Goal: Task Accomplishment & Management: Manage account settings

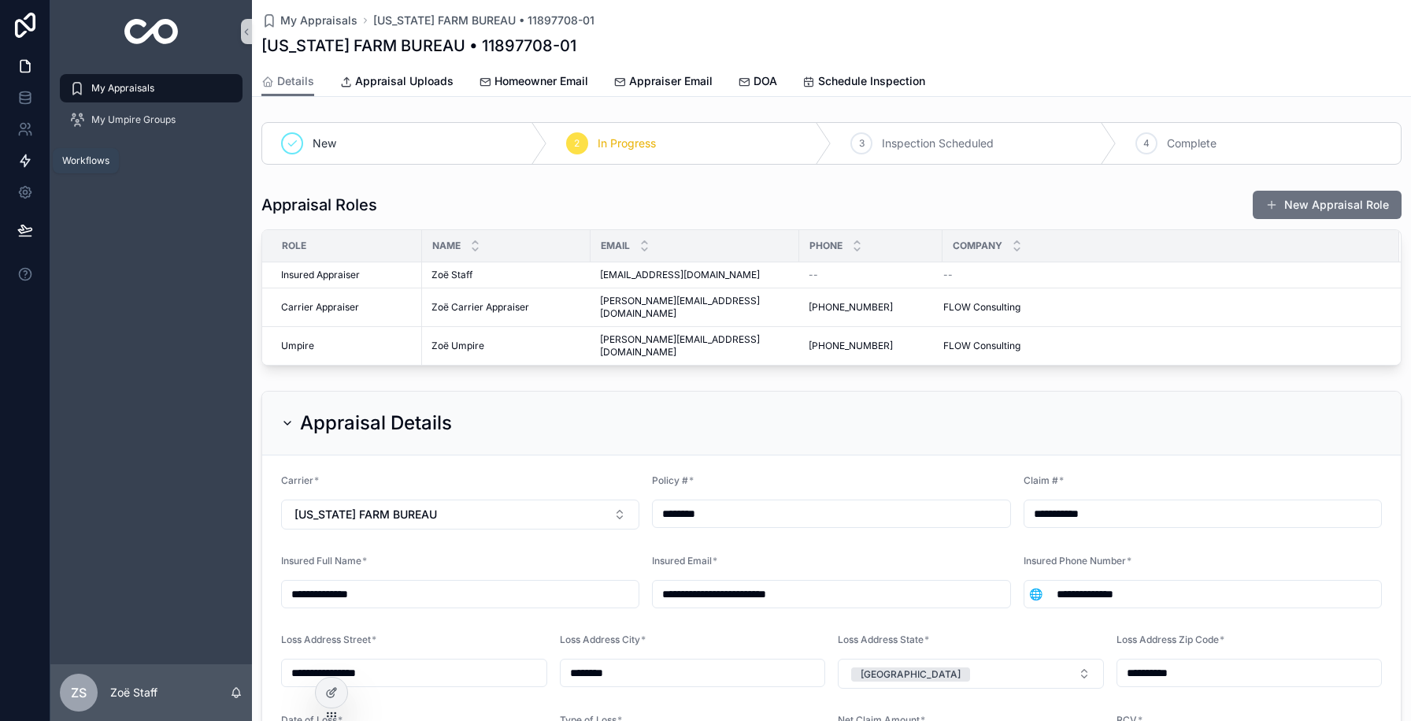
click at [20, 156] on icon at bounding box center [25, 161] width 16 height 16
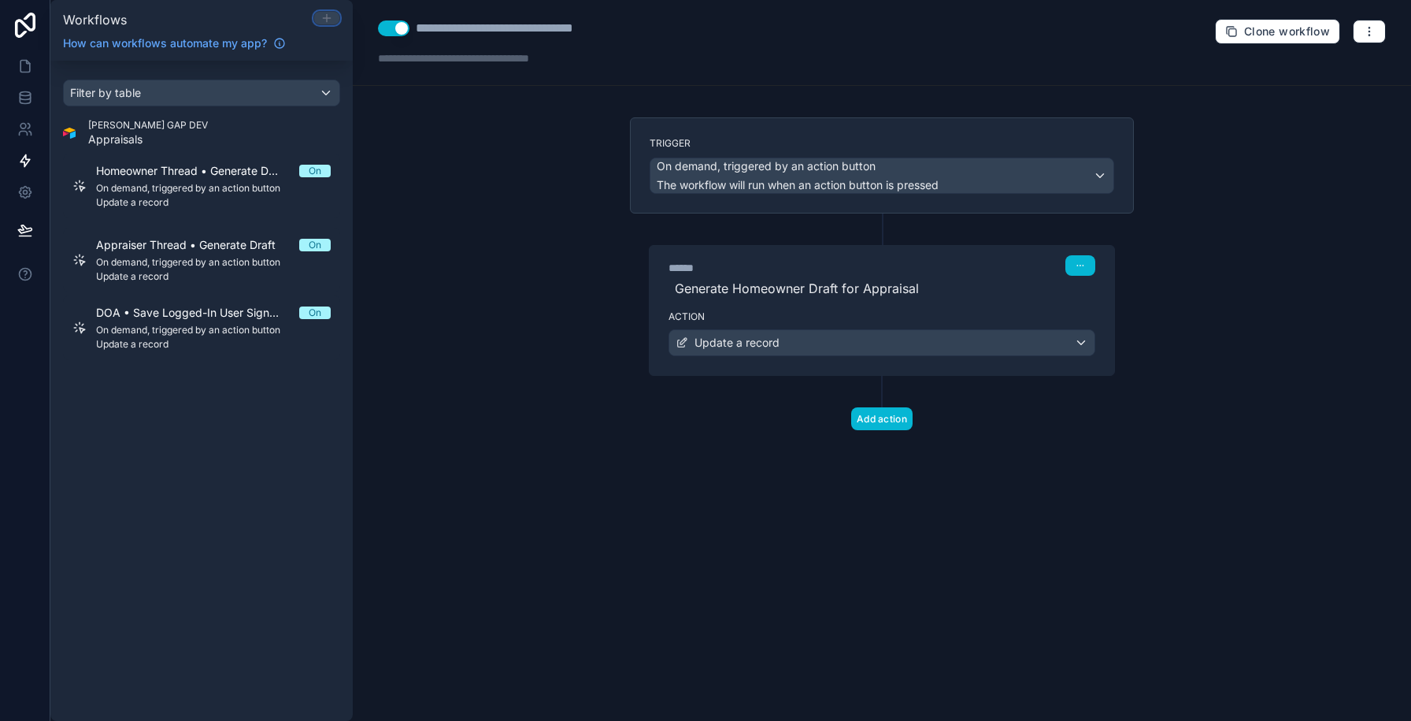
click at [331, 20] on icon at bounding box center [326, 18] width 13 height 13
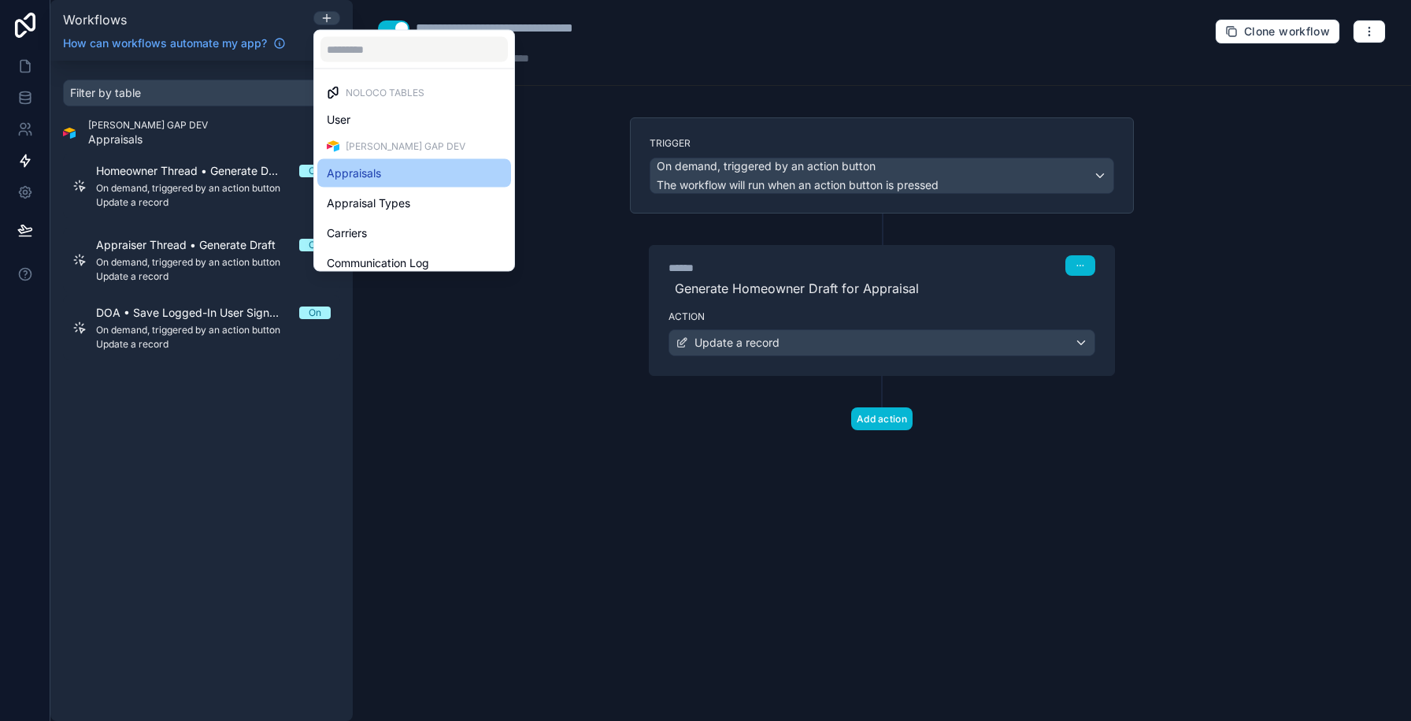
click at [413, 170] on div "Appraisals" at bounding box center [414, 173] width 175 height 19
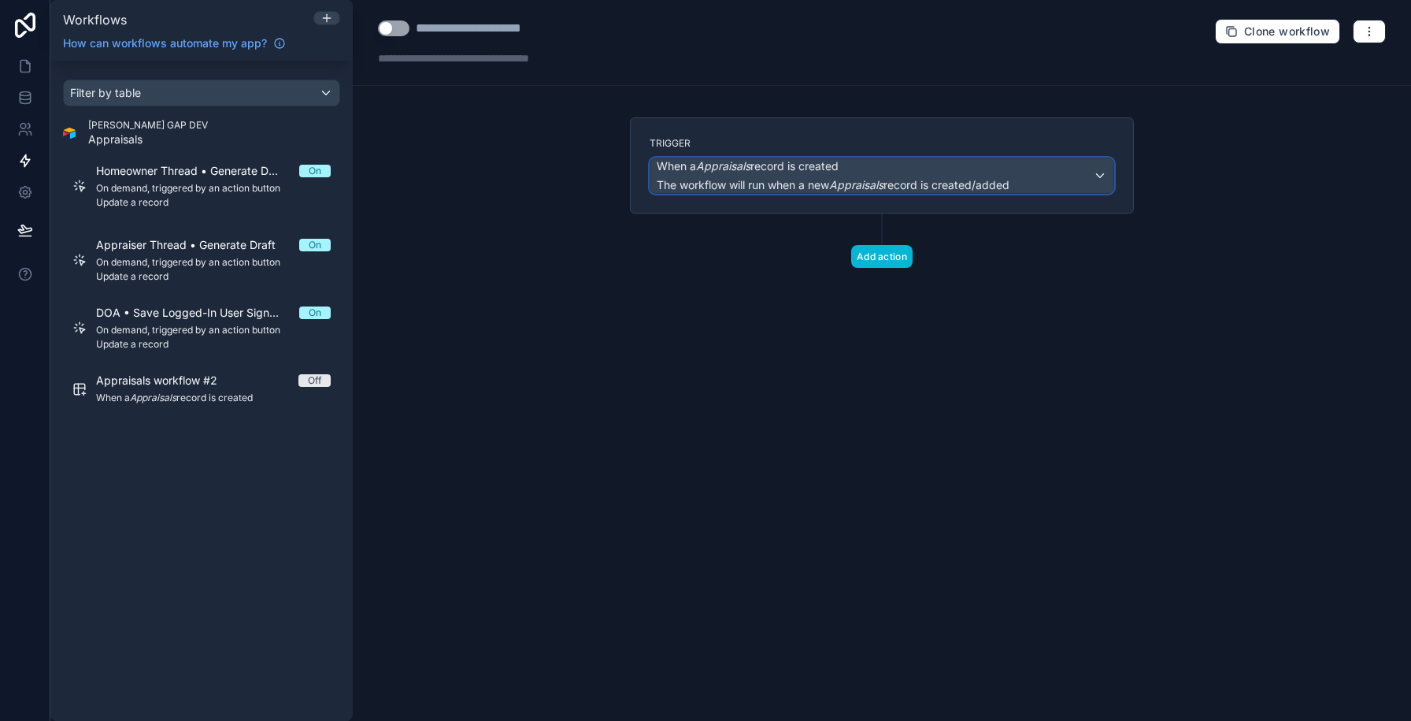
click at [876, 161] on span "When a Appraisals record is created" at bounding box center [833, 166] width 353 height 16
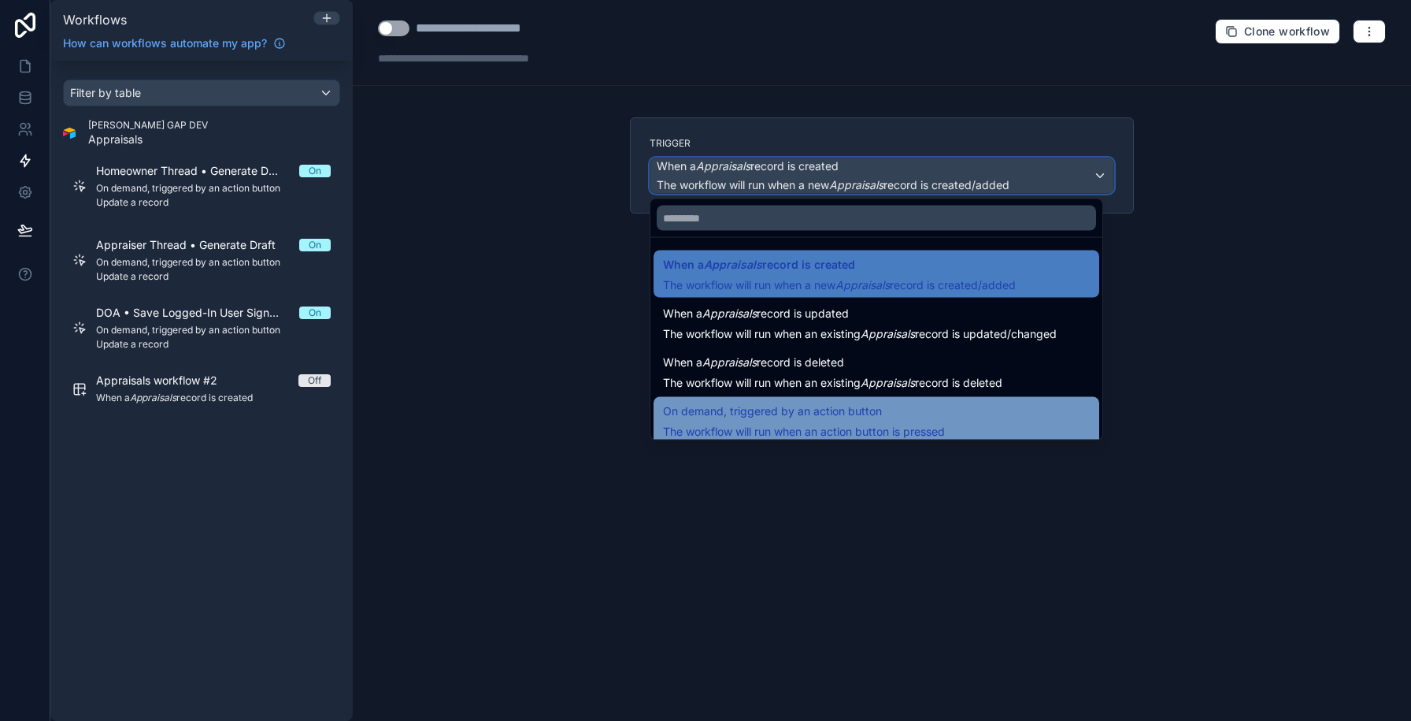
scroll to position [57, 0]
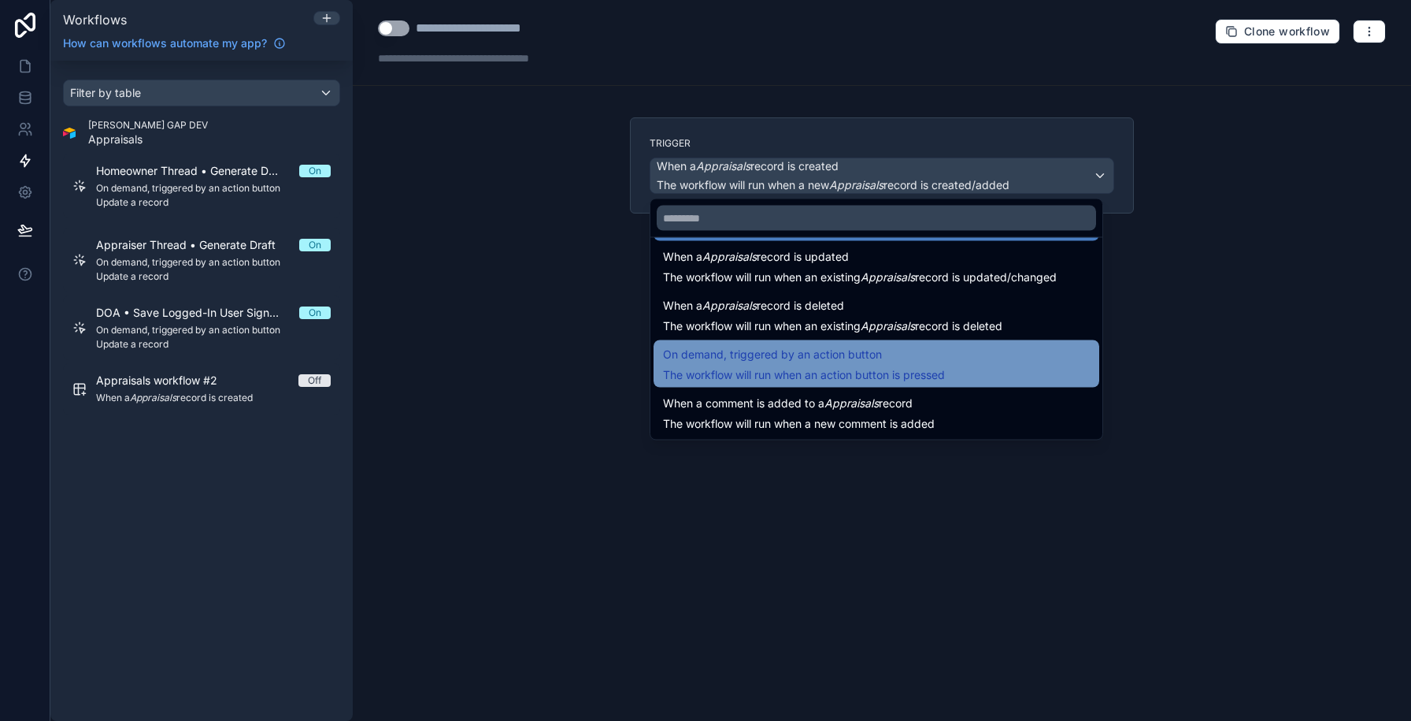
click at [844, 369] on span "The workflow will run when an action button is pressed" at bounding box center [804, 374] width 282 height 13
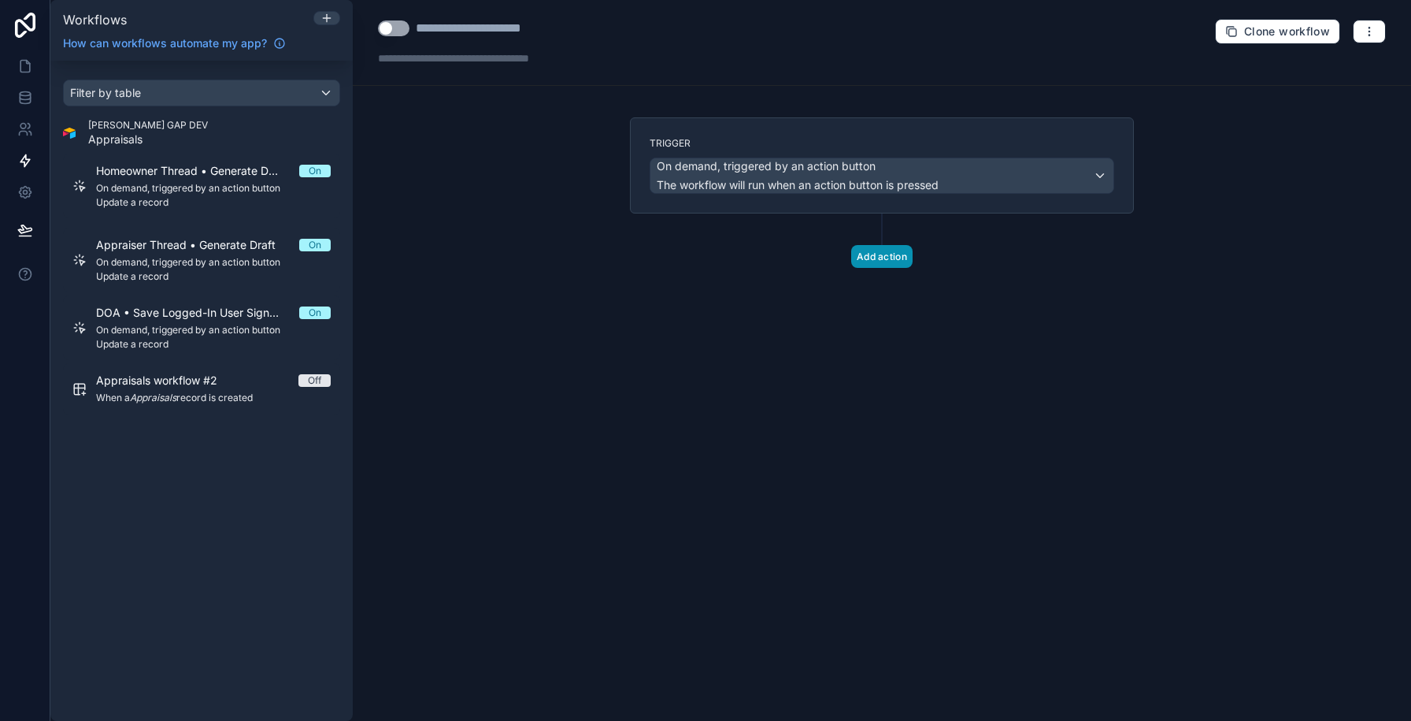
click at [865, 257] on button "Add action" at bounding box center [881, 256] width 61 height 23
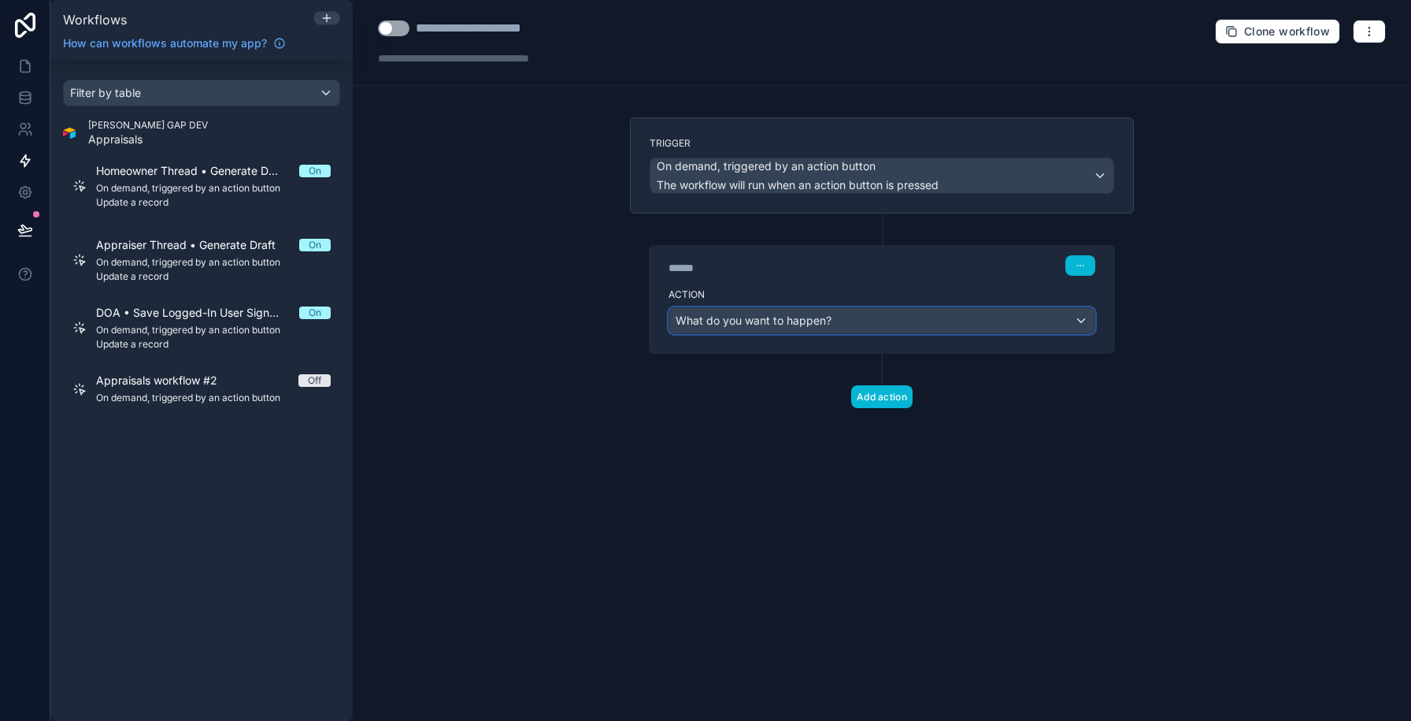
click at [776, 324] on span "What do you want to happen?" at bounding box center [754, 319] width 156 height 13
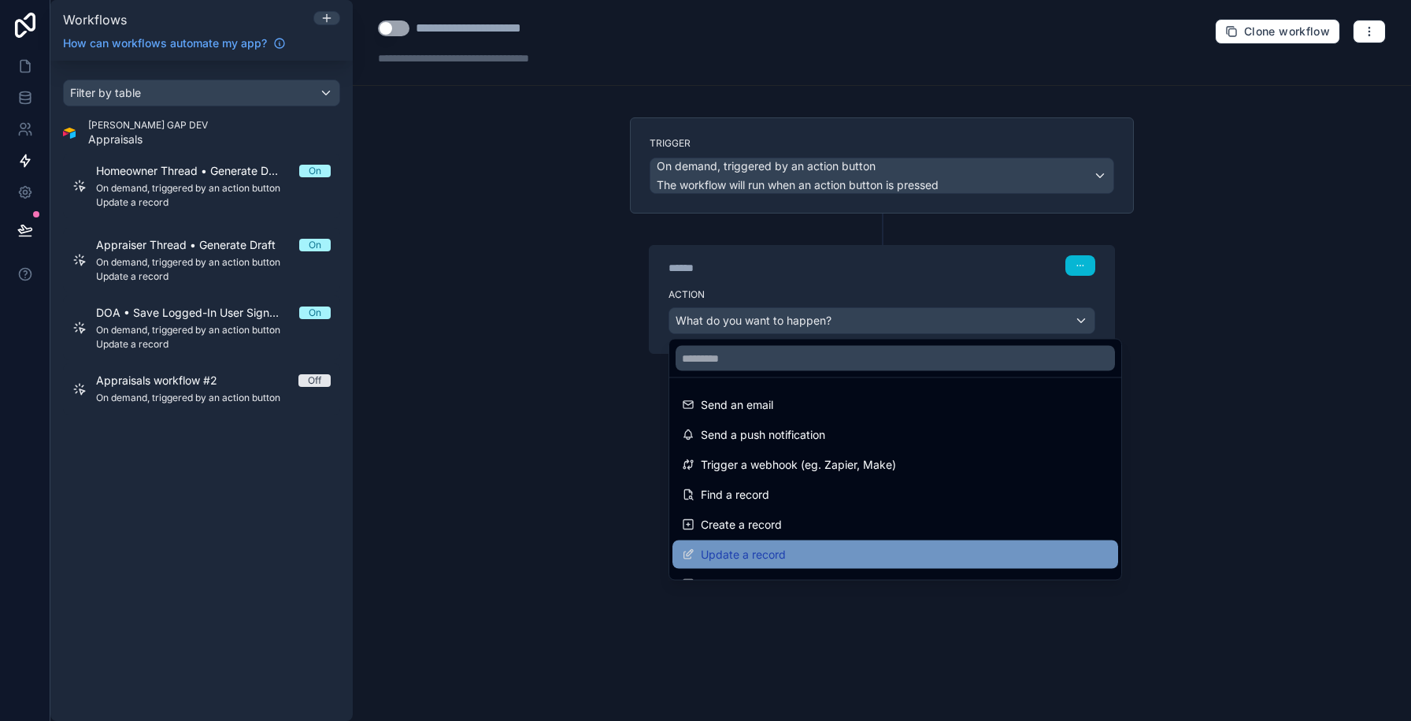
click at [735, 545] on span "Update a record" at bounding box center [743, 554] width 85 height 19
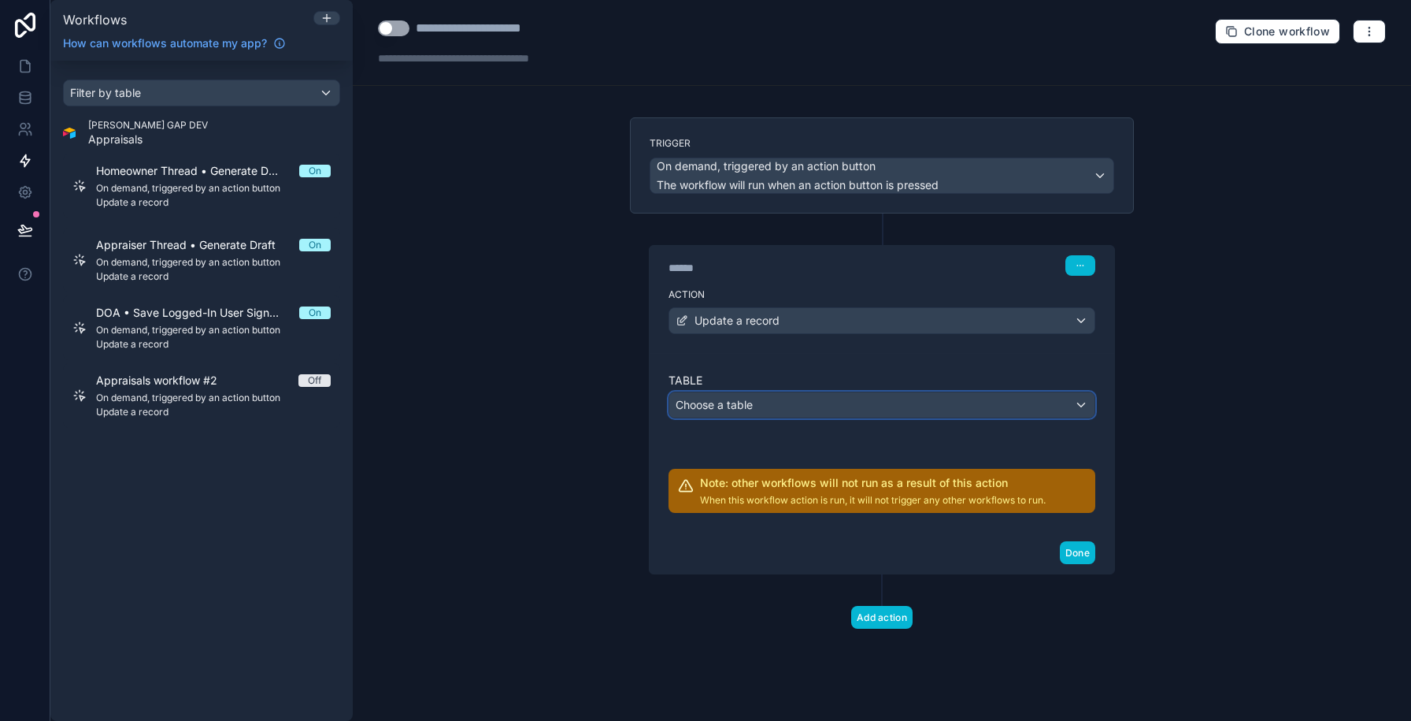
click at [889, 411] on div "Choose a table" at bounding box center [881, 404] width 425 height 25
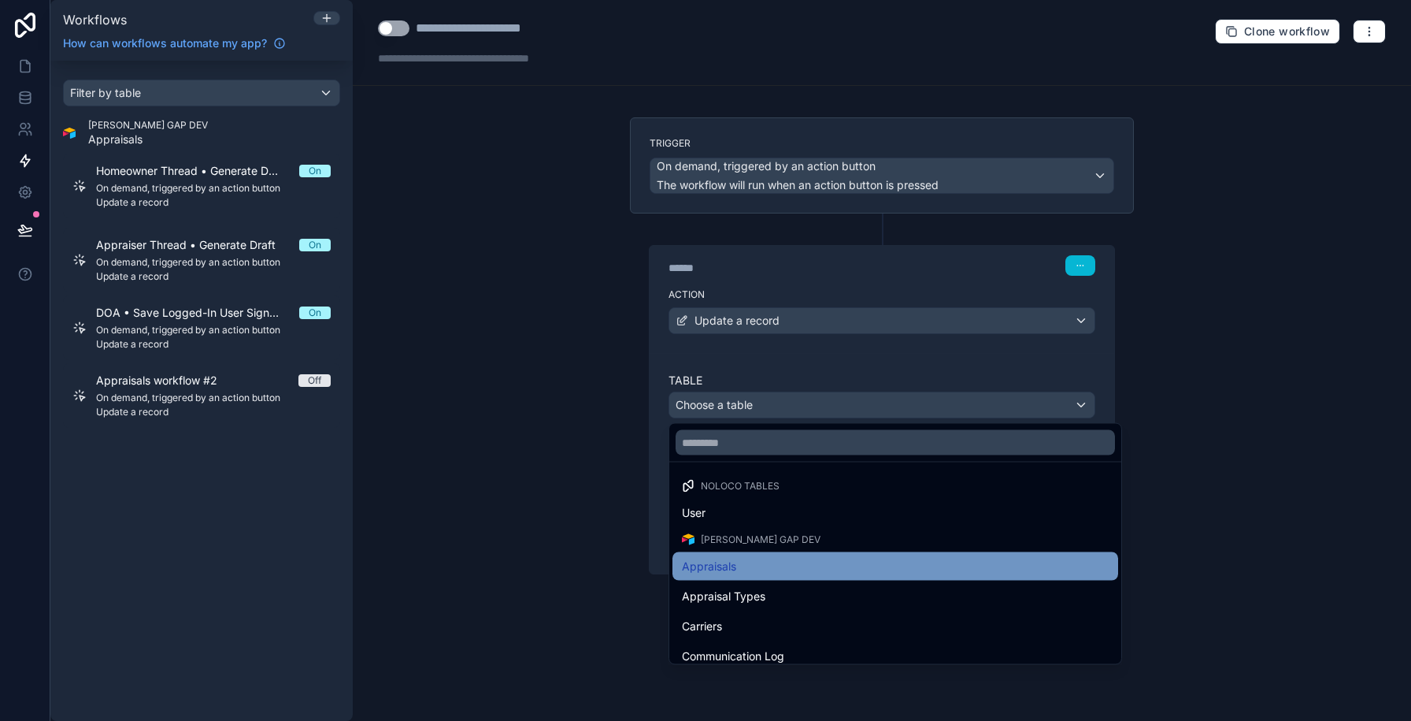
click at [746, 561] on div "Appraisals" at bounding box center [895, 566] width 427 height 19
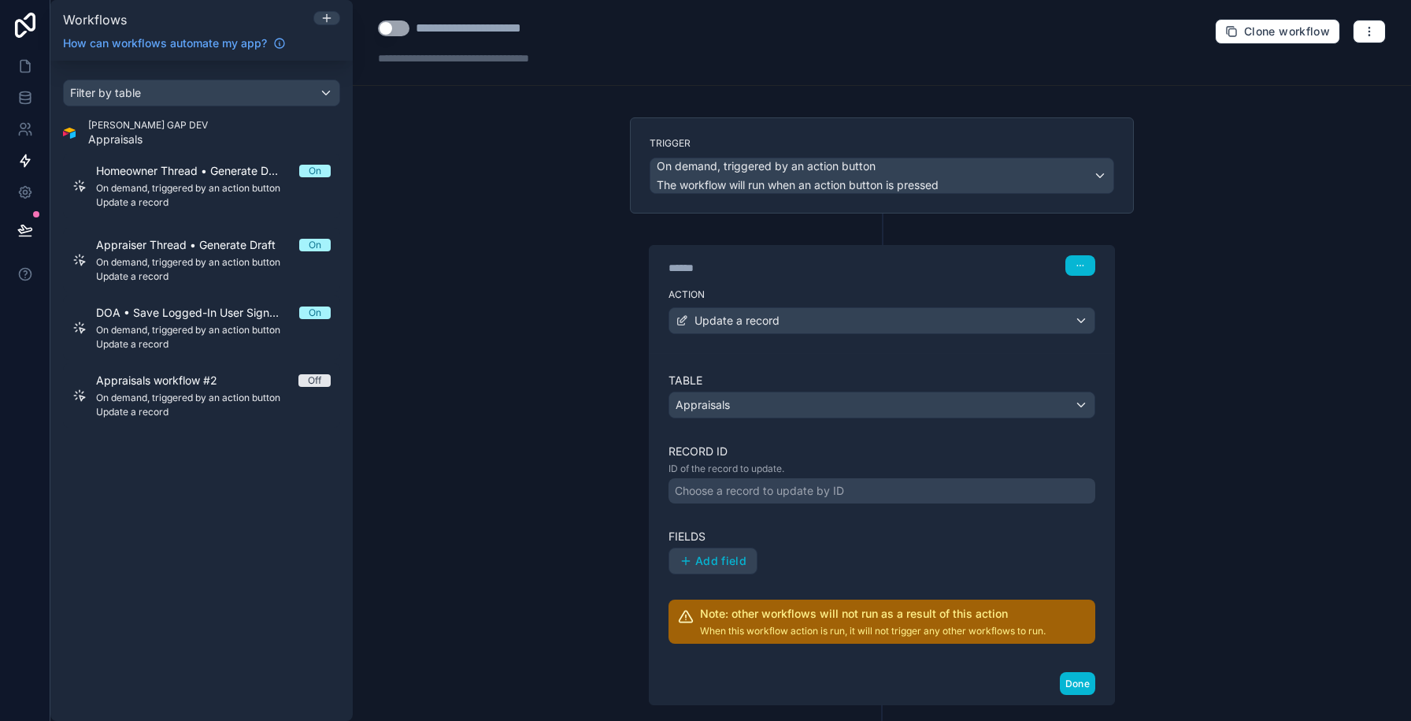
click at [750, 495] on div "Choose a record to update by ID" at bounding box center [759, 491] width 169 height 16
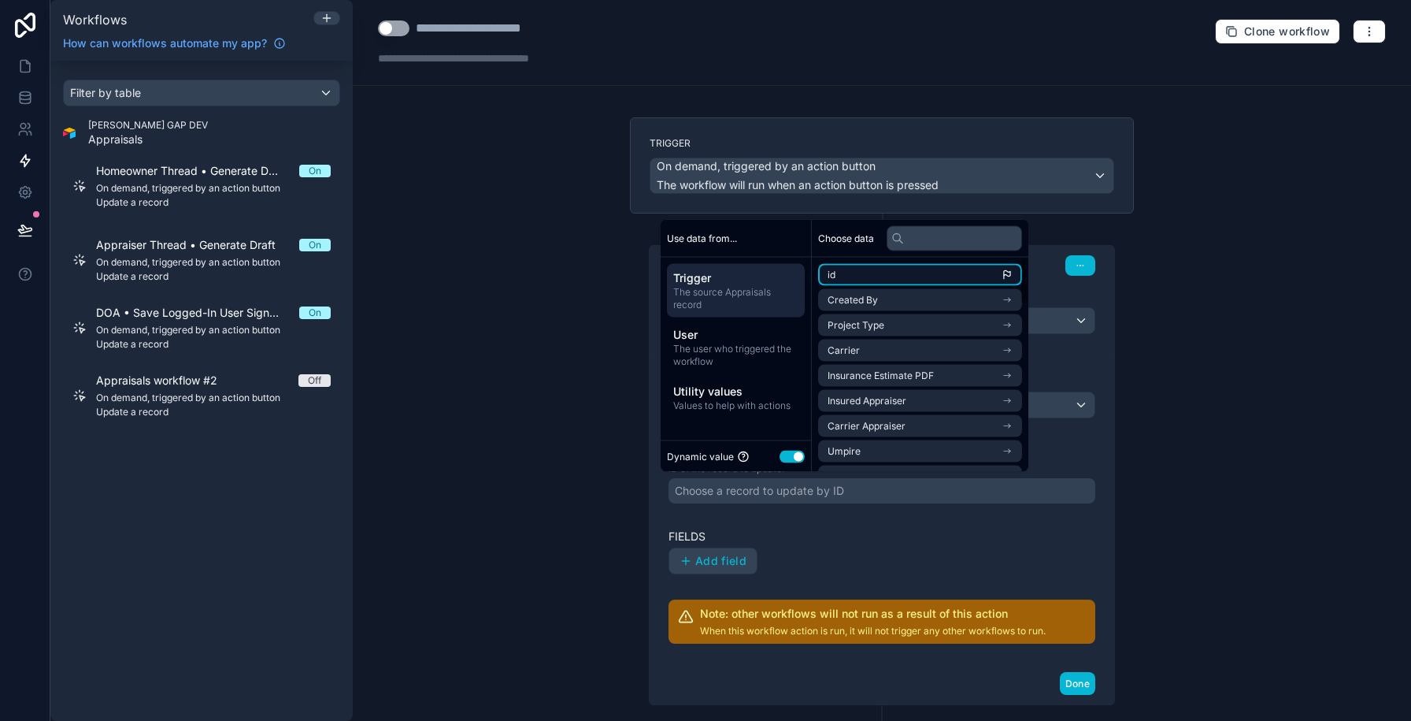
click at [871, 274] on li "id" at bounding box center [920, 275] width 204 height 22
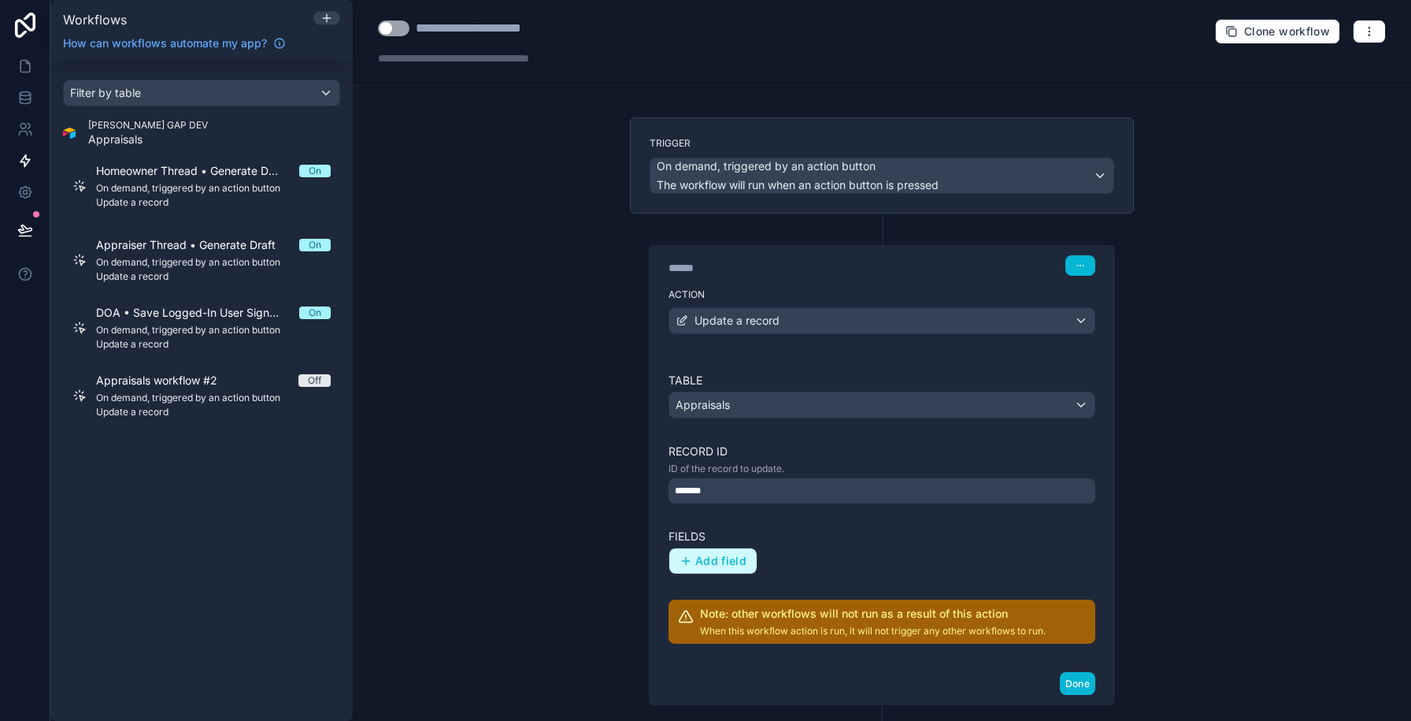
click at [710, 561] on span "Add field" at bounding box center [720, 561] width 51 height 14
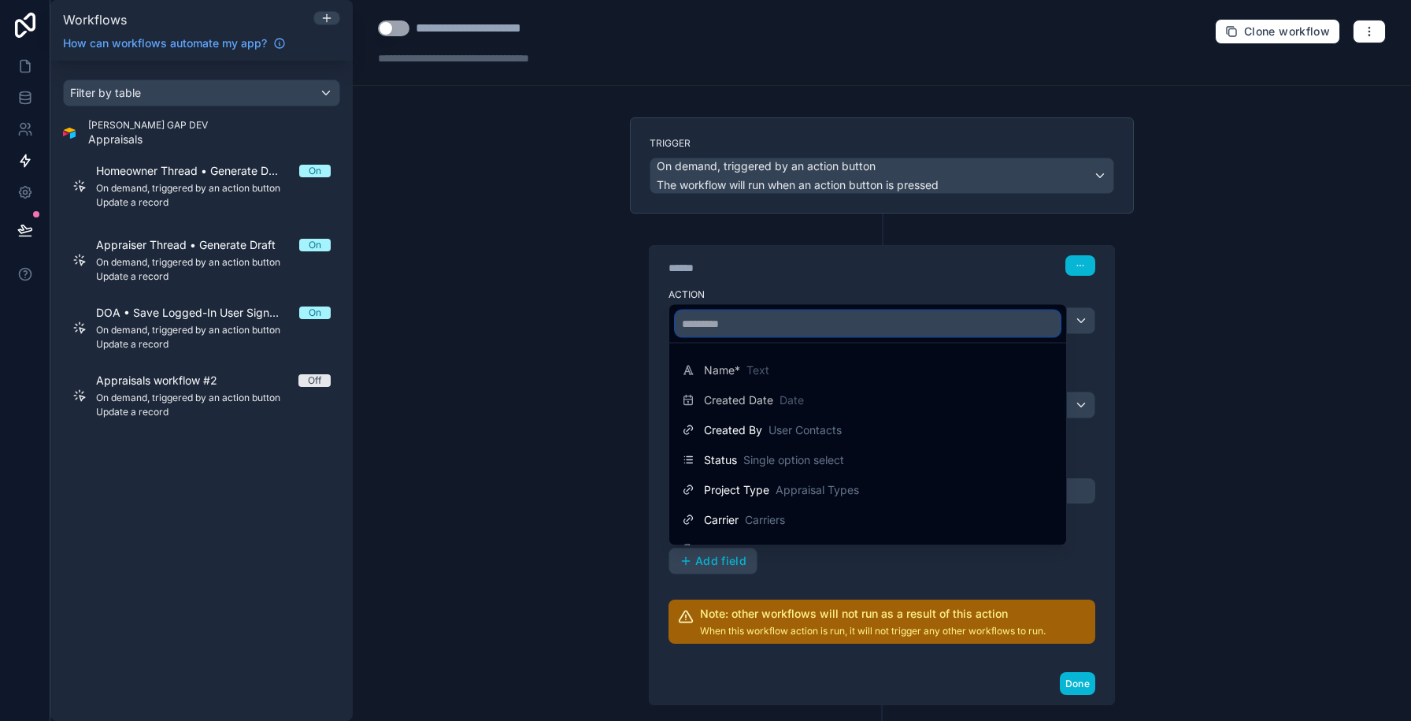
click at [708, 322] on input "text" at bounding box center [868, 323] width 384 height 25
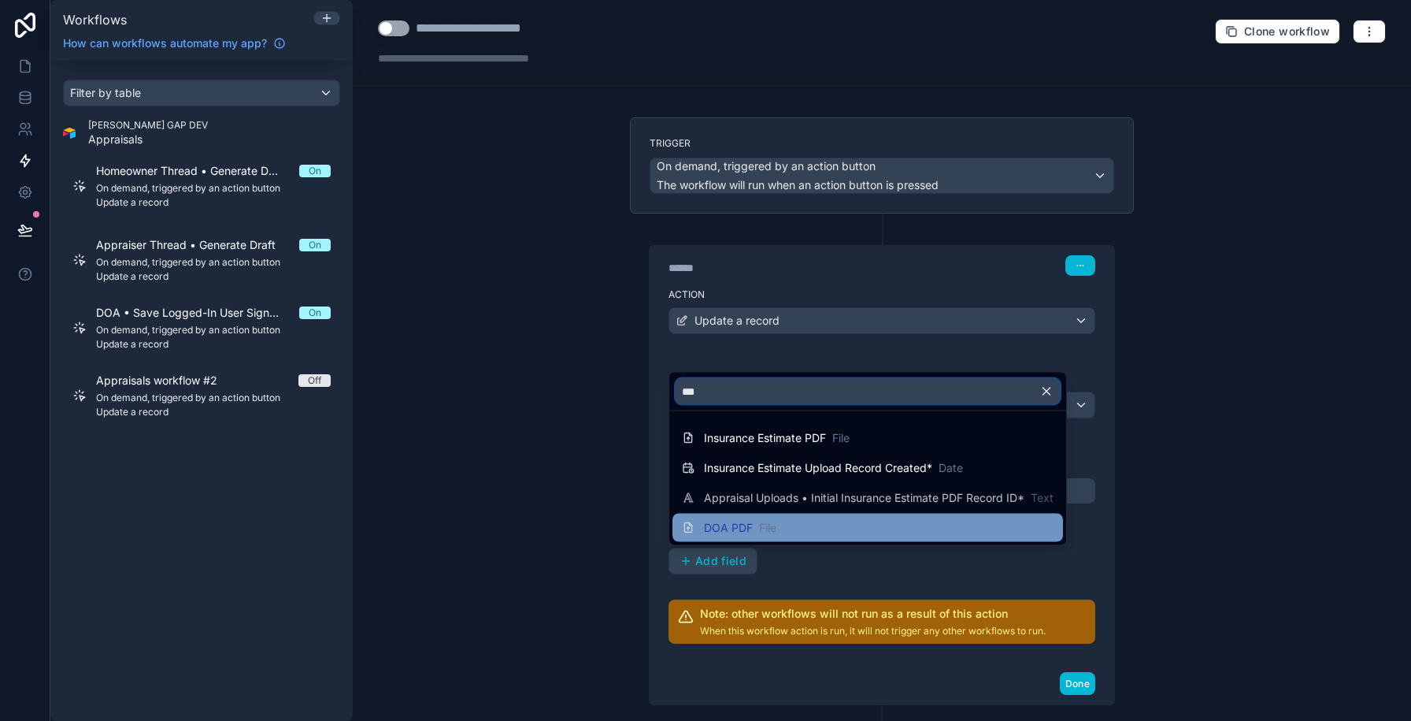
type input "***"
click at [721, 529] on span "DOA PDF" at bounding box center [728, 528] width 49 height 16
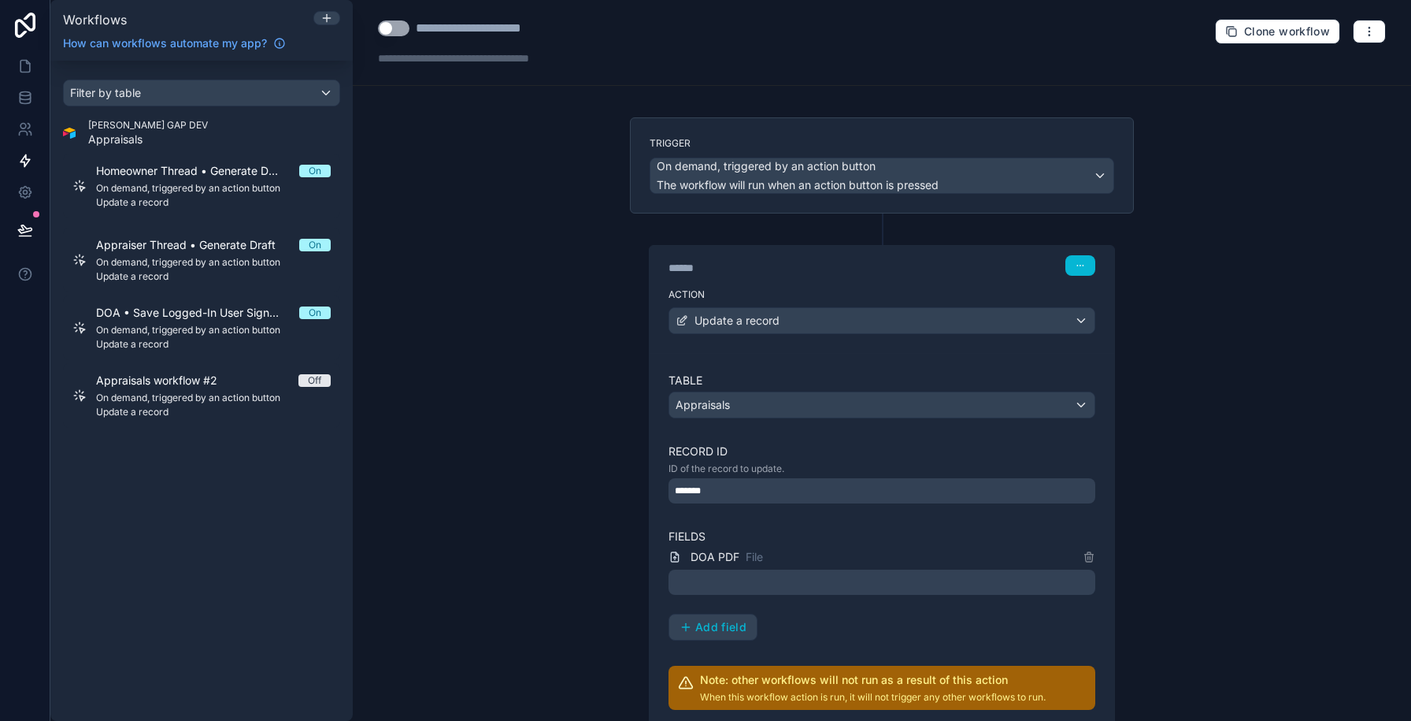
click at [726, 591] on div at bounding box center [882, 581] width 427 height 25
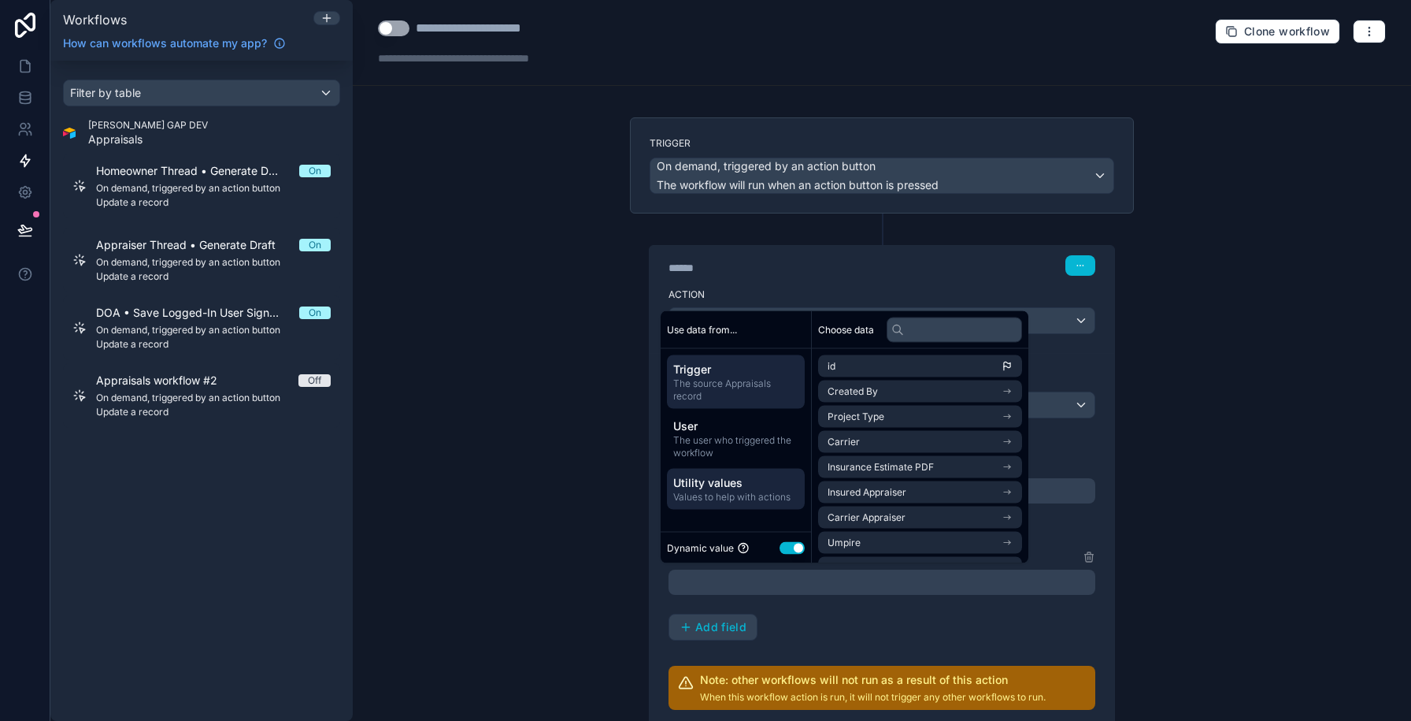
click at [714, 483] on span "Utility values" at bounding box center [735, 483] width 125 height 16
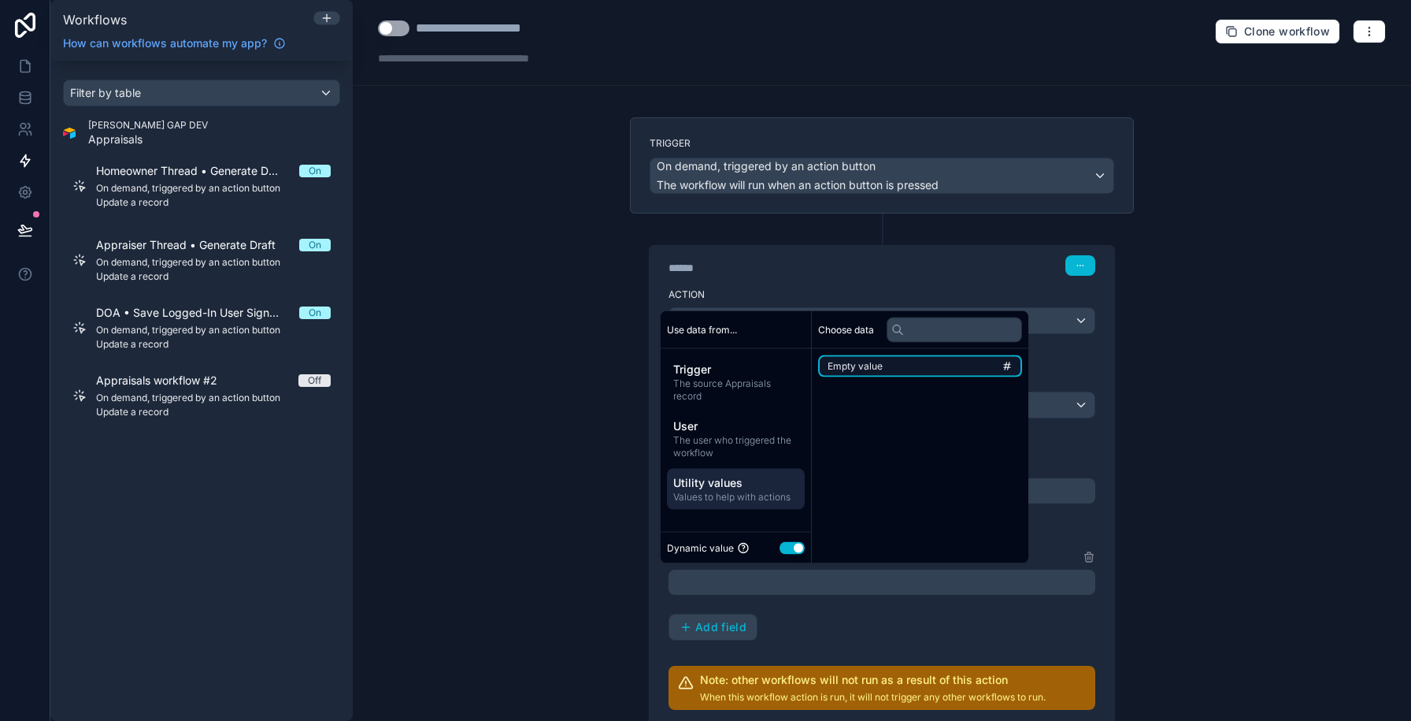
click at [850, 367] on span "Empty value" at bounding box center [855, 366] width 55 height 13
click at [871, 626] on div "**********" at bounding box center [882, 593] width 427 height 93
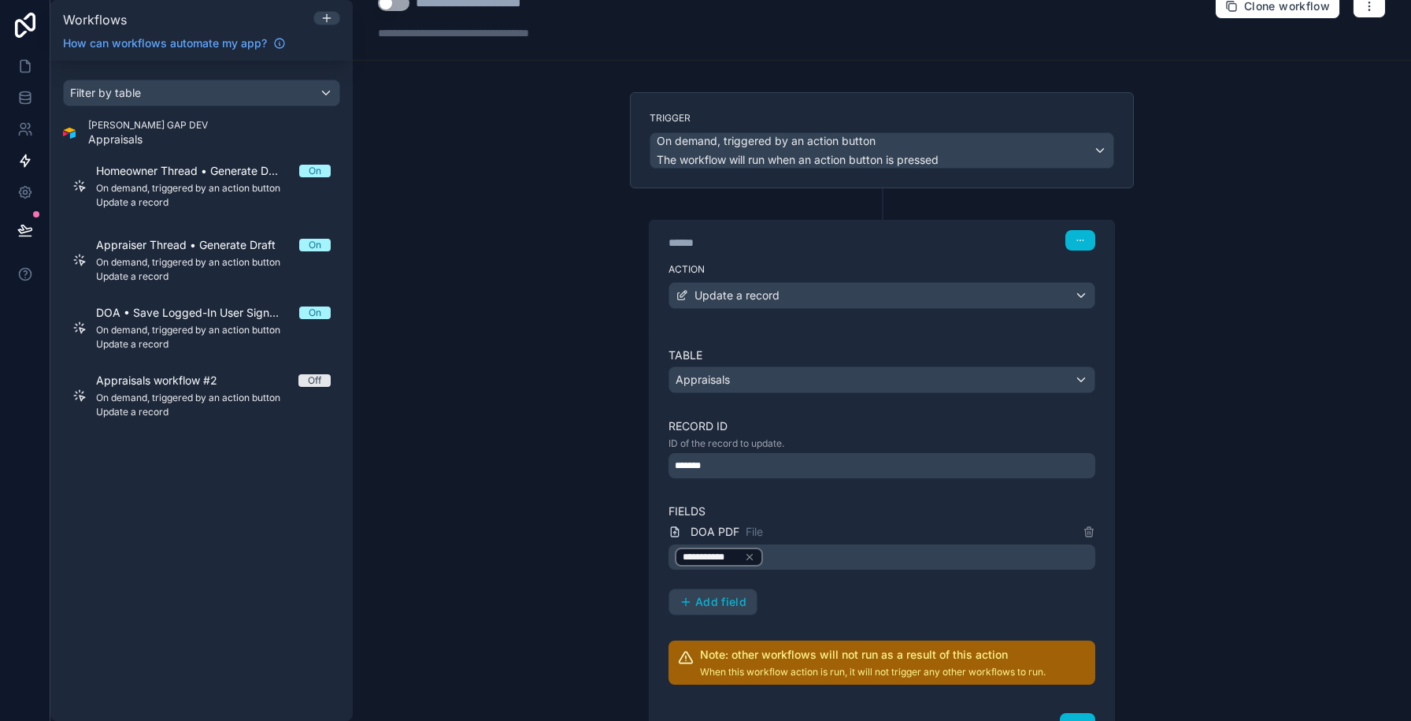
scroll to position [154, 0]
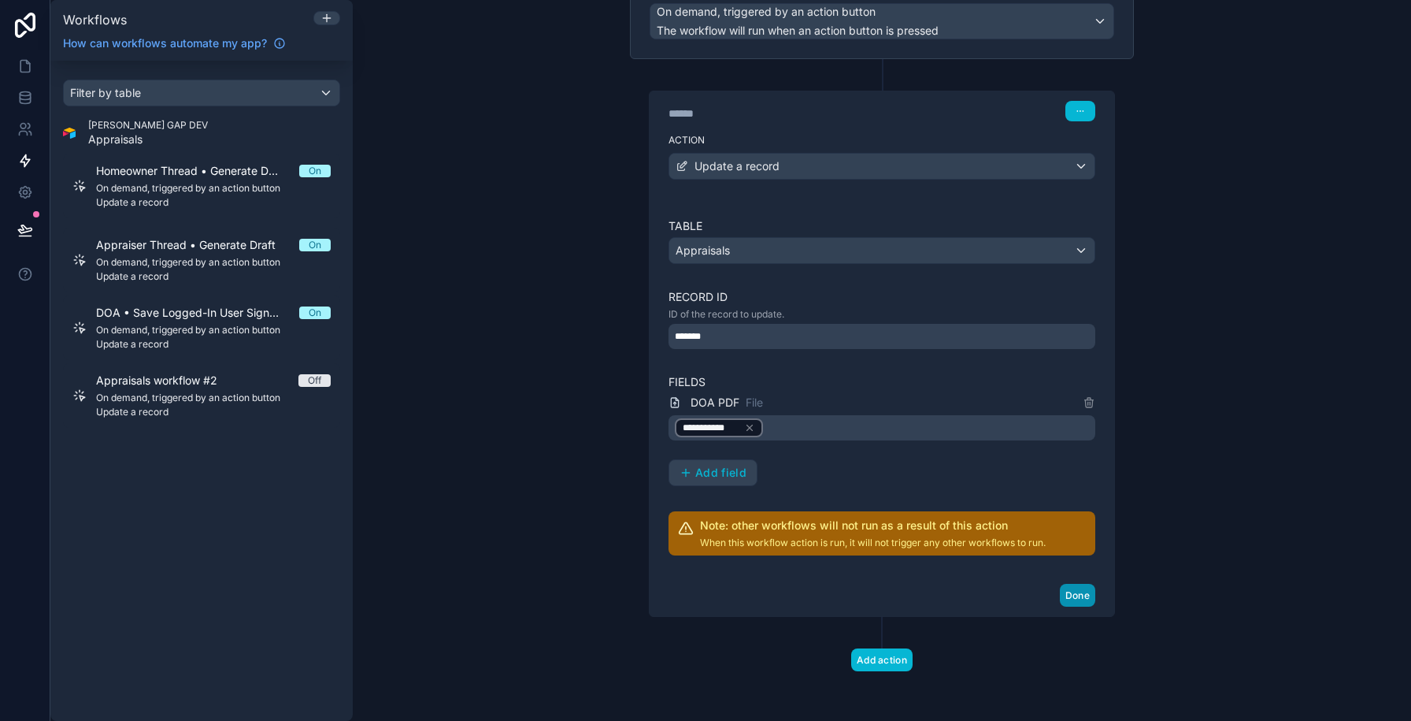
click at [1087, 597] on button "Done" at bounding box center [1077, 594] width 35 height 23
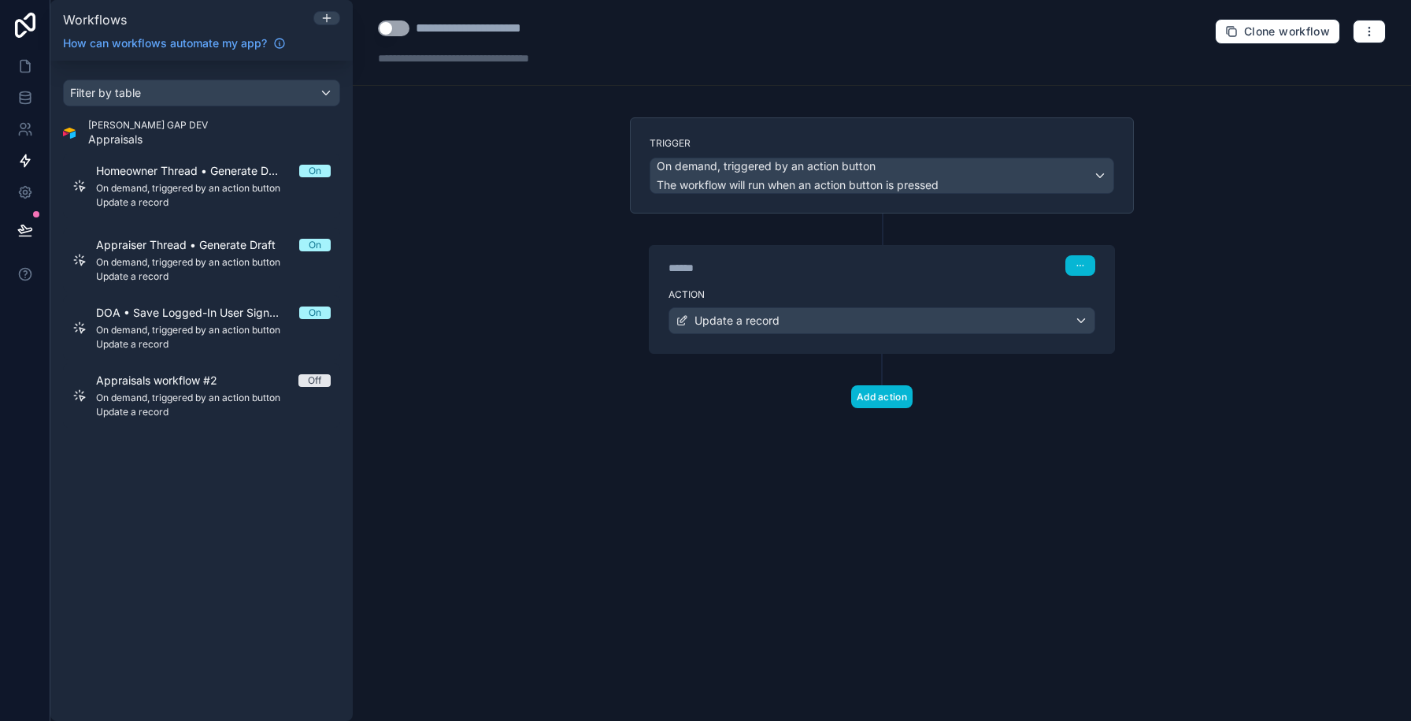
scroll to position [0, 0]
click at [428, 24] on div "**********" at bounding box center [492, 28] width 153 height 19
click at [442, 27] on div "**********" at bounding box center [492, 28] width 153 height 19
type div "**********"
click at [405, 26] on button "Use setting" at bounding box center [393, 28] width 31 height 16
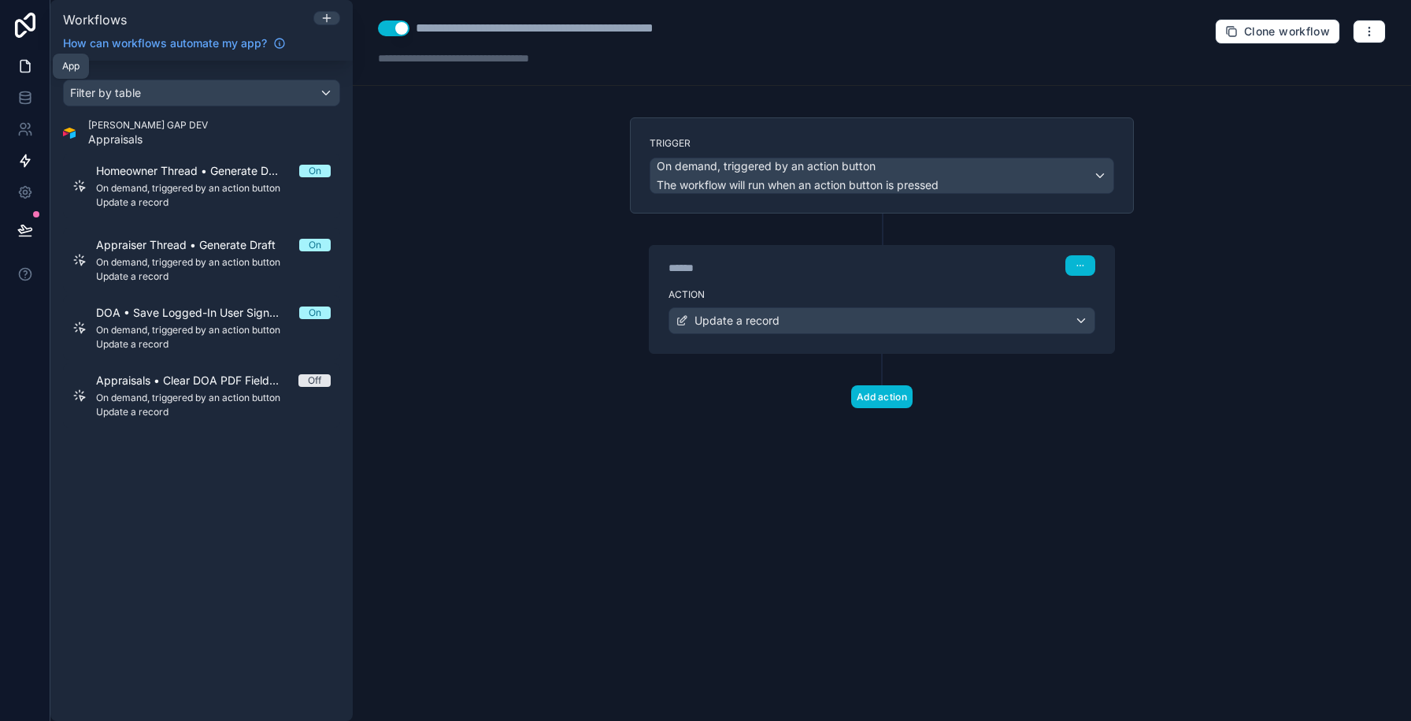
click at [28, 72] on icon at bounding box center [24, 67] width 9 height 12
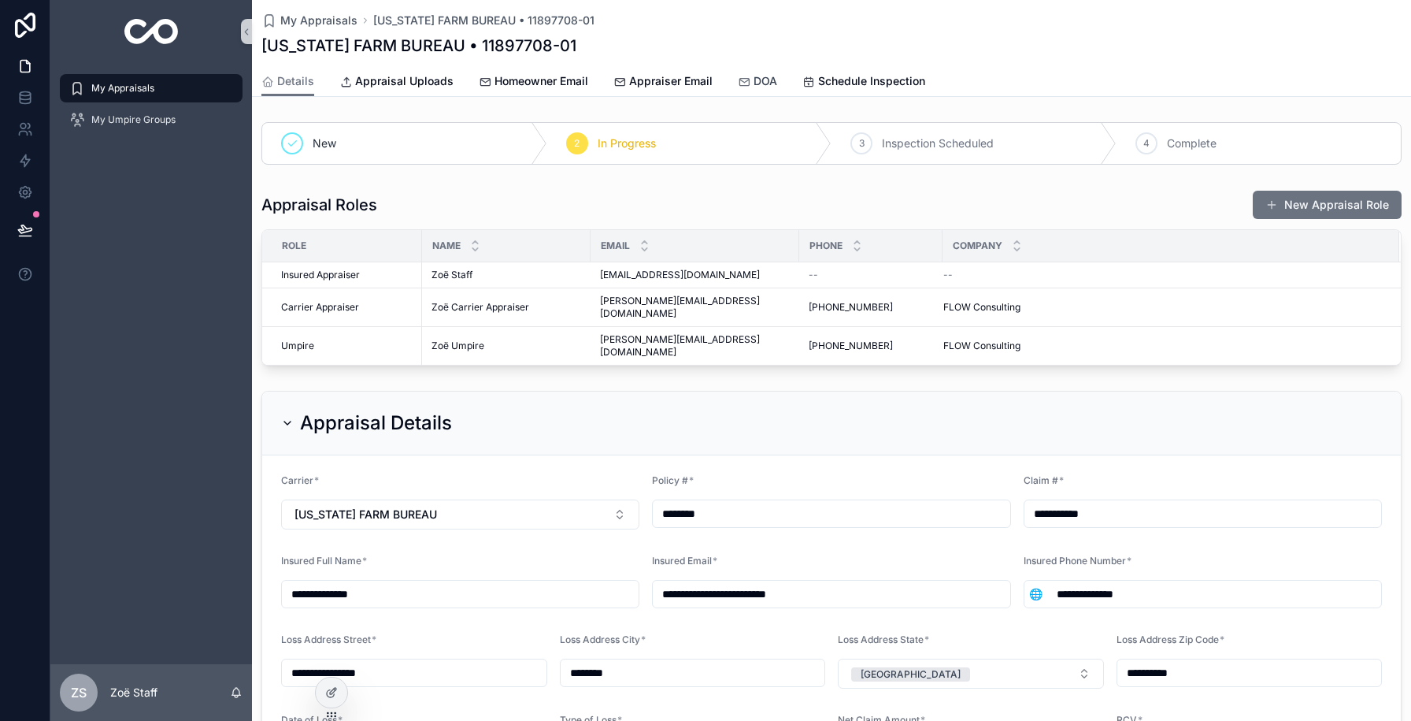
click at [745, 76] on icon "scrollable content" at bounding box center [744, 82] width 13 height 13
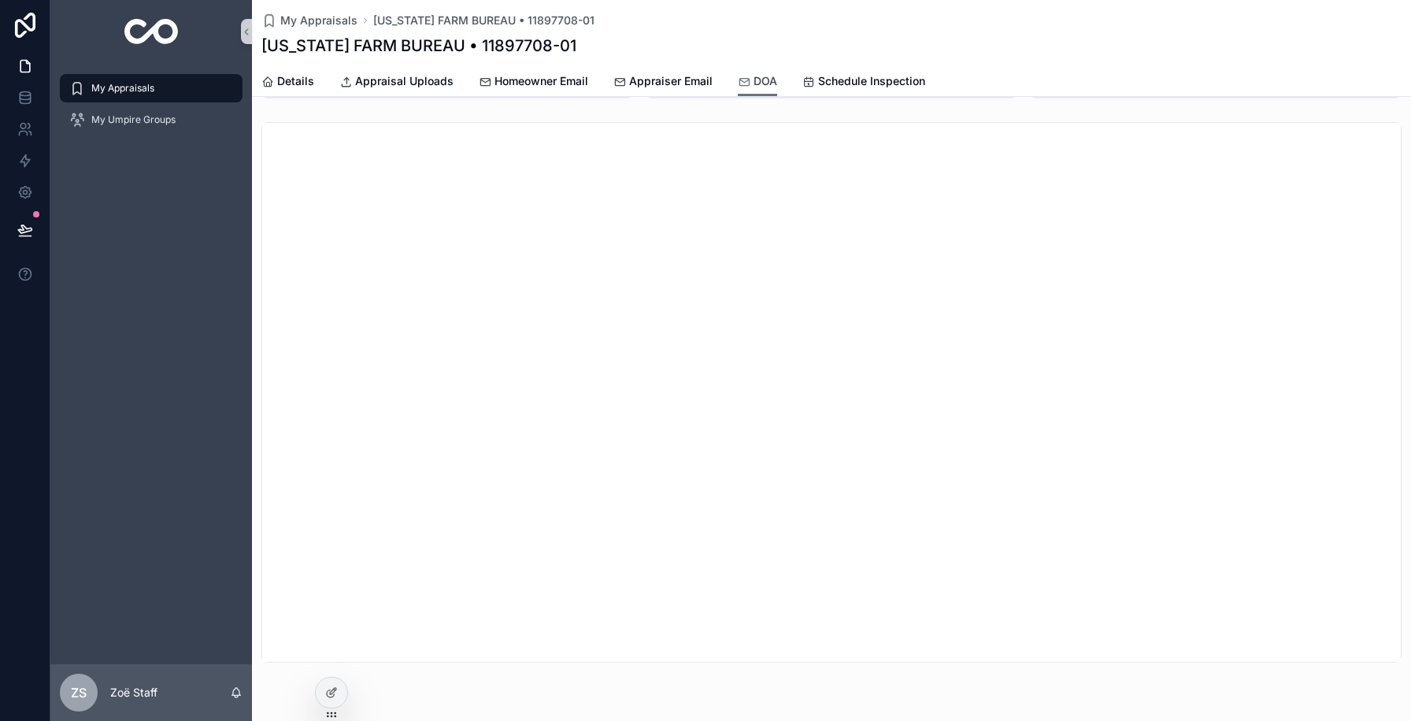
scroll to position [153, 0]
click at [117, 83] on span "My Appraisals" at bounding box center [122, 88] width 63 height 13
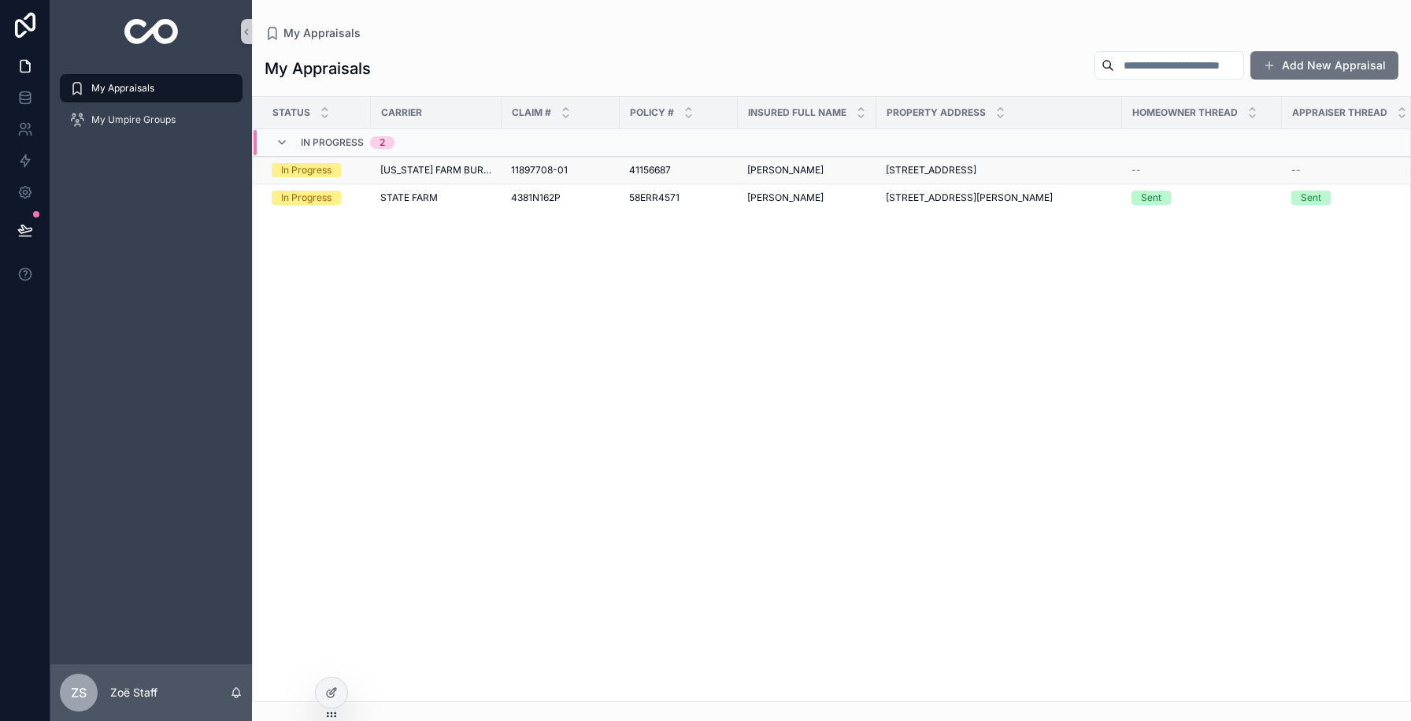
click at [795, 176] on td "JENNIFER NIXON JENNIFER NIXON" at bounding box center [807, 171] width 139 height 28
click at [802, 165] on span "[PERSON_NAME]" at bounding box center [785, 170] width 76 height 13
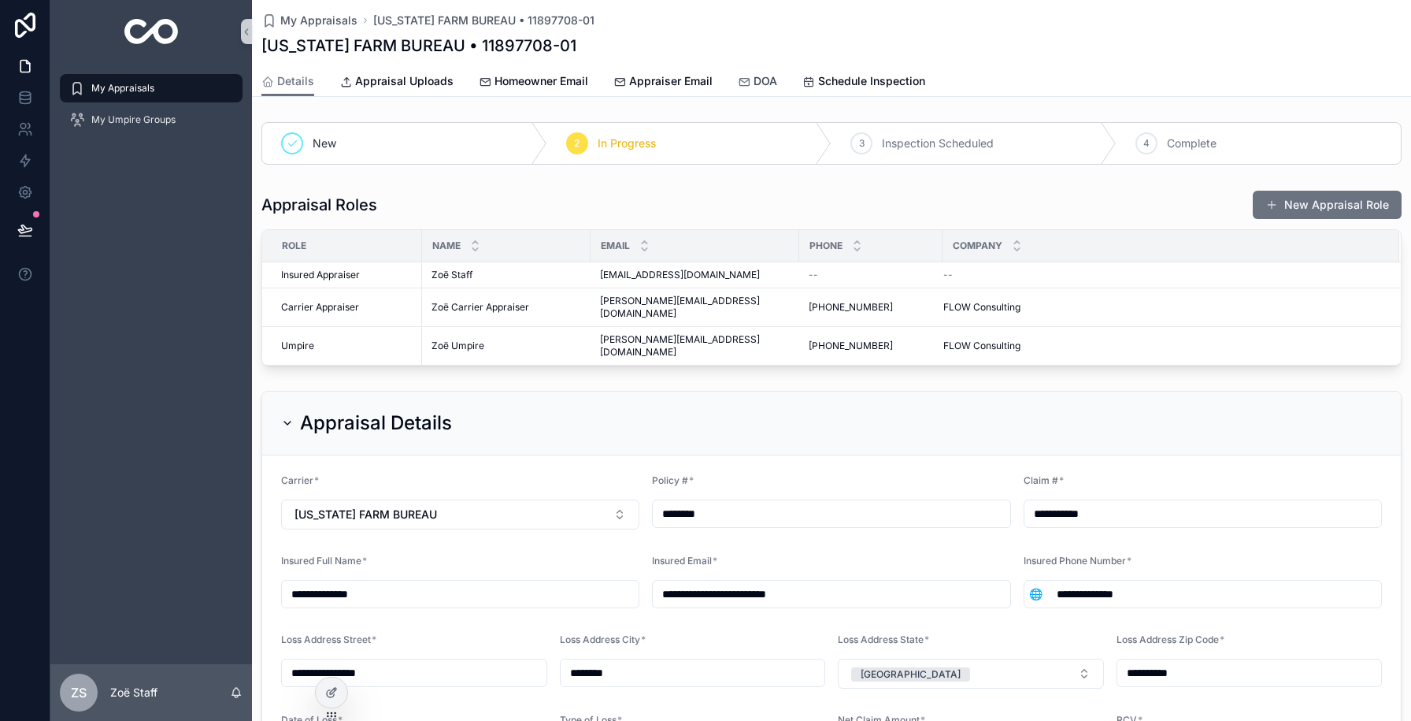
click at [754, 74] on span "DOA" at bounding box center [766, 81] width 24 height 16
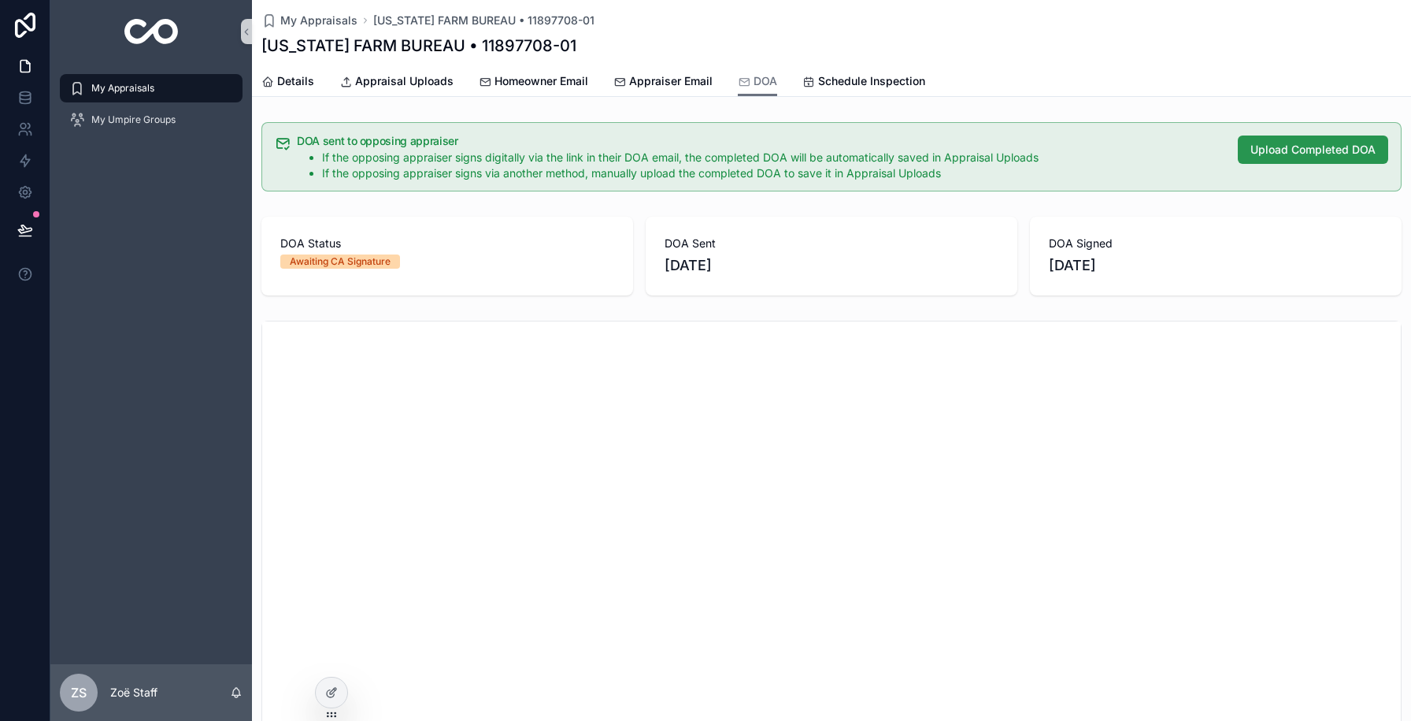
click at [1292, 157] on span "Upload Completed DOA" at bounding box center [1312, 150] width 125 height 16
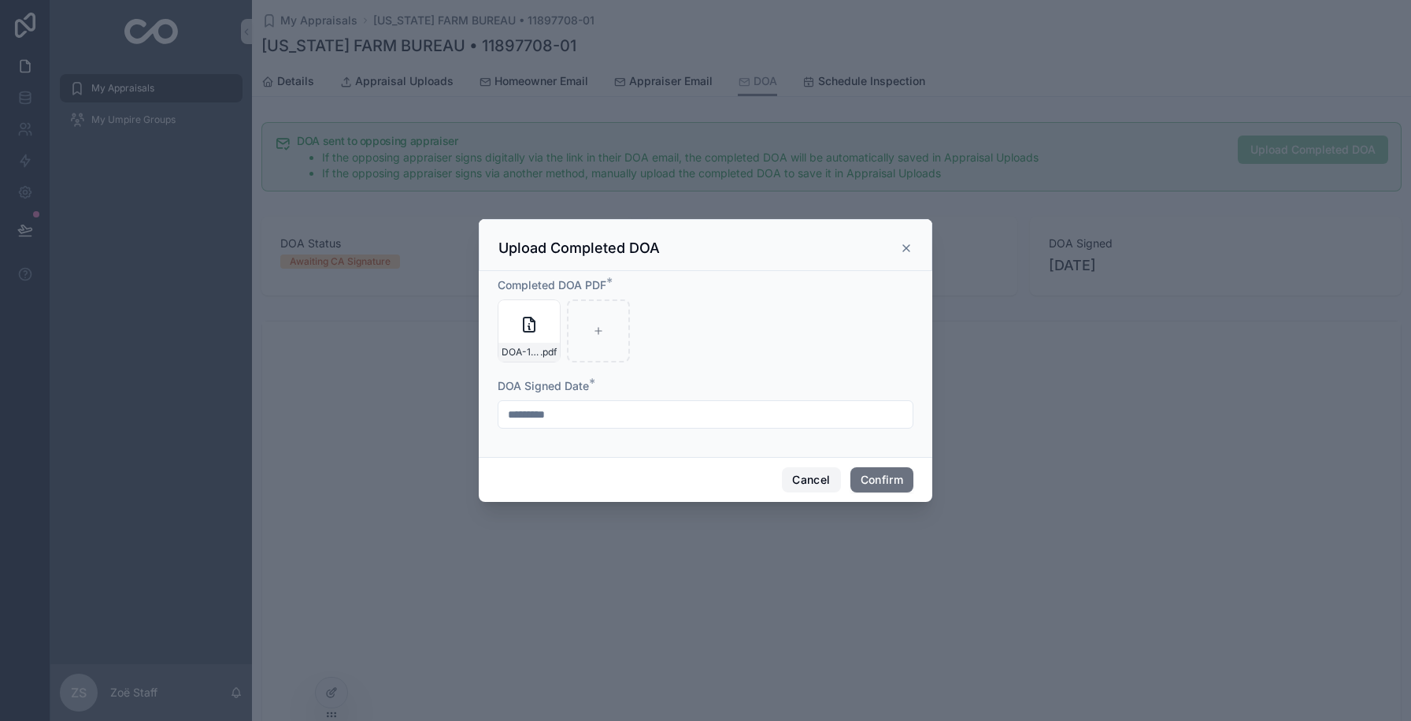
click at [806, 479] on button "Cancel" at bounding box center [811, 479] width 58 height 25
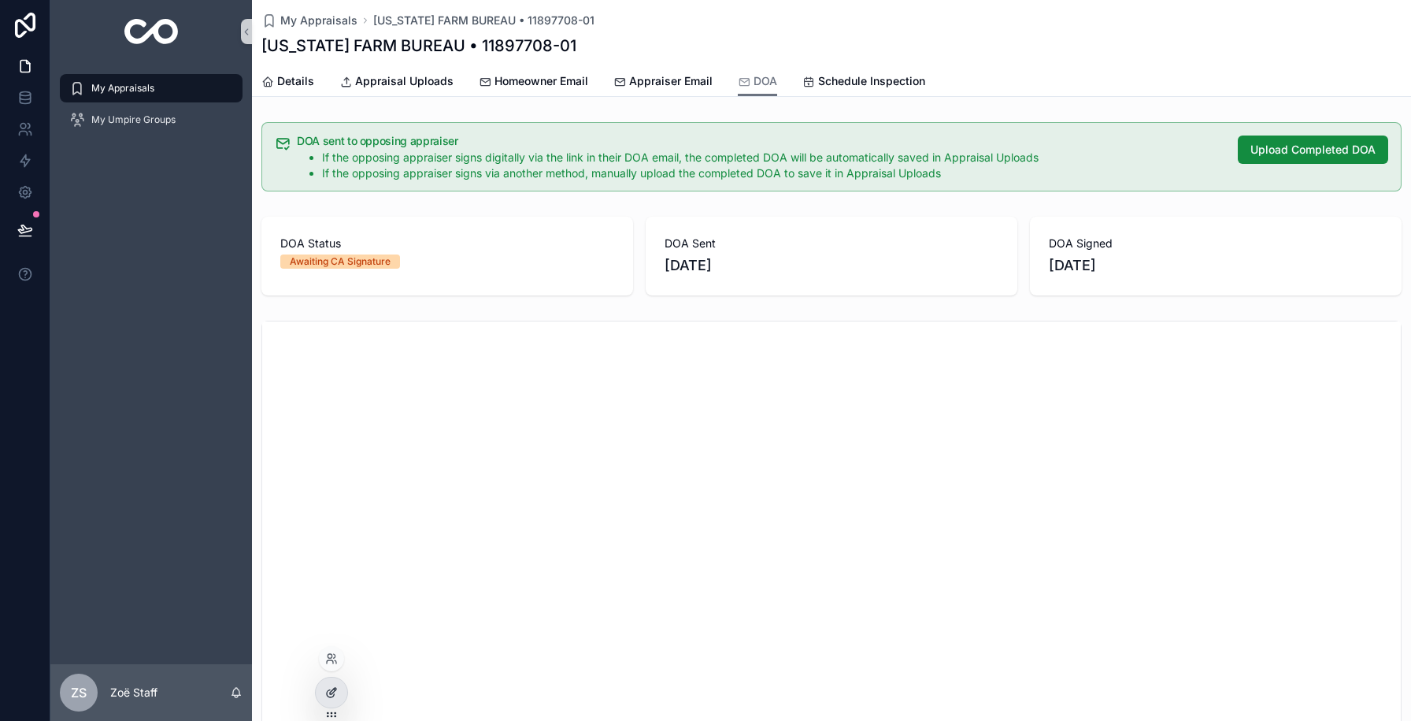
click at [333, 693] on icon at bounding box center [331, 692] width 13 height 13
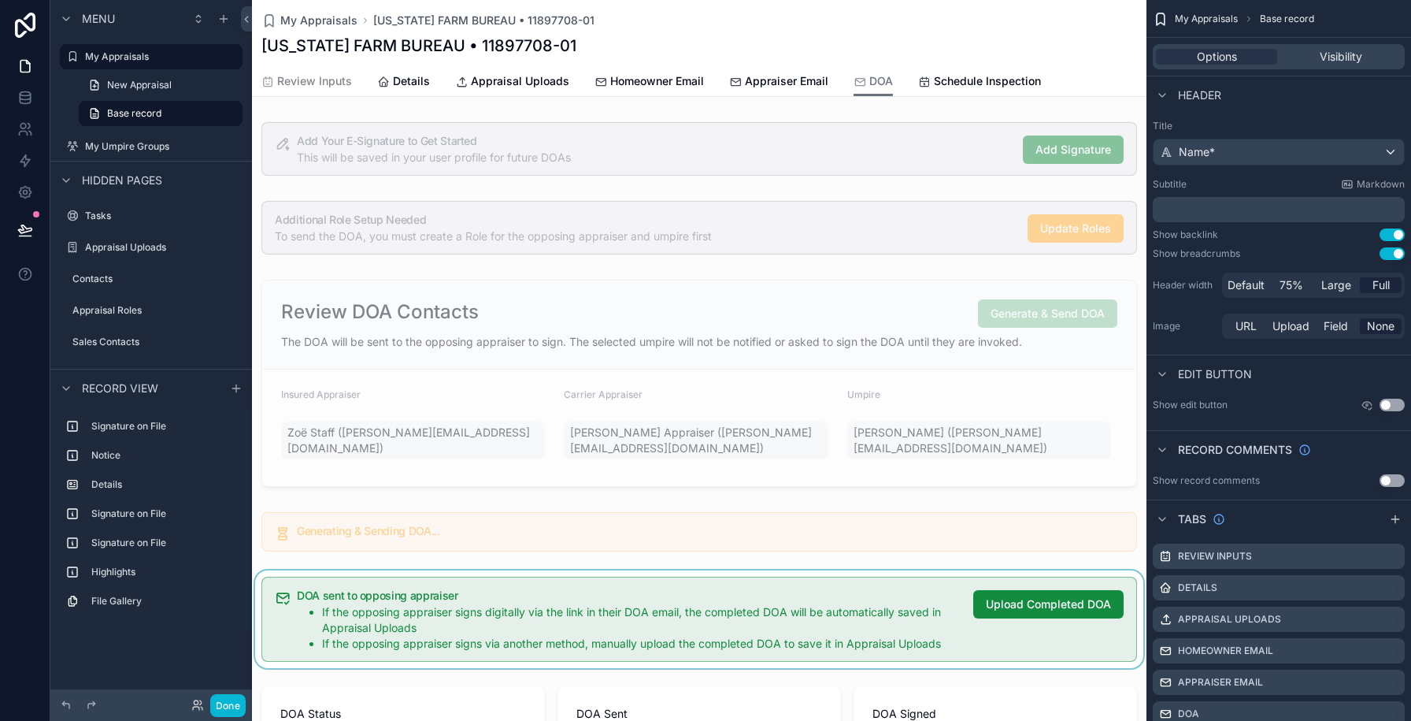
click at [888, 602] on div "scrollable content" at bounding box center [699, 619] width 895 height 98
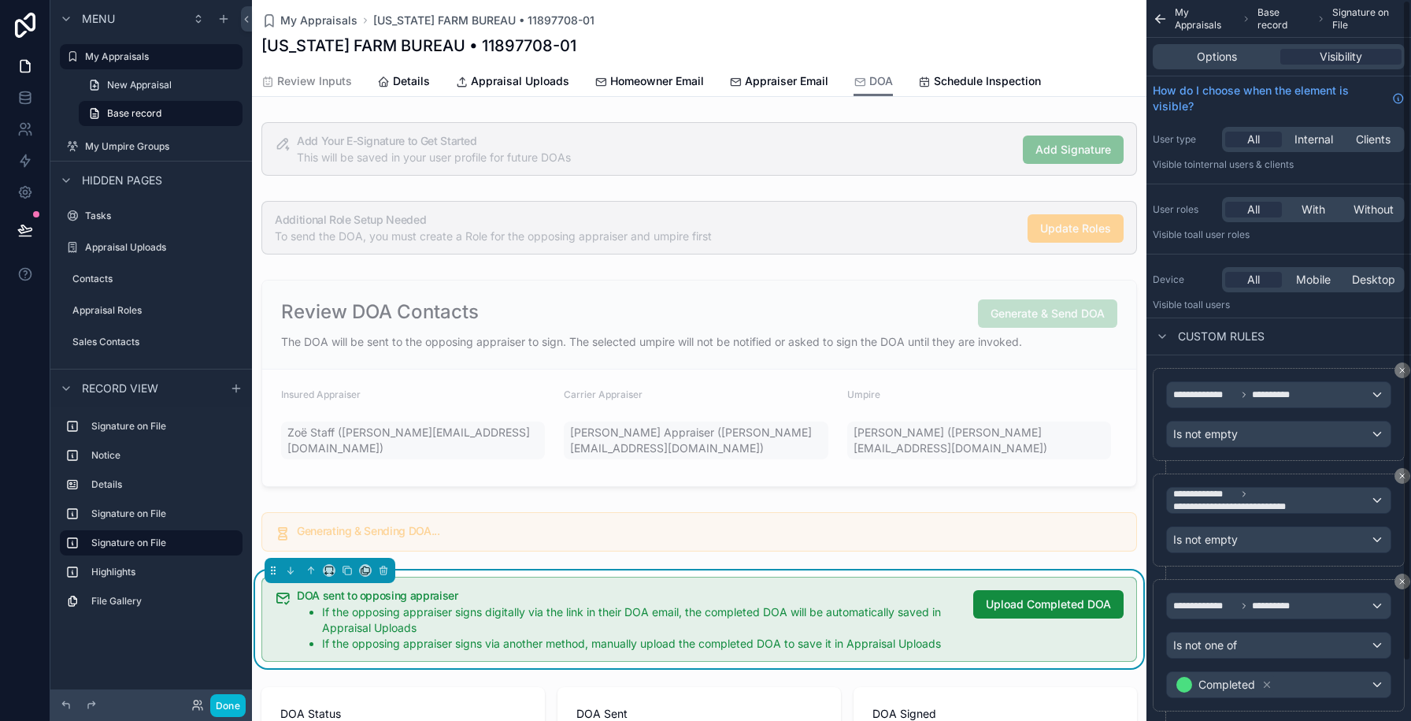
scroll to position [65, 0]
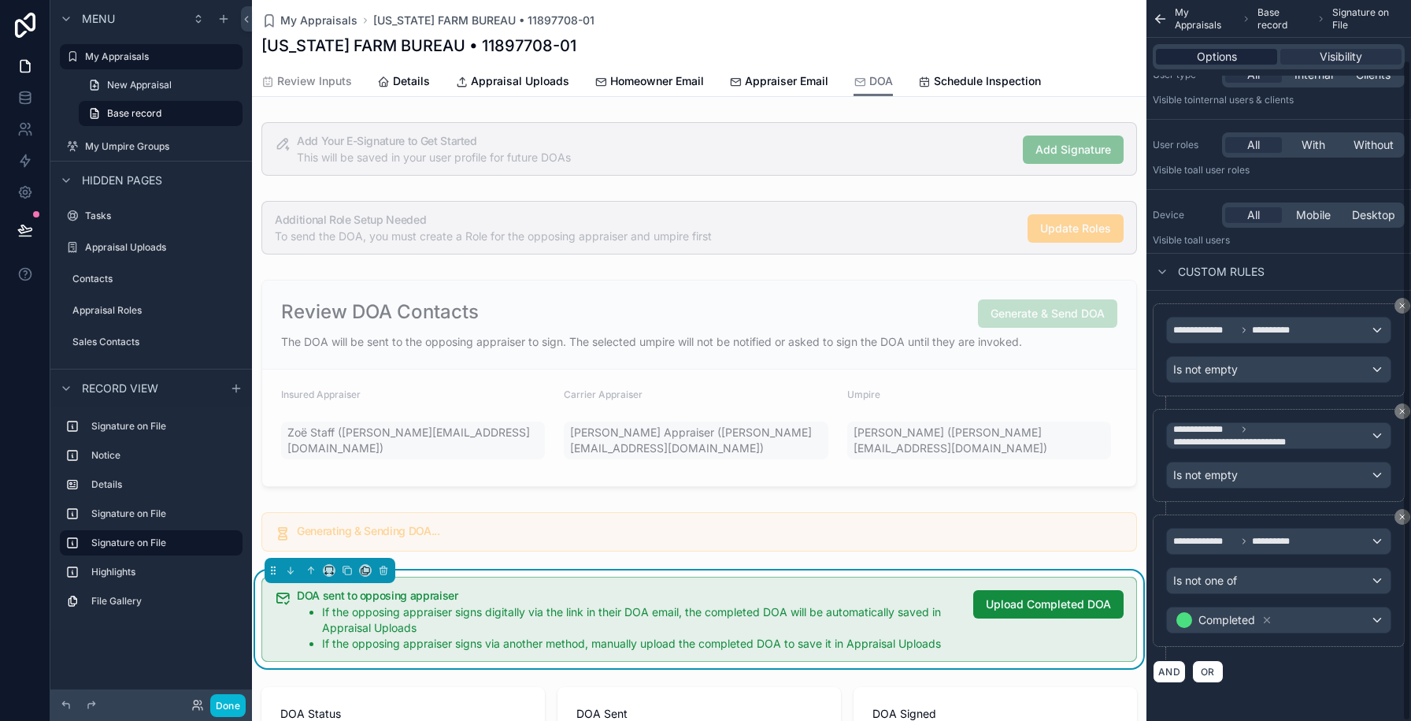
click at [1208, 51] on span "Options" at bounding box center [1217, 57] width 40 height 16
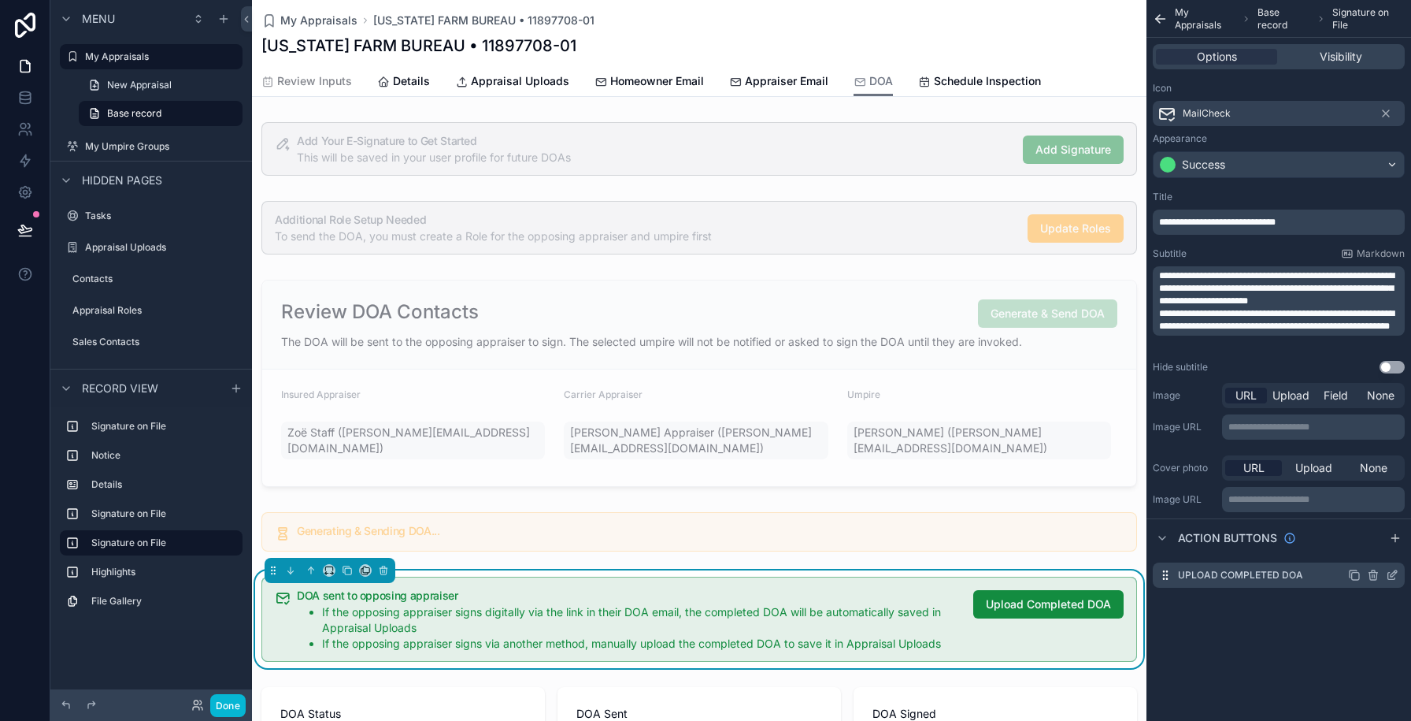
click at [1389, 576] on icon "scrollable content" at bounding box center [1392, 575] width 13 height 13
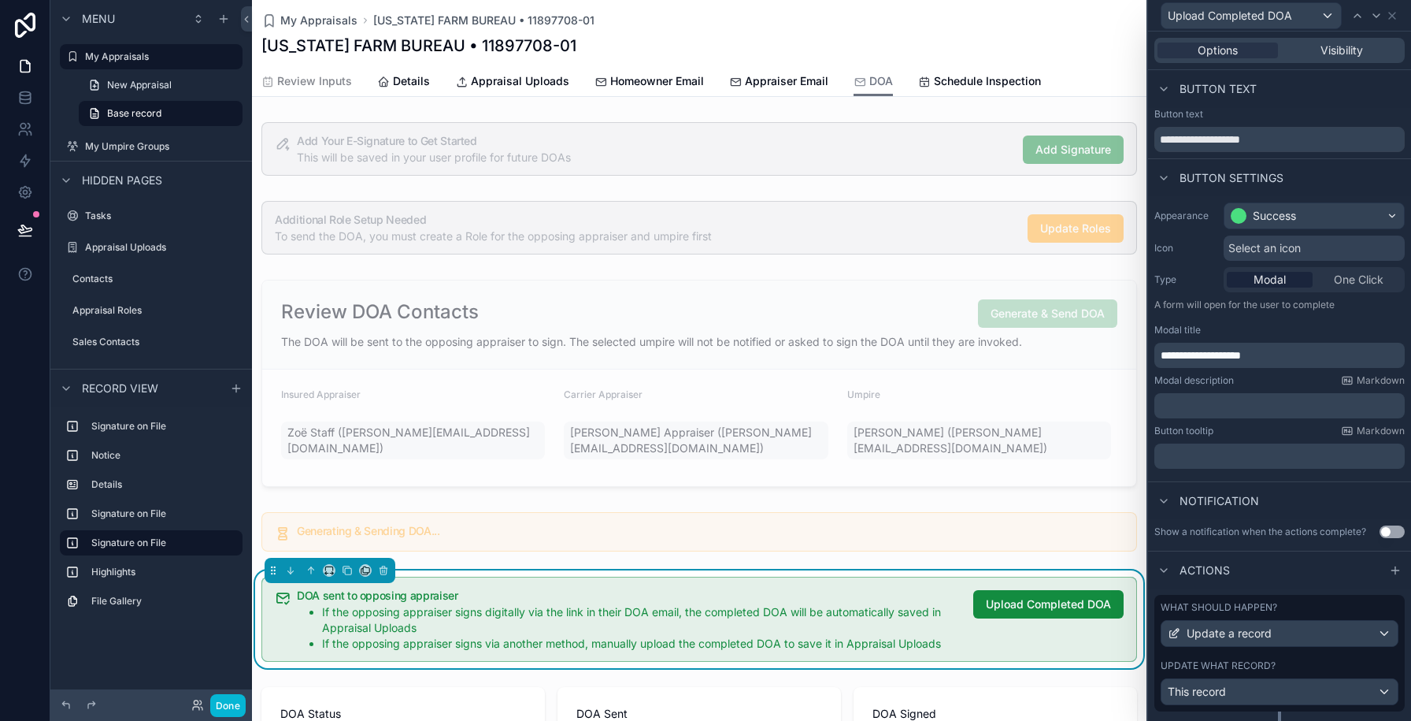
scroll to position [37, 0]
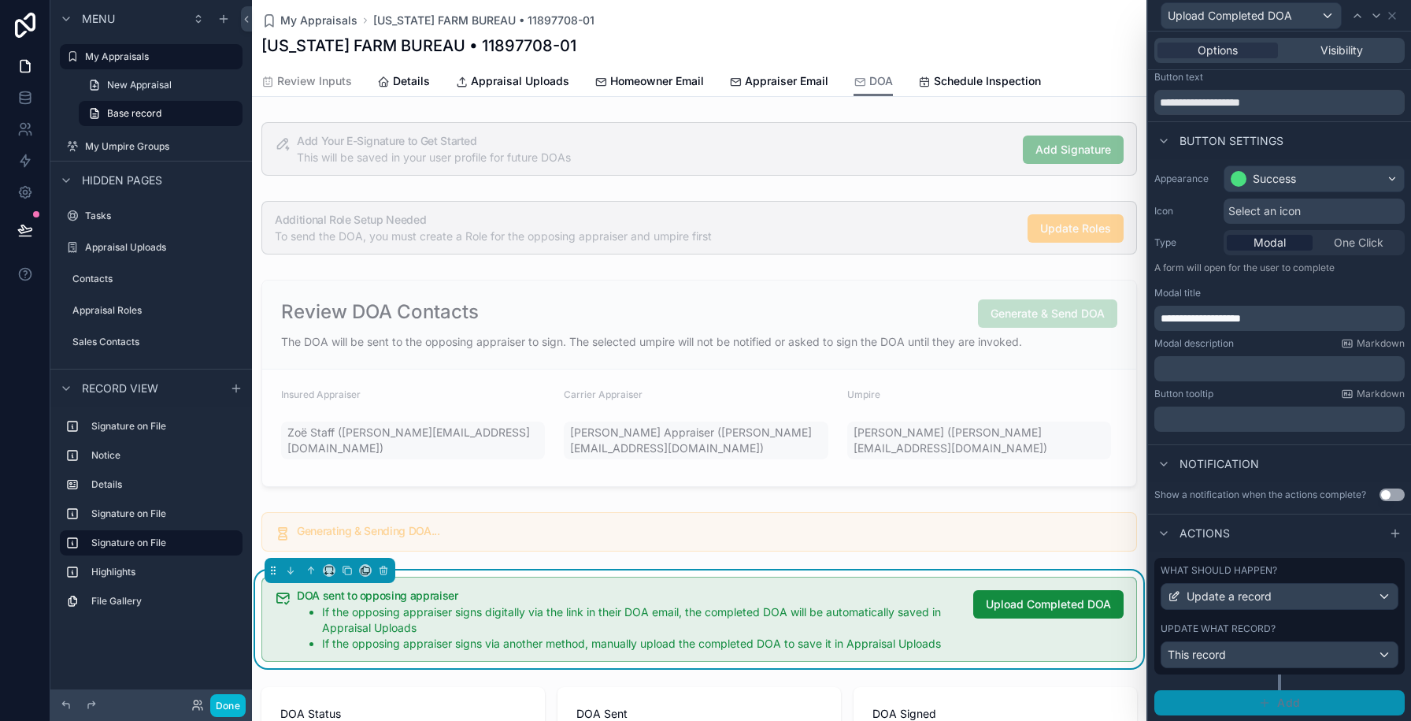
click at [1269, 696] on icon "button" at bounding box center [1264, 702] width 13 height 13
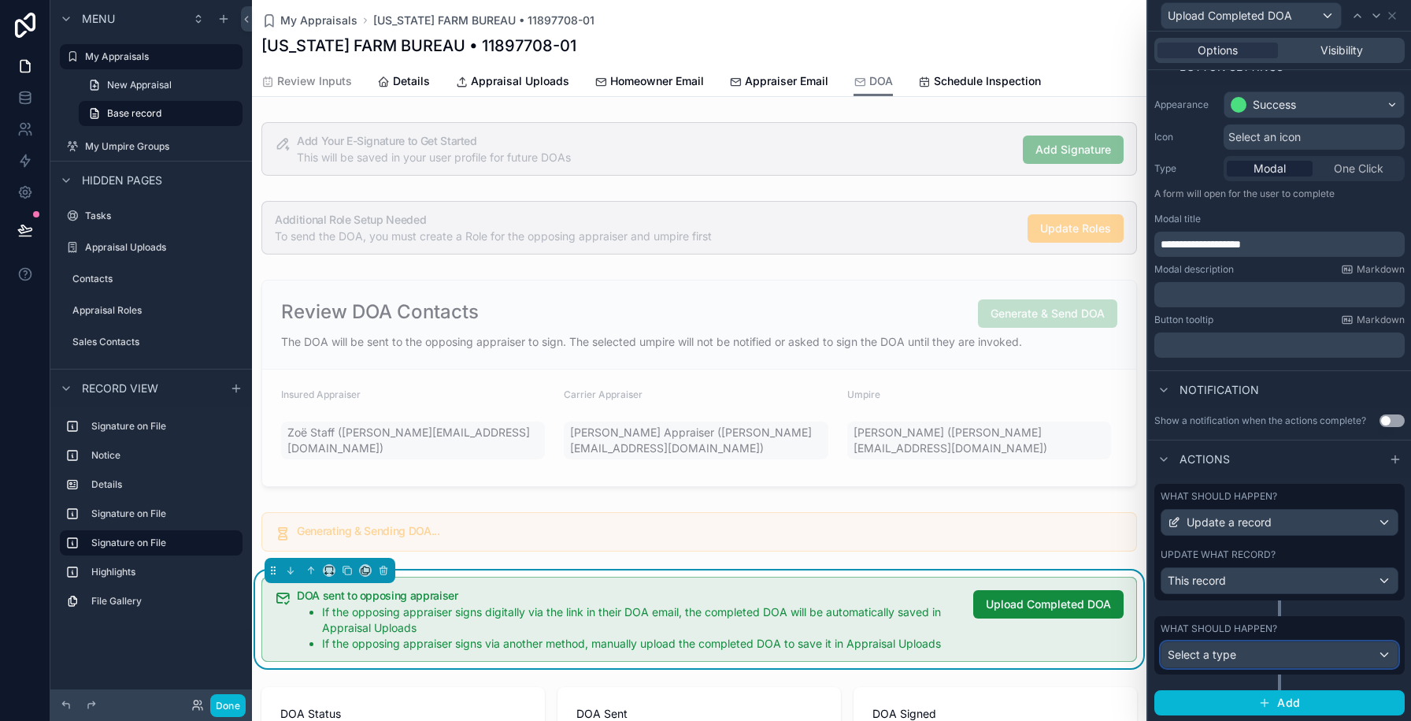
click at [1192, 655] on span "Select a type" at bounding box center [1202, 653] width 69 height 13
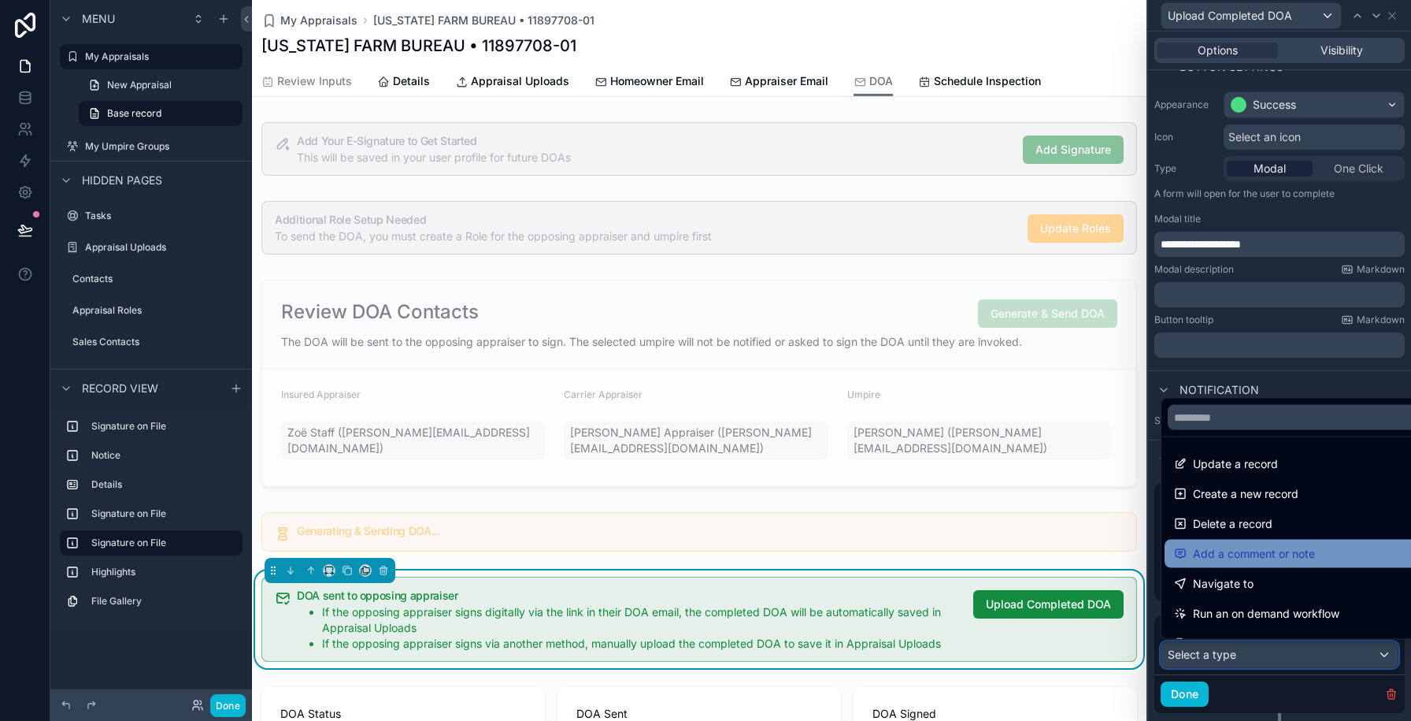
scroll to position [112, 0]
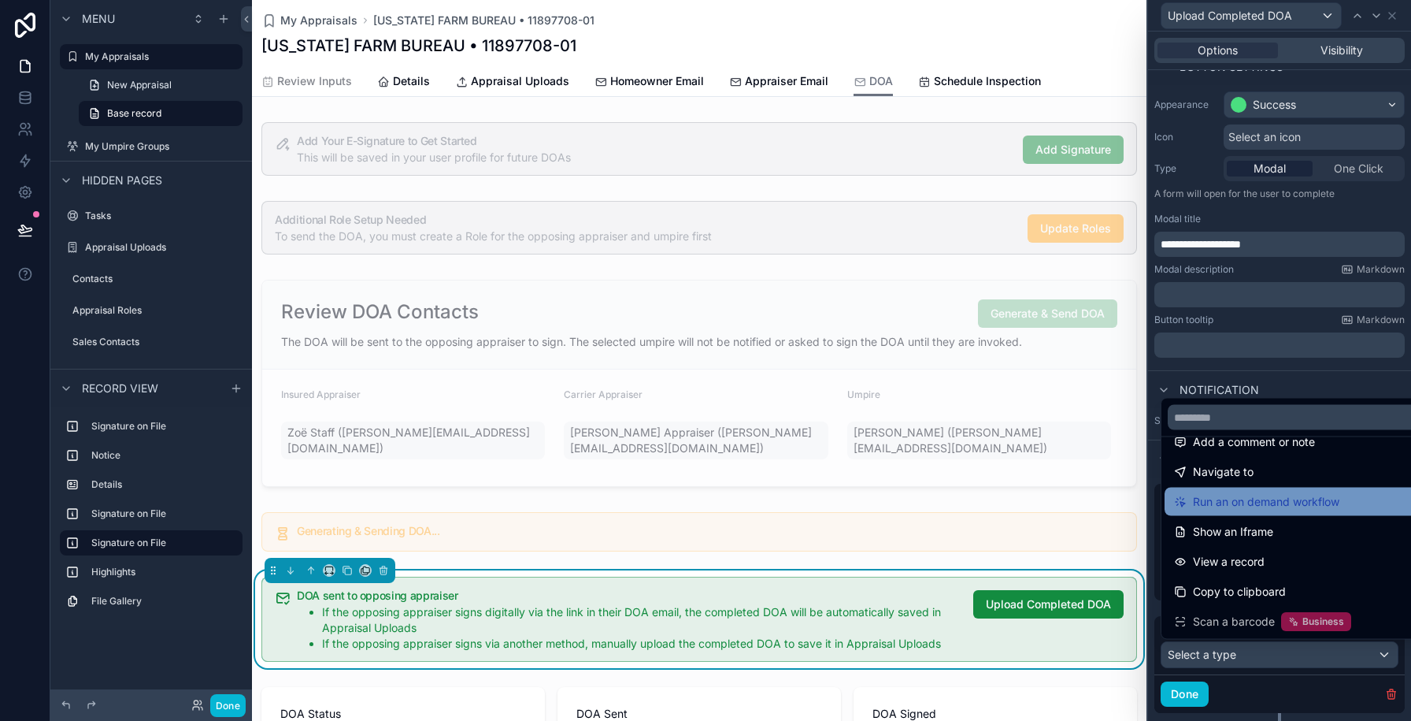
click at [1233, 494] on span "Run an on demand workflow" at bounding box center [1266, 501] width 146 height 19
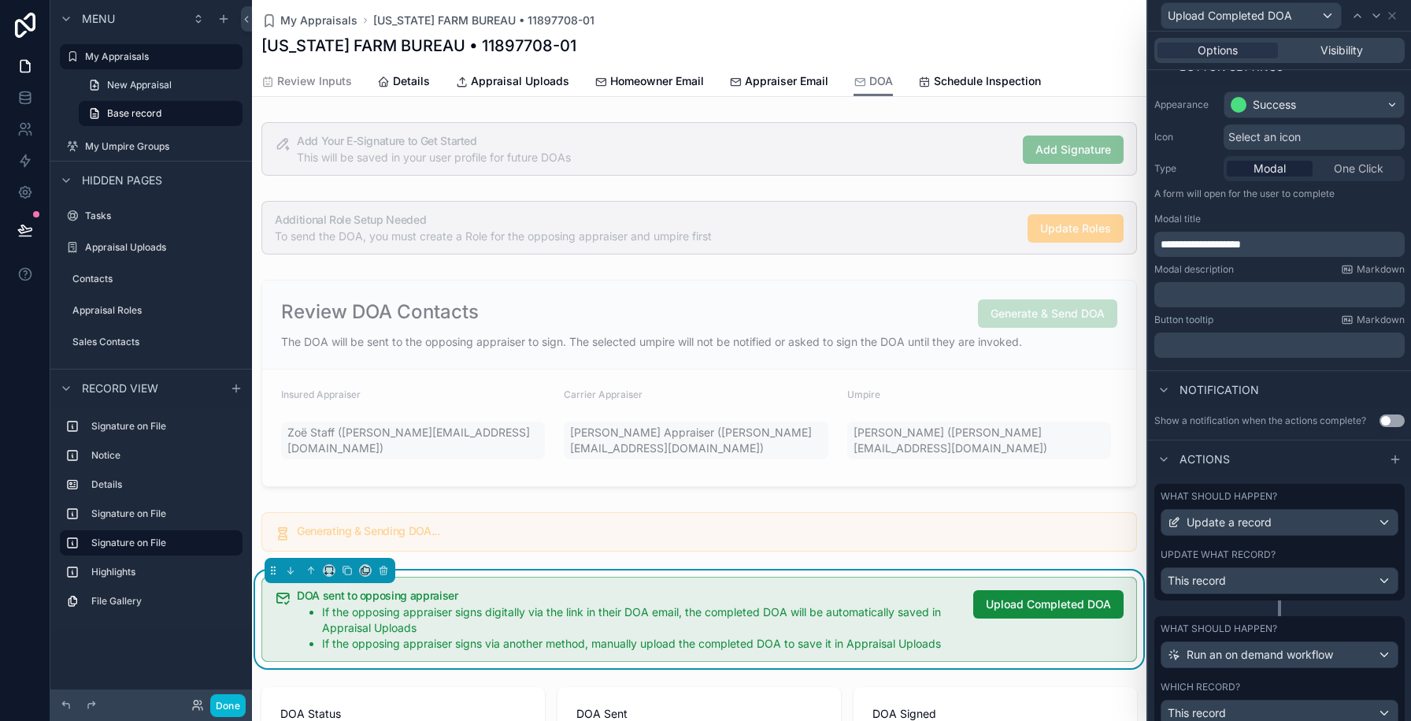
scroll to position [266, 0]
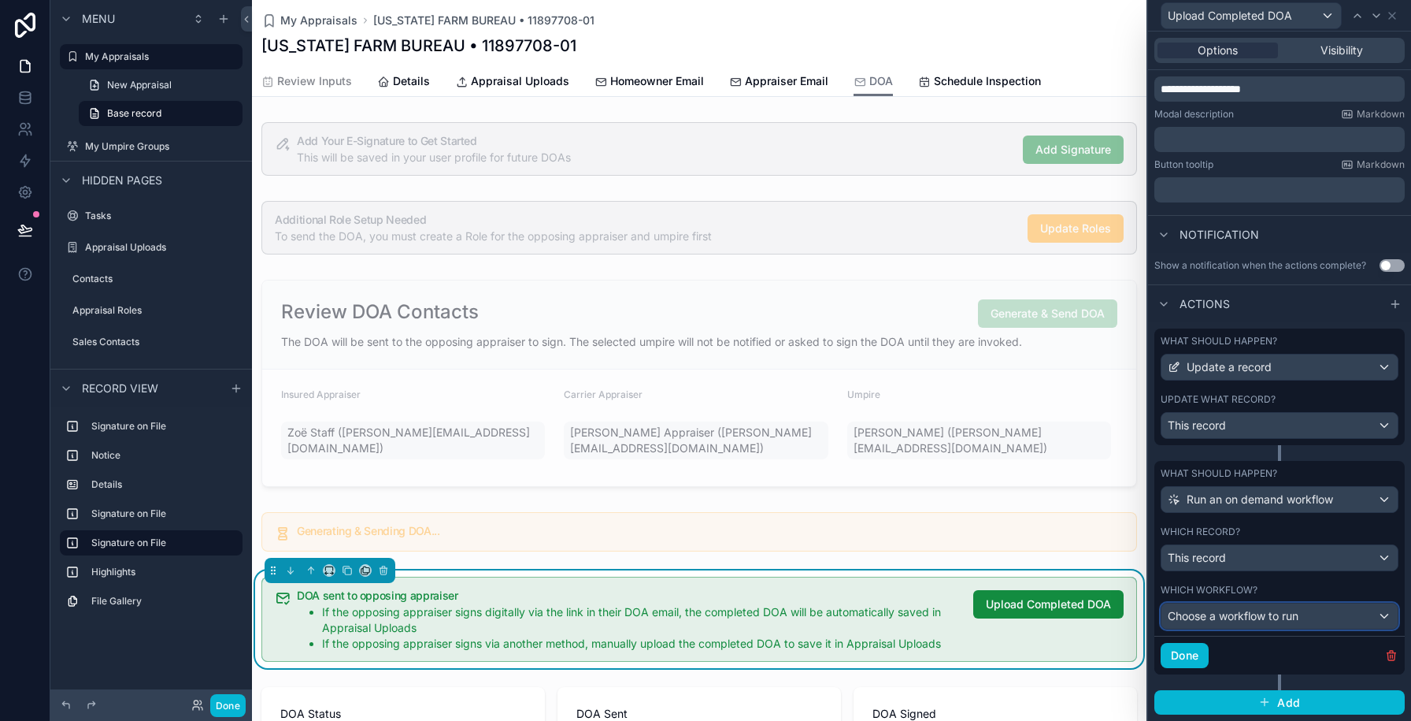
click at [1224, 611] on span "Choose a workflow to run" at bounding box center [1233, 615] width 131 height 13
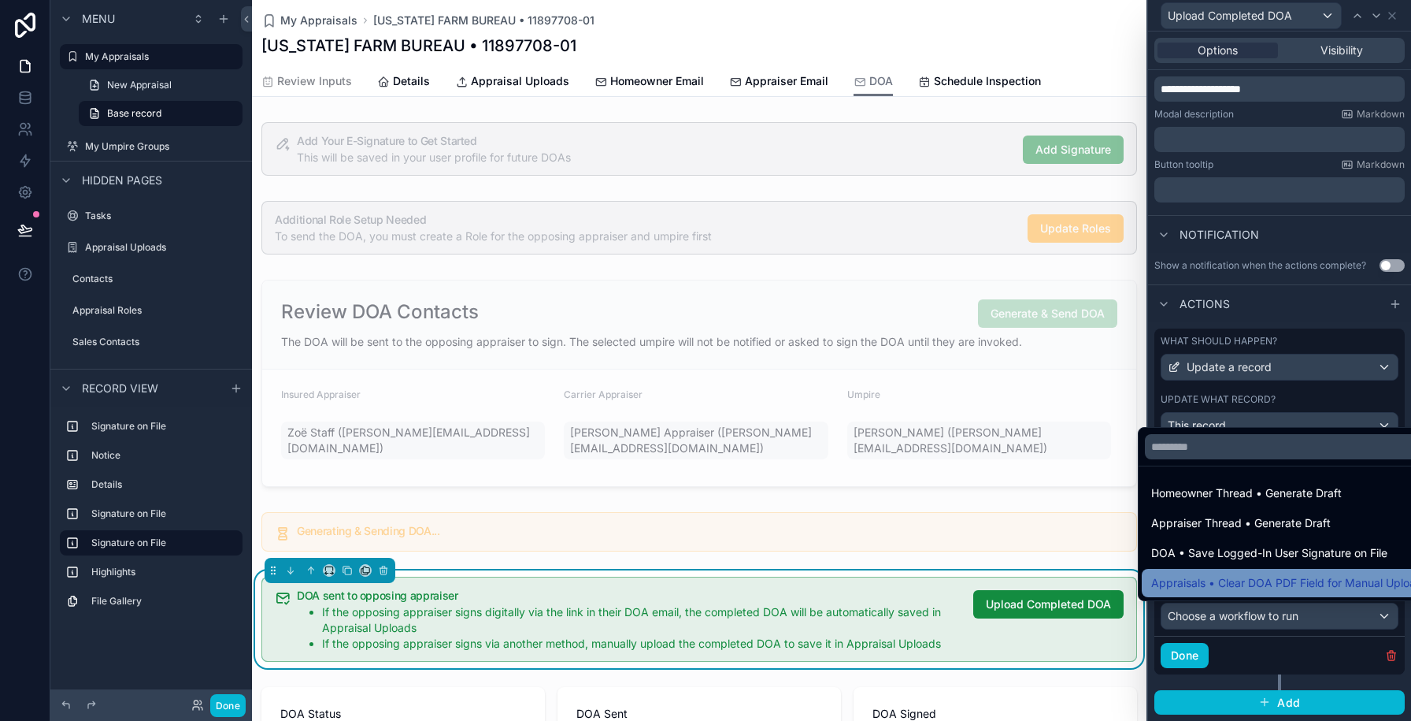
click at [1221, 590] on span "Appraisals • Clear DOA PDF Field for Manual Upload" at bounding box center [1287, 582] width 272 height 19
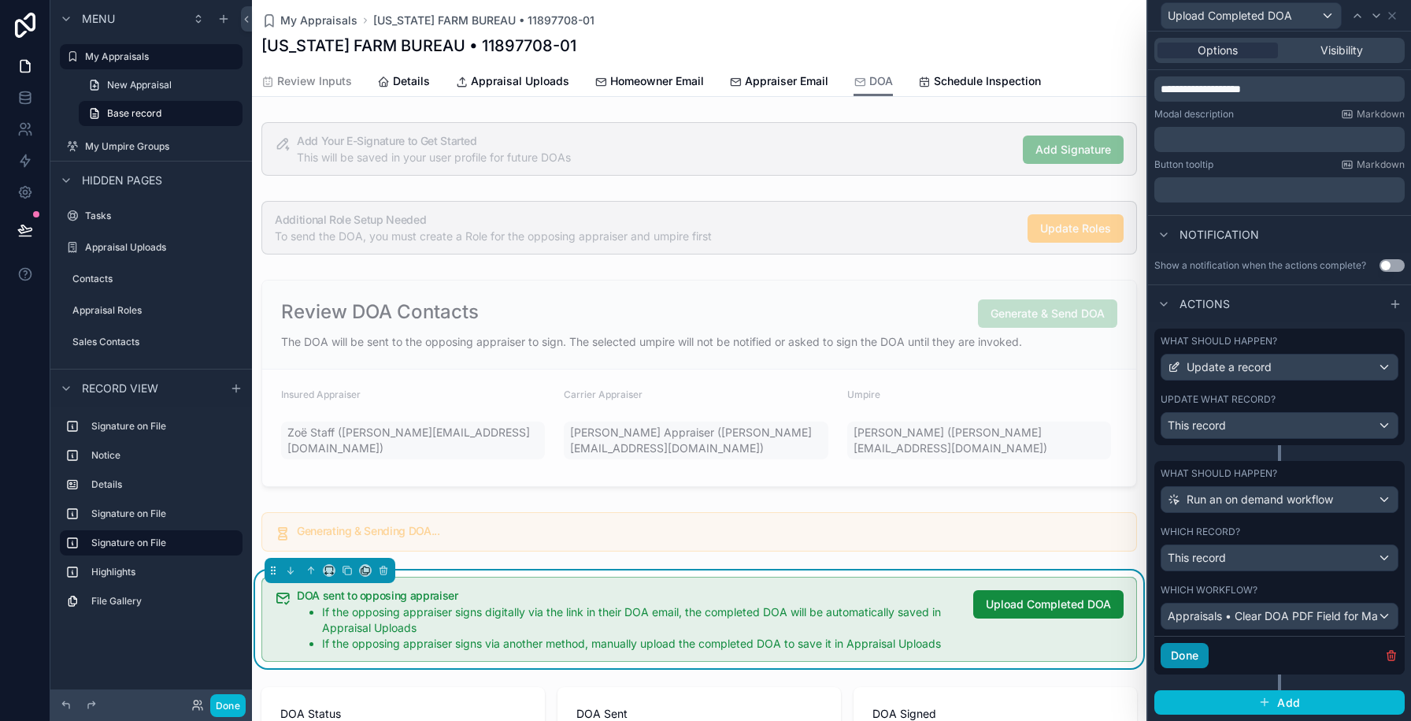
click at [1181, 650] on button "Done" at bounding box center [1185, 655] width 48 height 25
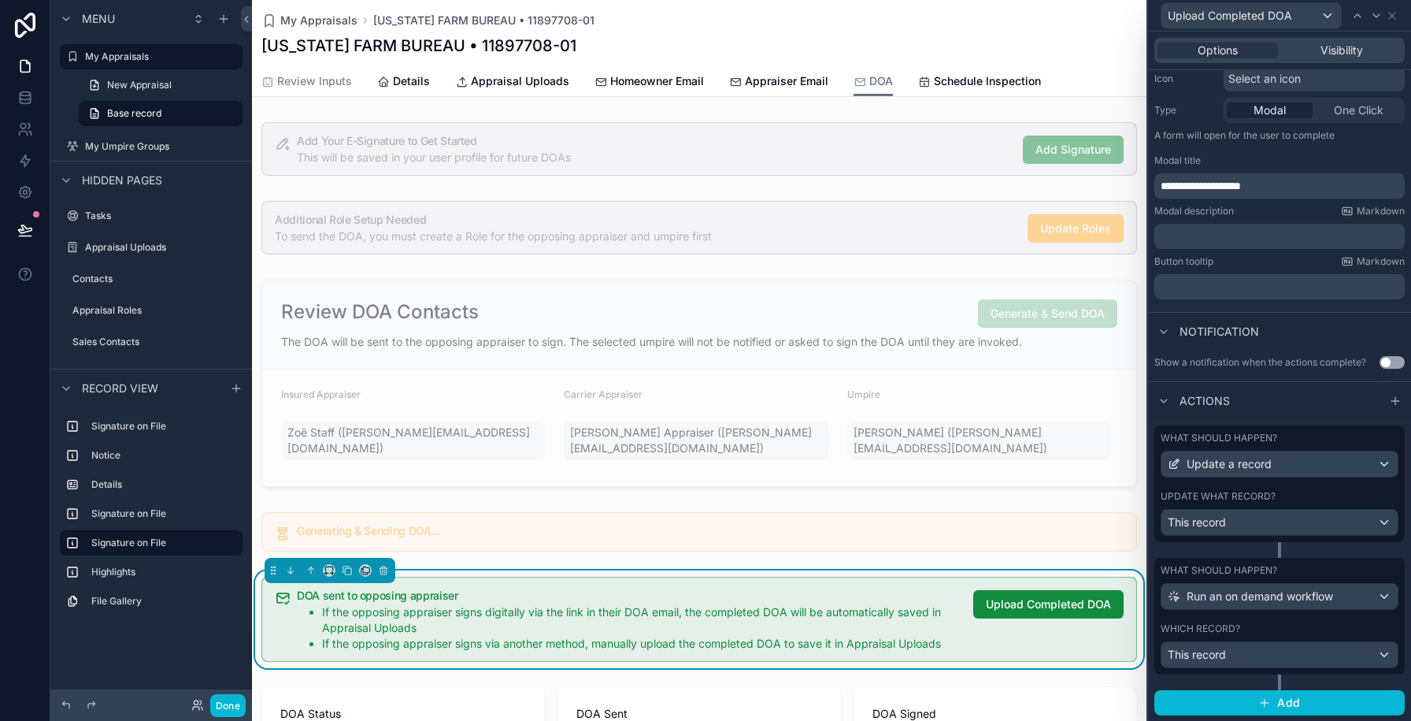
scroll to position [0, 0]
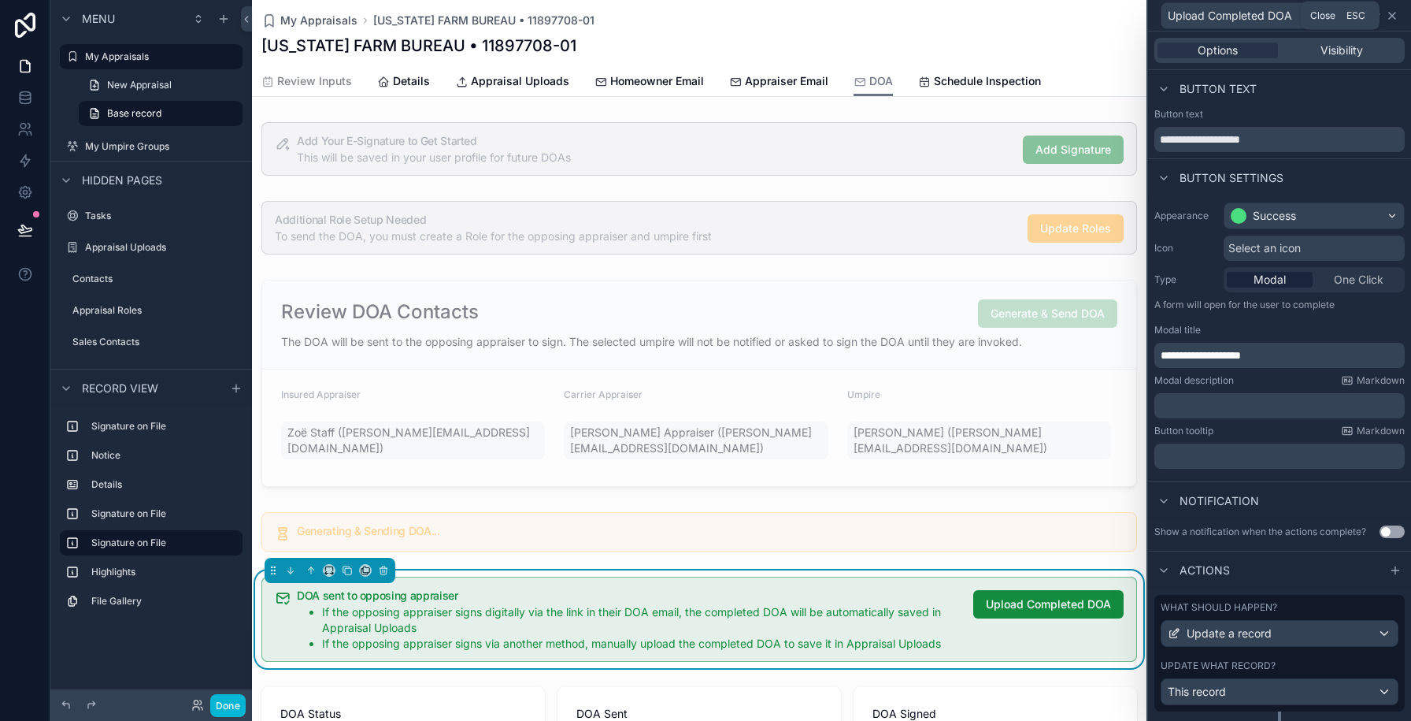
click at [1394, 18] on icon at bounding box center [1392, 15] width 13 height 13
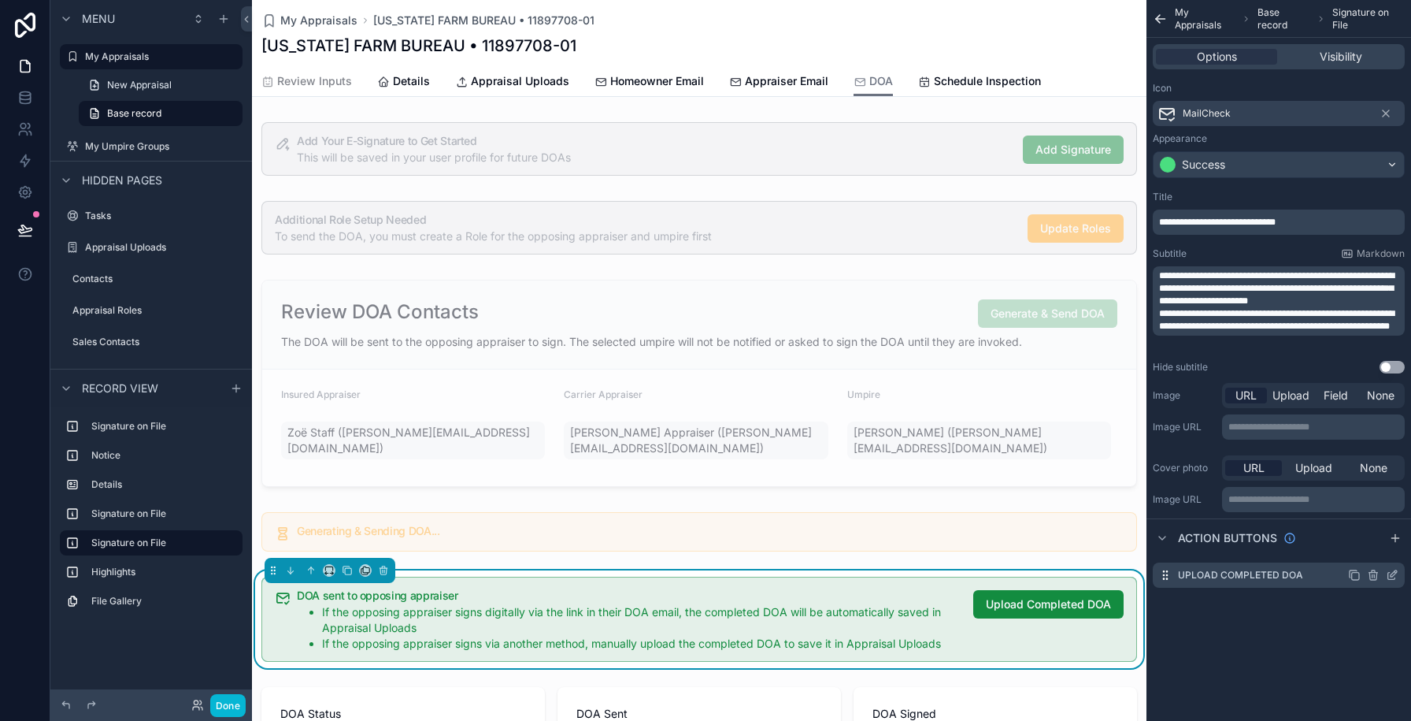
click at [1351, 568] on div "Upload Completed DOA" at bounding box center [1279, 574] width 252 height 25
click at [1354, 576] on icon "scrollable content" at bounding box center [1354, 575] width 13 height 13
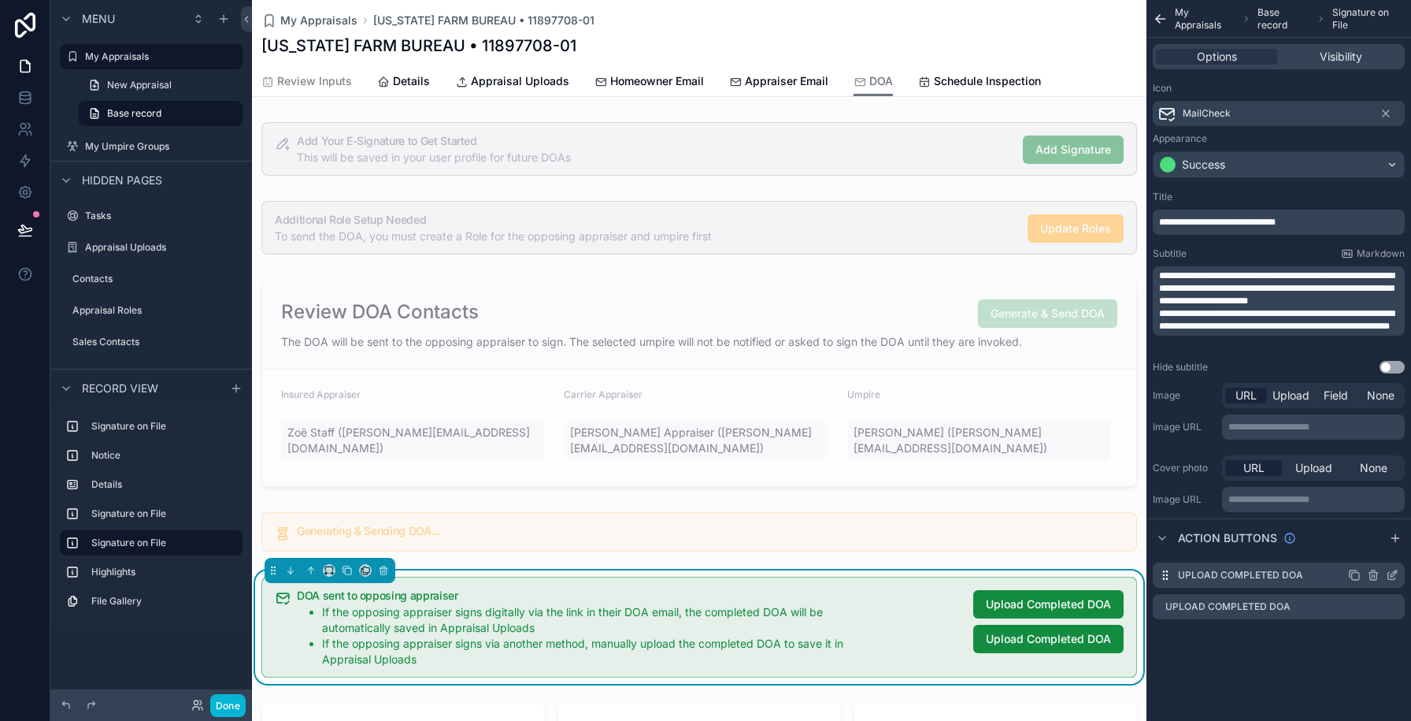
click at [1392, 576] on icon "scrollable content" at bounding box center [1394, 573] width 6 height 6
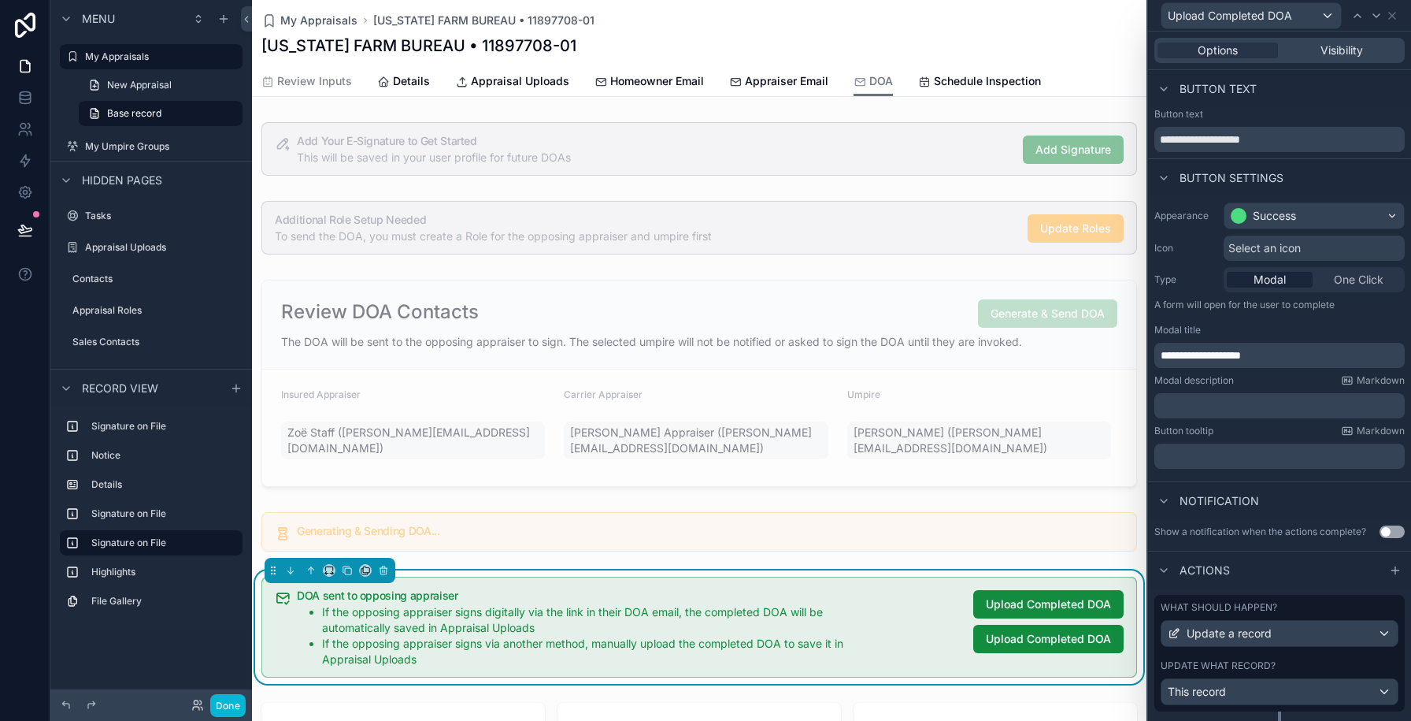
scroll to position [169, 0]
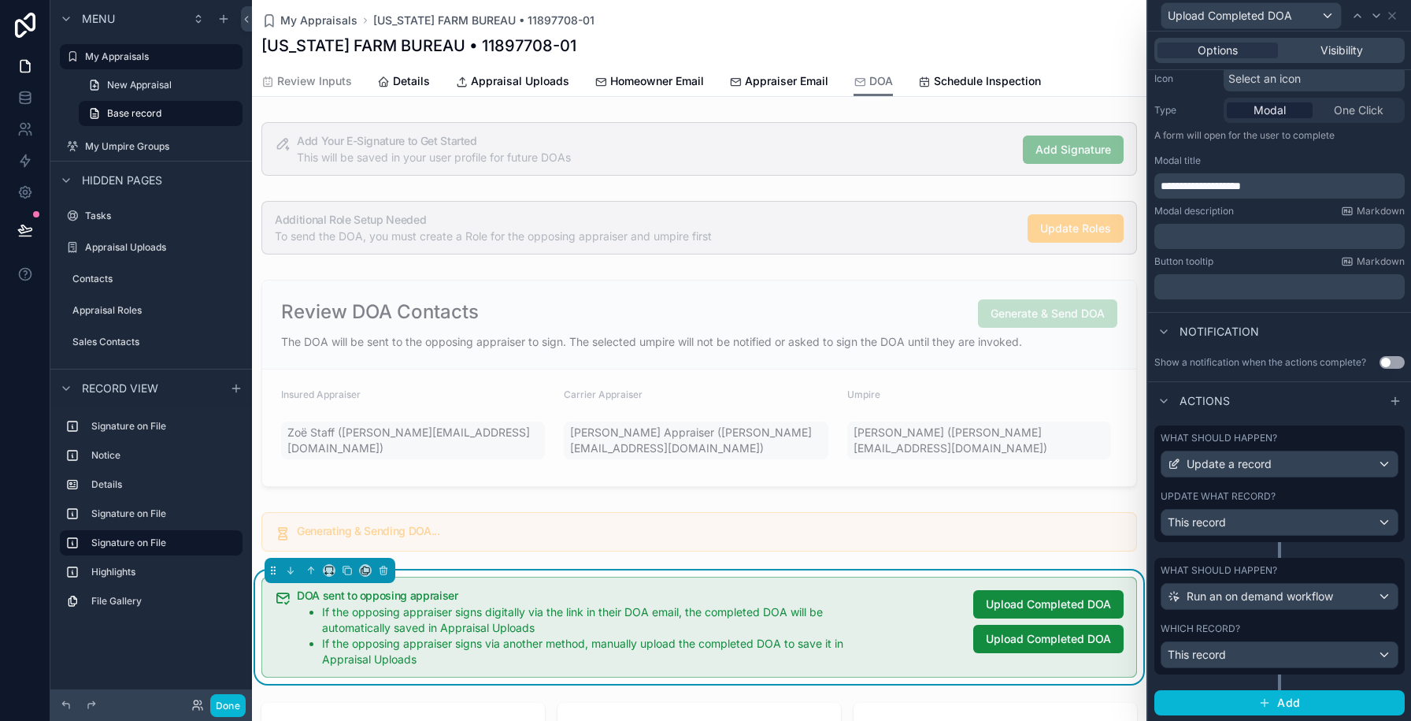
click at [1361, 629] on div "Which record?" at bounding box center [1280, 628] width 238 height 13
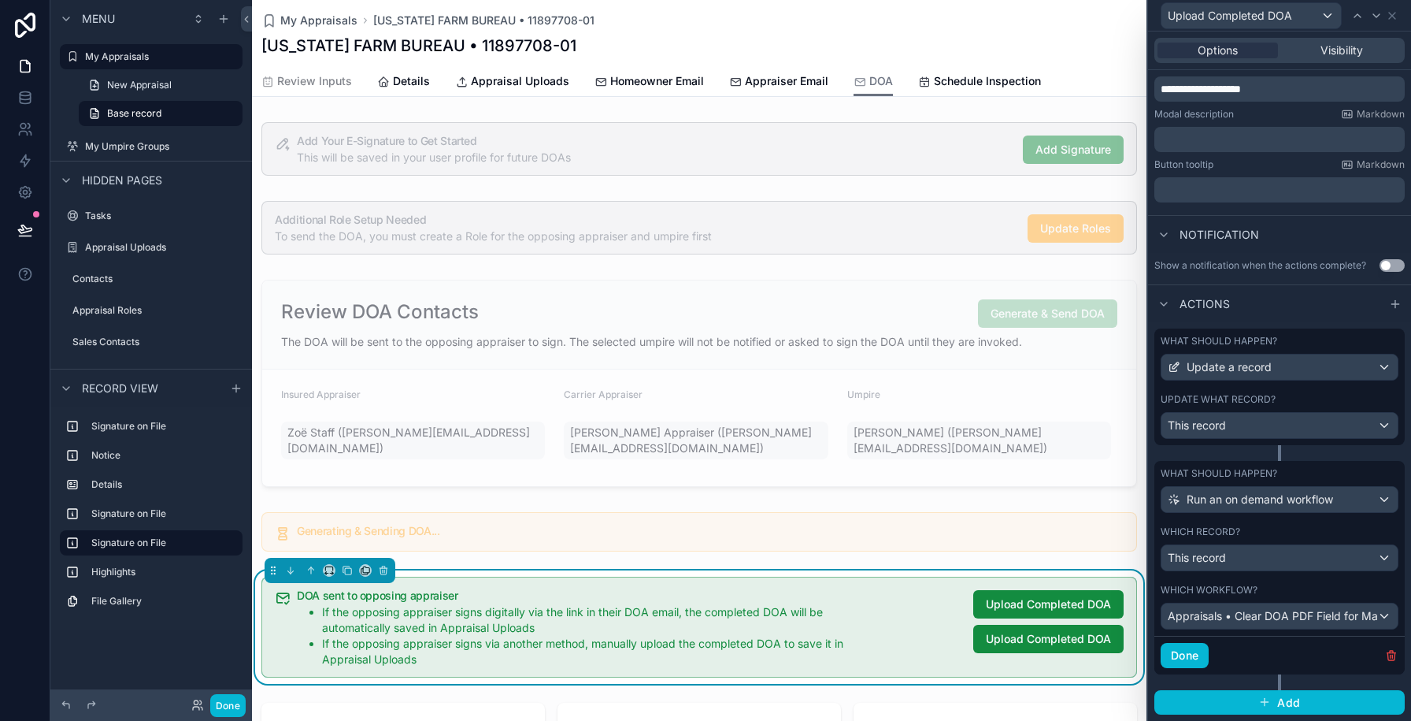
click at [1396, 22] on div "Upload Completed DOA" at bounding box center [1279, 15] width 250 height 31
click at [1396, 19] on icon at bounding box center [1392, 15] width 13 height 13
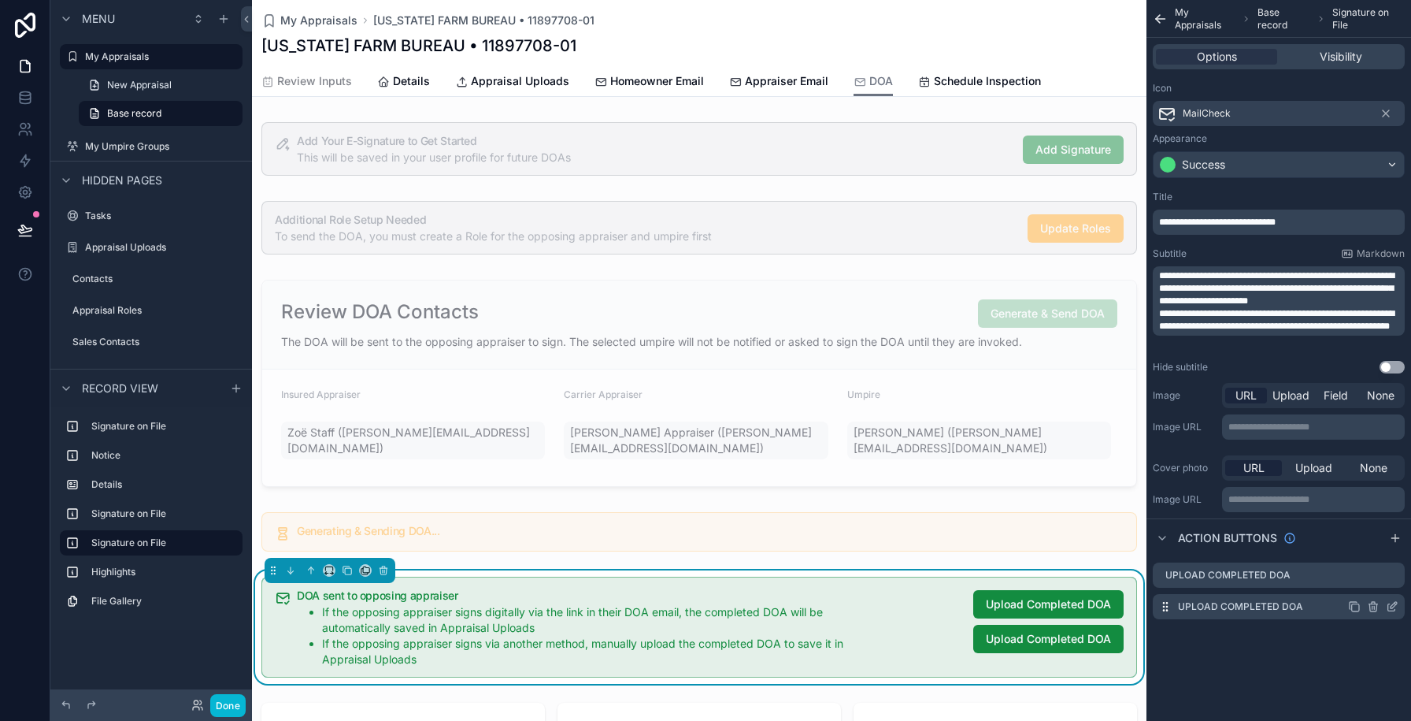
click at [1395, 609] on icon "scrollable content" at bounding box center [1392, 606] width 13 height 13
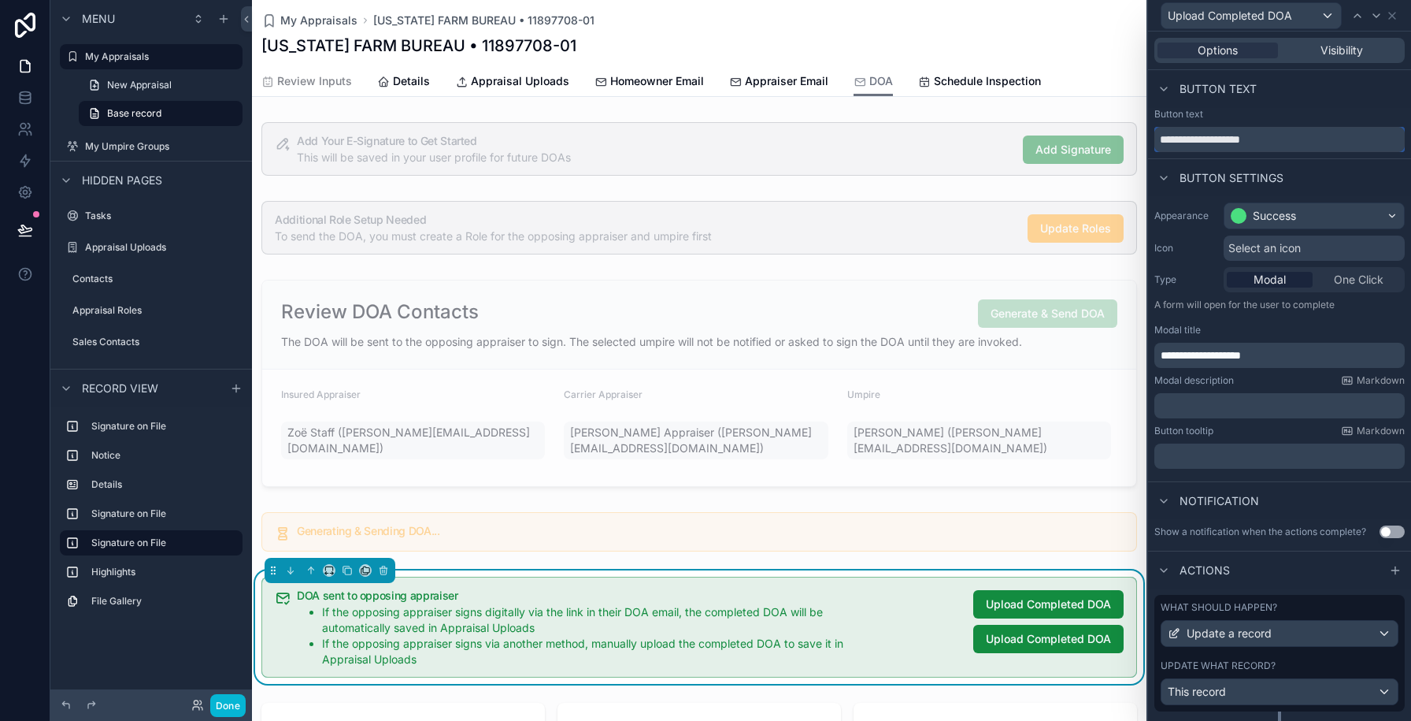
click at [1197, 130] on input "**********" at bounding box center [1279, 139] width 250 height 25
type input "**********"
click at [1300, 663] on div "Update what record?" at bounding box center [1280, 665] width 238 height 13
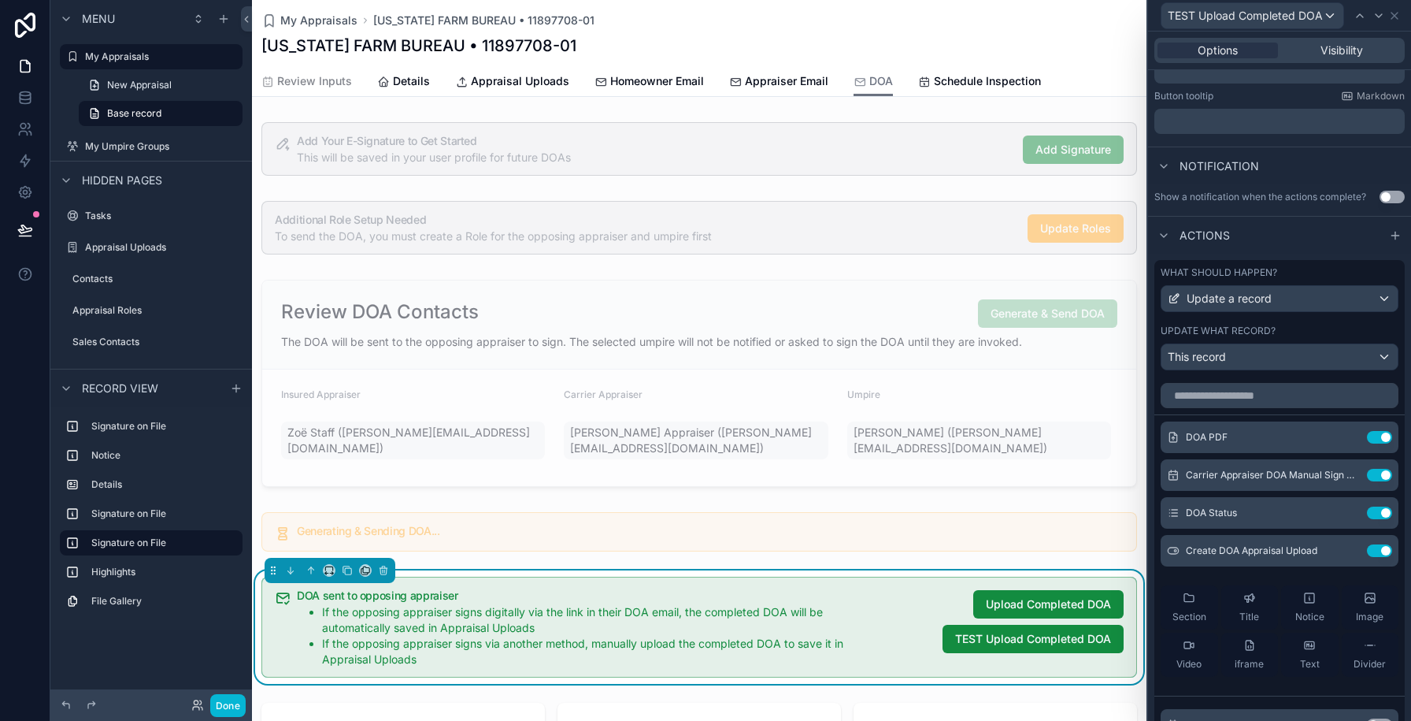
scroll to position [446, 0]
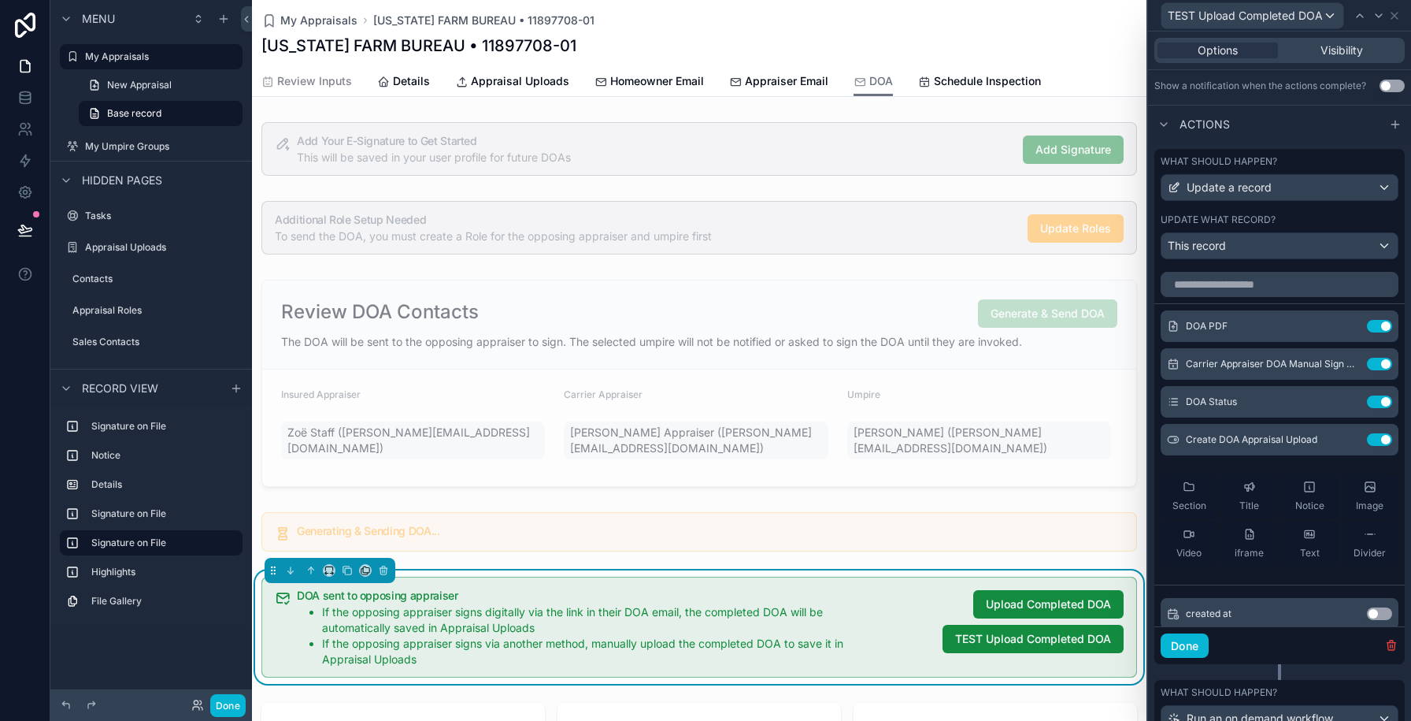
click at [1387, 654] on div "Done" at bounding box center [1279, 645] width 250 height 39
click at [1389, 646] on icon "button" at bounding box center [1391, 645] width 13 height 13
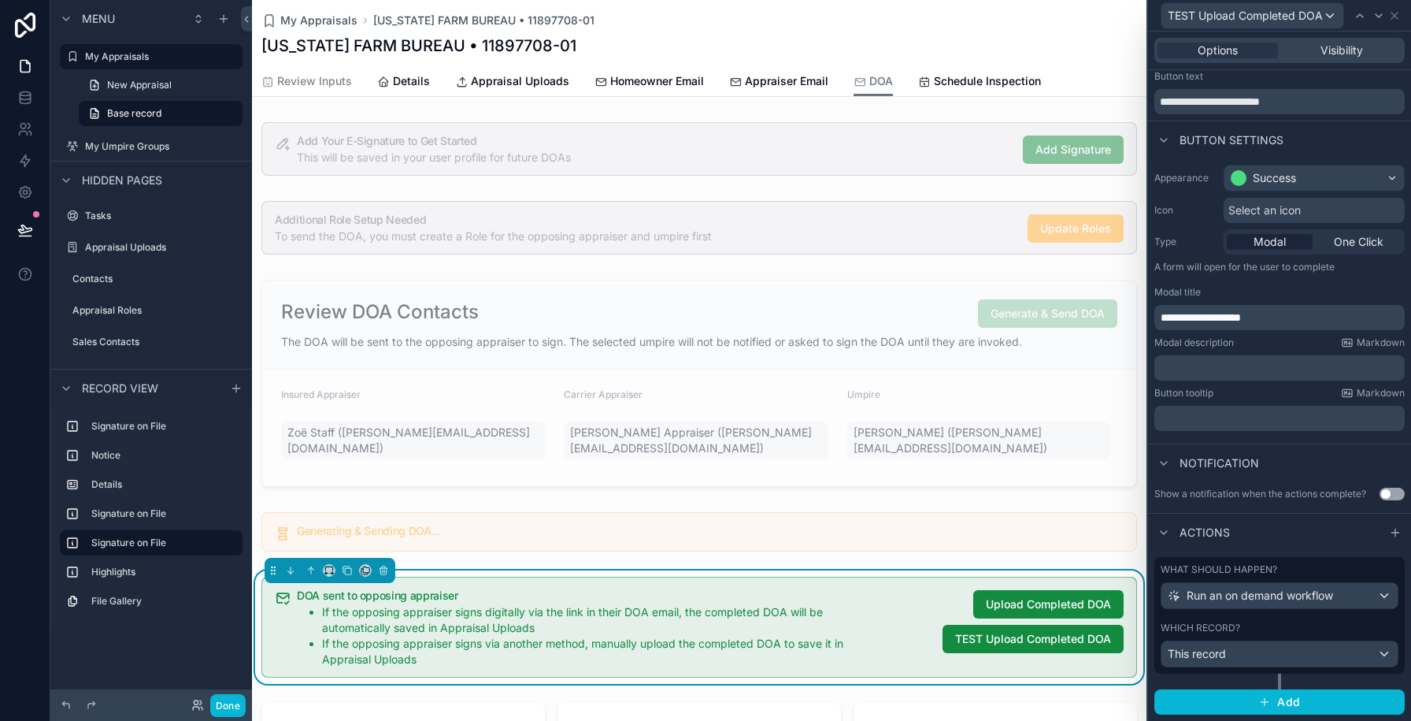
scroll to position [37, 0]
click at [1263, 700] on icon "button" at bounding box center [1264, 702] width 13 height 13
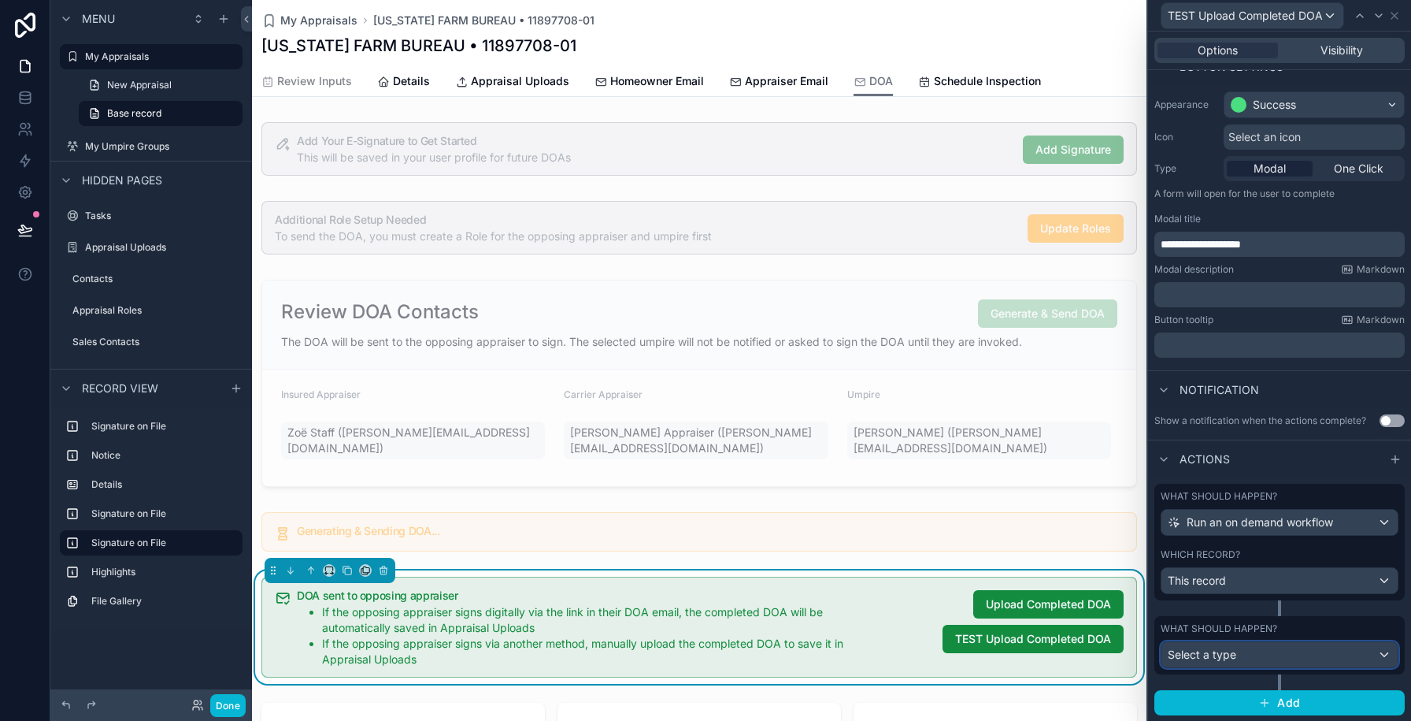
click at [1198, 658] on span "Select a type" at bounding box center [1202, 653] width 69 height 13
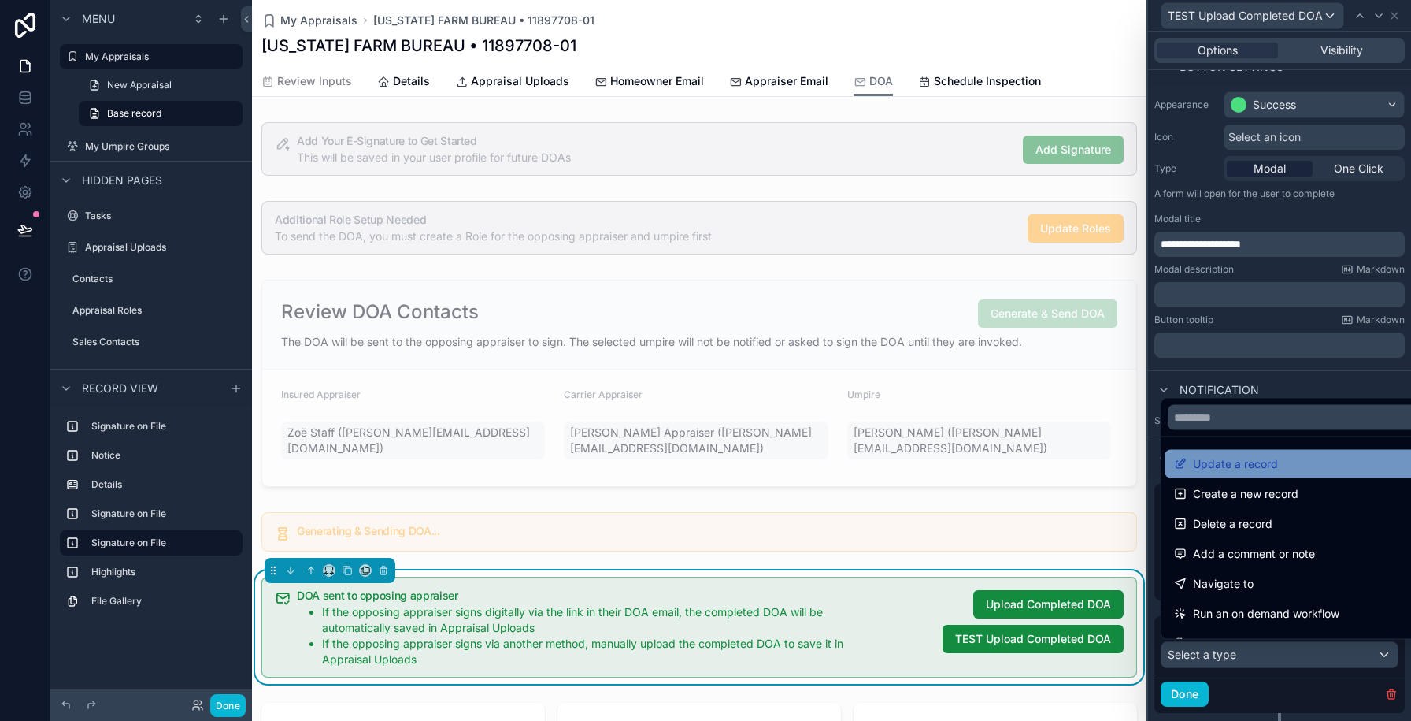
click at [1222, 457] on span "Update a record" at bounding box center [1235, 463] width 85 height 19
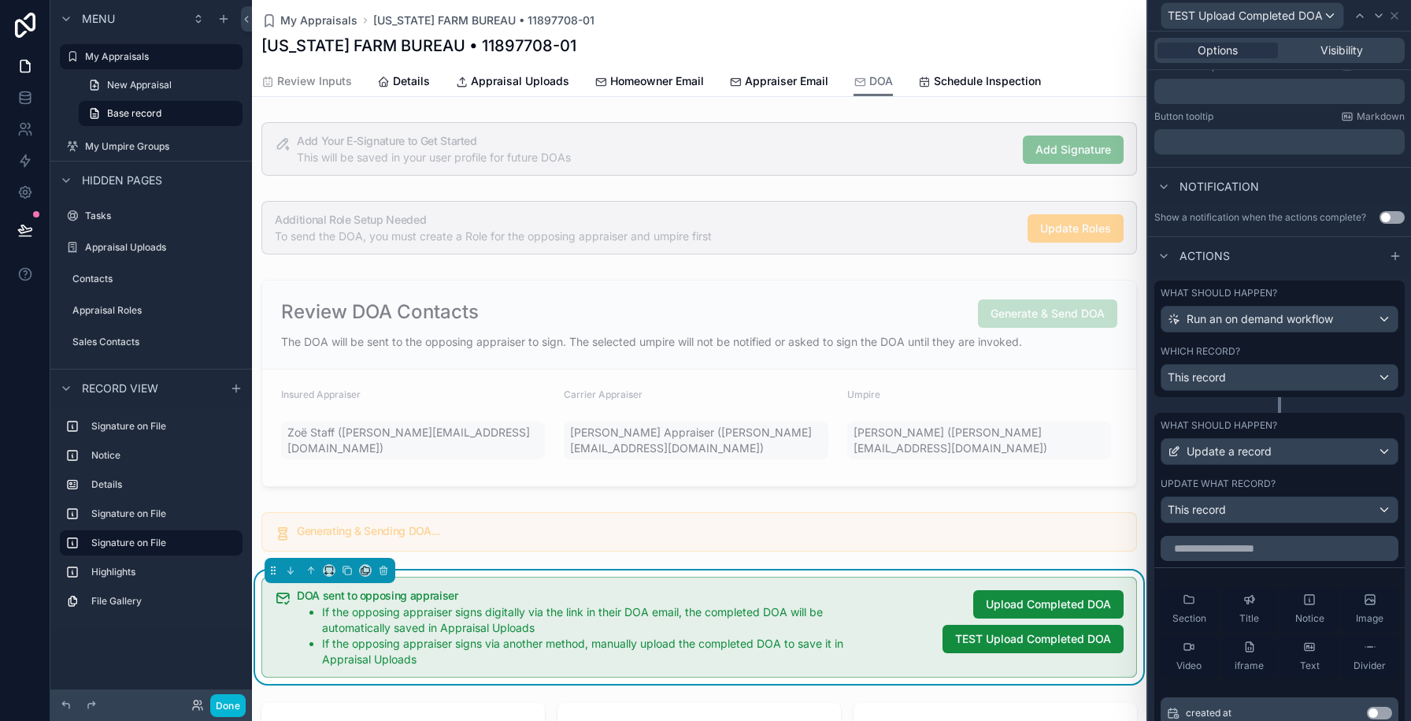
scroll to position [402, 0]
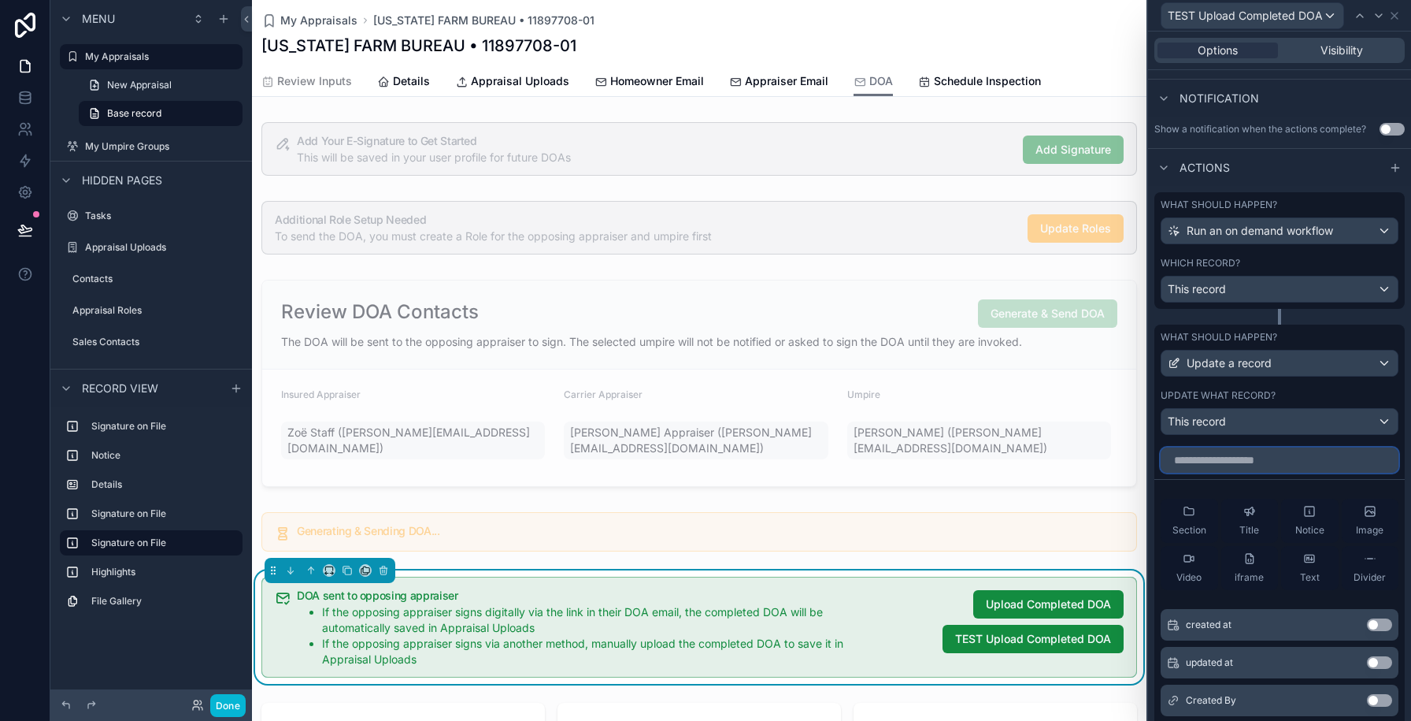
click at [1239, 465] on input "text" at bounding box center [1280, 459] width 238 height 25
click at [1381, 695] on button "Use setting" at bounding box center [1379, 700] width 25 height 13
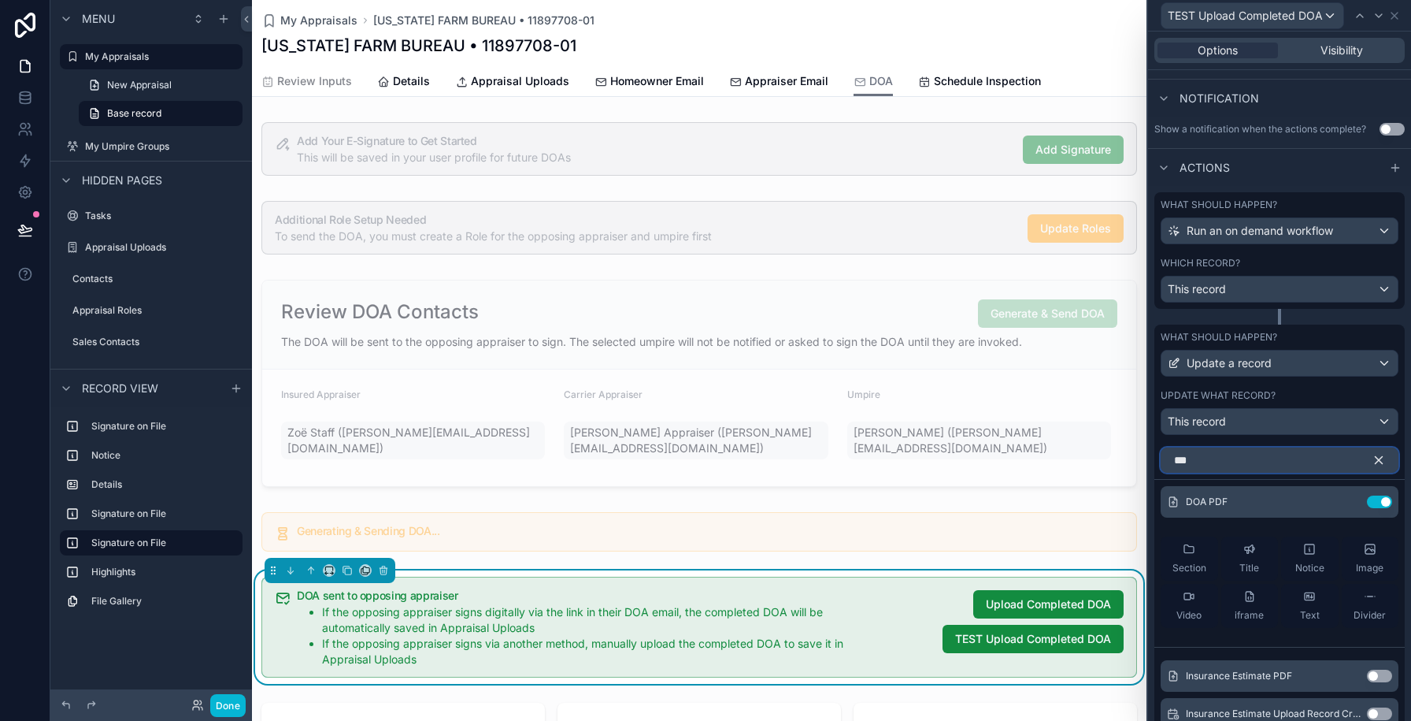
click at [1187, 459] on input "***" at bounding box center [1280, 459] width 238 height 25
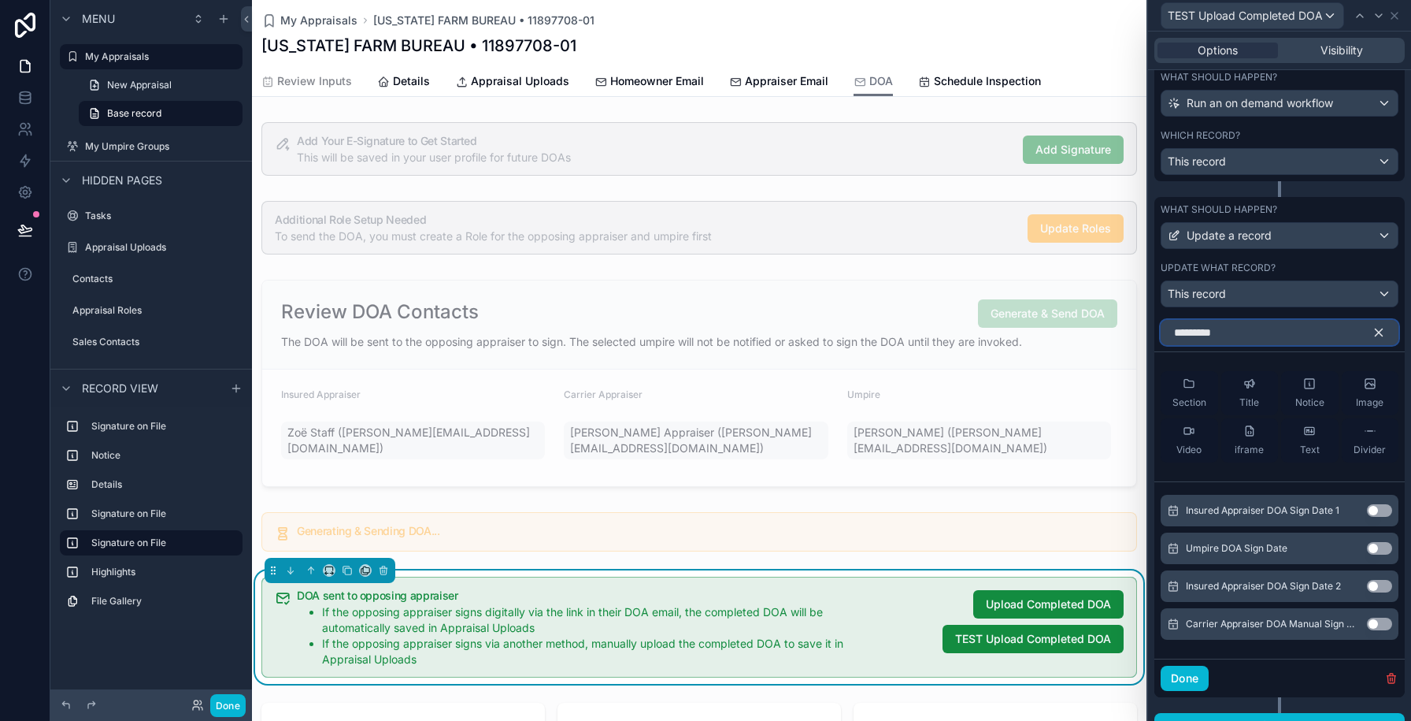
scroll to position [553, 0]
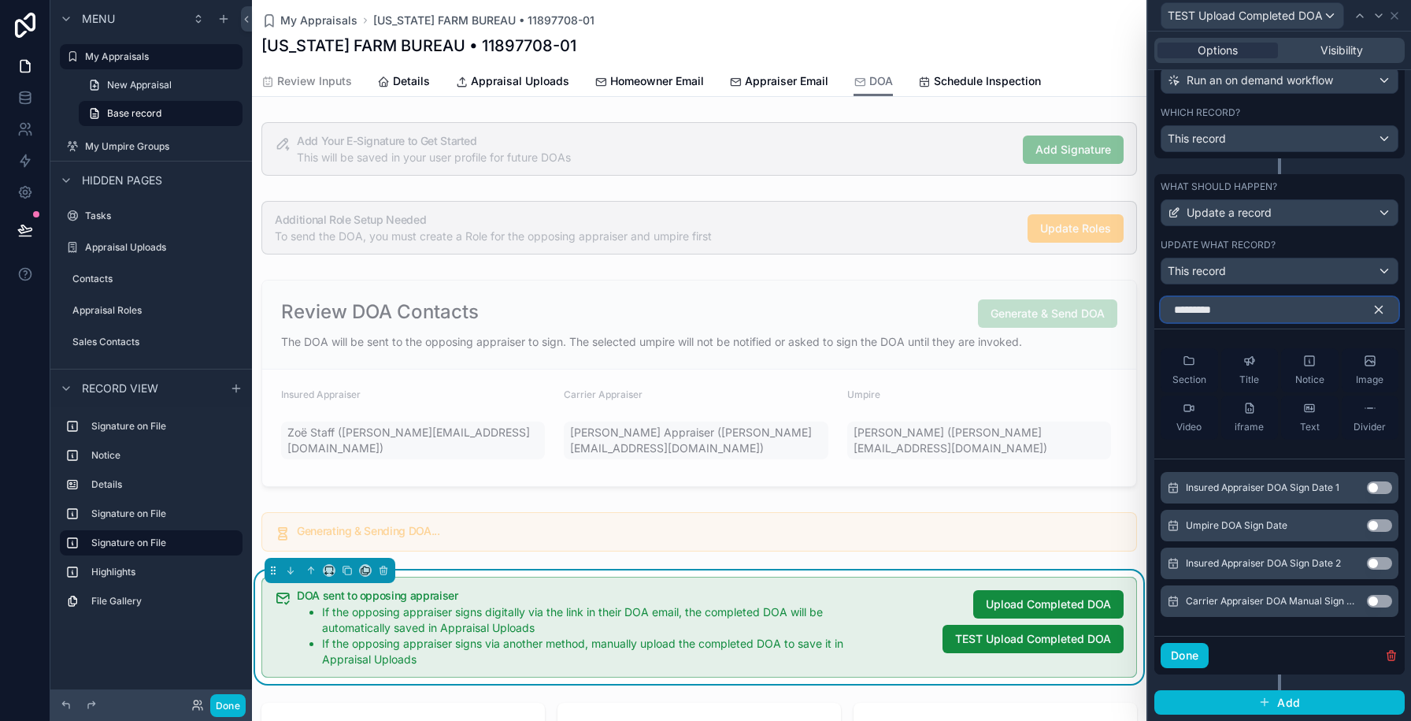
type input "*********"
click at [1379, 604] on button "Use setting" at bounding box center [1379, 601] width 25 height 13
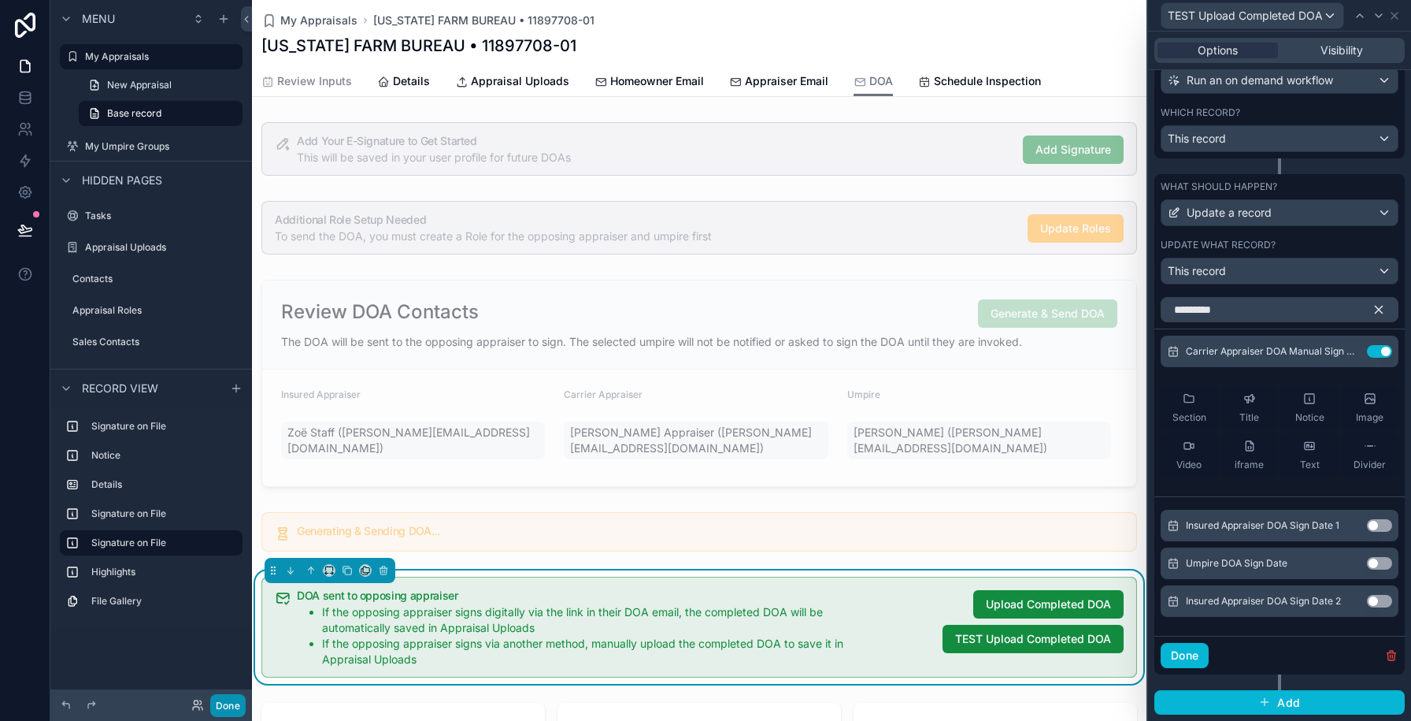
click at [217, 709] on button "Done" at bounding box center [227, 705] width 35 height 23
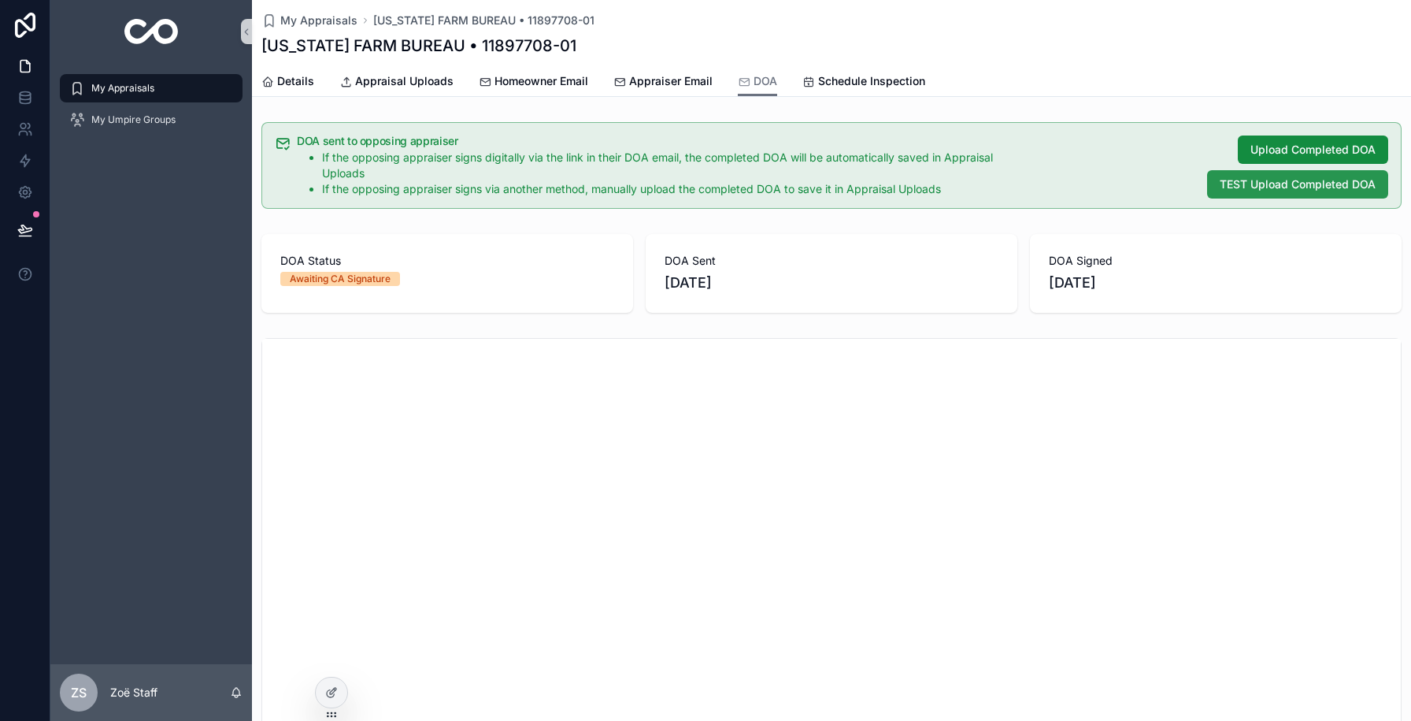
click at [1313, 179] on span "TEST Upload Completed DOA" at bounding box center [1298, 184] width 156 height 16
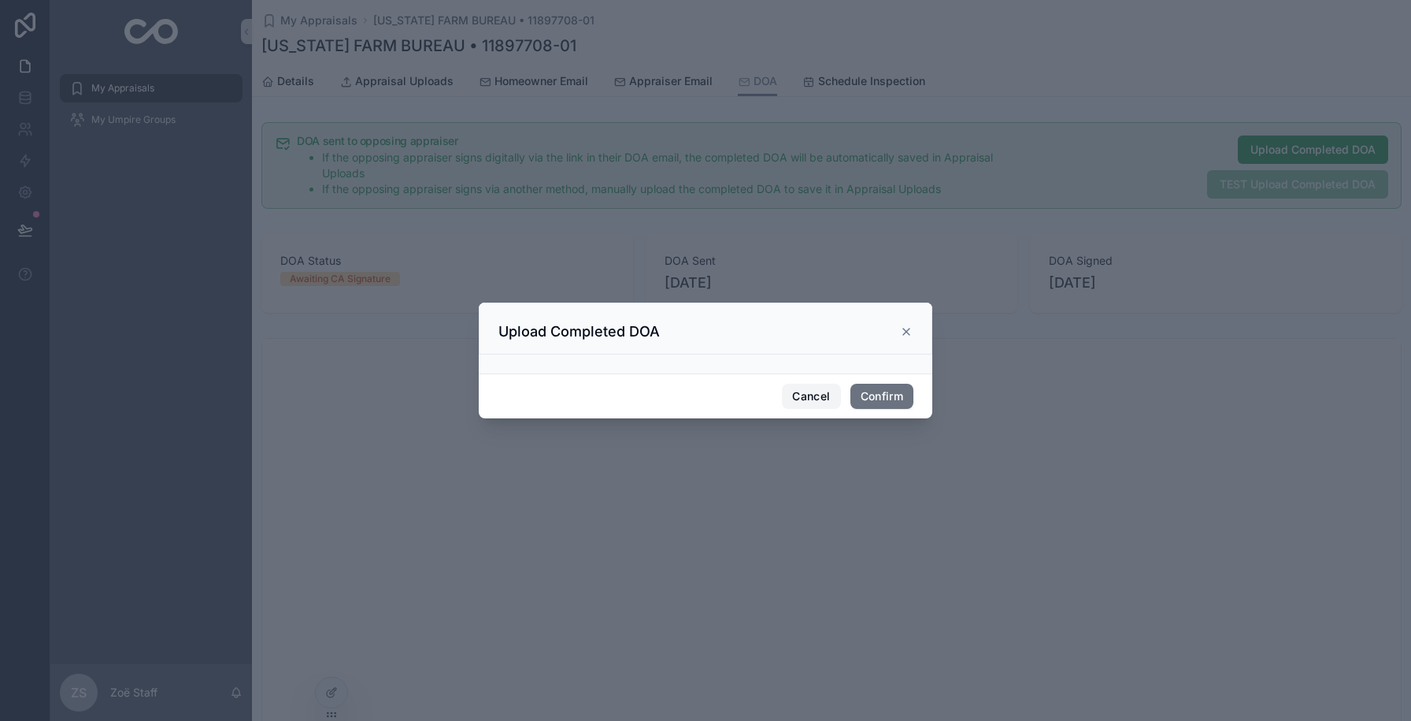
click at [797, 398] on button "Cancel" at bounding box center [811, 395] width 58 height 25
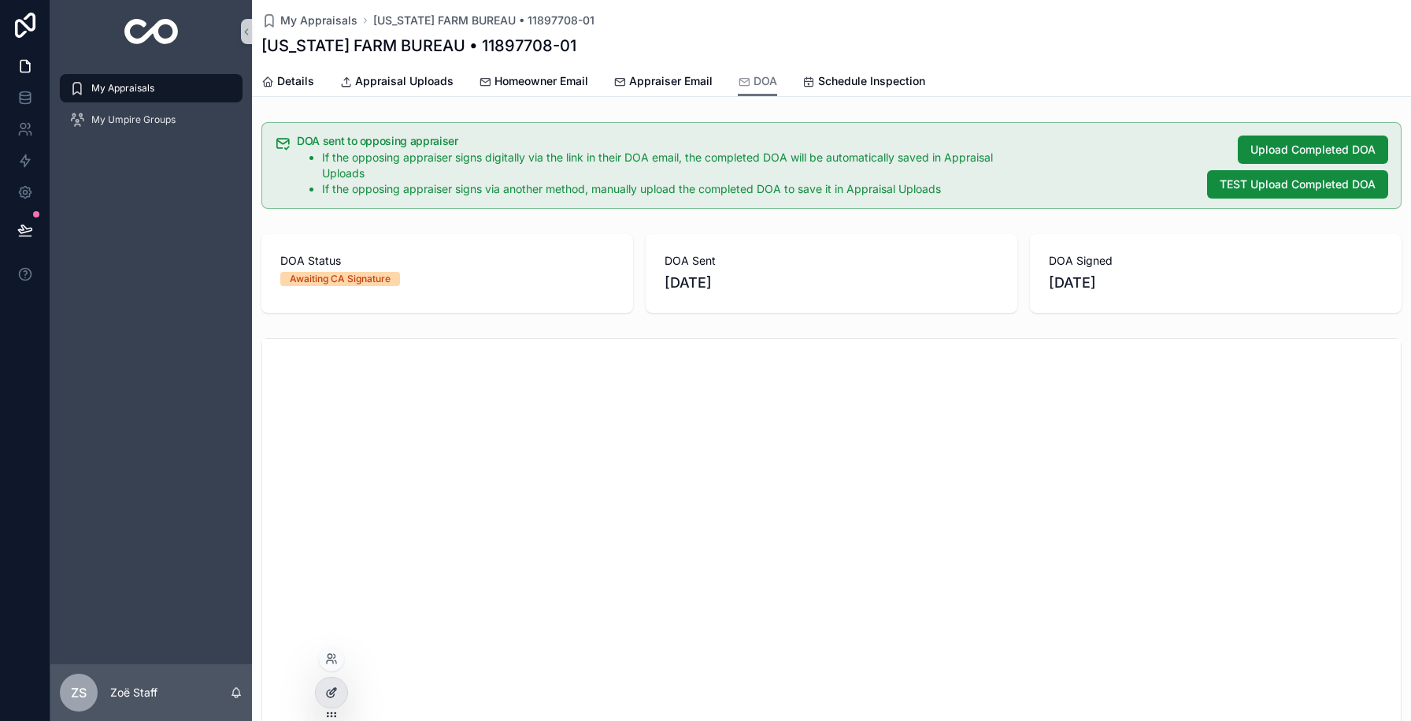
click at [332, 691] on icon at bounding box center [331, 692] width 13 height 13
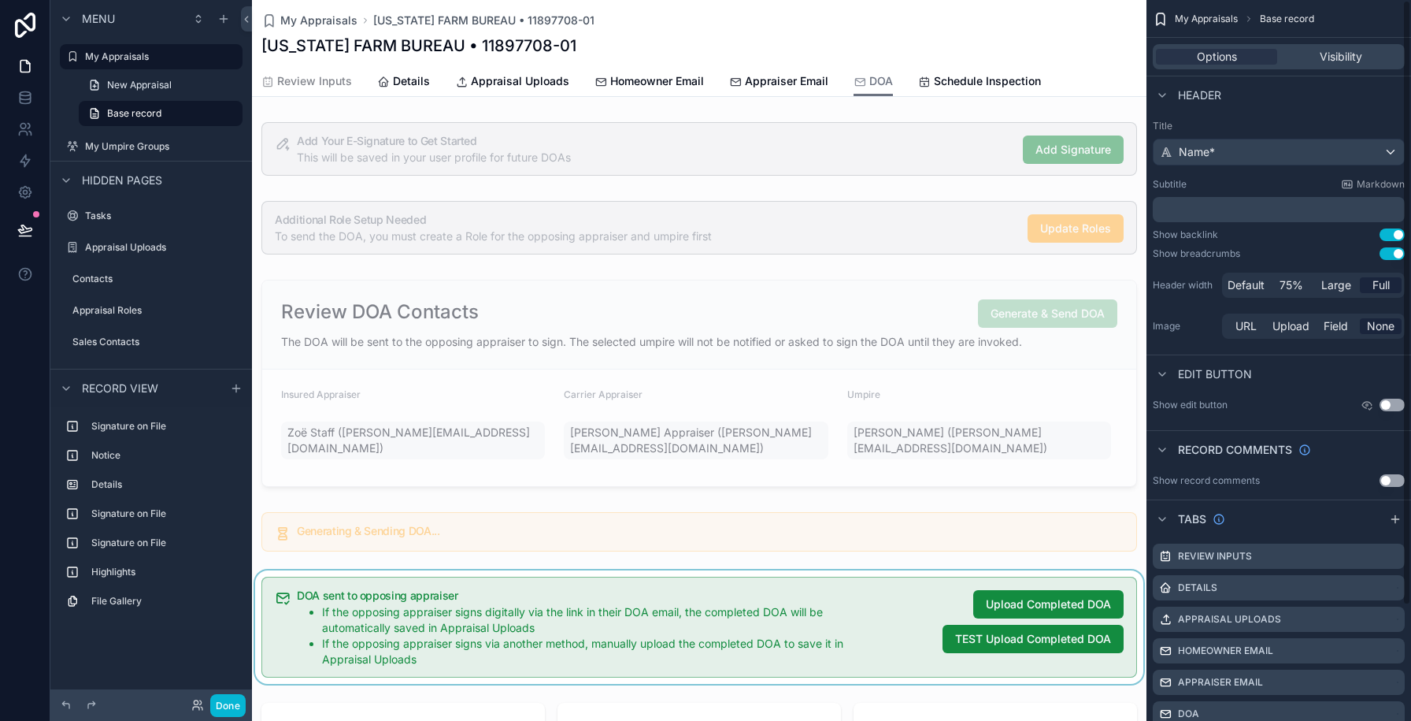
click at [945, 632] on div "scrollable content" at bounding box center [699, 626] width 895 height 113
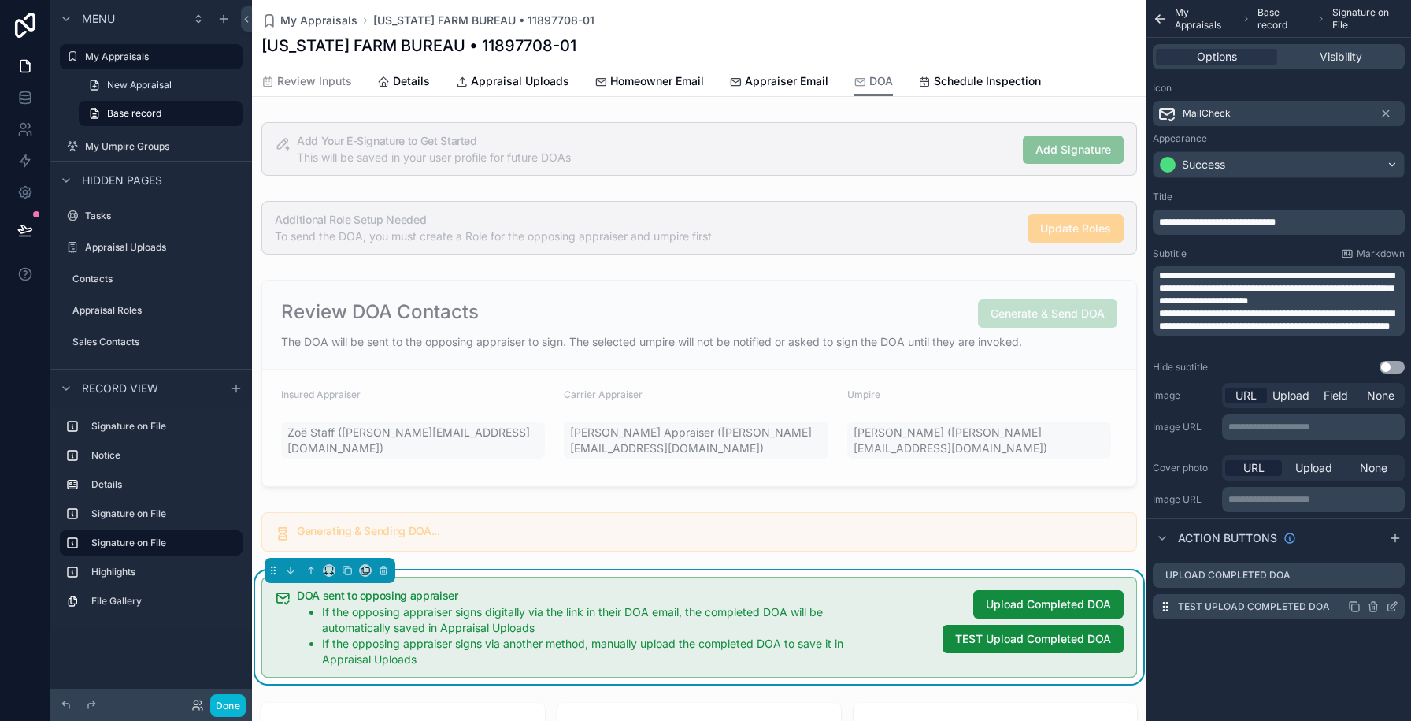
click at [1398, 606] on div "TEST Upload Completed DOA" at bounding box center [1279, 606] width 252 height 25
click at [1395, 606] on icon "scrollable content" at bounding box center [1392, 606] width 13 height 13
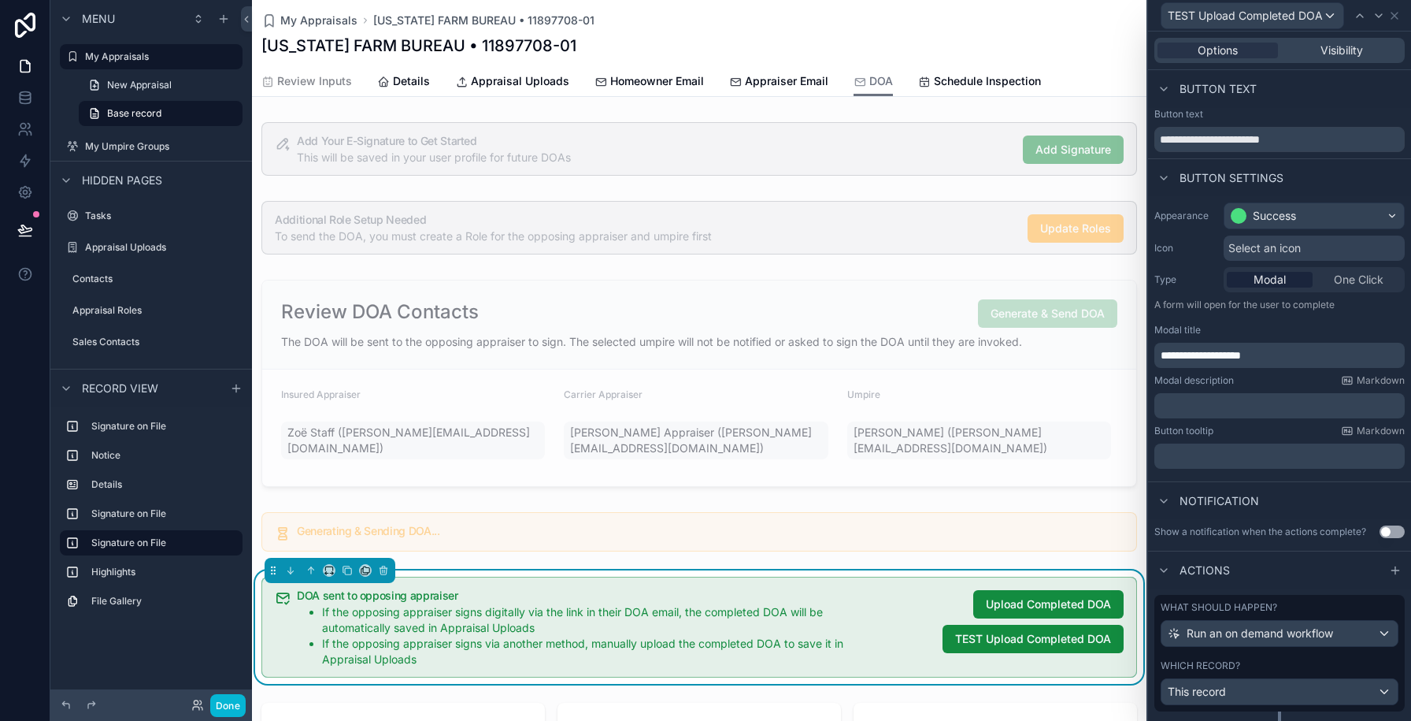
scroll to position [169, 0]
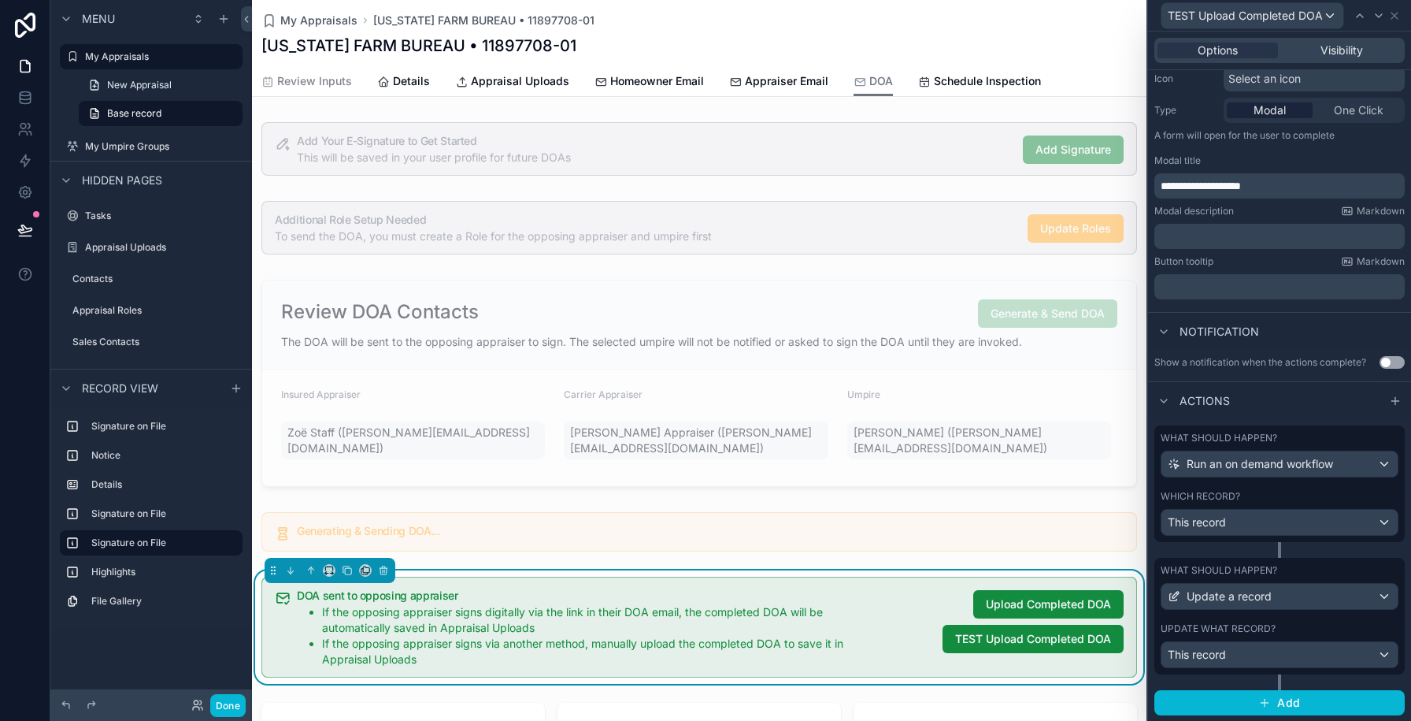
click at [1310, 634] on div "Update what record?" at bounding box center [1280, 628] width 238 height 13
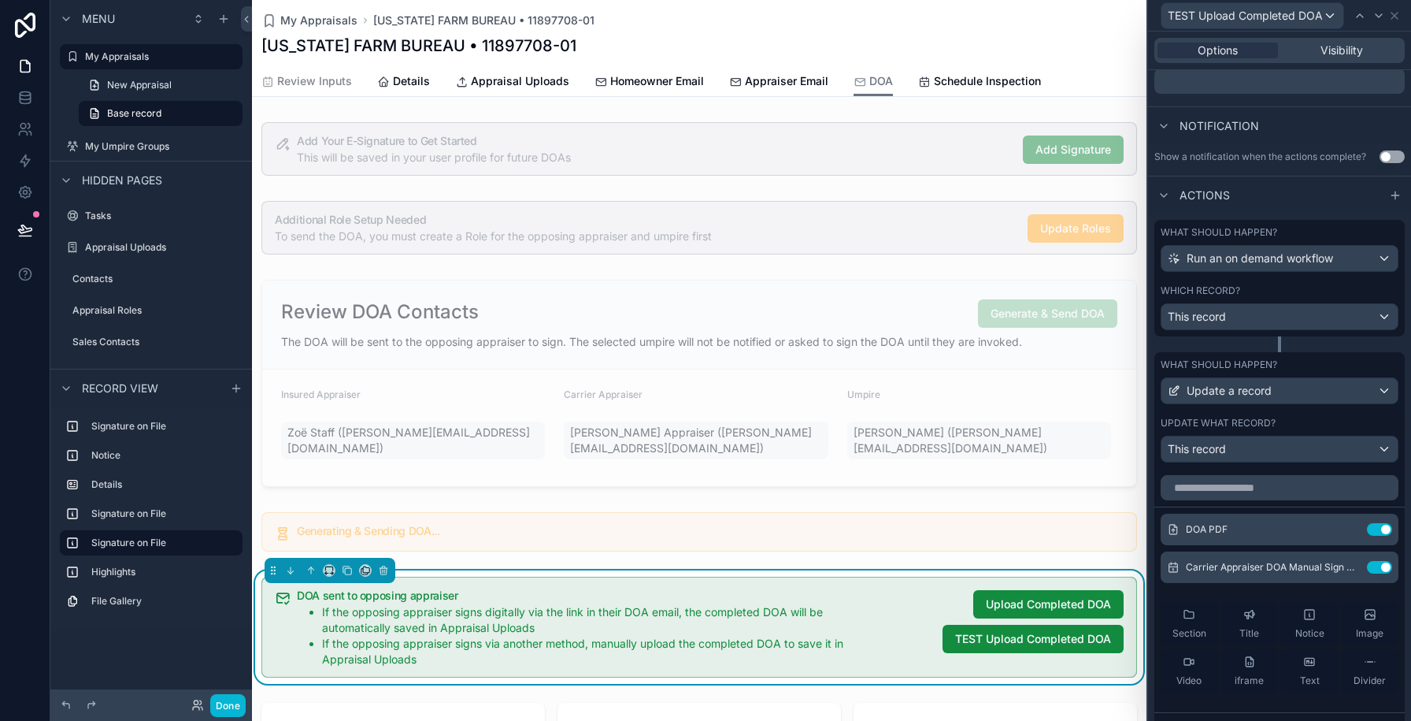
scroll to position [384, 0]
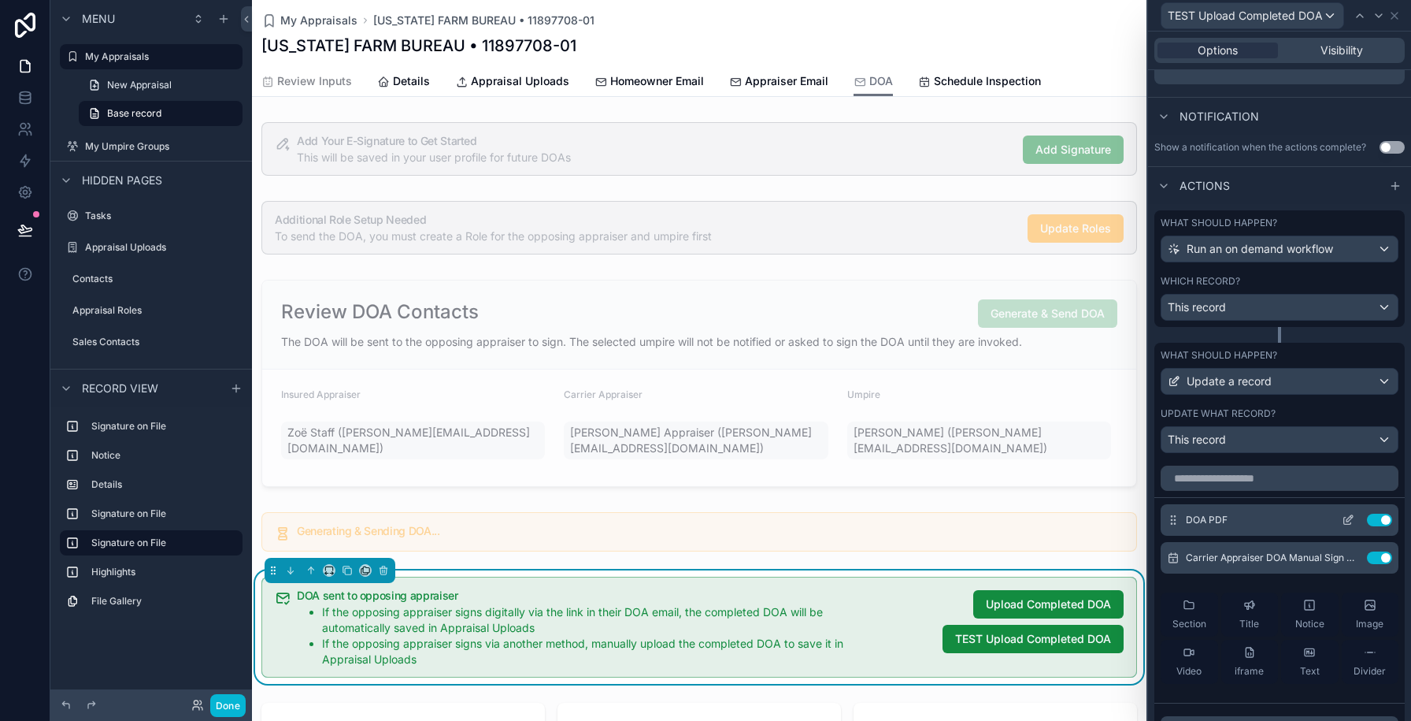
click at [1342, 520] on icon at bounding box center [1348, 519] width 13 height 13
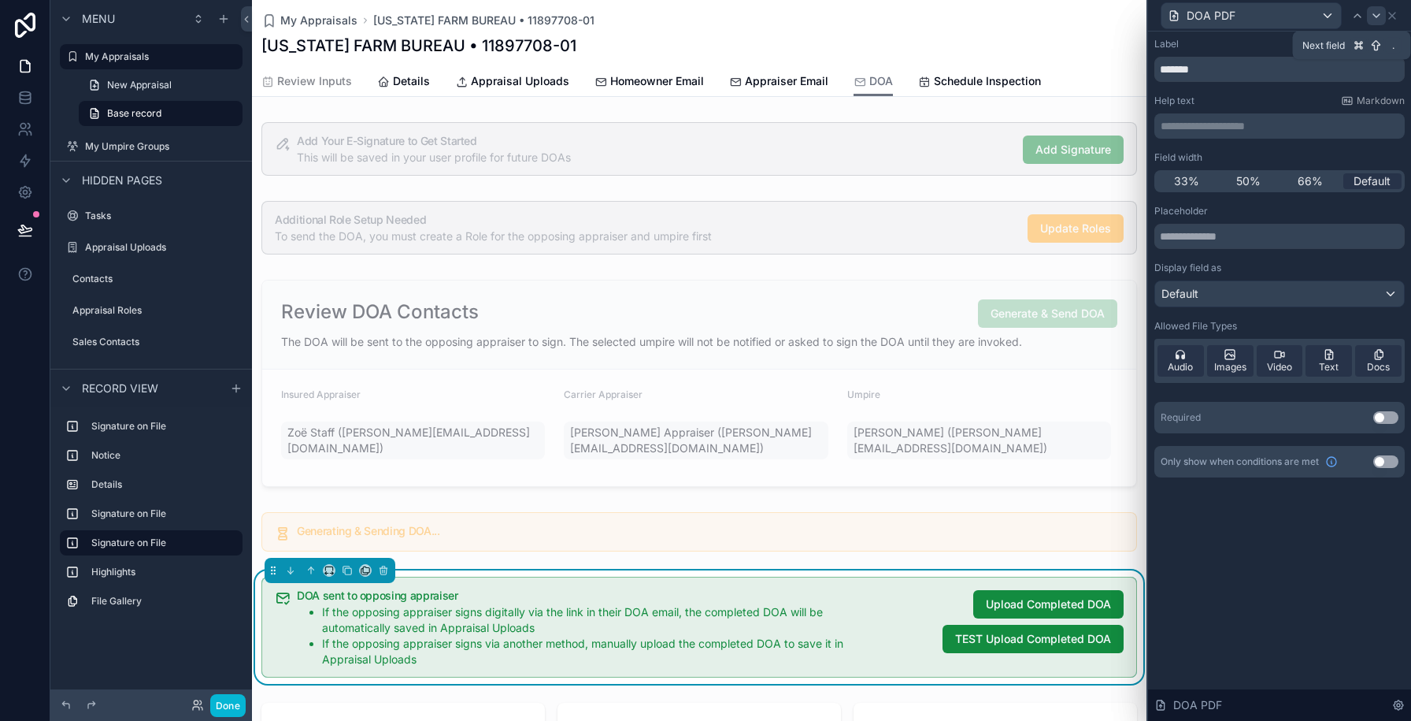
click at [1372, 20] on icon at bounding box center [1376, 15] width 13 height 13
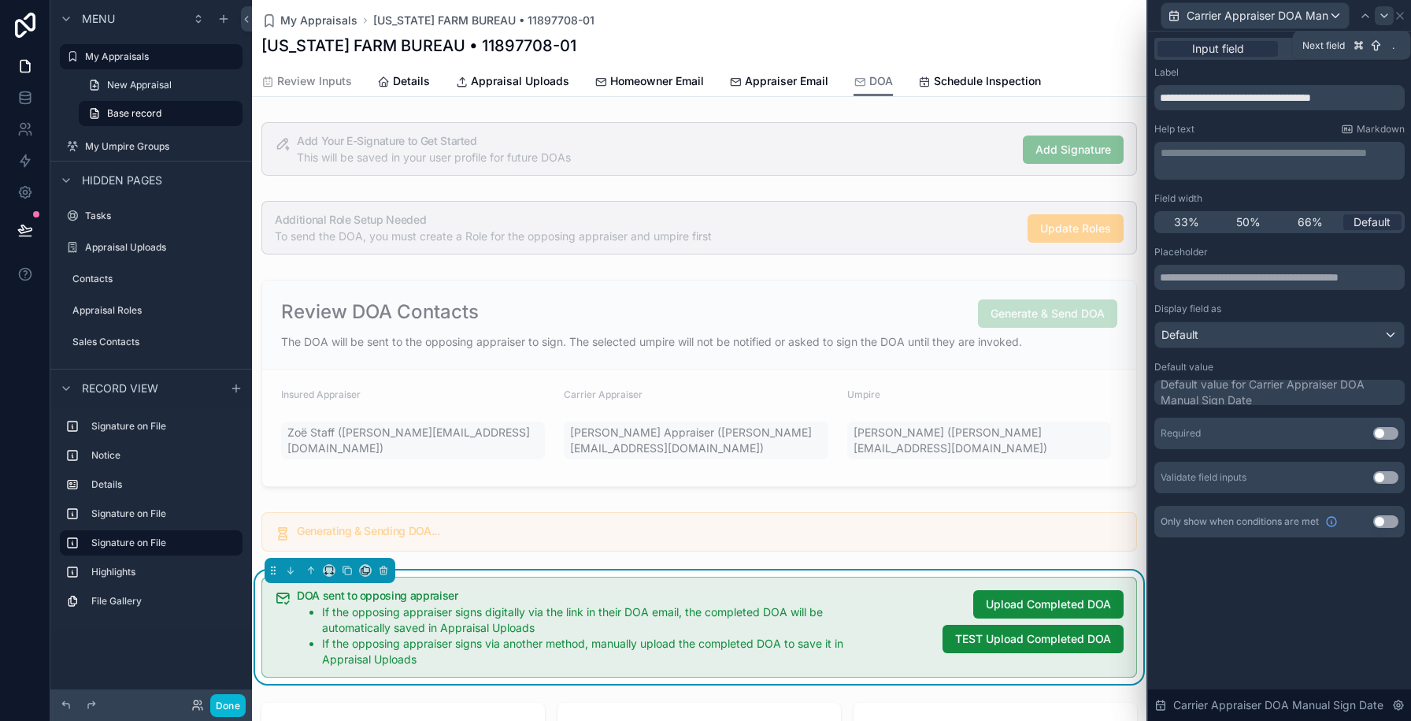
click at [1389, 15] on icon at bounding box center [1384, 15] width 13 height 13
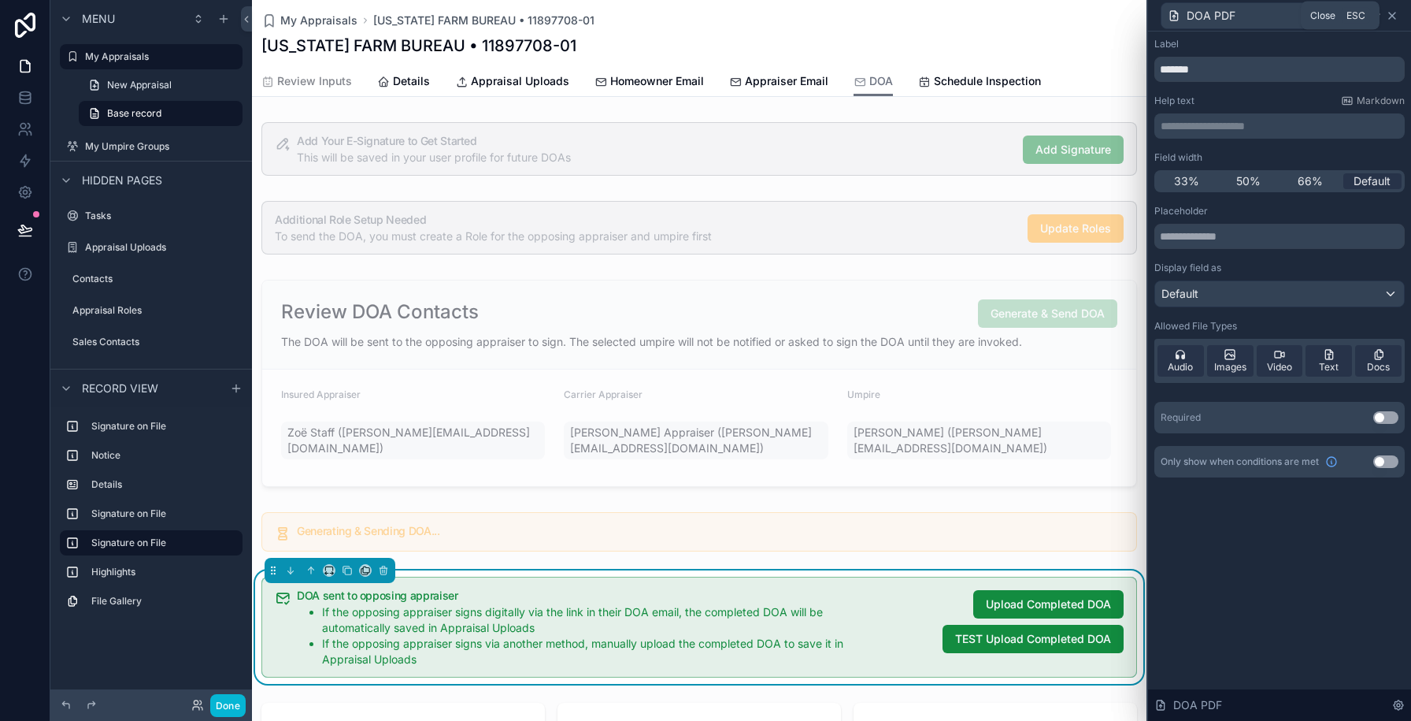
click at [1394, 15] on icon at bounding box center [1392, 15] width 13 height 13
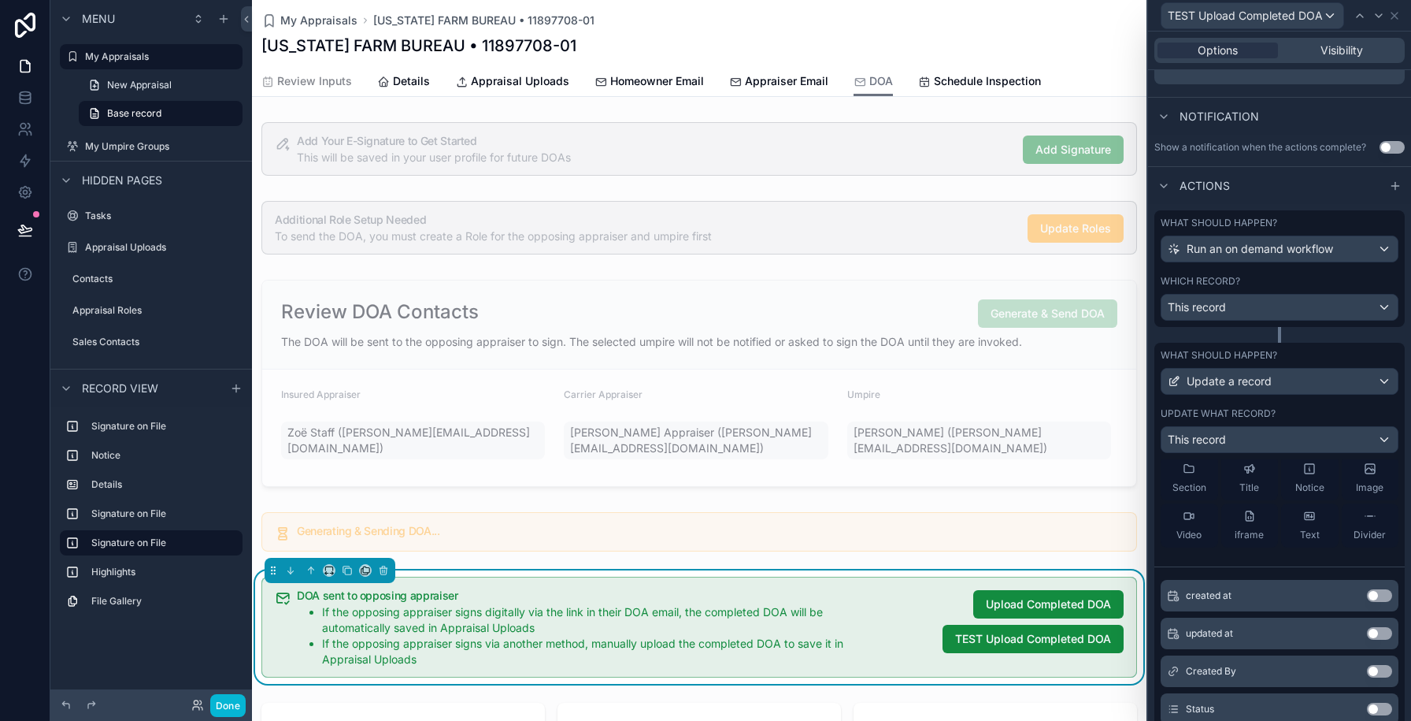
scroll to position [0, 0]
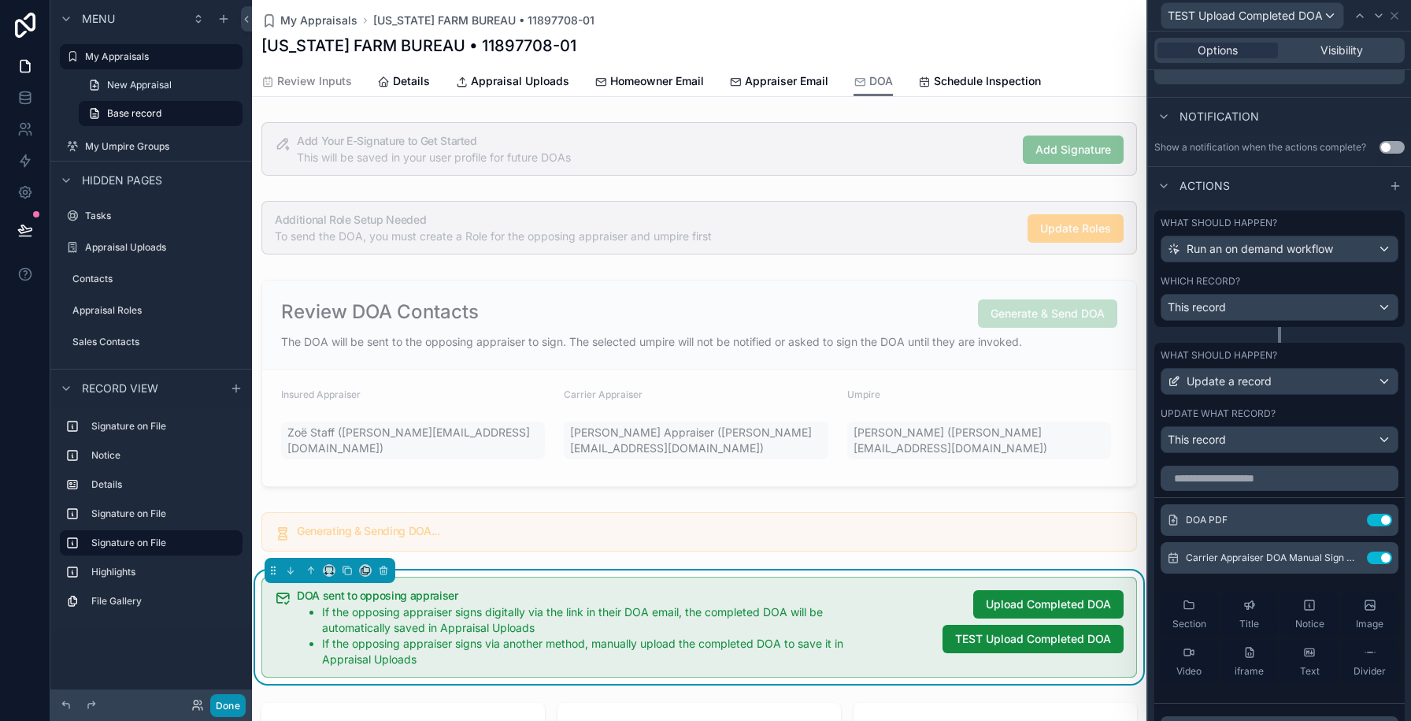
click at [228, 705] on button "Done" at bounding box center [227, 705] width 35 height 23
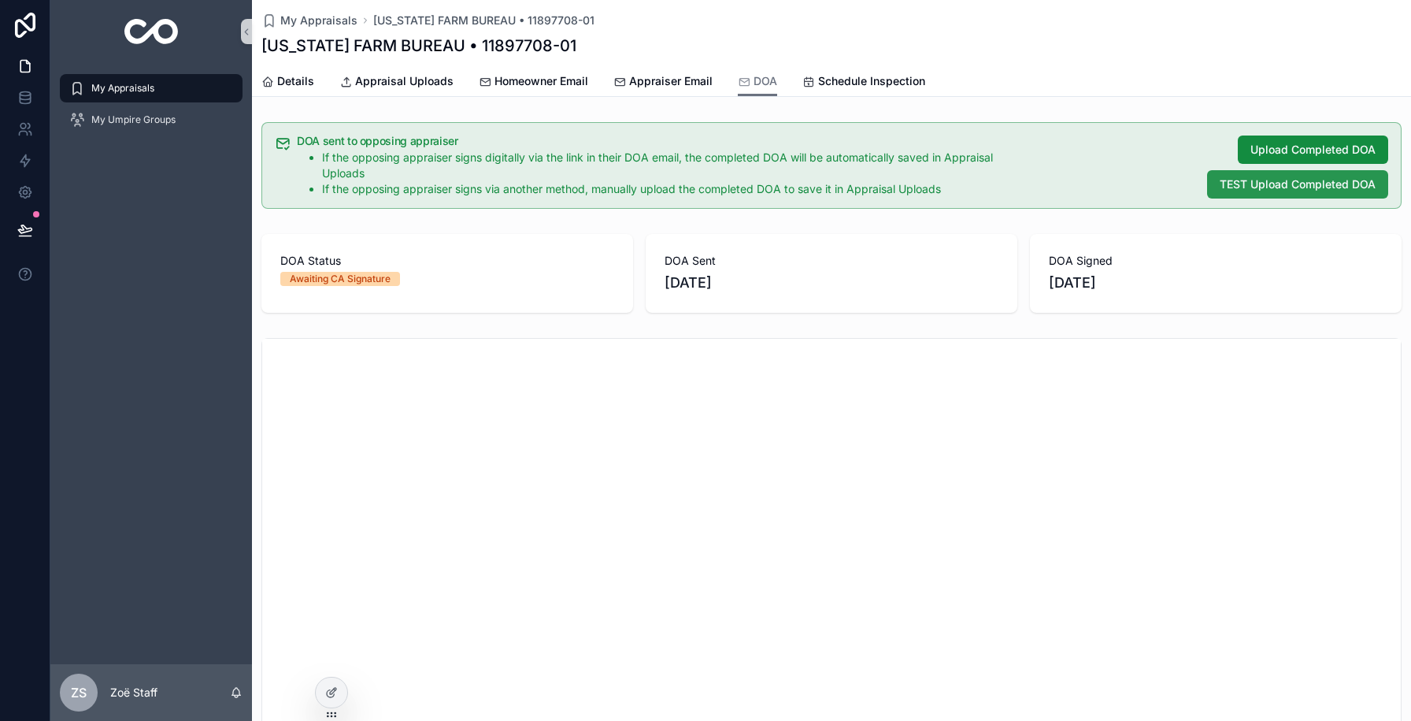
click at [1261, 194] on button "TEST Upload Completed DOA" at bounding box center [1297, 184] width 181 height 28
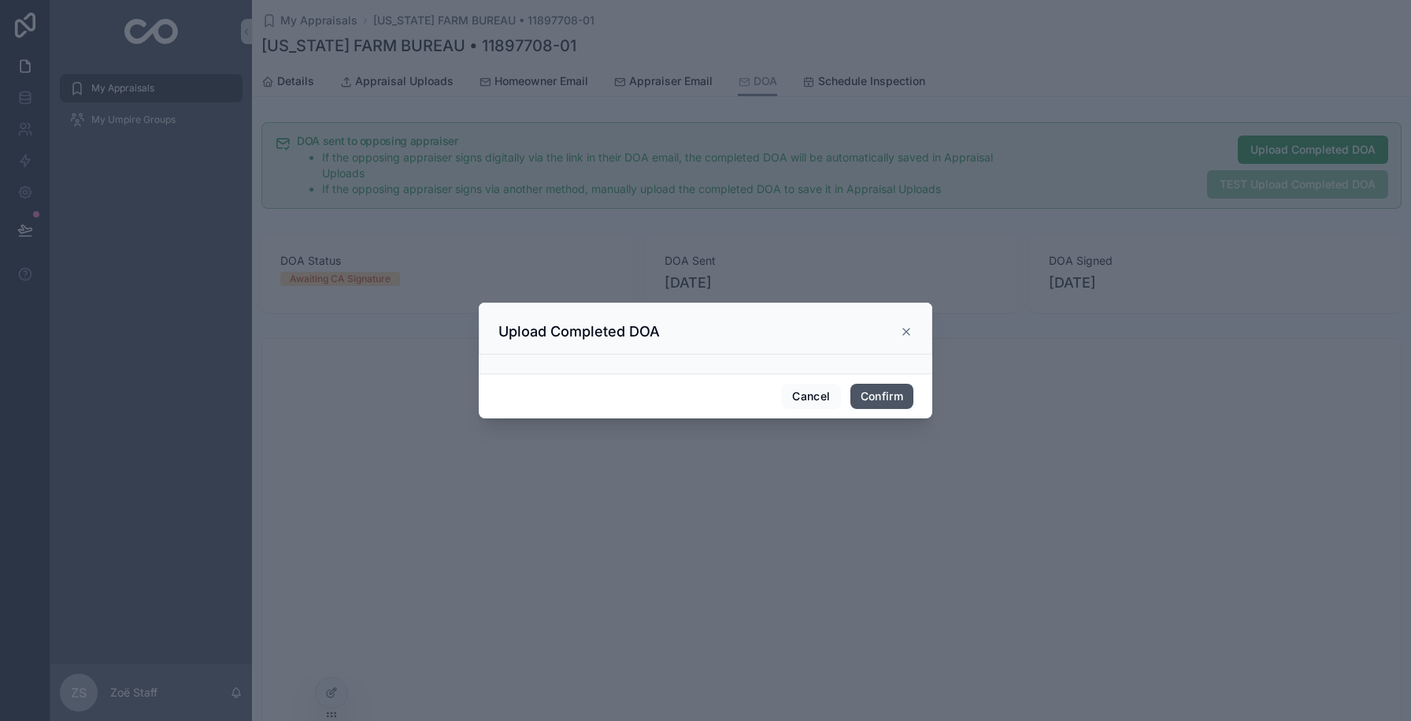
click at [884, 403] on button "Confirm" at bounding box center [881, 395] width 63 height 25
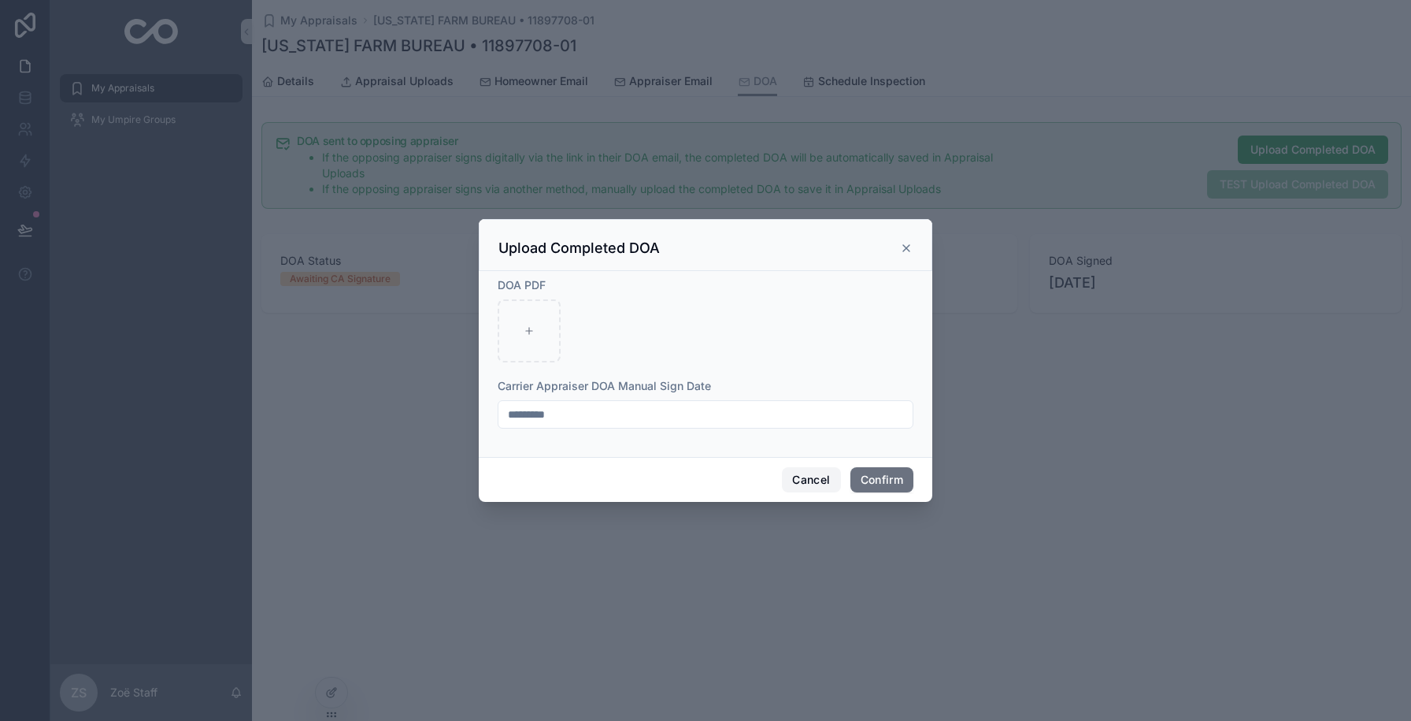
click at [824, 482] on button "Cancel" at bounding box center [811, 479] width 58 height 25
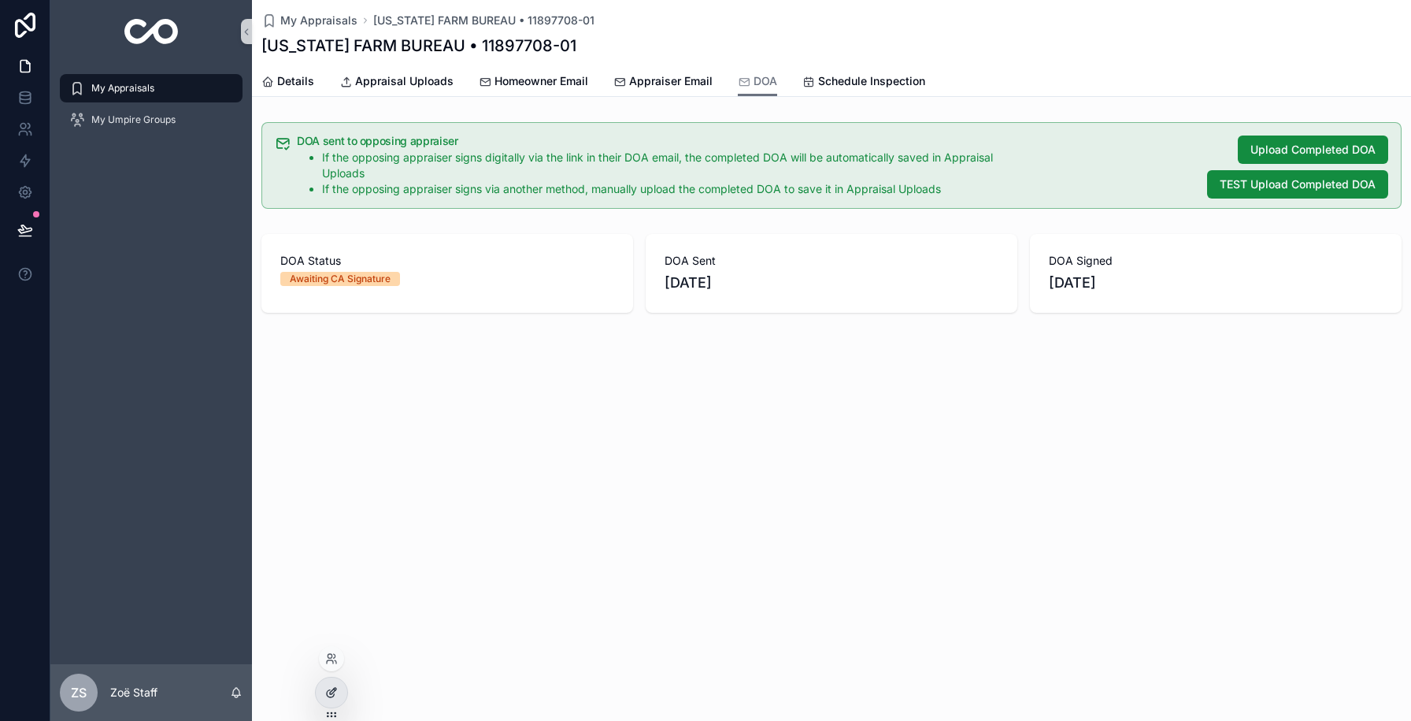
click at [328, 694] on icon at bounding box center [331, 692] width 13 height 13
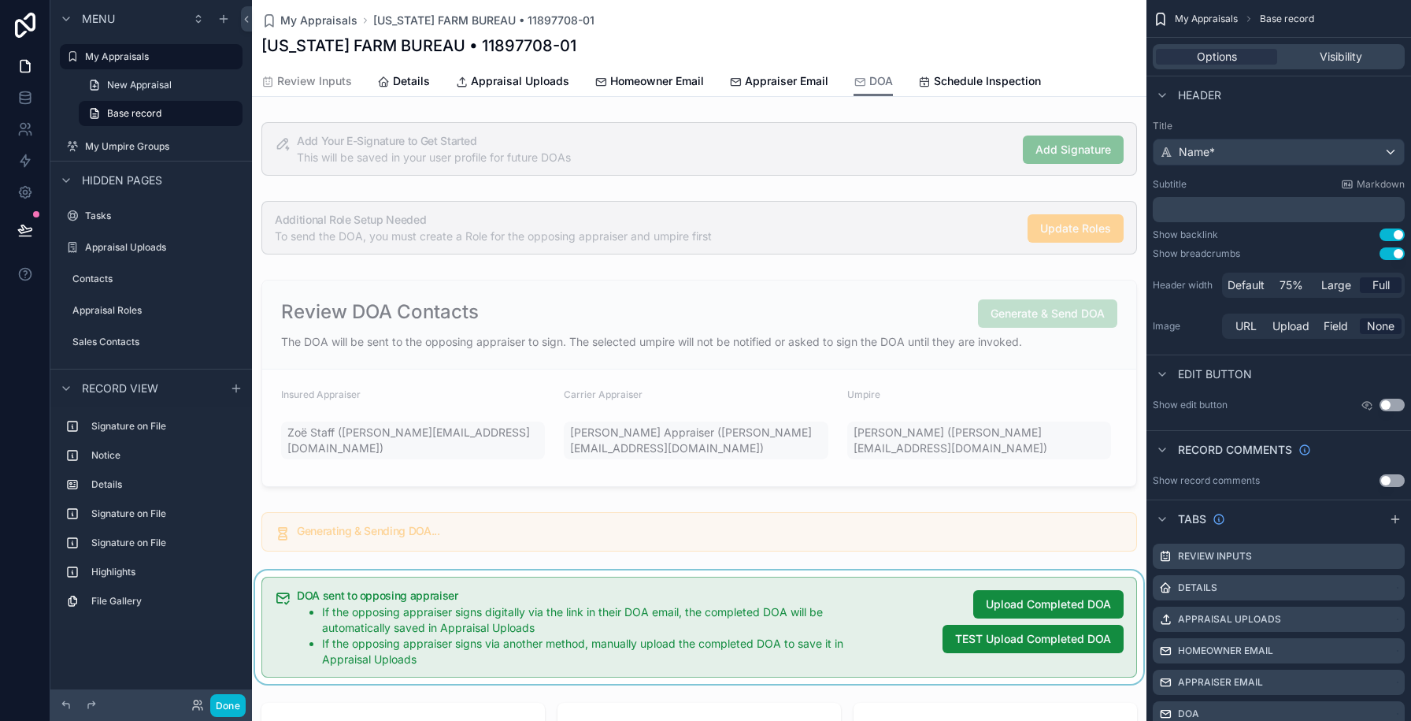
click at [872, 583] on div "scrollable content" at bounding box center [699, 626] width 895 height 113
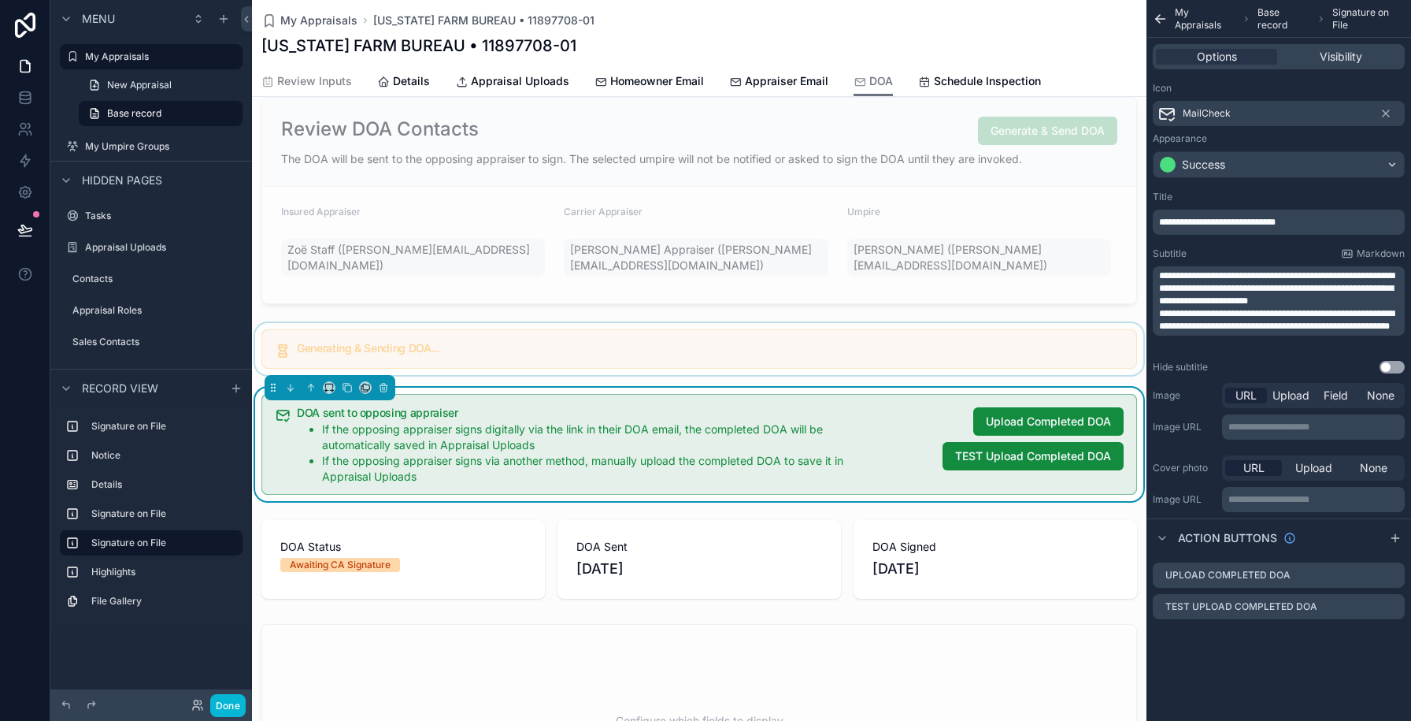
scroll to position [185, 0]
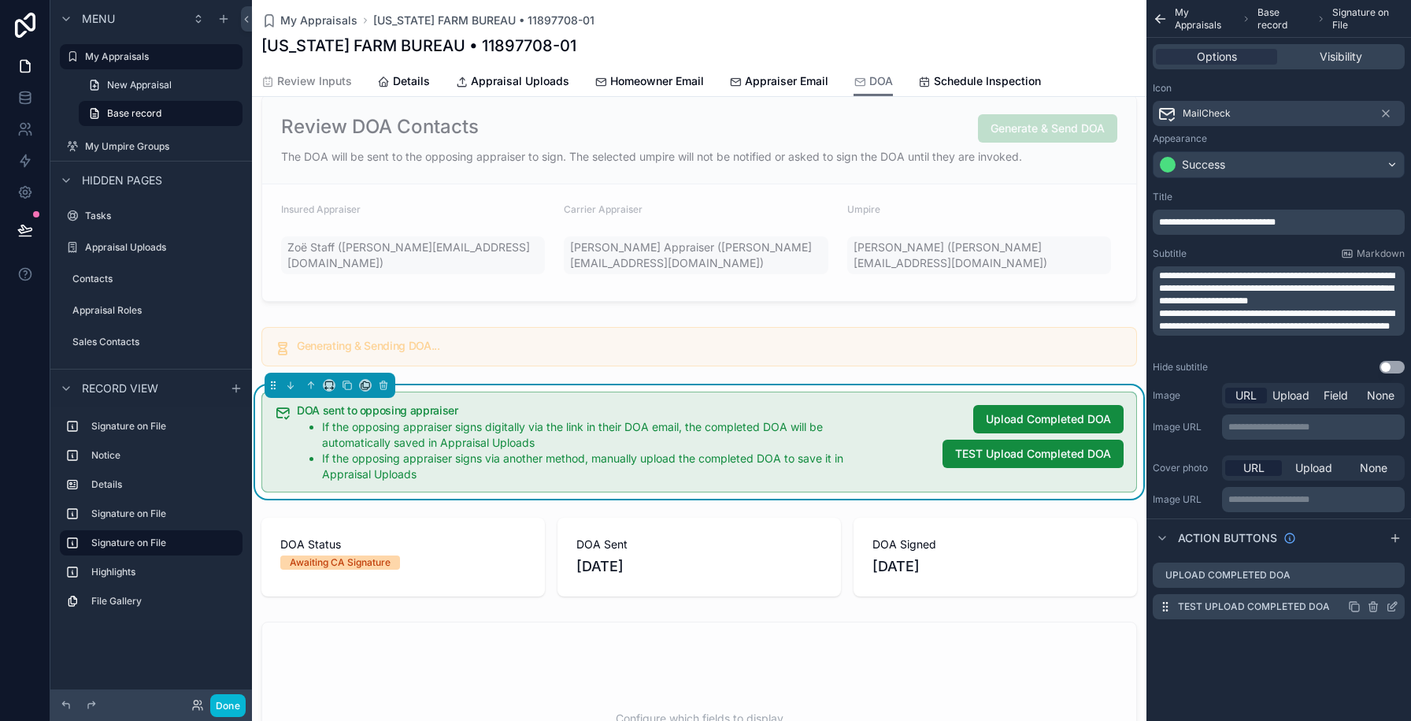
click at [1388, 604] on icon "scrollable content" at bounding box center [1391, 607] width 7 height 7
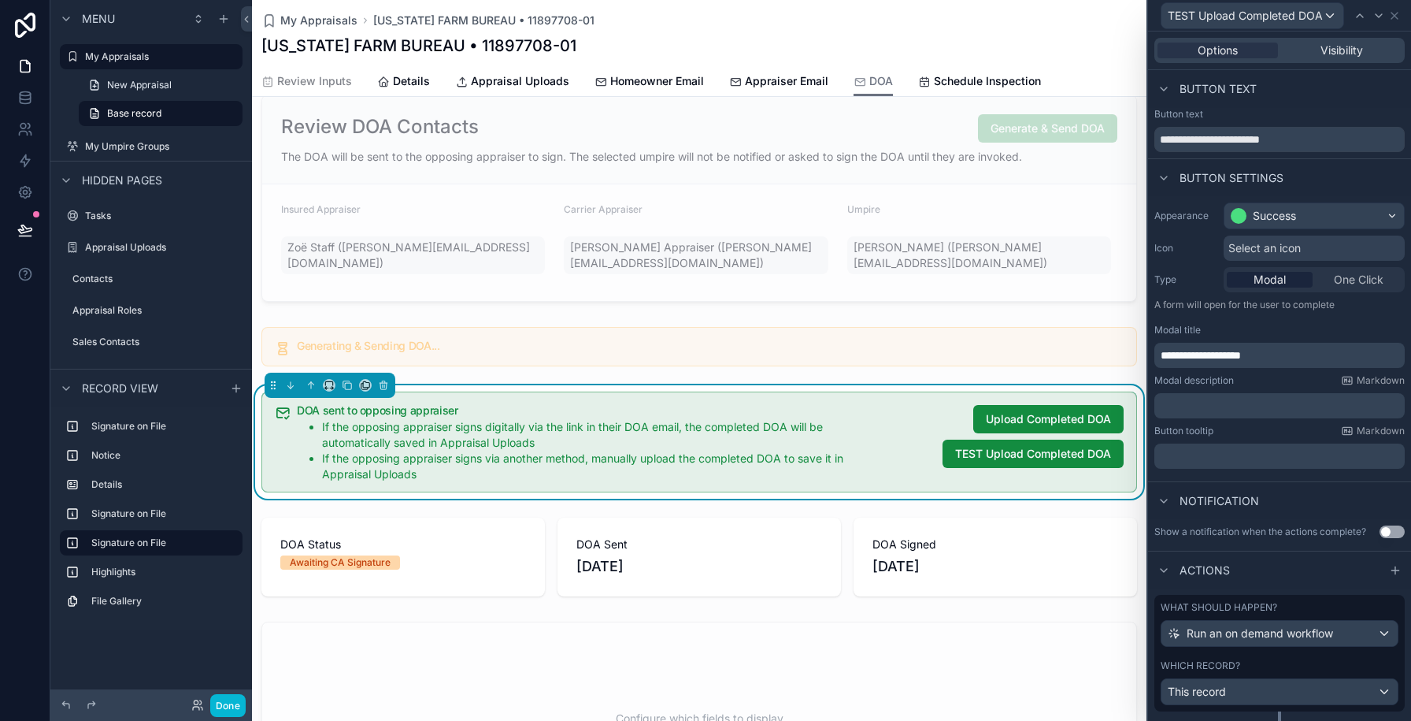
scroll to position [169, 0]
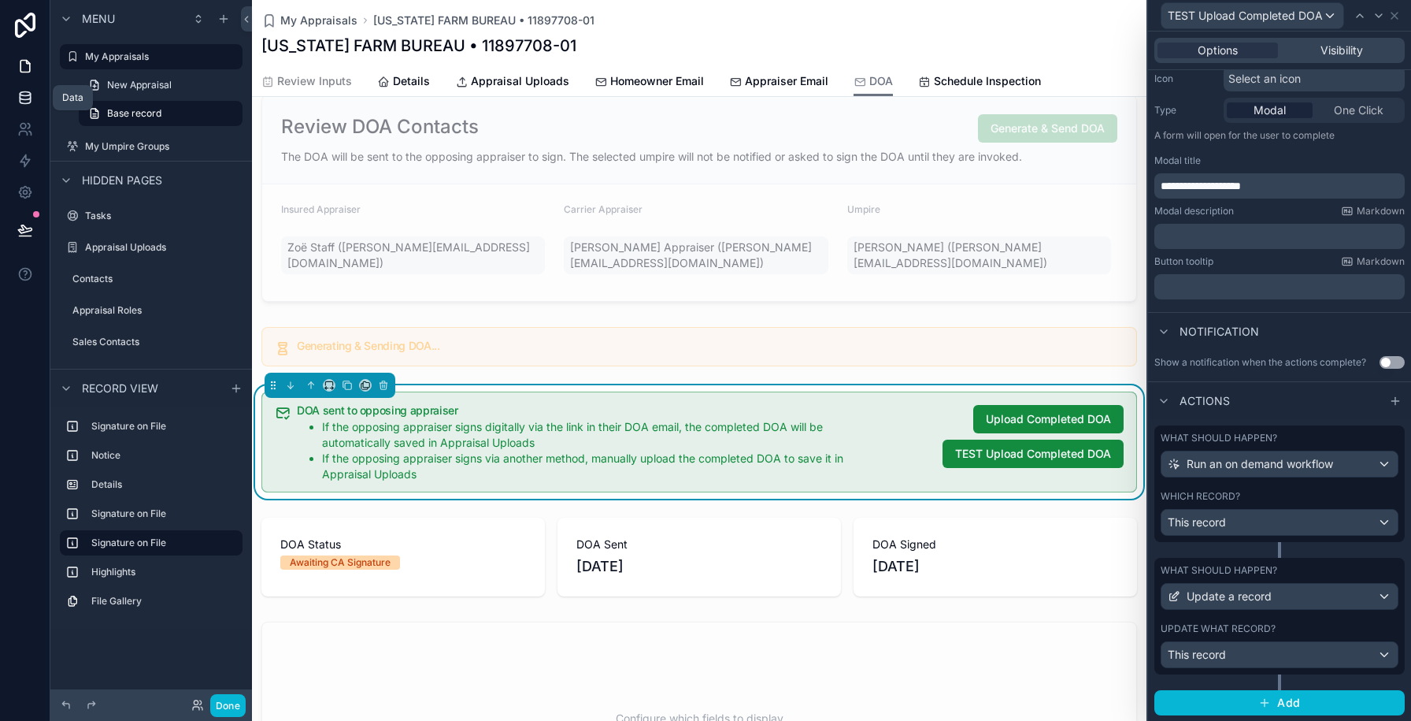
click at [30, 98] on icon at bounding box center [25, 101] width 10 height 6
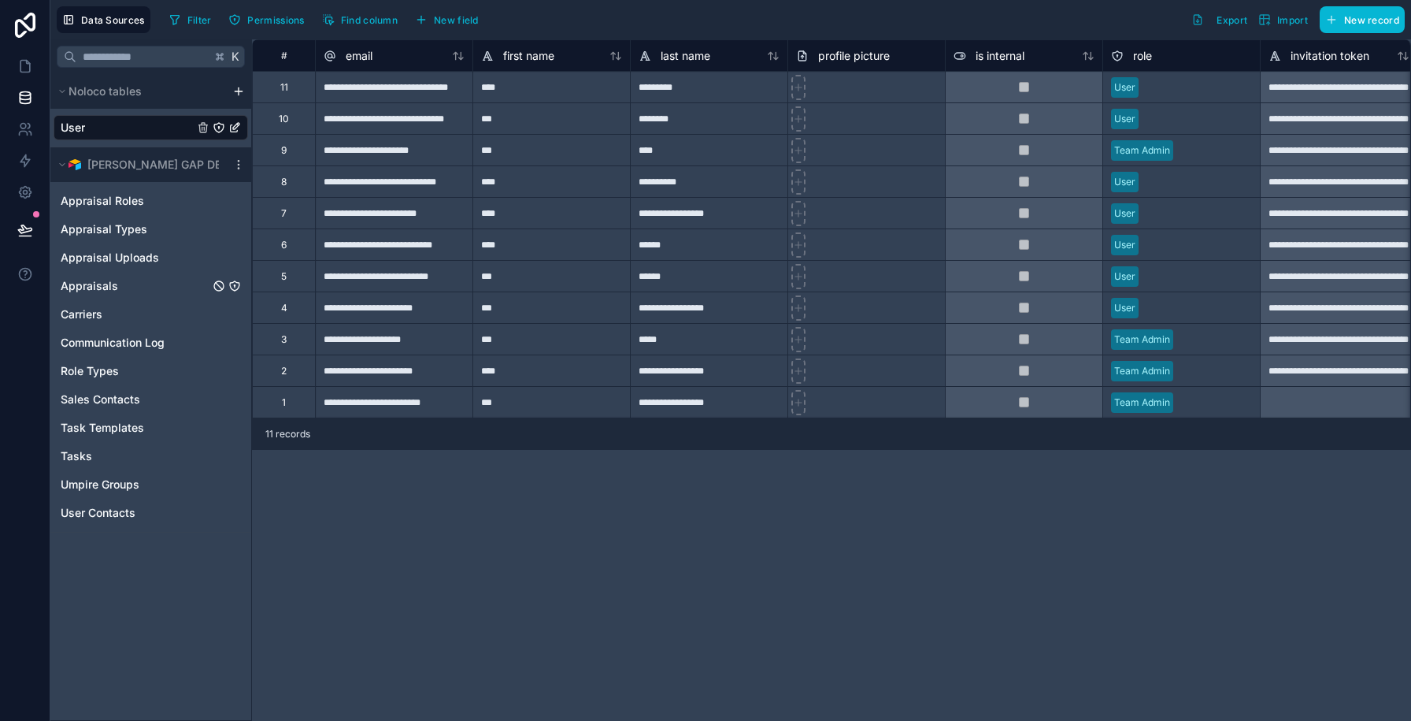
click at [113, 287] on span "Appraisals" at bounding box center [89, 286] width 57 height 16
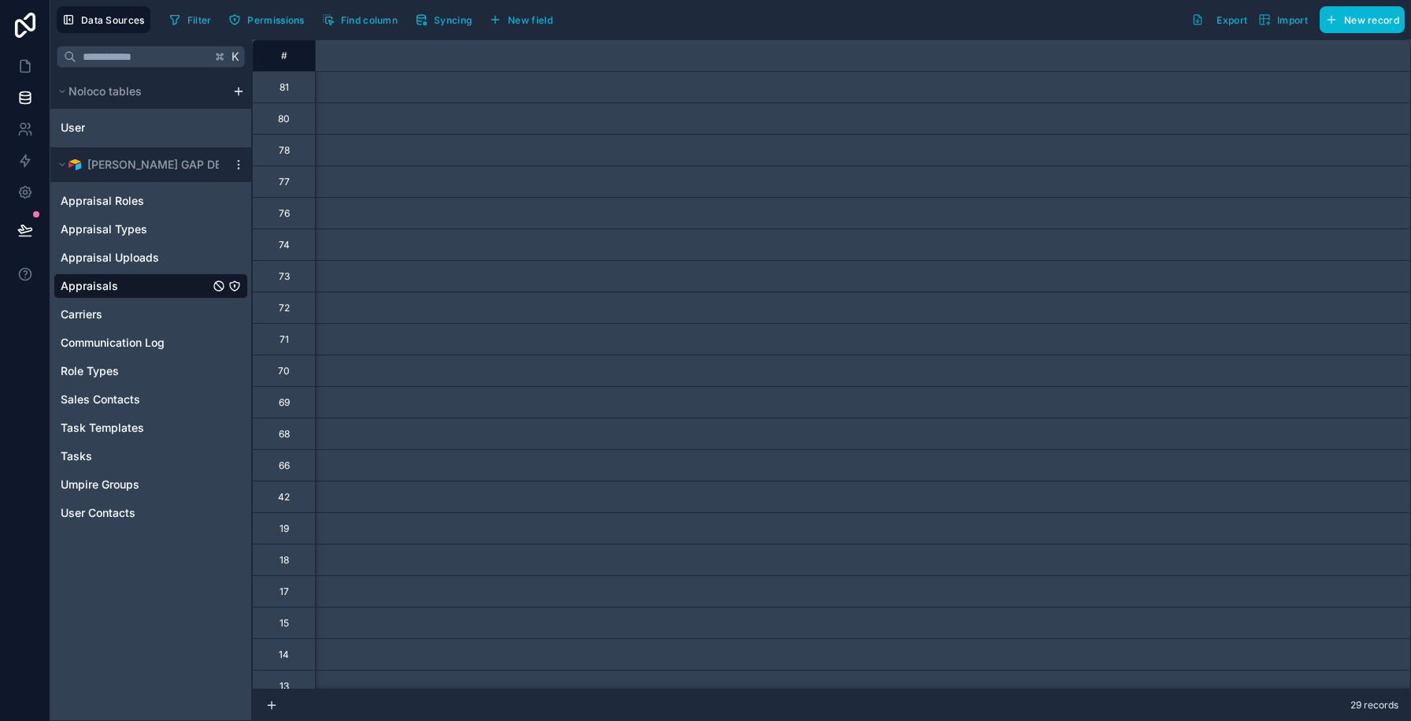
scroll to position [0, 19851]
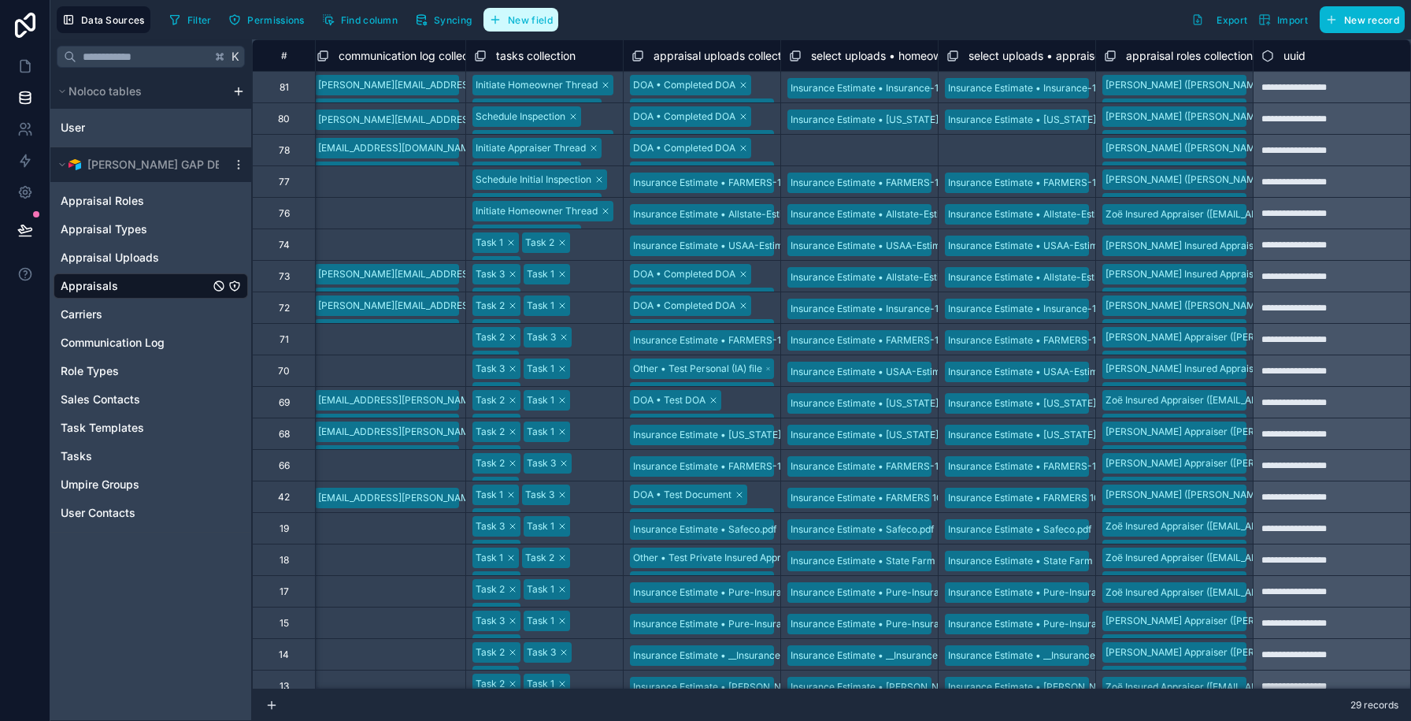
click at [509, 26] on button "New field" at bounding box center [520, 20] width 75 height 24
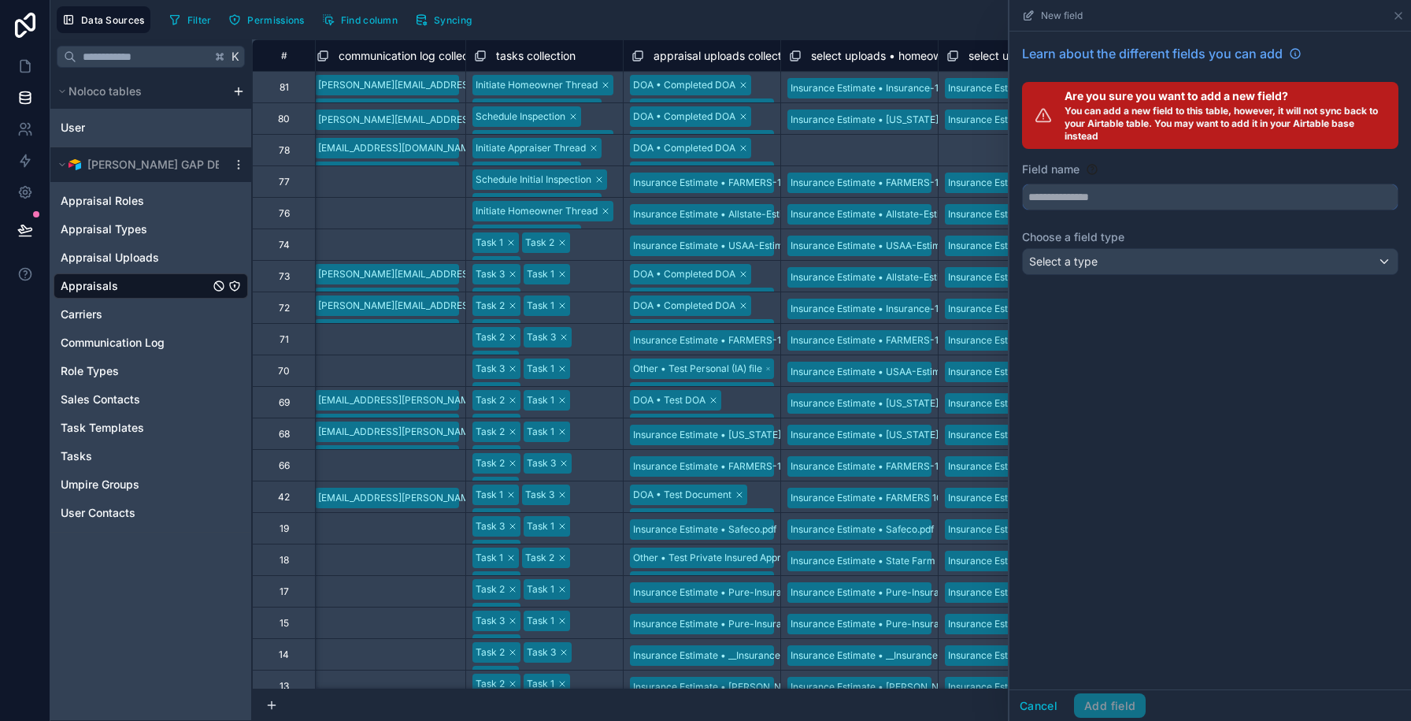
click at [1128, 194] on input "text" at bounding box center [1210, 196] width 375 height 25
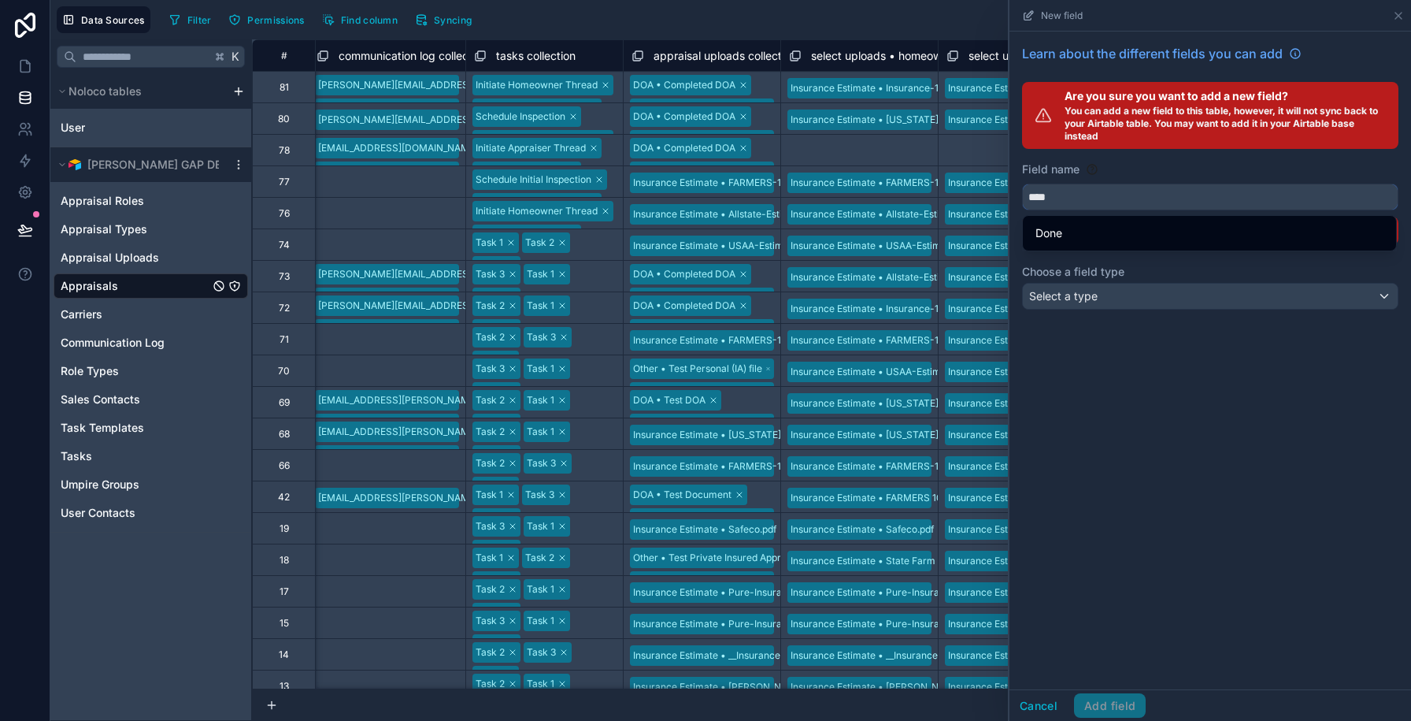
click at [1022, 183] on button "***" at bounding box center [1210, 196] width 376 height 27
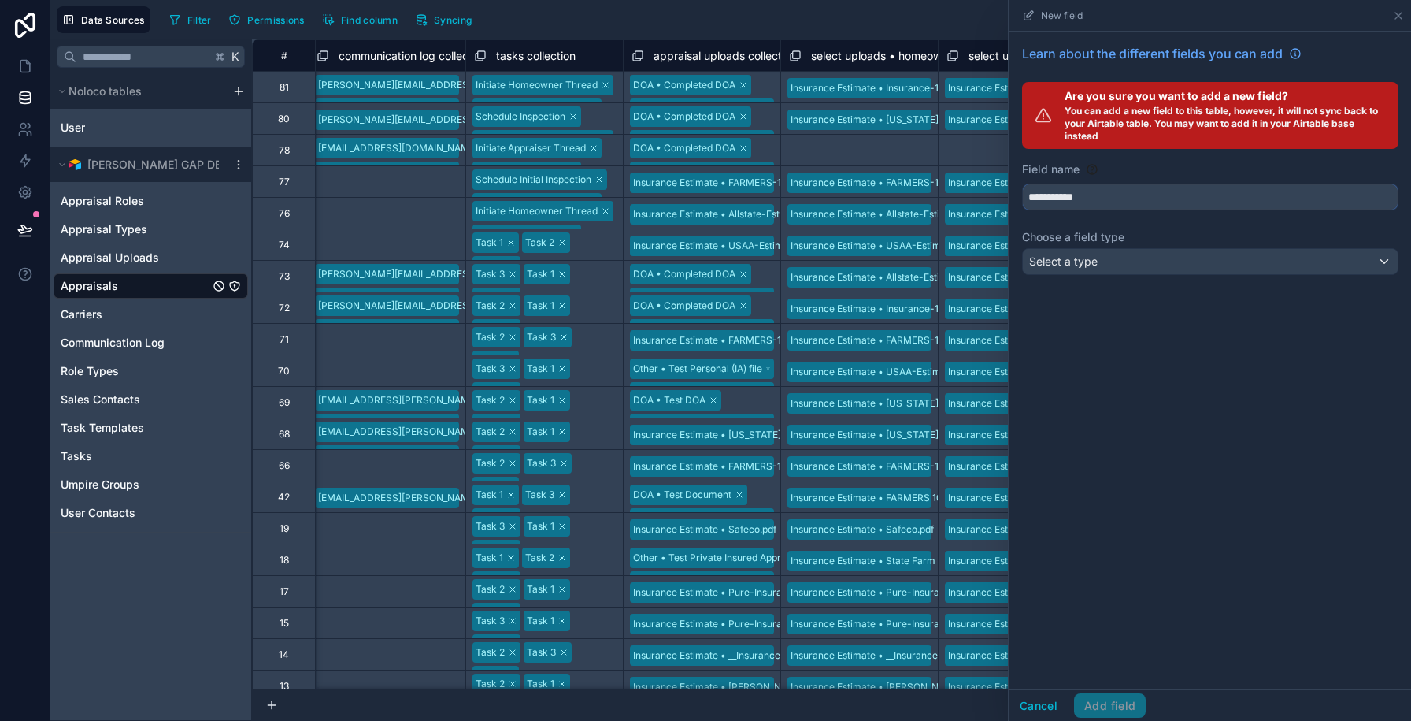
click at [1022, 183] on button "**********" at bounding box center [1210, 196] width 376 height 27
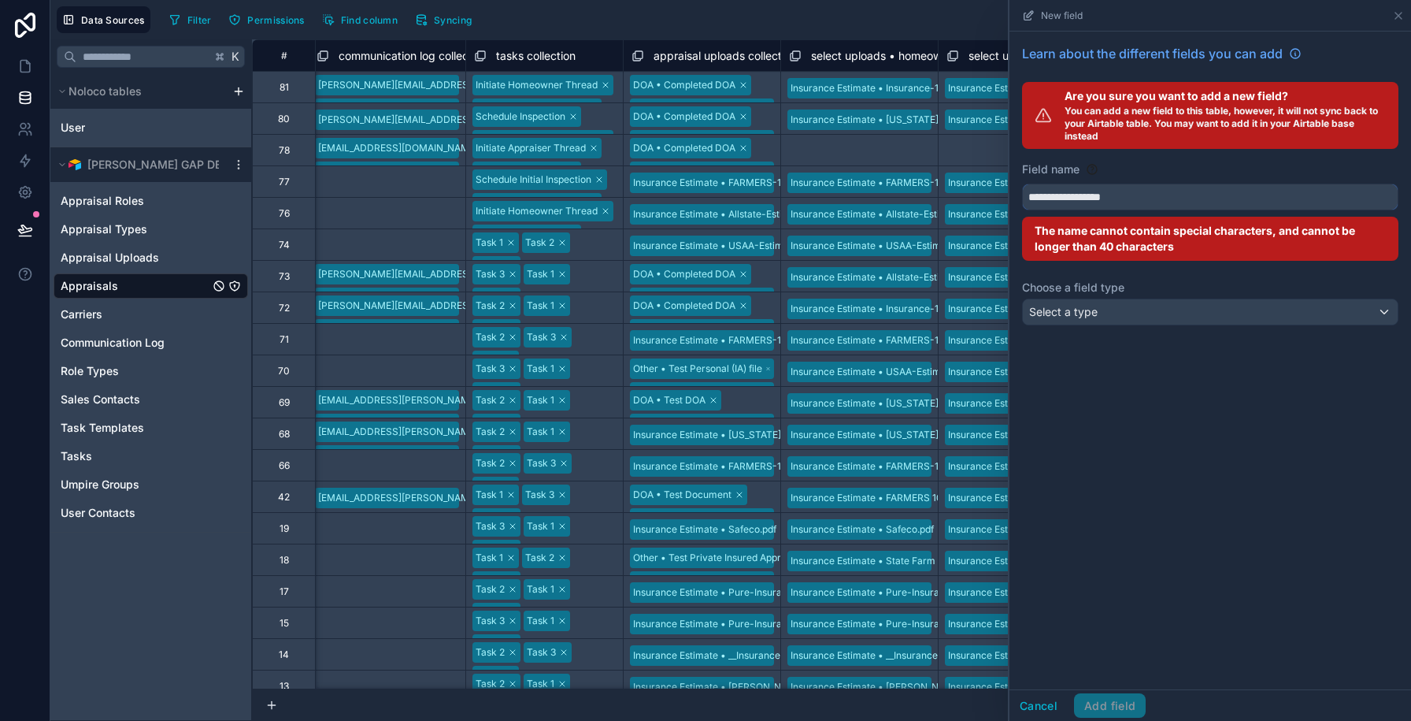
click at [1022, 183] on button "**********" at bounding box center [1210, 196] width 376 height 27
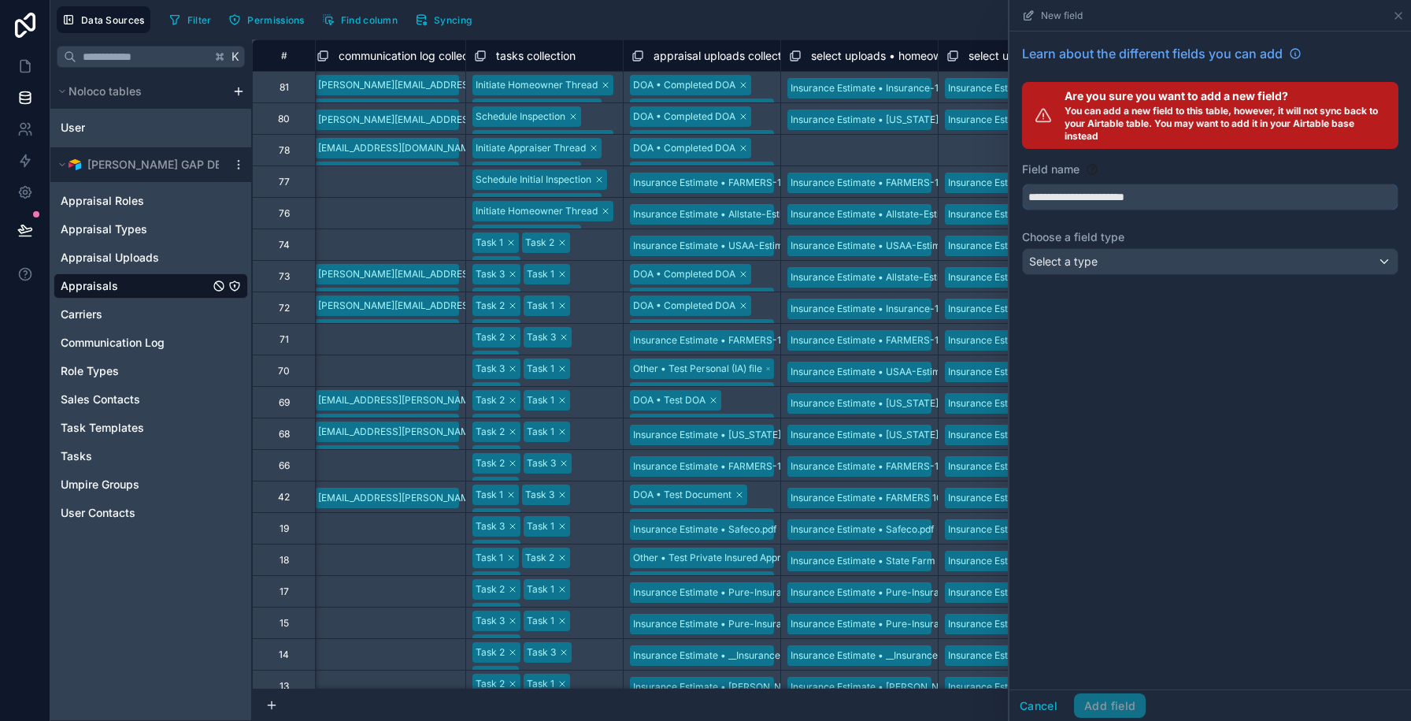
type input "**********"
click at [1156, 258] on div "Select a type" at bounding box center [1210, 261] width 375 height 25
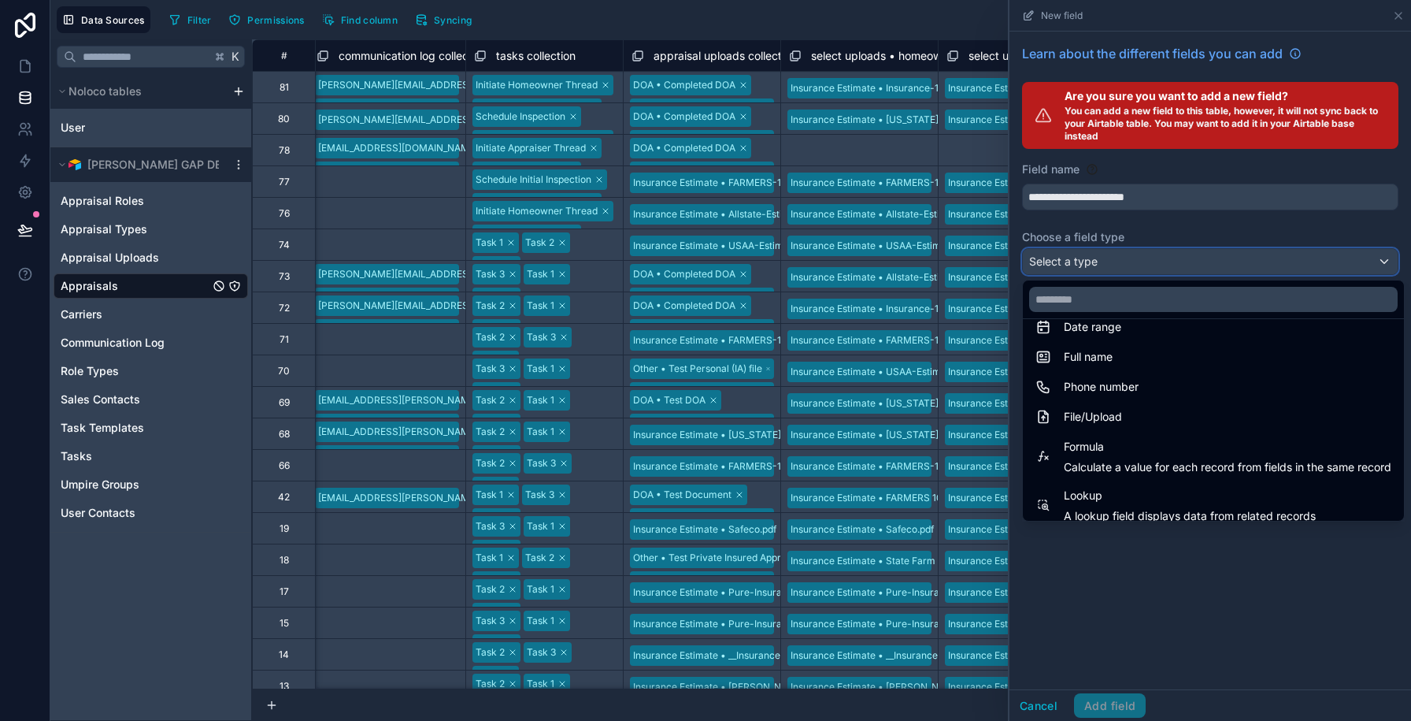
scroll to position [319, 0]
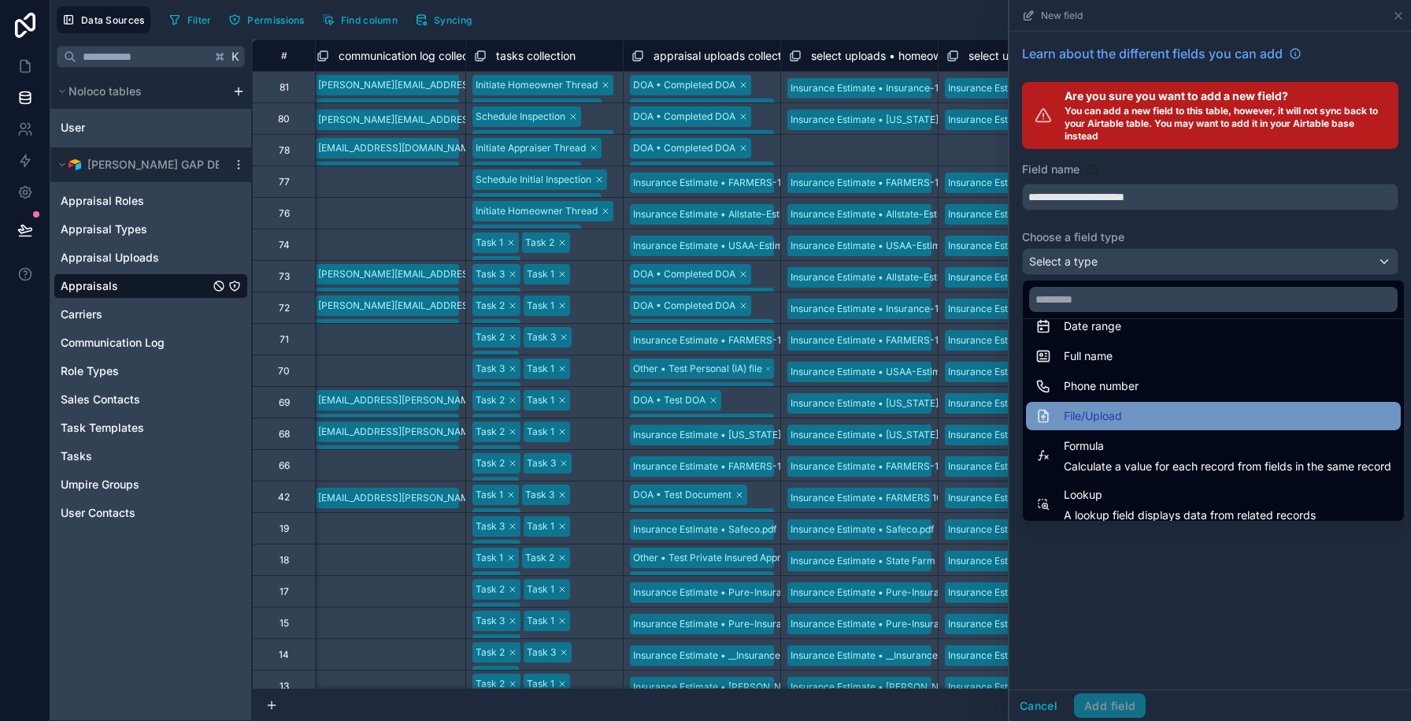
click at [1128, 415] on div "File/Upload" at bounding box center [1213, 415] width 356 height 19
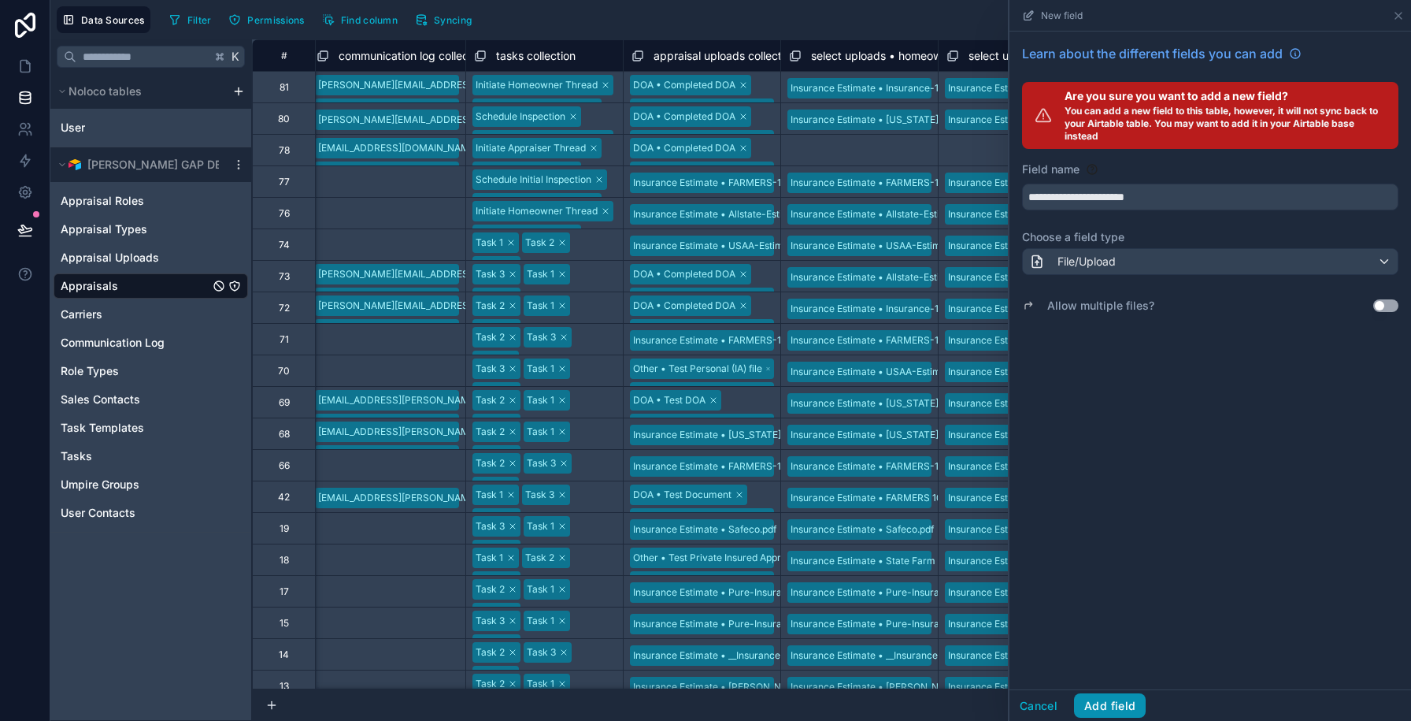
click at [1095, 704] on button "Add field" at bounding box center [1110, 705] width 72 height 25
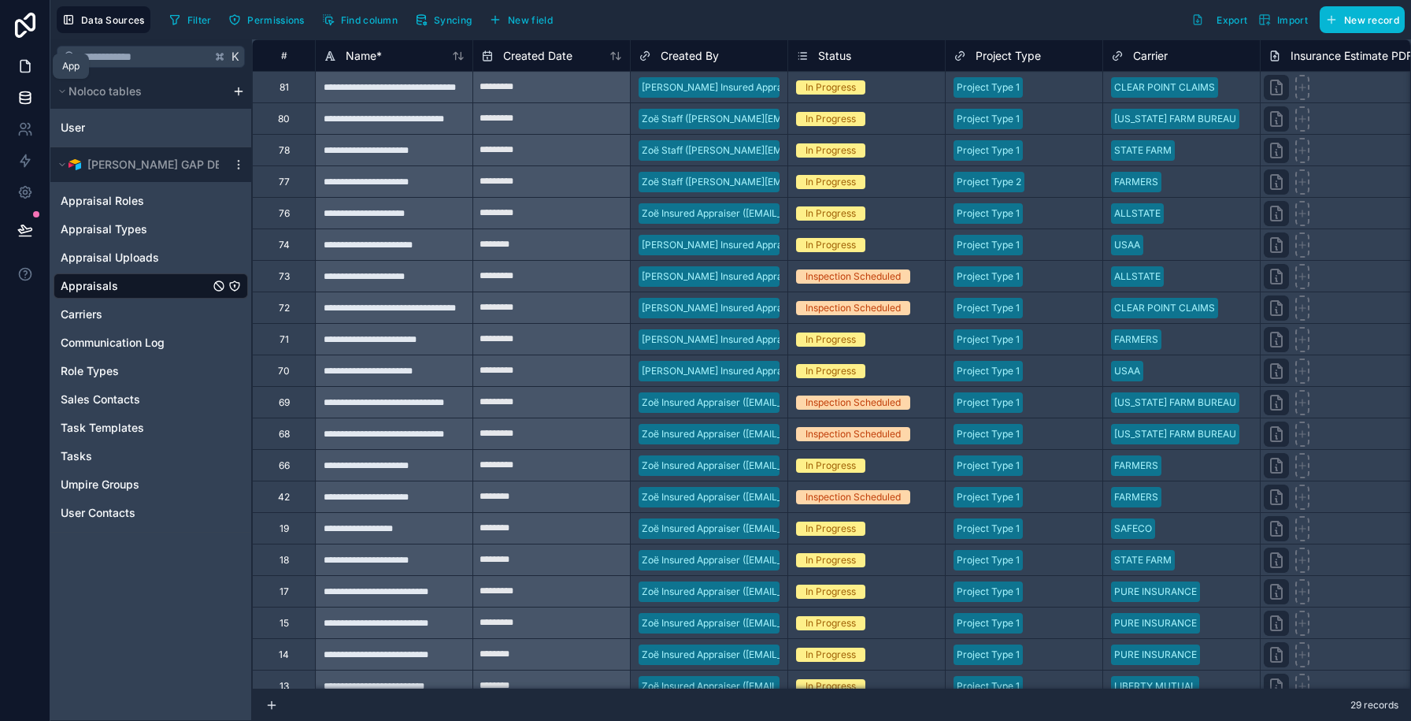
click at [13, 72] on link at bounding box center [25, 65] width 50 height 31
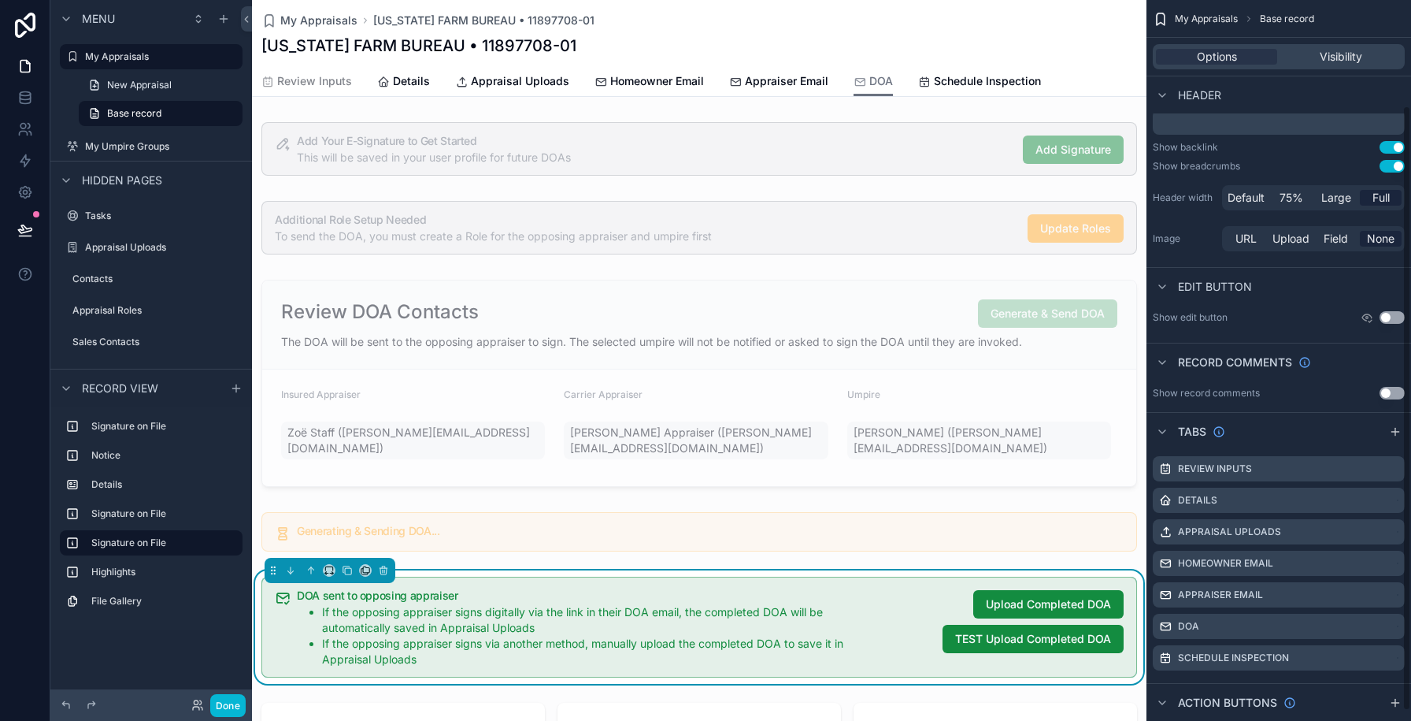
scroll to position [138, 0]
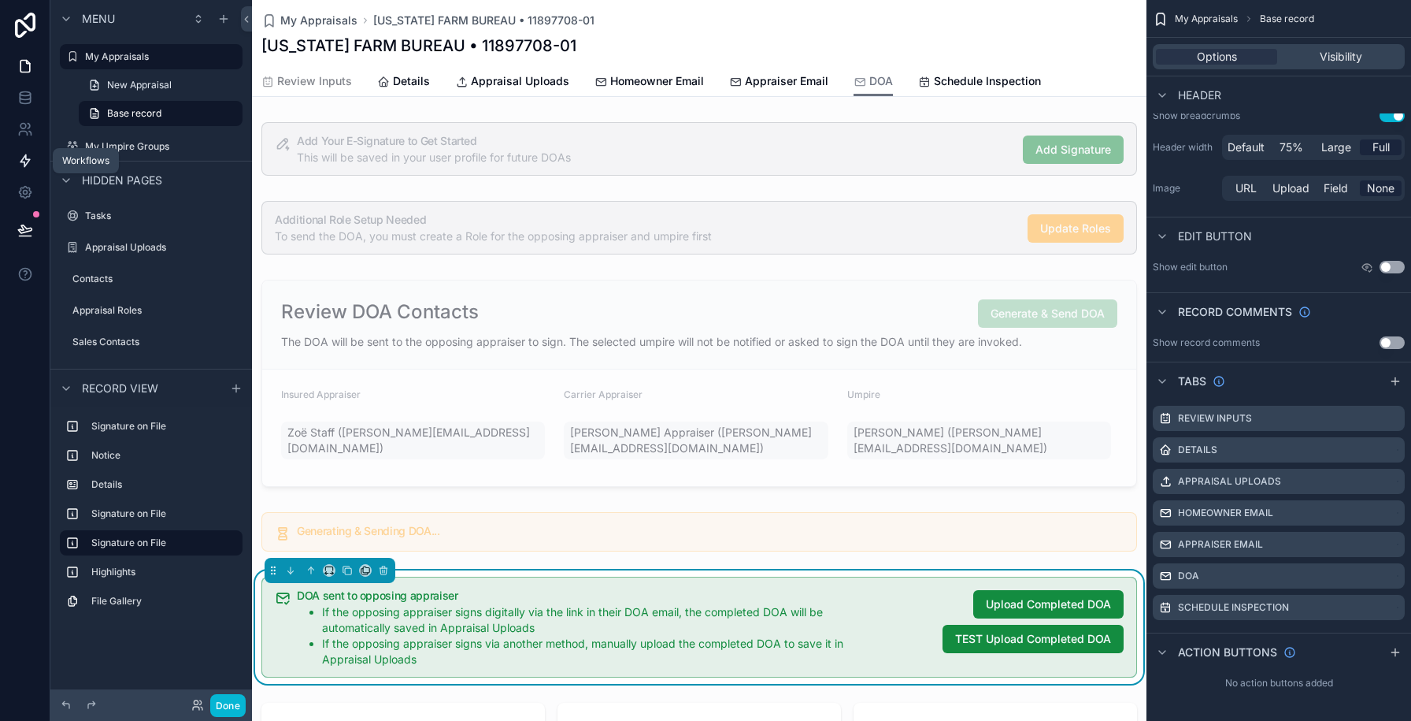
click at [20, 157] on icon at bounding box center [25, 161] width 16 height 16
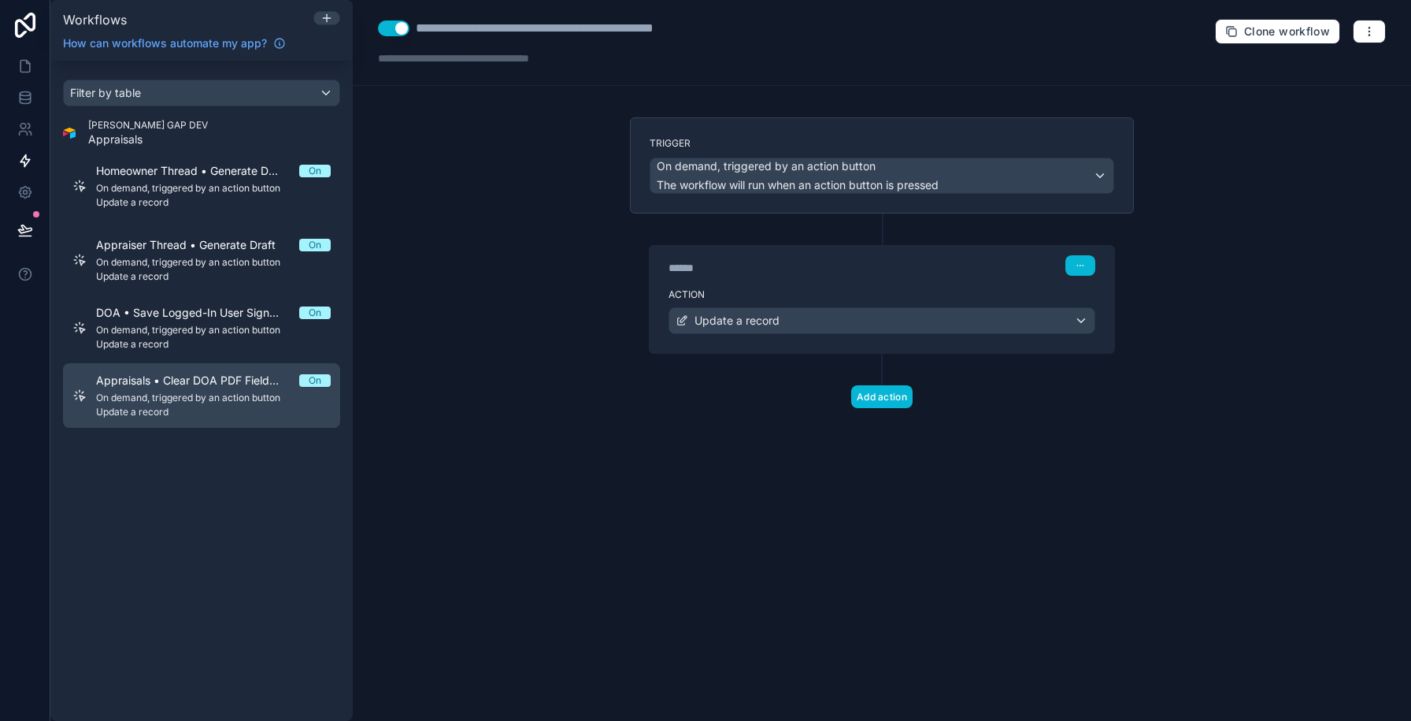
click at [219, 409] on span "Update a record" at bounding box center [213, 412] width 235 height 13
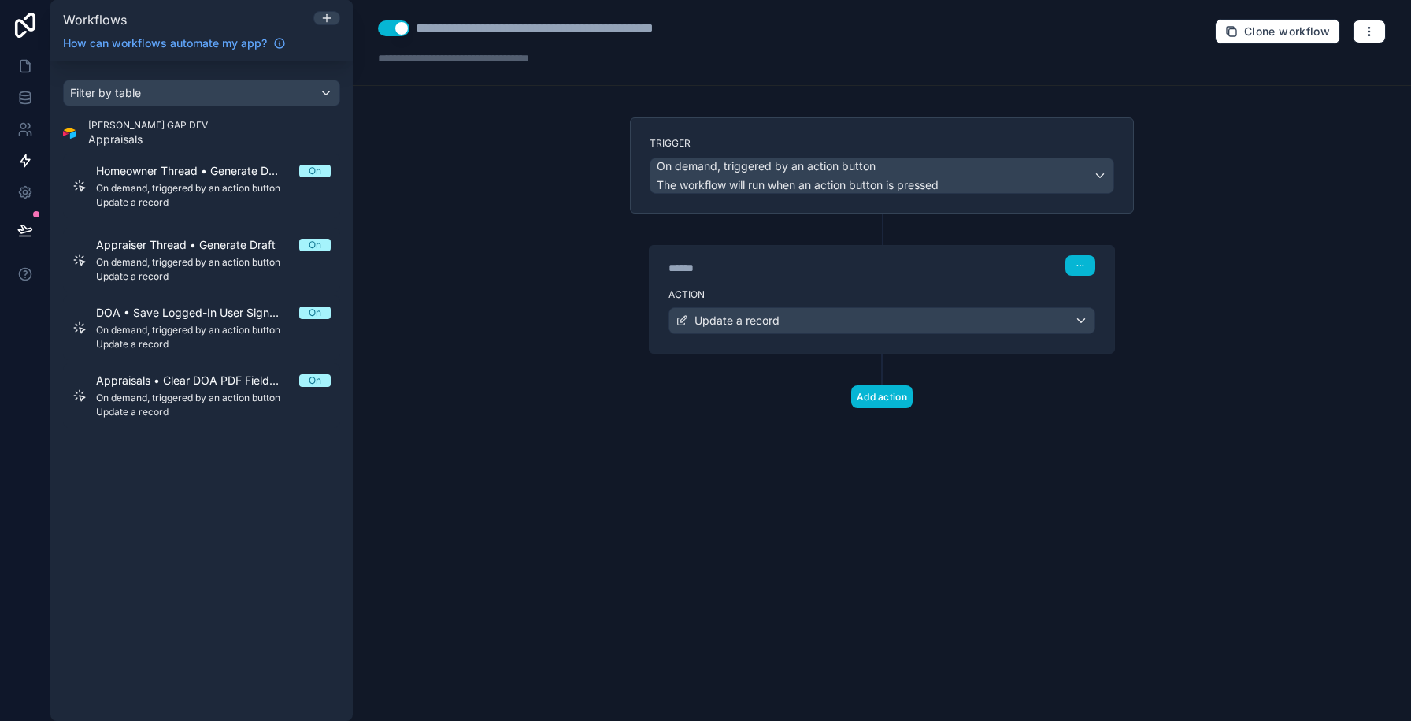
click at [514, 19] on div "**********" at bounding box center [578, 28] width 325 height 19
drag, startPoint x: 494, startPoint y: 23, endPoint x: 738, endPoint y: 32, distance: 244.3
click at [738, 32] on div "**********" at bounding box center [578, 28] width 325 height 19
click at [644, 24] on div "**********" at bounding box center [556, 28] width 280 height 19
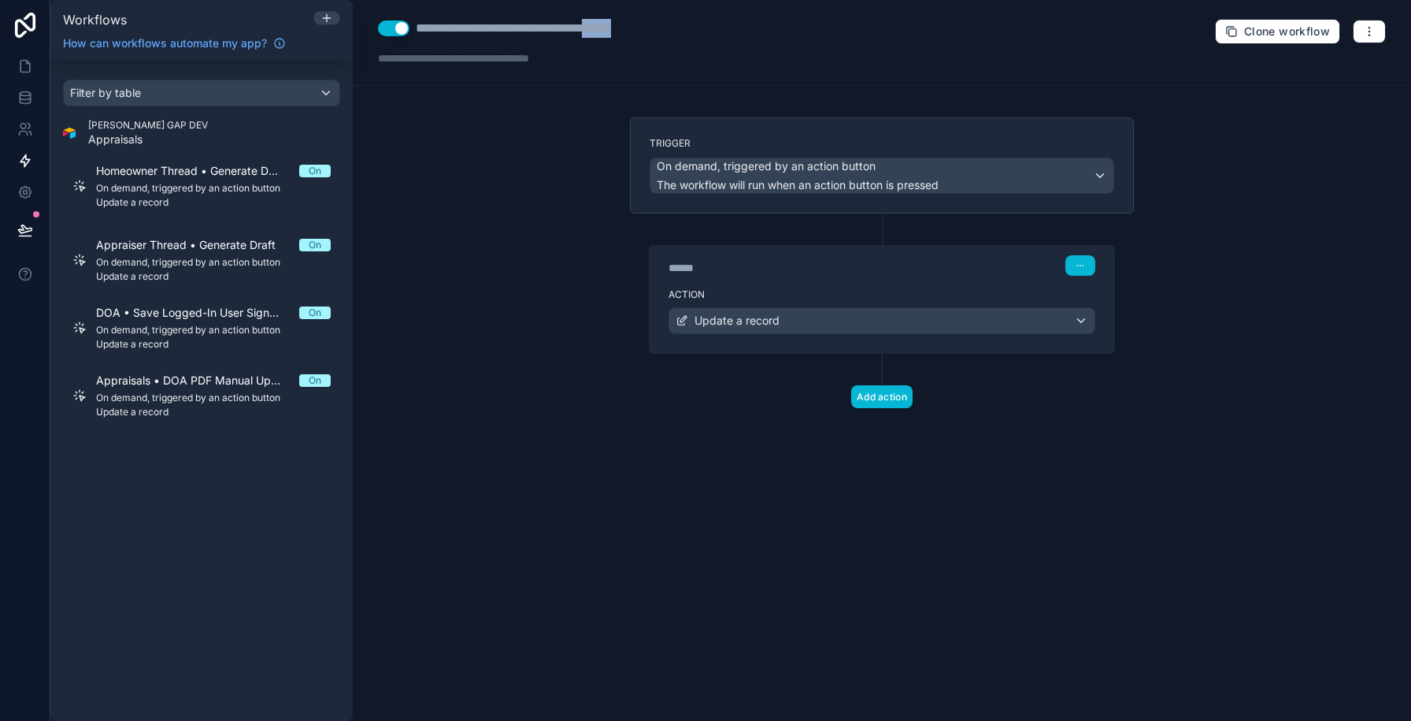
type div "**********"
click at [543, 223] on div "**********" at bounding box center [882, 360] width 1058 height 721
click at [747, 285] on div "Action Update a record" at bounding box center [882, 317] width 465 height 71
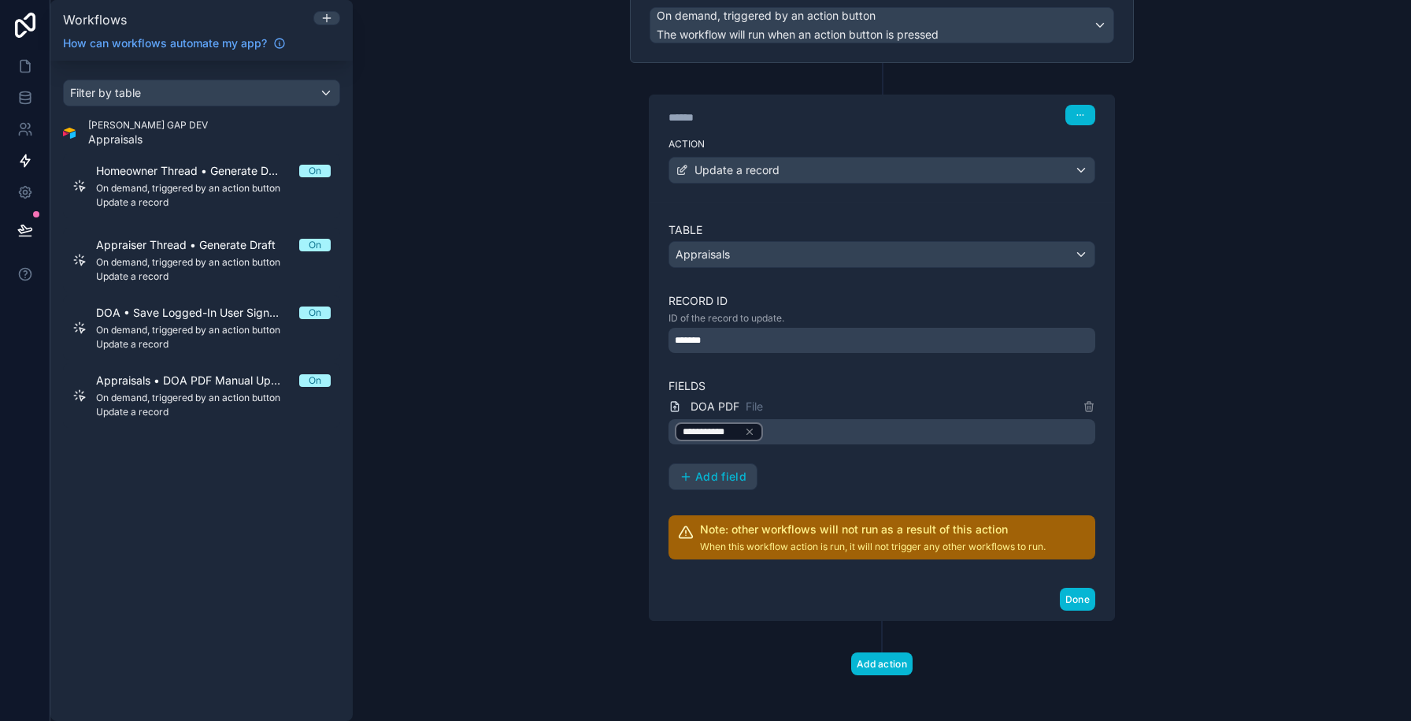
scroll to position [151, 0]
click at [1094, 406] on icon at bounding box center [1089, 405] width 13 height 13
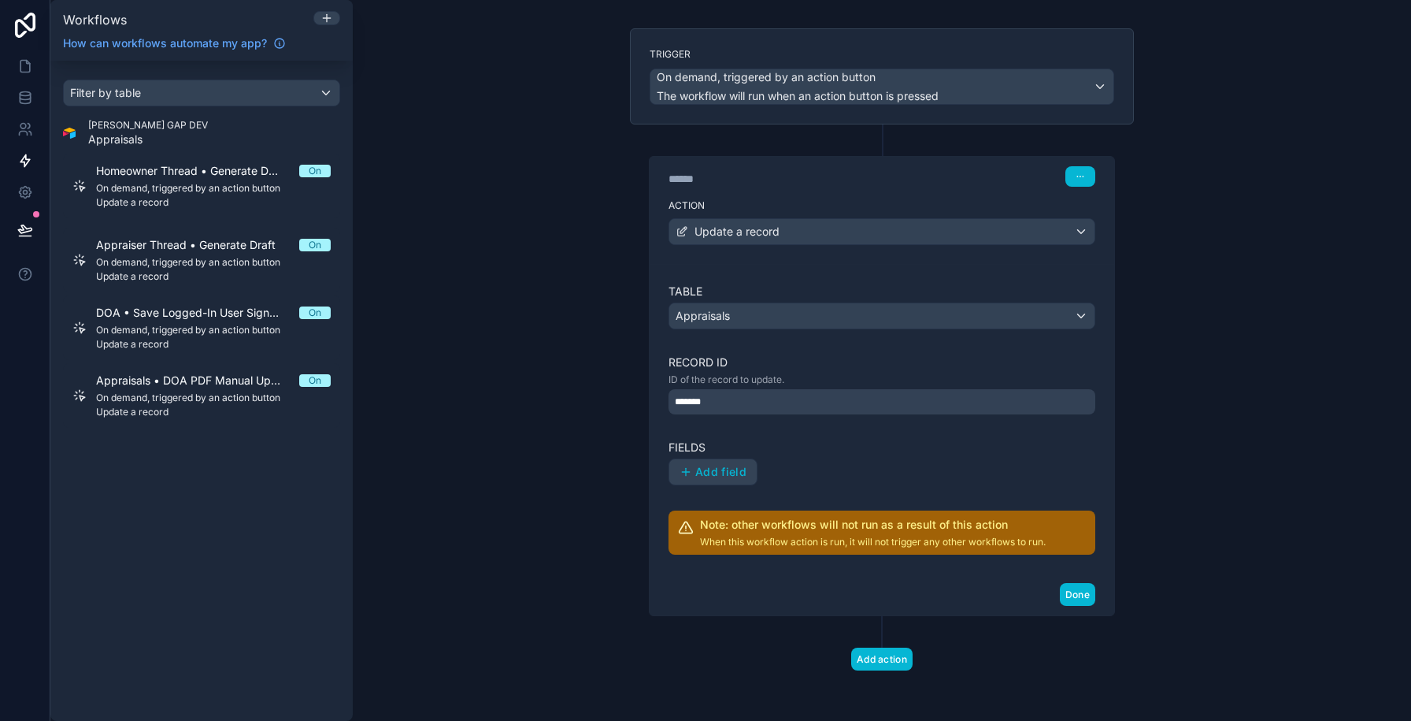
scroll to position [88, 0]
click at [702, 481] on button "Add field" at bounding box center [712, 472] width 87 height 25
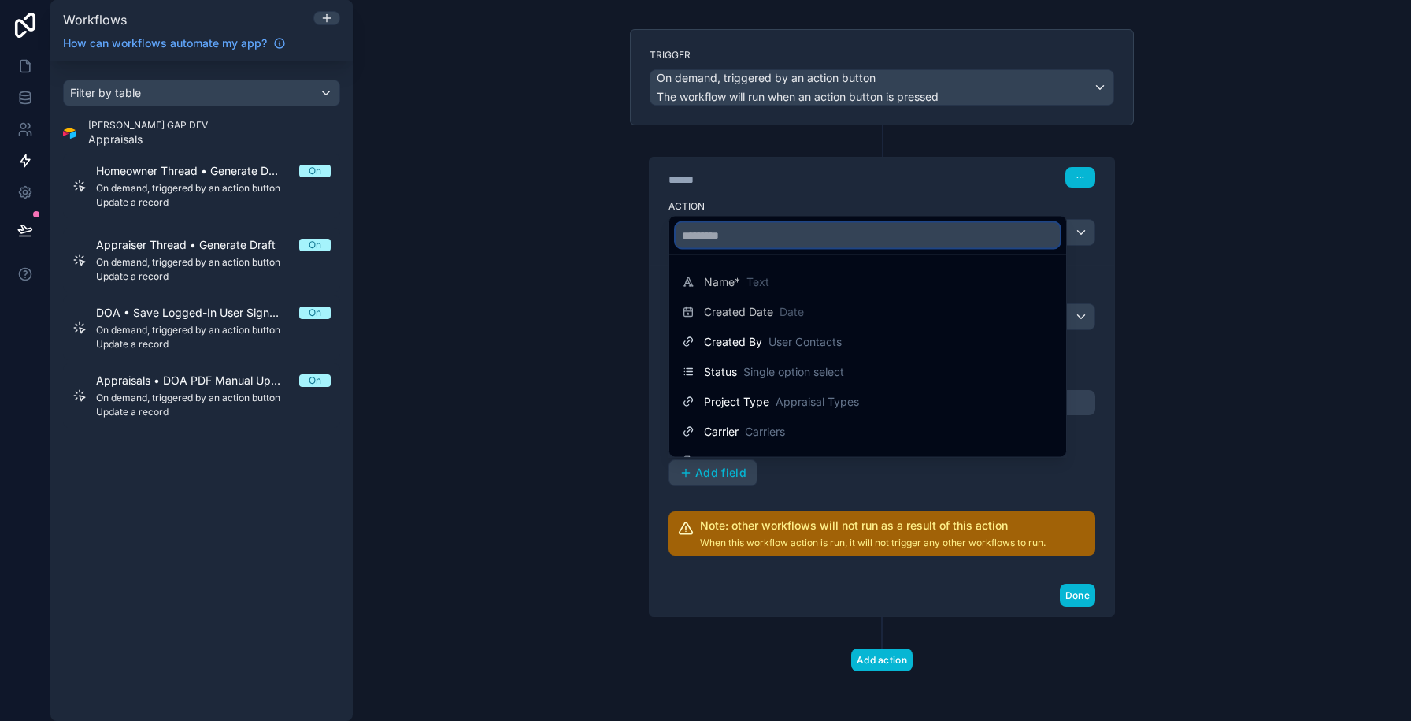
click at [717, 232] on input "text" at bounding box center [868, 235] width 384 height 25
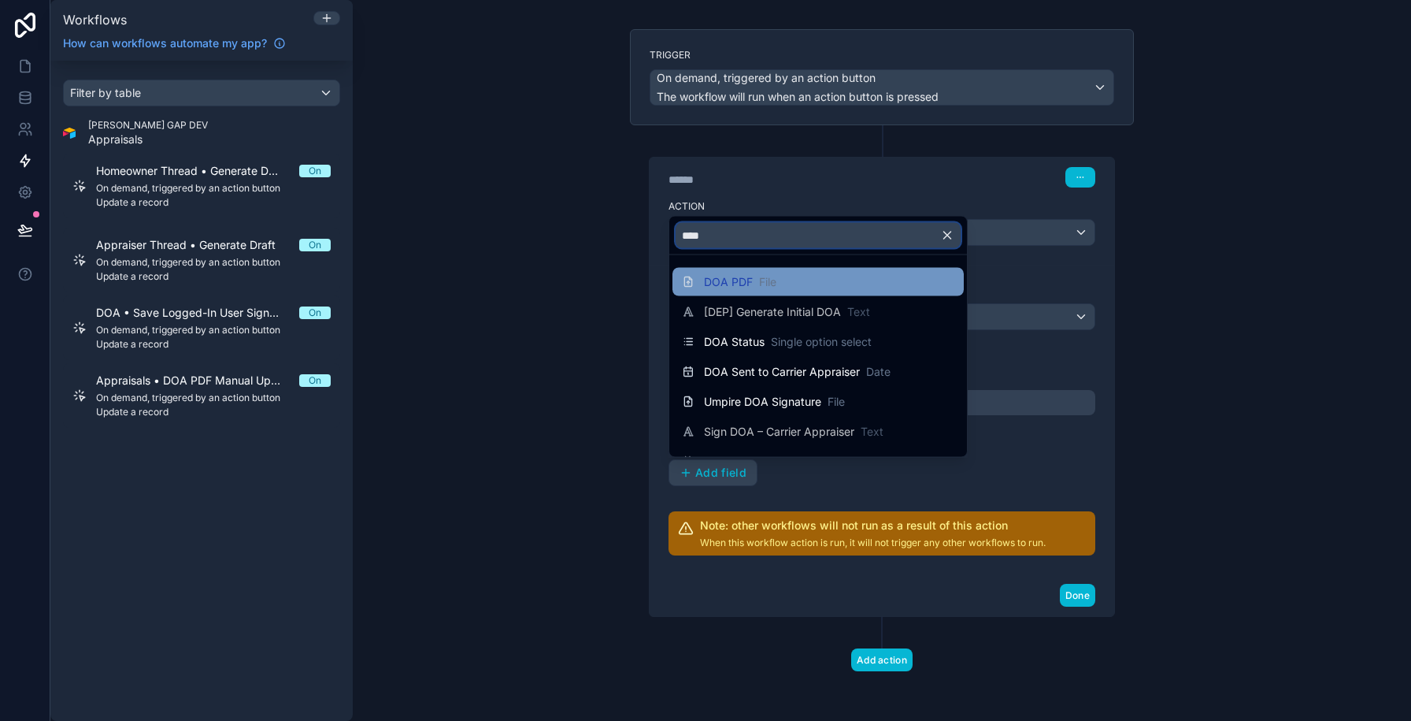
type input "***"
click at [749, 287] on span "DOA PDF" at bounding box center [728, 282] width 49 height 16
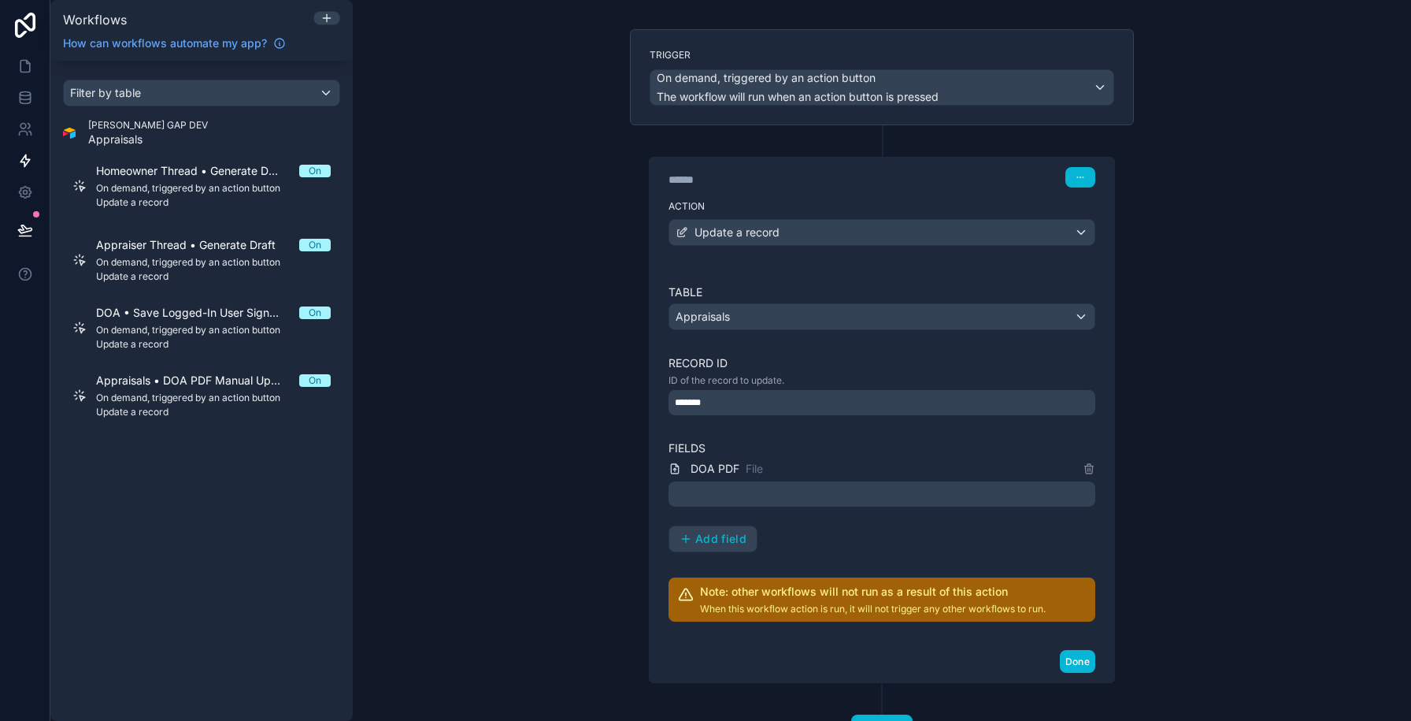
click at [721, 492] on div at bounding box center [882, 493] width 427 height 25
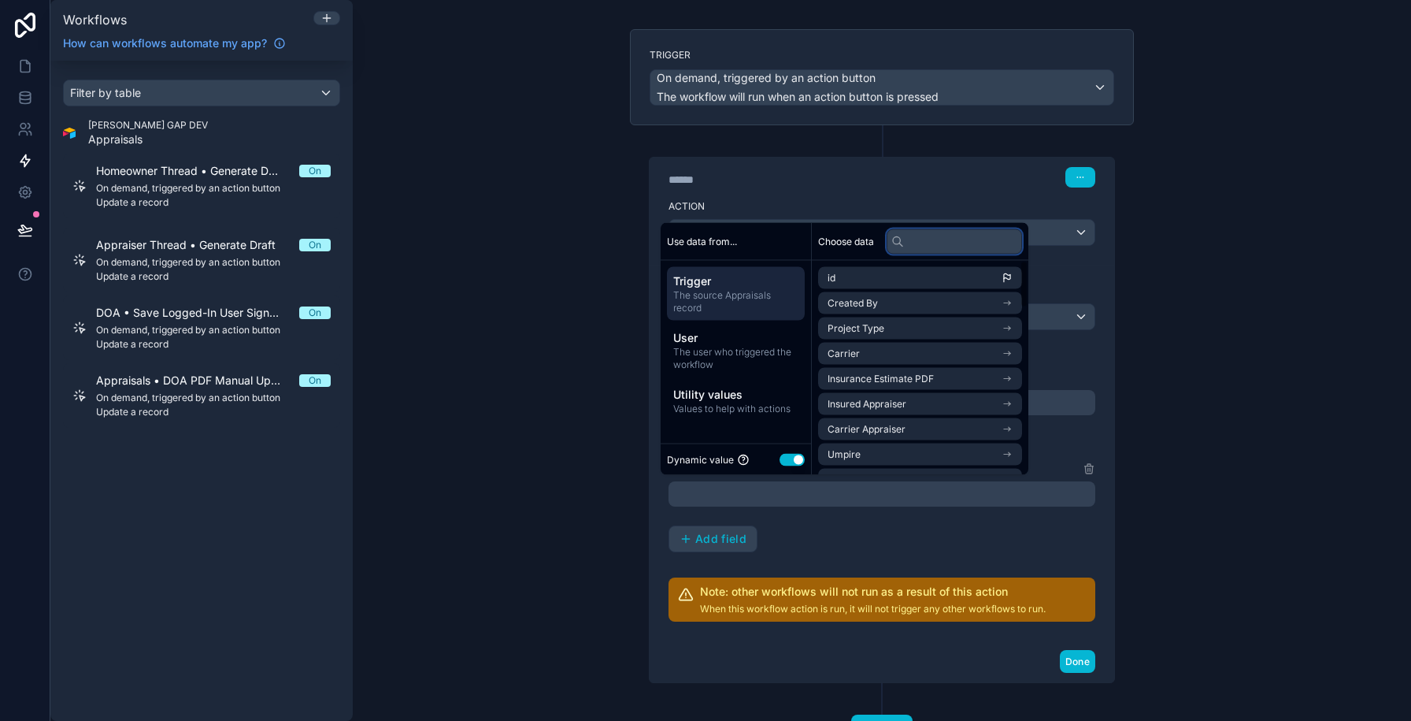
click at [916, 245] on input "text" at bounding box center [954, 240] width 135 height 25
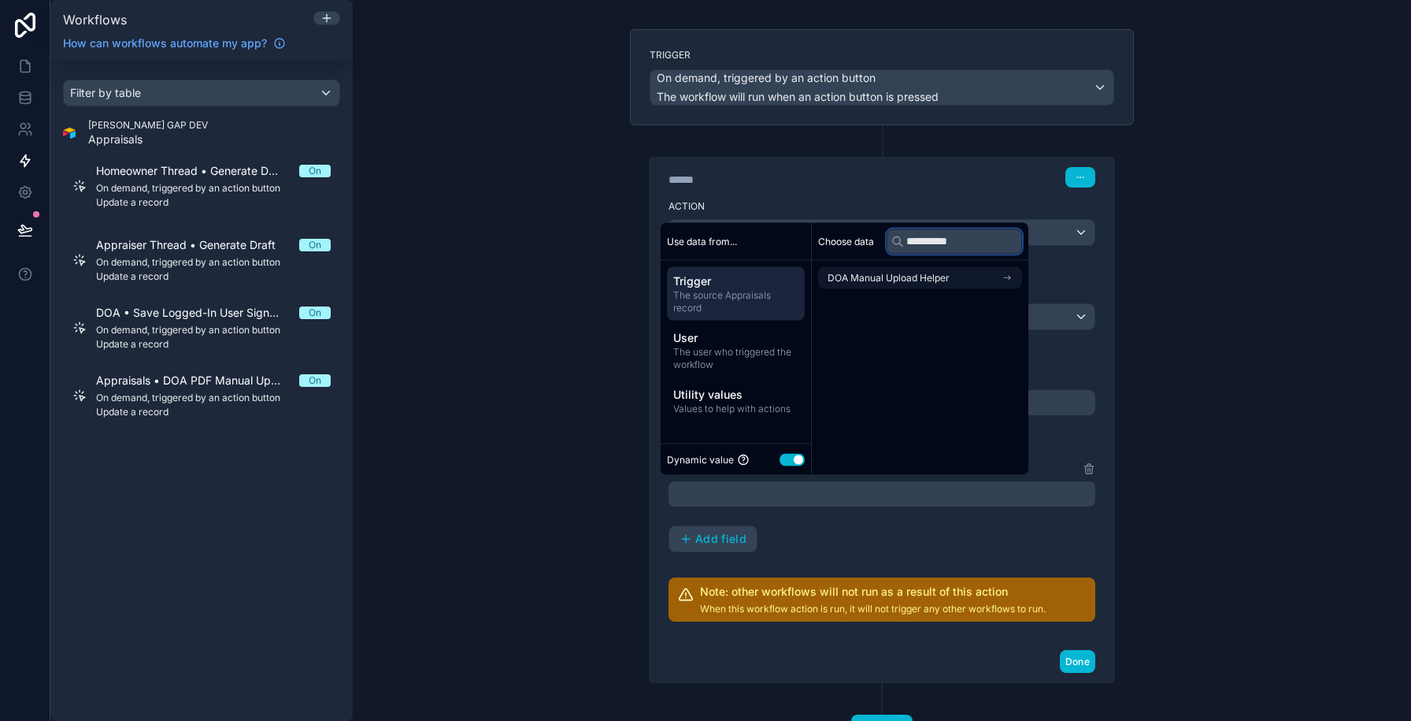
type input "**********"
click at [905, 275] on span "DOA Manual Upload Helper" at bounding box center [889, 278] width 122 height 13
click at [921, 237] on input "**********" at bounding box center [954, 240] width 135 height 25
click at [890, 309] on li "id" at bounding box center [920, 306] width 204 height 22
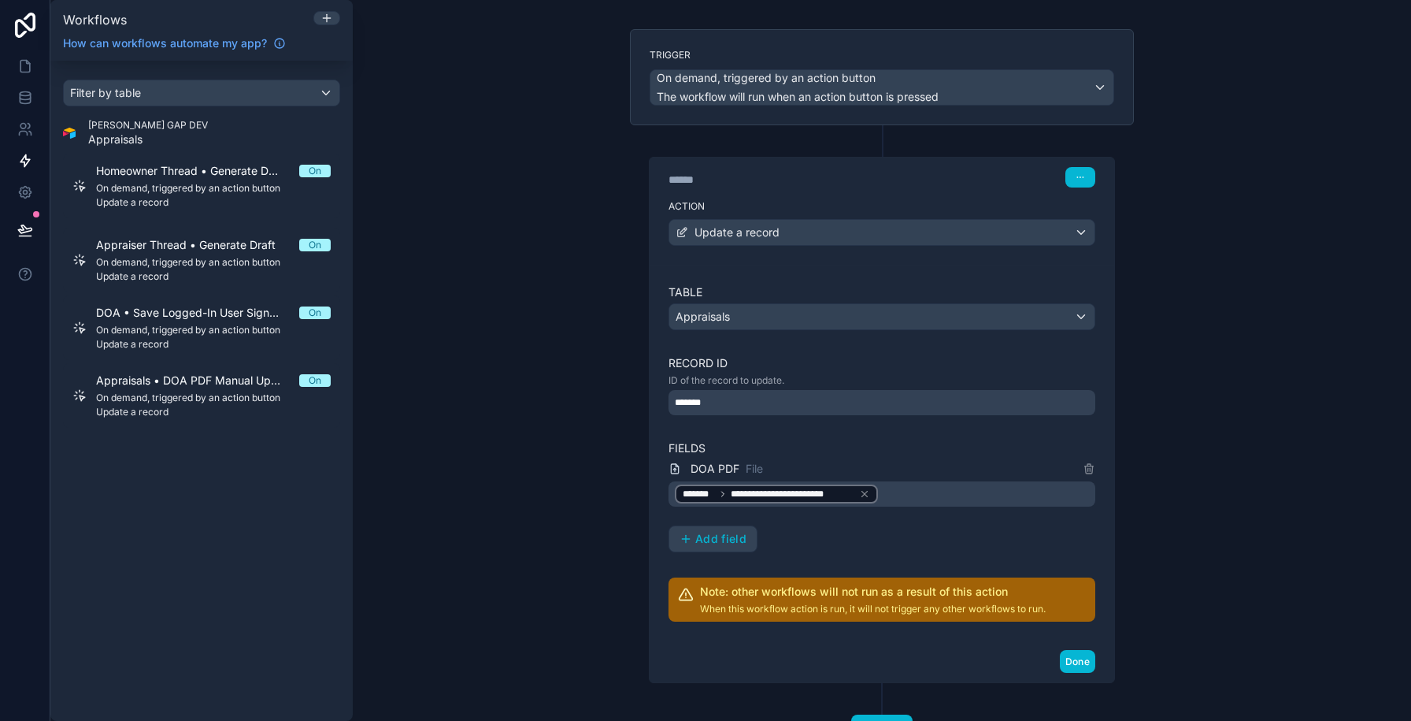
click at [455, 468] on div "**********" at bounding box center [882, 360] width 1058 height 721
drag, startPoint x: 1081, startPoint y: 667, endPoint x: 1089, endPoint y: 545, distance: 122.3
click at [1089, 545] on div "**********" at bounding box center [882, 420] width 466 height 526
click at [699, 529] on button "Add field" at bounding box center [712, 538] width 87 height 25
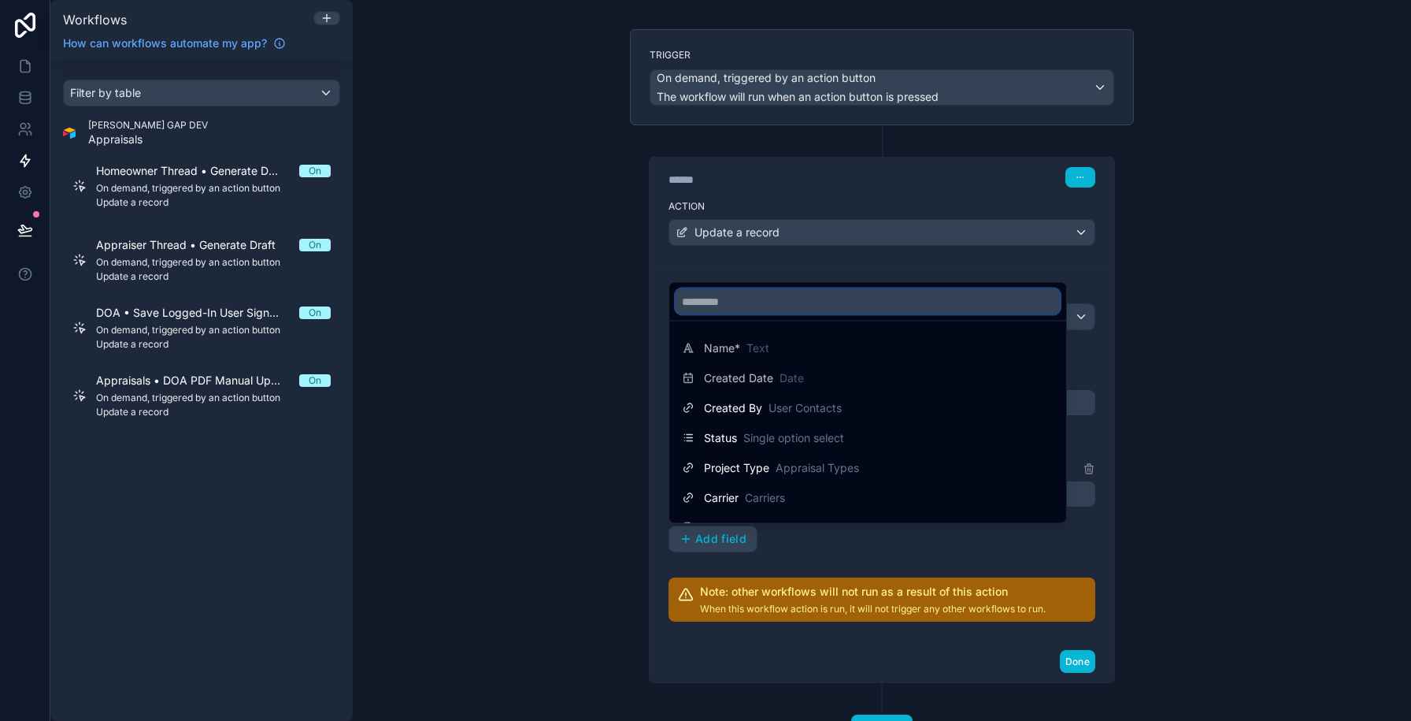
click at [714, 307] on input "text" at bounding box center [868, 301] width 384 height 25
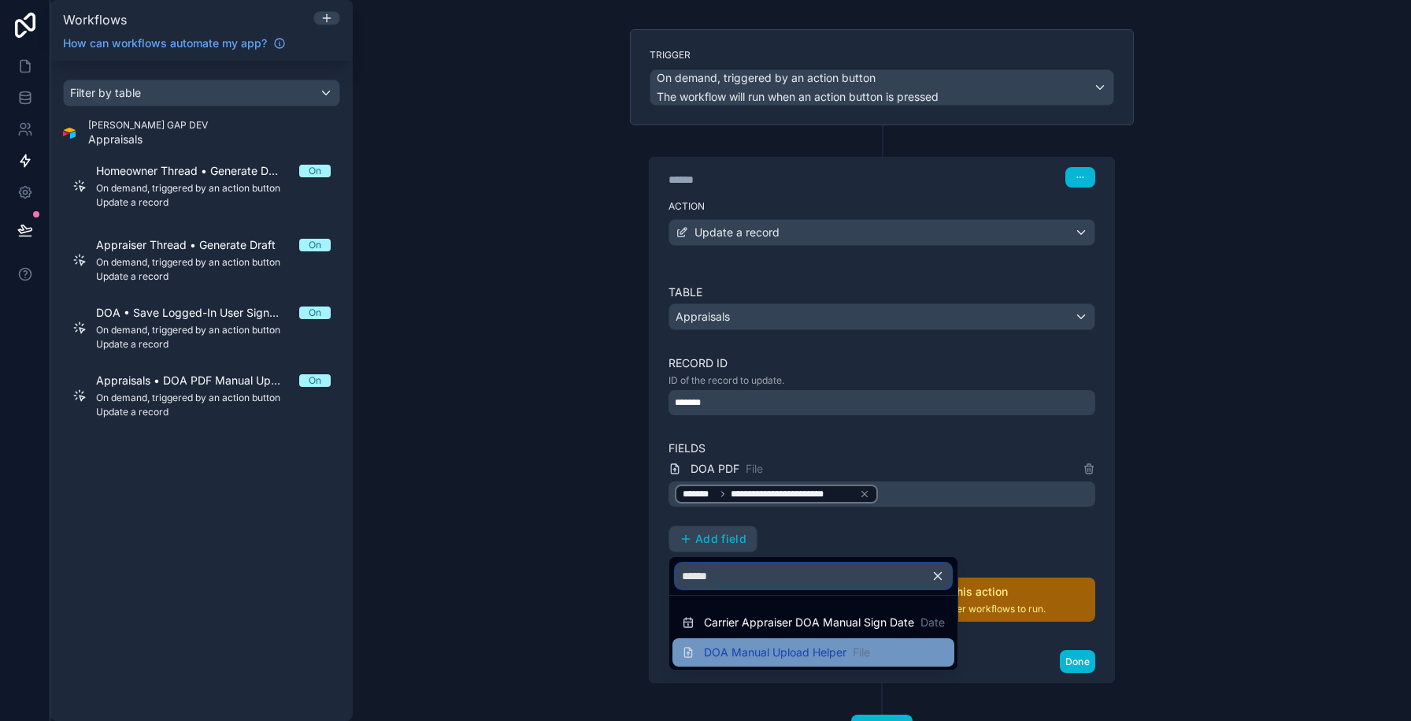
type input "******"
click at [719, 660] on div "DOA Manual Upload Helper File" at bounding box center [776, 652] width 188 height 19
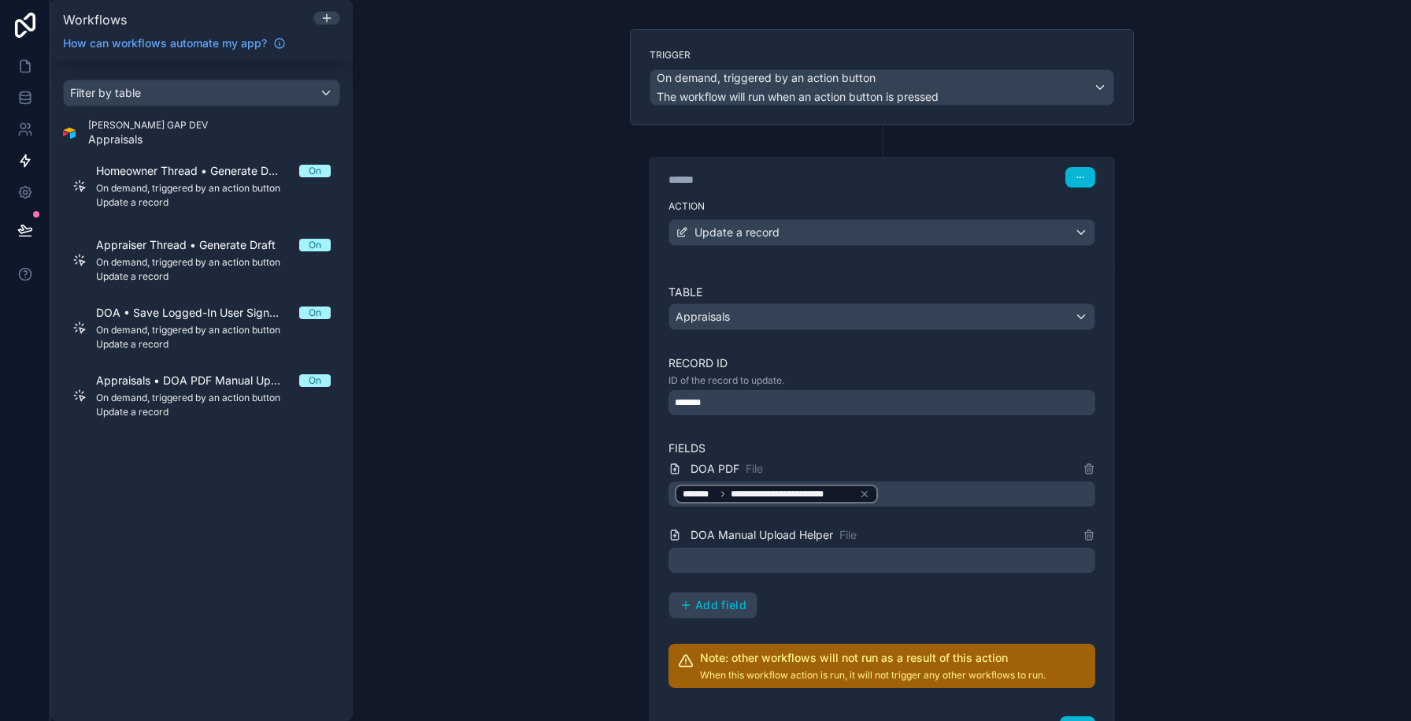
click at [713, 561] on div at bounding box center [882, 559] width 427 height 25
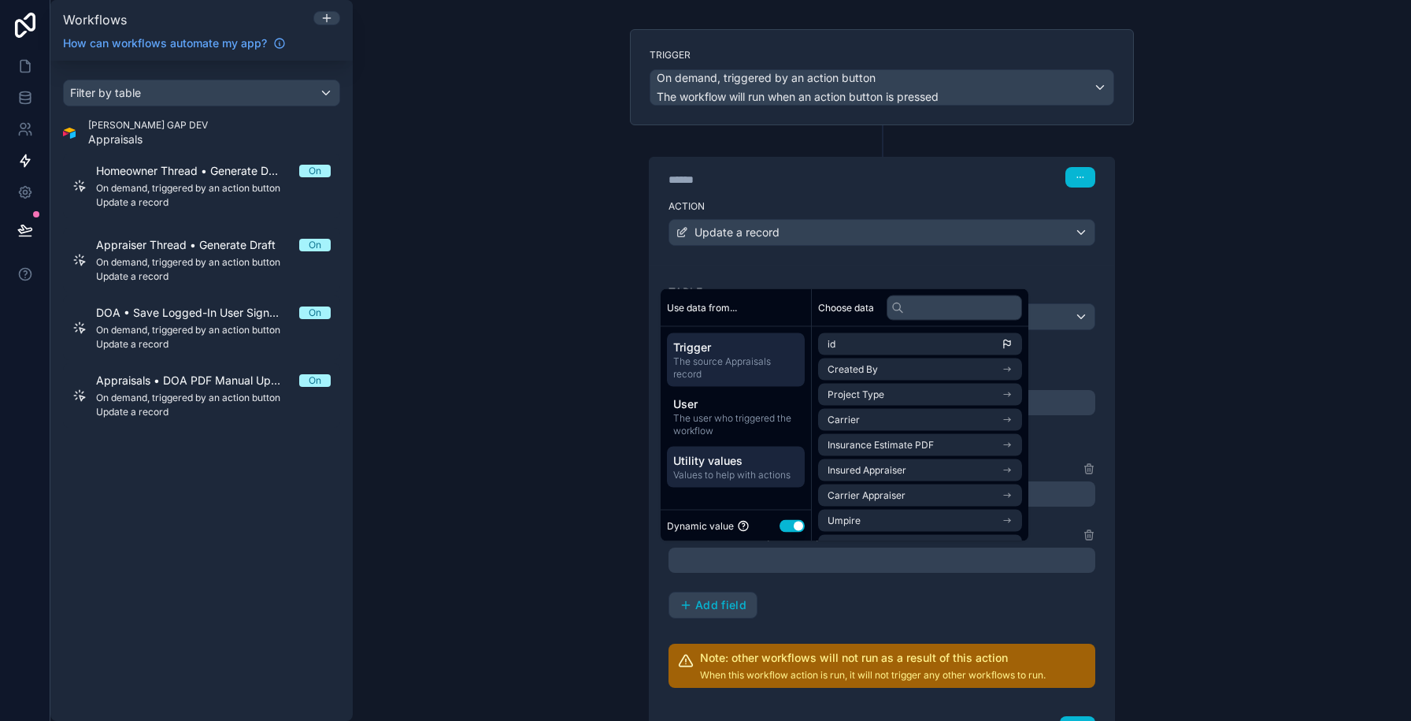
click at [723, 473] on span "Values to help with actions" at bounding box center [735, 475] width 125 height 13
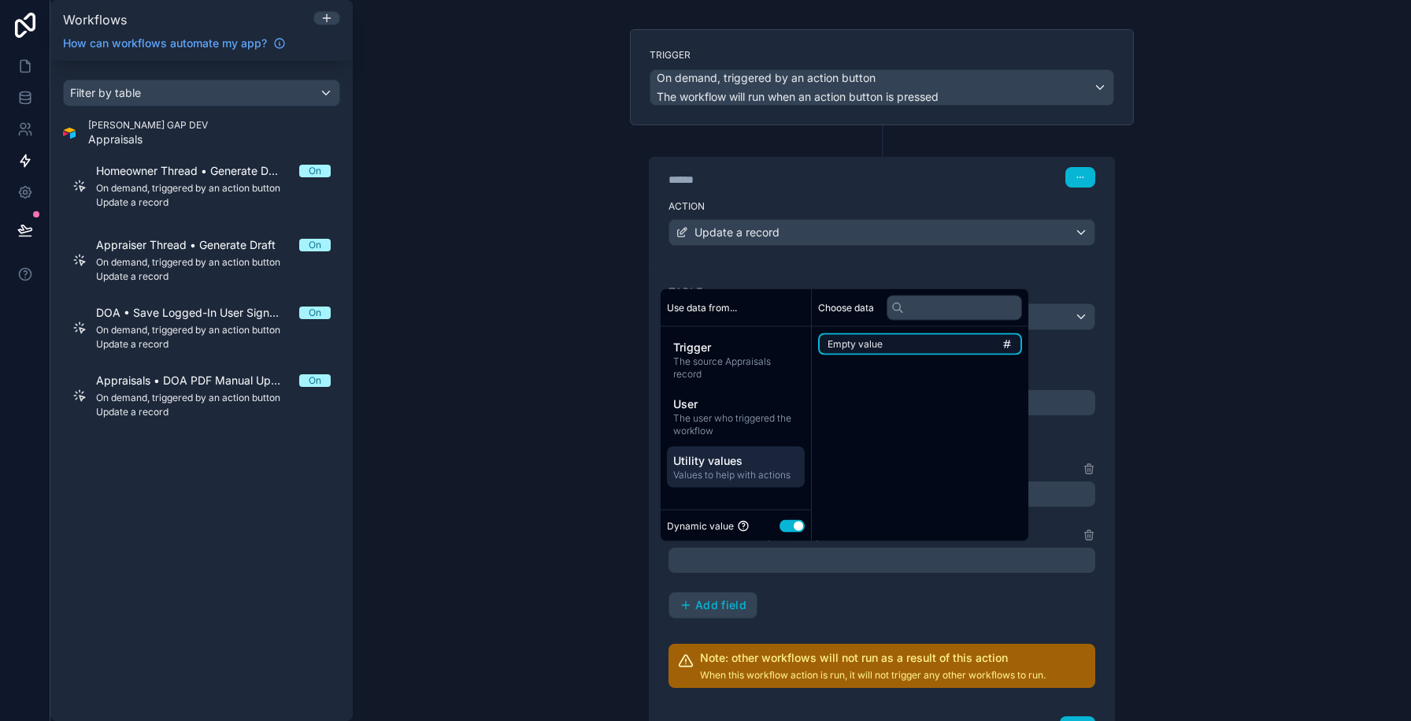
click at [876, 342] on span "Empty value" at bounding box center [855, 344] width 55 height 13
click at [605, 481] on div "**********" at bounding box center [882, 360] width 1058 height 721
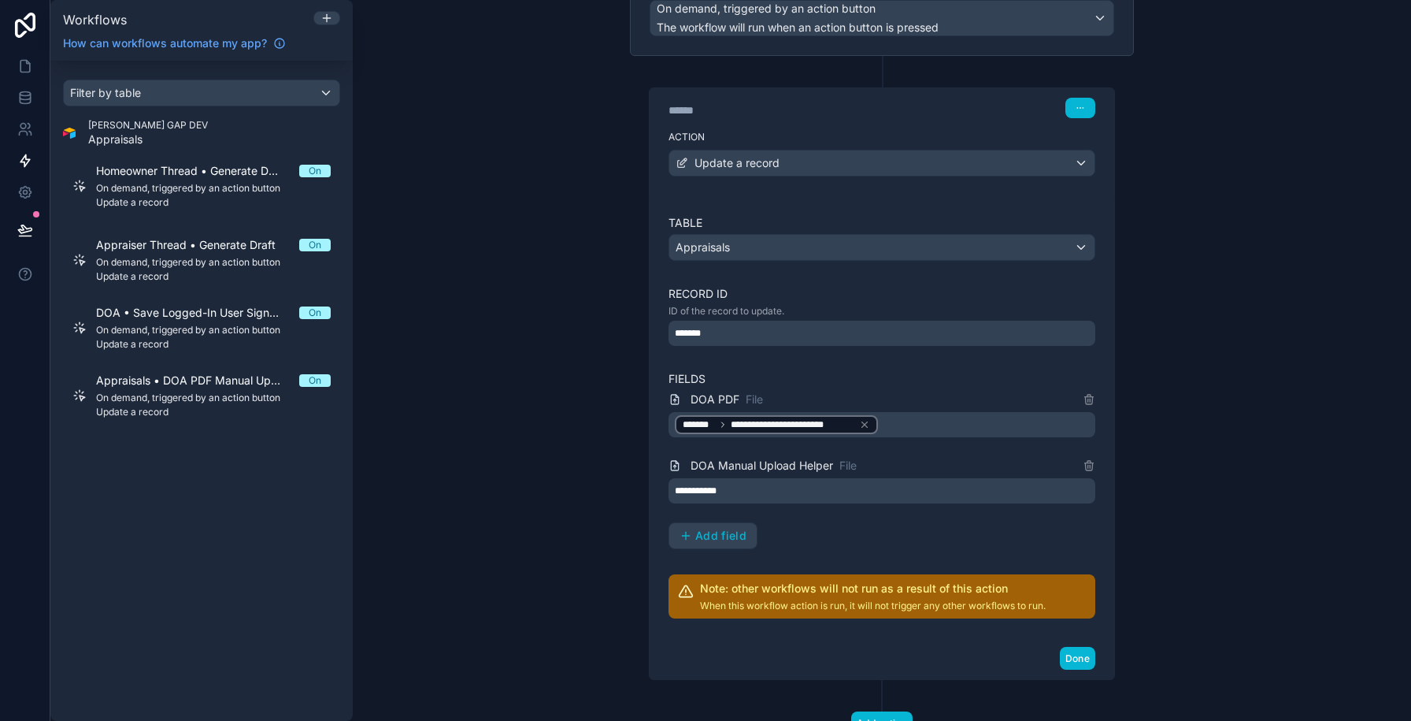
scroll to position [220, 0]
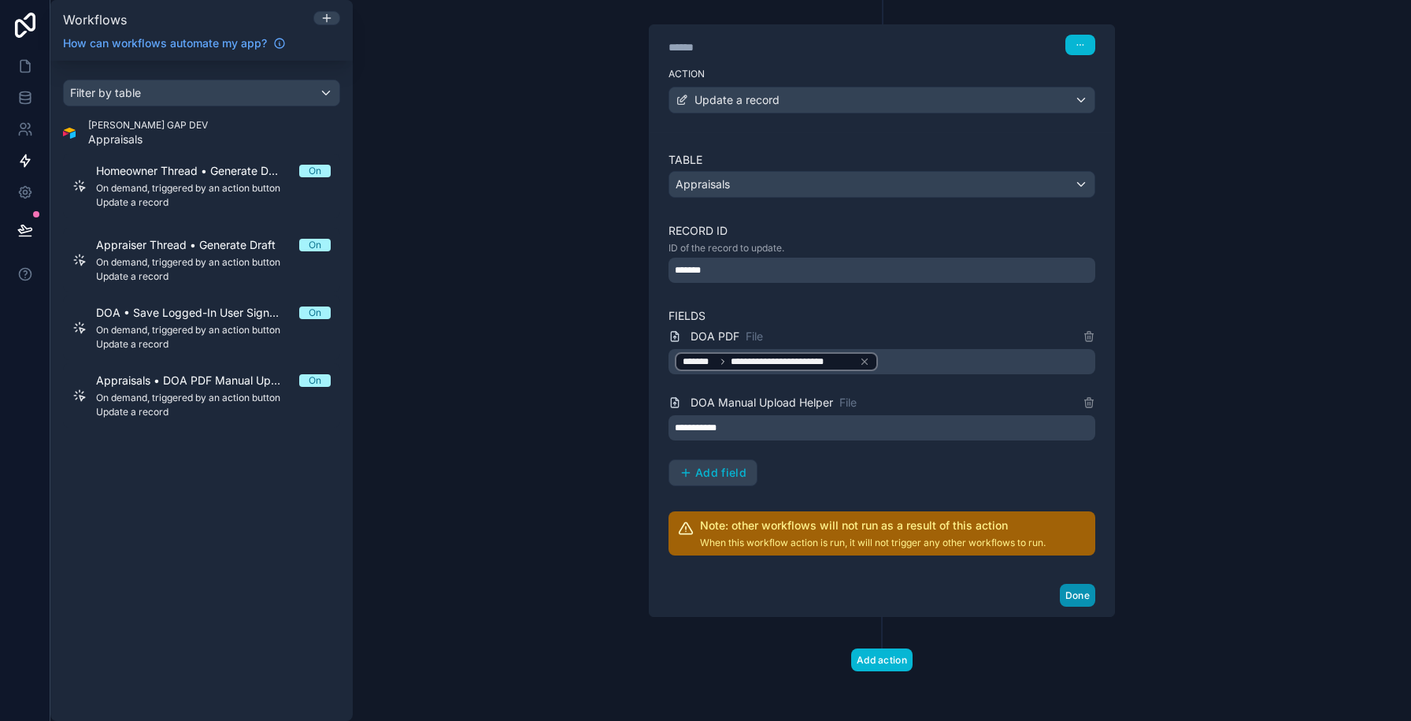
click at [1072, 590] on button "Done" at bounding box center [1077, 594] width 35 height 23
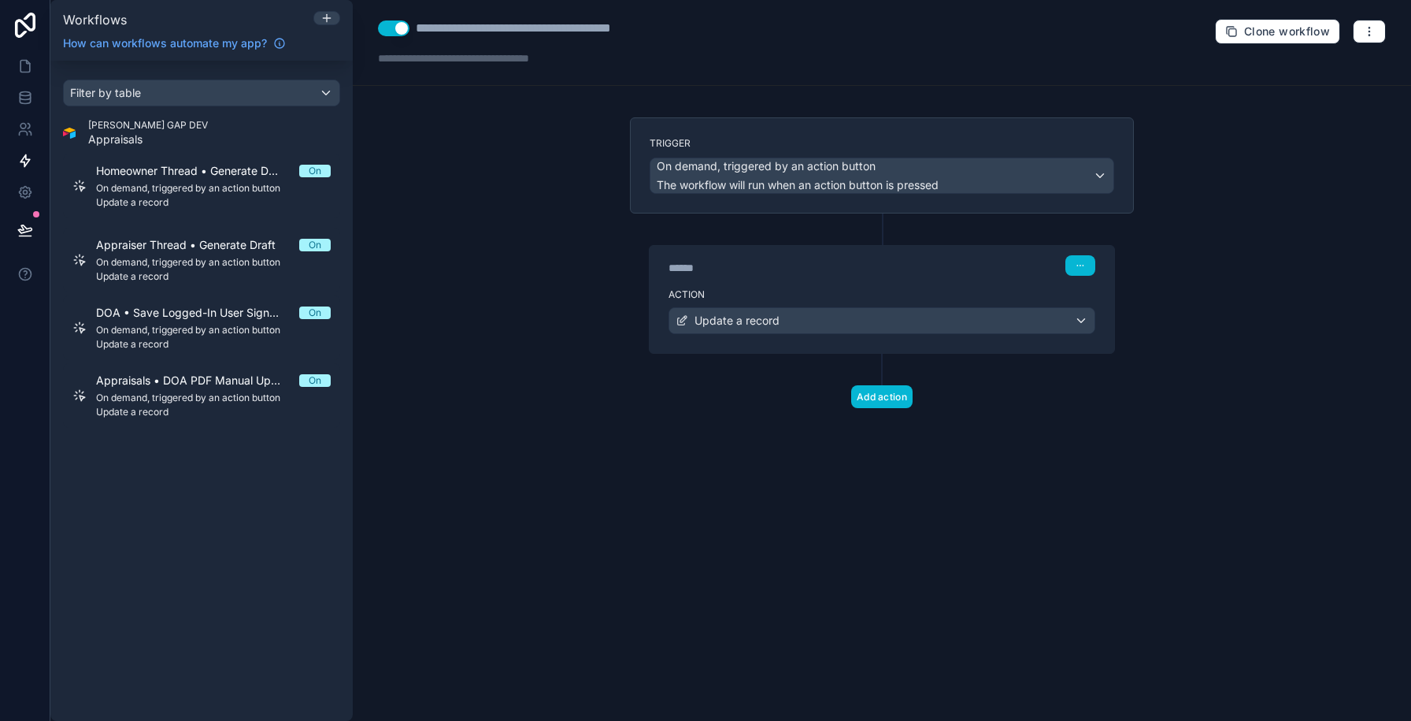
scroll to position [0, 0]
click at [1088, 261] on button "button" at bounding box center [1080, 265] width 30 height 20
click at [854, 286] on div "Action Update a record" at bounding box center [882, 317] width 465 height 71
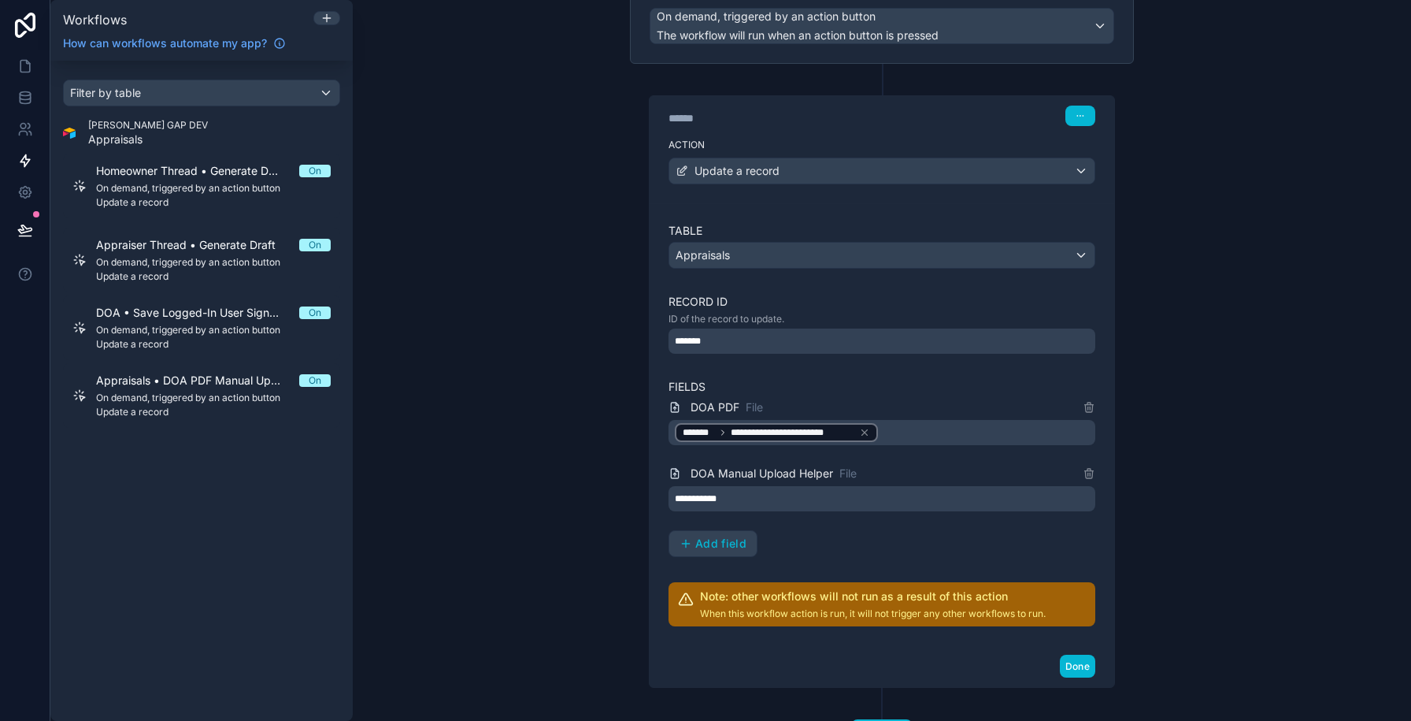
scroll to position [211, 0]
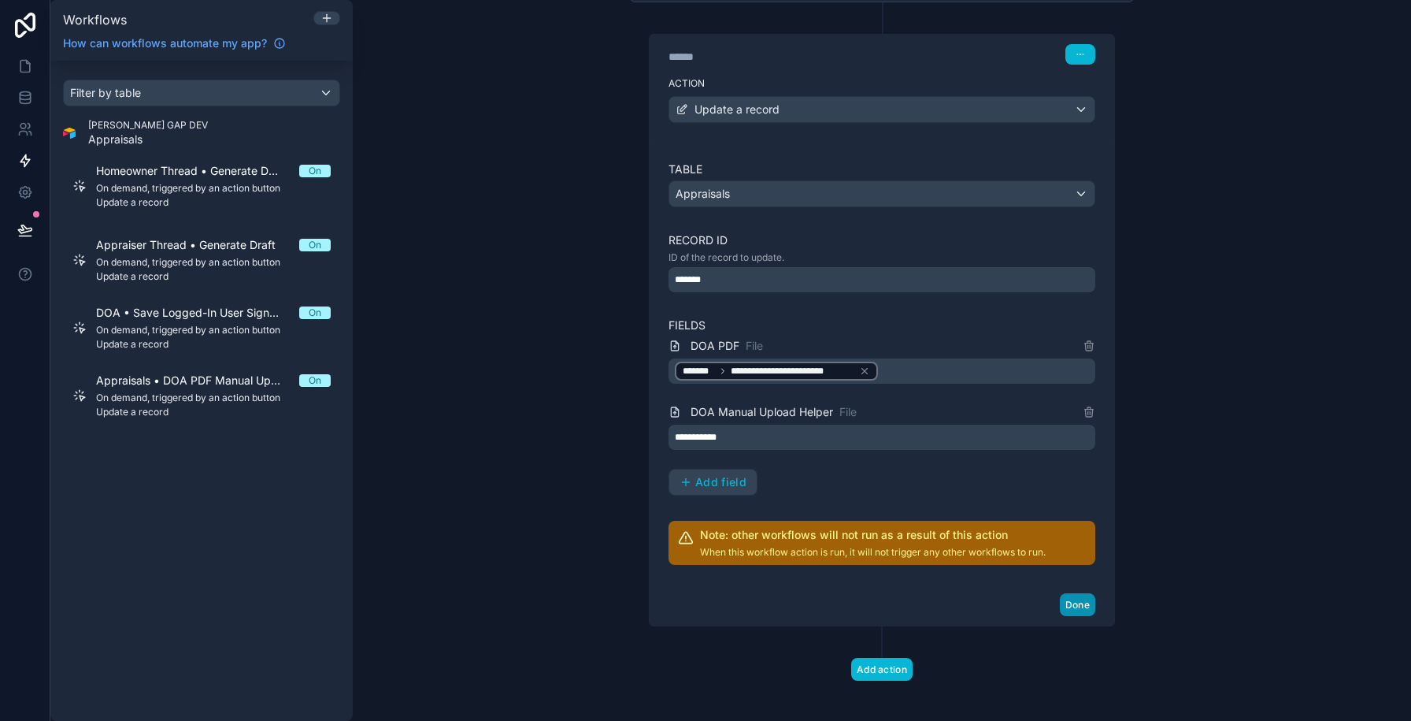
click at [1070, 600] on button "Done" at bounding box center [1077, 604] width 35 height 23
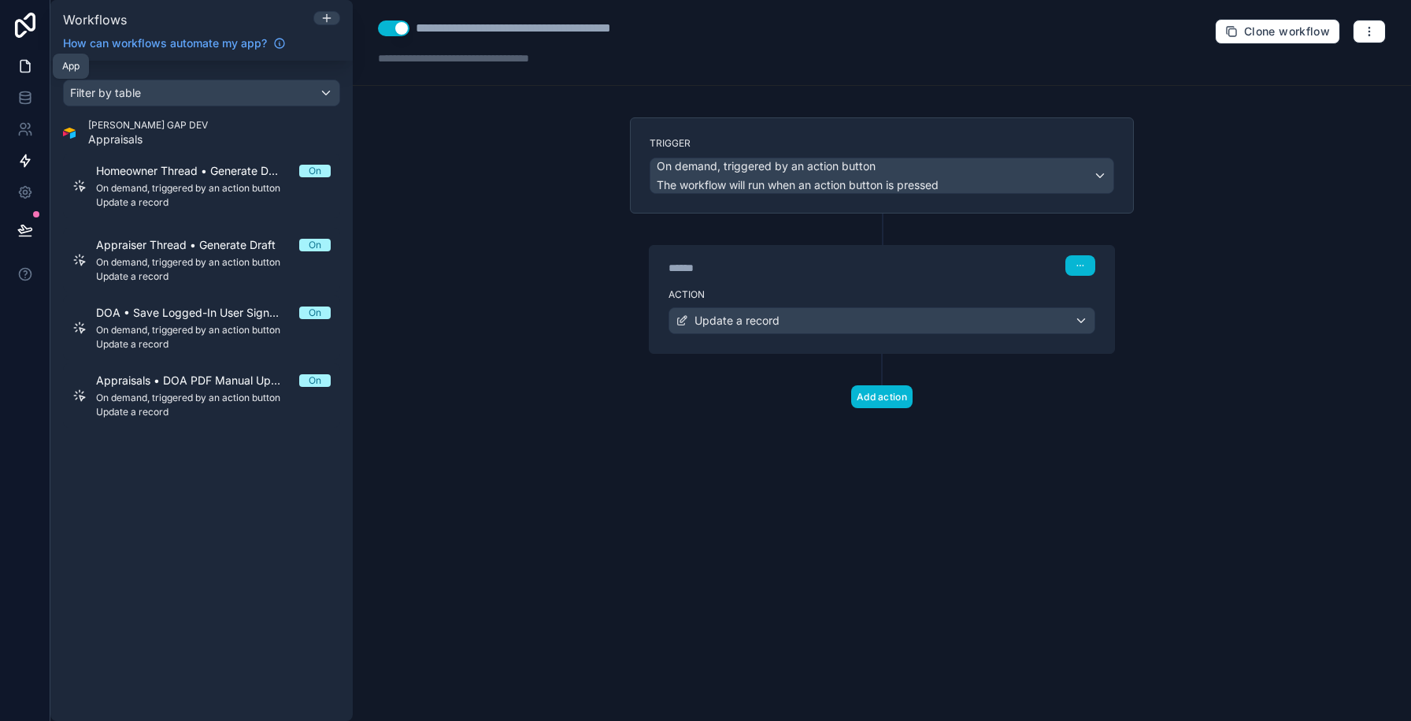
click at [24, 72] on icon at bounding box center [24, 67] width 9 height 12
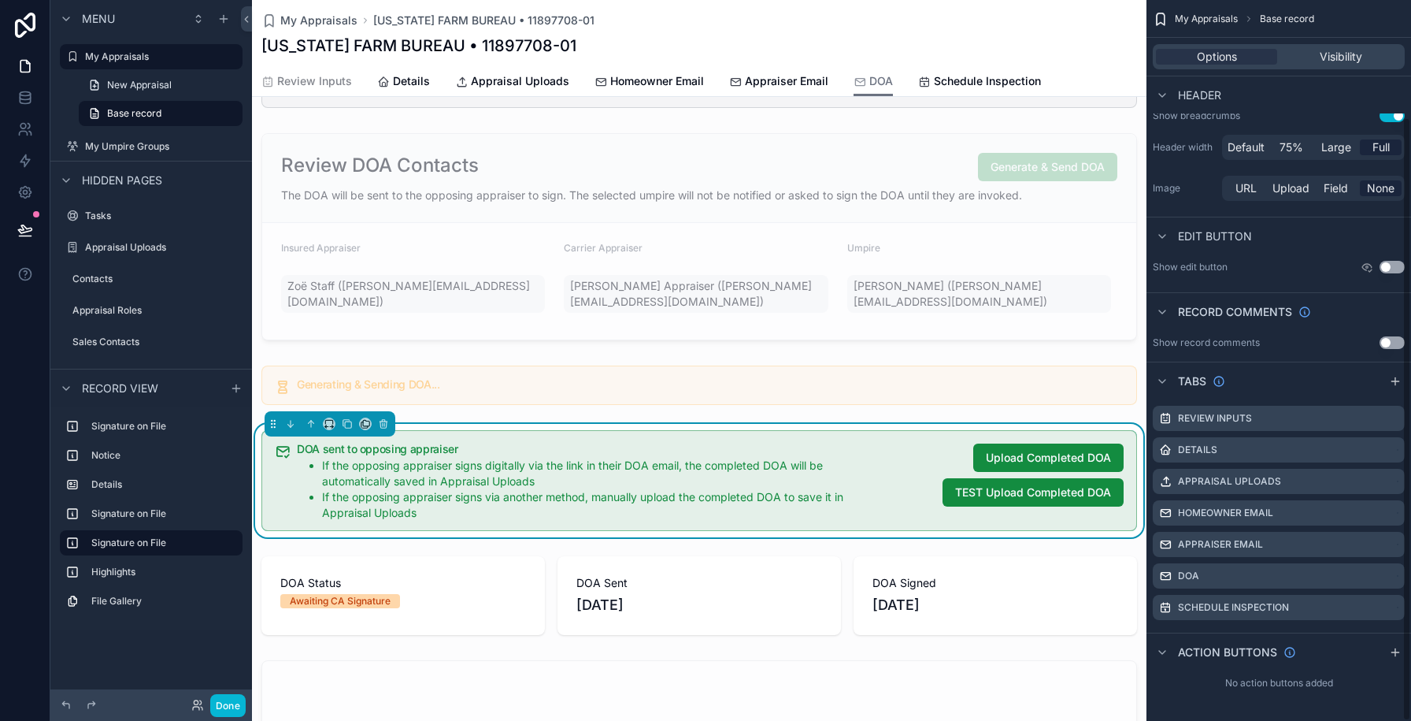
scroll to position [138, 0]
click at [861, 456] on div "DOA sent to opposing appraiser If the opposing appraiser signs digitally via th…" at bounding box center [710, 481] width 827 height 77
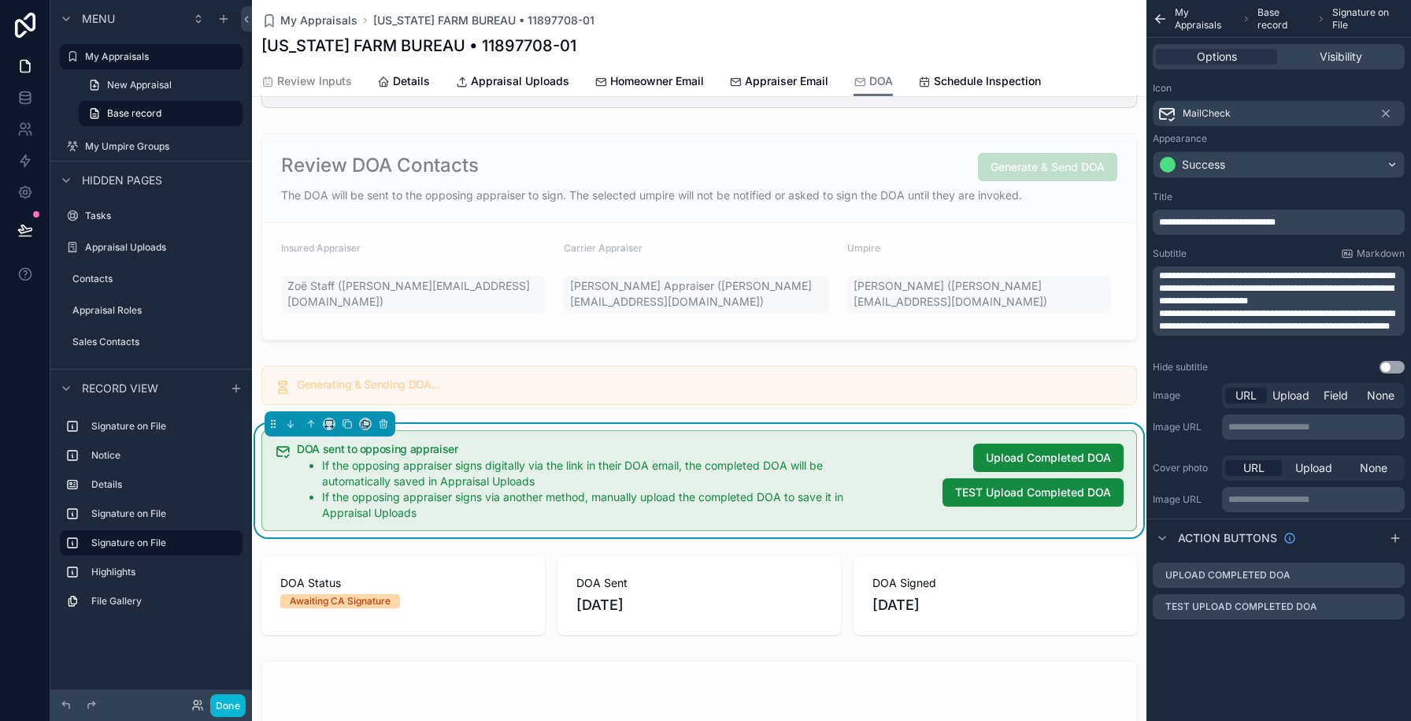
scroll to position [0, 0]
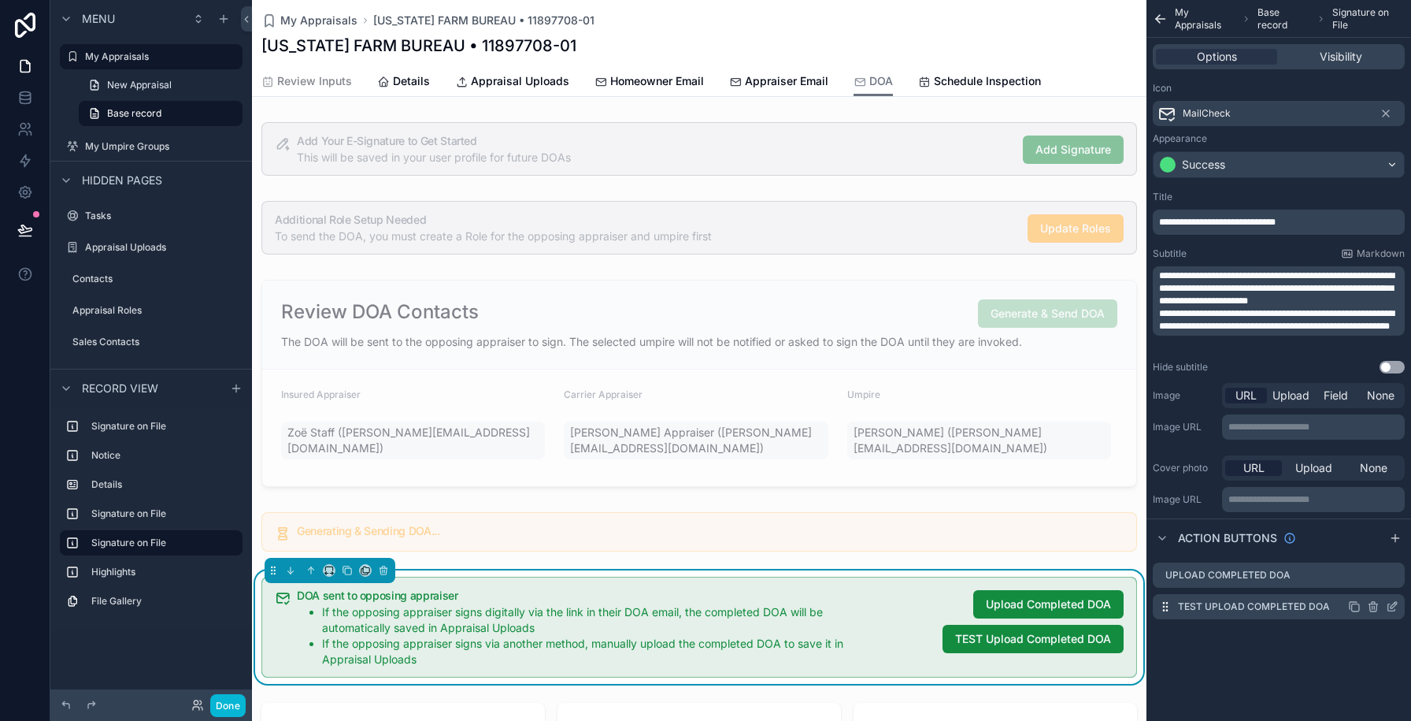
click at [1370, 606] on icon "scrollable content" at bounding box center [1373, 606] width 13 height 13
click at [1364, 586] on icon at bounding box center [1366, 582] width 7 height 7
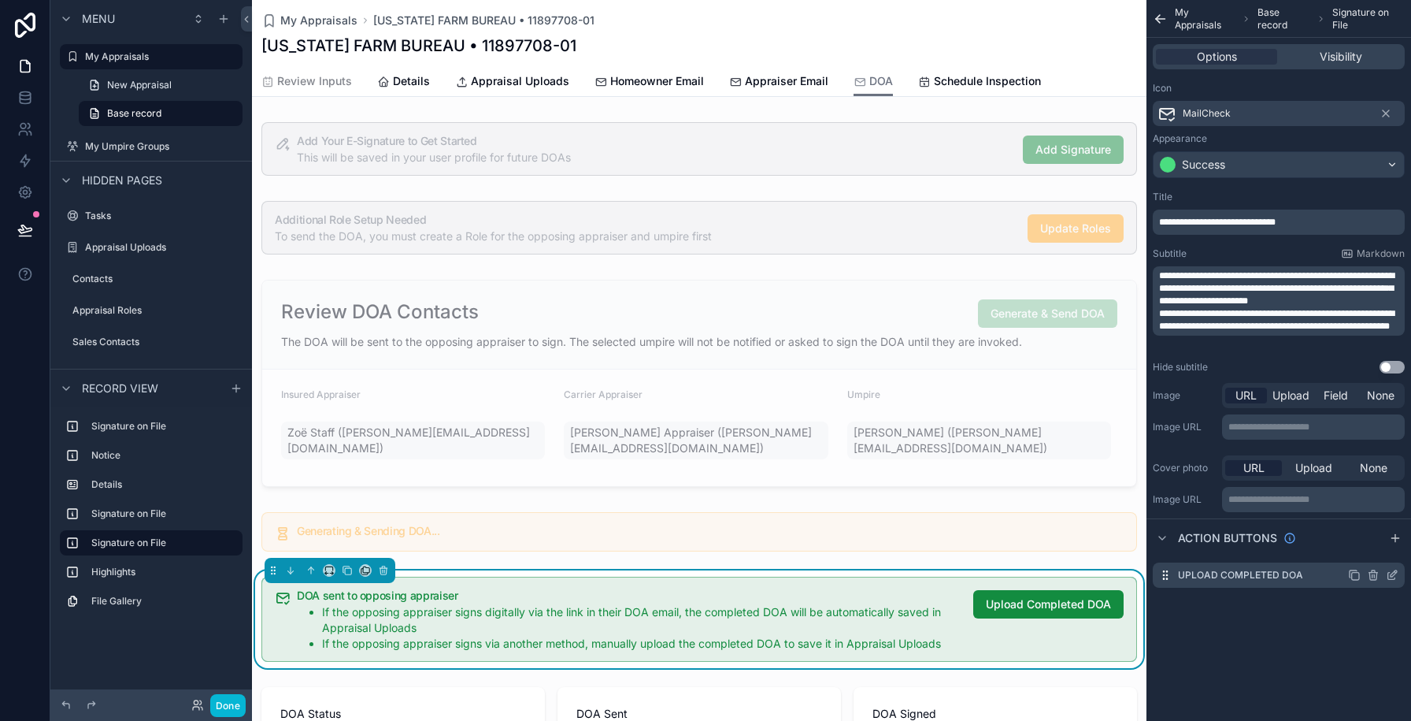
click at [1396, 580] on icon "scrollable content" at bounding box center [1392, 575] width 13 height 13
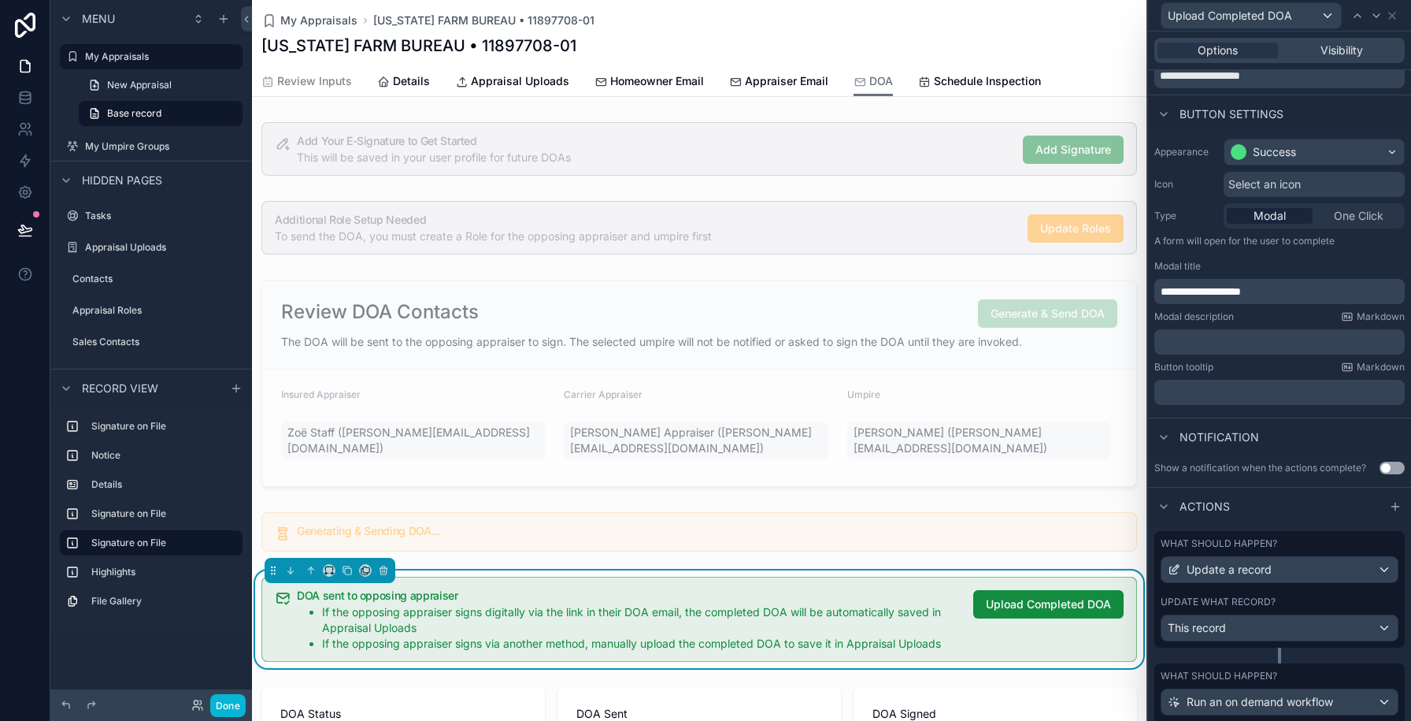
scroll to position [169, 0]
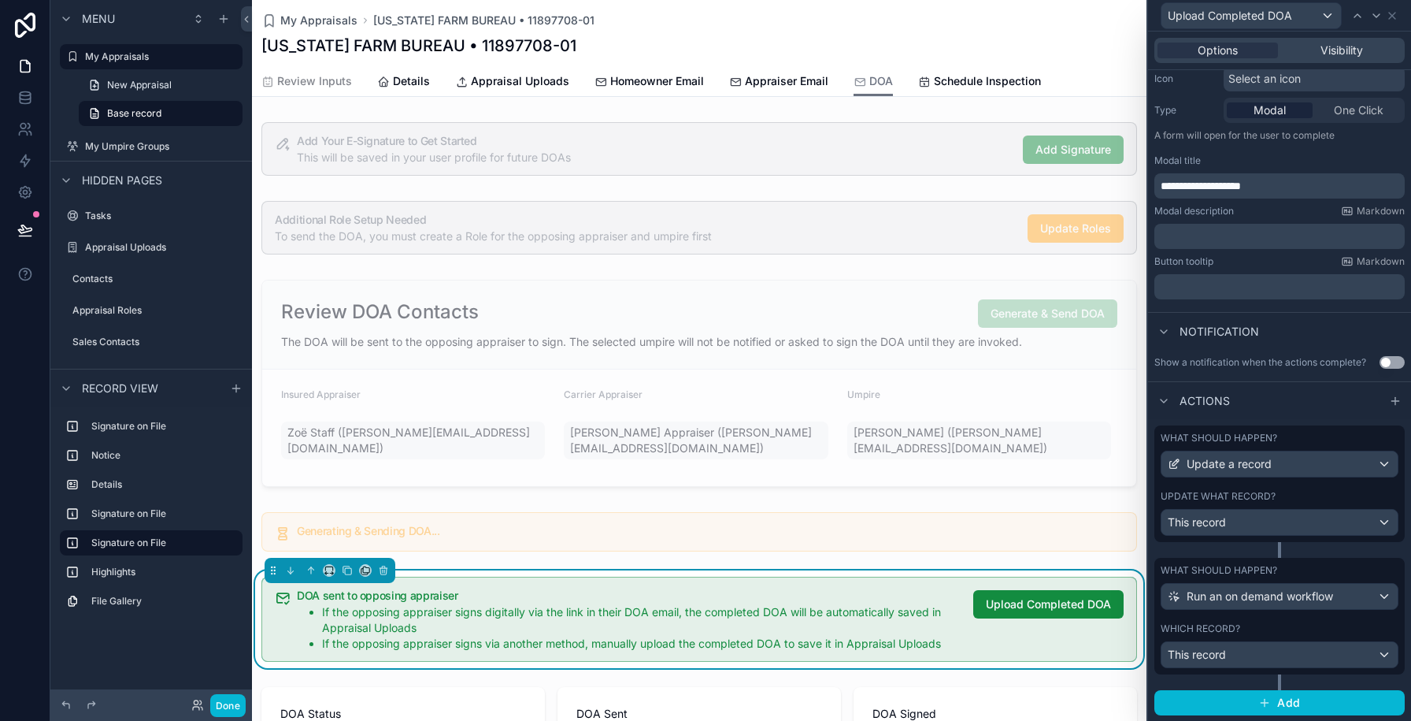
click at [1294, 495] on div "Update what record?" at bounding box center [1280, 496] width 238 height 13
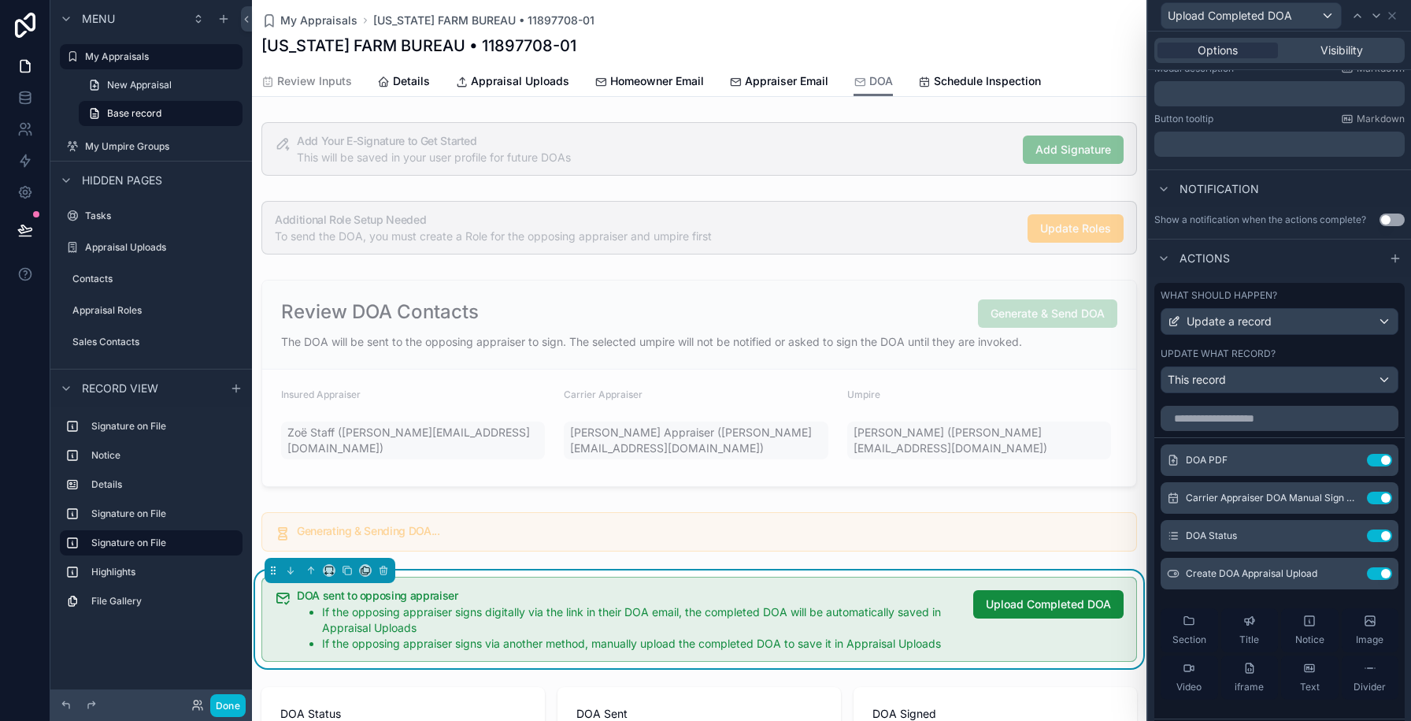
scroll to position [326, 0]
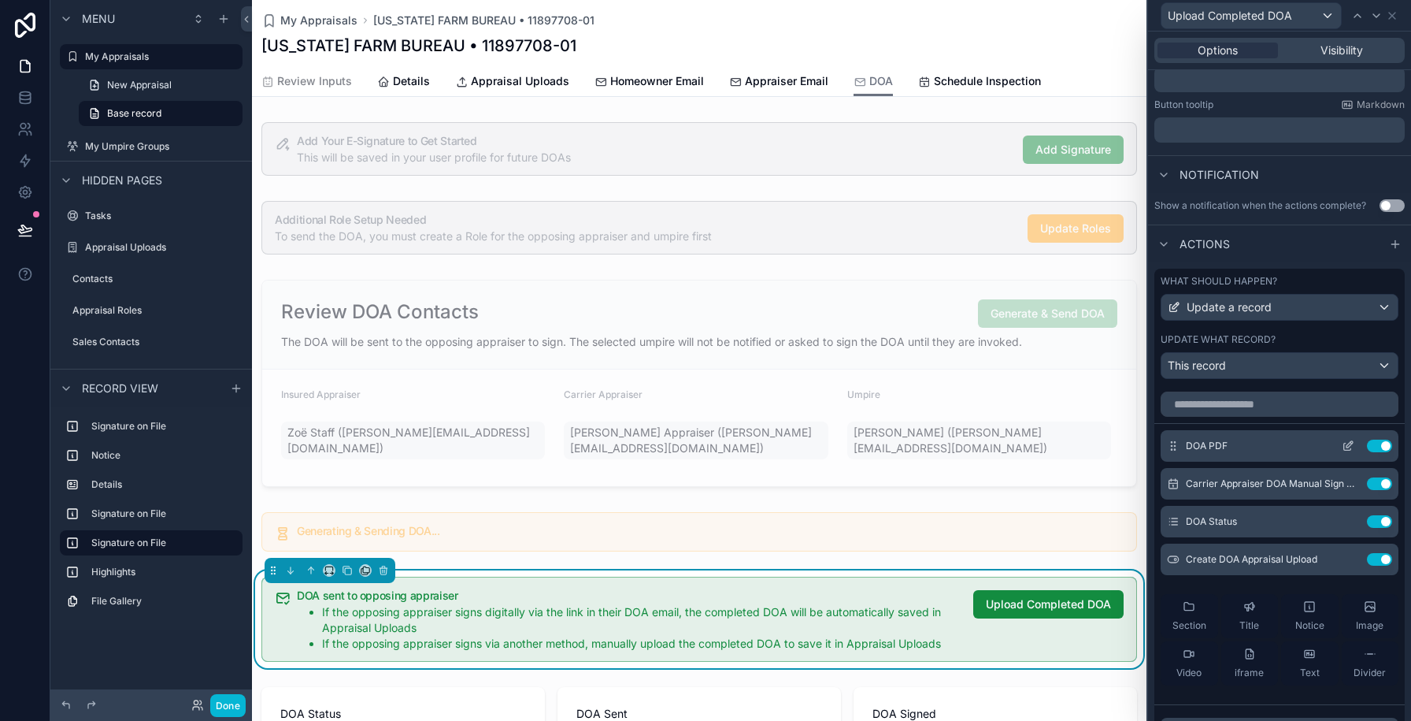
click at [1378, 446] on button "Use setting" at bounding box center [1379, 445] width 25 height 13
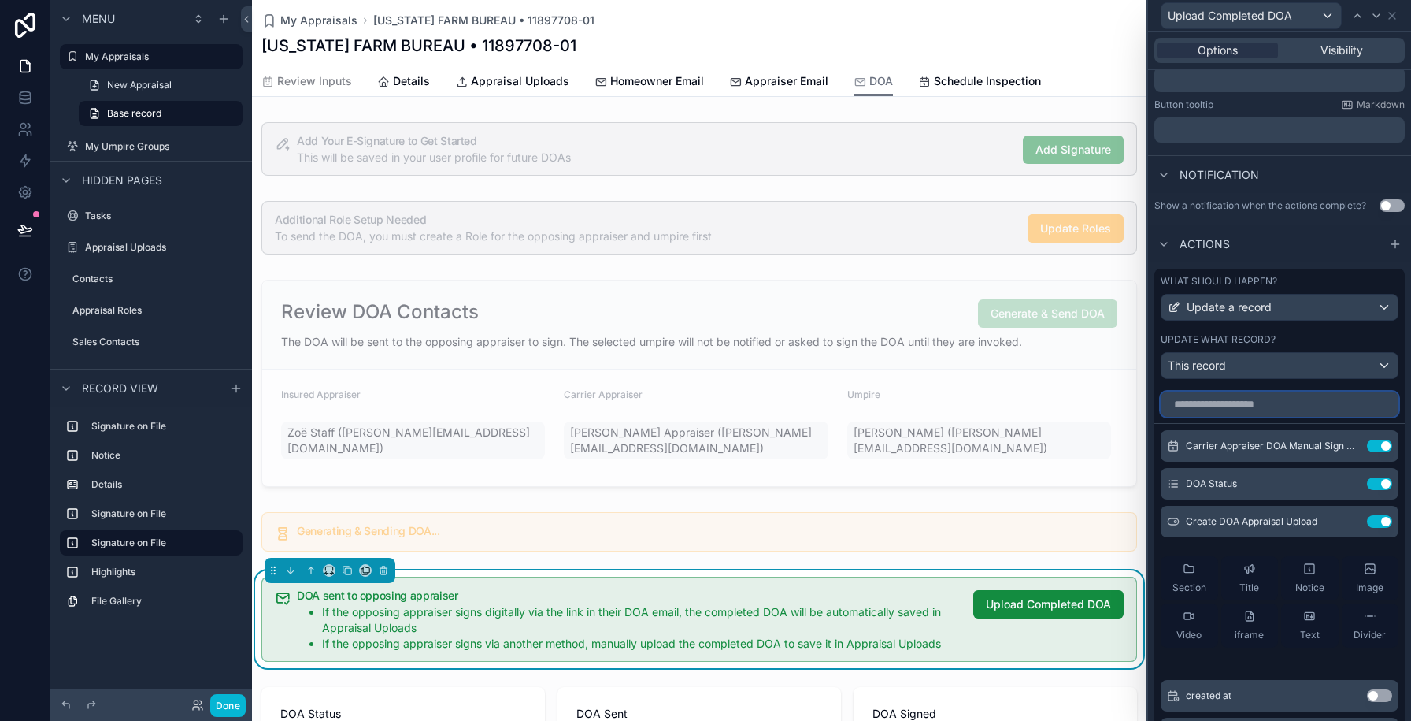
click at [1239, 409] on input "text" at bounding box center [1280, 403] width 238 height 25
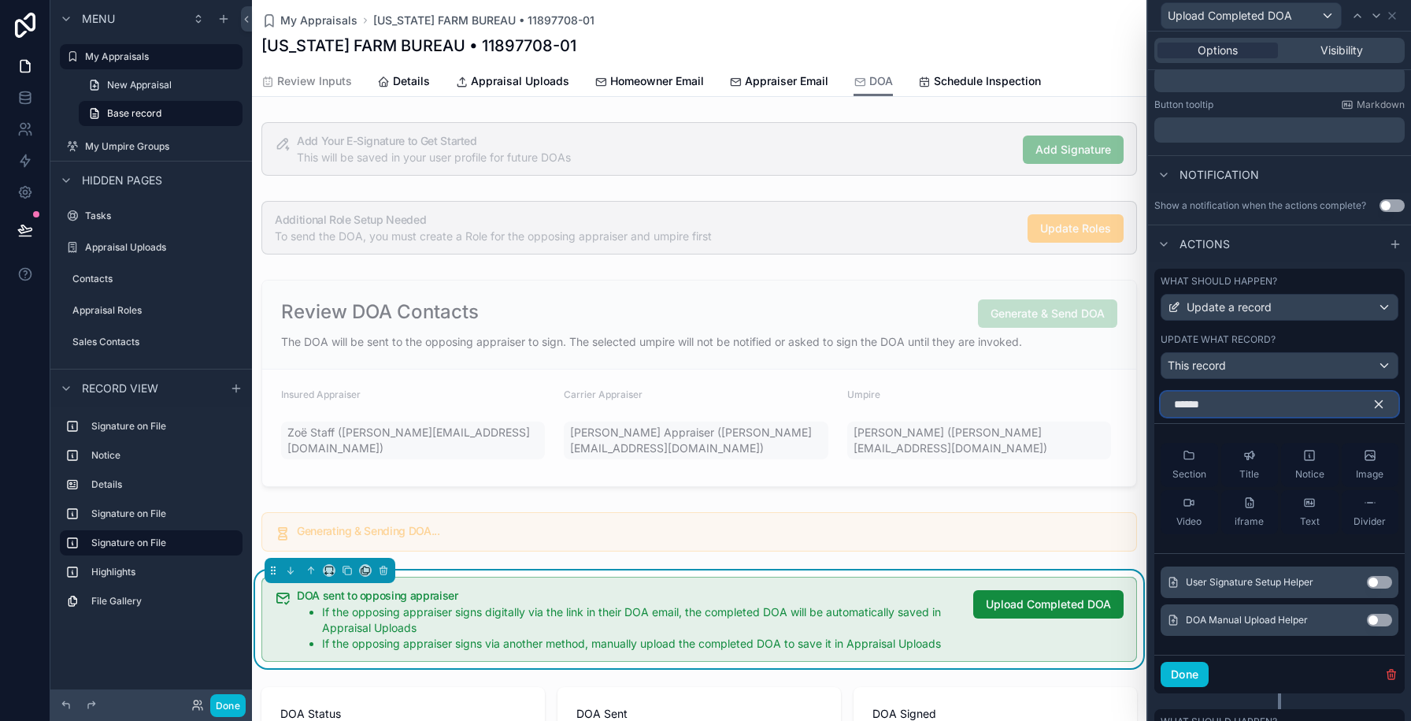
type input "******"
click at [1373, 620] on button "Use setting" at bounding box center [1379, 619] width 25 height 13
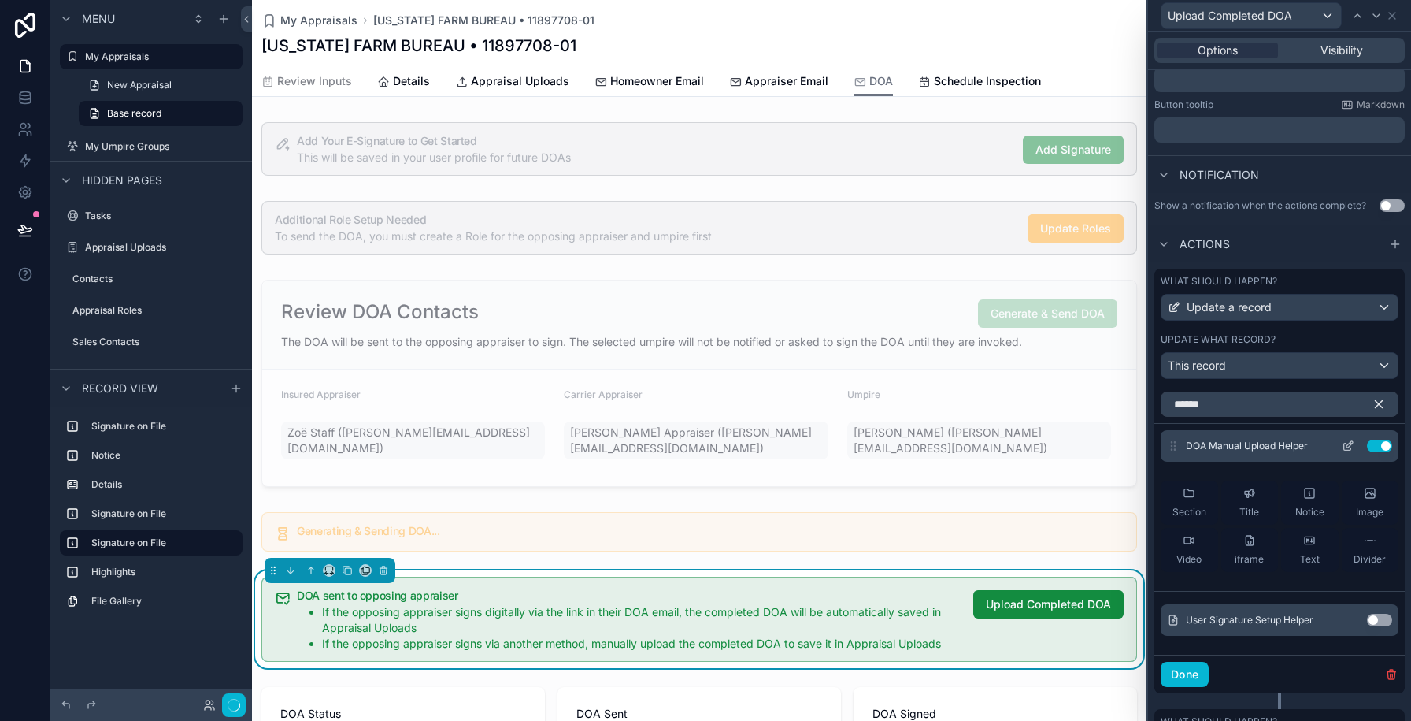
click at [1353, 445] on icon at bounding box center [1348, 445] width 13 height 13
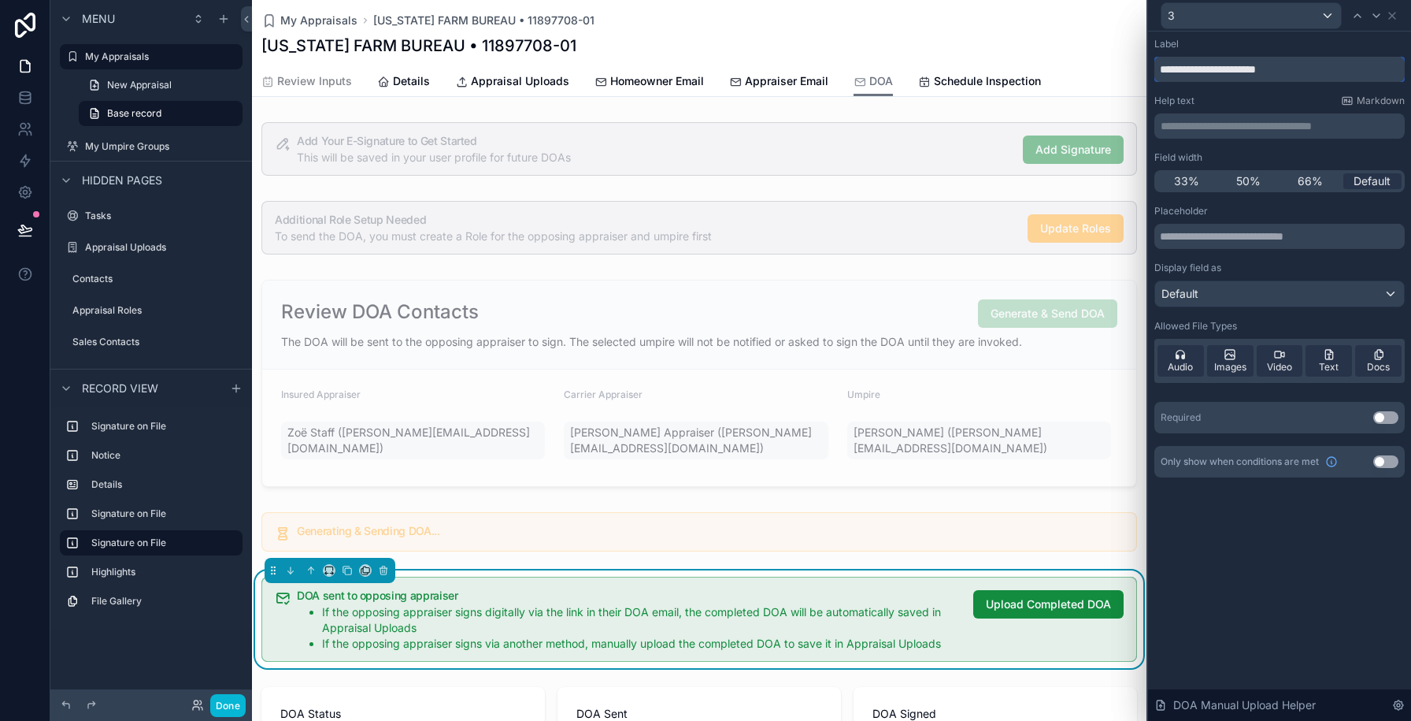
click at [1280, 77] on input "**********" at bounding box center [1279, 69] width 250 height 25
type input "**********"
click at [1378, 422] on button "Use setting" at bounding box center [1385, 417] width 25 height 13
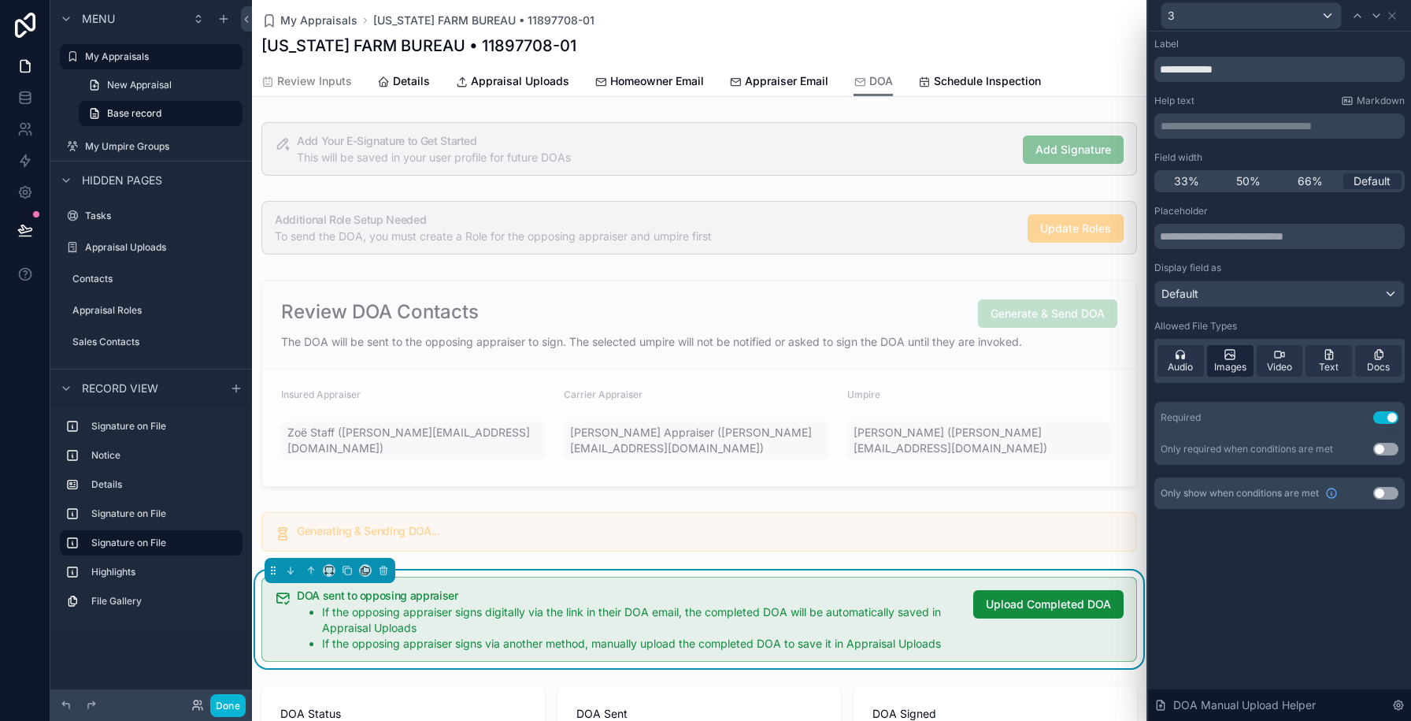
click at [1184, 369] on span "Audio" at bounding box center [1180, 367] width 25 height 13
click at [1241, 369] on span "Images" at bounding box center [1230, 367] width 32 height 13
click at [1278, 369] on span "Video" at bounding box center [1279, 367] width 25 height 13
click at [1318, 367] on div "Text" at bounding box center [1329, 360] width 46 height 31
click at [1283, 302] on div "Default" at bounding box center [1279, 293] width 249 height 25
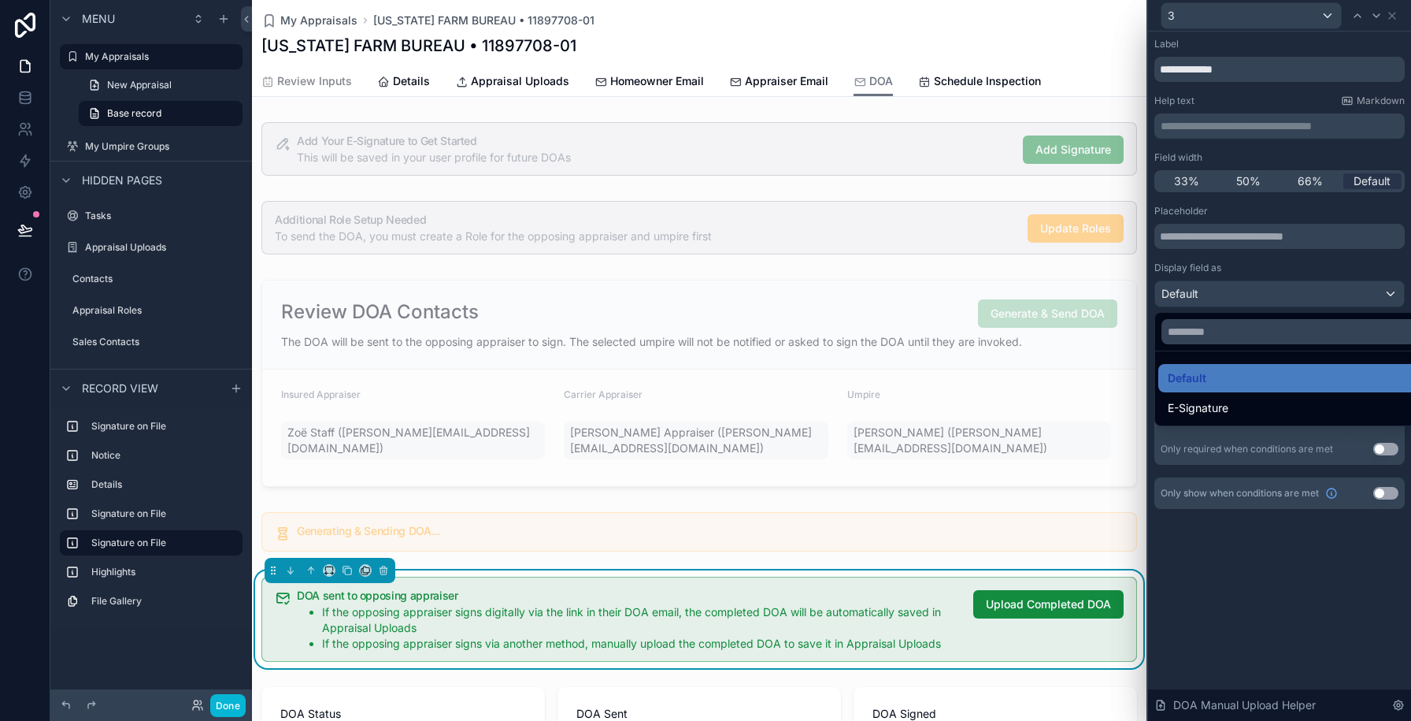
click at [1281, 267] on div at bounding box center [1279, 360] width 263 height 721
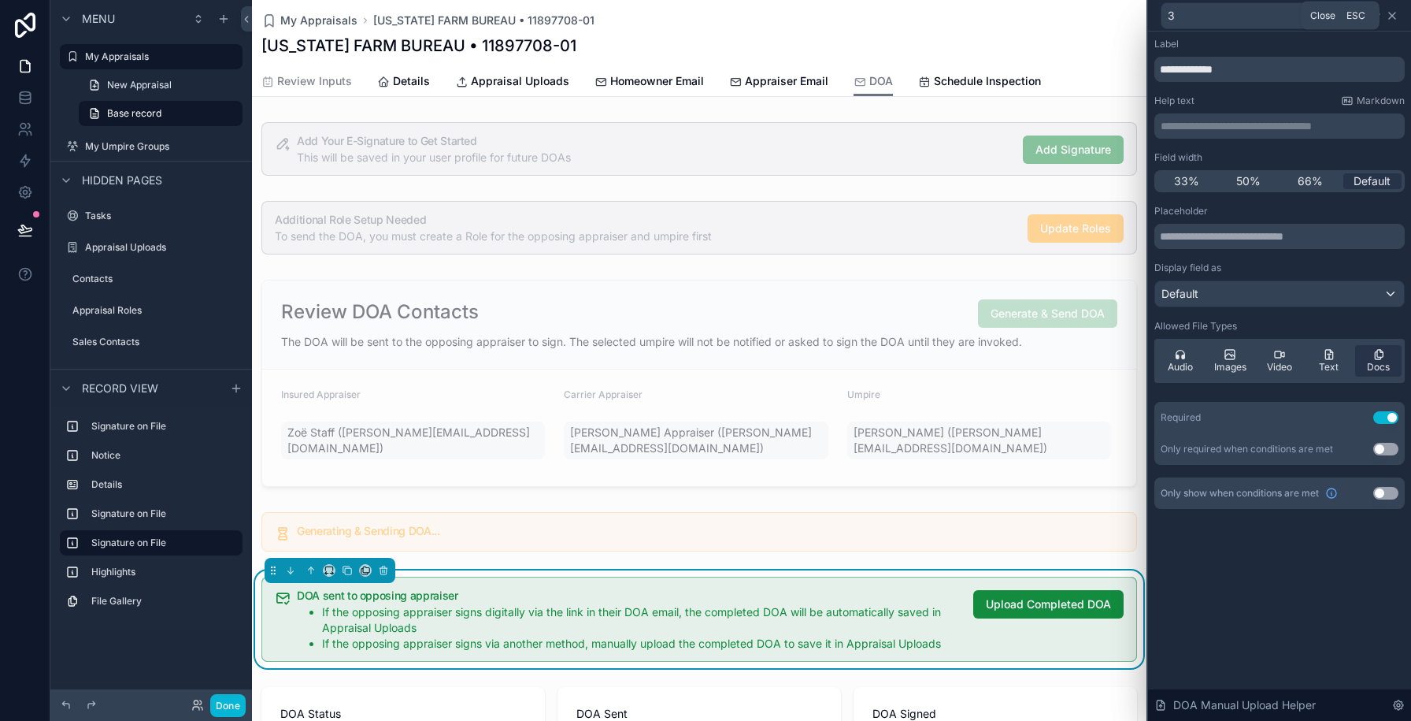
click at [1397, 20] on icon at bounding box center [1392, 15] width 13 height 13
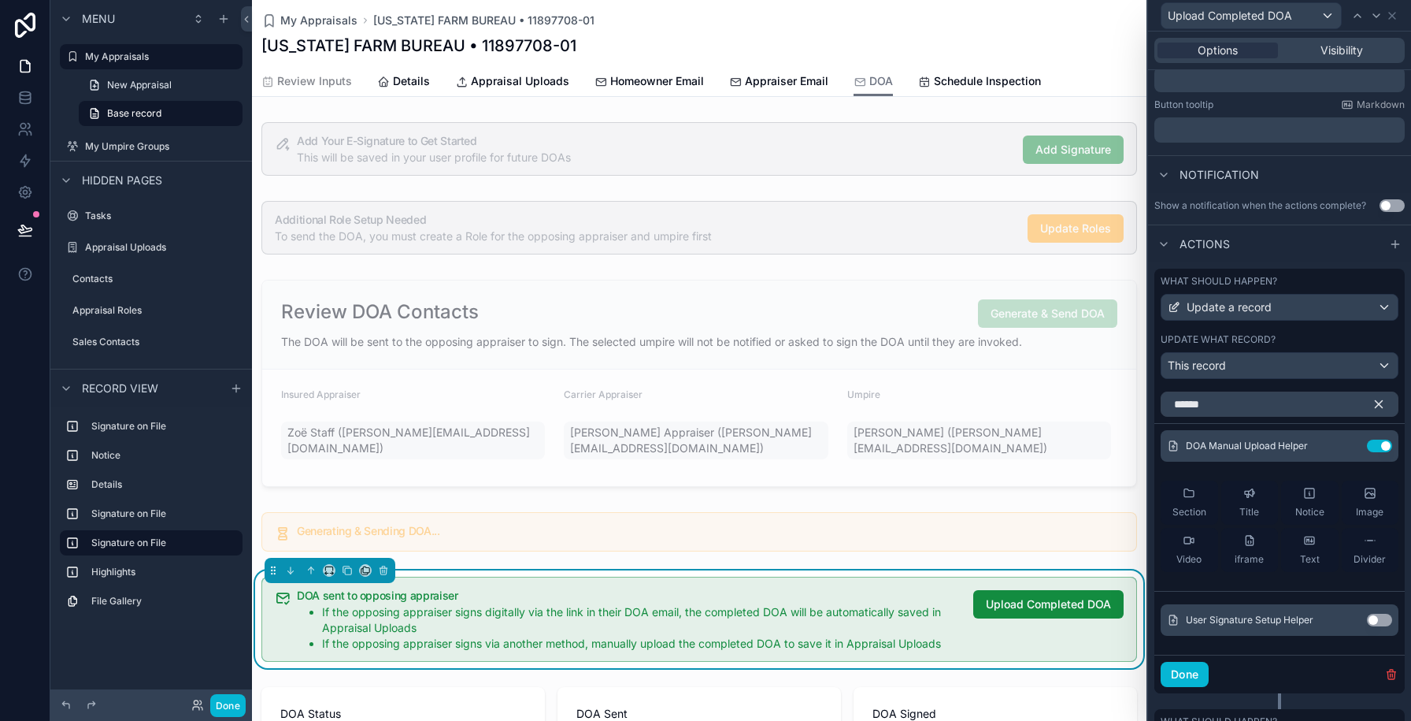
click at [1387, 406] on button "button" at bounding box center [1385, 403] width 27 height 25
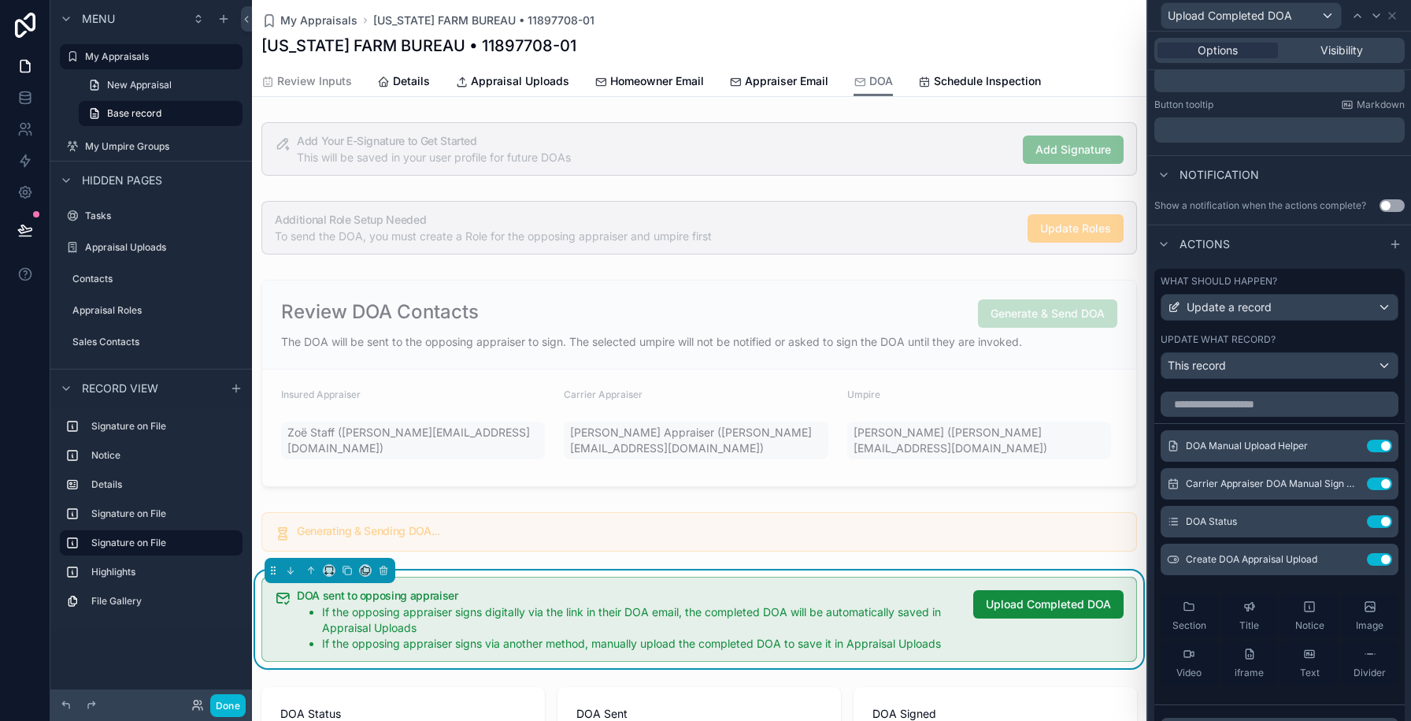
click at [1333, 275] on div "What should happen?" at bounding box center [1280, 281] width 238 height 13
click at [1300, 333] on div "Update what record?" at bounding box center [1280, 339] width 238 height 13
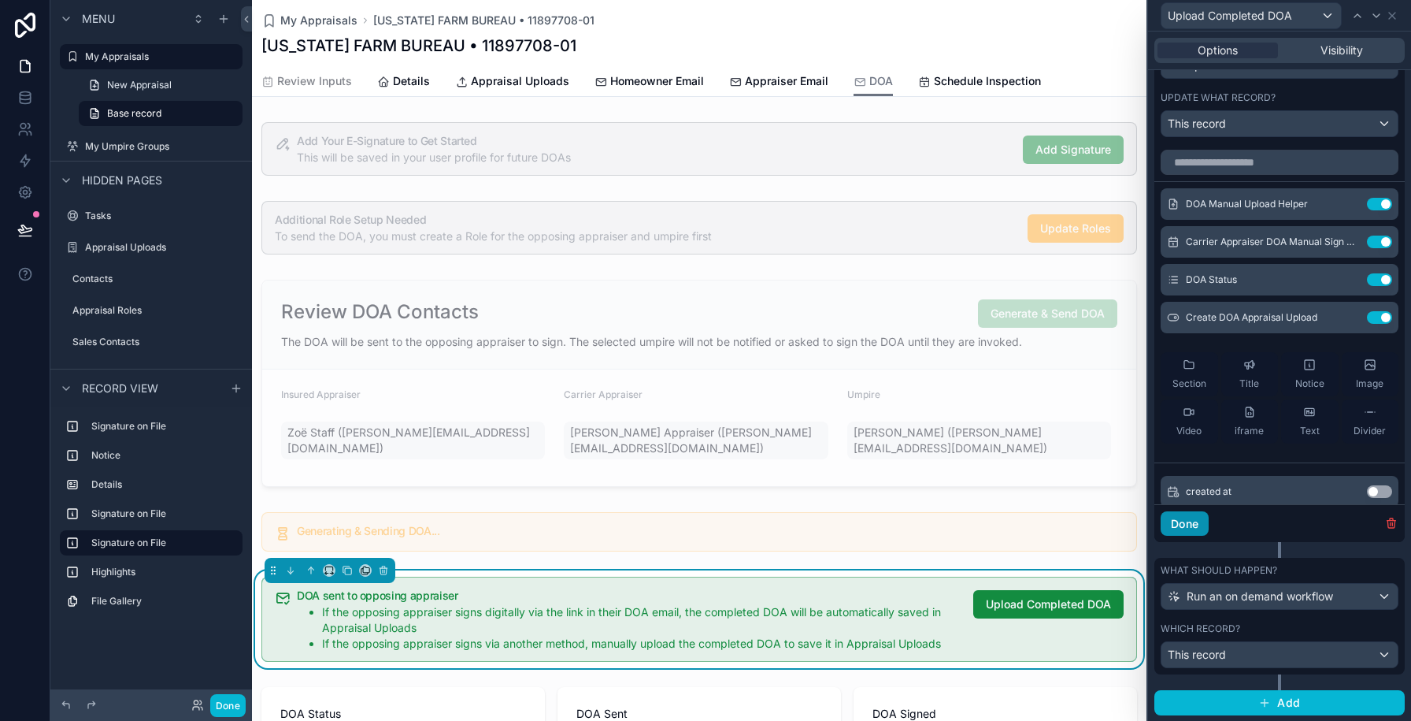
click at [1184, 515] on button "Done" at bounding box center [1185, 523] width 48 height 25
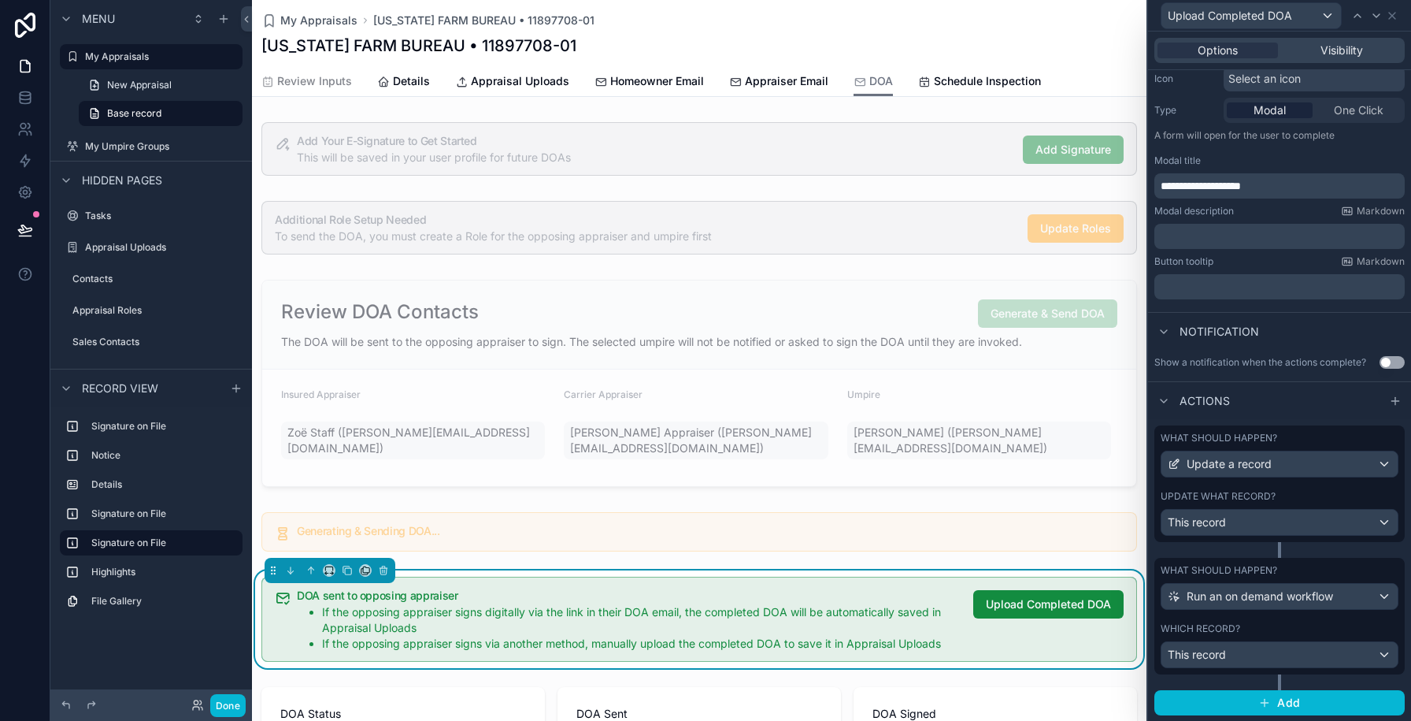
click at [1255, 627] on div "Which record?" at bounding box center [1280, 628] width 238 height 13
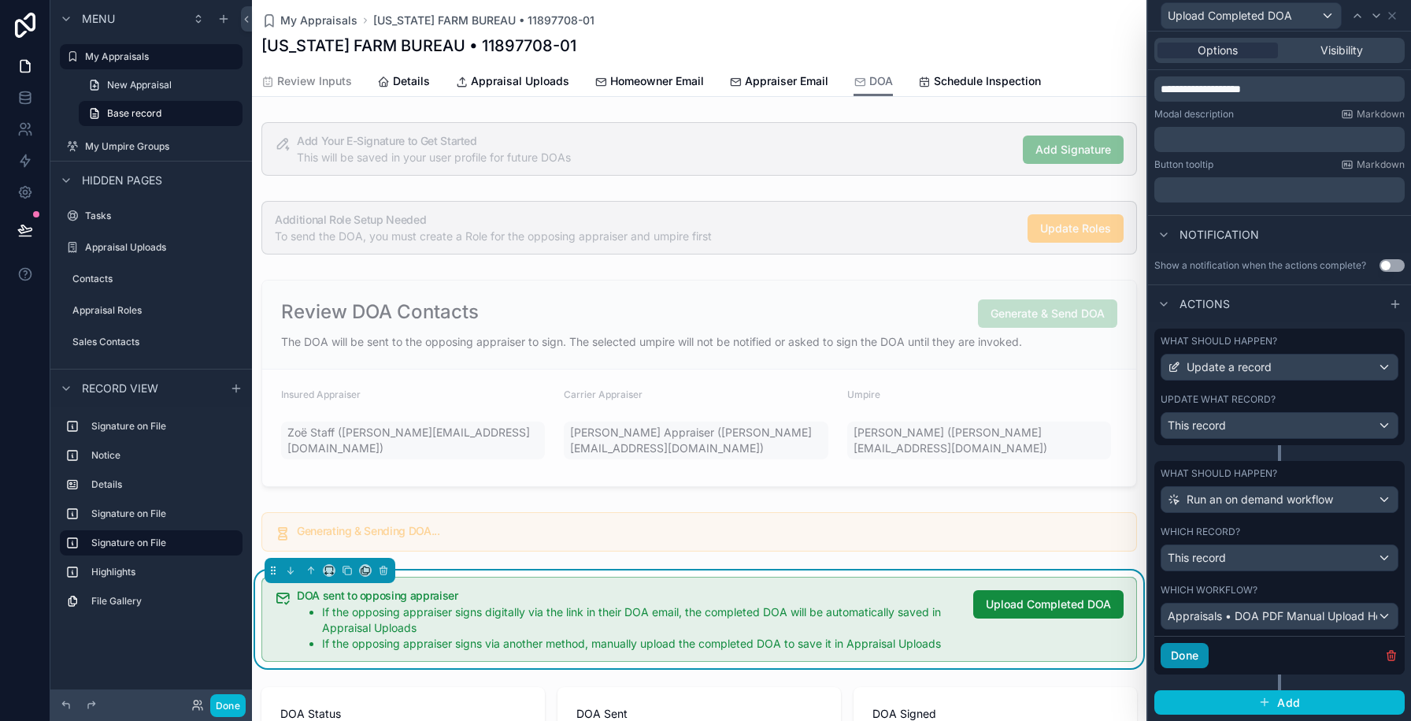
click at [1183, 661] on button "Done" at bounding box center [1185, 655] width 48 height 25
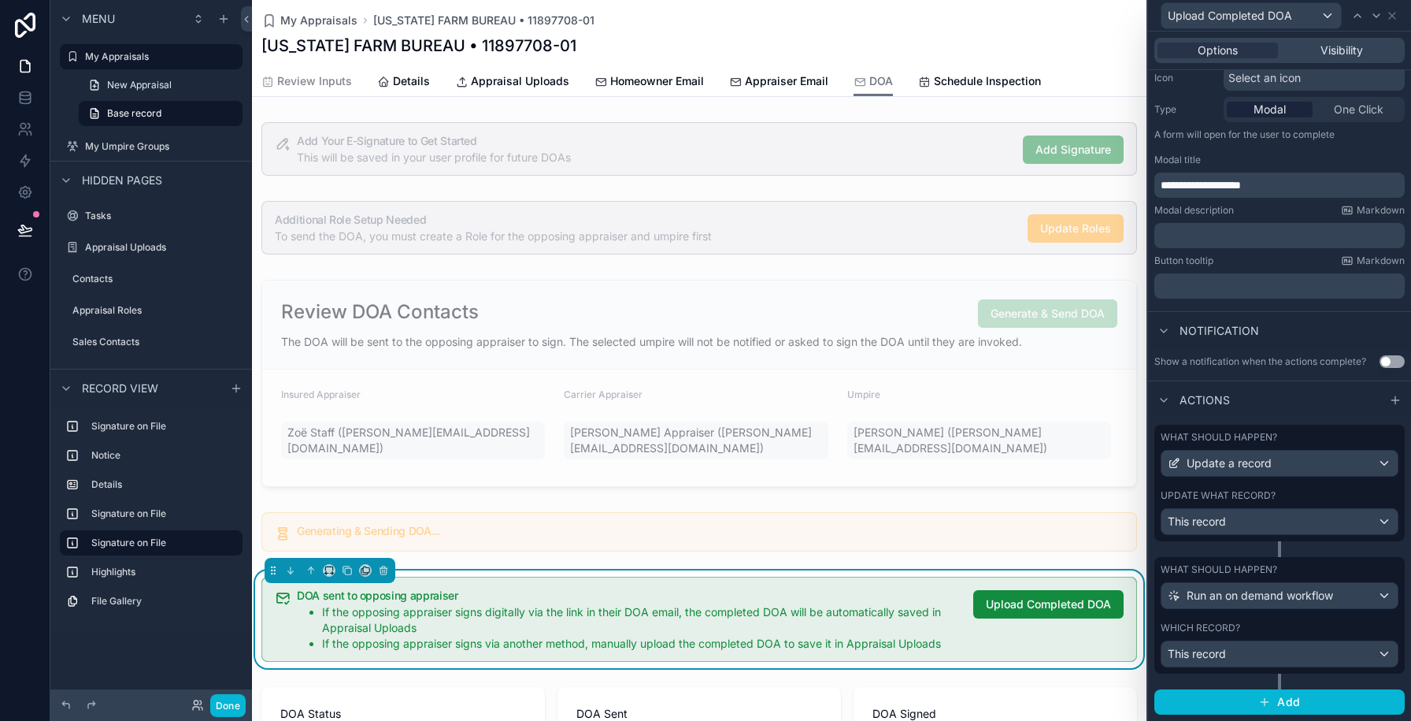
scroll to position [169, 0]
click at [220, 703] on button "Done" at bounding box center [227, 705] width 35 height 23
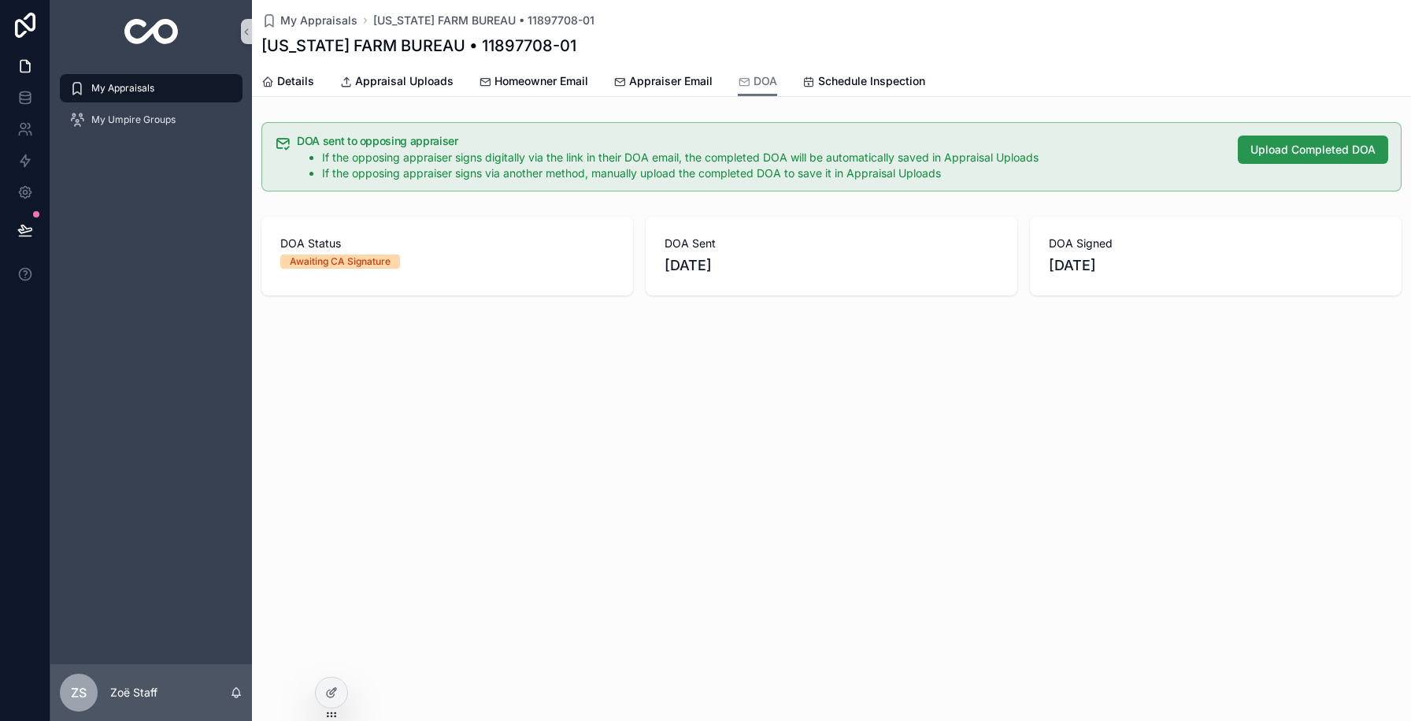
click at [1261, 144] on span "Upload Completed DOA" at bounding box center [1312, 150] width 125 height 16
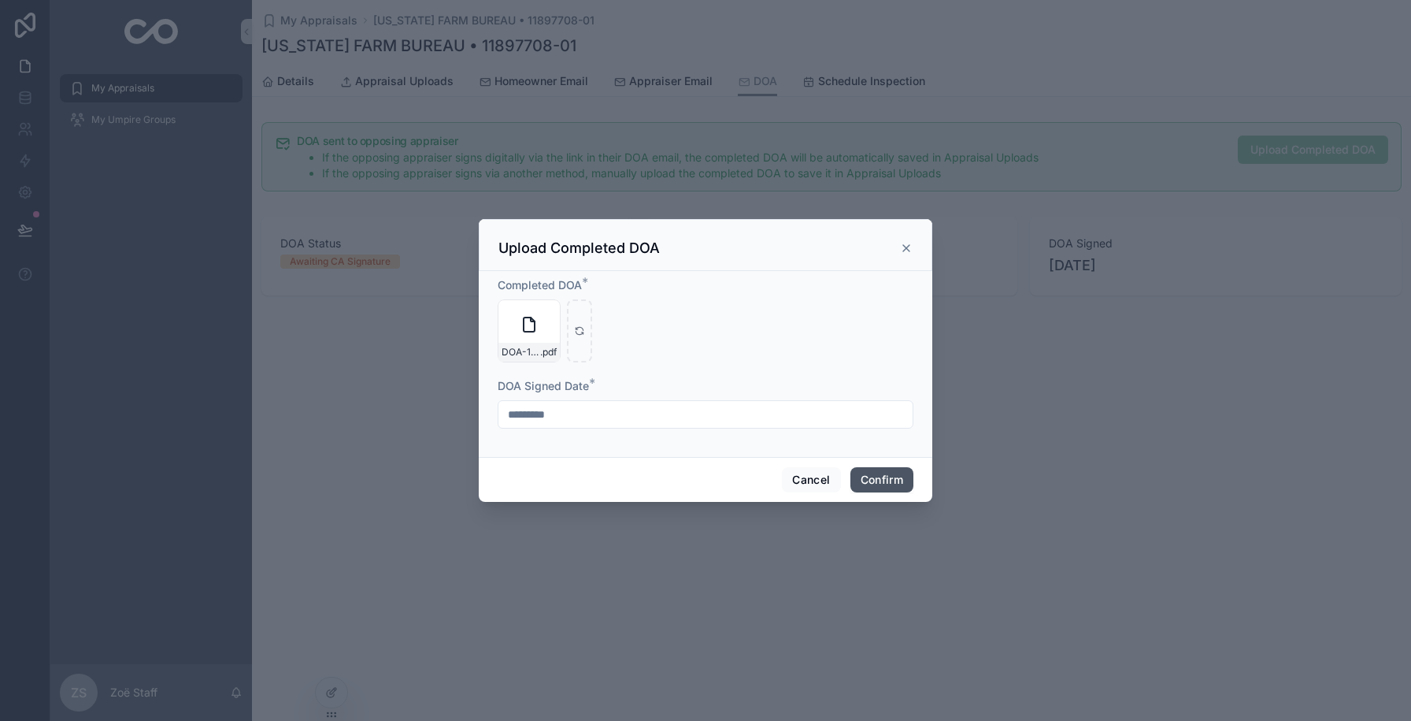
click at [893, 479] on button "Confirm" at bounding box center [881, 479] width 63 height 25
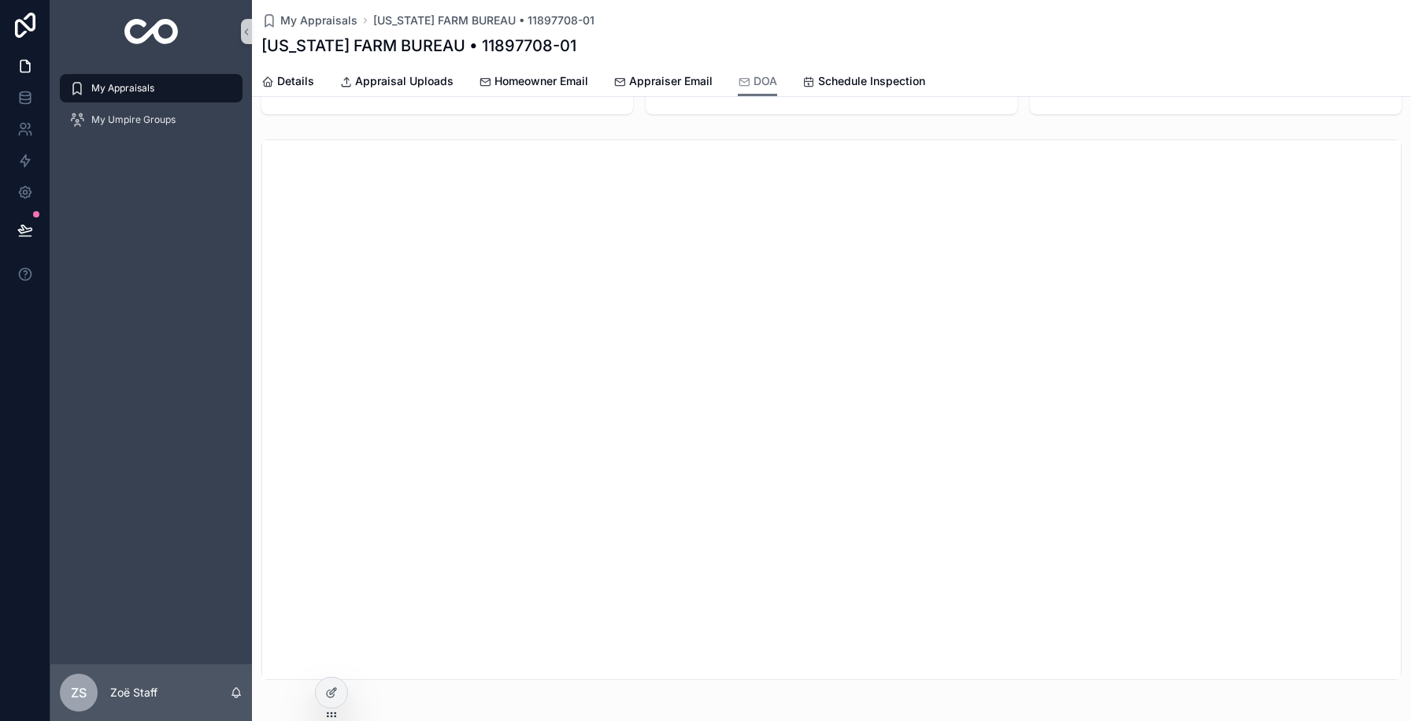
scroll to position [137, 0]
click at [414, 78] on span "Appraisal Uploads" at bounding box center [404, 81] width 98 height 16
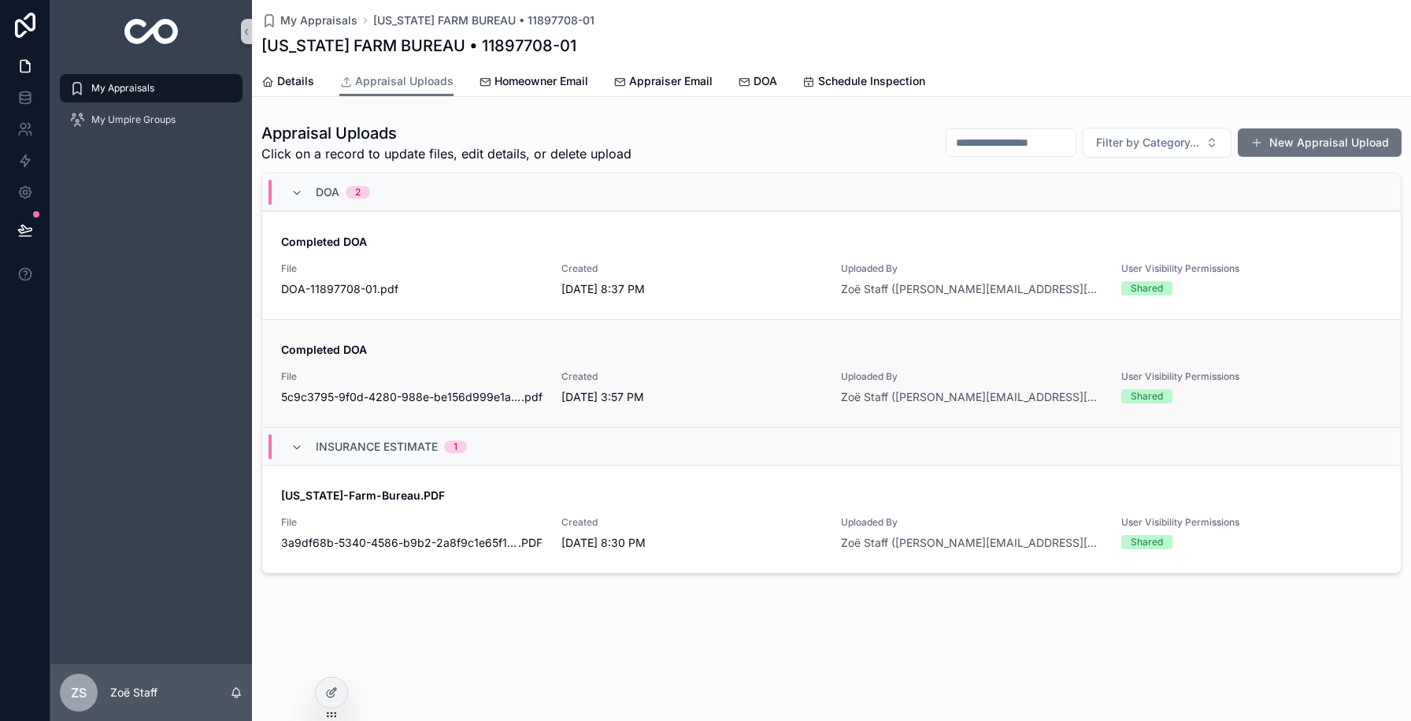
click at [1265, 349] on span "Completed DOA" at bounding box center [831, 350] width 1101 height 16
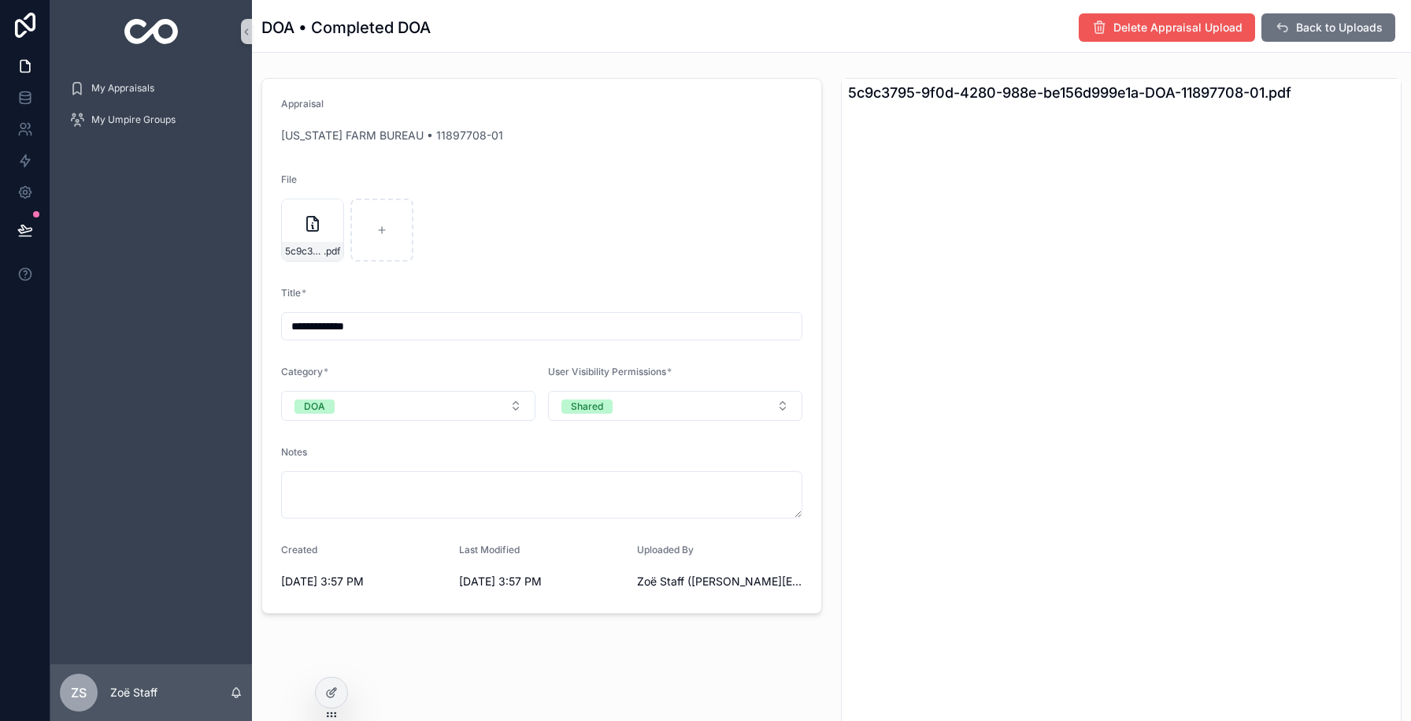
click at [1169, 23] on span "Delete Appraisal Upload" at bounding box center [1177, 28] width 129 height 16
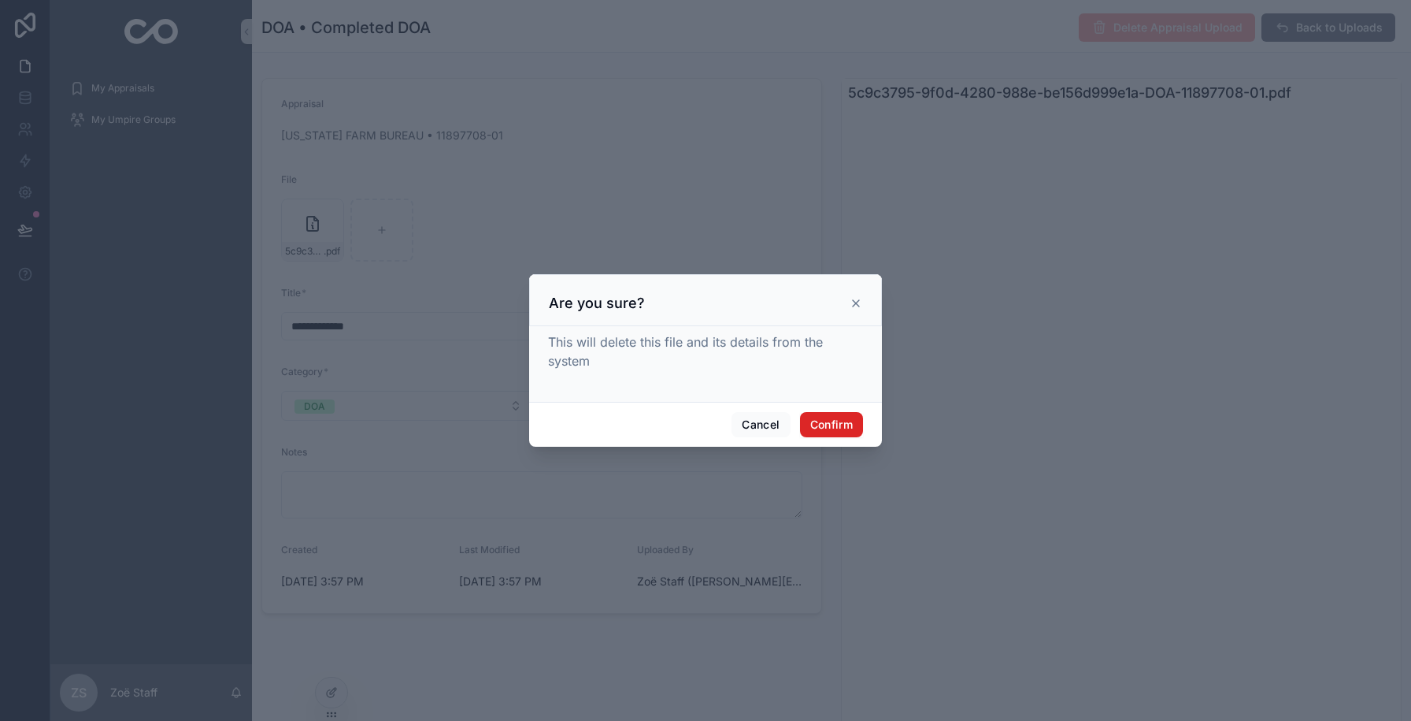
click at [827, 424] on button "Confirm" at bounding box center [831, 424] width 63 height 25
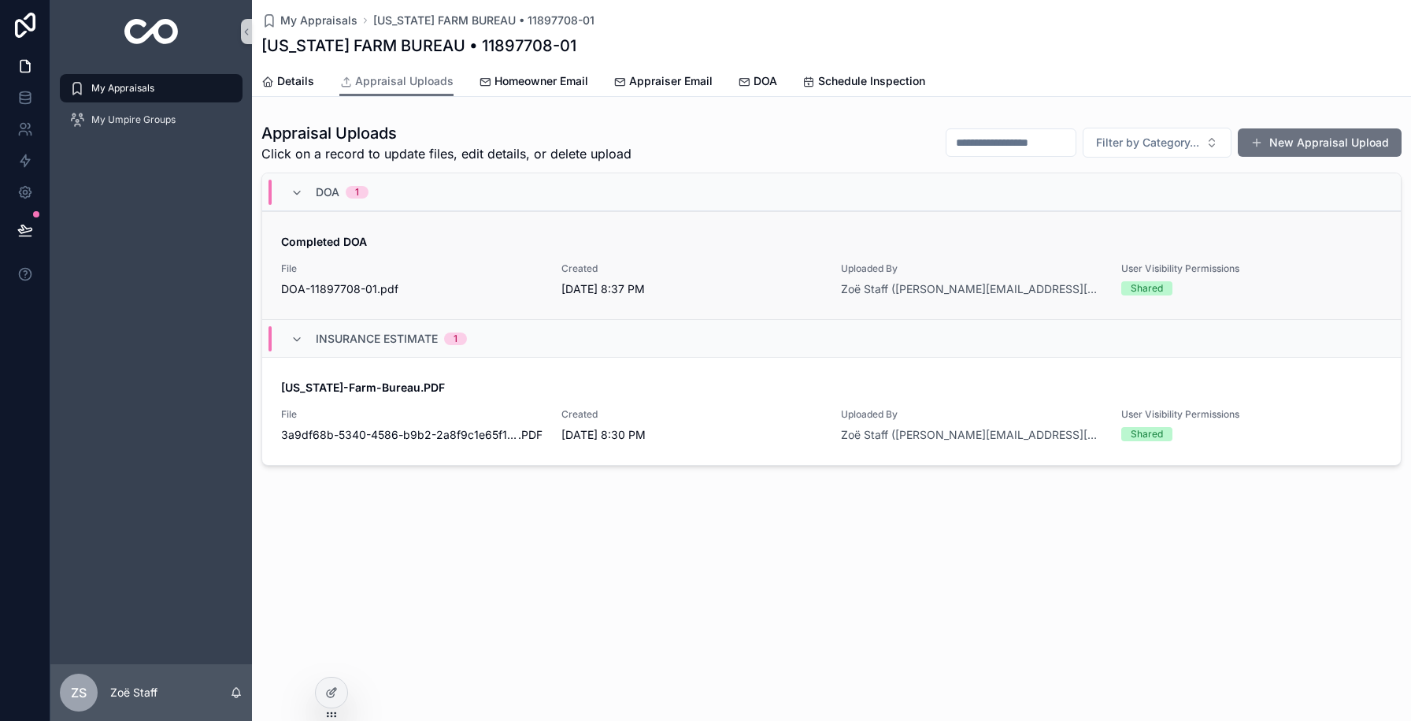
click at [709, 265] on span "Created" at bounding box center [691, 268] width 261 height 13
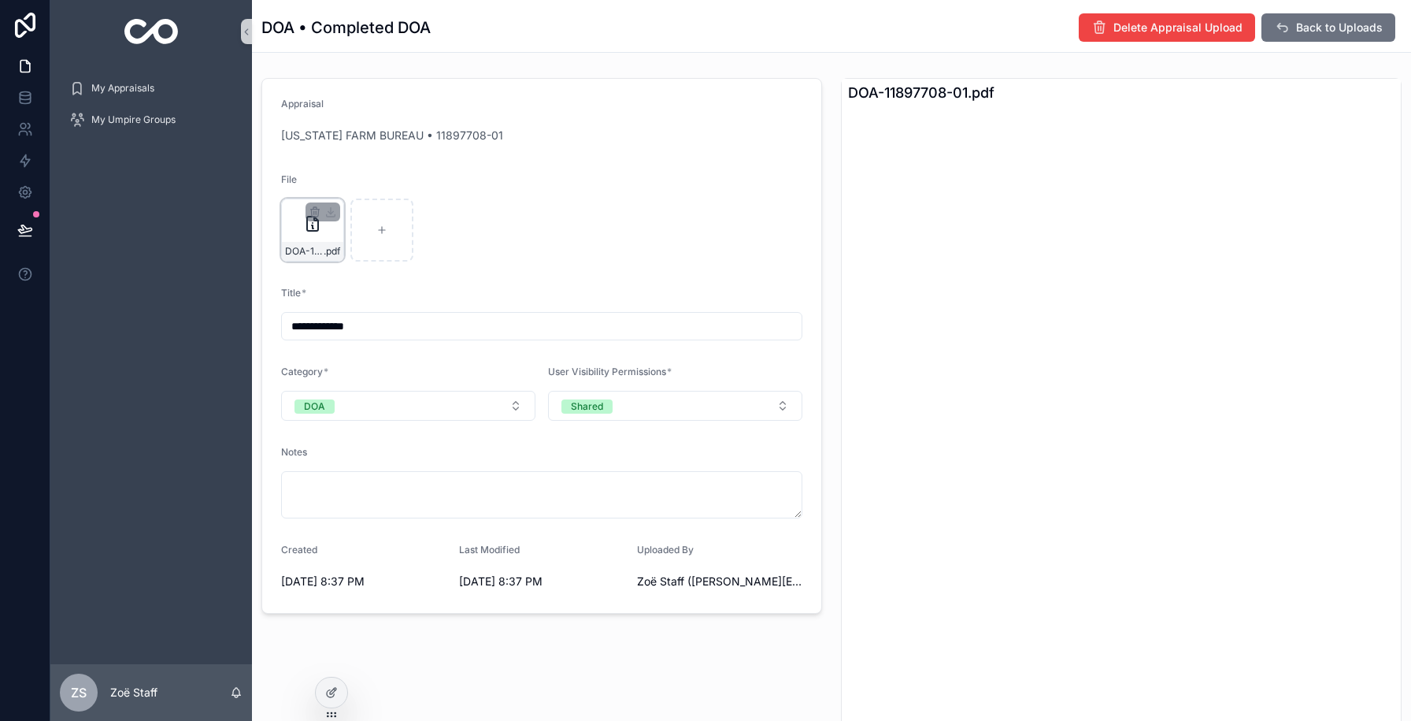
click at [315, 228] on icon "scrollable content" at bounding box center [312, 223] width 19 height 19
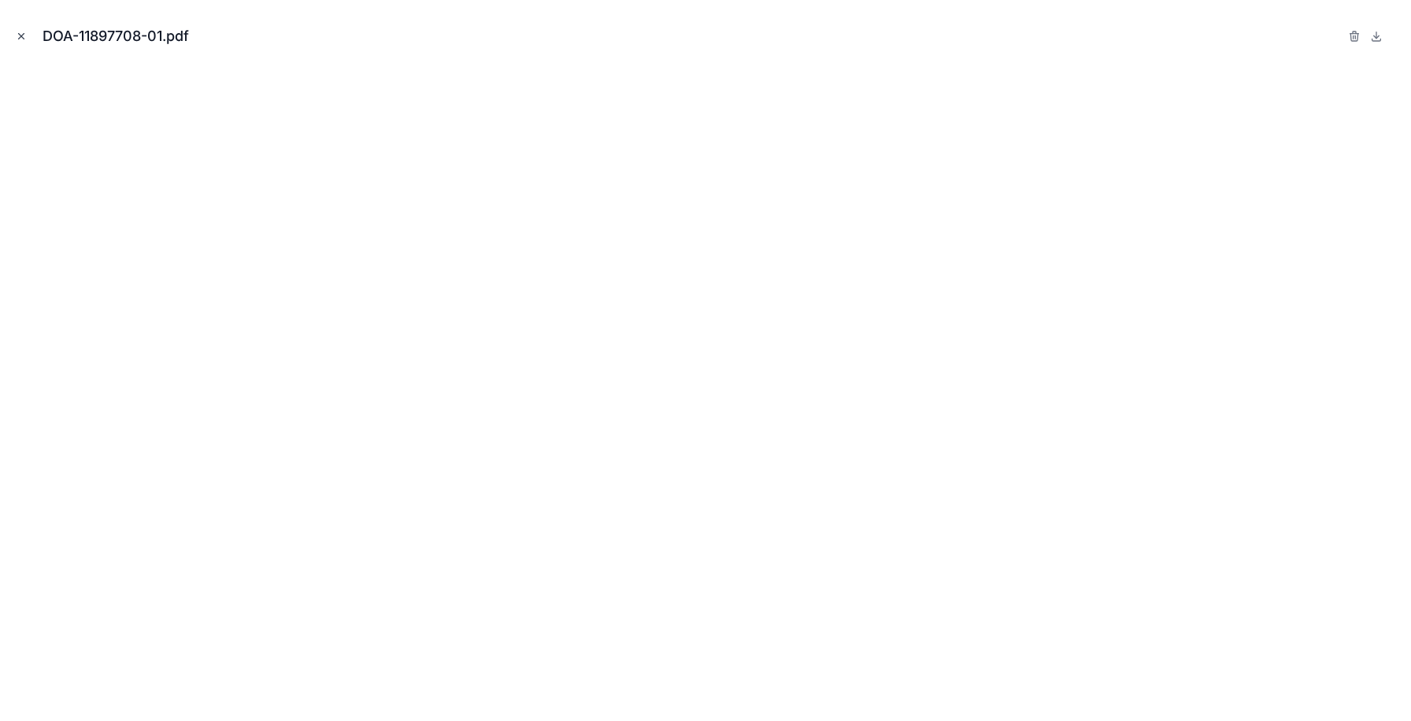
click at [20, 39] on icon "Close modal" at bounding box center [21, 36] width 11 height 11
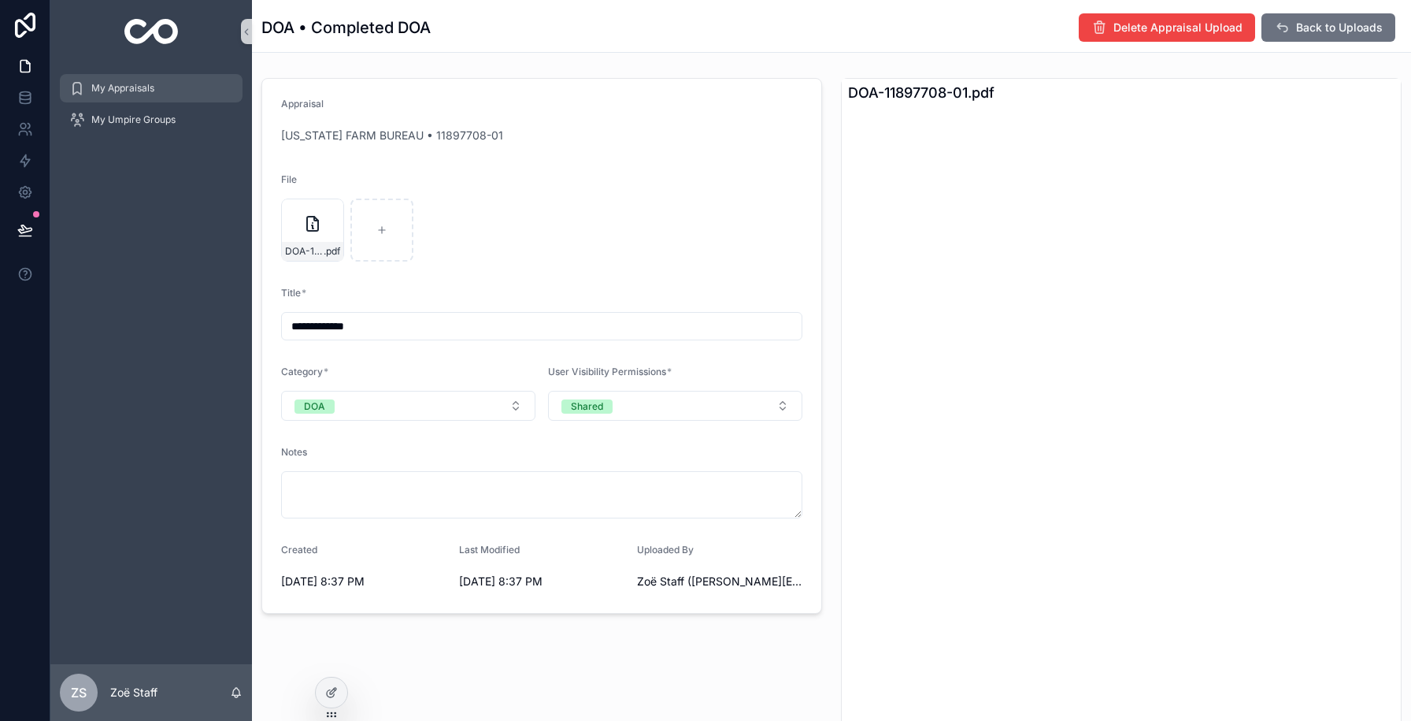
click at [133, 84] on span "My Appraisals" at bounding box center [122, 88] width 63 height 13
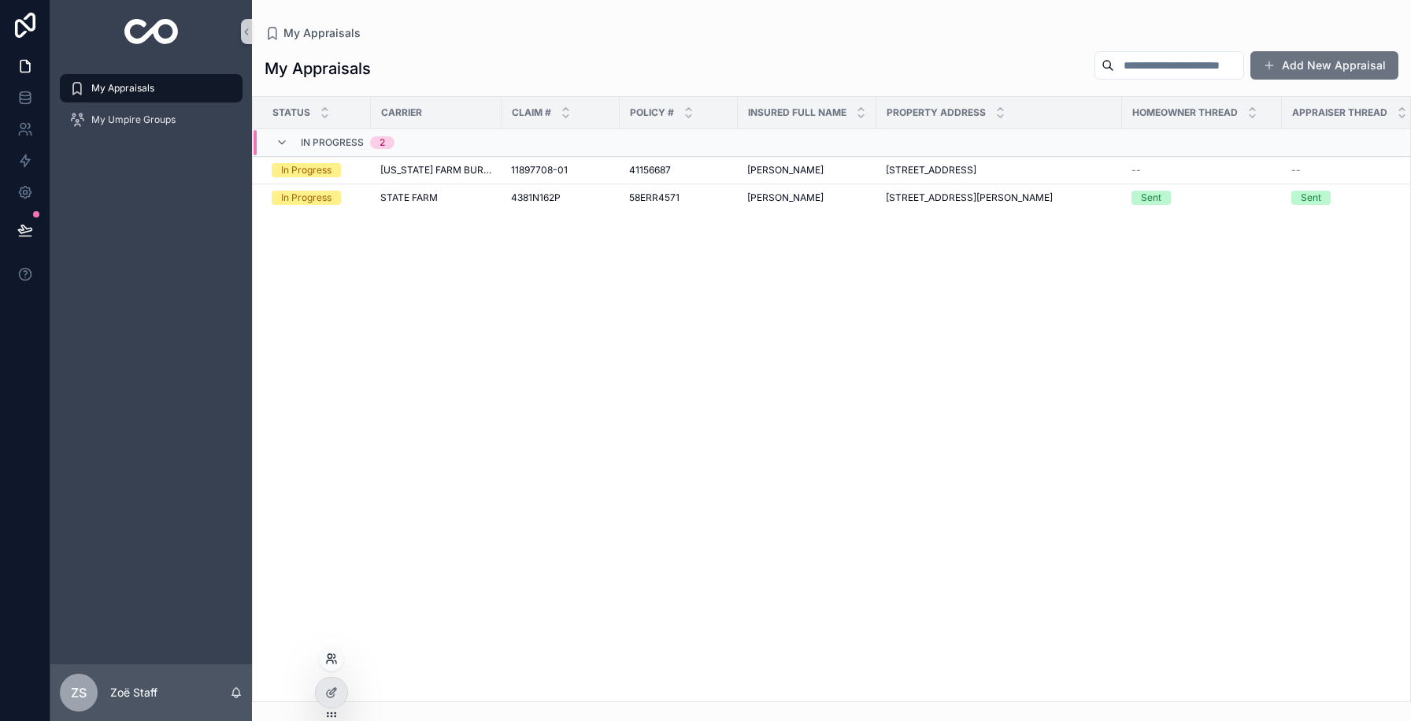
click at [330, 656] on icon at bounding box center [331, 658] width 13 height 13
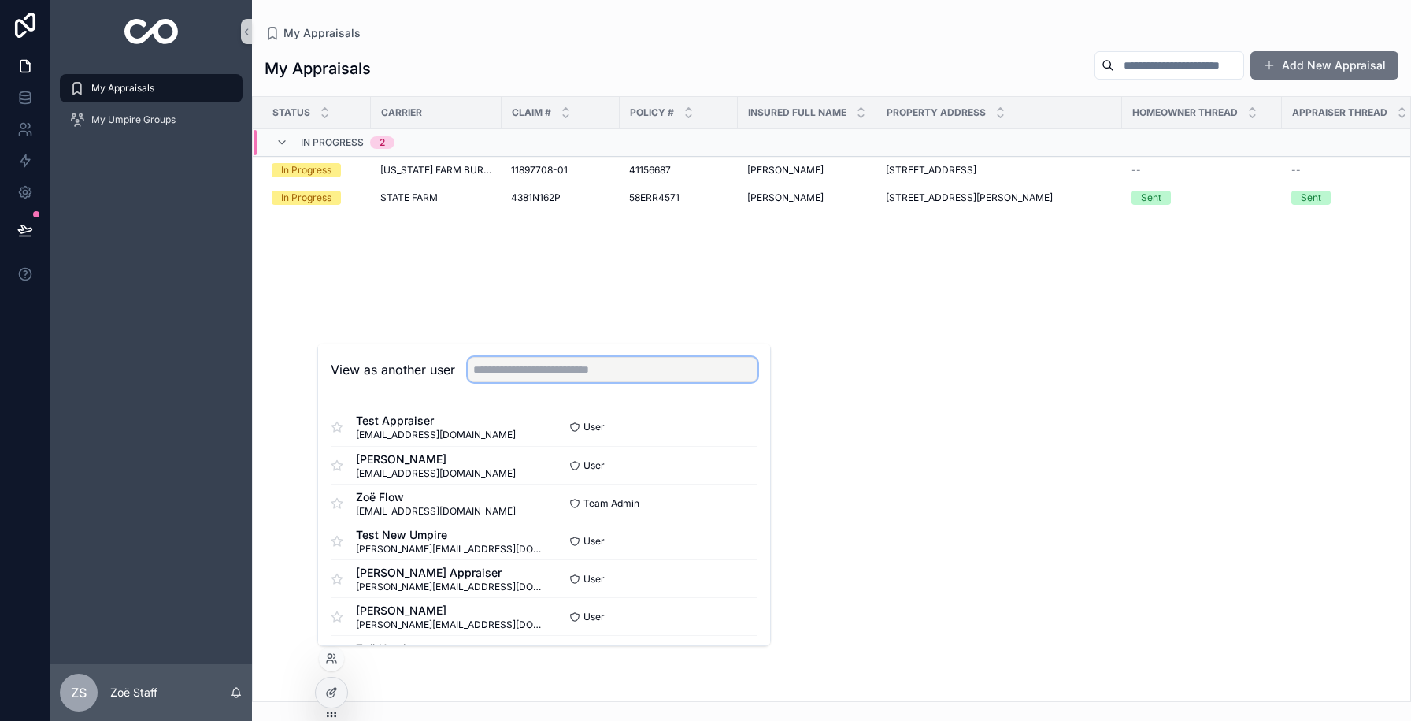
click at [498, 367] on input "text" at bounding box center [613, 369] width 290 height 25
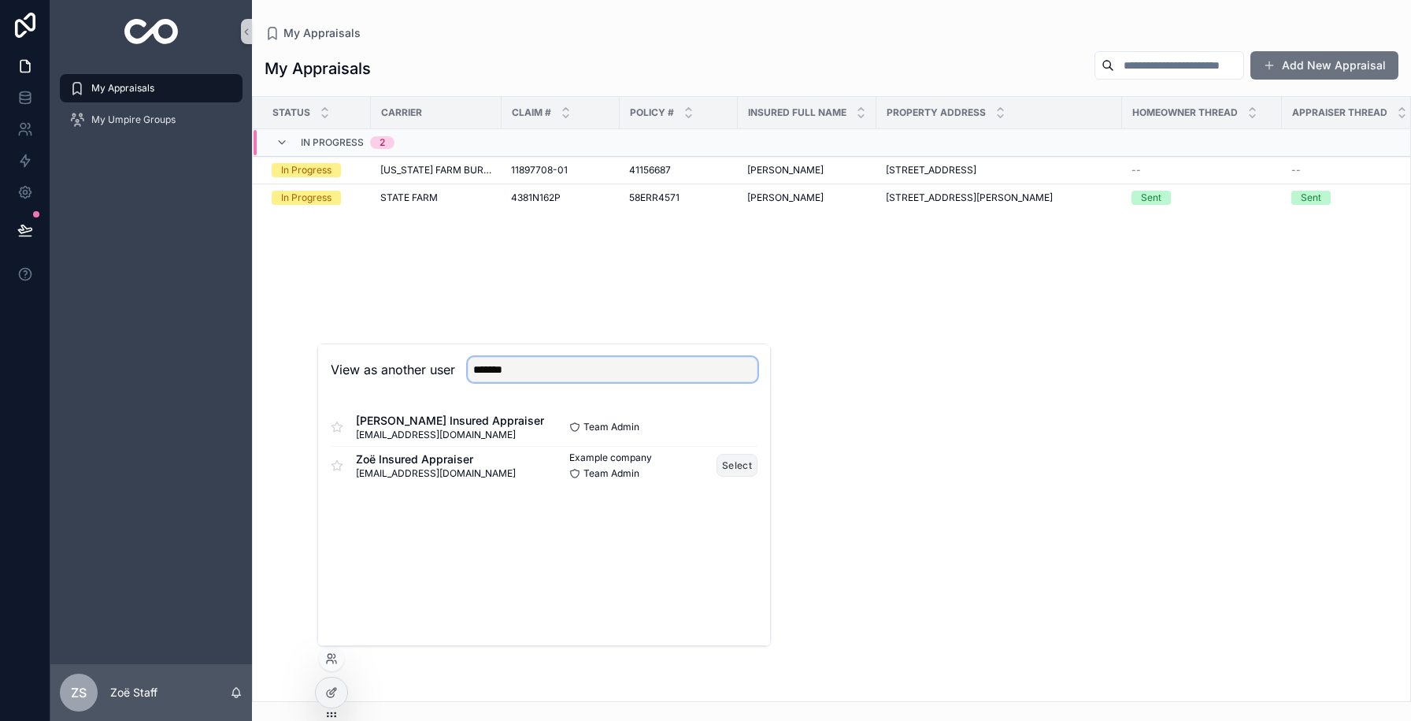
type input "*******"
click at [724, 465] on button "Select" at bounding box center [737, 465] width 41 height 23
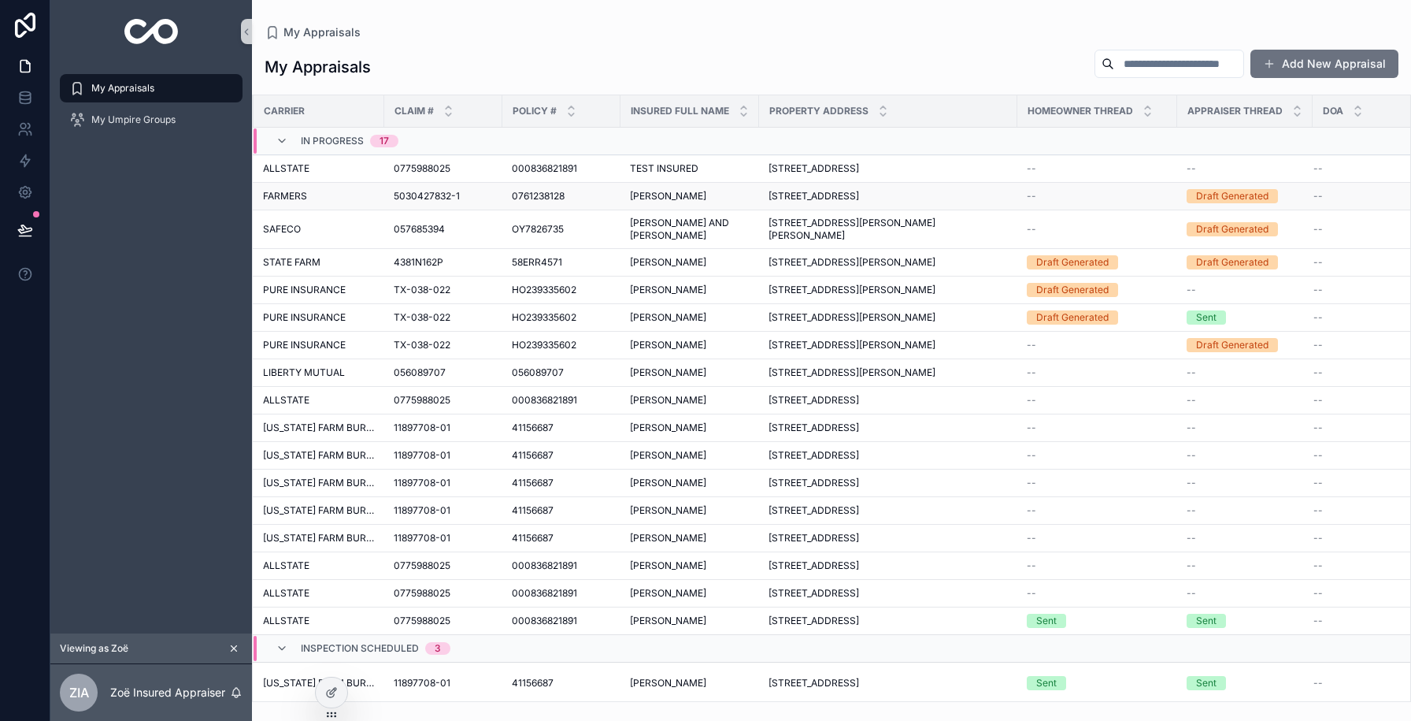
scroll to position [85, 117]
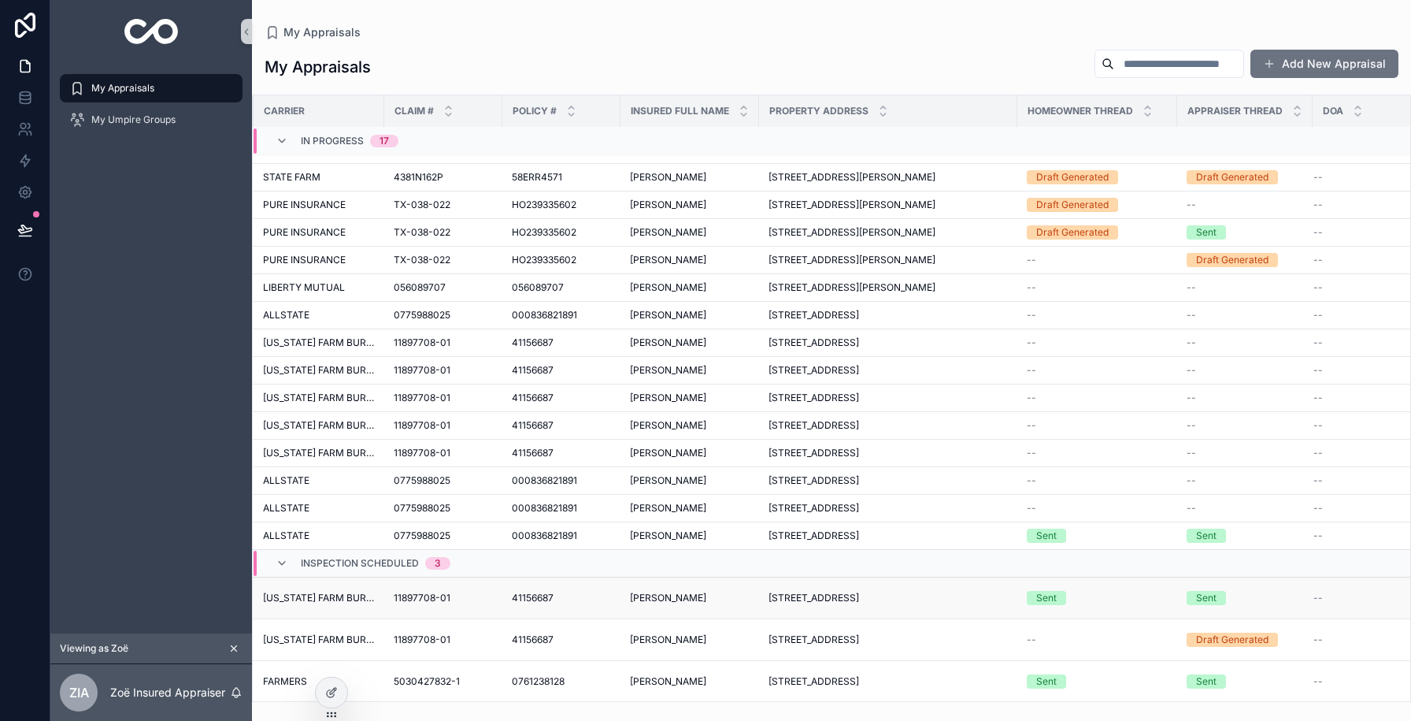
click at [468, 604] on td "11897708-01 11897708-01" at bounding box center [443, 597] width 118 height 42
click at [468, 599] on div "11897708-01 11897708-01" at bounding box center [443, 597] width 99 height 13
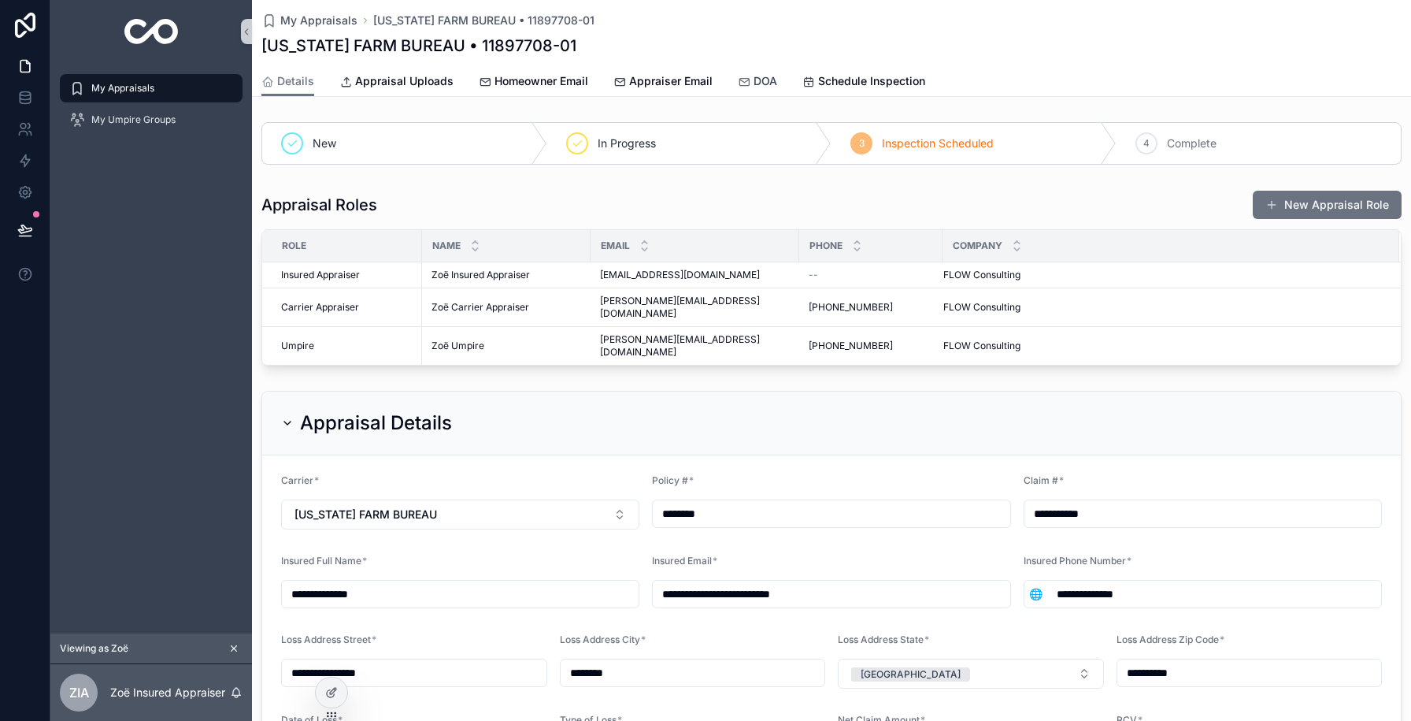
click at [743, 88] on div "DOA" at bounding box center [757, 81] width 39 height 16
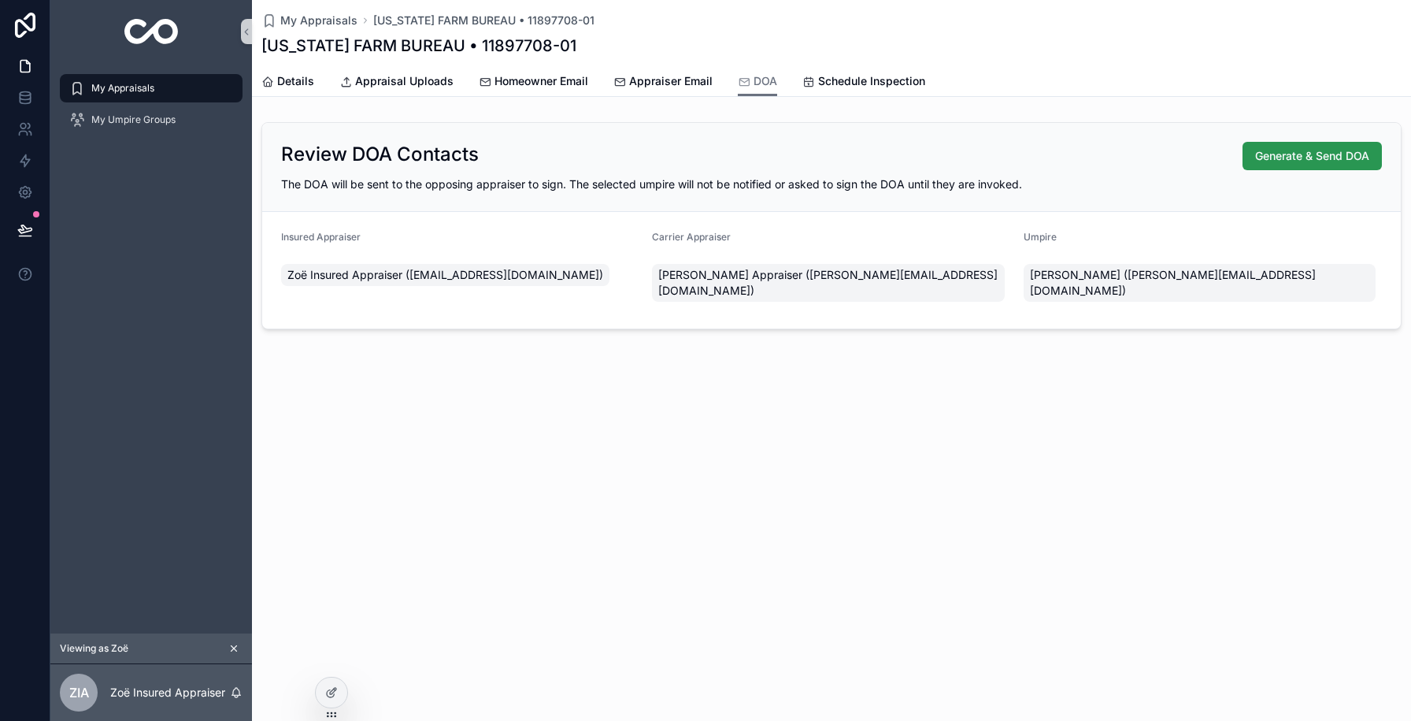
click at [1291, 151] on span "Generate & Send DOA" at bounding box center [1312, 156] width 114 height 16
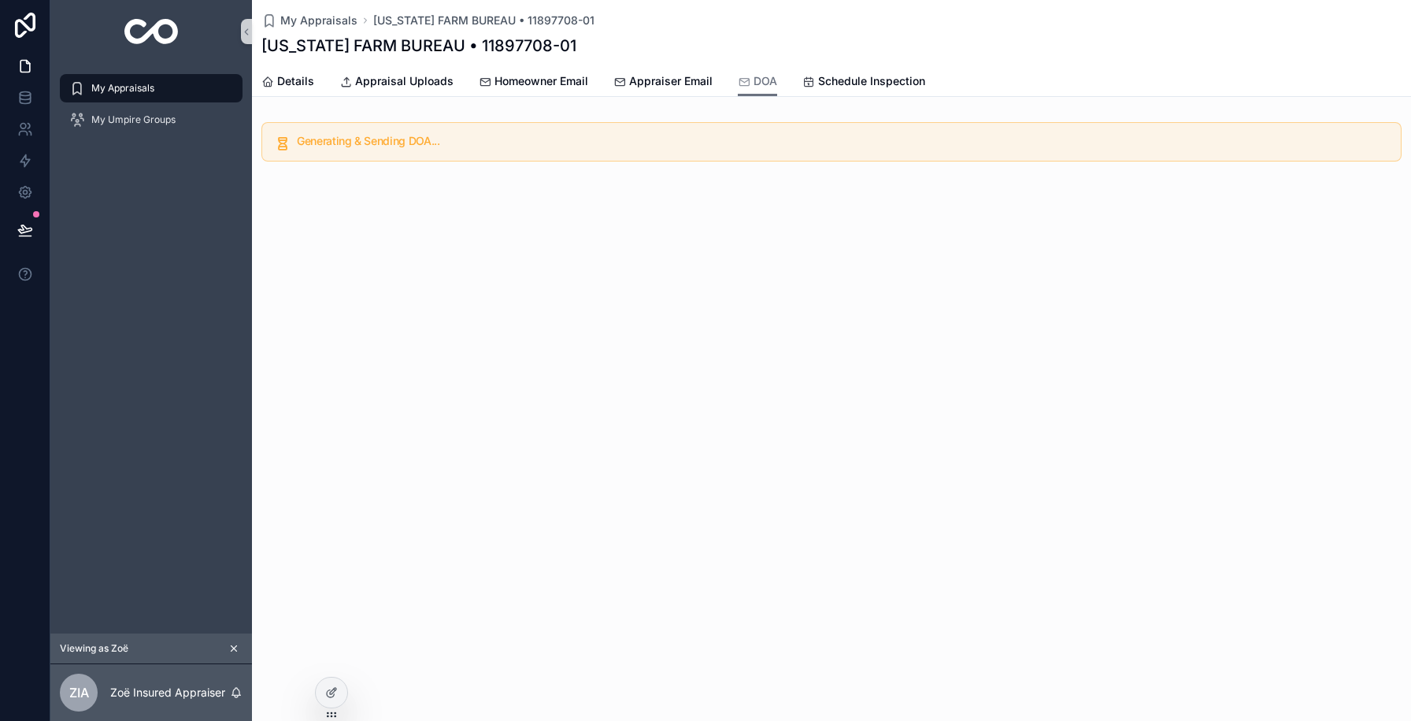
click at [496, 188] on div "My Appraisals TEXAS FARM BUREAU • 11897708-01 TEXAS FARM BUREAU • 11897708-01 D…" at bounding box center [831, 134] width 1159 height 269
click at [406, 83] on span "Appraisal Uploads" at bounding box center [404, 81] width 98 height 16
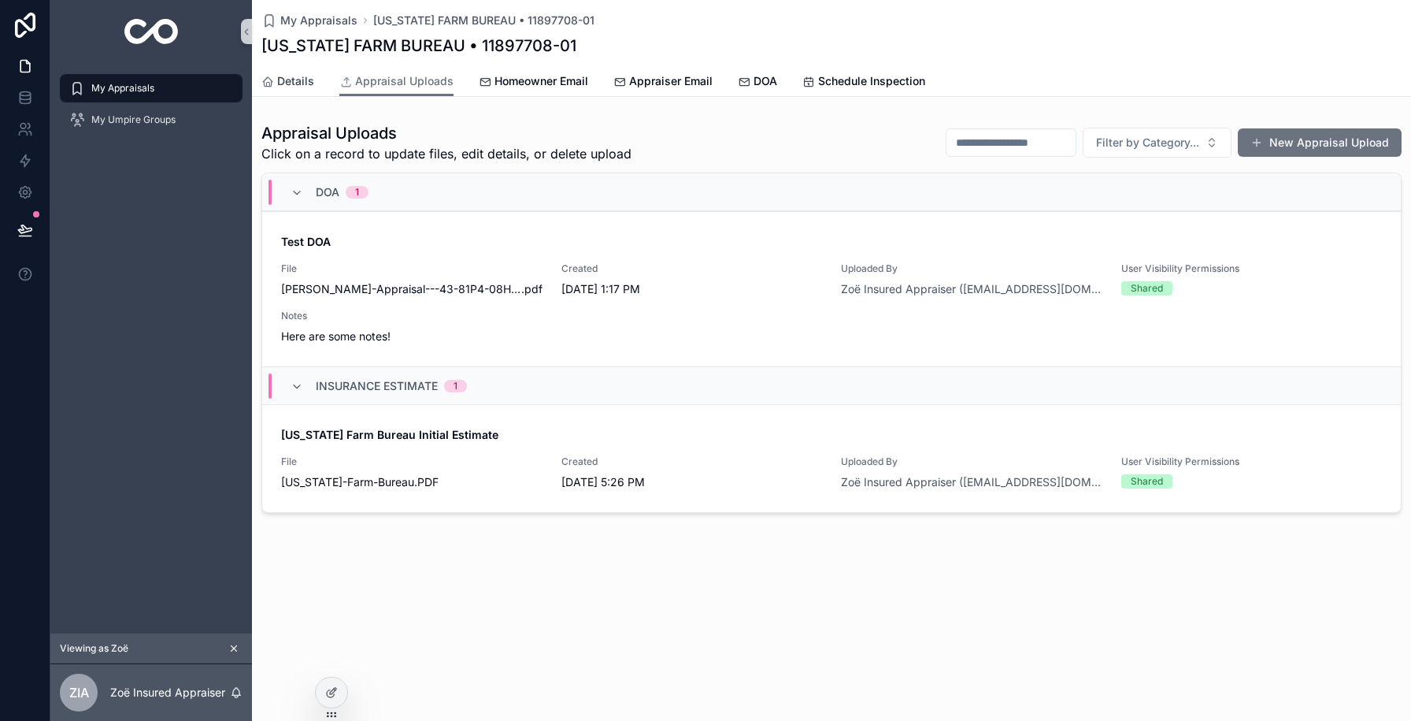
click at [307, 83] on span "Details" at bounding box center [295, 81] width 37 height 16
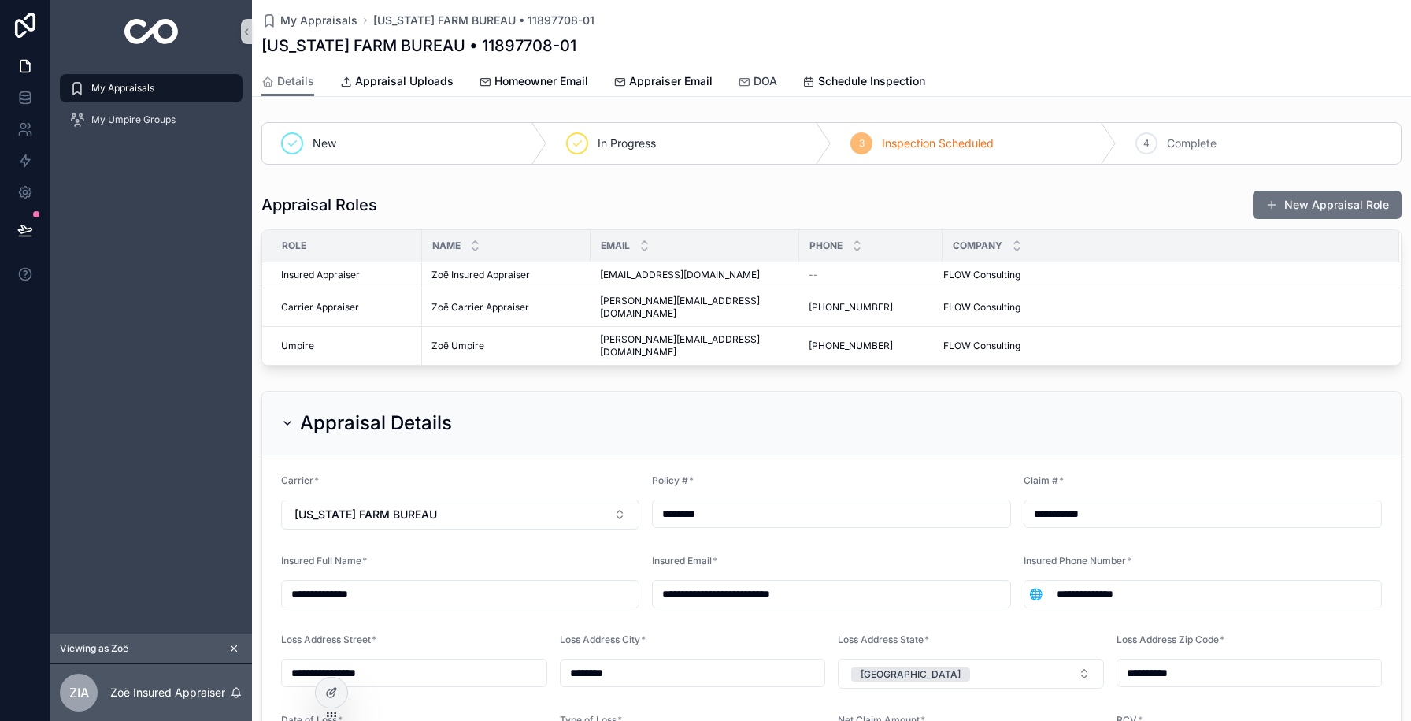
click at [746, 91] on link "DOA" at bounding box center [757, 82] width 39 height 31
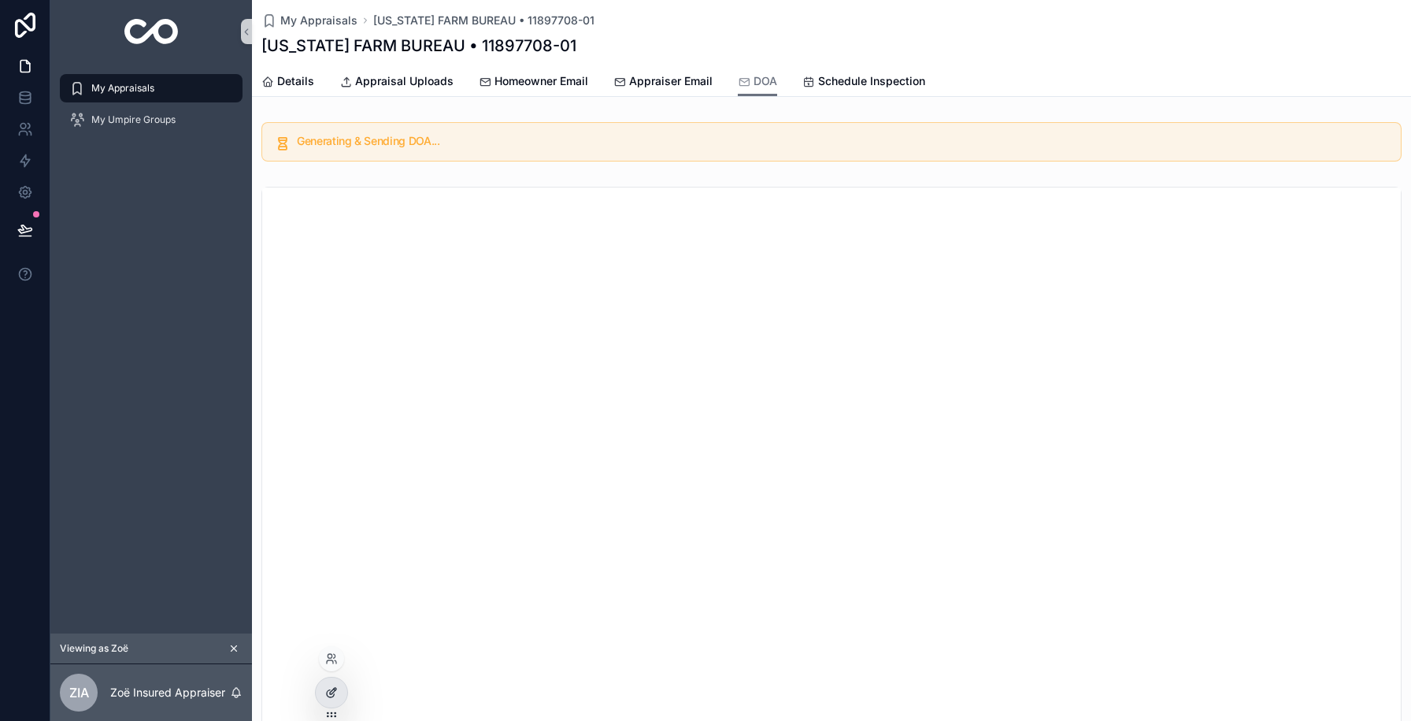
click at [328, 705] on div at bounding box center [331, 692] width 31 height 30
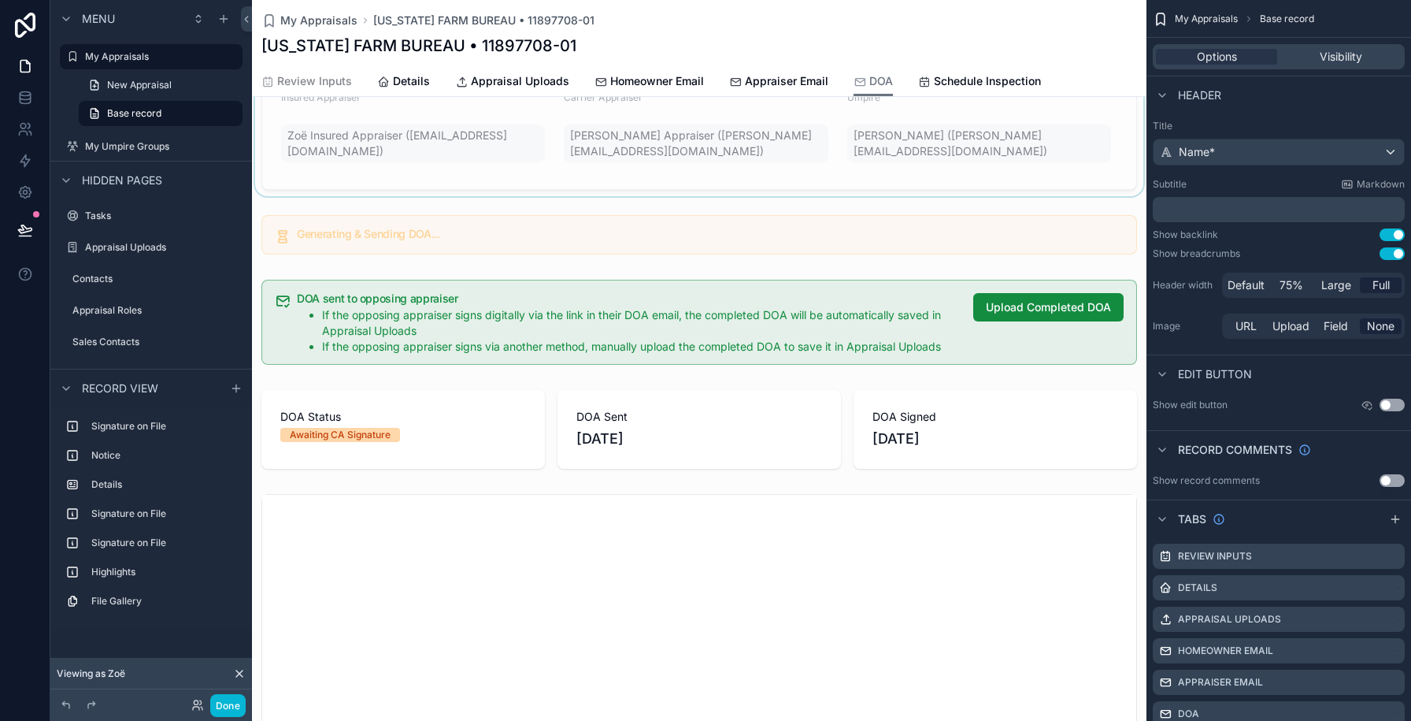
scroll to position [541, 0]
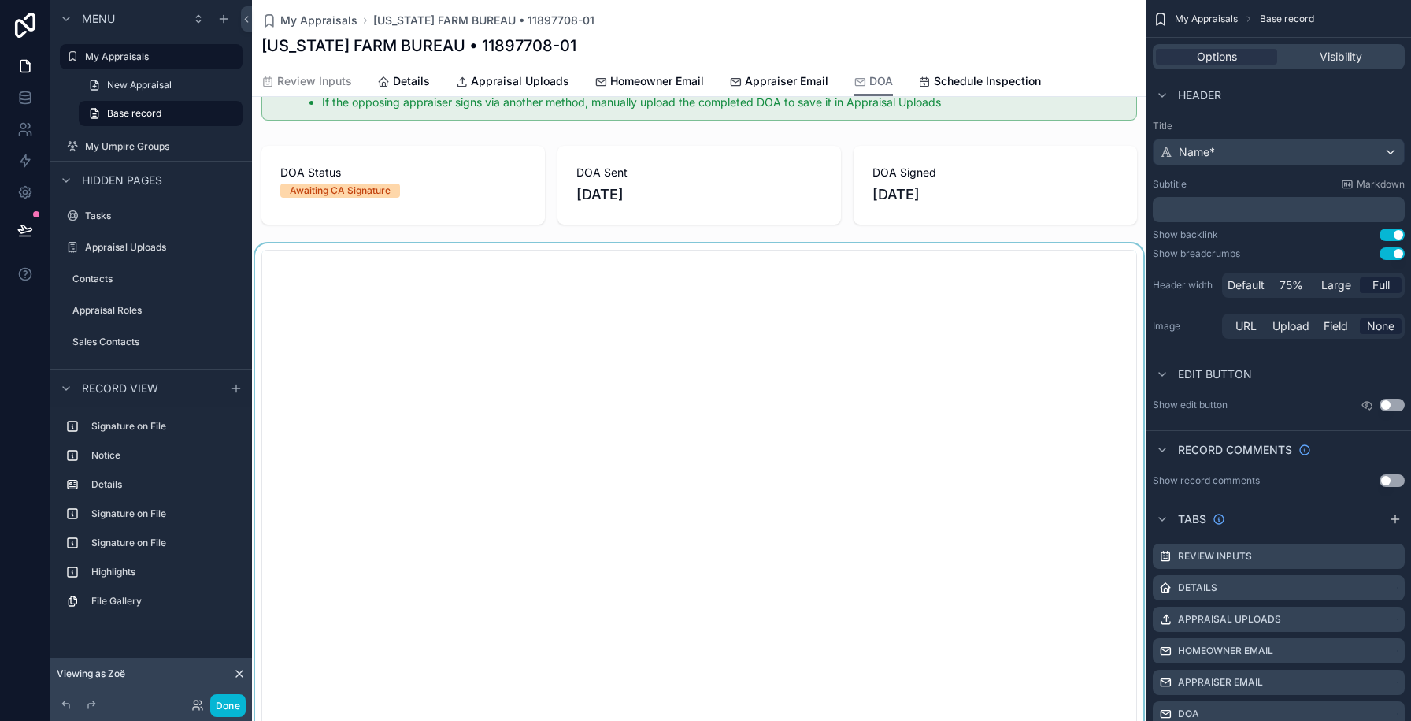
click at [379, 443] on div "scrollable content" at bounding box center [699, 519] width 895 height 553
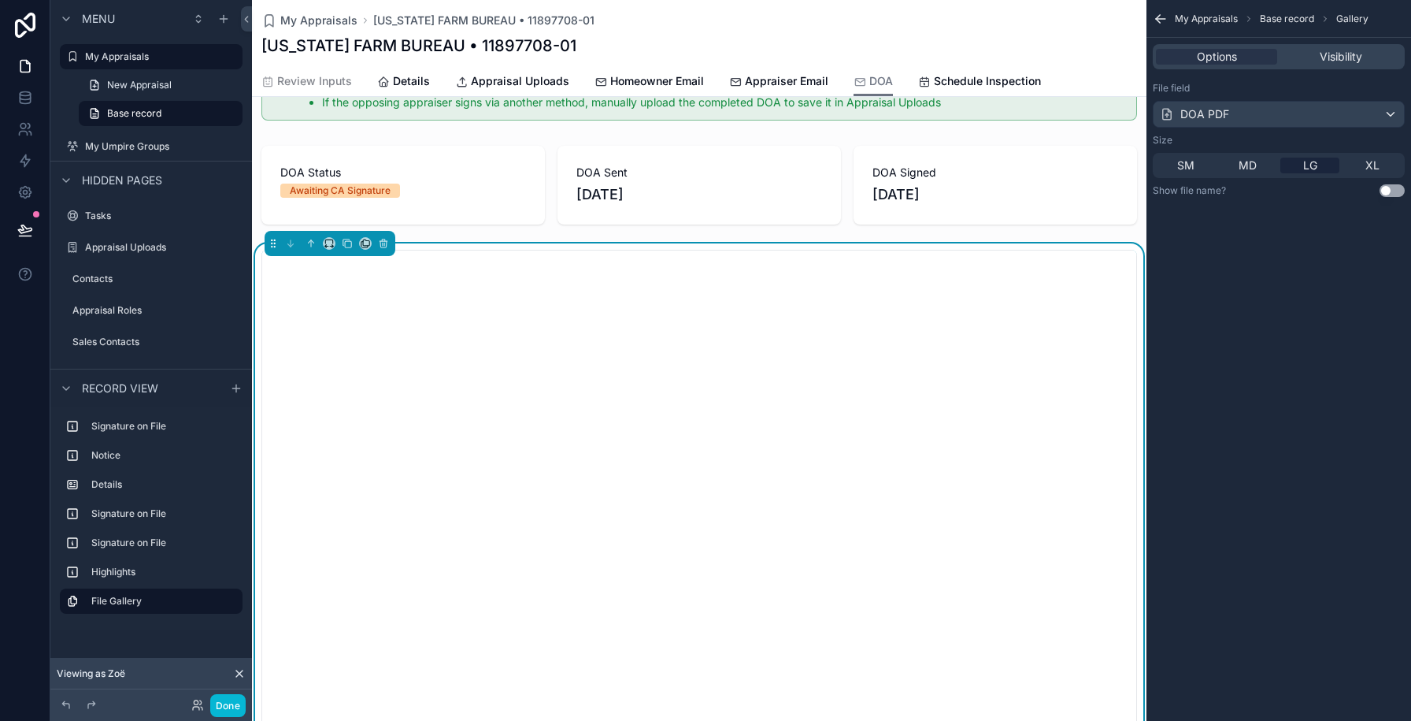
click at [1384, 189] on button "Use setting" at bounding box center [1392, 190] width 25 height 13
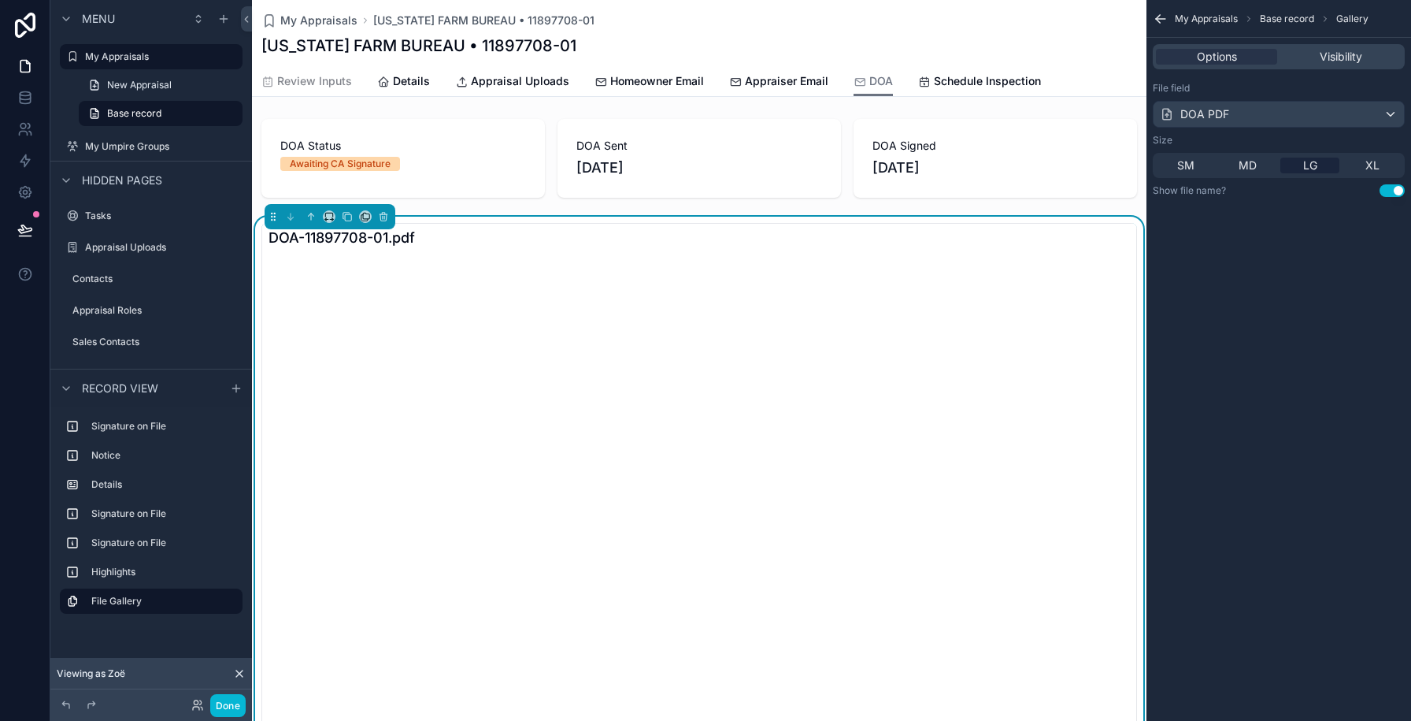
scroll to position [699, 0]
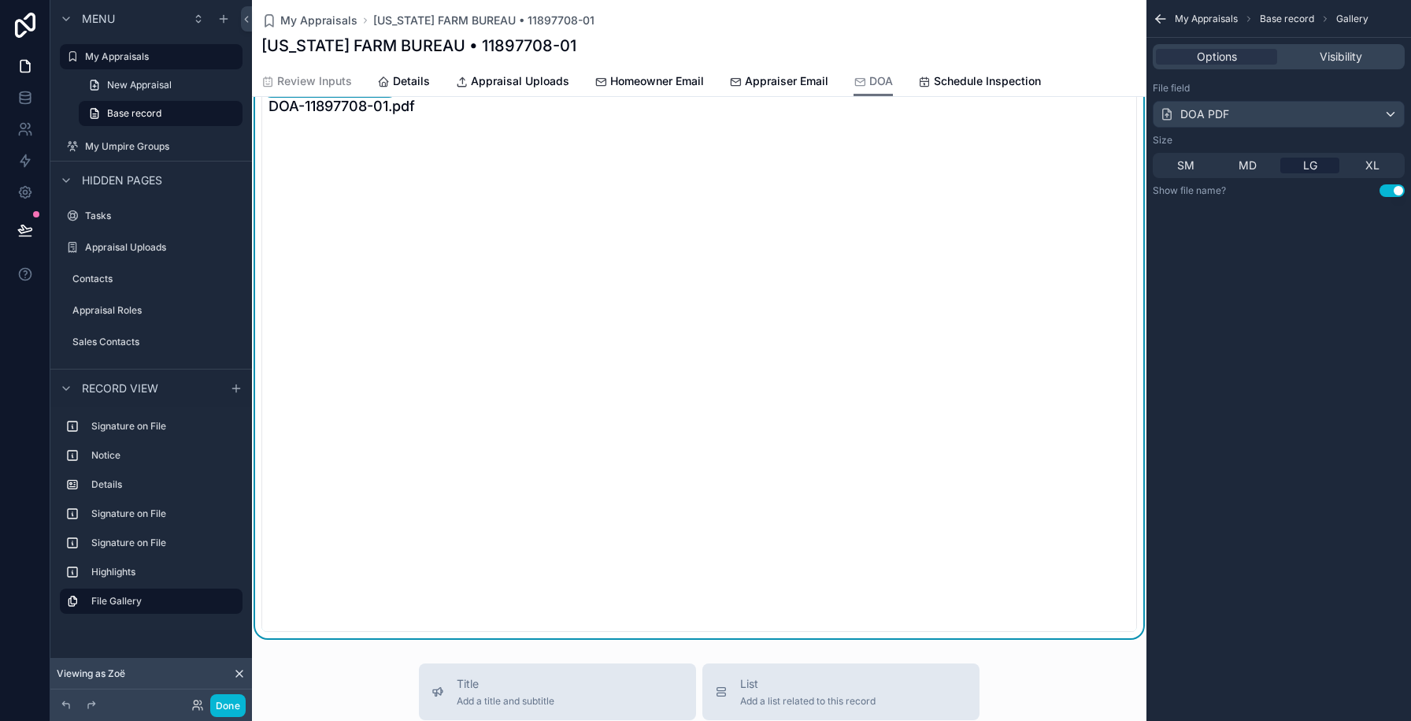
click at [1395, 193] on button "Use setting" at bounding box center [1392, 190] width 25 height 13
click at [220, 702] on button "Done" at bounding box center [227, 705] width 35 height 23
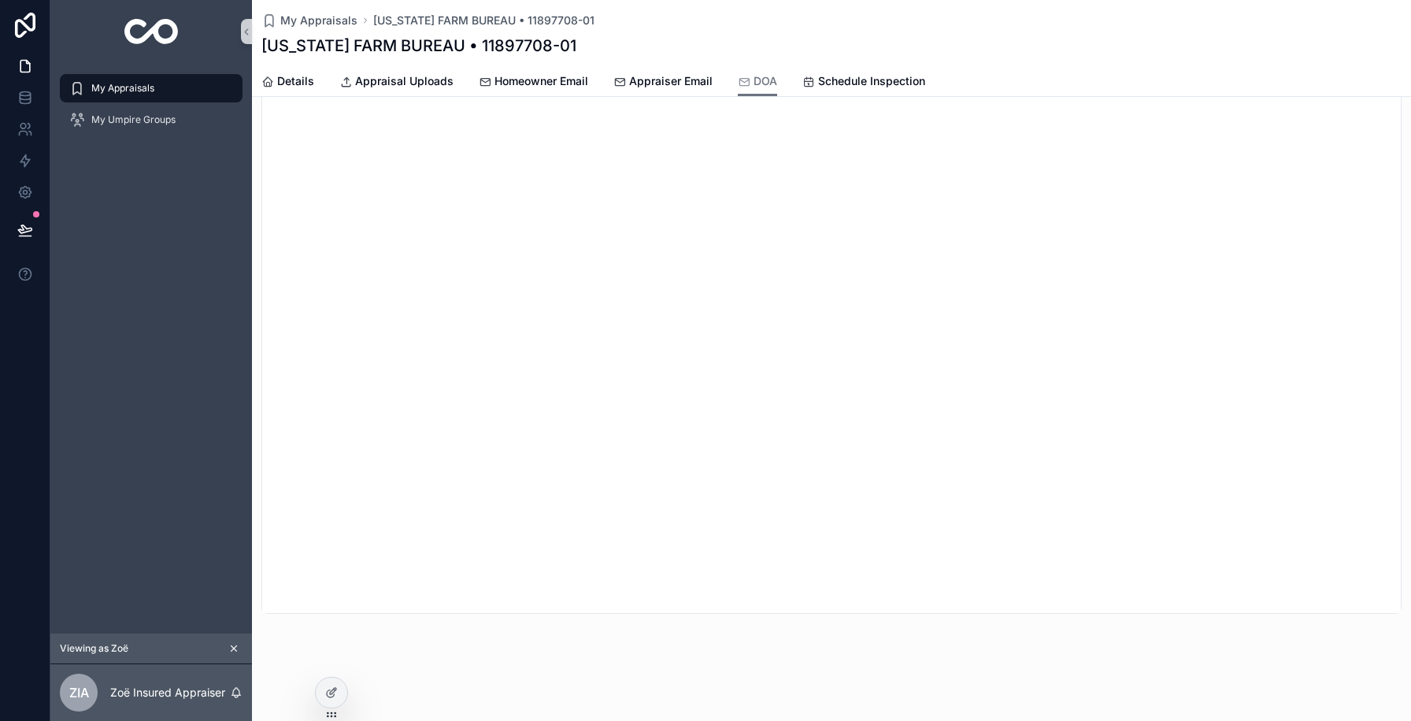
scroll to position [0, 0]
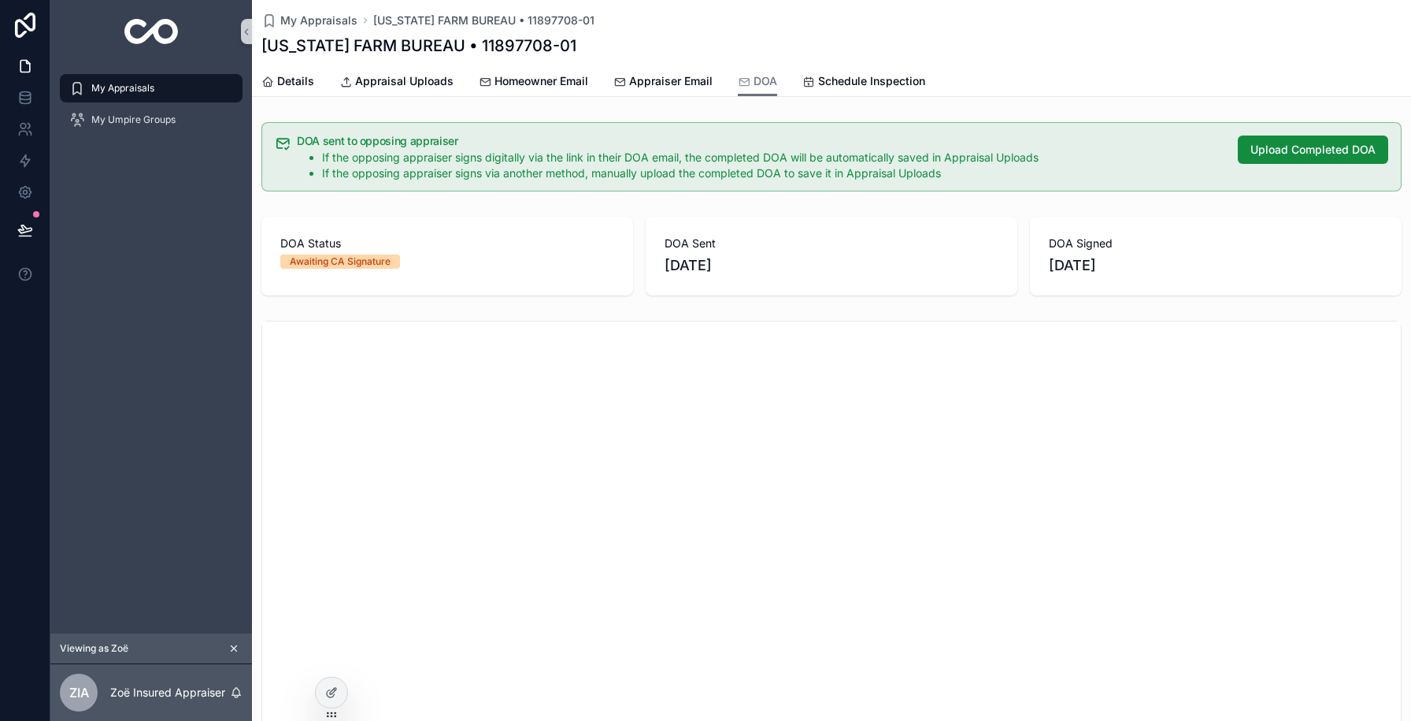
click at [478, 246] on span "DOA Status" at bounding box center [447, 243] width 334 height 16
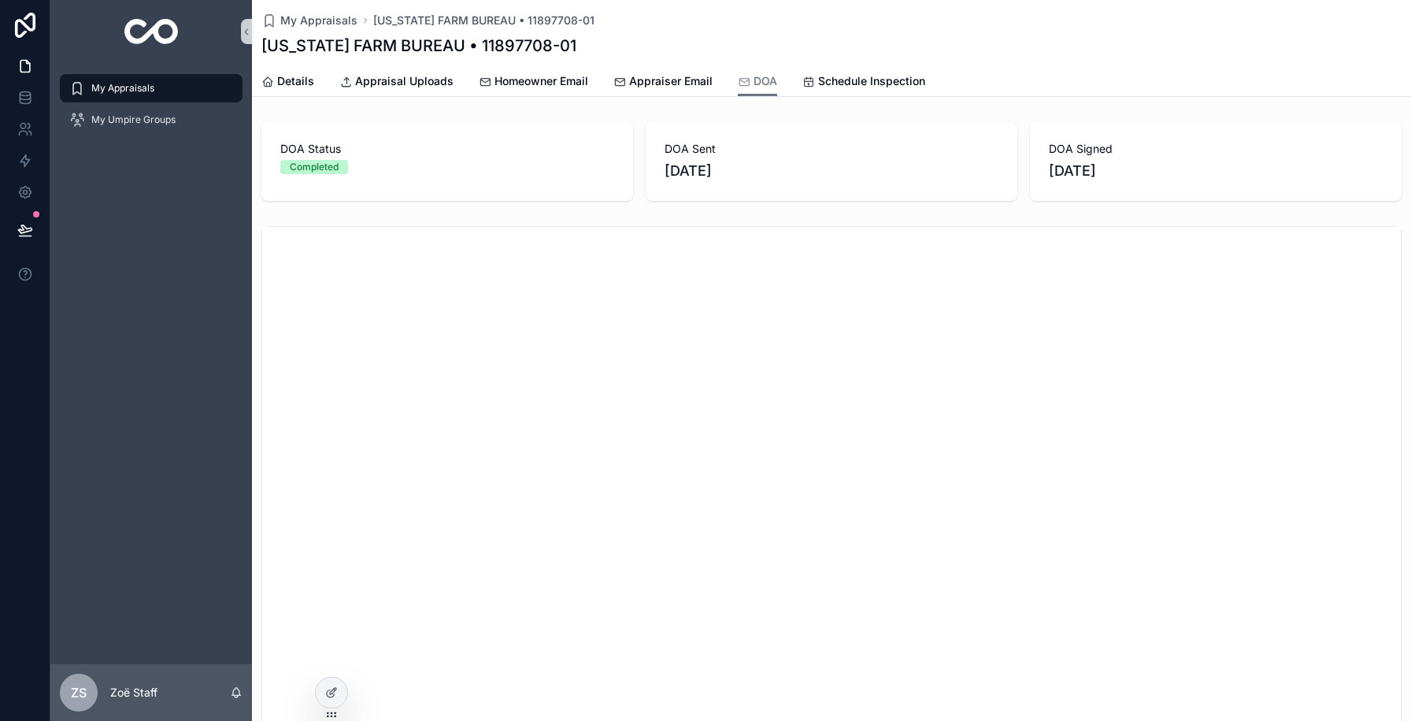
click at [385, 96] on div "My Appraisals [US_STATE] FARM BUREAU • 11897708-01 [US_STATE] FARM BUREAU • 118…" at bounding box center [831, 48] width 1159 height 97
click at [385, 90] on link "Appraisal Uploads" at bounding box center [396, 82] width 114 height 31
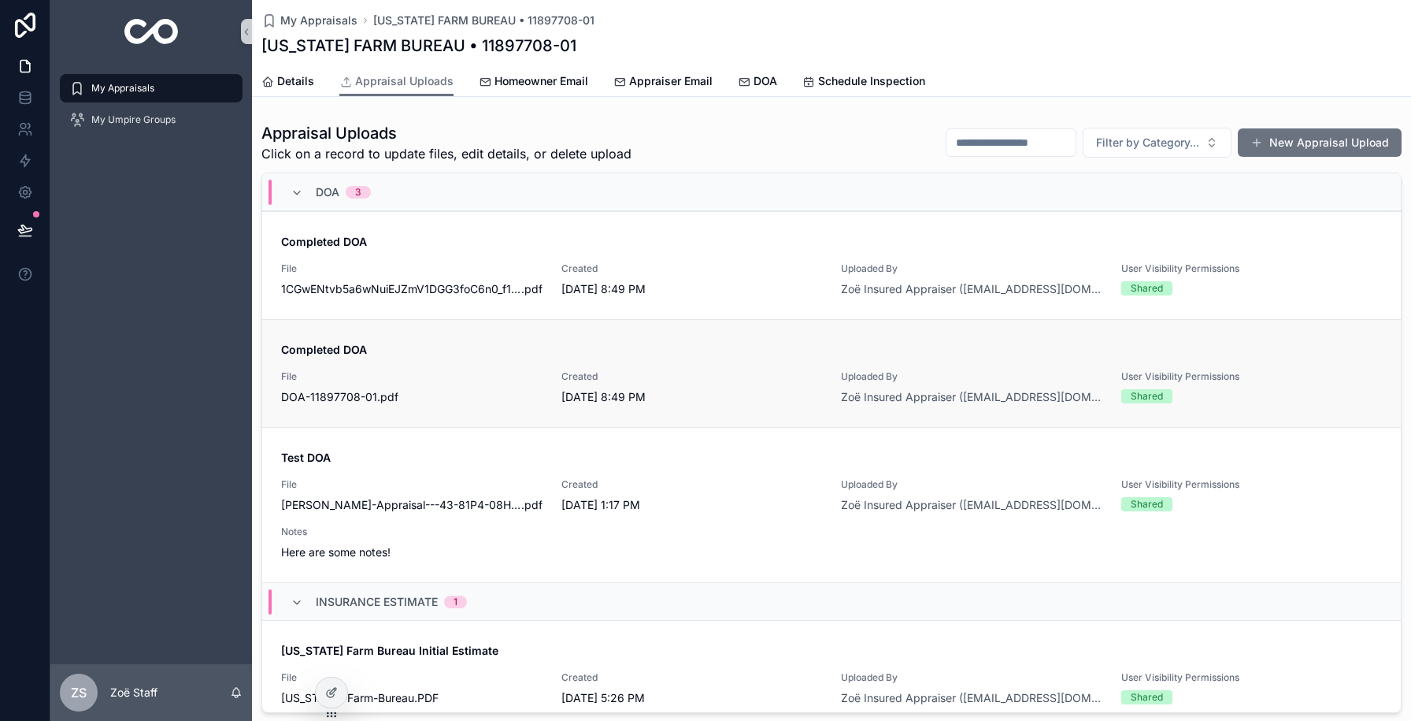
click at [435, 387] on div "File DOA-11897708-01 .pdf" at bounding box center [411, 387] width 261 height 35
click at [495, 257] on div "Completed DOA File 1CGwENtvb5a6wNuiEJZmV1DGG3foC6n0_f1e55IBUIxc-1756514945551 .…" at bounding box center [831, 265] width 1101 height 63
click at [128, 82] on span "My Appraisals" at bounding box center [122, 88] width 63 height 13
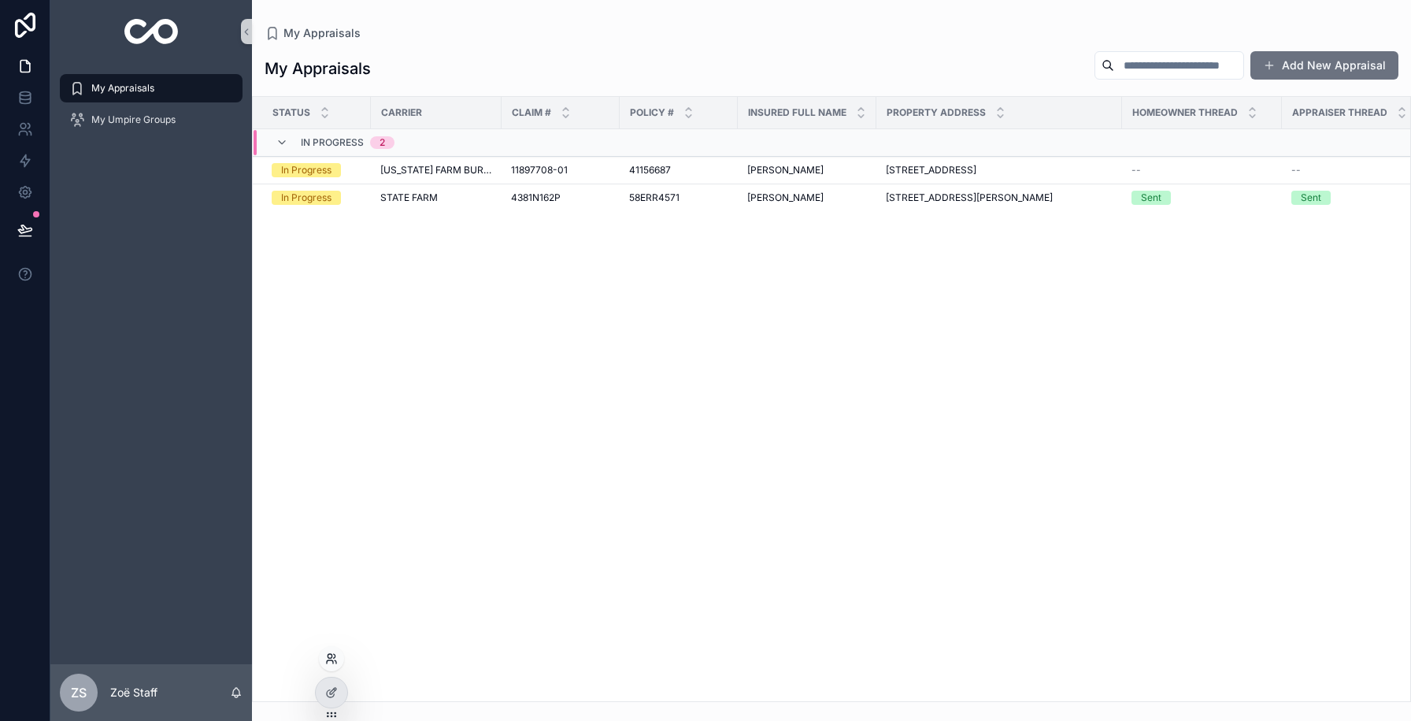
click at [332, 661] on icon at bounding box center [331, 658] width 13 height 13
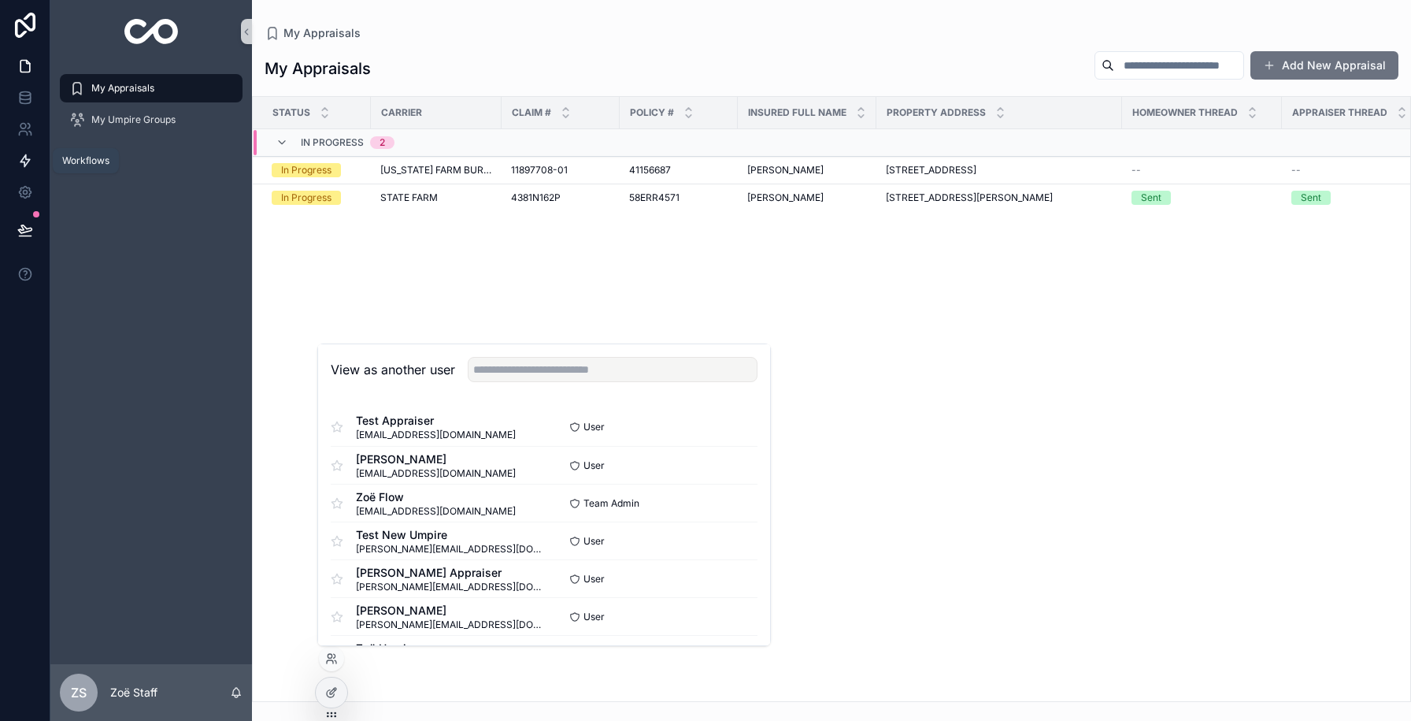
click at [20, 154] on icon at bounding box center [25, 161] width 16 height 16
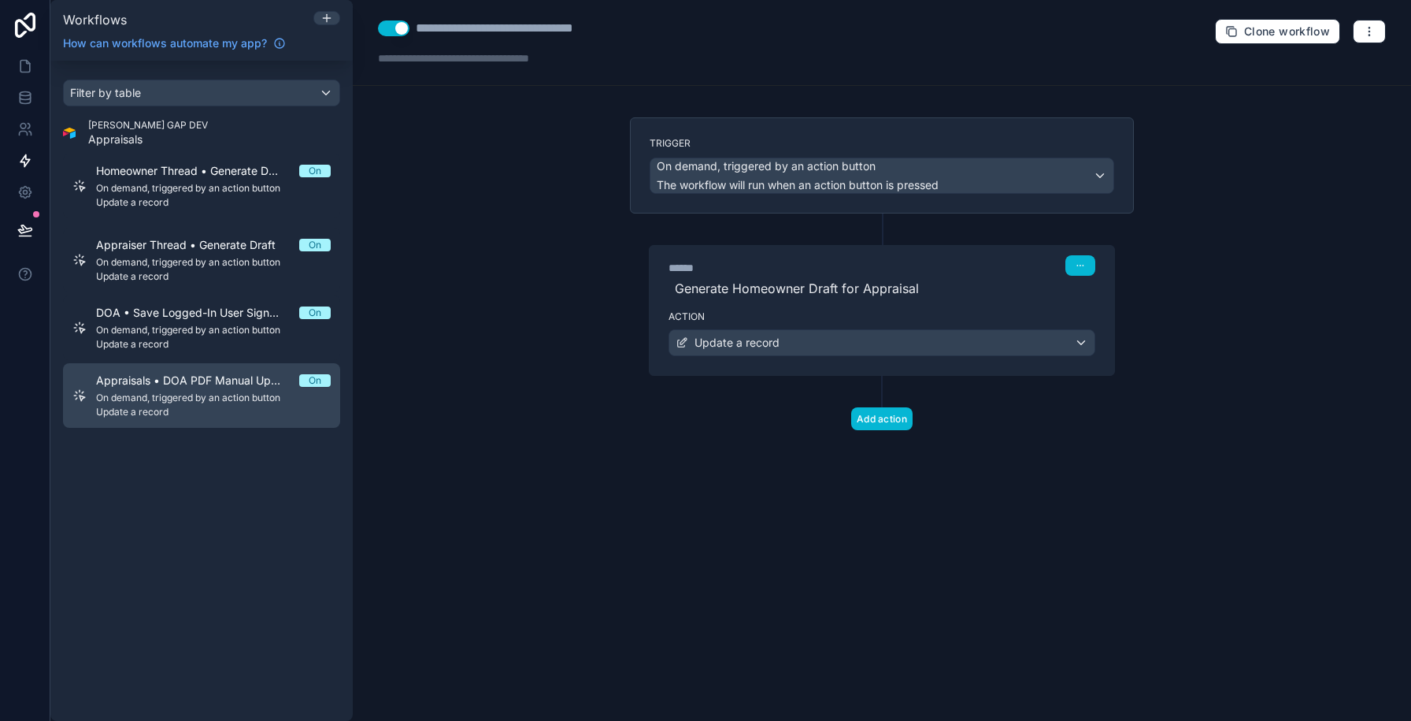
click at [290, 379] on span "Appraisals • DOA PDF Manual Upload Helper" at bounding box center [197, 380] width 203 height 16
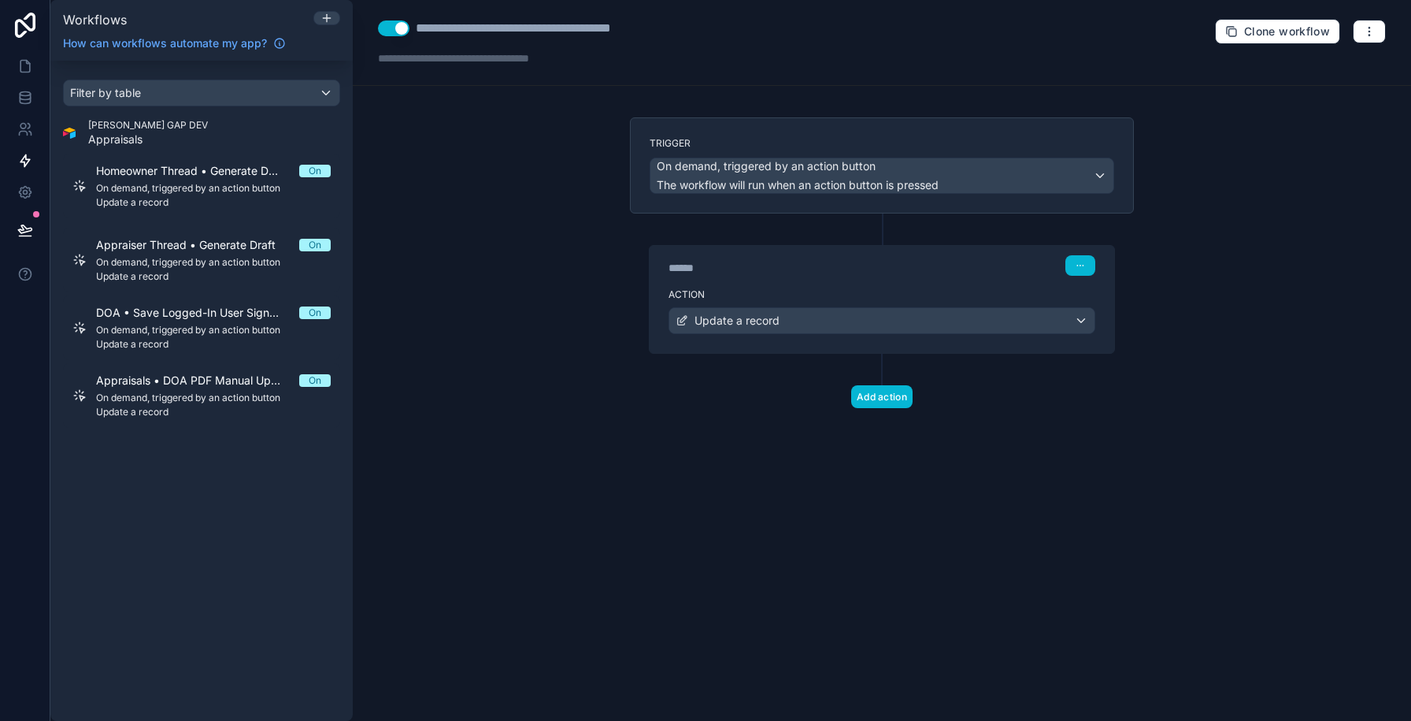
click at [786, 267] on div "******" at bounding box center [787, 268] width 236 height 16
click at [786, 291] on label "Action" at bounding box center [882, 294] width 427 height 13
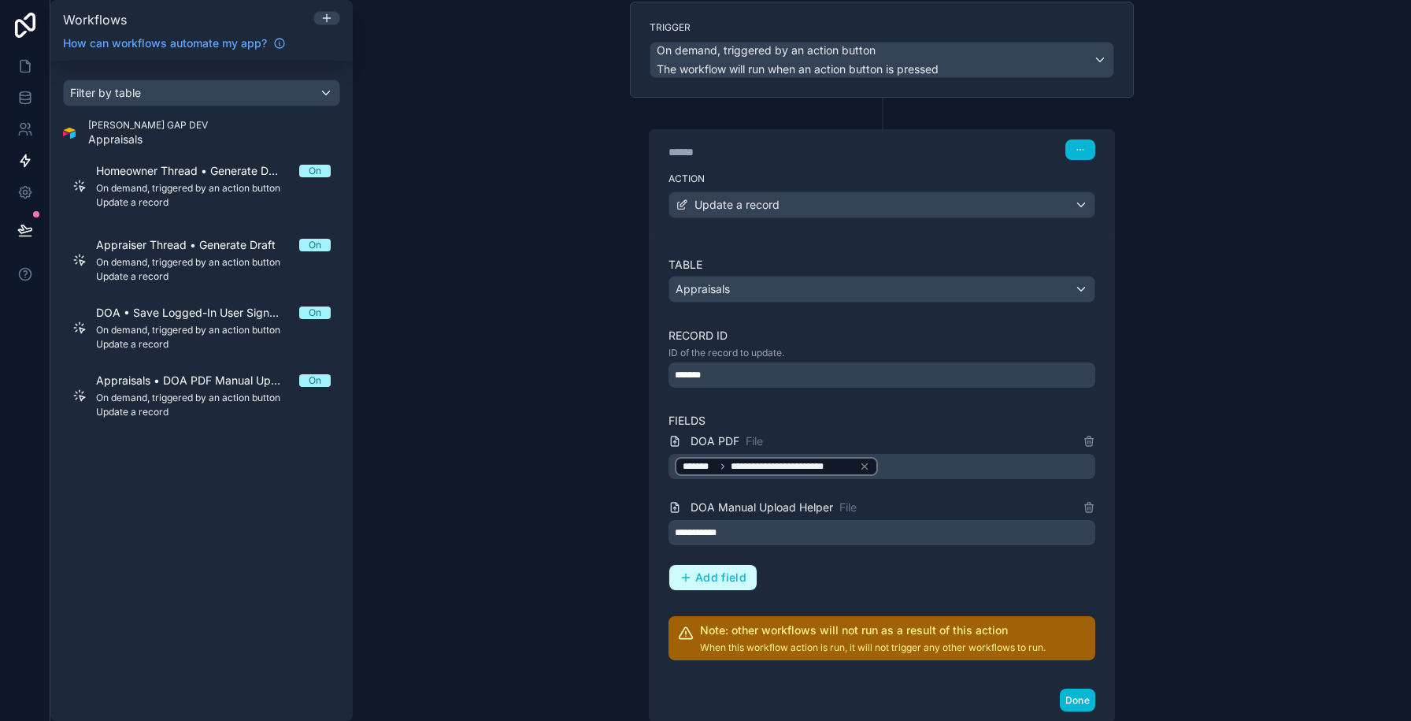
scroll to position [141, 0]
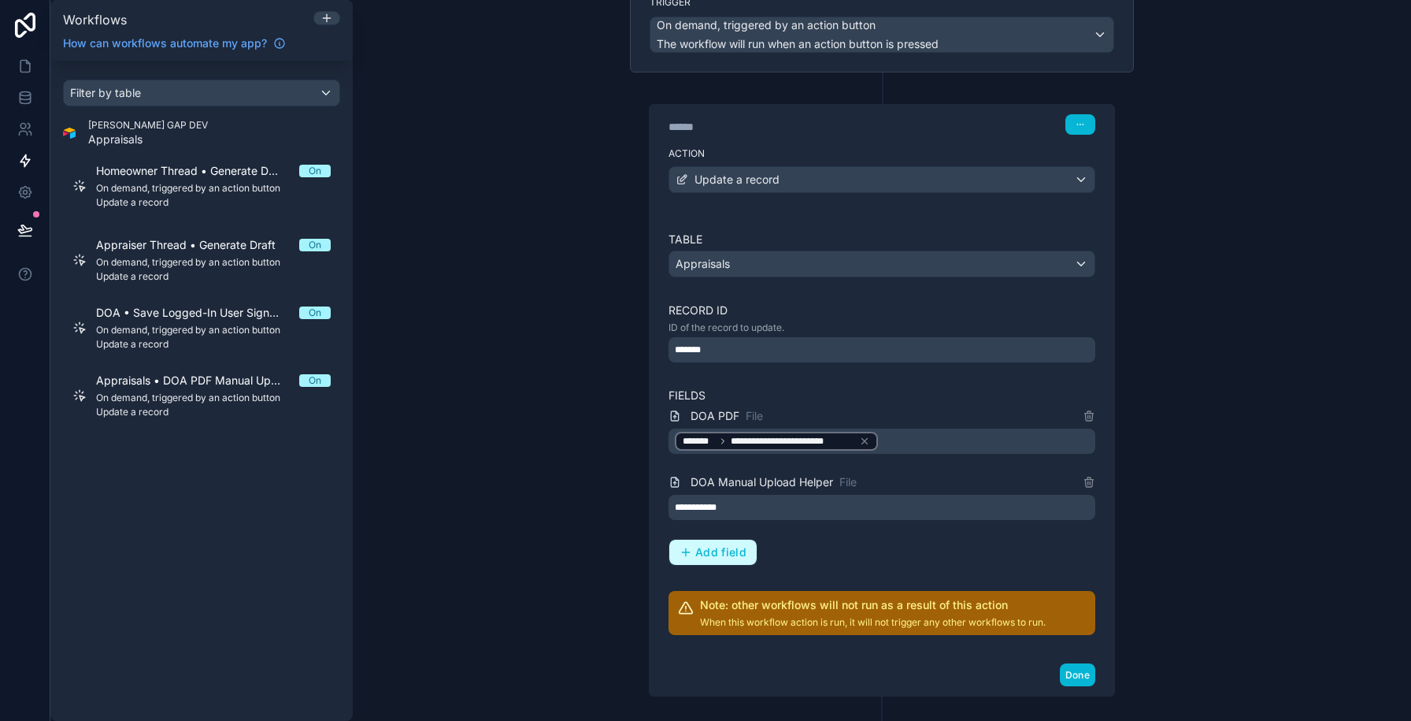
click at [717, 559] on button "Add field" at bounding box center [712, 551] width 87 height 25
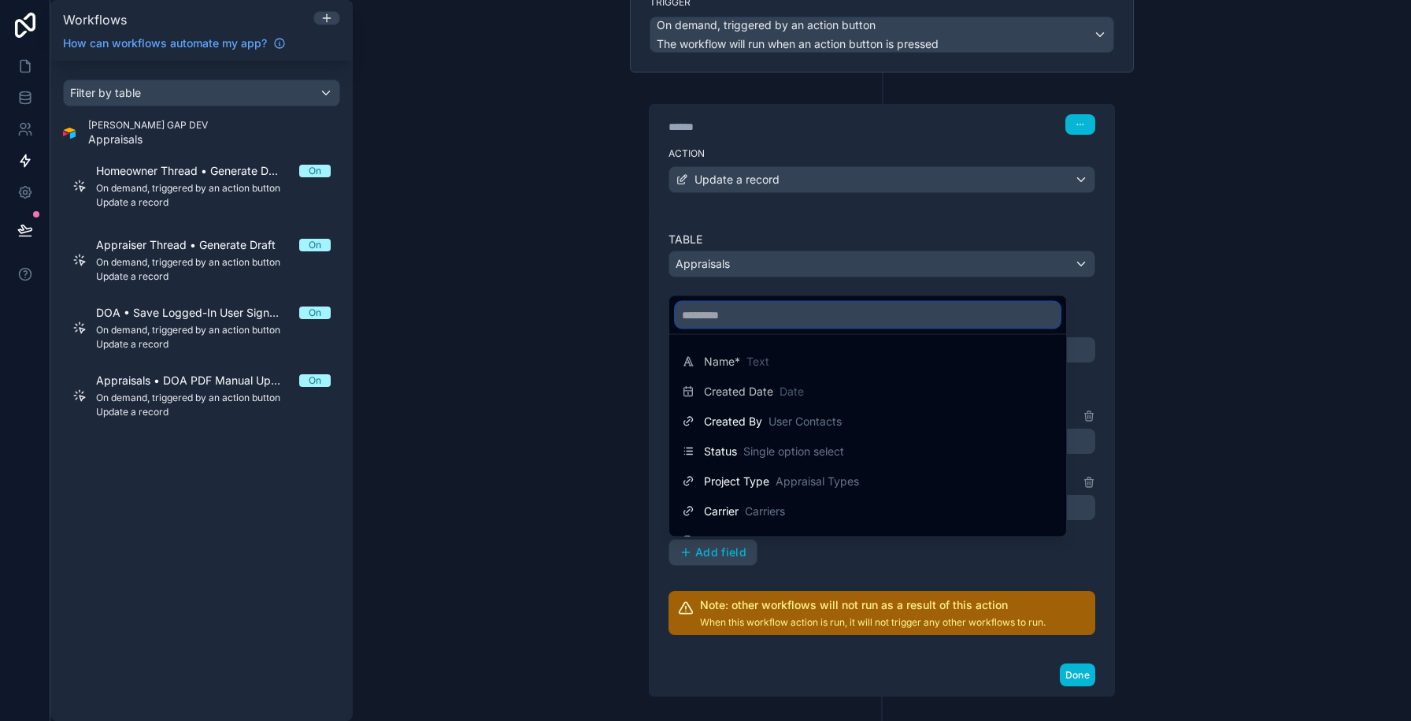
click at [739, 320] on input "text" at bounding box center [868, 314] width 384 height 25
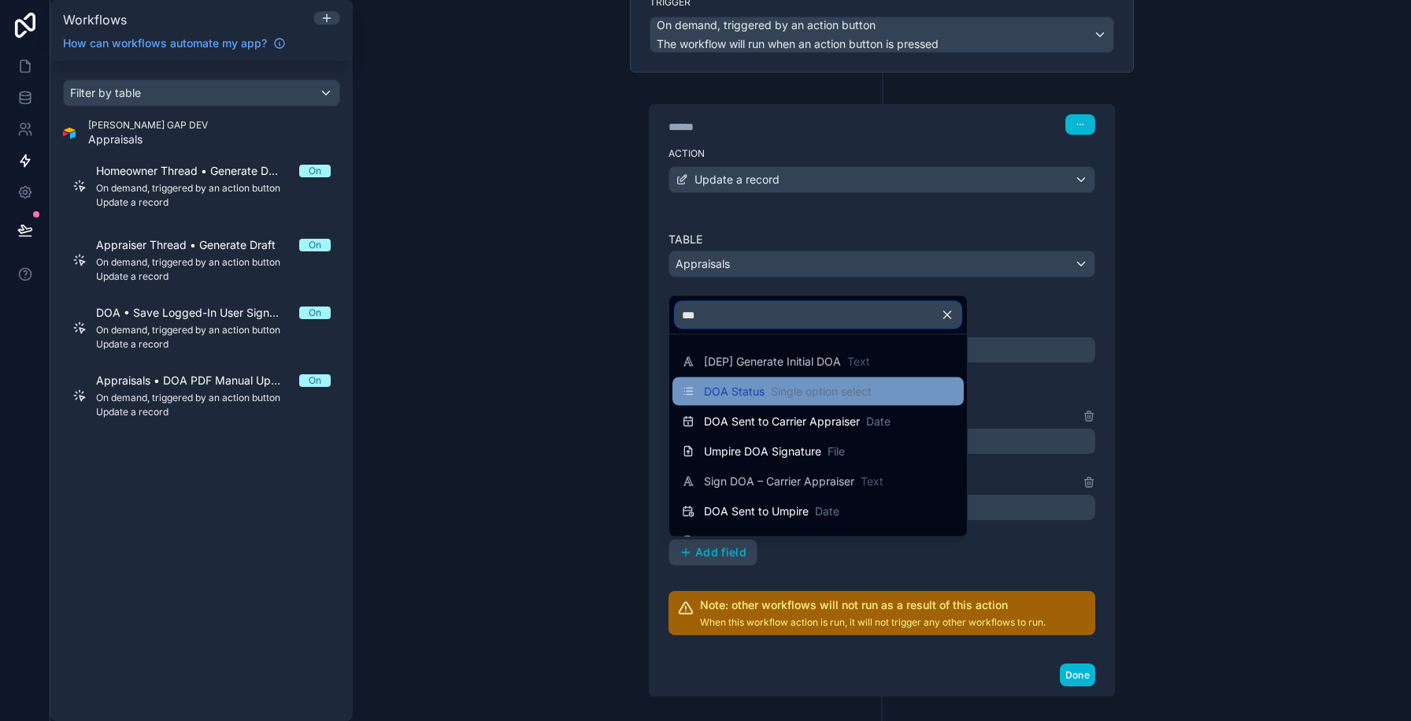
type input "***"
click at [745, 392] on span "DOA Status" at bounding box center [734, 391] width 61 height 16
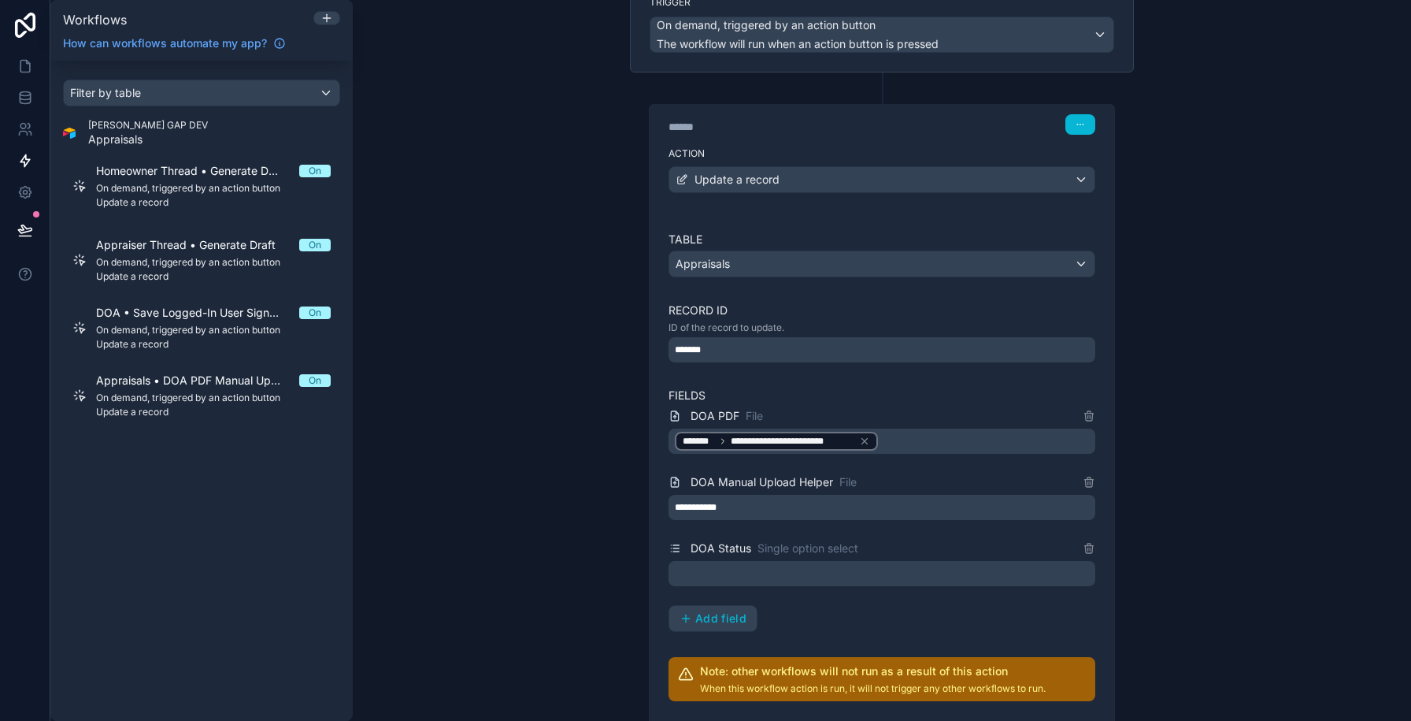
click at [732, 566] on div at bounding box center [882, 573] width 427 height 25
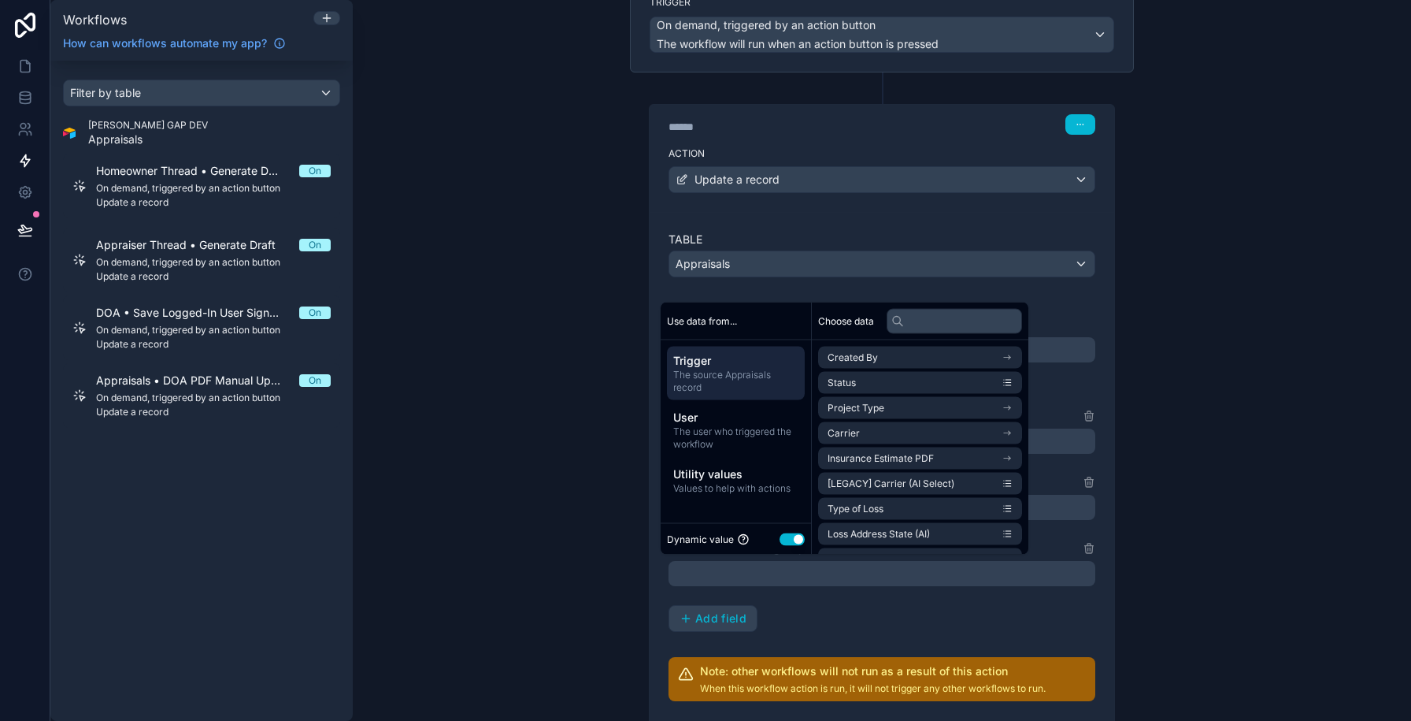
click at [787, 538] on button "Use setting" at bounding box center [792, 538] width 25 height 13
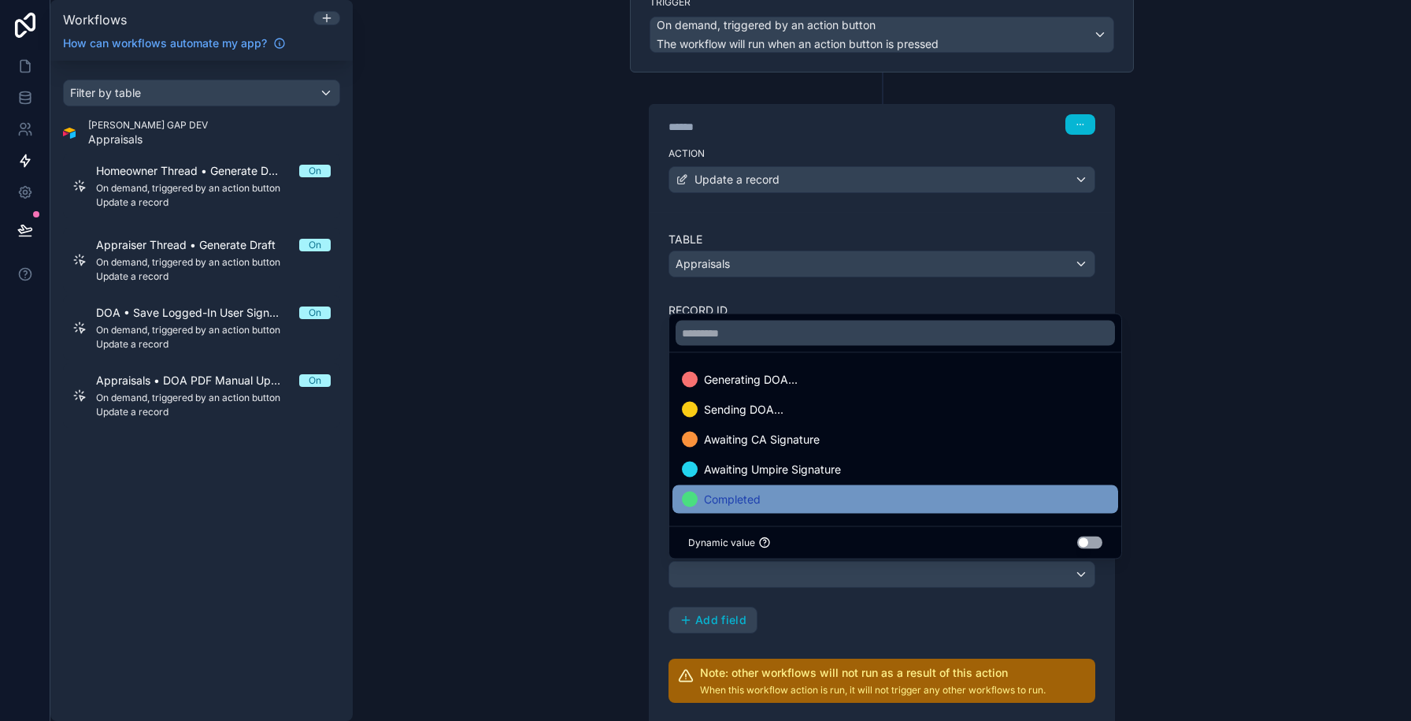
click at [787, 499] on div "Completed" at bounding box center [895, 499] width 427 height 19
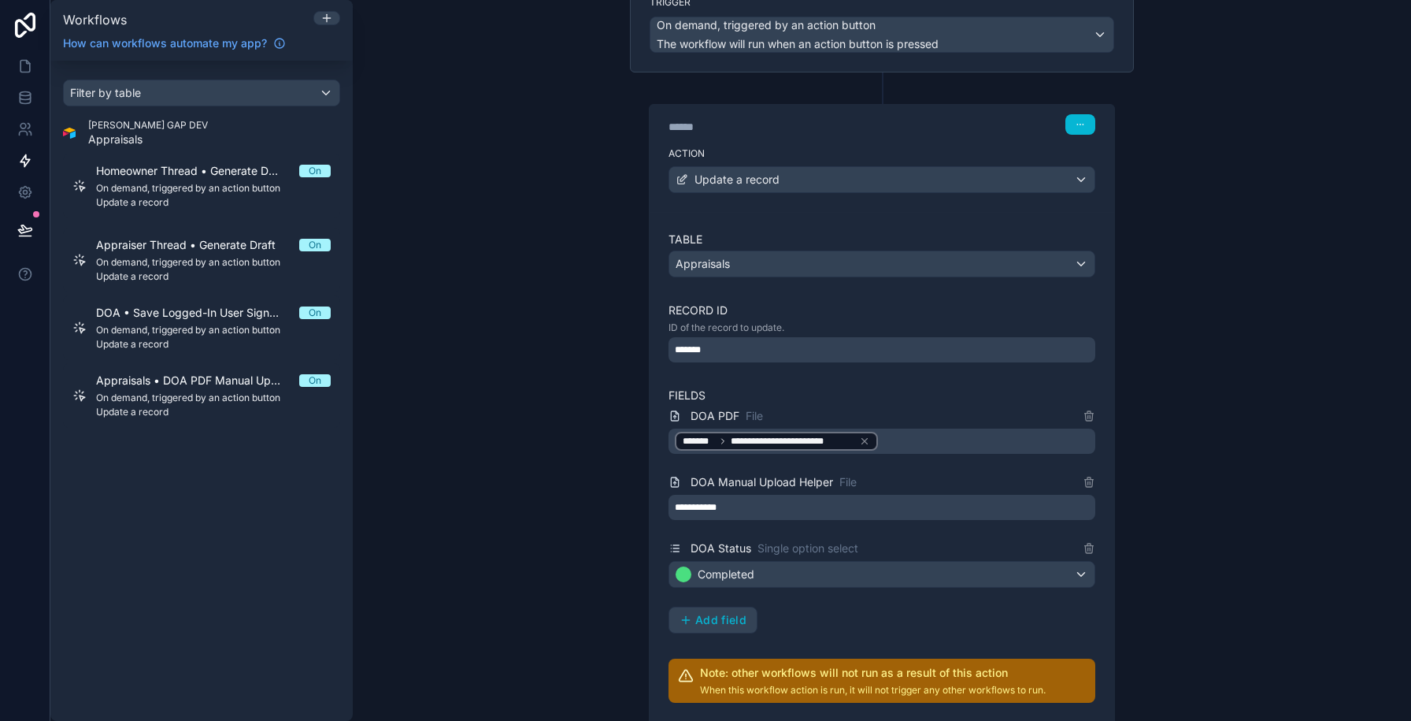
click at [569, 430] on div "**********" at bounding box center [882, 360] width 1058 height 721
click at [20, 63] on icon at bounding box center [25, 66] width 16 height 16
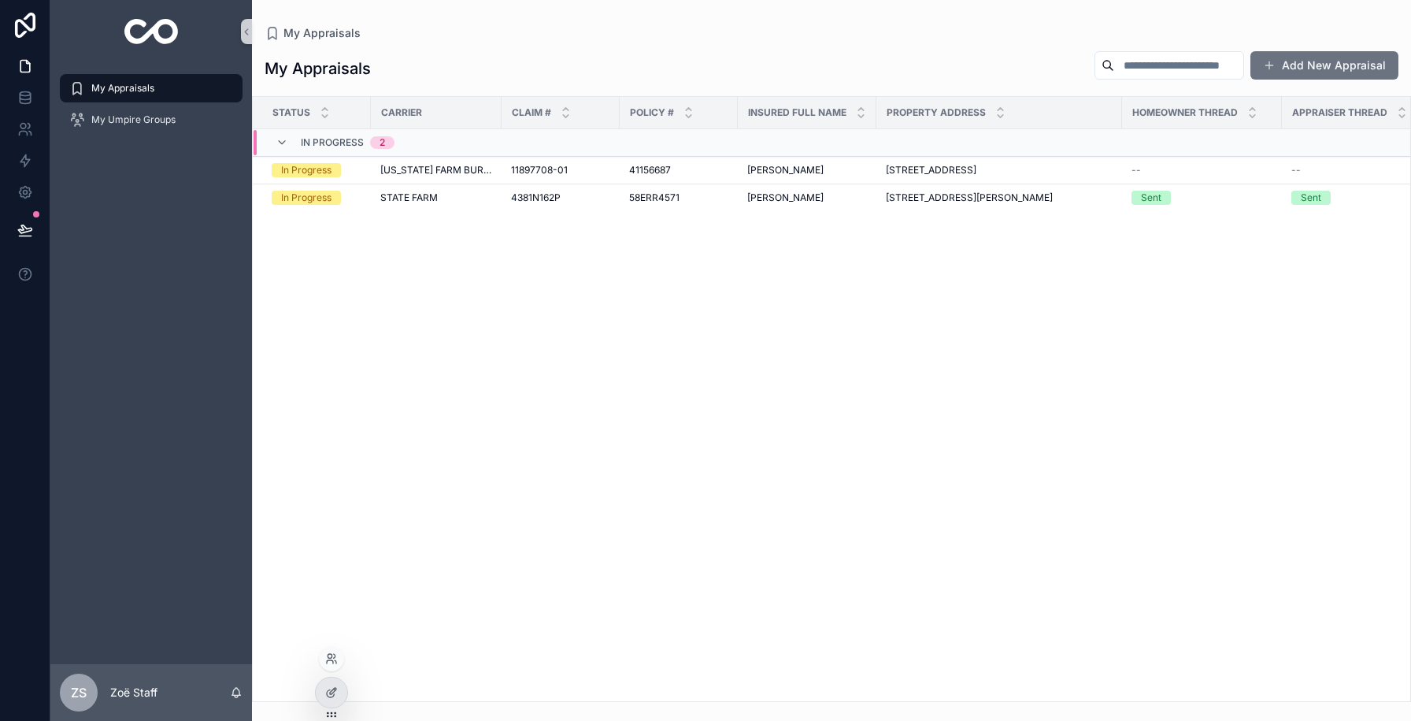
click at [332, 665] on div at bounding box center [331, 658] width 25 height 25
click at [332, 663] on icon at bounding box center [331, 658] width 13 height 13
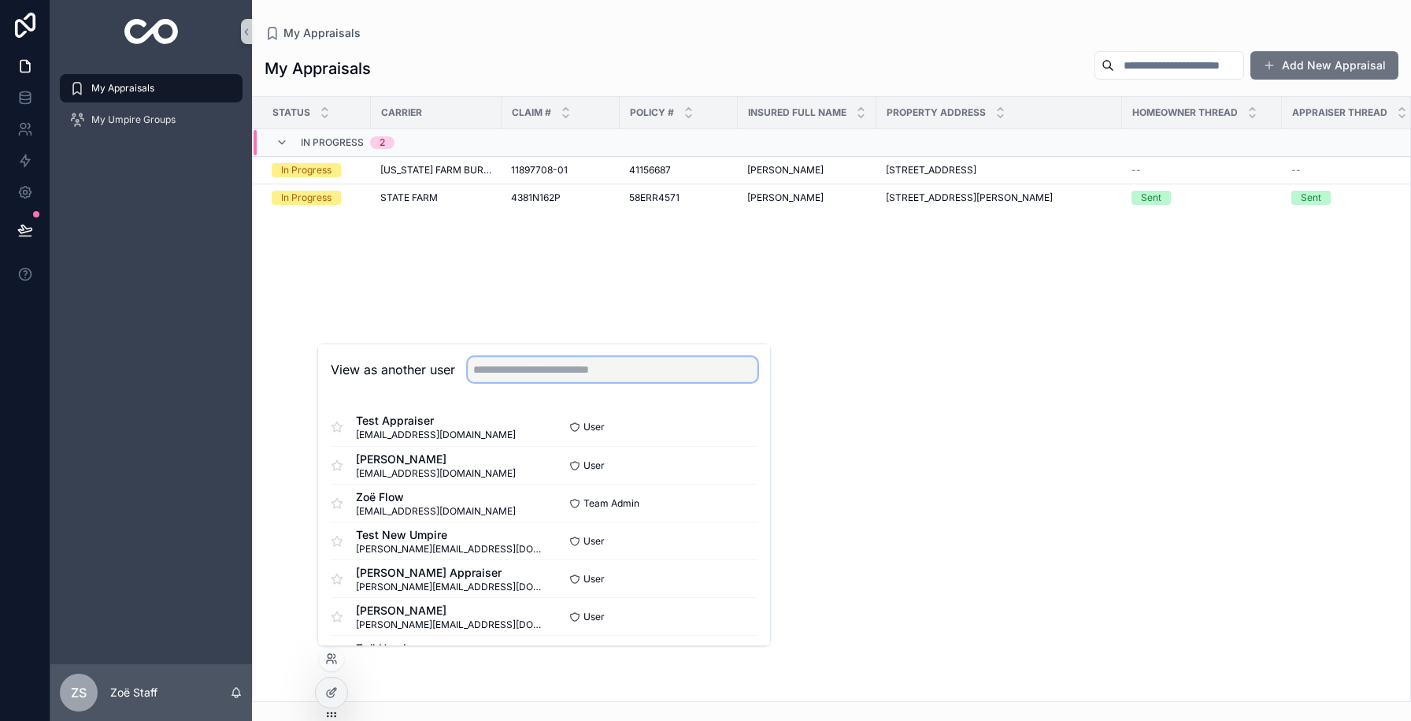
click at [561, 369] on input "text" at bounding box center [613, 369] width 290 height 25
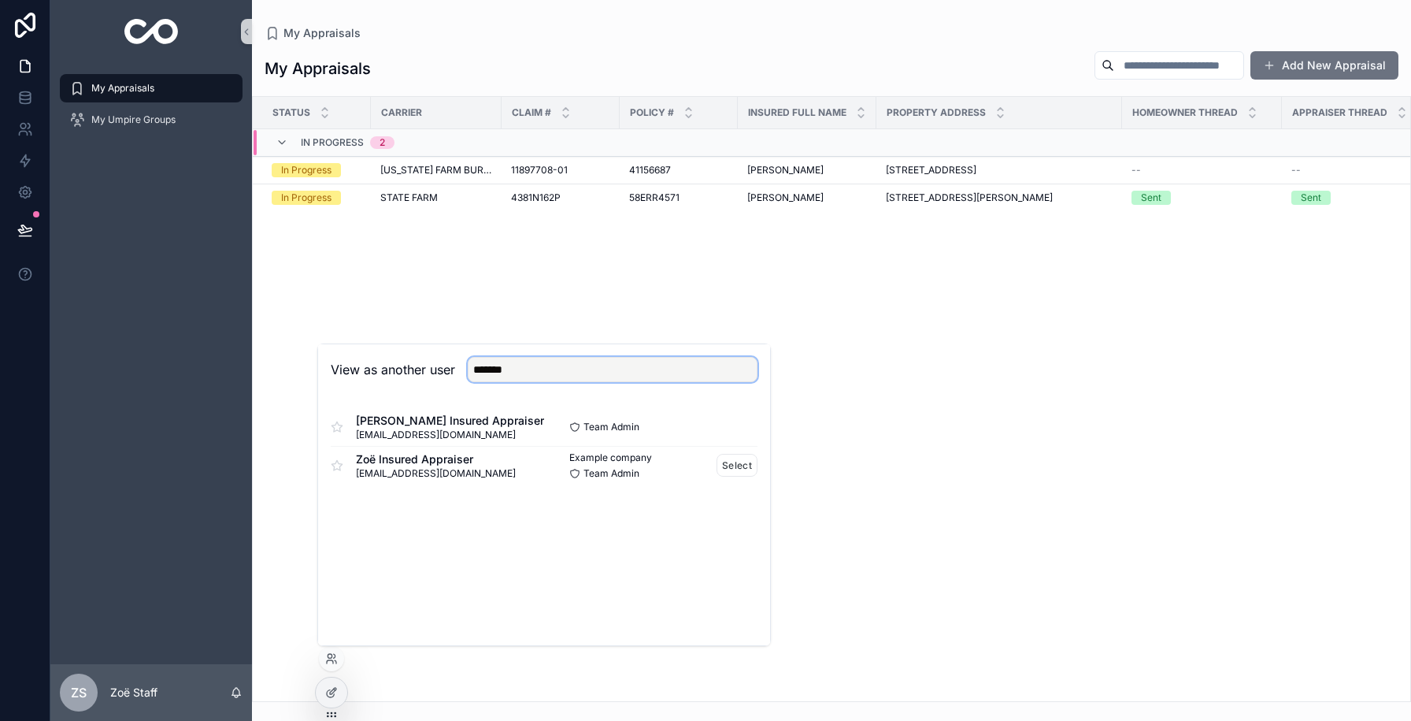
type input "*******"
click at [714, 465] on div "Example company Team Admin Select" at bounding box center [650, 465] width 213 height 28
click at [735, 465] on button "Select" at bounding box center [737, 465] width 41 height 23
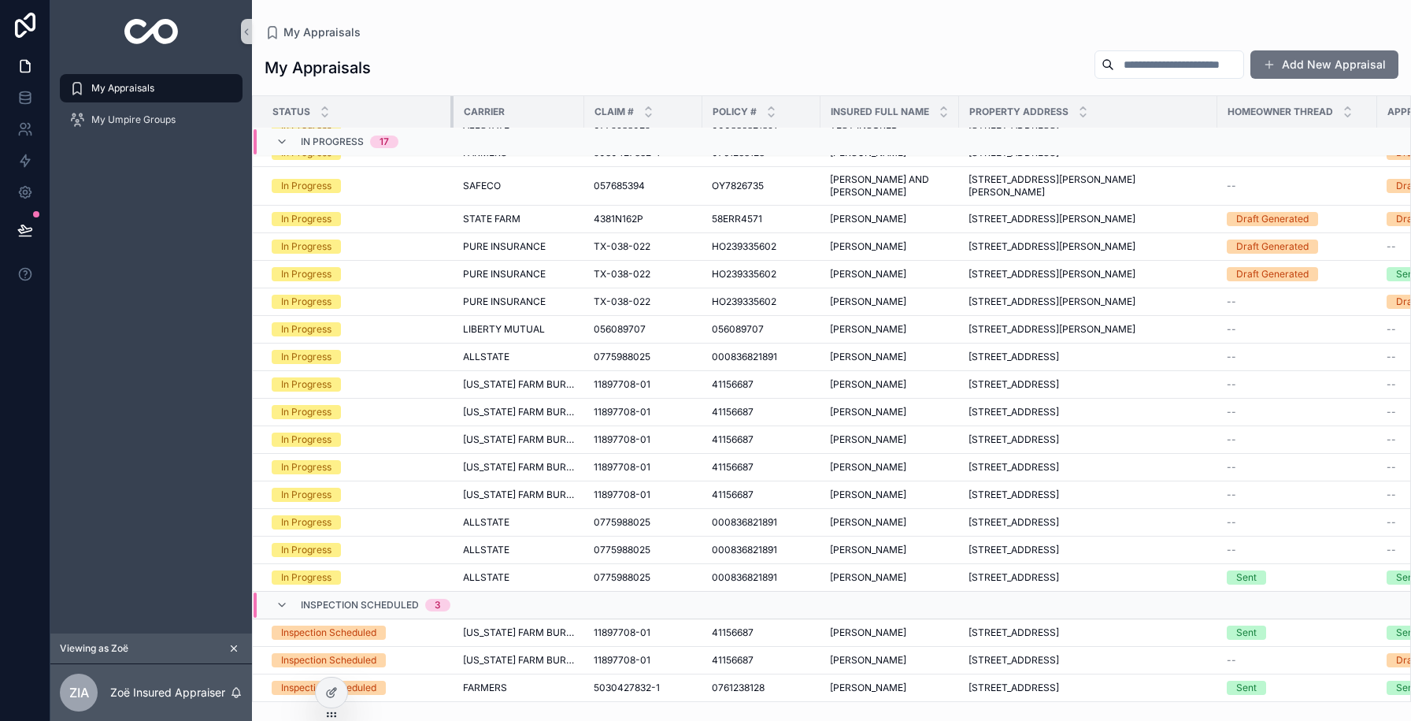
scroll to position [43, 0]
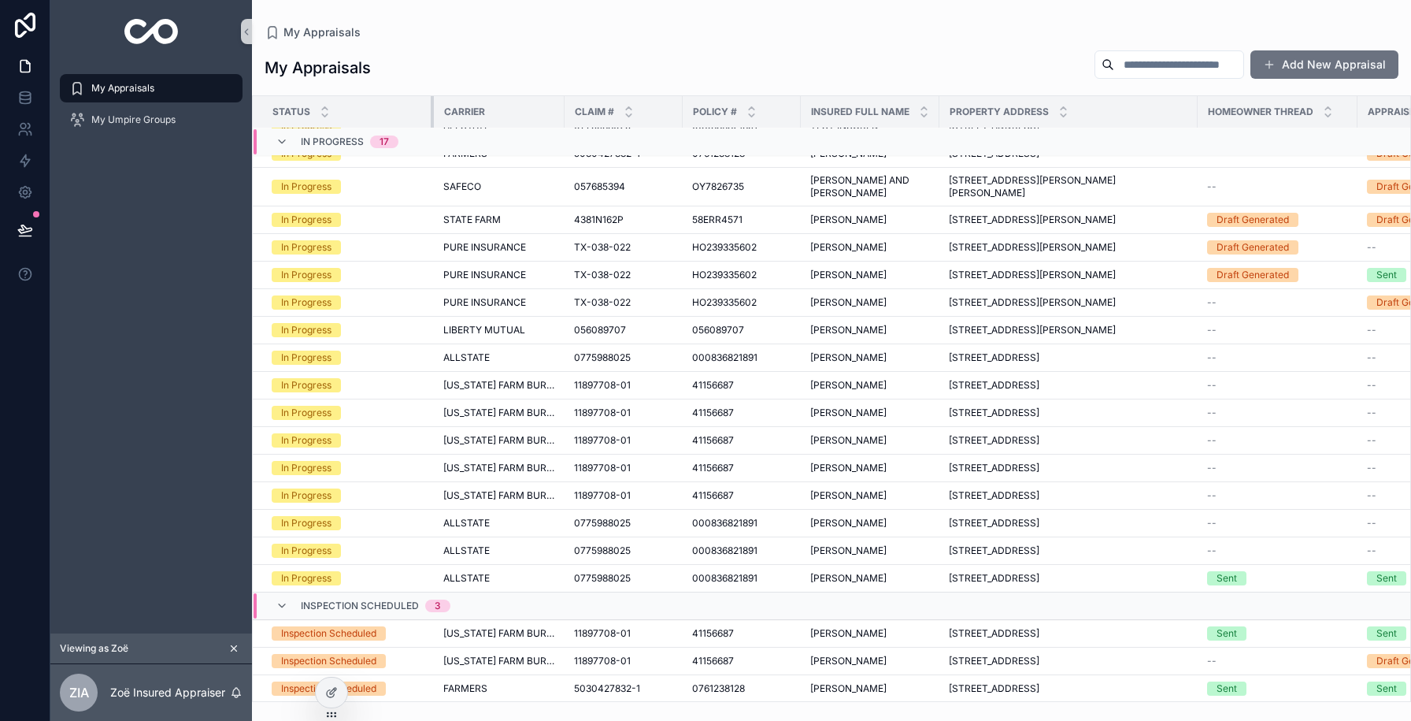
drag, startPoint x: 369, startPoint y: 114, endPoint x: 432, endPoint y: 102, distance: 63.5
click at [432, 102] on div "scrollable content" at bounding box center [434, 111] width 6 height 31
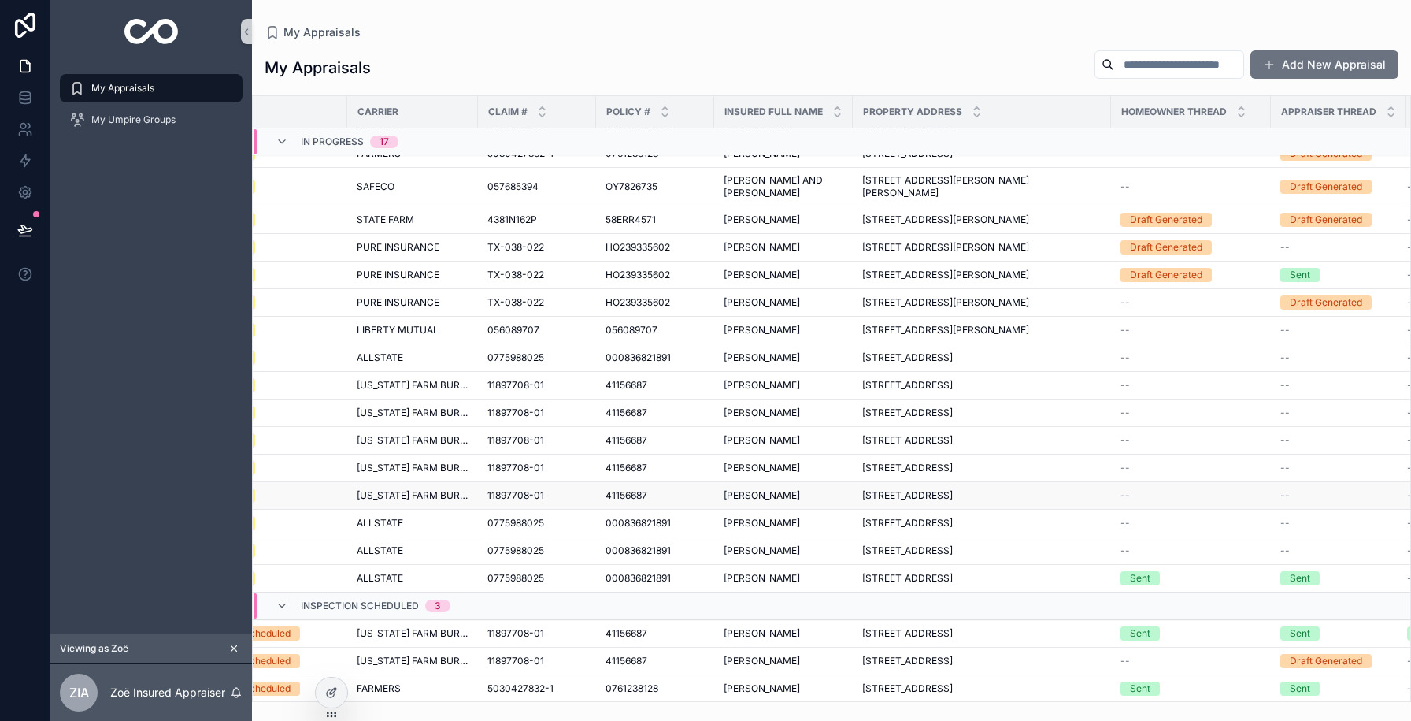
scroll to position [43, 180]
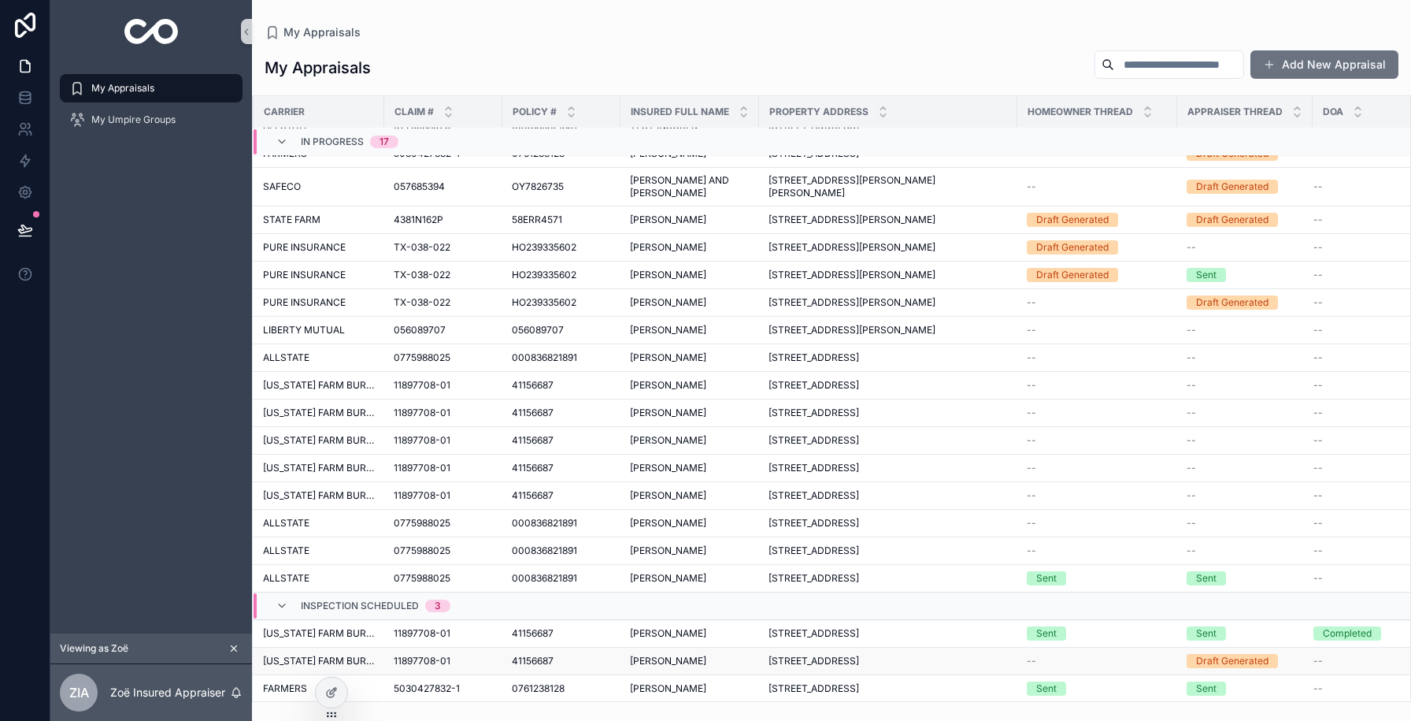
click at [630, 658] on span "[PERSON_NAME]" at bounding box center [668, 660] width 76 height 13
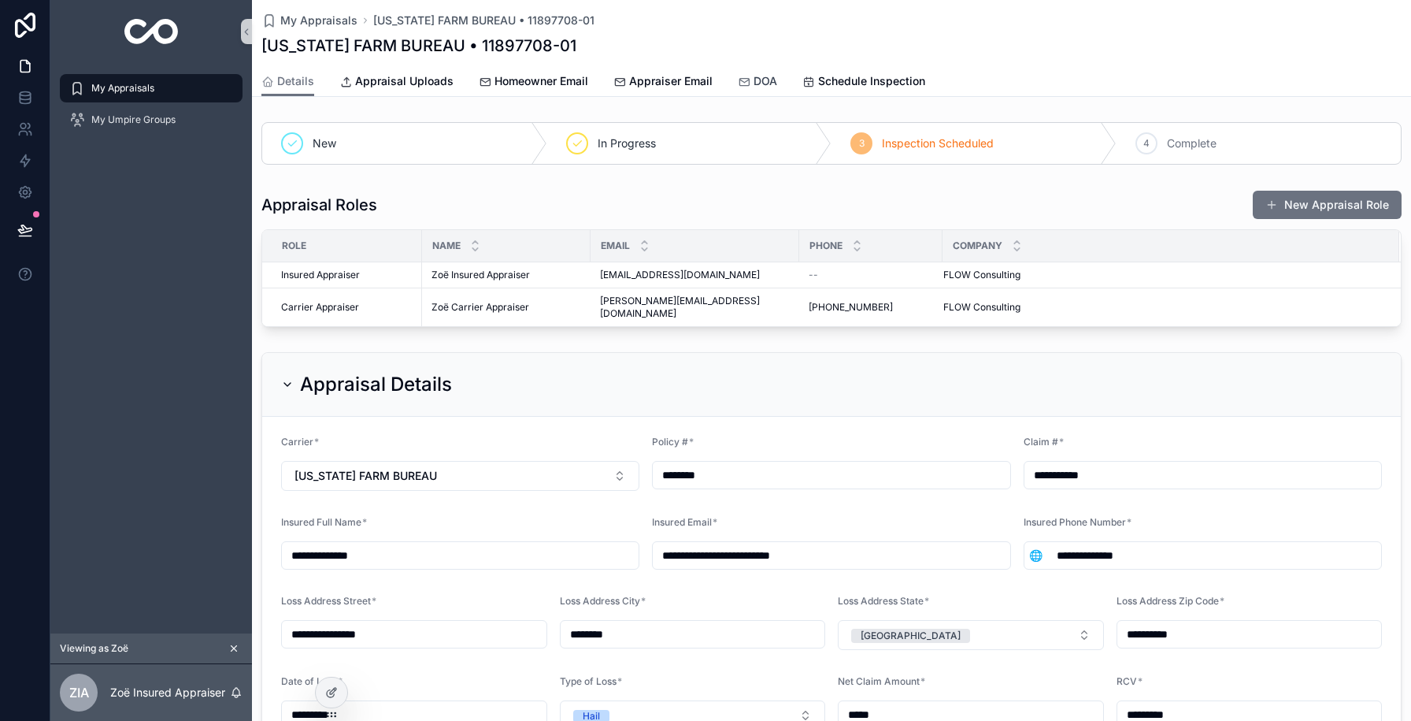
click at [760, 78] on span "DOA" at bounding box center [766, 81] width 24 height 16
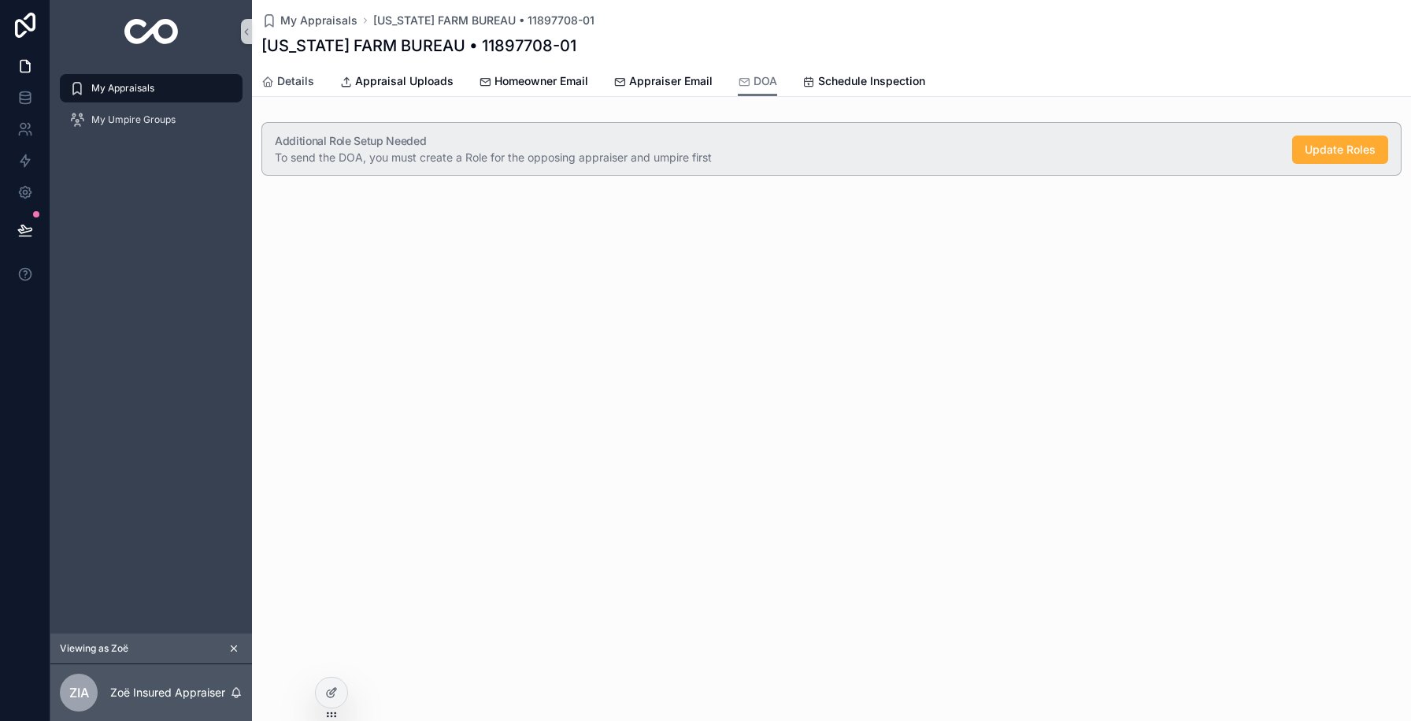
click at [299, 83] on span "Details" at bounding box center [295, 81] width 37 height 16
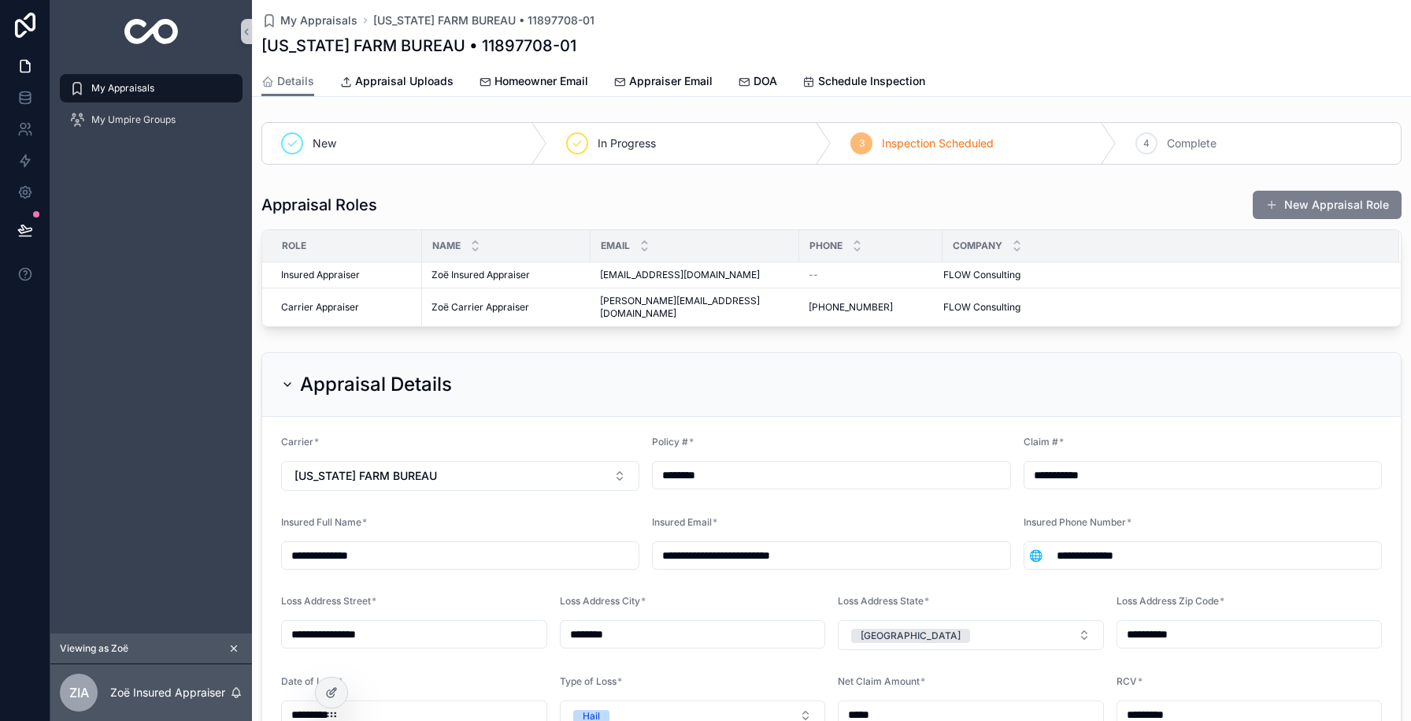
click at [1334, 214] on button "New Appraisal Role" at bounding box center [1327, 205] width 149 height 28
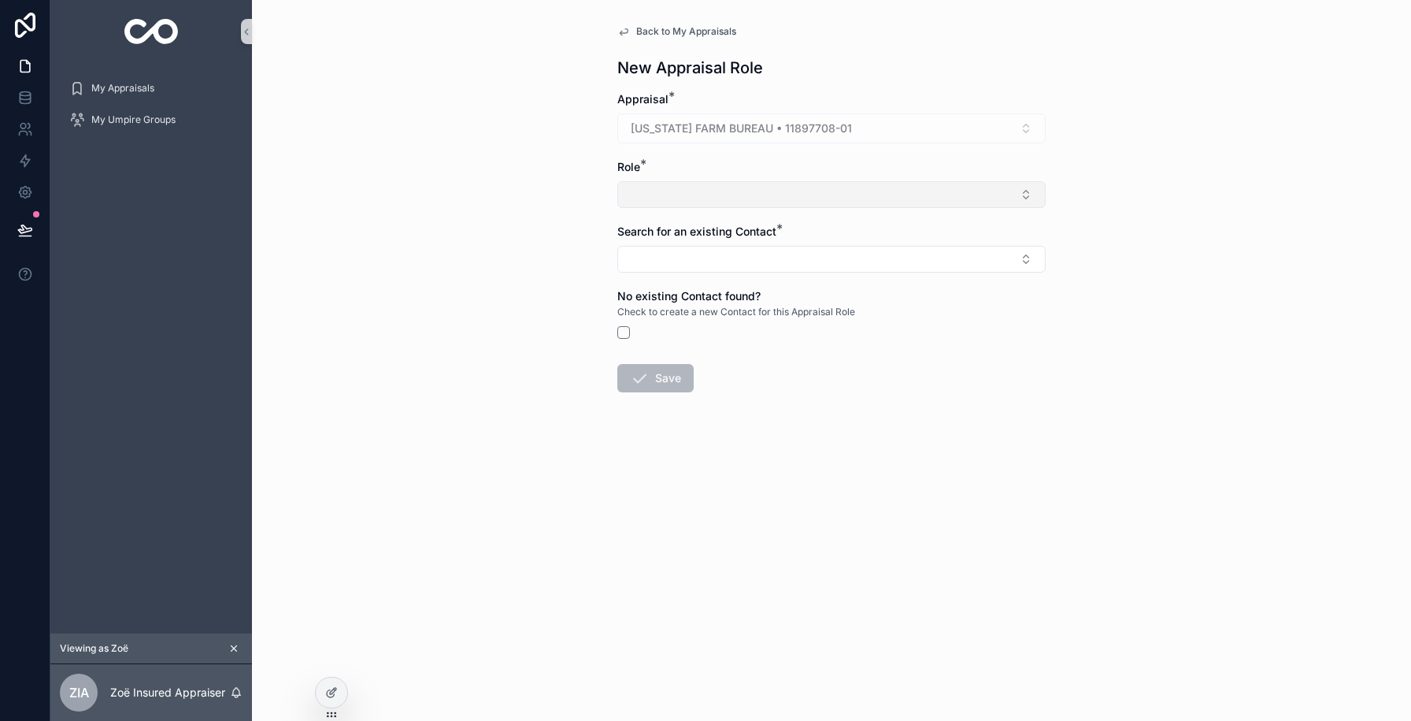
click at [656, 195] on button "Select Button" at bounding box center [831, 194] width 428 height 27
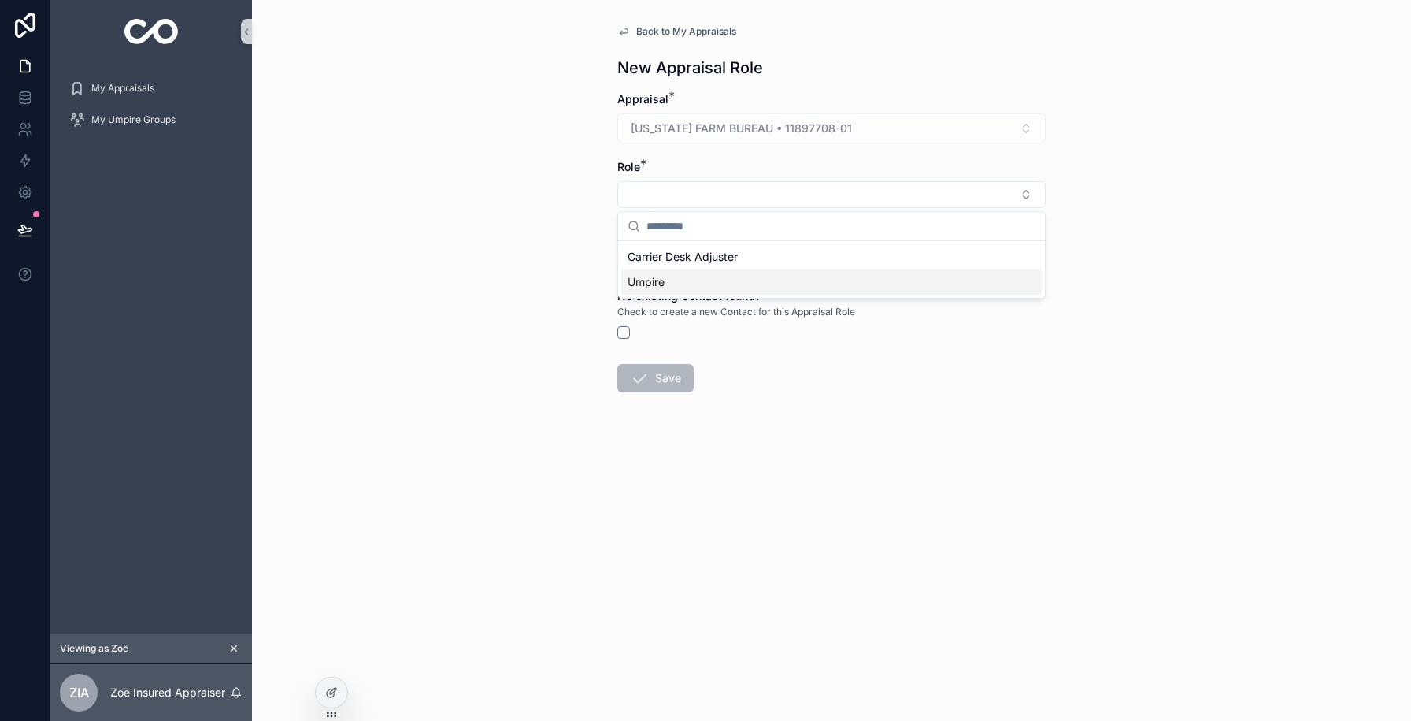
click at [657, 287] on span "Umpire" at bounding box center [646, 282] width 37 height 16
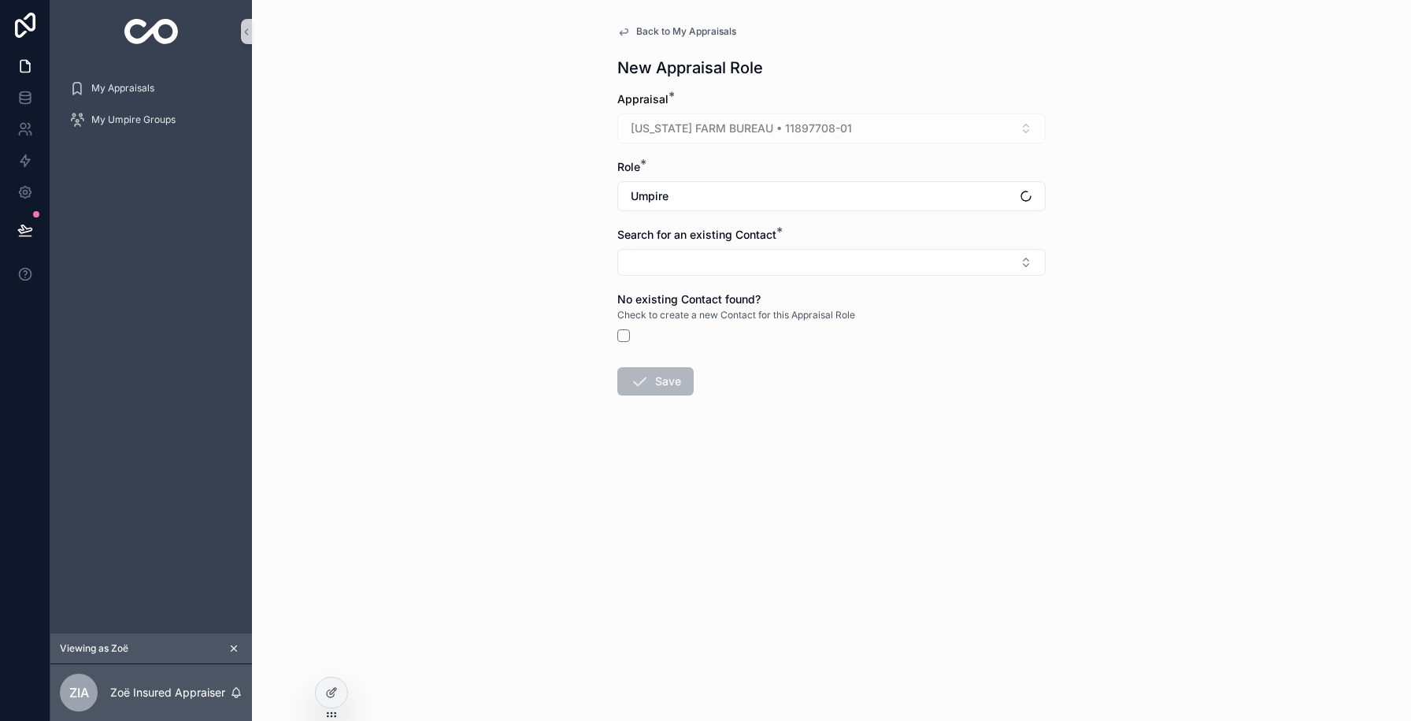
click at [657, 283] on form "Appraisal * TEXAS FARM BUREAU • 11897708-01 Role * Umpire Search for an existin…" at bounding box center [831, 293] width 428 height 405
click at [657, 272] on button "Select Button" at bounding box center [831, 262] width 428 height 27
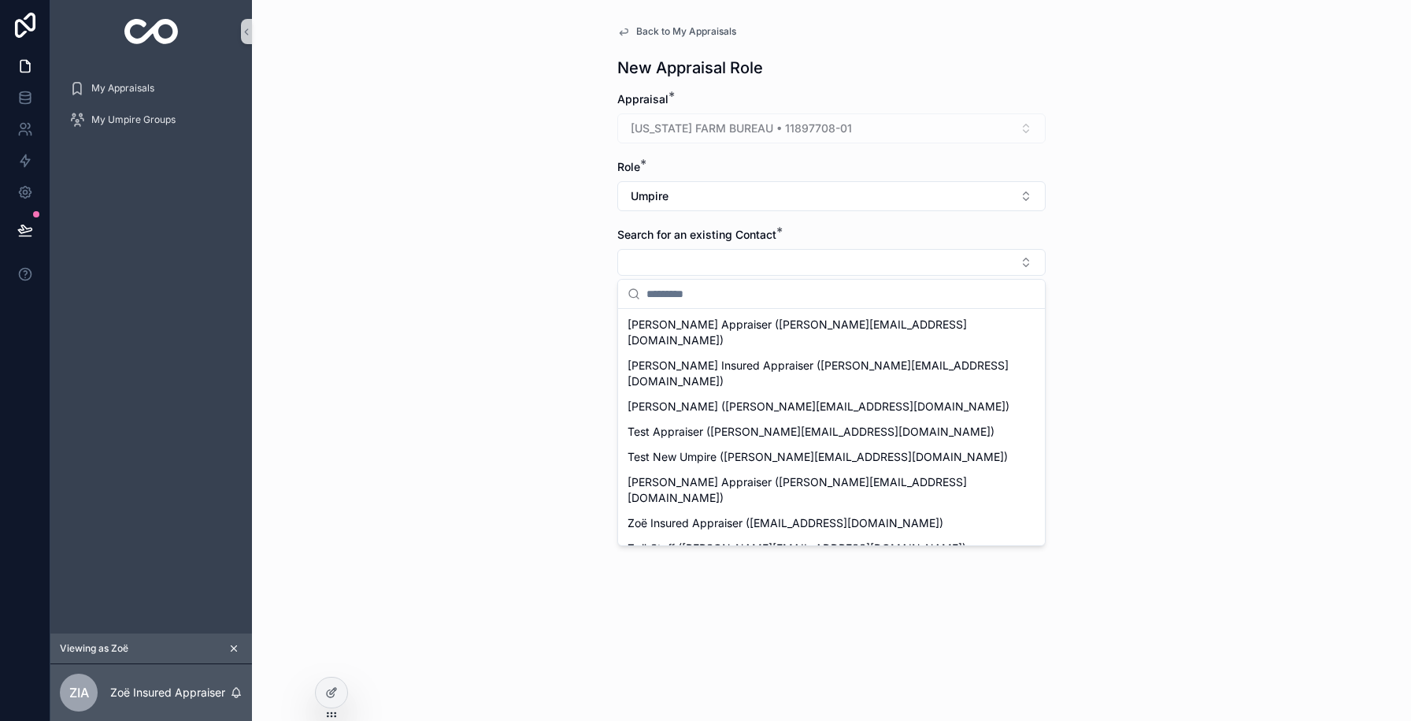
click at [669, 565] on span "[PERSON_NAME] ([PERSON_NAME][EMAIL_ADDRESS][DOMAIN_NAME])" at bounding box center [819, 573] width 382 height 16
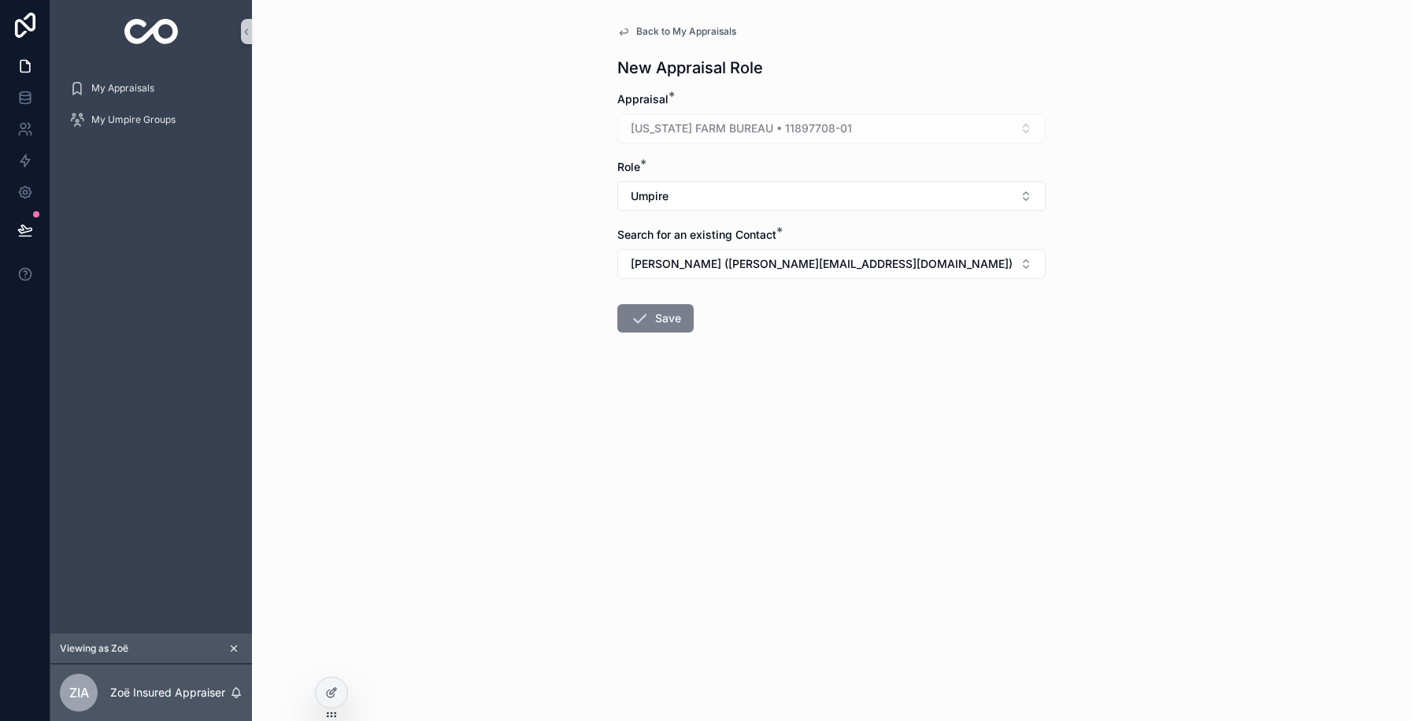
click at [635, 324] on icon "scrollable content" at bounding box center [639, 318] width 19 height 19
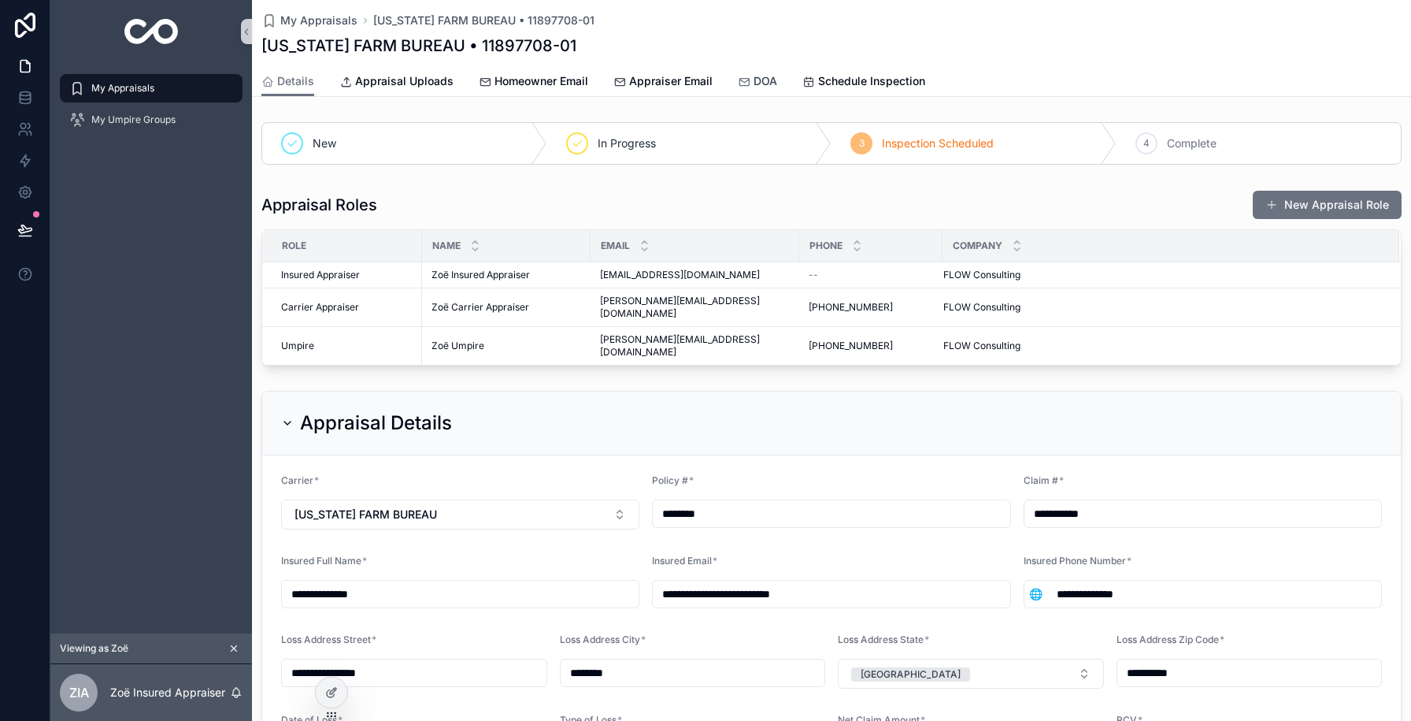
click at [754, 90] on link "DOA" at bounding box center [757, 82] width 39 height 31
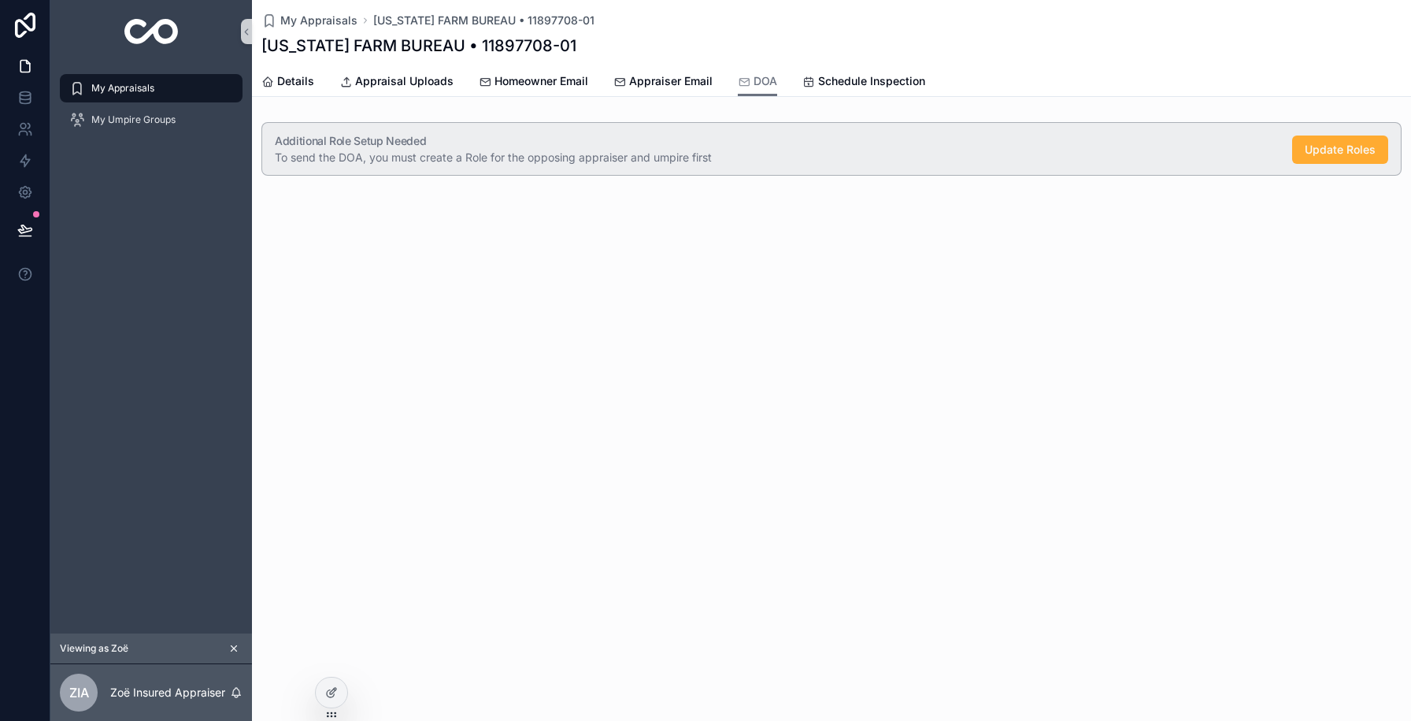
click at [677, 302] on div "My Appraisals TEXAS FARM BUREAU • 11897708-01 TEXAS FARM BUREAU • 11897708-01 D…" at bounding box center [831, 360] width 1159 height 721
click at [678, 298] on div "My Appraisals TEXAS FARM BUREAU • 11897708-01 TEXAS FARM BUREAU • 11897708-01 D…" at bounding box center [831, 360] width 1159 height 721
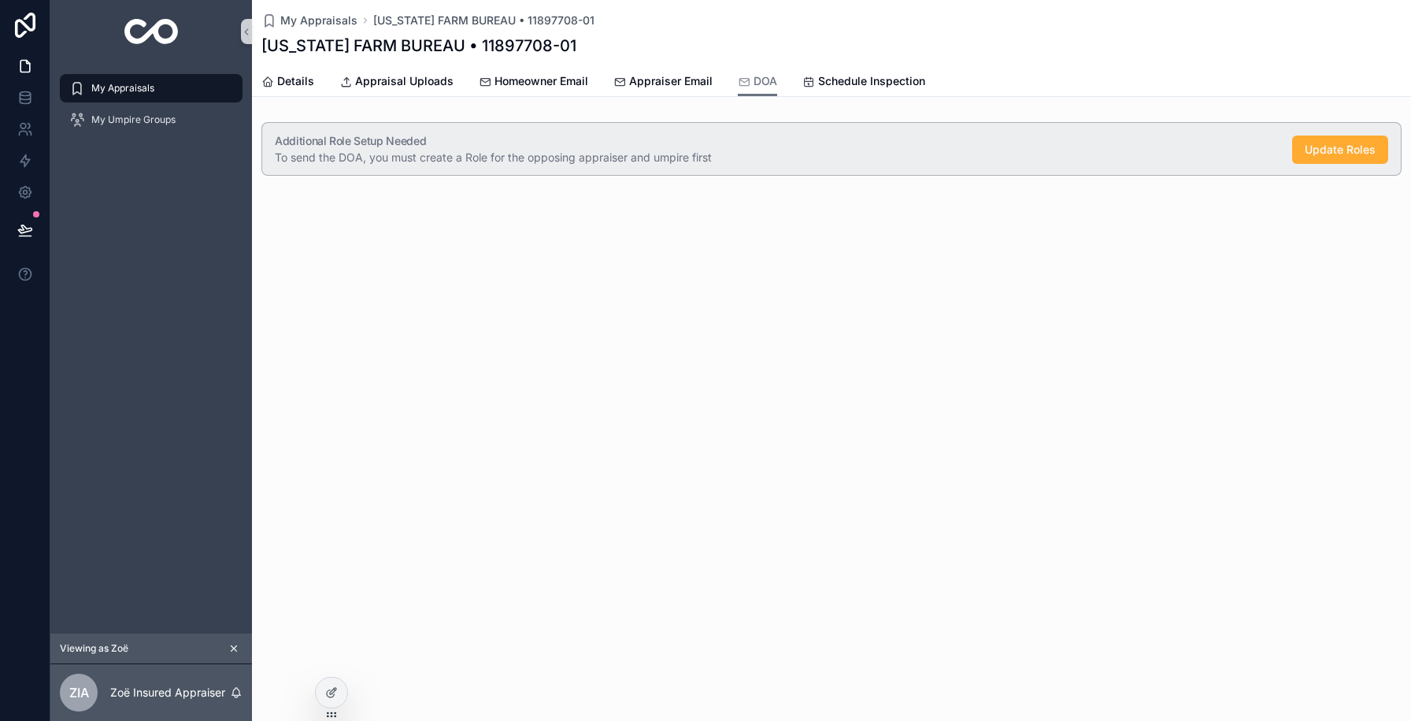
click at [836, 350] on div "My Appraisals TEXAS FARM BUREAU • 11897708-01 TEXAS FARM BUREAU • 11897708-01 D…" at bounding box center [831, 360] width 1159 height 721
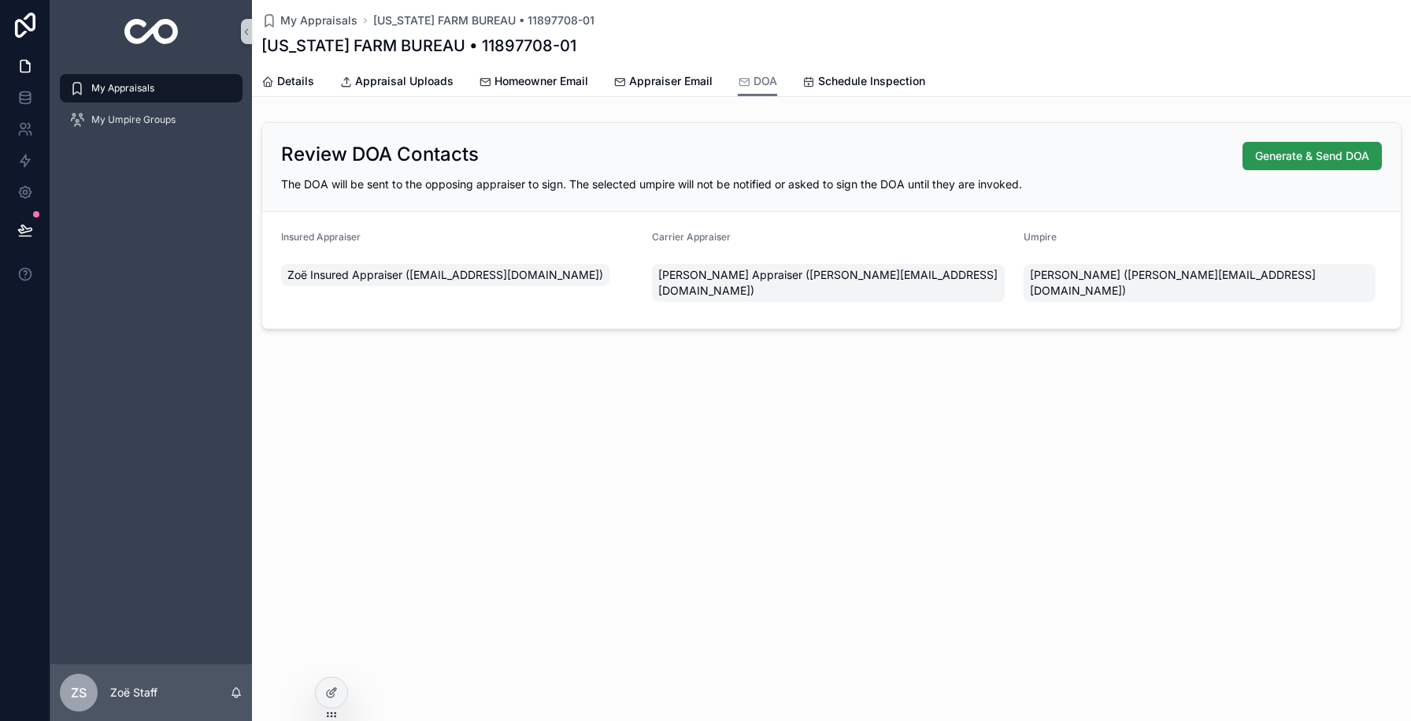
click at [1280, 158] on span "Generate & Send DOA" at bounding box center [1312, 156] width 114 height 16
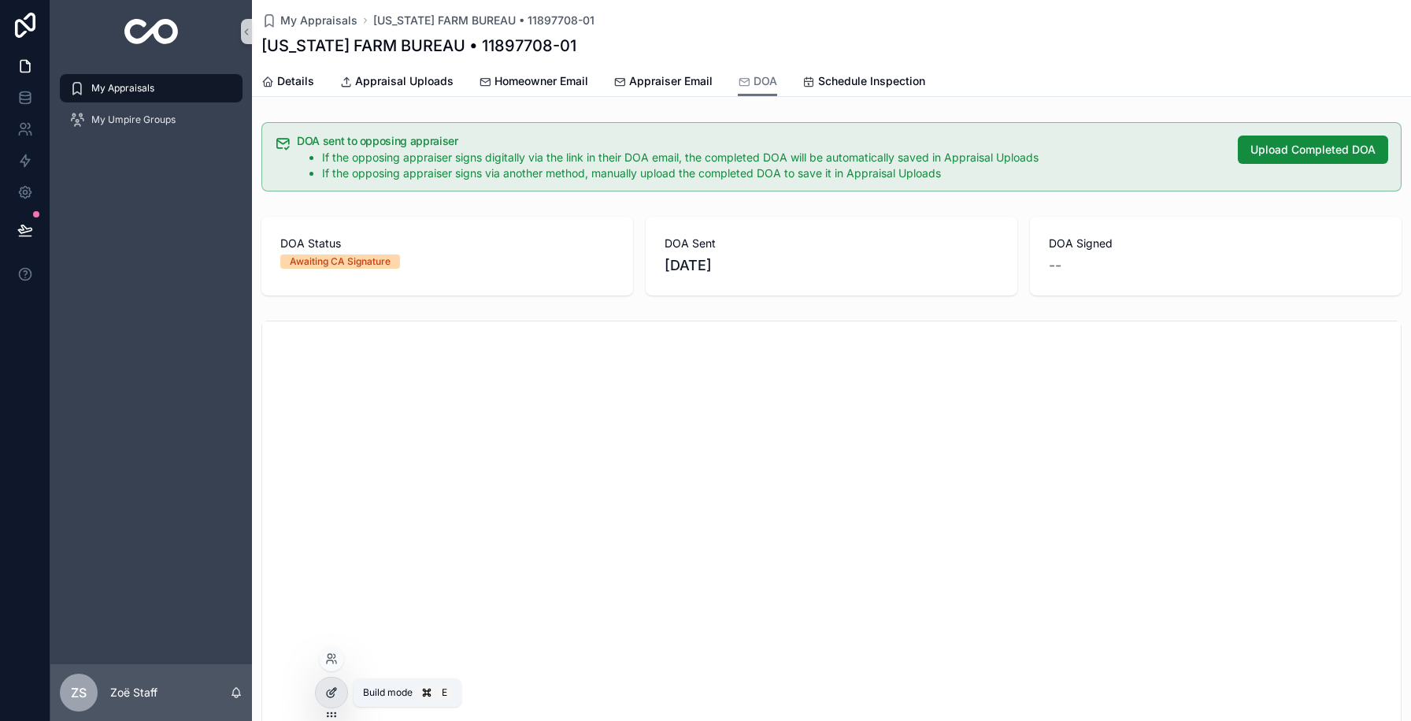
click at [333, 690] on icon at bounding box center [331, 692] width 13 height 13
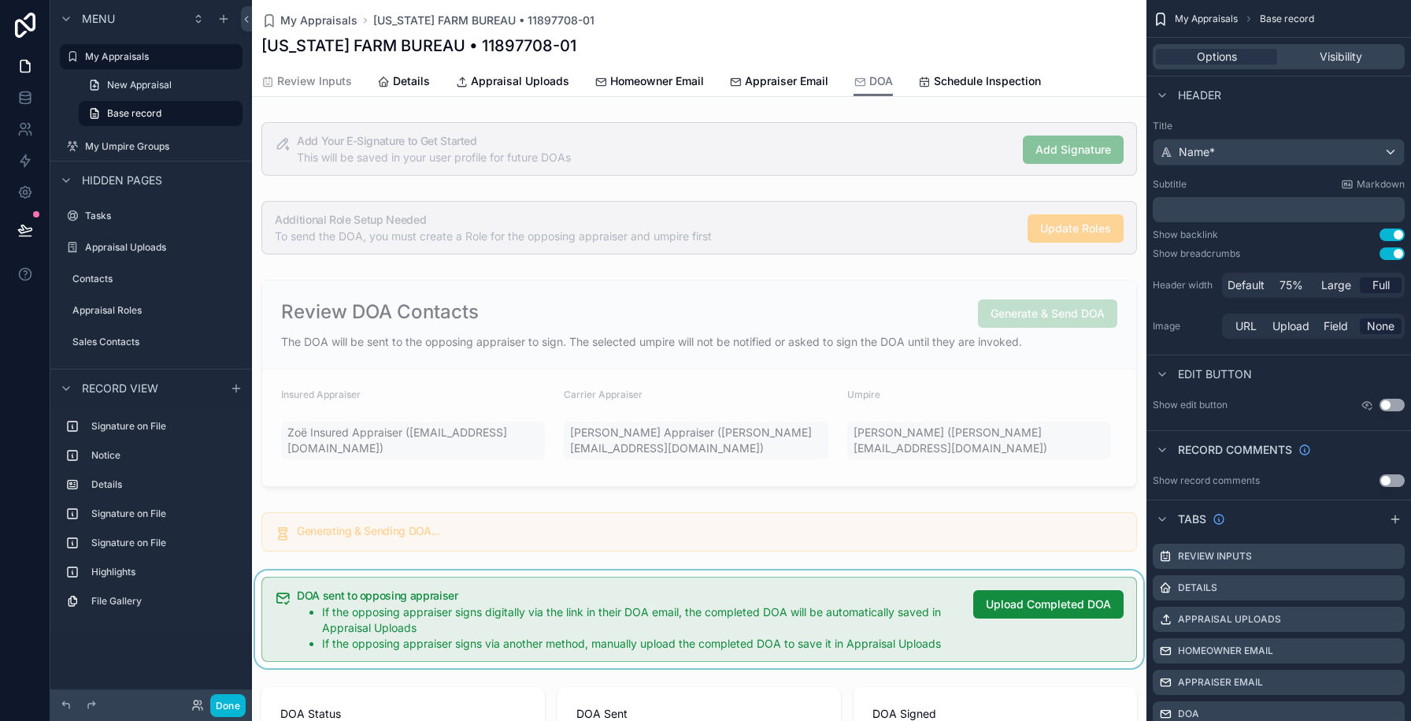
click at [550, 593] on div "scrollable content" at bounding box center [699, 619] width 895 height 98
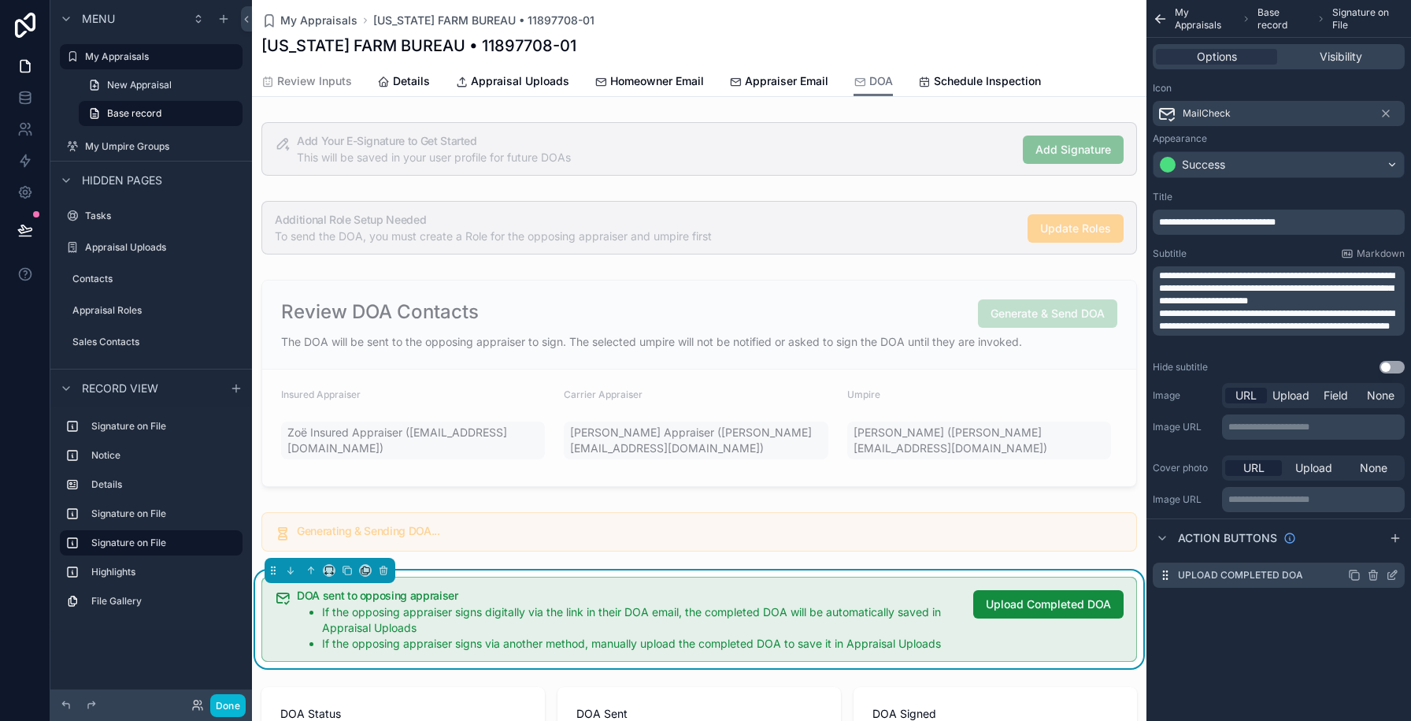
click at [1395, 572] on icon "scrollable content" at bounding box center [1394, 573] width 6 height 6
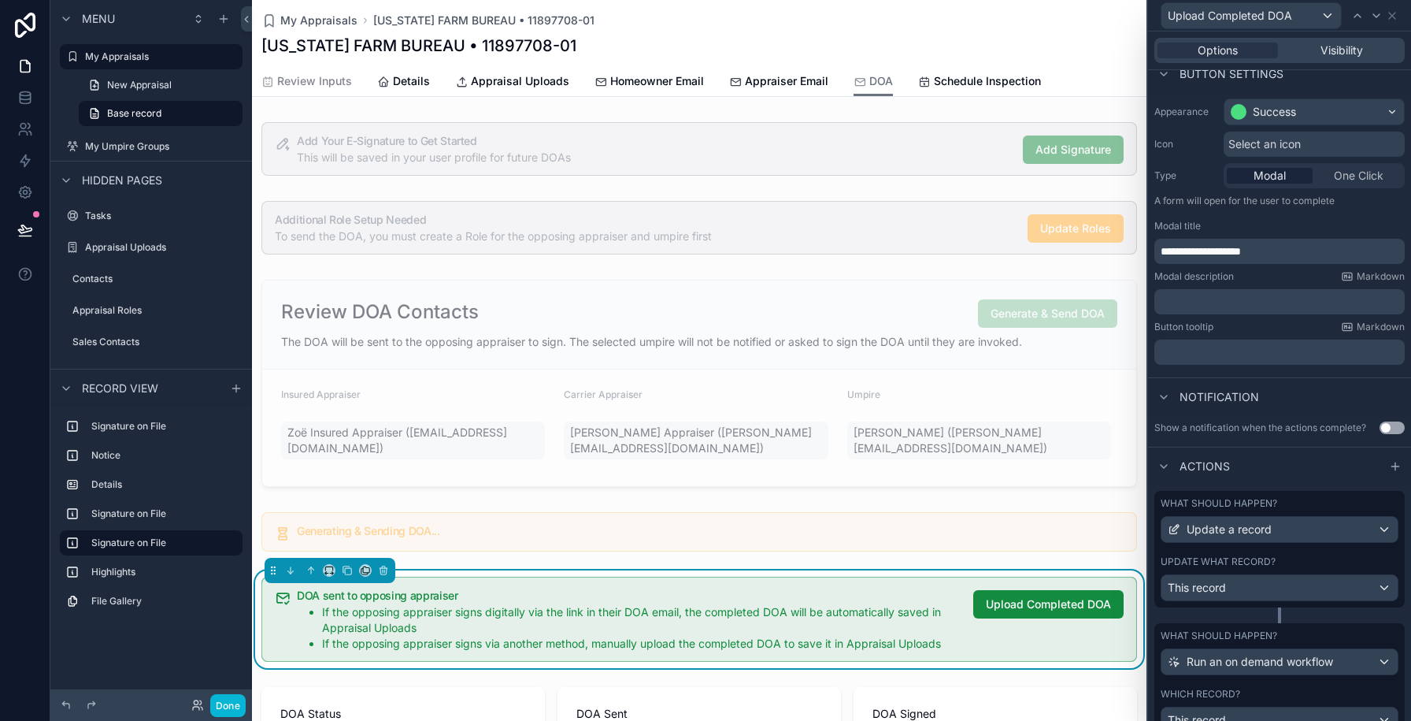
scroll to position [169, 0]
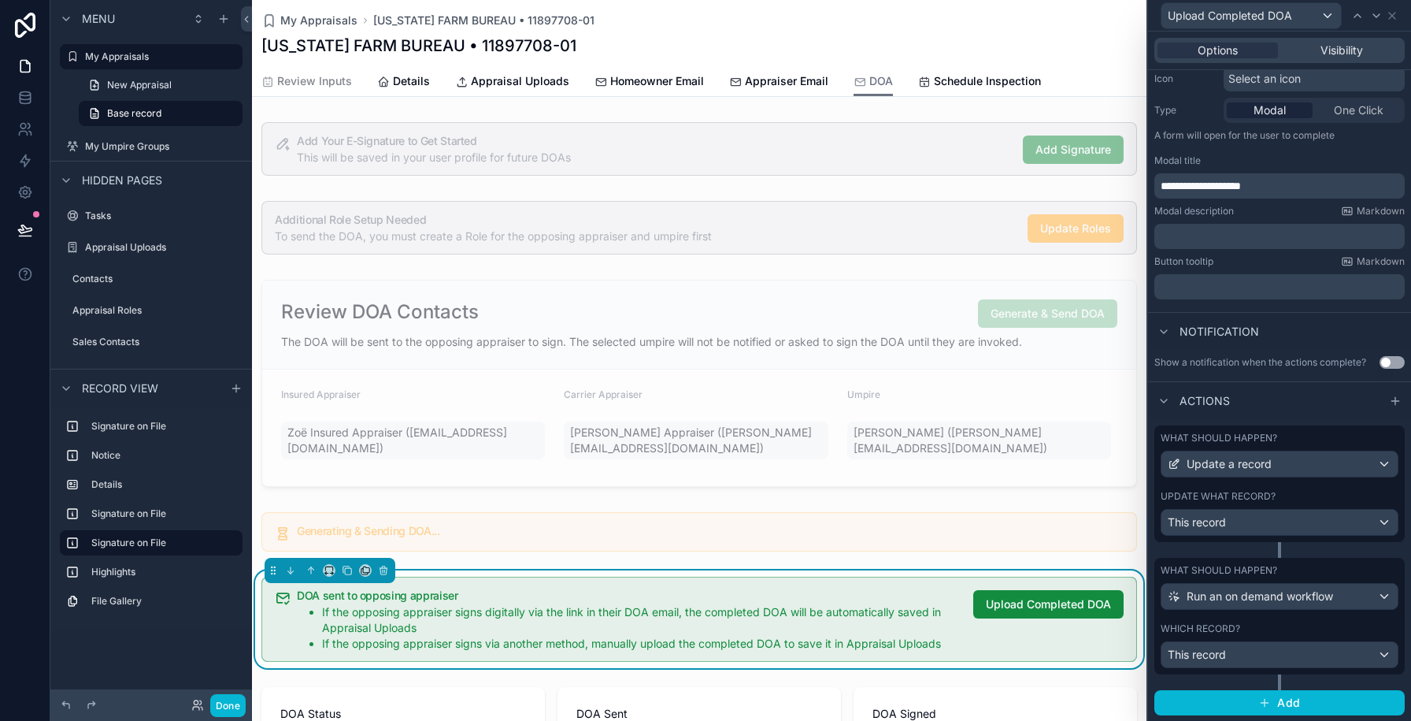
click at [1284, 492] on div "Update what record?" at bounding box center [1280, 496] width 238 height 13
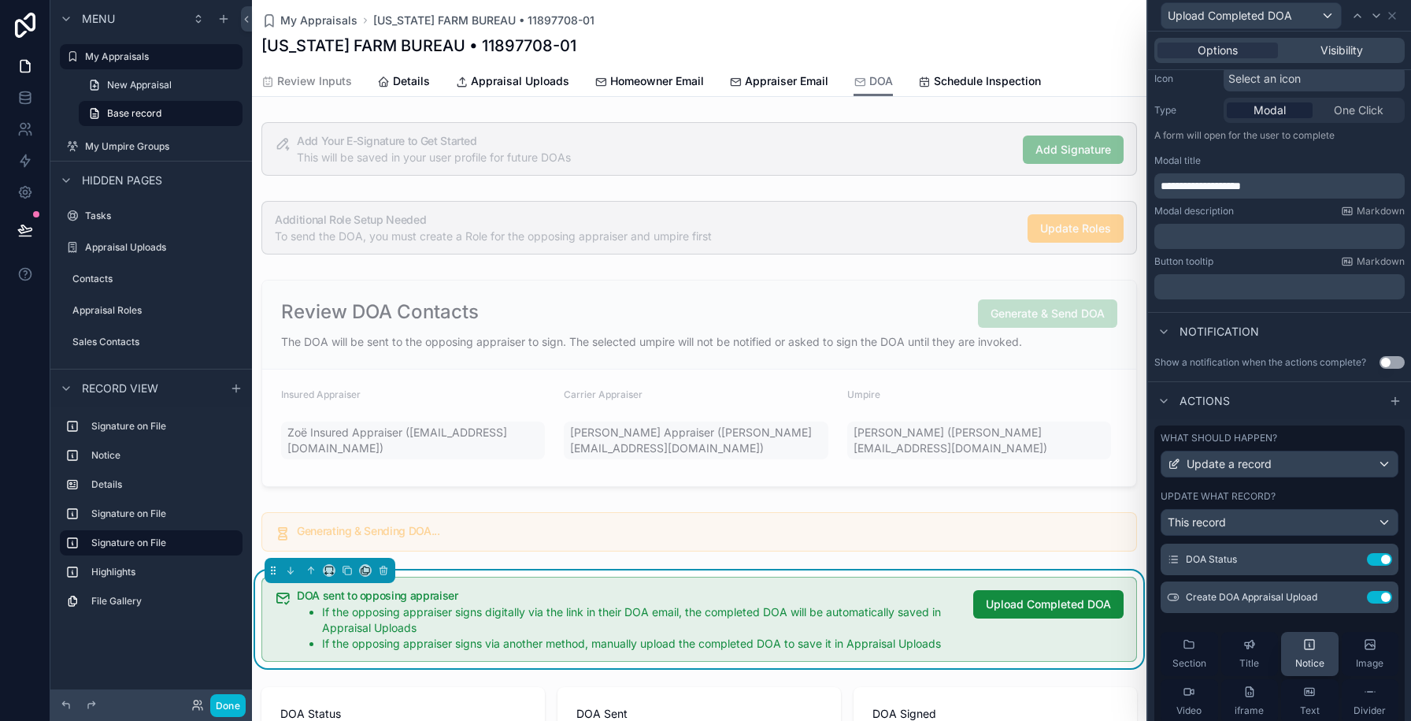
scroll to position [93, 0]
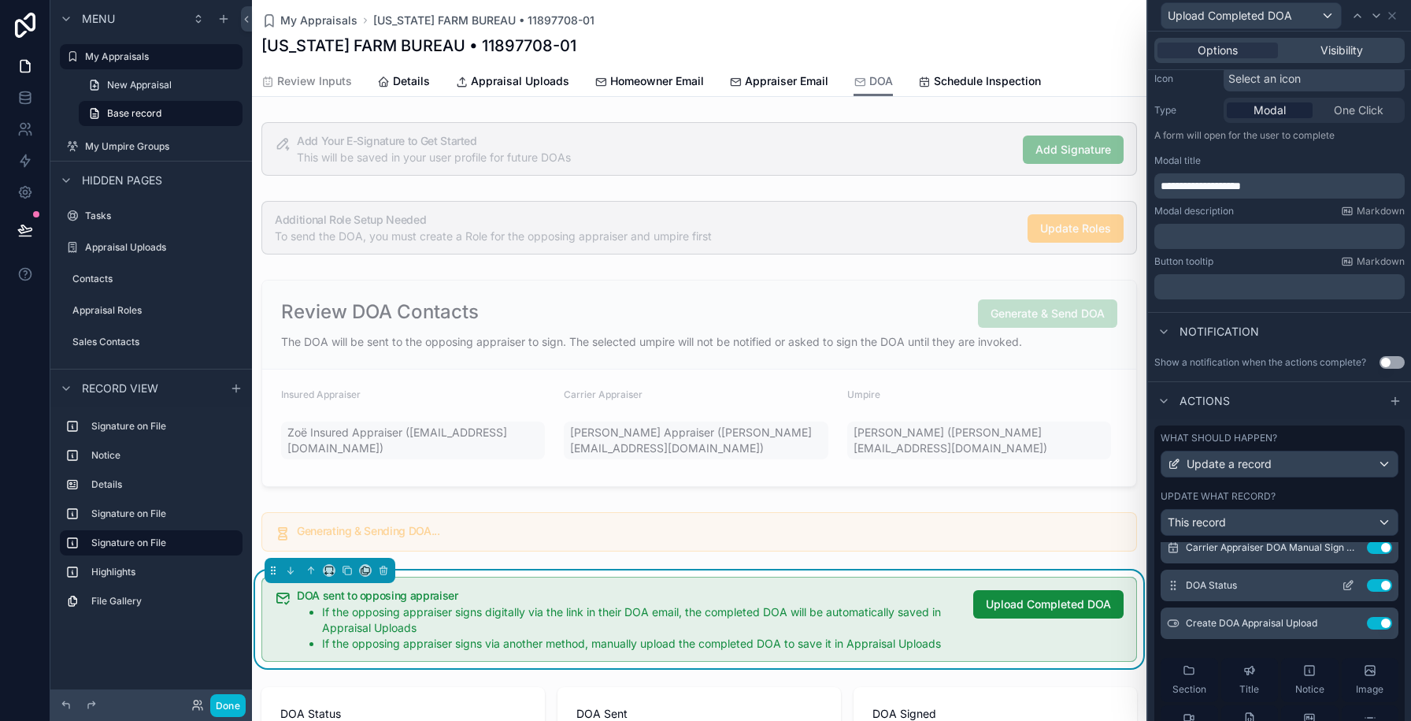
click at [1381, 580] on button "Use setting" at bounding box center [1379, 585] width 25 height 13
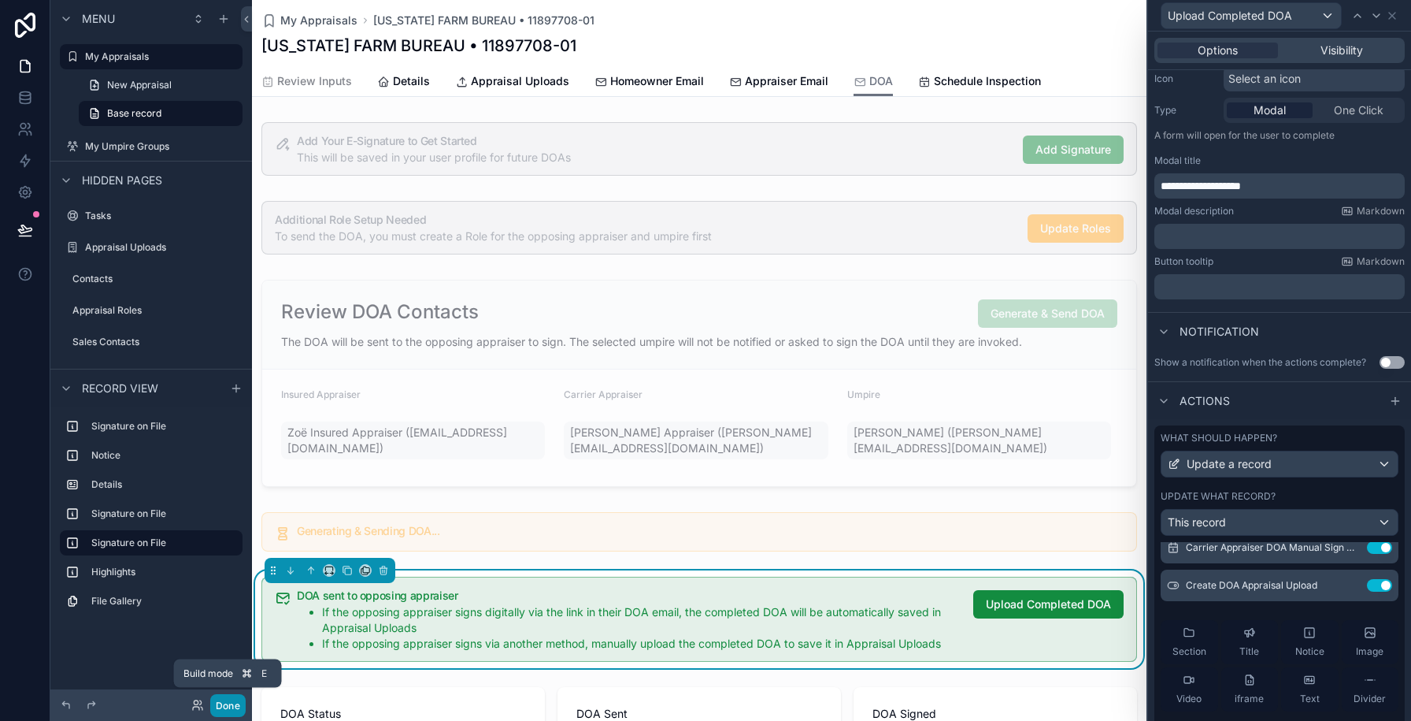
click at [227, 707] on button "Done" at bounding box center [227, 705] width 35 height 23
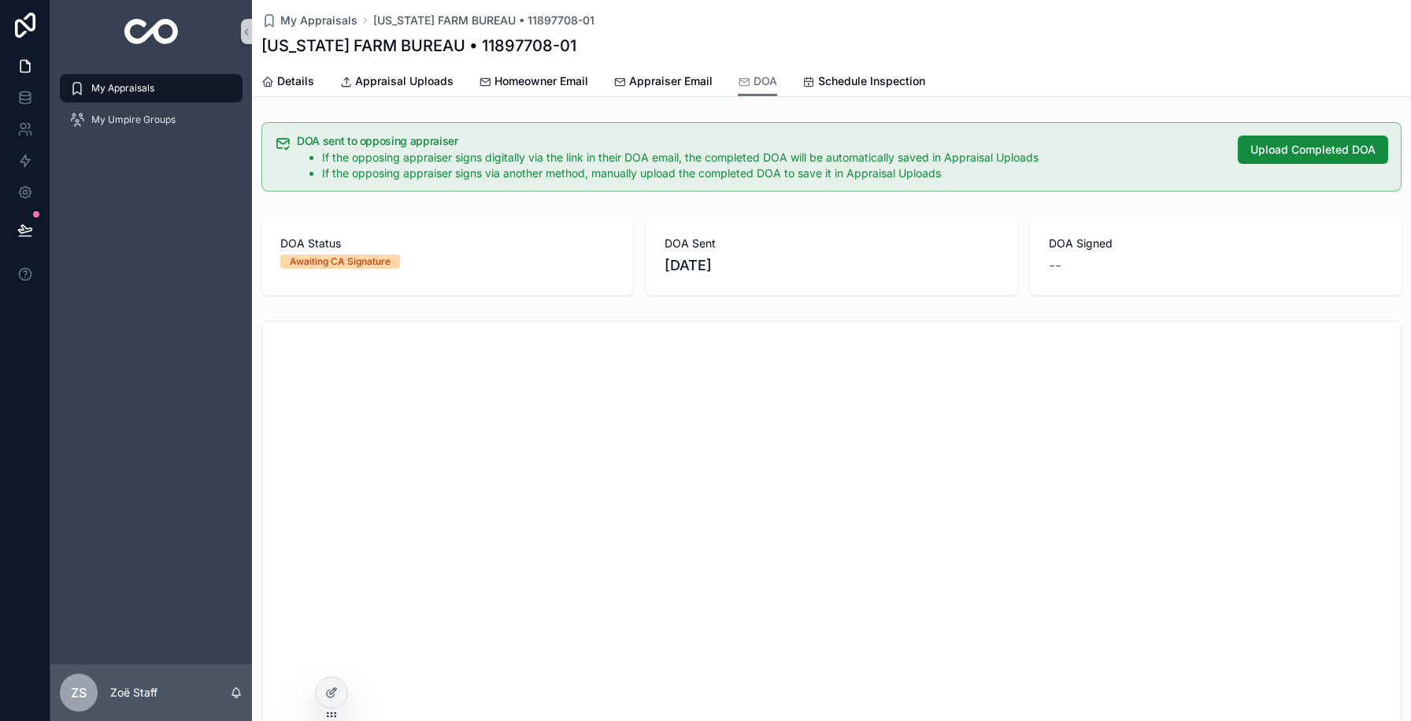
click at [1264, 128] on div "DOA sent to opposing appraiser If the opposing appraiser signs digitally via th…" at bounding box center [831, 156] width 1140 height 69
click at [1265, 139] on button "Upload Completed DOA" at bounding box center [1313, 149] width 150 height 28
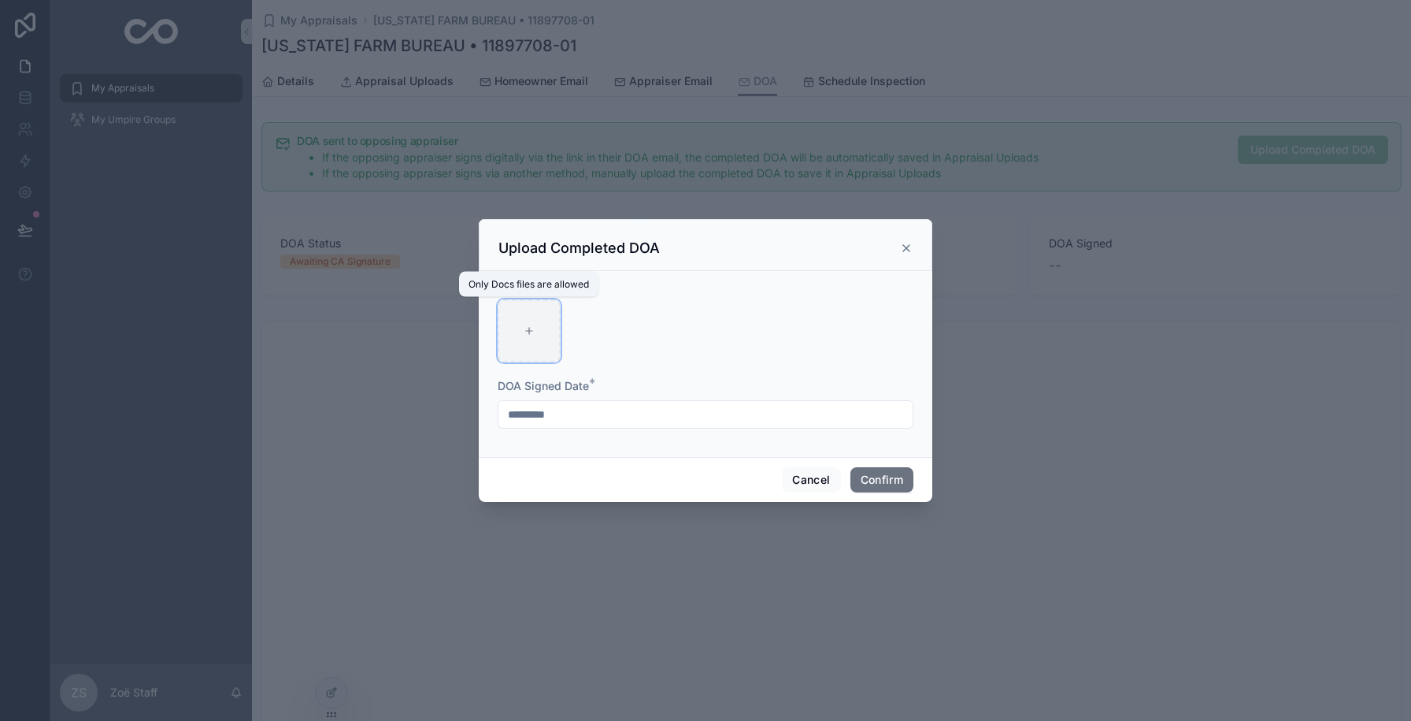
click at [529, 334] on icon at bounding box center [529, 331] width 0 height 6
type input "**********"
click at [888, 472] on button "Confirm" at bounding box center [881, 479] width 63 height 25
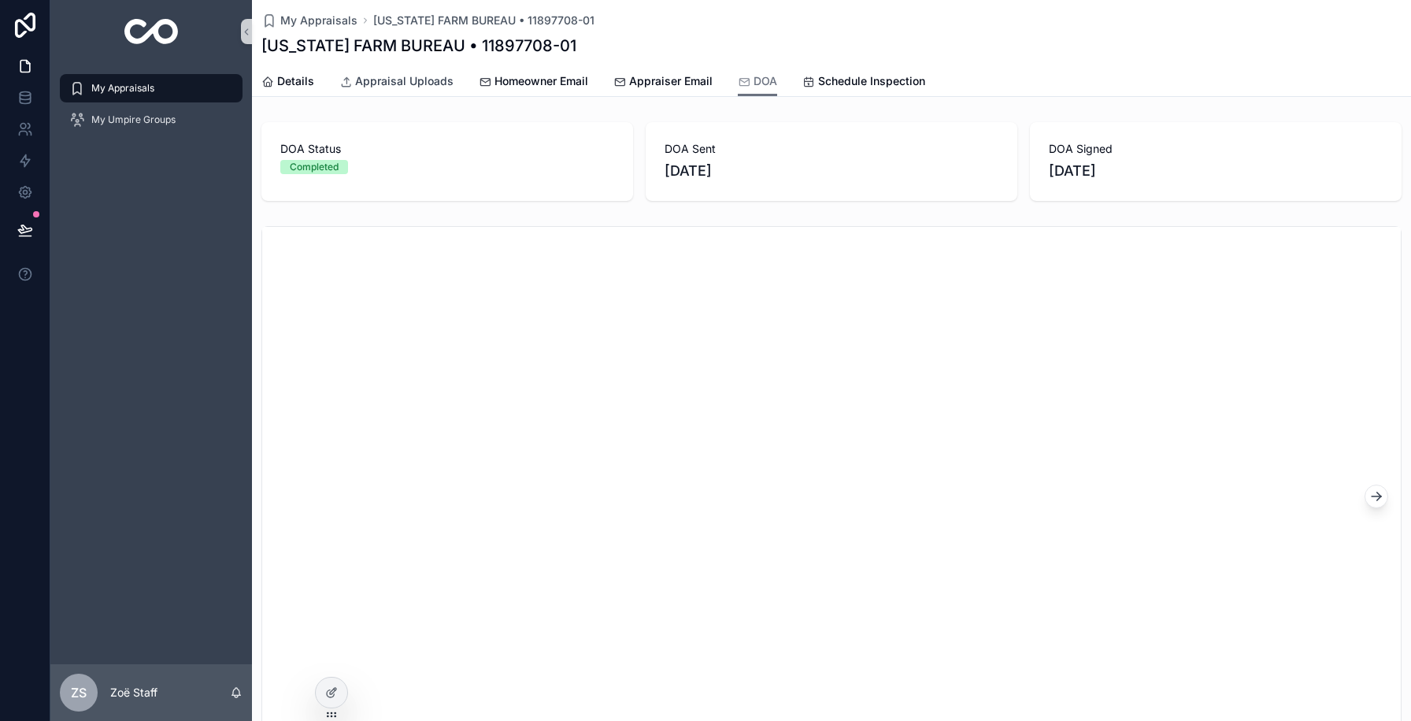
click at [413, 73] on span "Appraisal Uploads" at bounding box center [404, 81] width 98 height 16
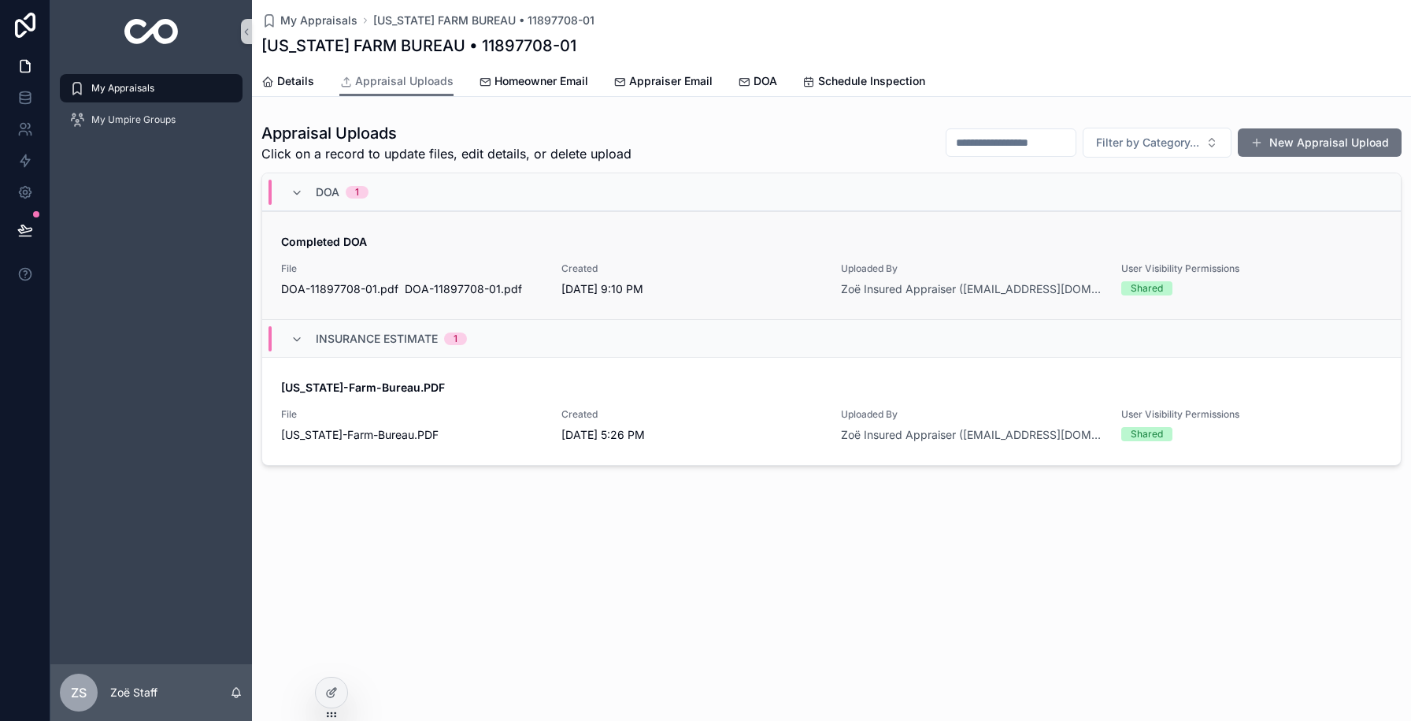
click at [451, 242] on span "Completed DOA" at bounding box center [831, 242] width 1101 height 16
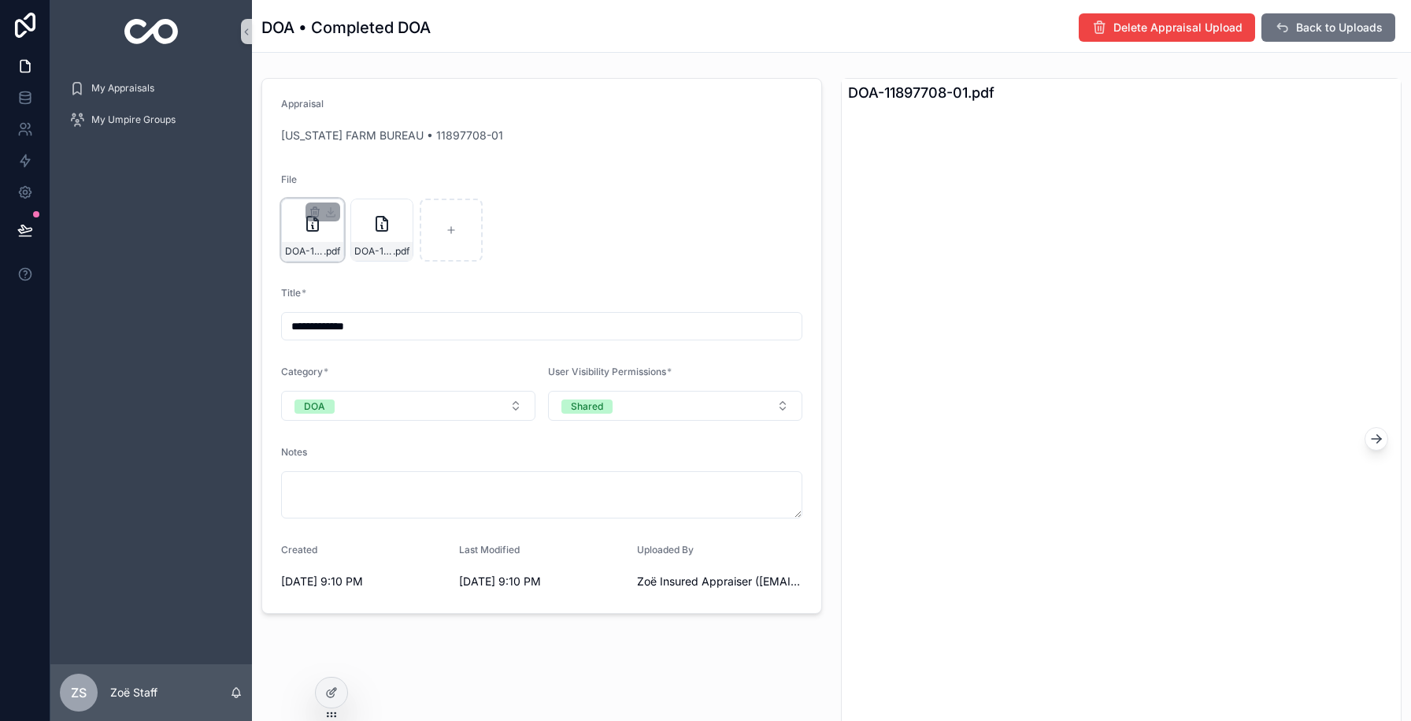
click at [305, 236] on div "DOA-11897708-01 .pdf" at bounding box center [312, 229] width 63 height 63
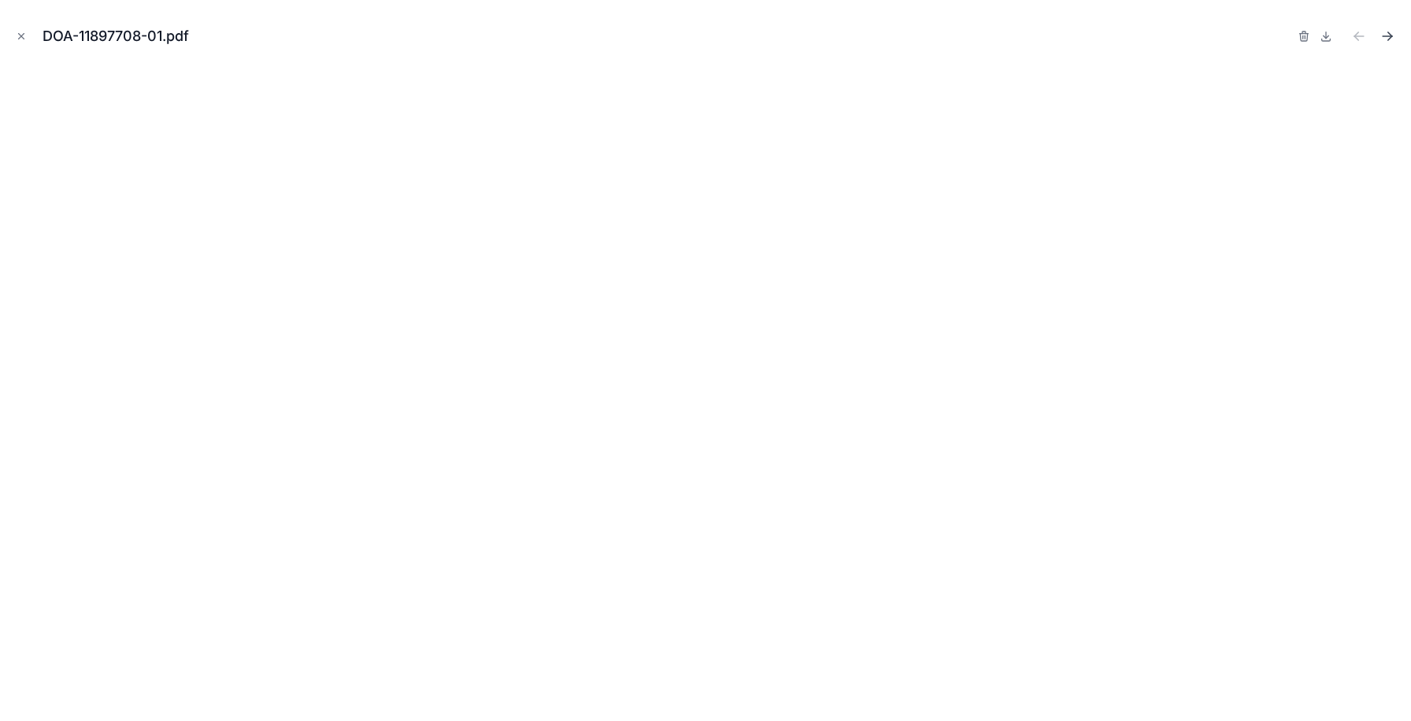
click at [1389, 36] on icon "Next file" at bounding box center [1387, 36] width 9 height 0
click at [18, 36] on icon "Close modal" at bounding box center [21, 36] width 11 height 11
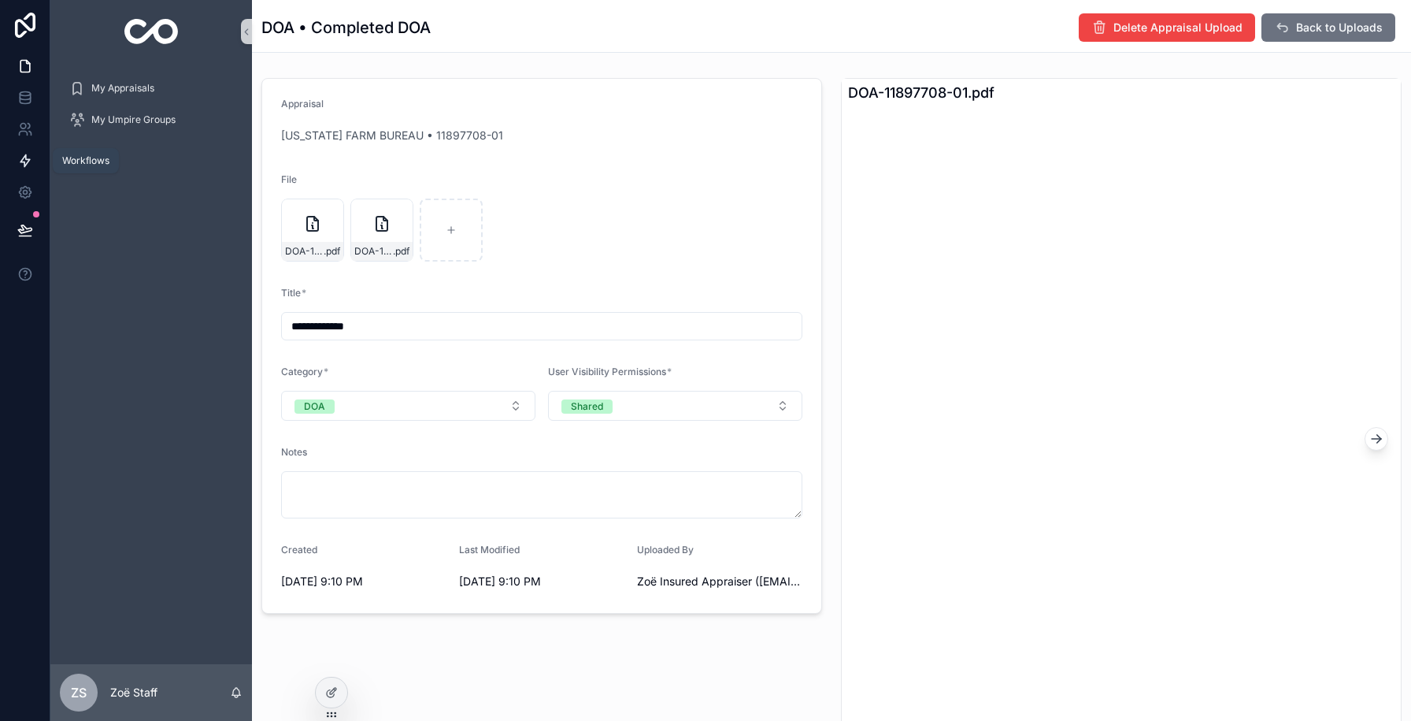
click at [12, 173] on link at bounding box center [25, 160] width 50 height 31
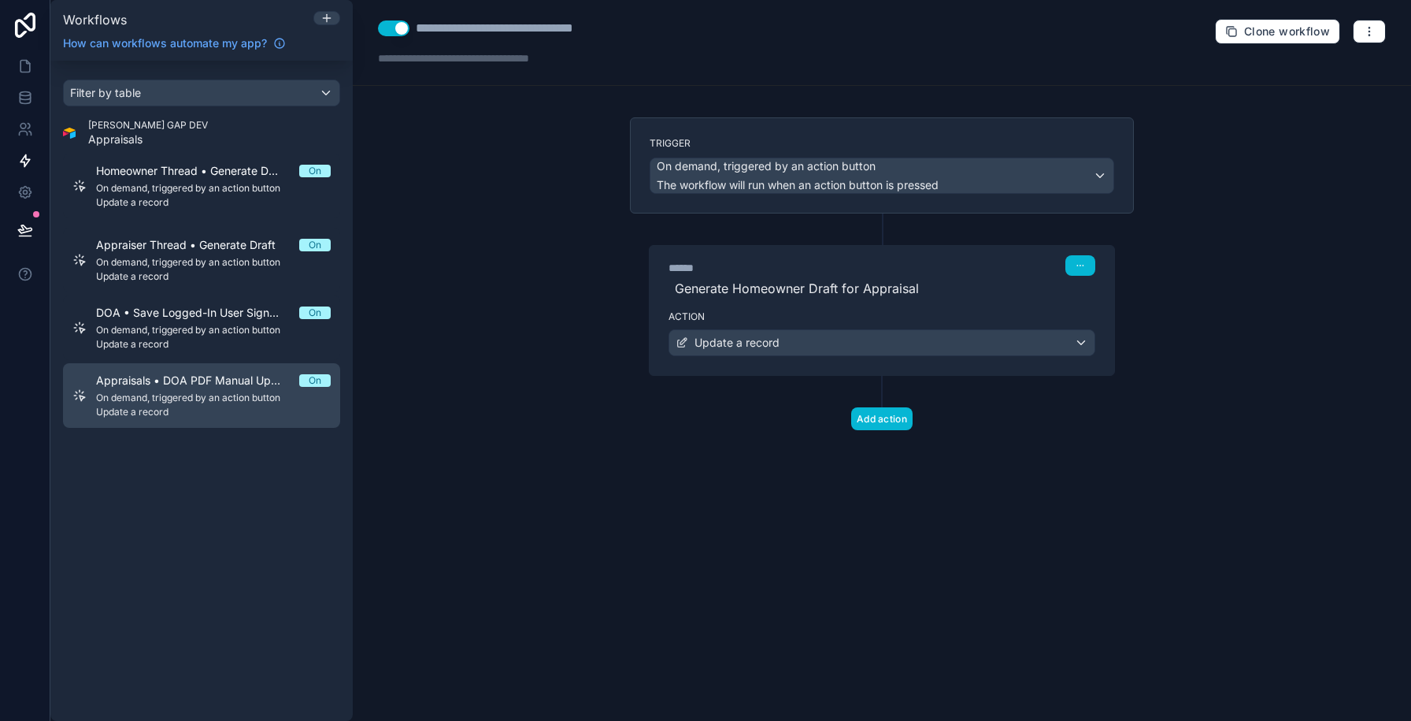
click at [153, 409] on span "Update a record" at bounding box center [213, 412] width 235 height 13
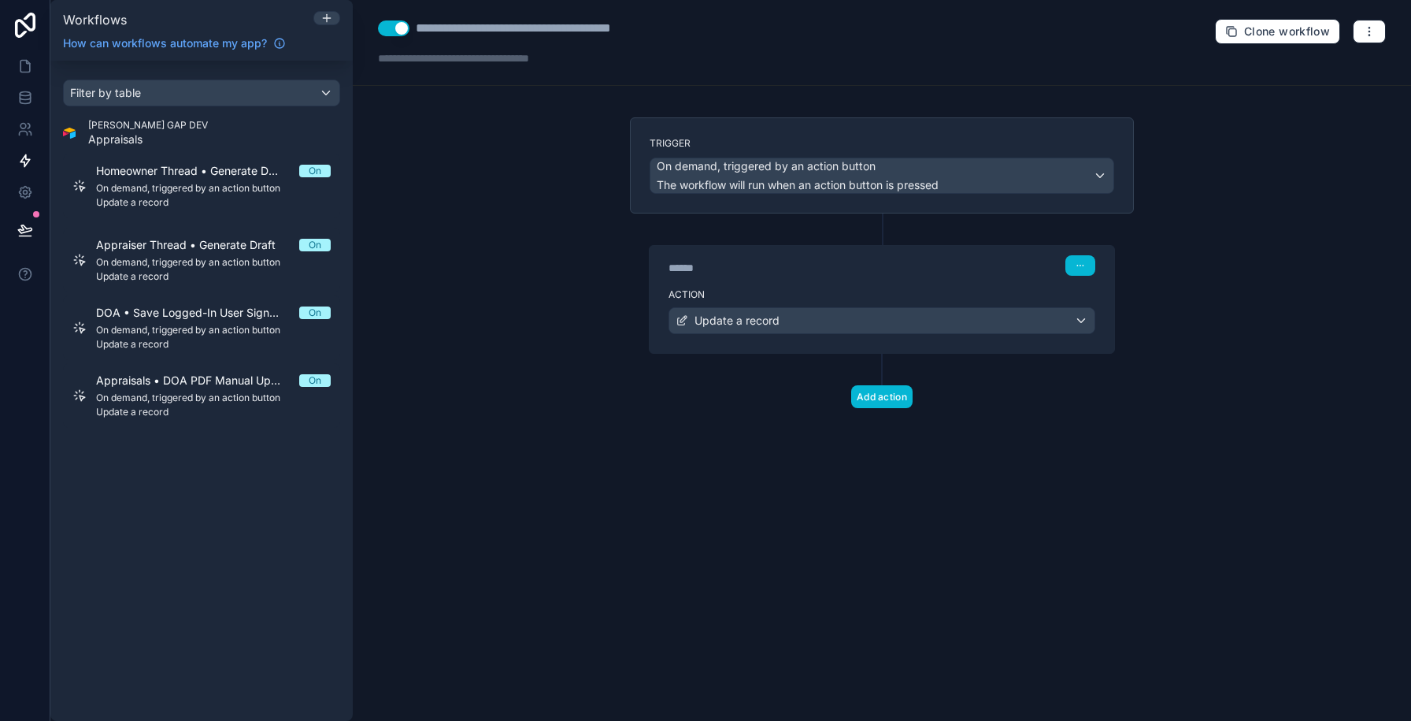
click at [824, 269] on div "******" at bounding box center [787, 268] width 236 height 16
click at [824, 288] on label "Action" at bounding box center [882, 294] width 427 height 13
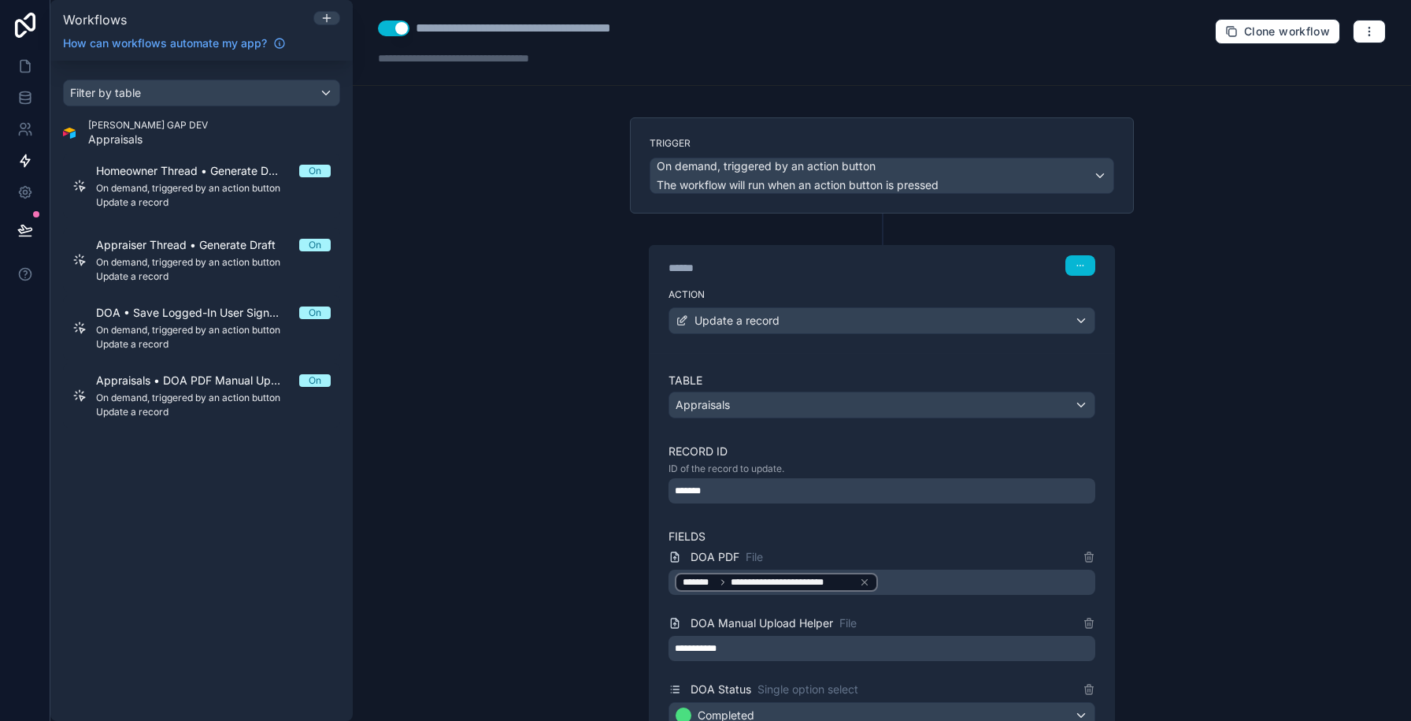
scroll to position [288, 0]
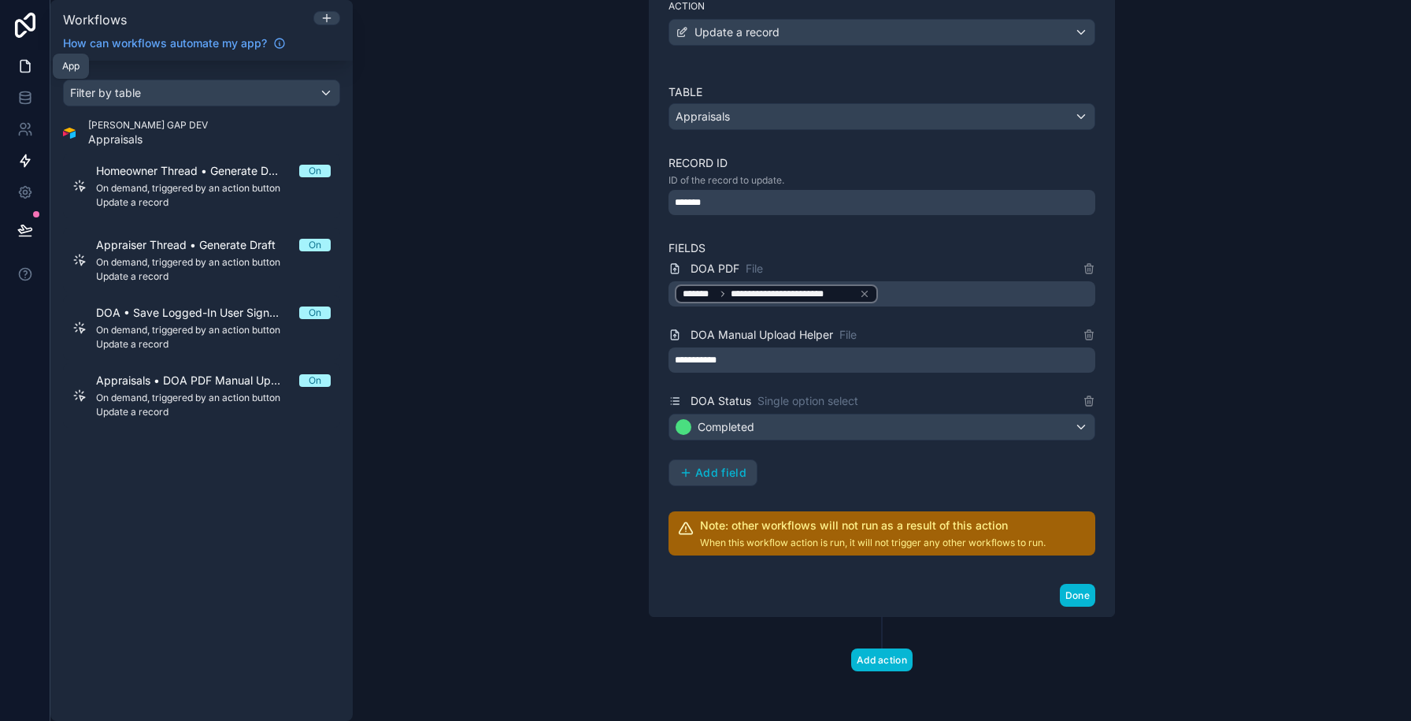
click at [25, 64] on icon at bounding box center [25, 66] width 16 height 16
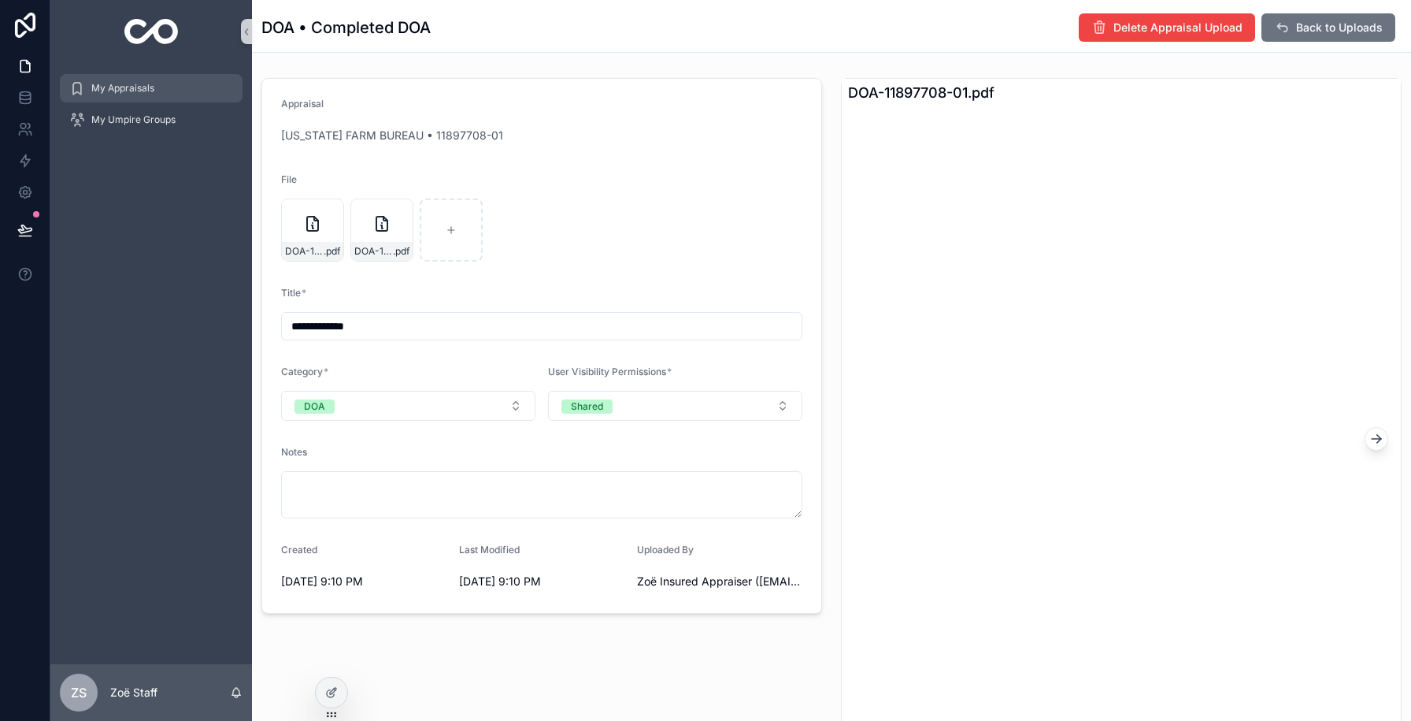
click at [122, 86] on span "My Appraisals" at bounding box center [122, 88] width 63 height 13
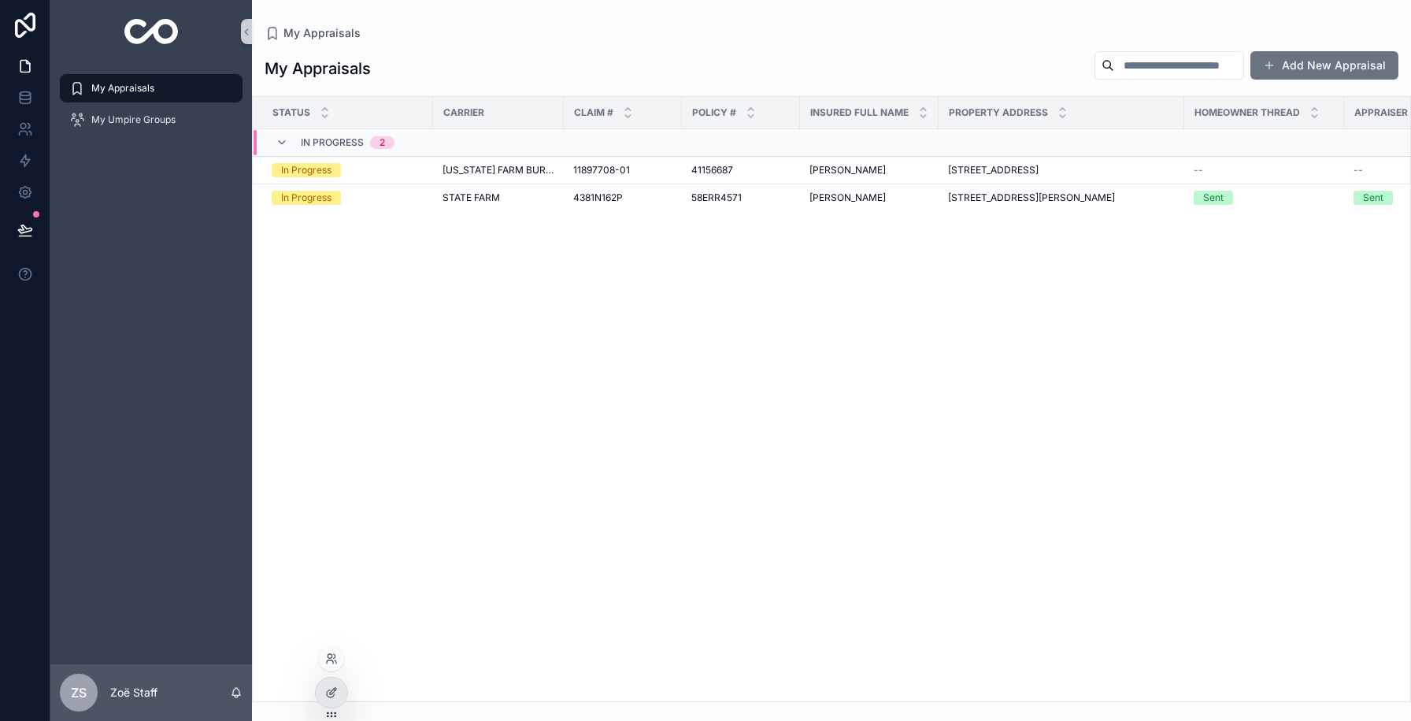
click at [328, 668] on div at bounding box center [331, 658] width 25 height 25
click at [335, 660] on icon at bounding box center [336, 661] width 2 height 3
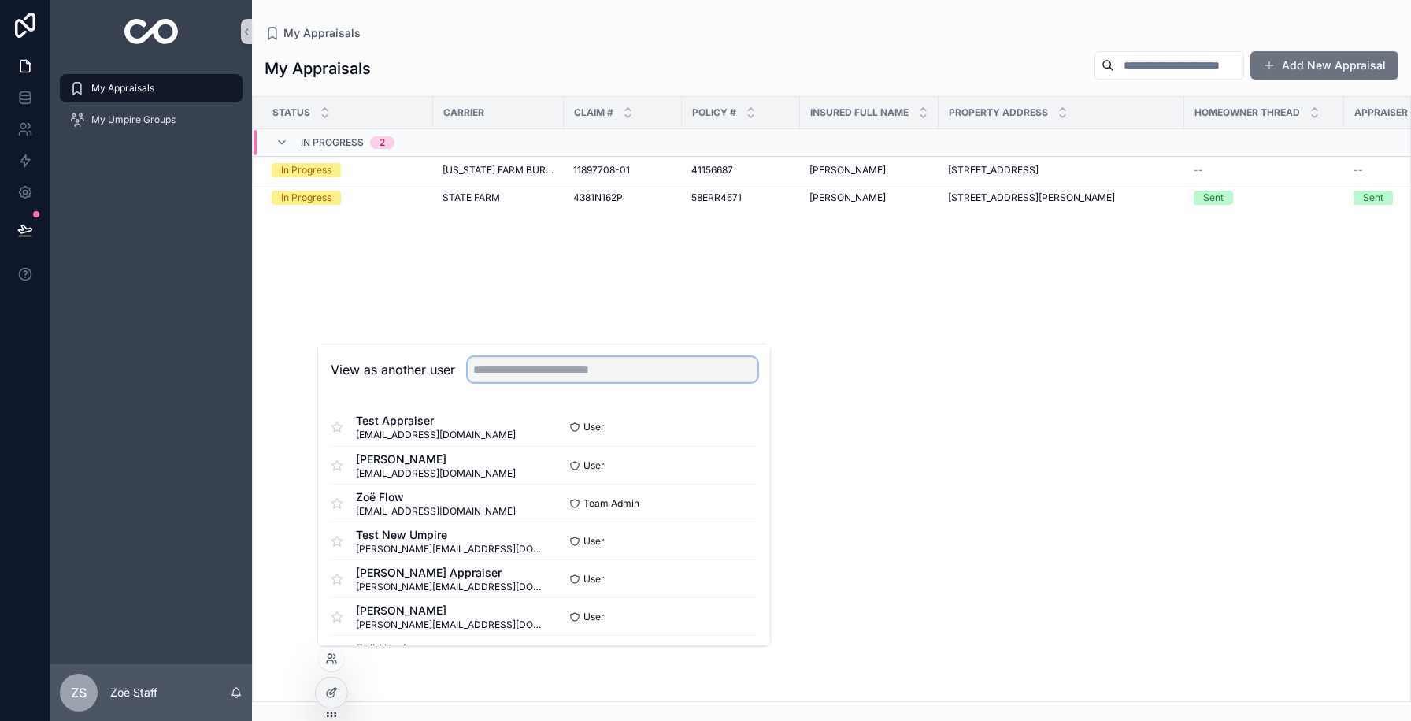
click at [593, 366] on input "text" at bounding box center [613, 369] width 290 height 25
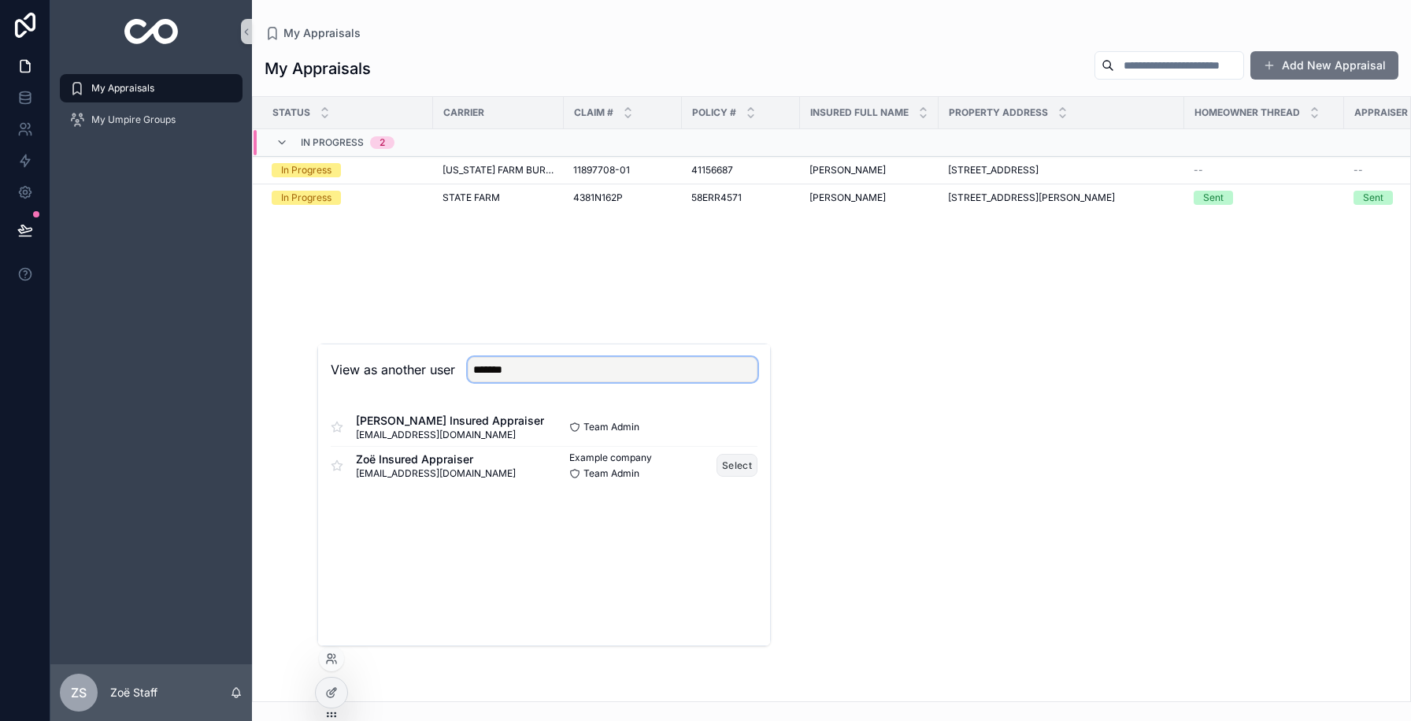
type input "*******"
click at [735, 465] on button "Select" at bounding box center [737, 465] width 41 height 23
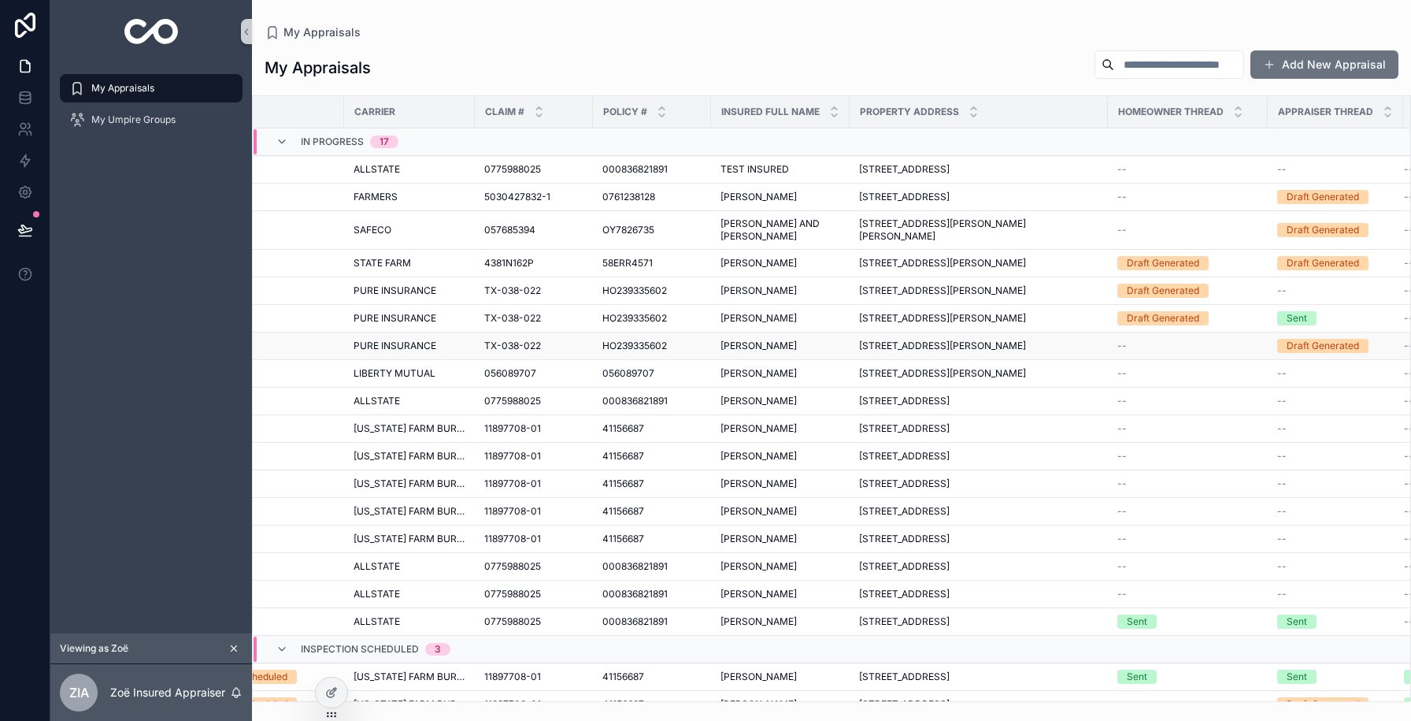
scroll to position [0, 180]
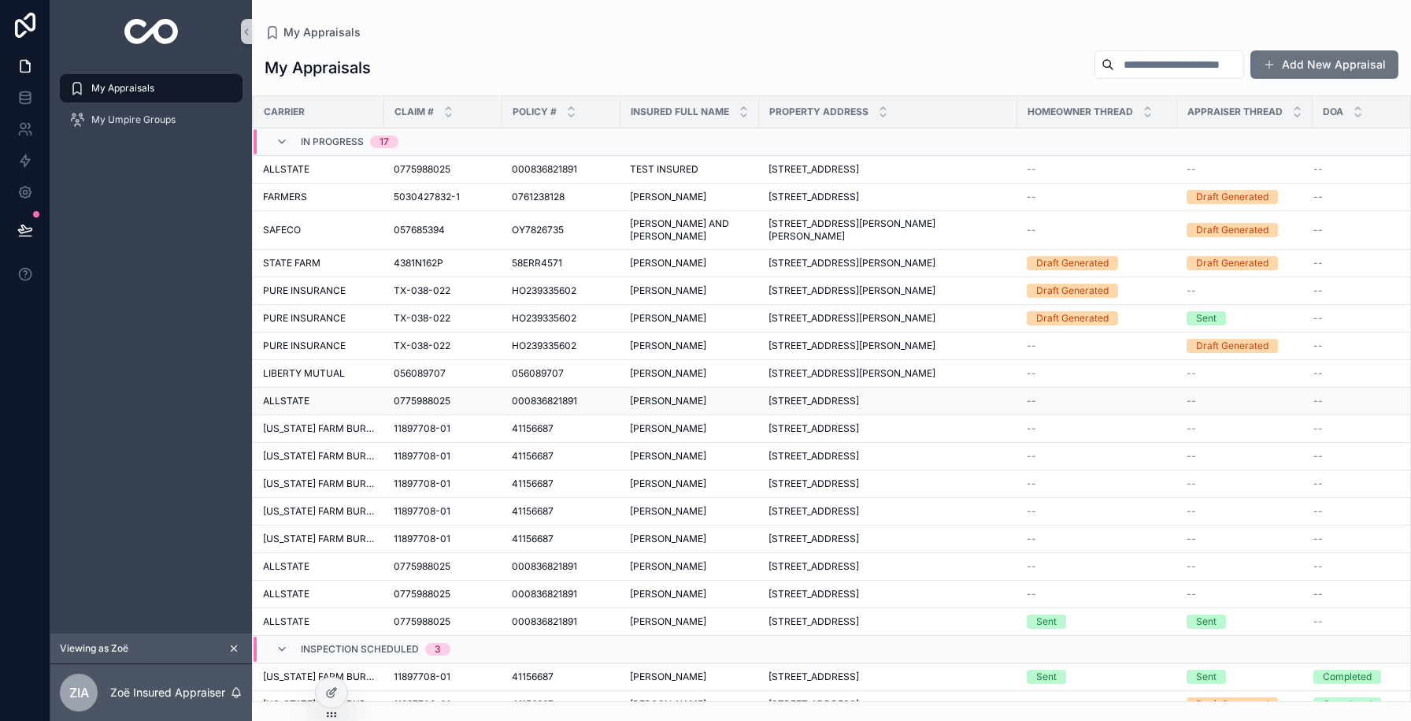
click at [681, 406] on div "VINH TRINH VINH TRINH" at bounding box center [690, 401] width 120 height 13
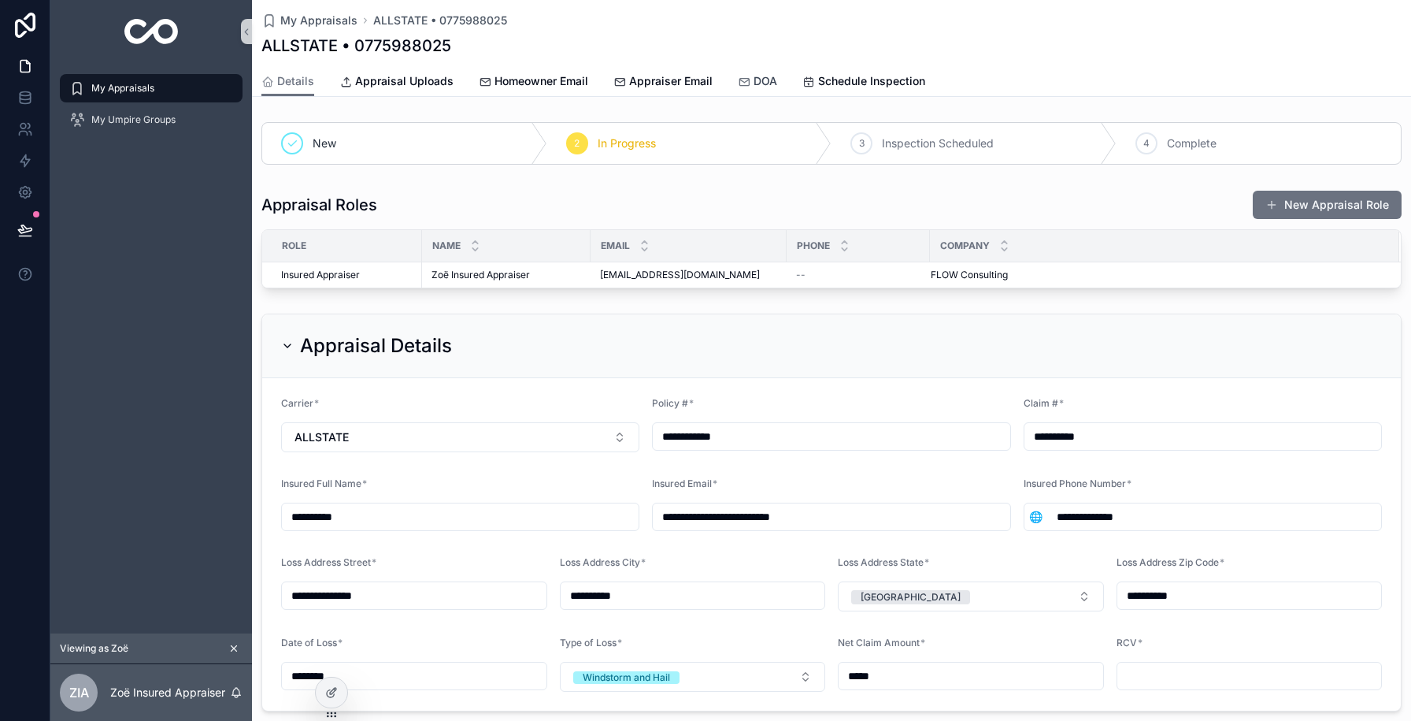
click at [739, 85] on icon "scrollable content" at bounding box center [744, 82] width 13 height 13
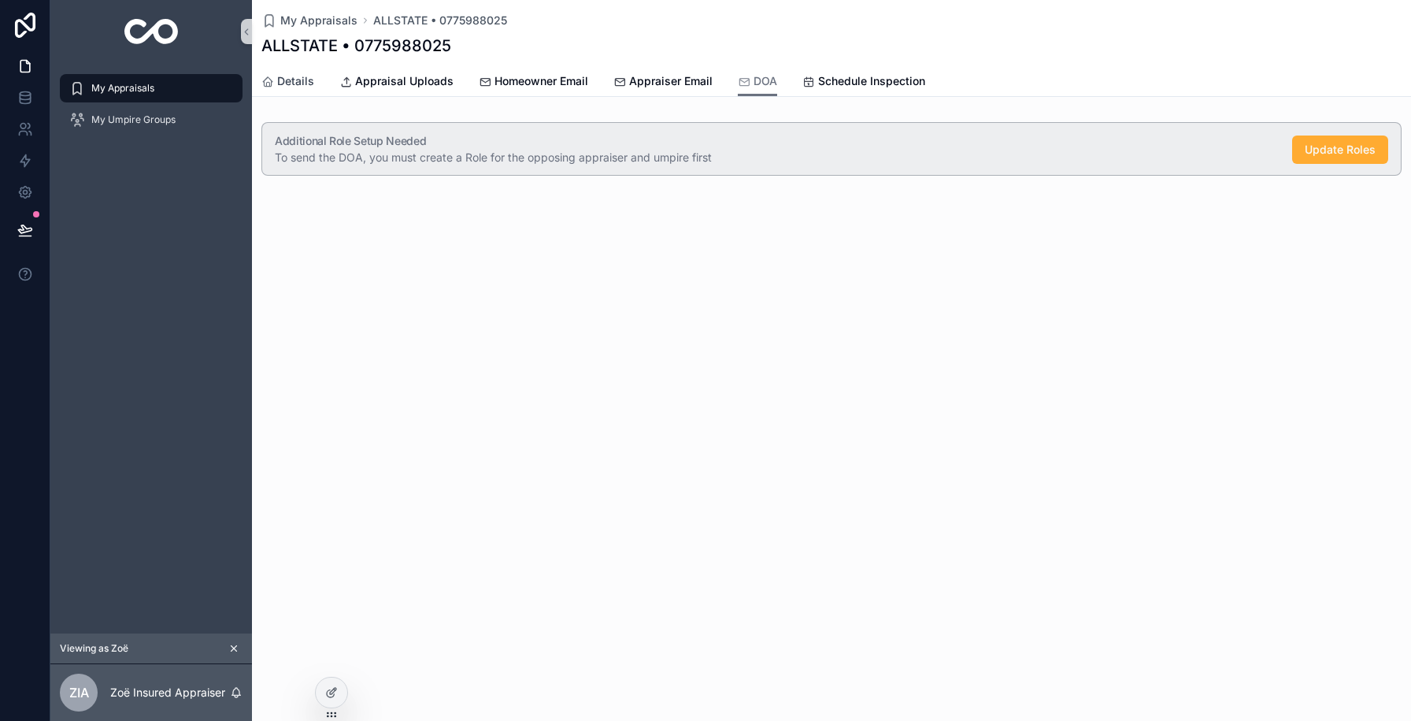
click at [274, 81] on div "Details" at bounding box center [287, 81] width 53 height 16
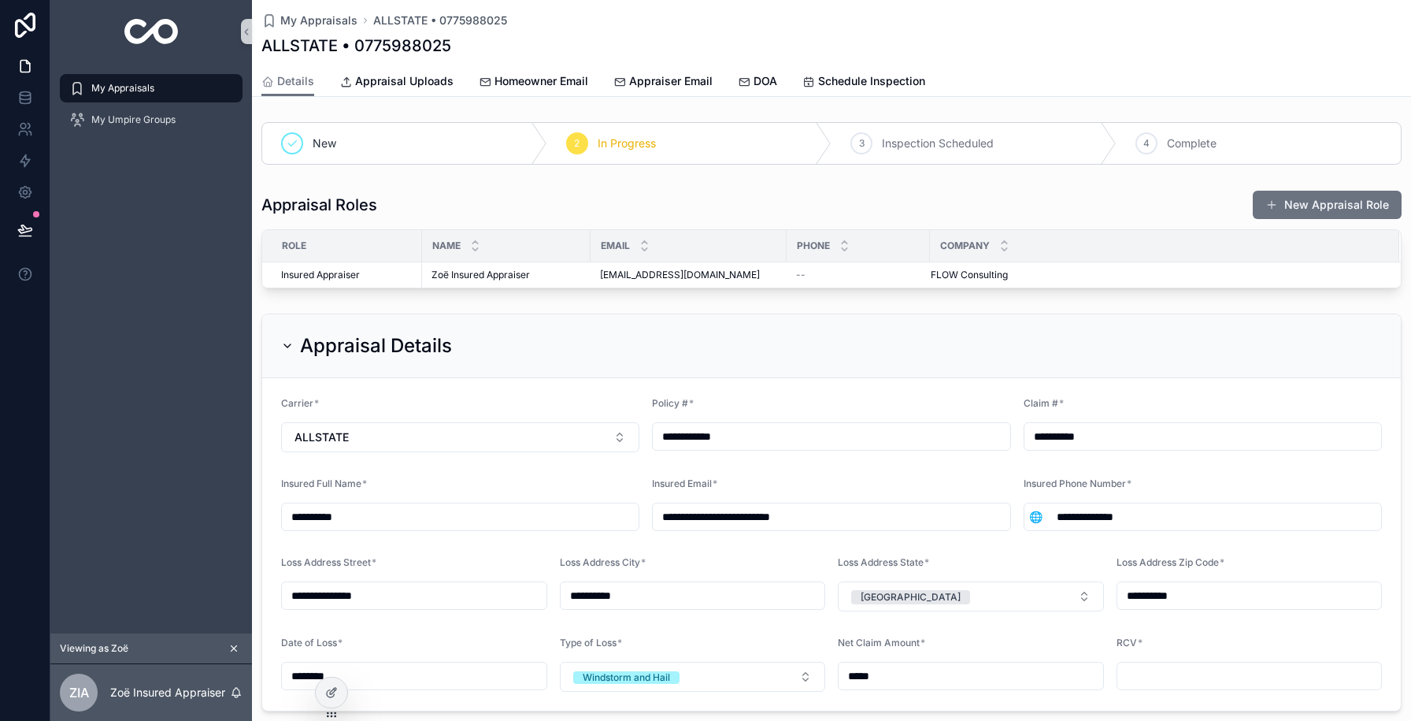
click at [84, 86] on icon "scrollable content" at bounding box center [77, 88] width 16 height 16
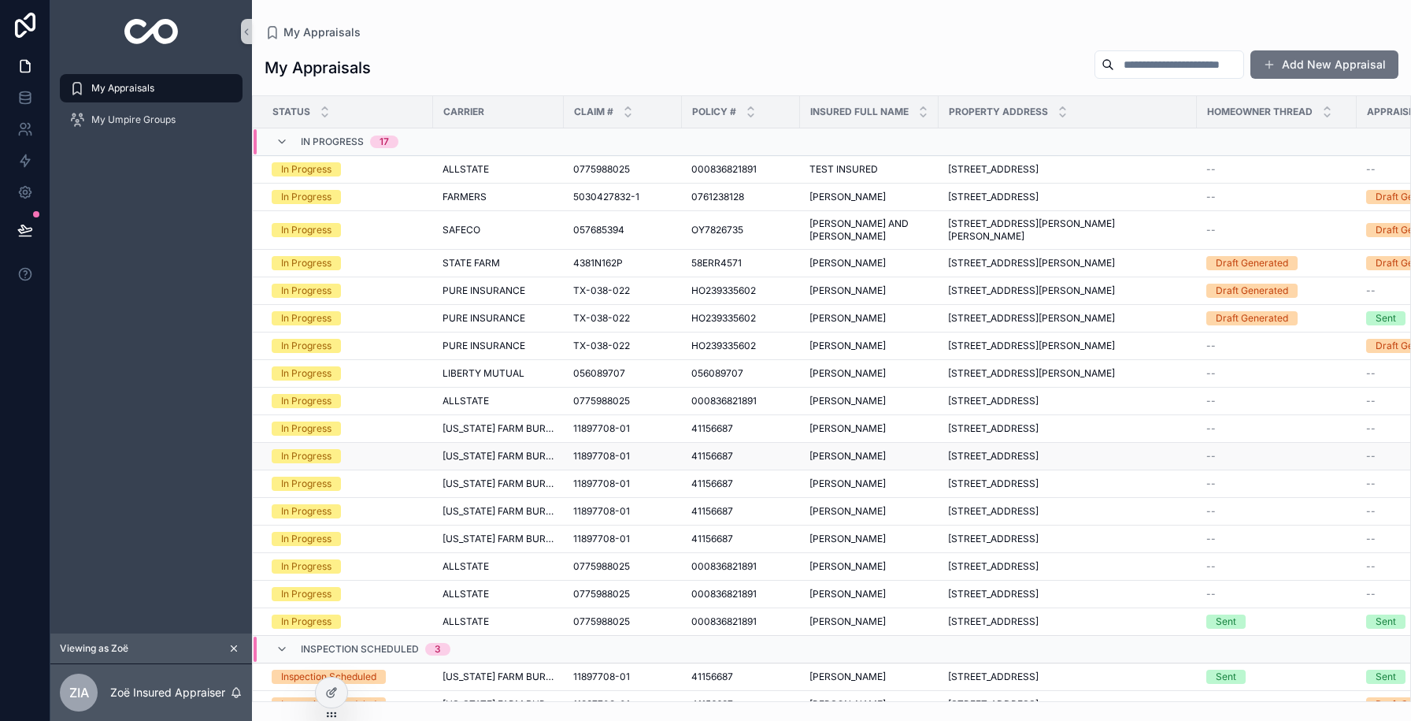
click at [654, 462] on td "11897708-01 11897708-01" at bounding box center [623, 456] width 118 height 28
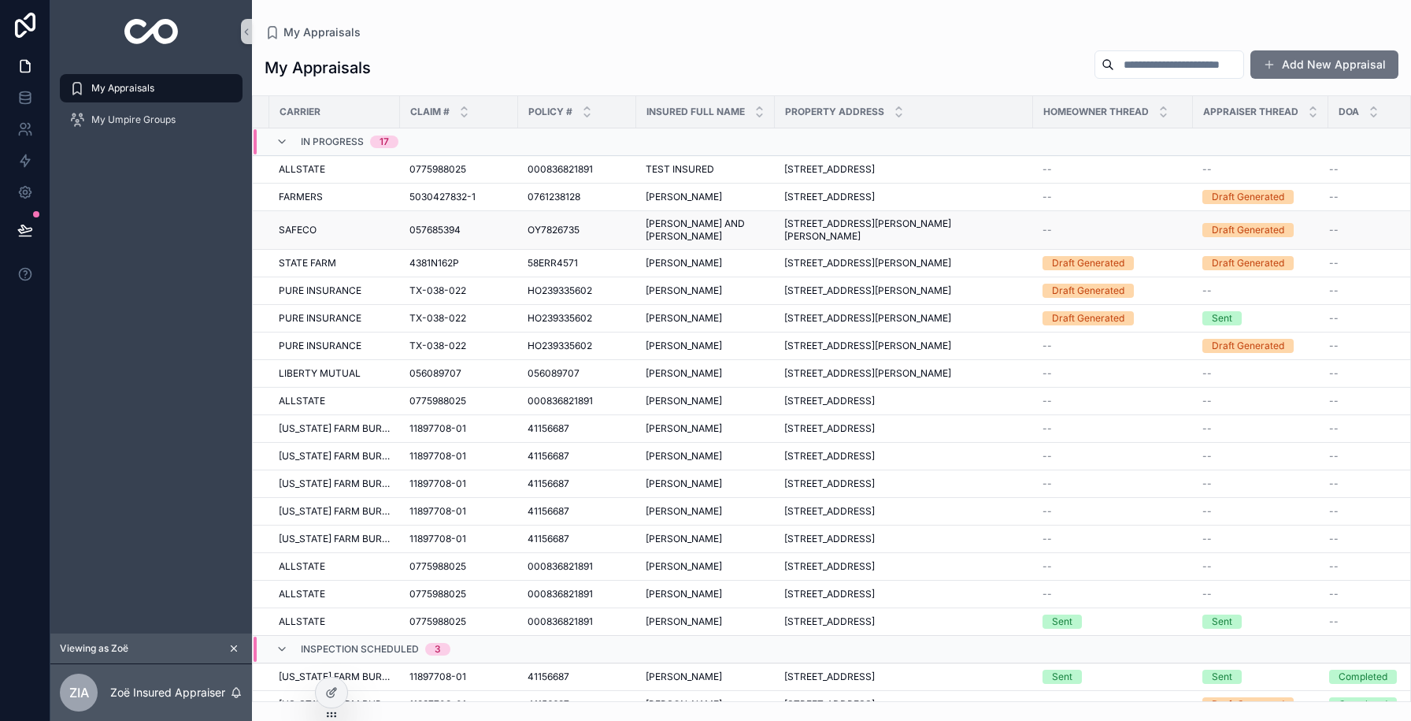
scroll to position [0, 180]
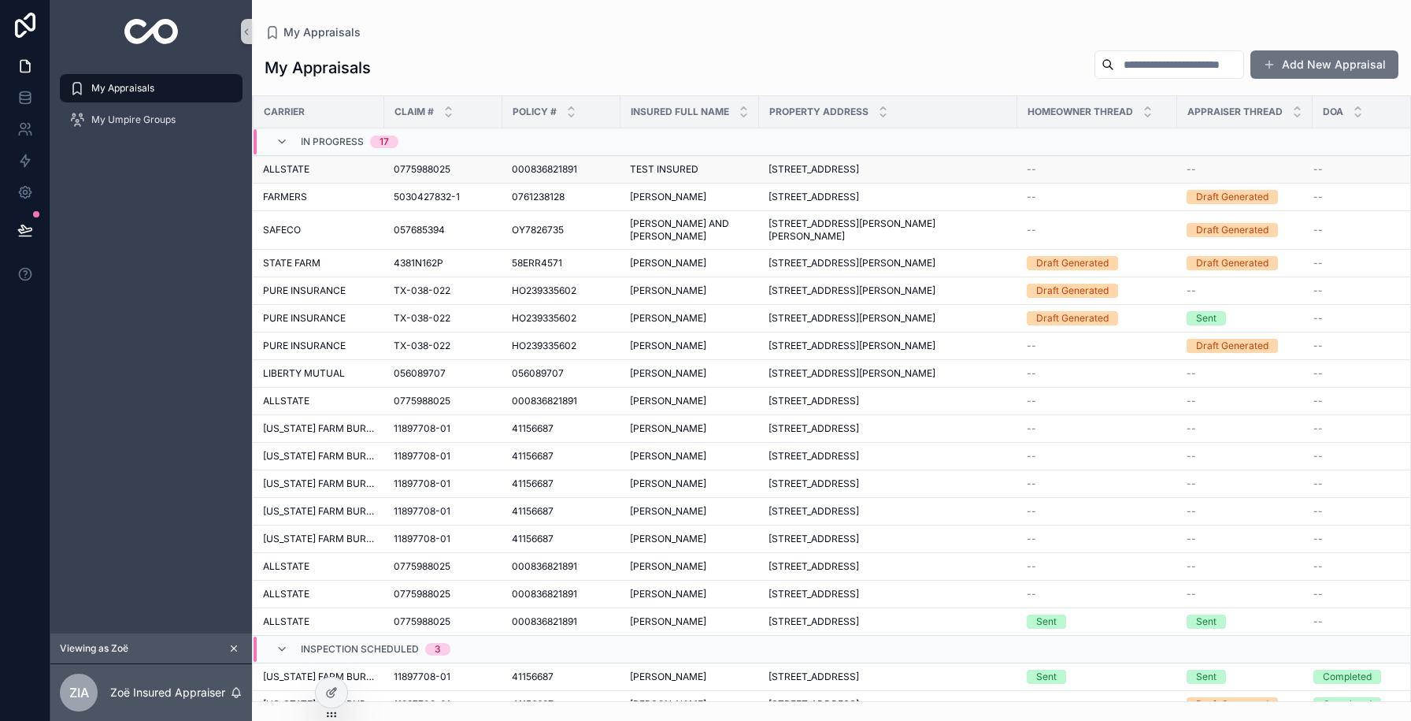
click at [665, 165] on span "TEST INSURED" at bounding box center [664, 169] width 69 height 13
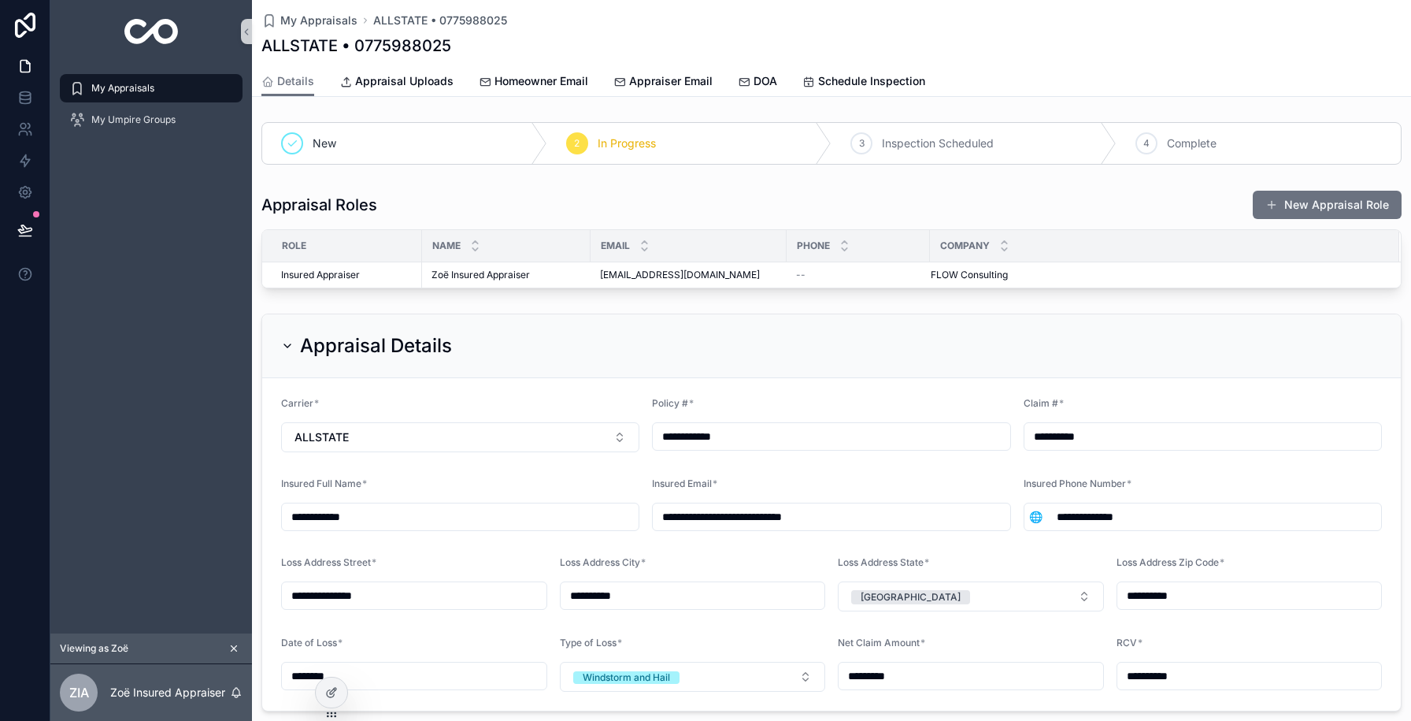
click at [114, 86] on span "My Appraisals" at bounding box center [122, 88] width 63 height 13
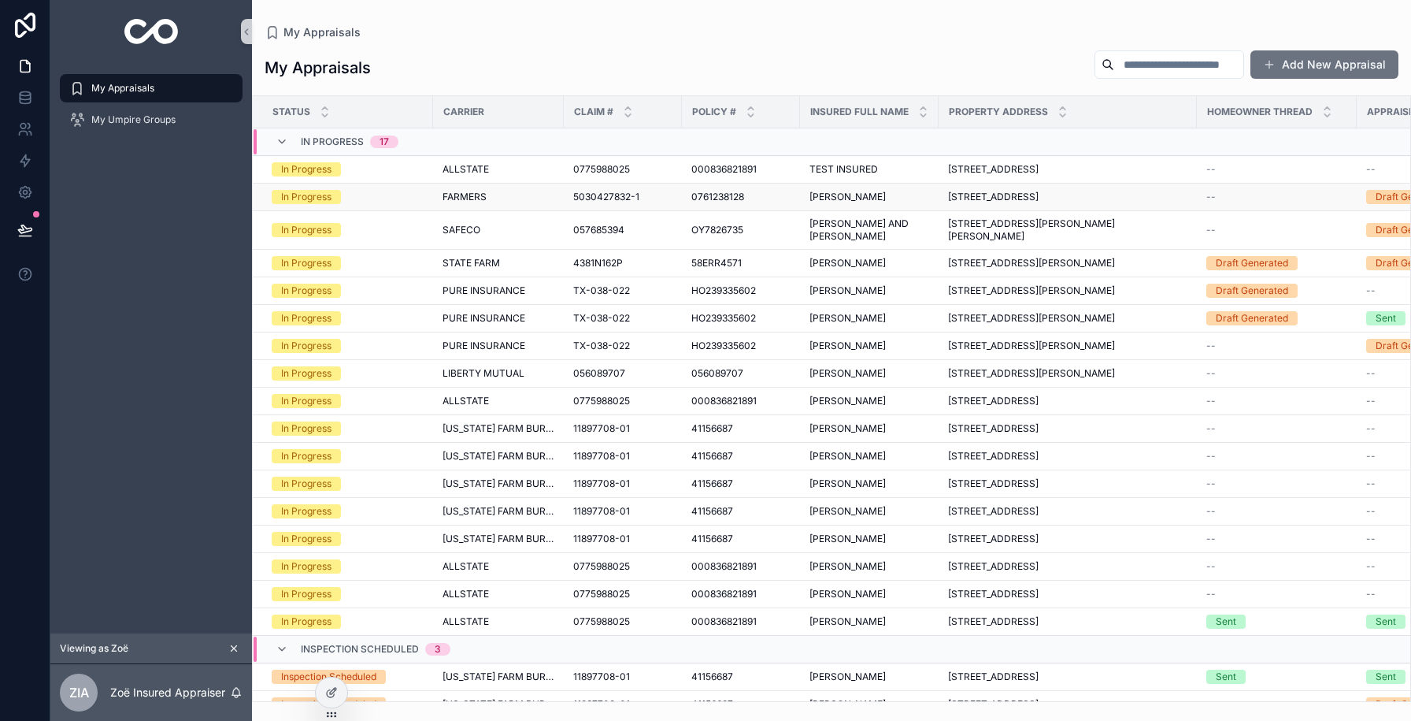
click at [538, 194] on div "FARMERS" at bounding box center [499, 197] width 112 height 13
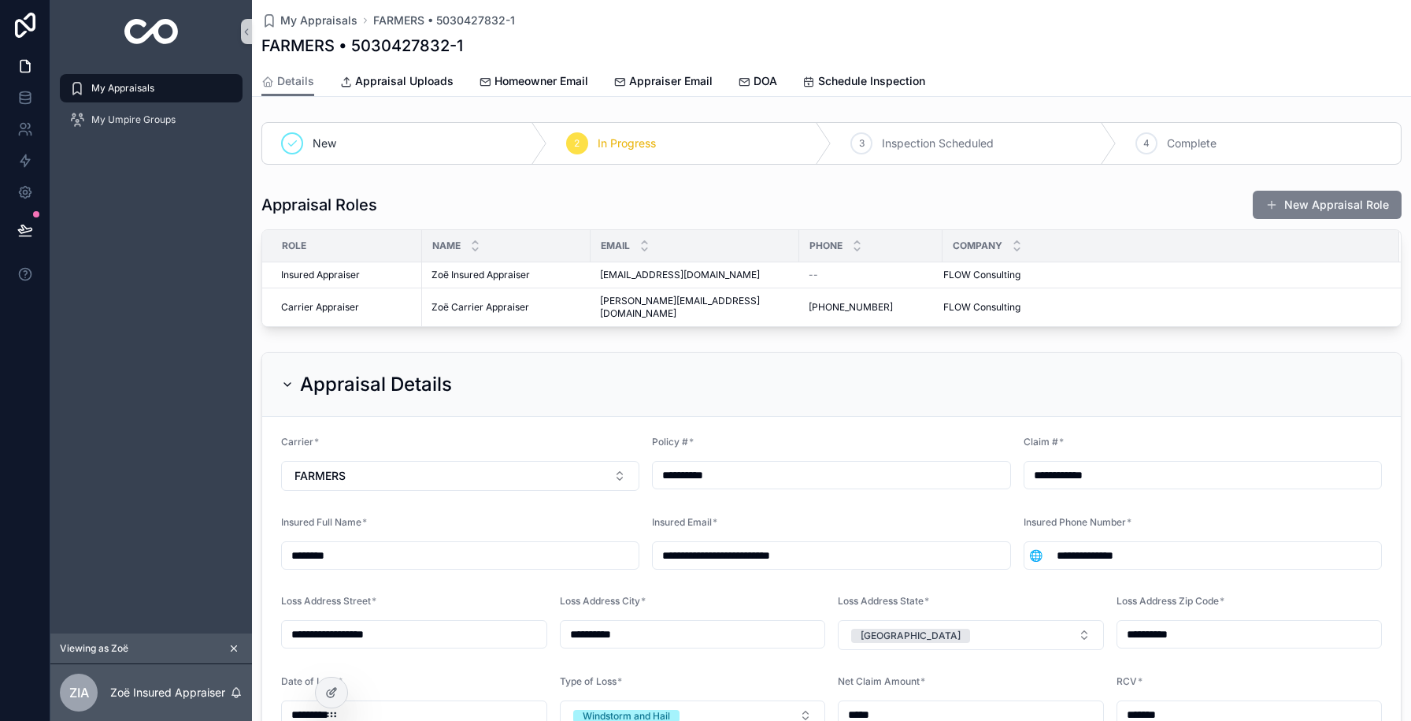
click at [1317, 198] on button "New Appraisal Role" at bounding box center [1327, 205] width 149 height 28
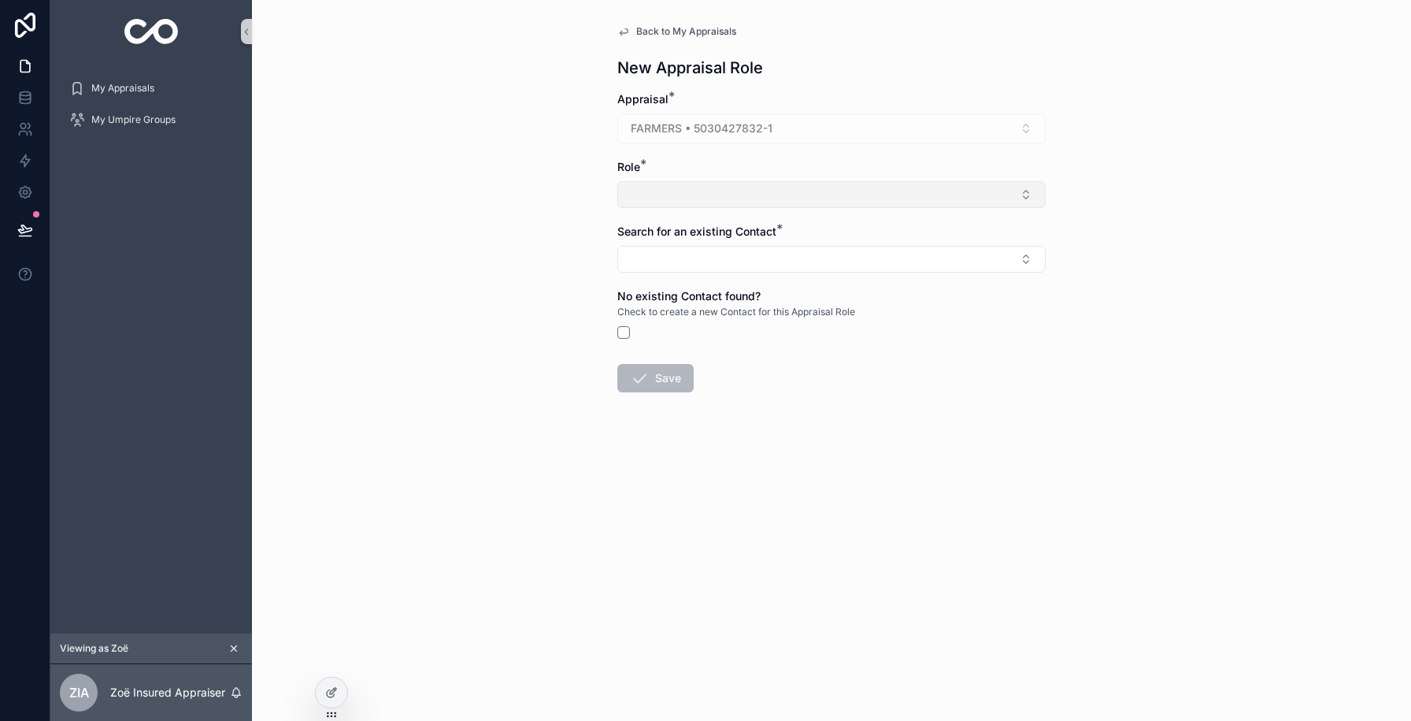
click at [684, 194] on button "Select Button" at bounding box center [831, 194] width 428 height 27
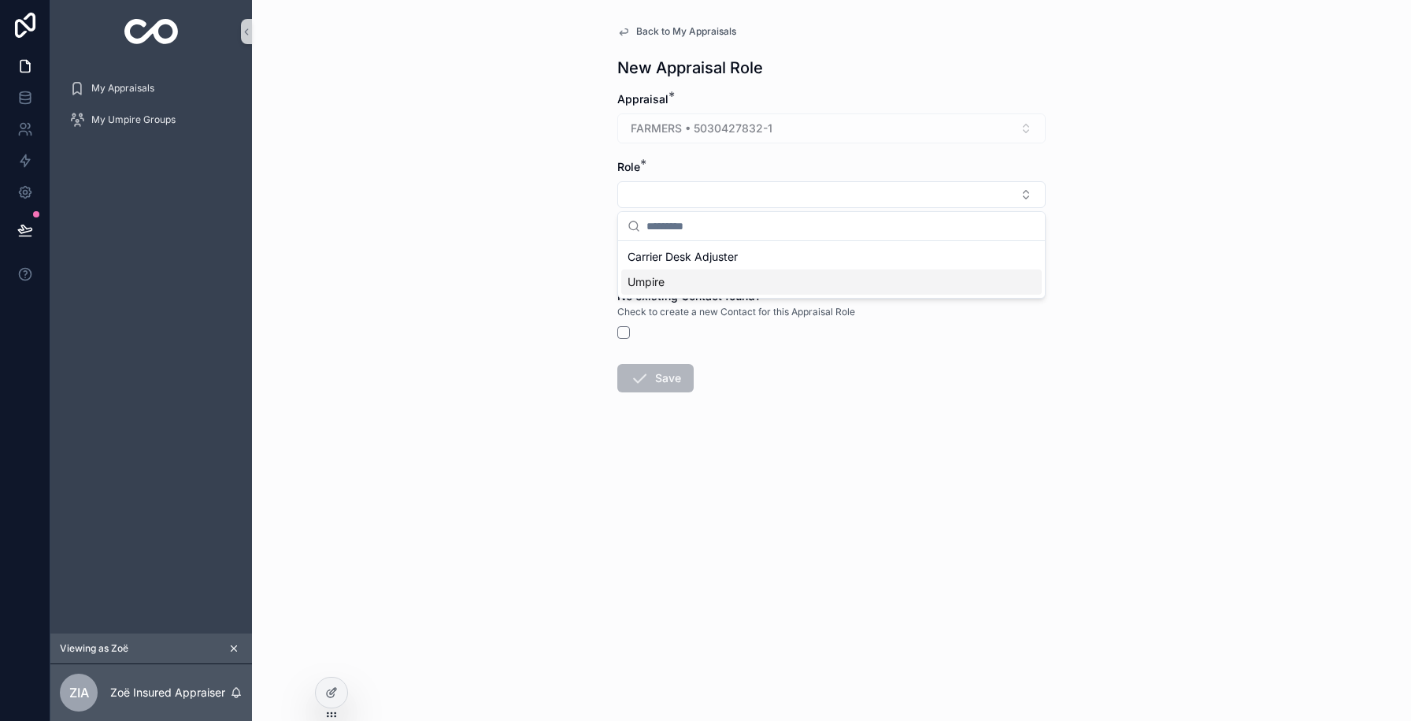
click at [671, 274] on div "Umpire" at bounding box center [831, 281] width 420 height 25
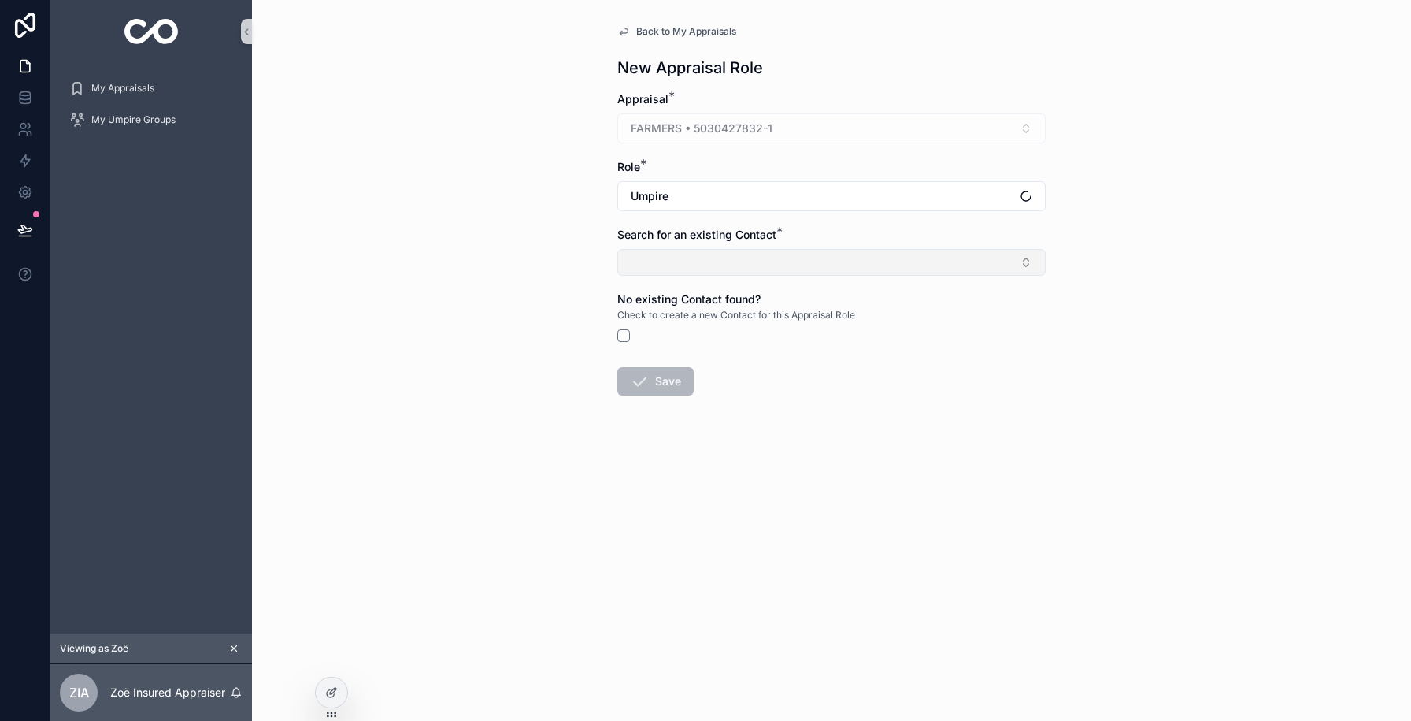
click at [671, 265] on button "Select Button" at bounding box center [831, 262] width 428 height 27
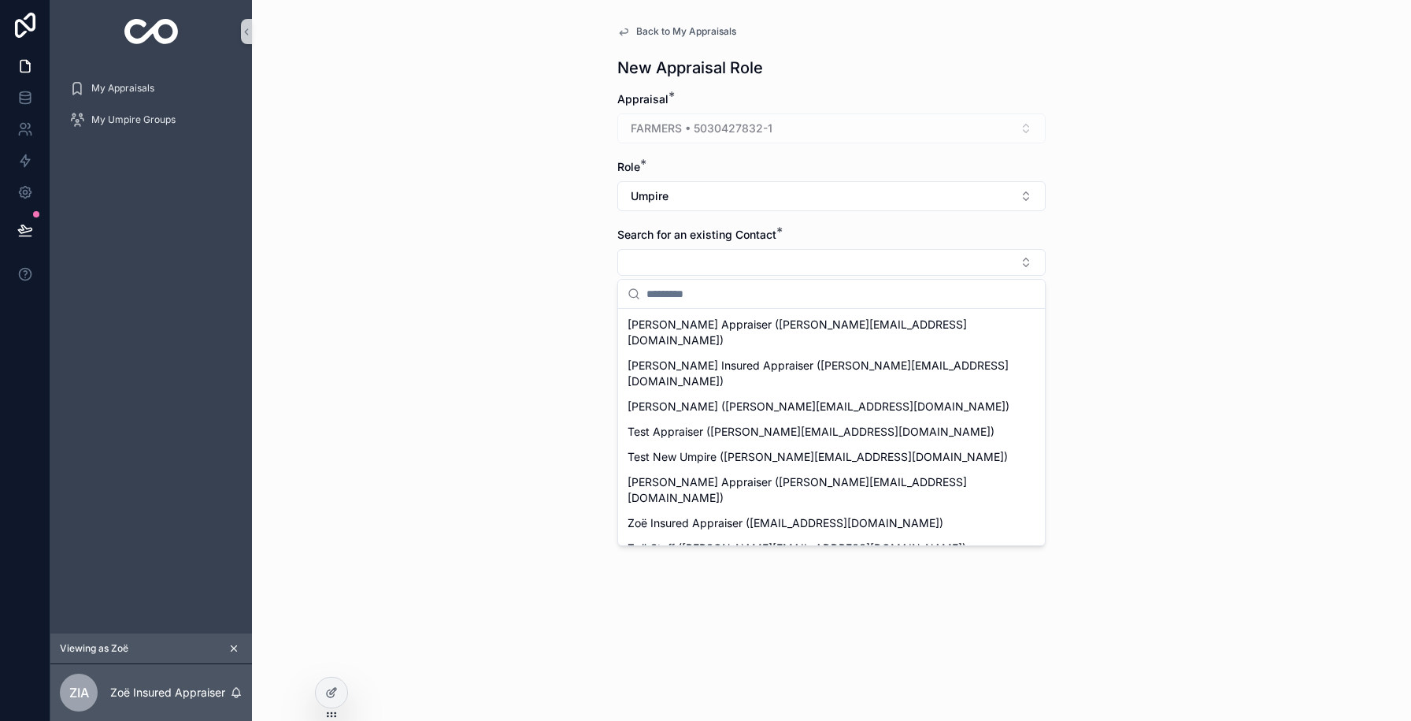
click at [699, 565] on span "[PERSON_NAME] ([PERSON_NAME][EMAIL_ADDRESS][DOMAIN_NAME])" at bounding box center [819, 573] width 382 height 16
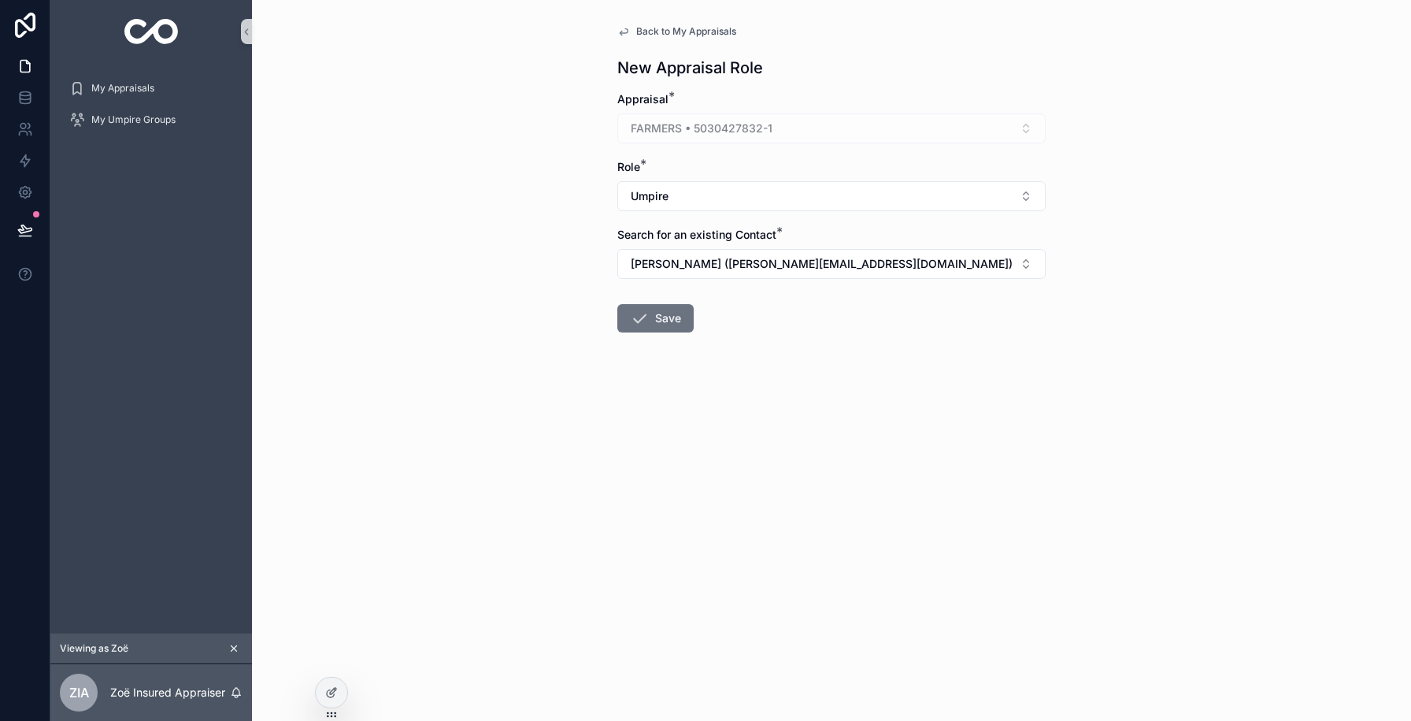
click at [665, 333] on form "Appraisal * FARMERS • 5030427832-1 Role * Umpire Search for an existing Contact…" at bounding box center [831, 262] width 428 height 342
click at [665, 324] on button "Save" at bounding box center [655, 318] width 76 height 28
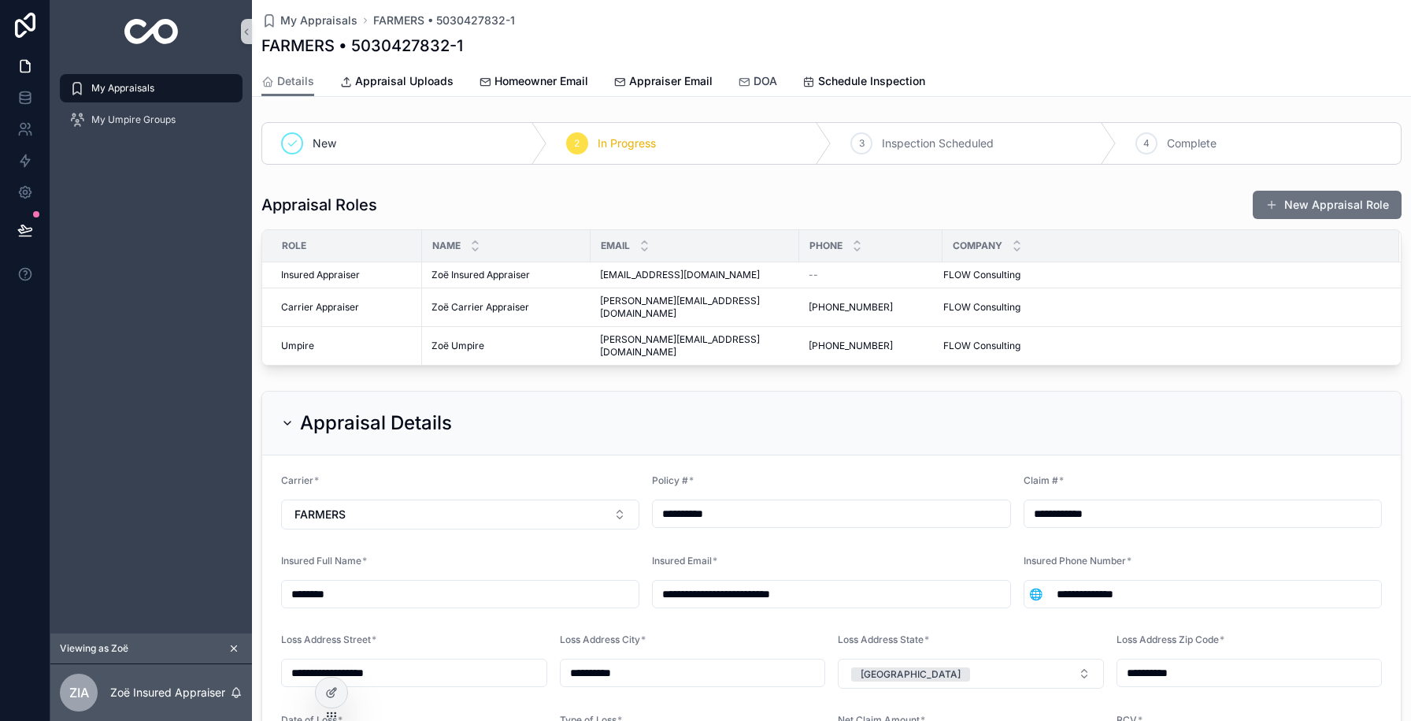
click at [746, 94] on link "DOA" at bounding box center [757, 82] width 39 height 31
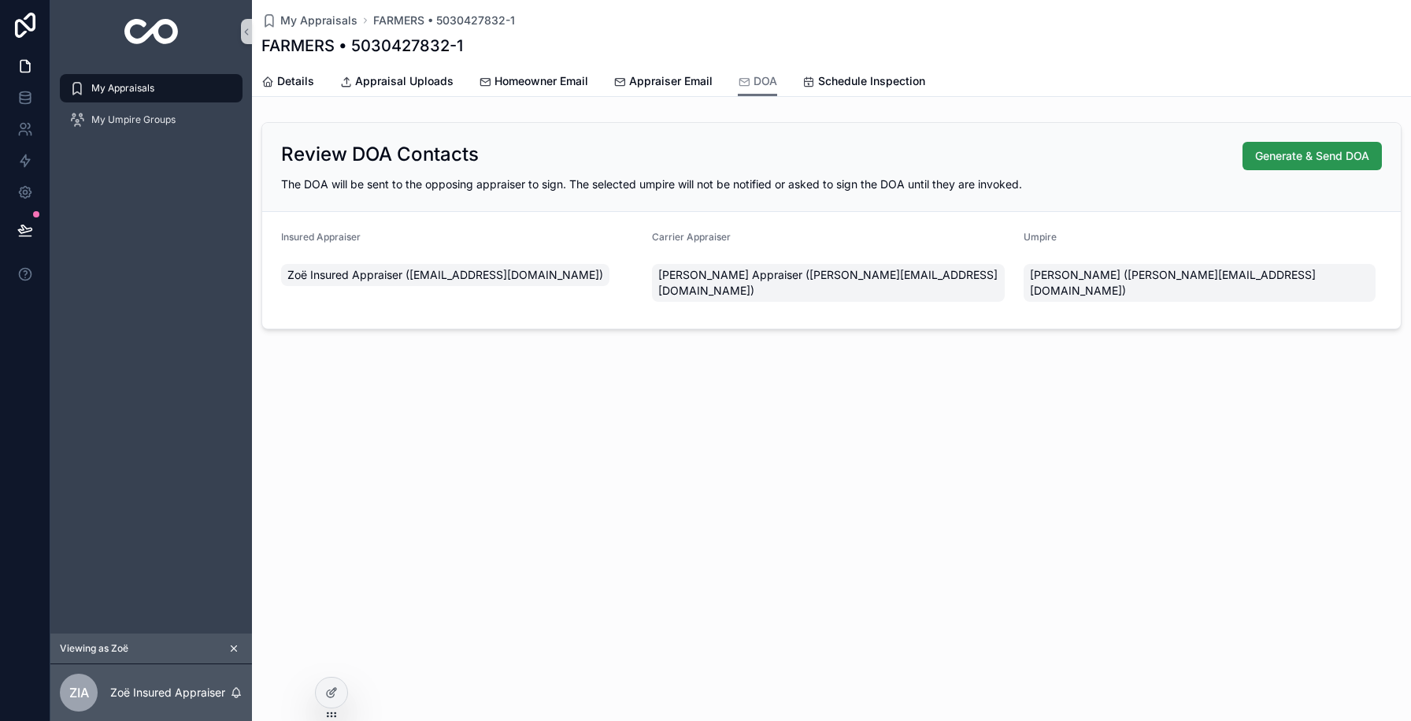
click at [1289, 148] on span "Generate & Send DOA" at bounding box center [1312, 156] width 114 height 16
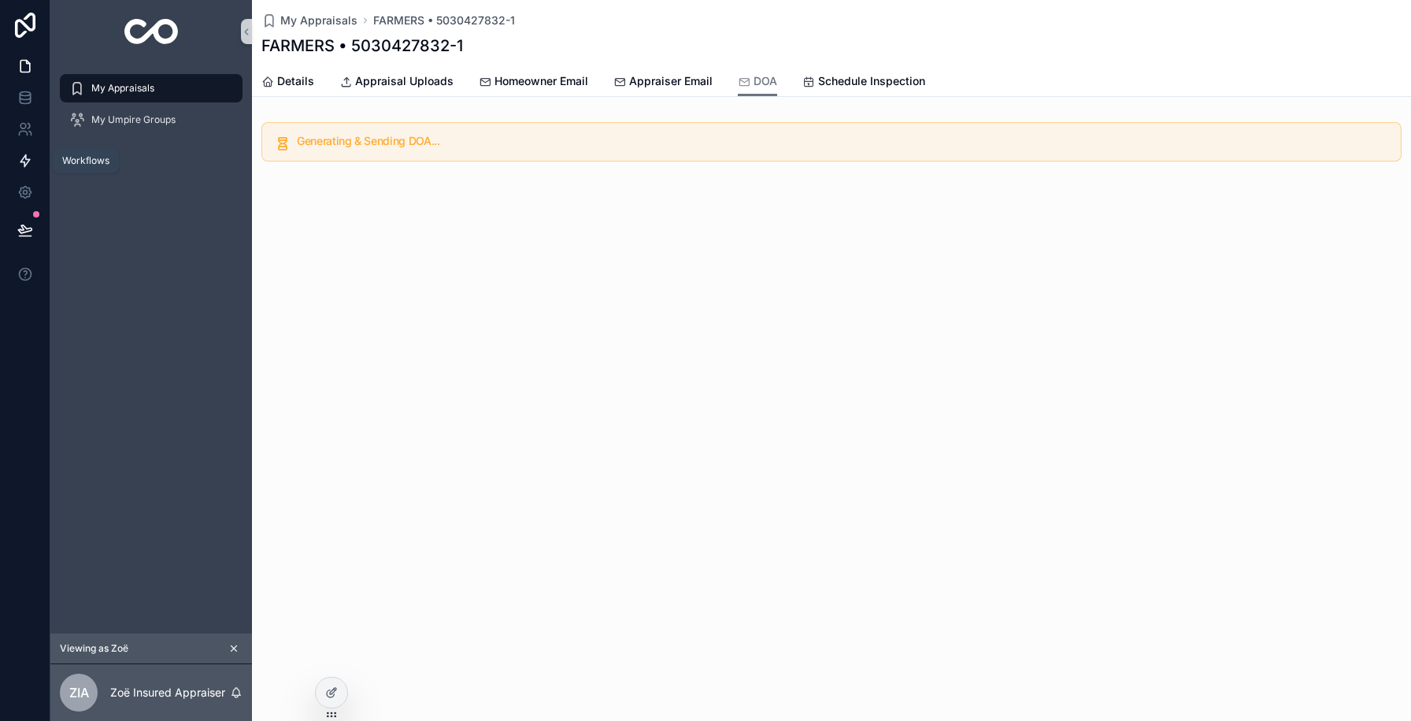
click at [18, 159] on icon at bounding box center [25, 161] width 16 height 16
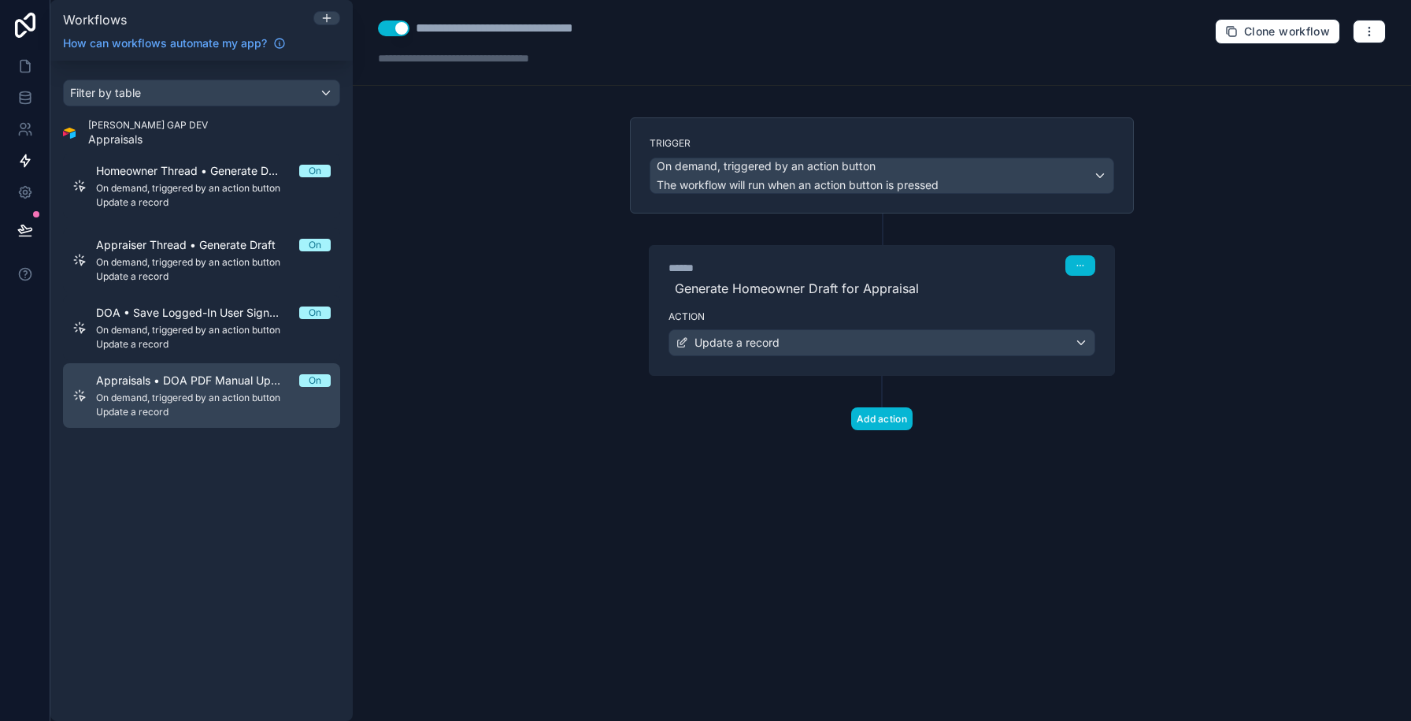
click at [243, 409] on span "Update a record" at bounding box center [213, 412] width 235 height 13
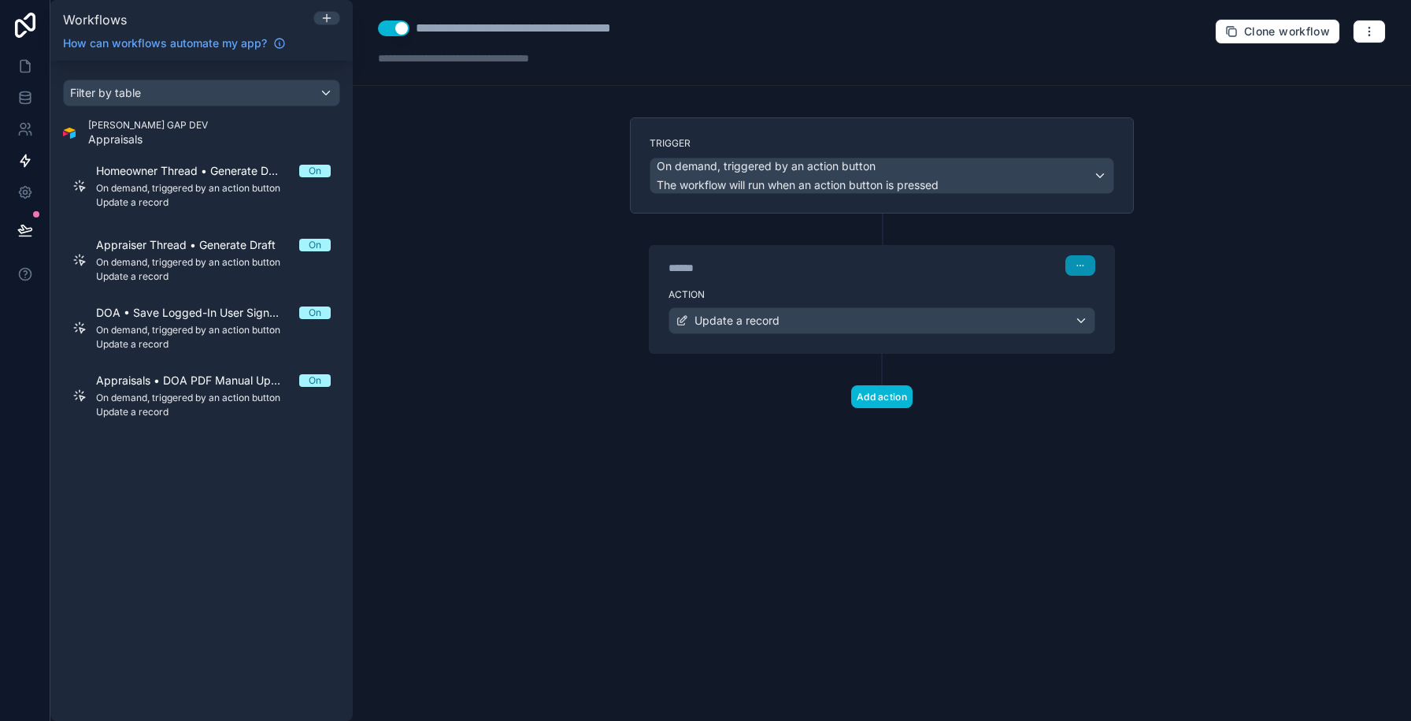
click at [1091, 262] on button "button" at bounding box center [1080, 265] width 30 height 20
click at [868, 396] on button "Add action" at bounding box center [881, 396] width 61 height 23
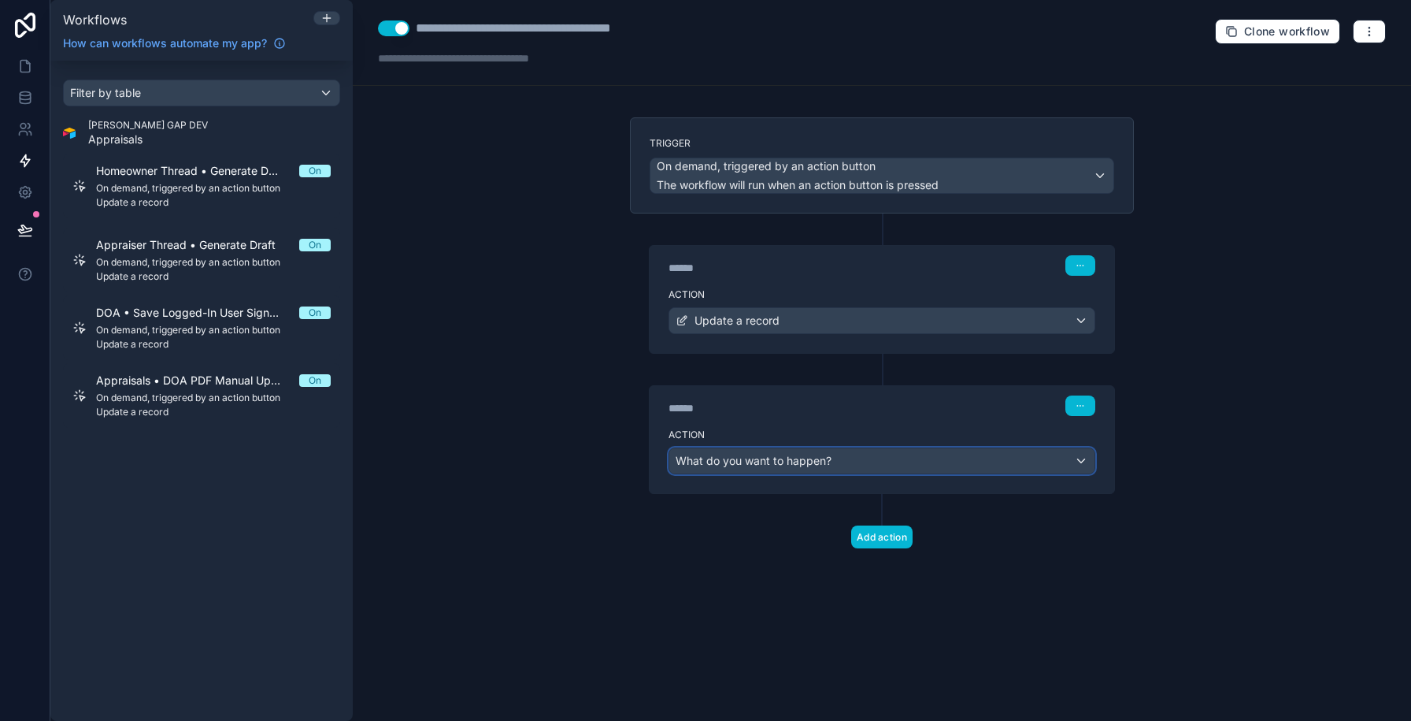
click at [801, 464] on span "What do you want to happen?" at bounding box center [754, 460] width 156 height 13
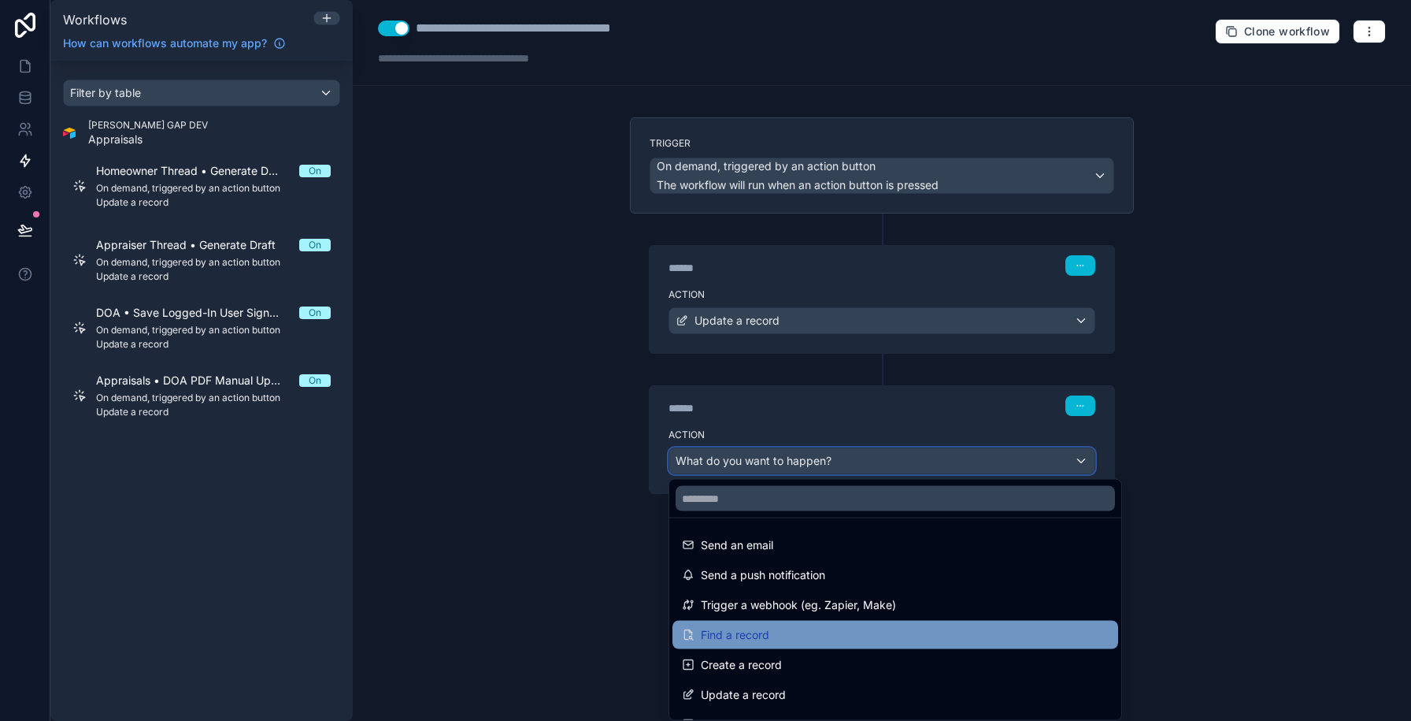
scroll to position [20, 0]
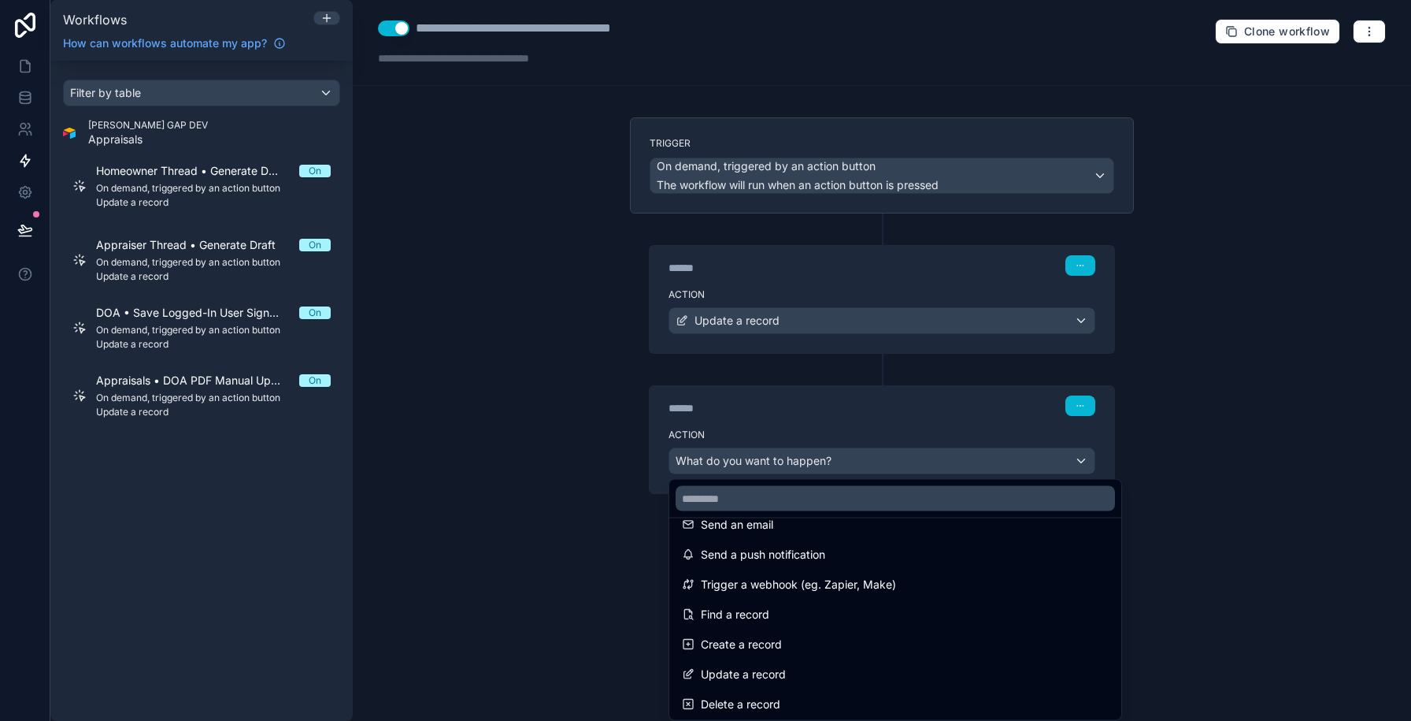
click at [750, 423] on div at bounding box center [705, 360] width 1411 height 721
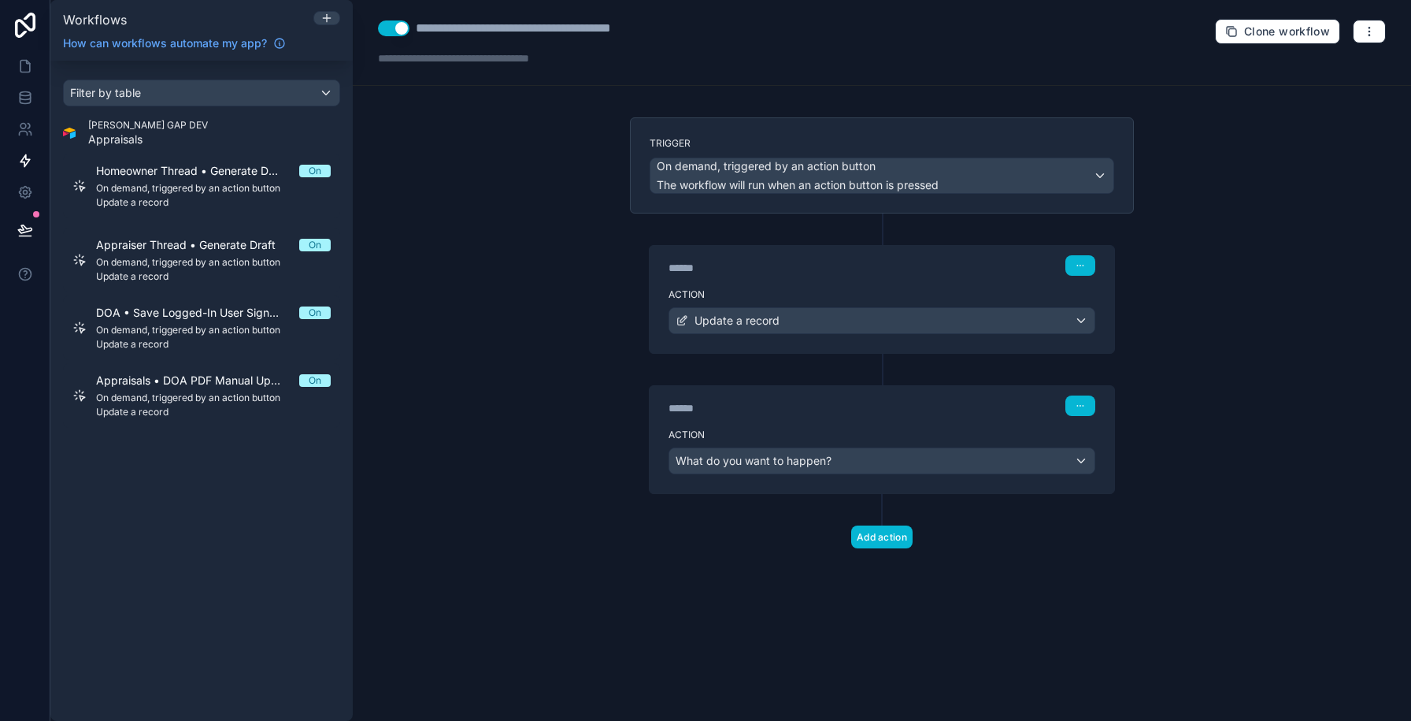
click at [750, 426] on div "Action What do you want to happen?" at bounding box center [882, 457] width 465 height 71
click at [751, 476] on div "Action What do you want to happen?" at bounding box center [882, 457] width 465 height 71
click at [739, 308] on div "Update a record" at bounding box center [881, 320] width 425 height 25
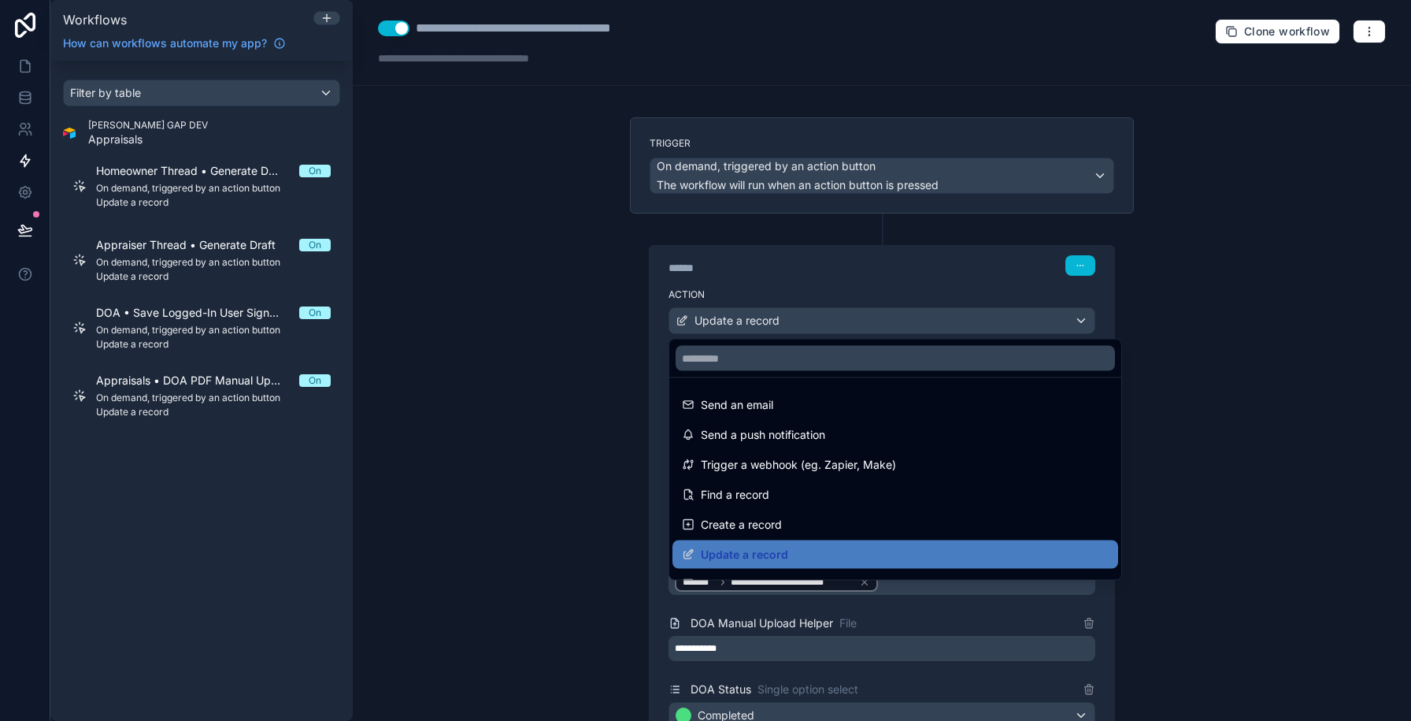
click at [609, 400] on div at bounding box center [705, 360] width 1411 height 721
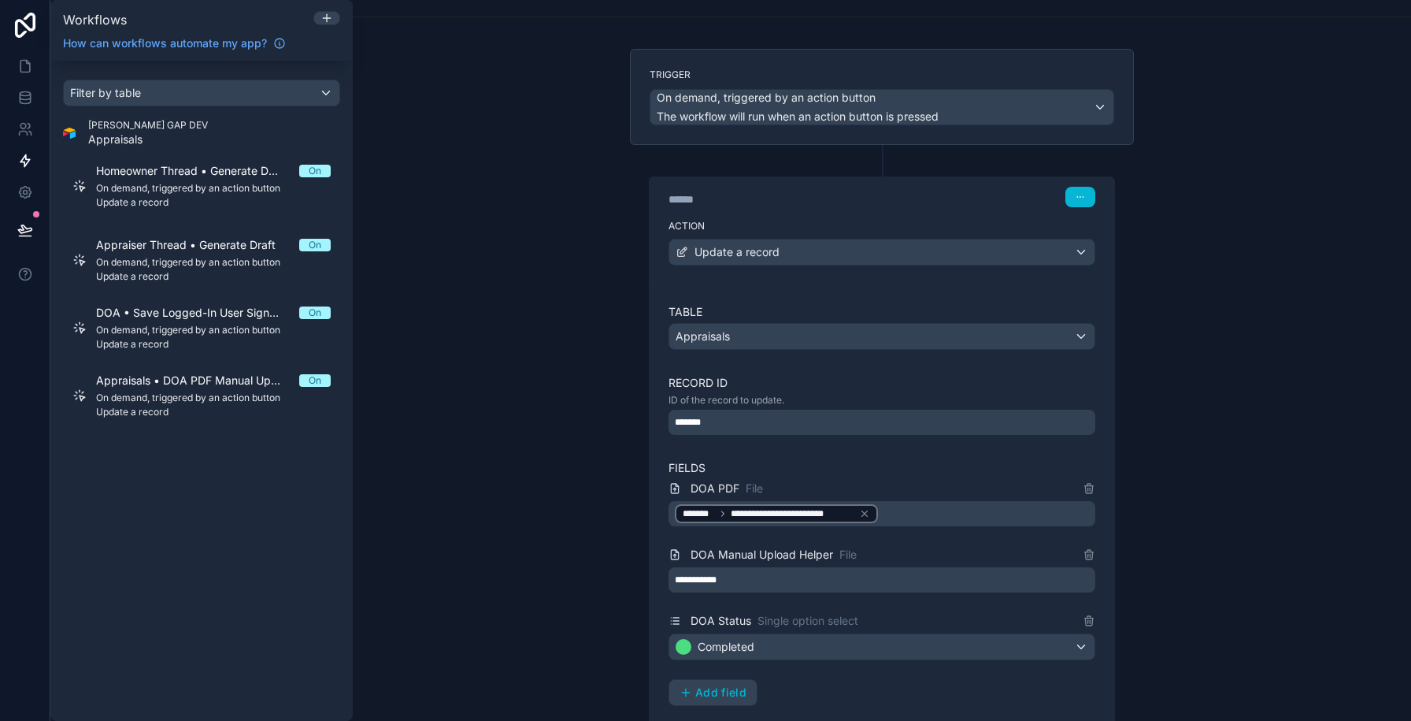
scroll to position [91, 0]
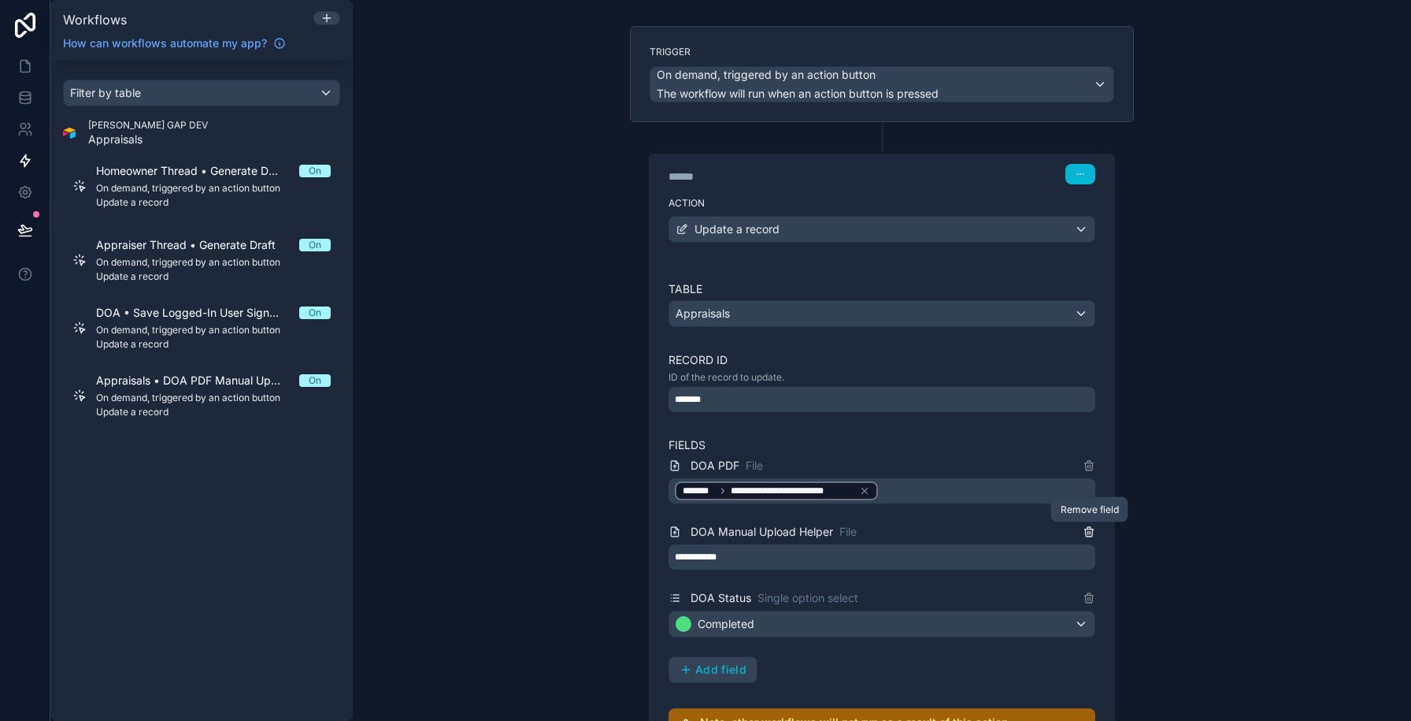
click at [1087, 530] on icon at bounding box center [1089, 531] width 13 height 13
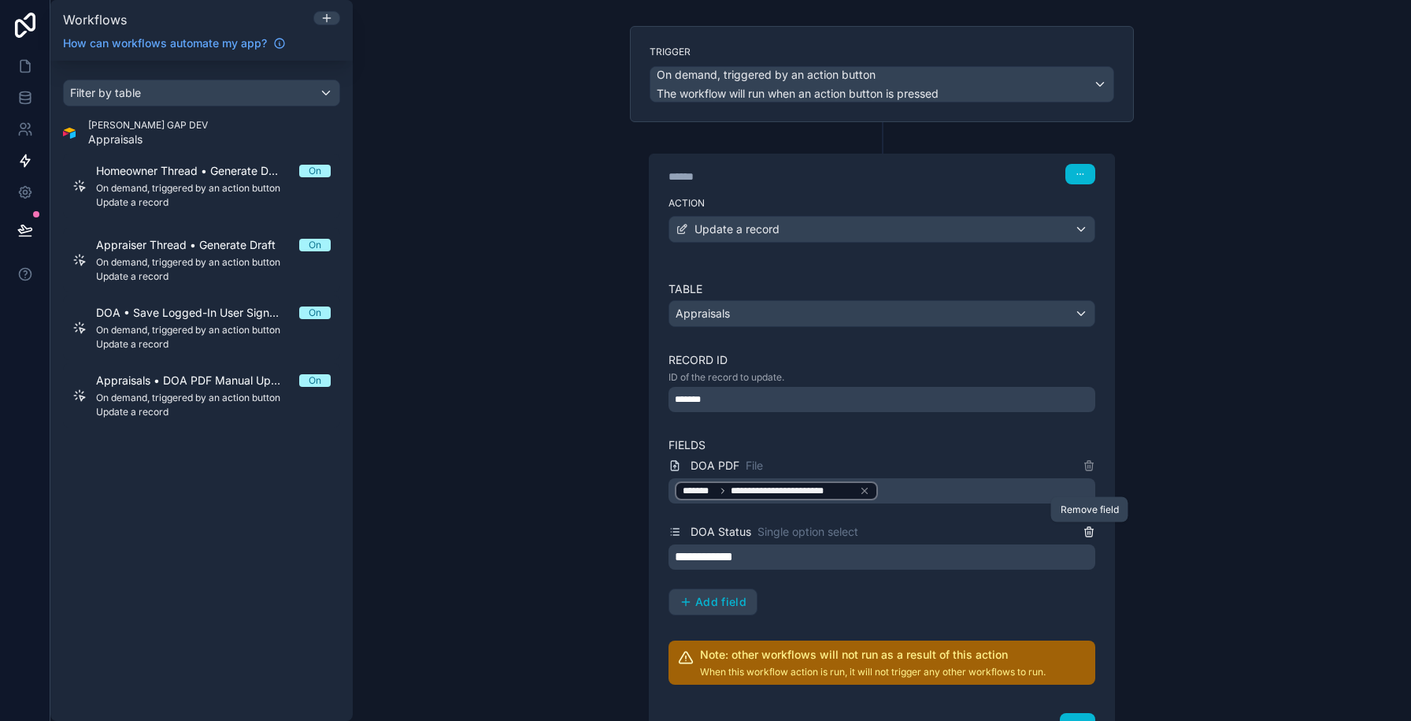
click at [1087, 530] on icon at bounding box center [1089, 531] width 13 height 13
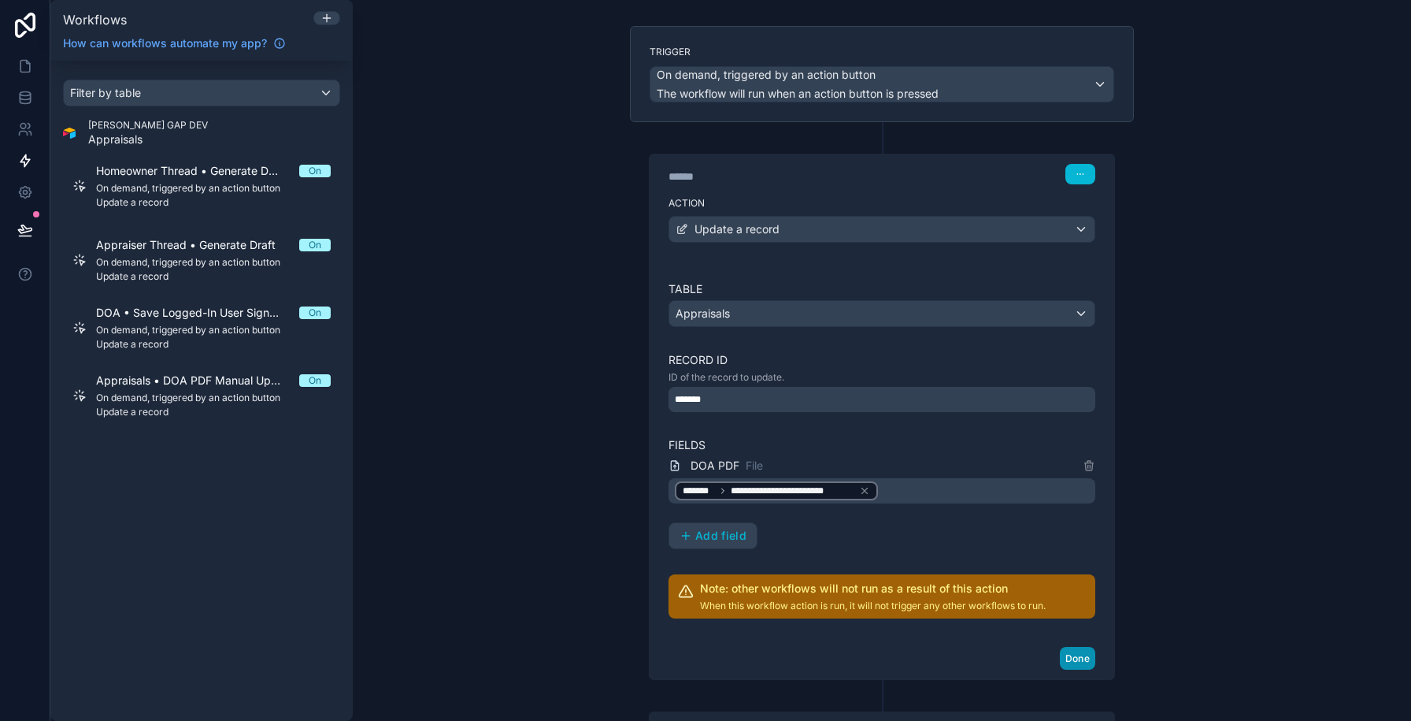
click at [1068, 658] on button "Done" at bounding box center [1077, 657] width 35 height 23
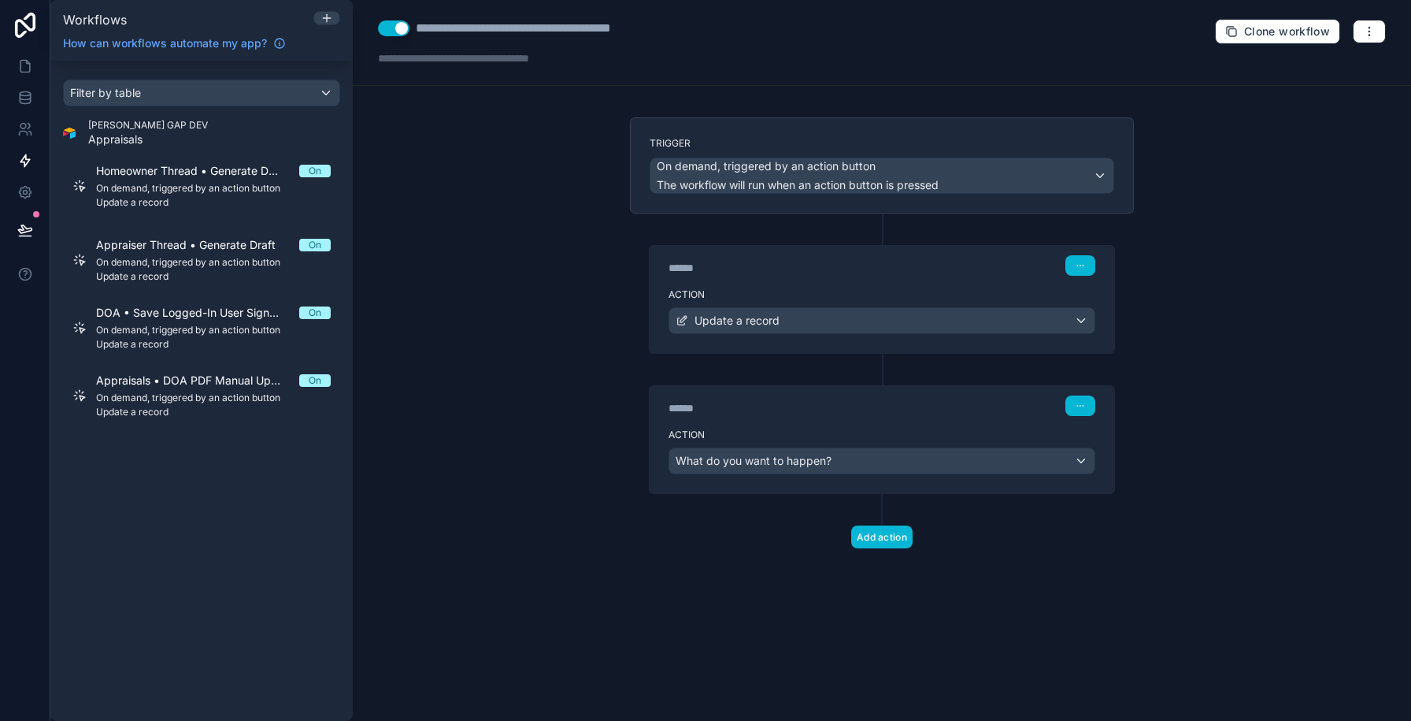
scroll to position [0, 0]
click at [827, 426] on div "Action What do you want to happen?" at bounding box center [882, 457] width 465 height 71
click at [843, 455] on div "What do you want to happen?" at bounding box center [881, 460] width 425 height 25
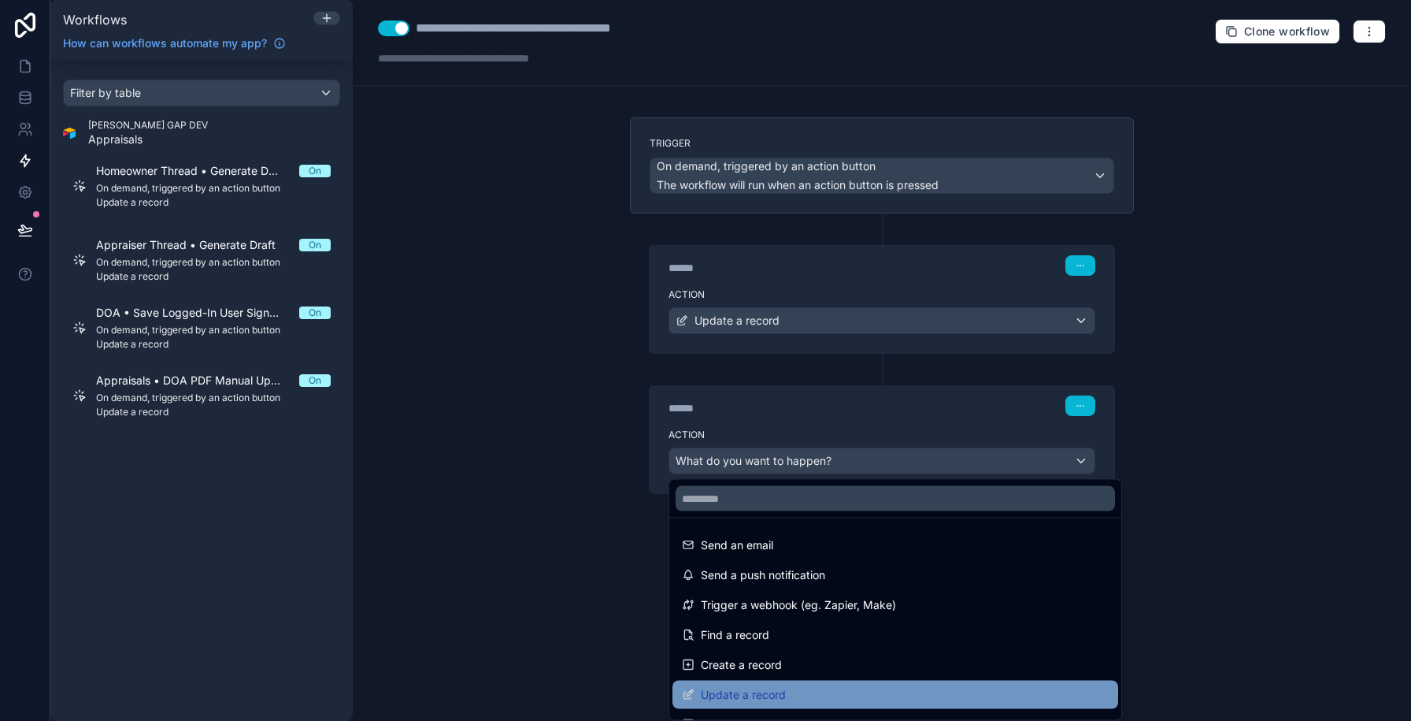
click at [724, 694] on span "Update a record" at bounding box center [743, 694] width 85 height 19
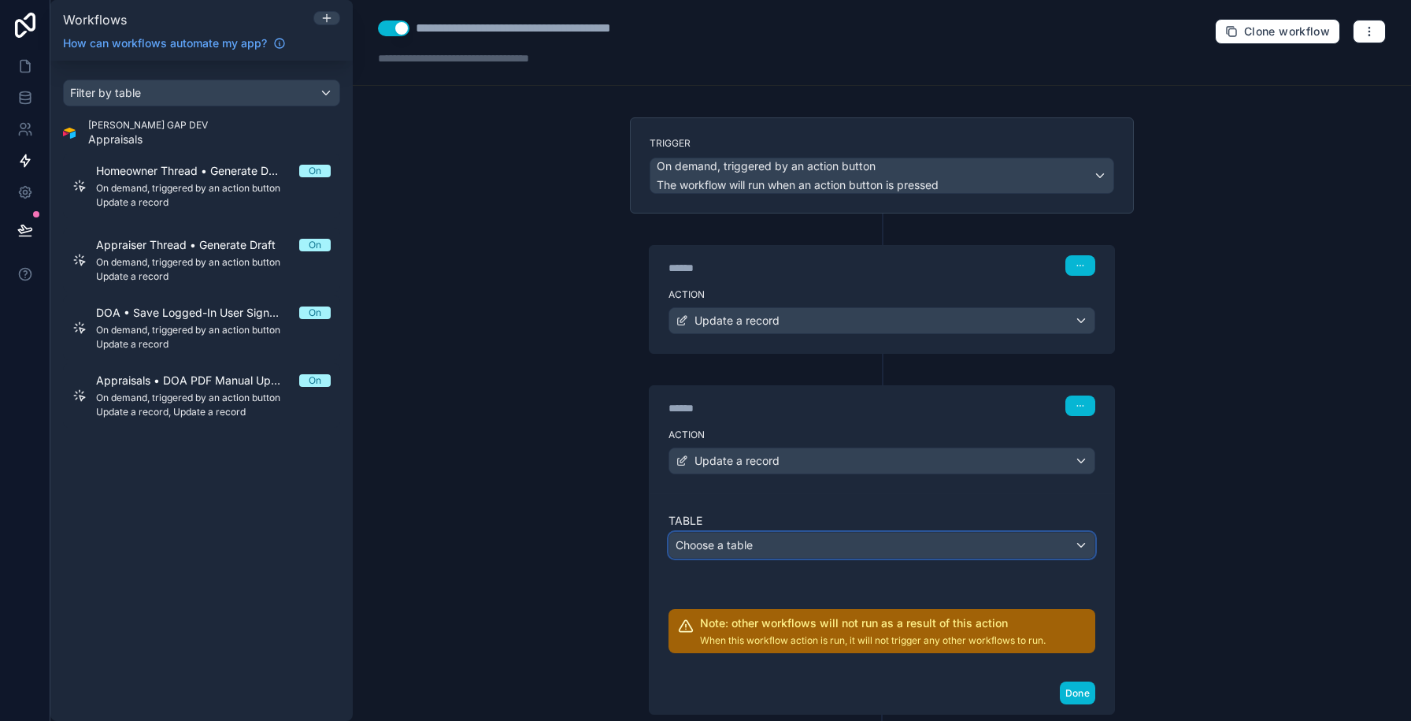
click at [750, 551] on span "Choose a table" at bounding box center [714, 545] width 77 height 16
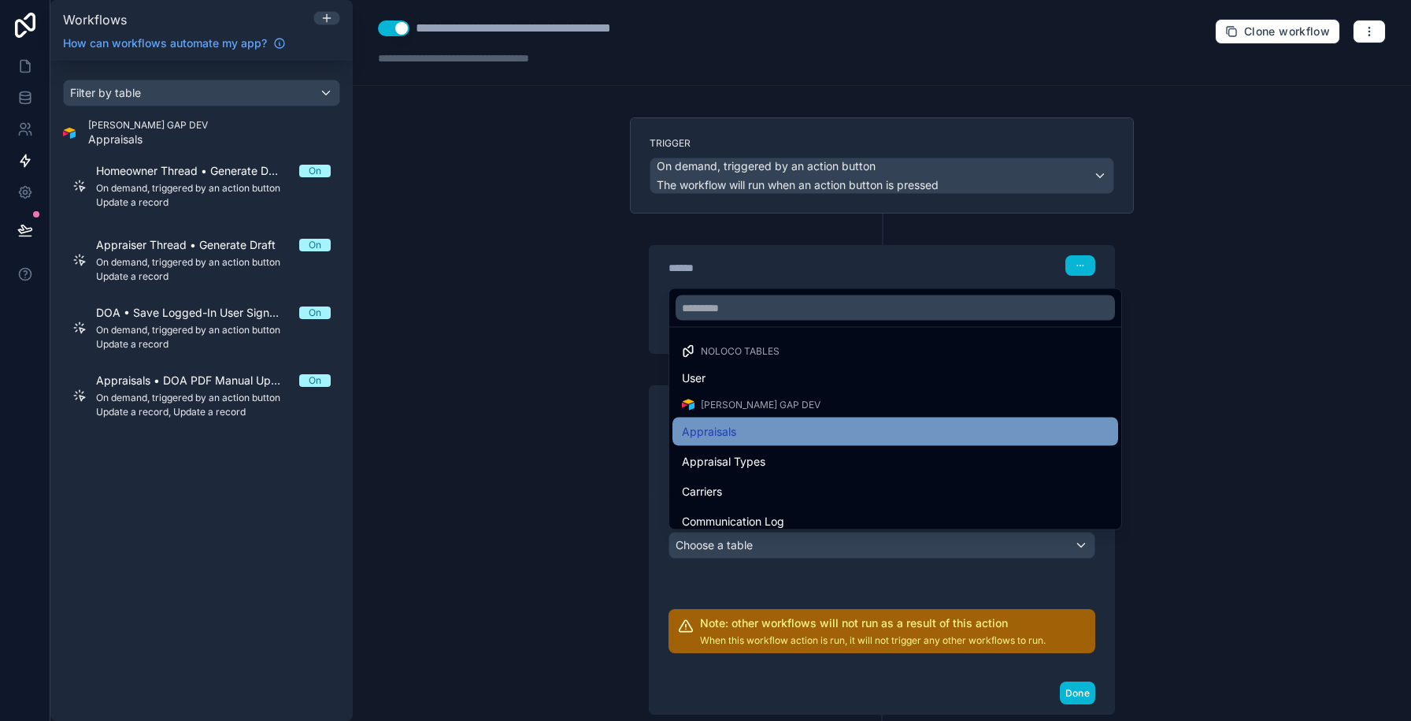
click at [769, 420] on div "Appraisals" at bounding box center [895, 431] width 446 height 28
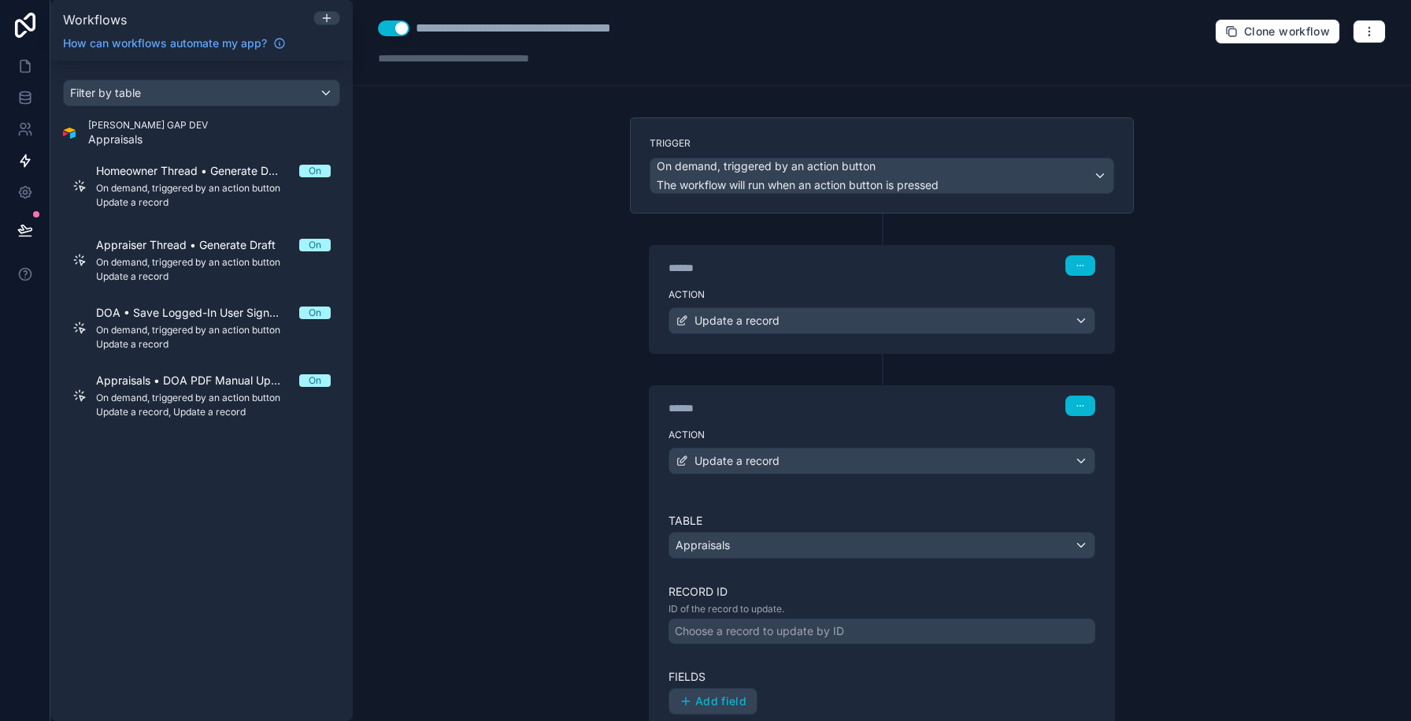
click at [740, 635] on div "Choose a record to update by ID" at bounding box center [759, 631] width 169 height 16
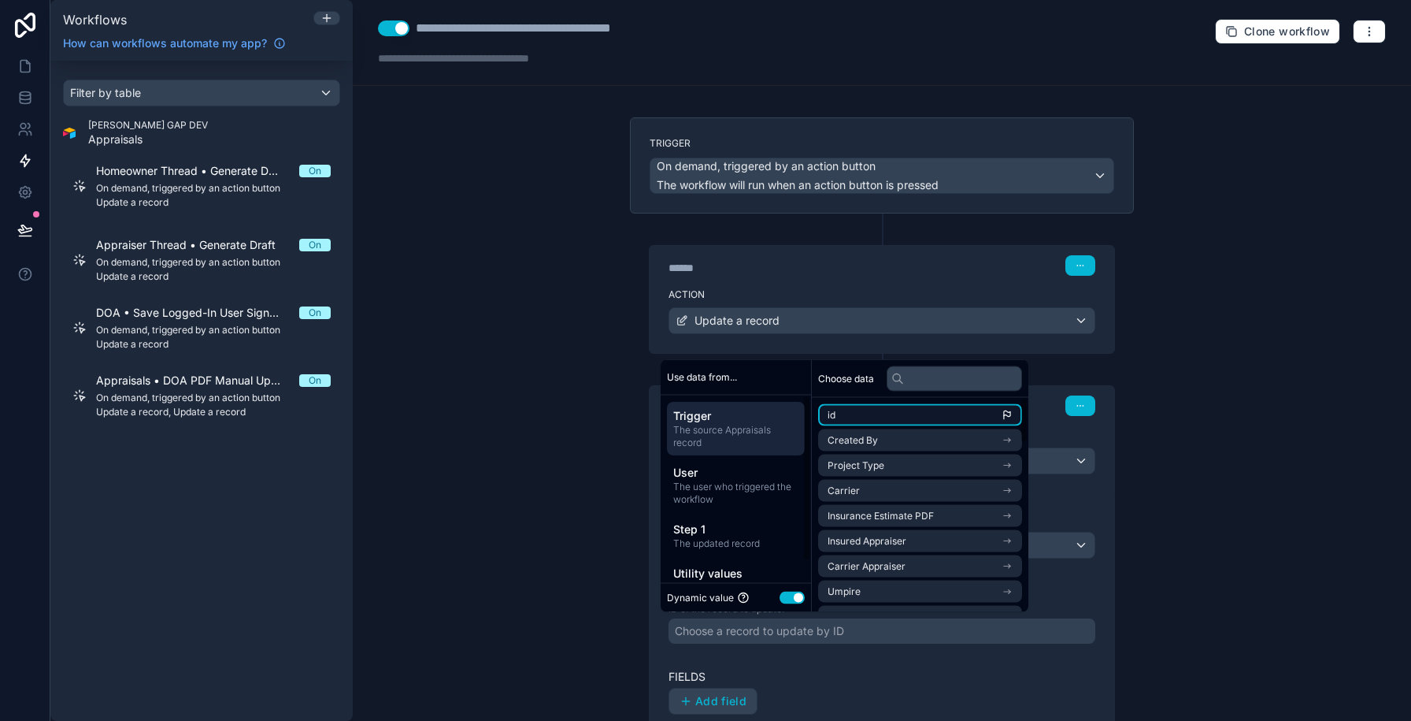
click at [864, 419] on li "id" at bounding box center [920, 415] width 204 height 22
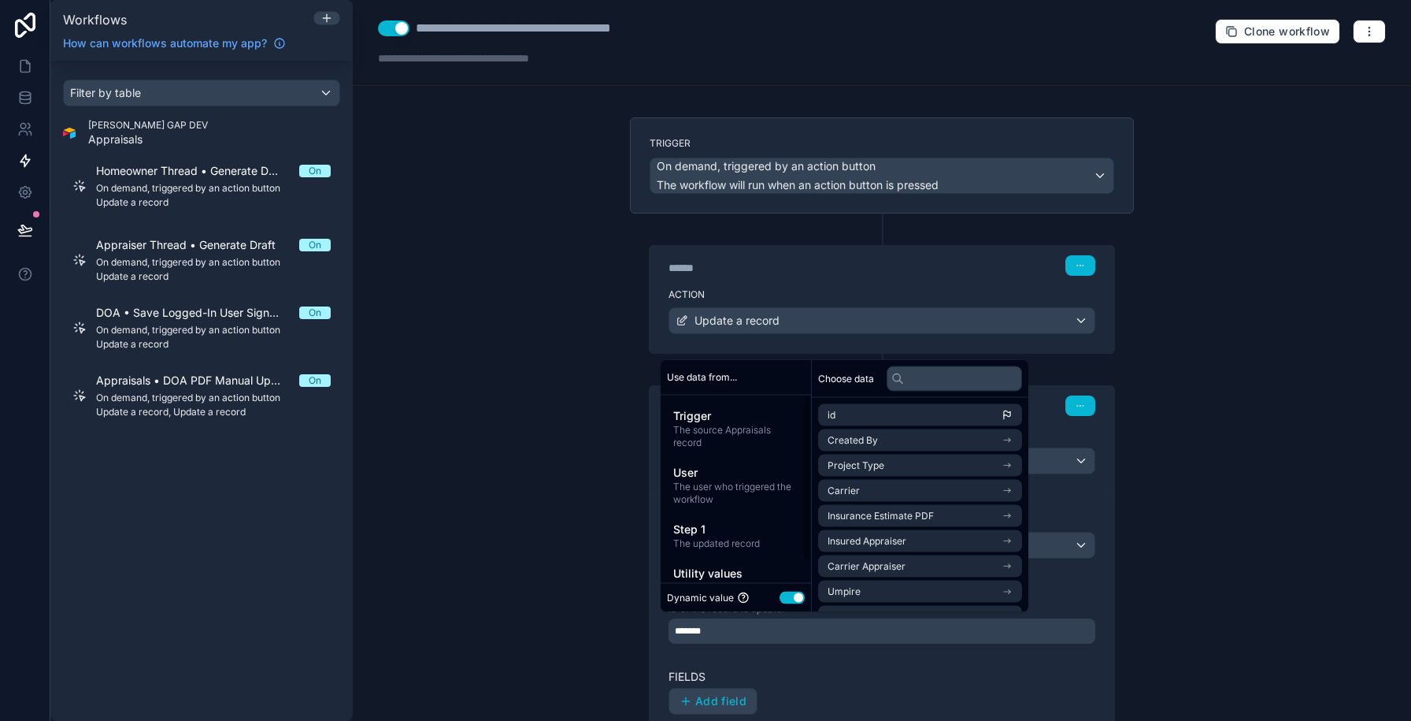
click at [605, 615] on div "**********" at bounding box center [882, 360] width 1058 height 721
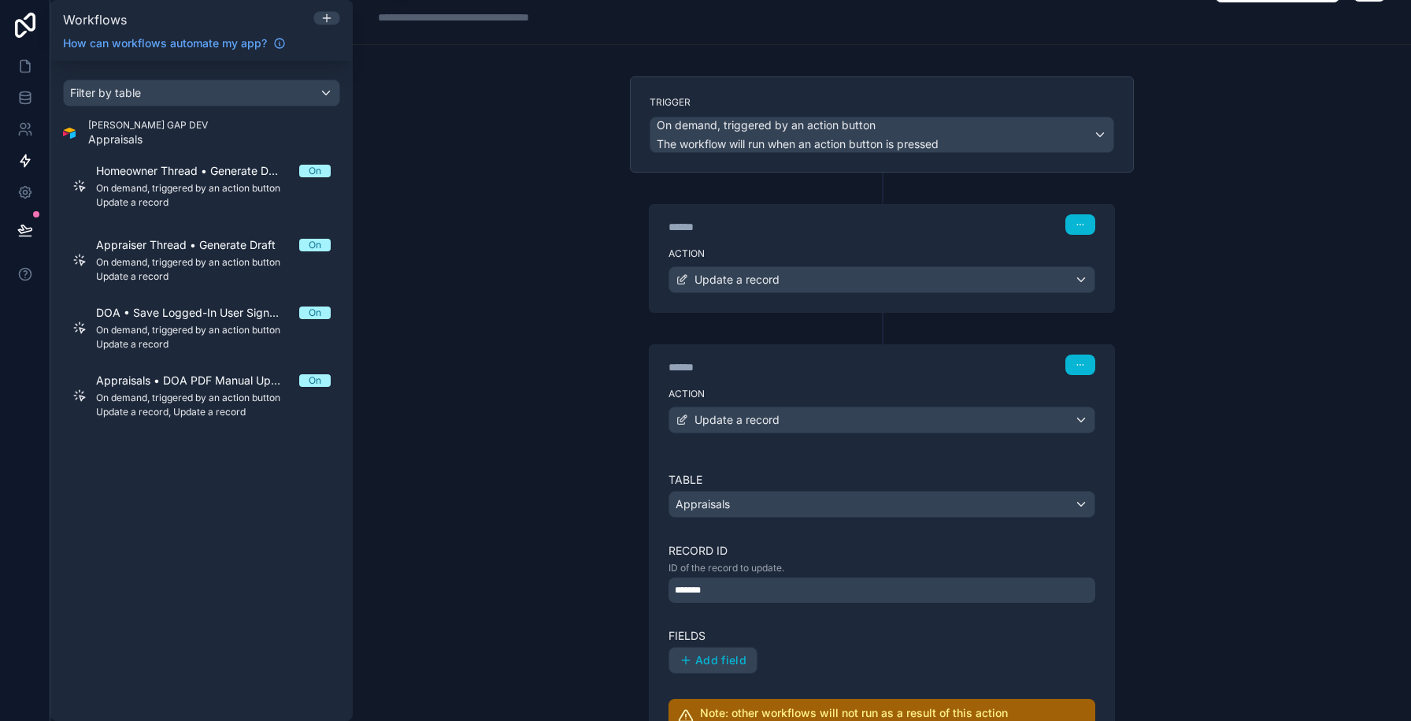
scroll to position [109, 0]
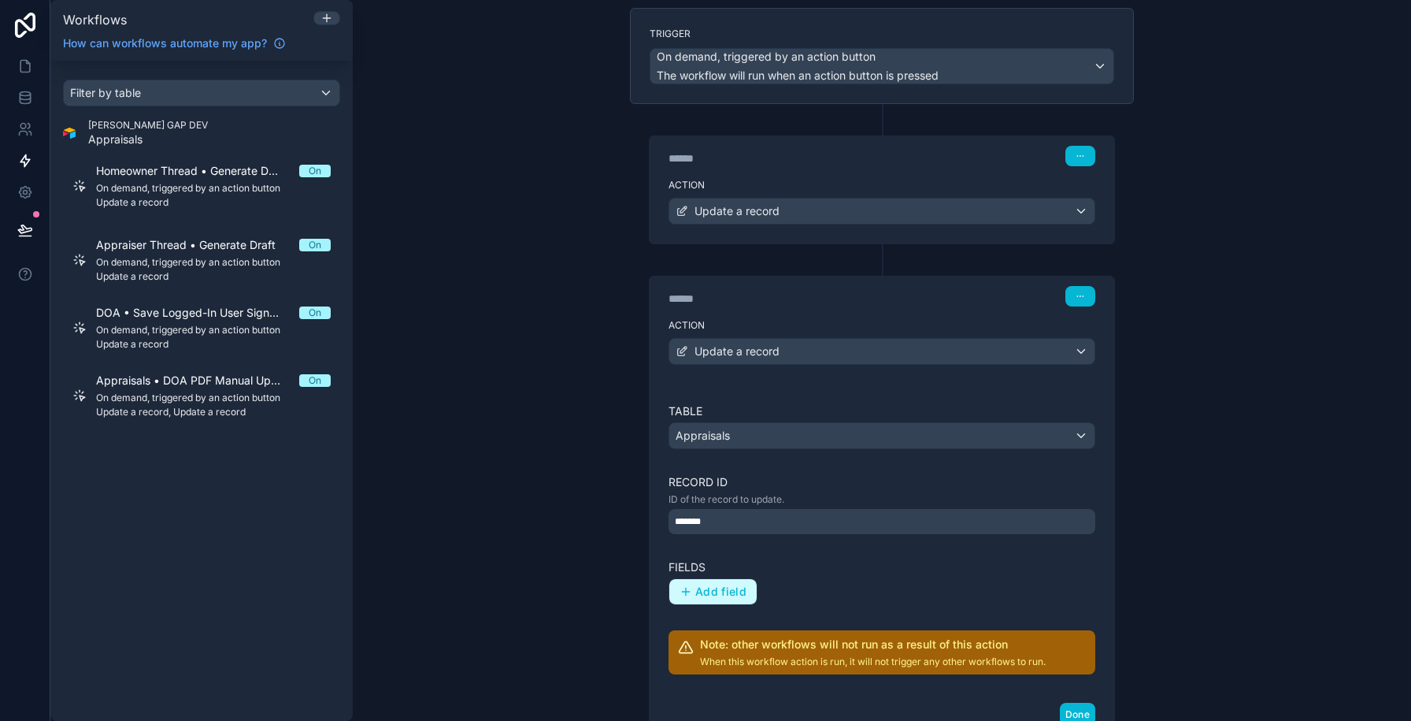
click at [673, 592] on button "Add field" at bounding box center [712, 591] width 87 height 25
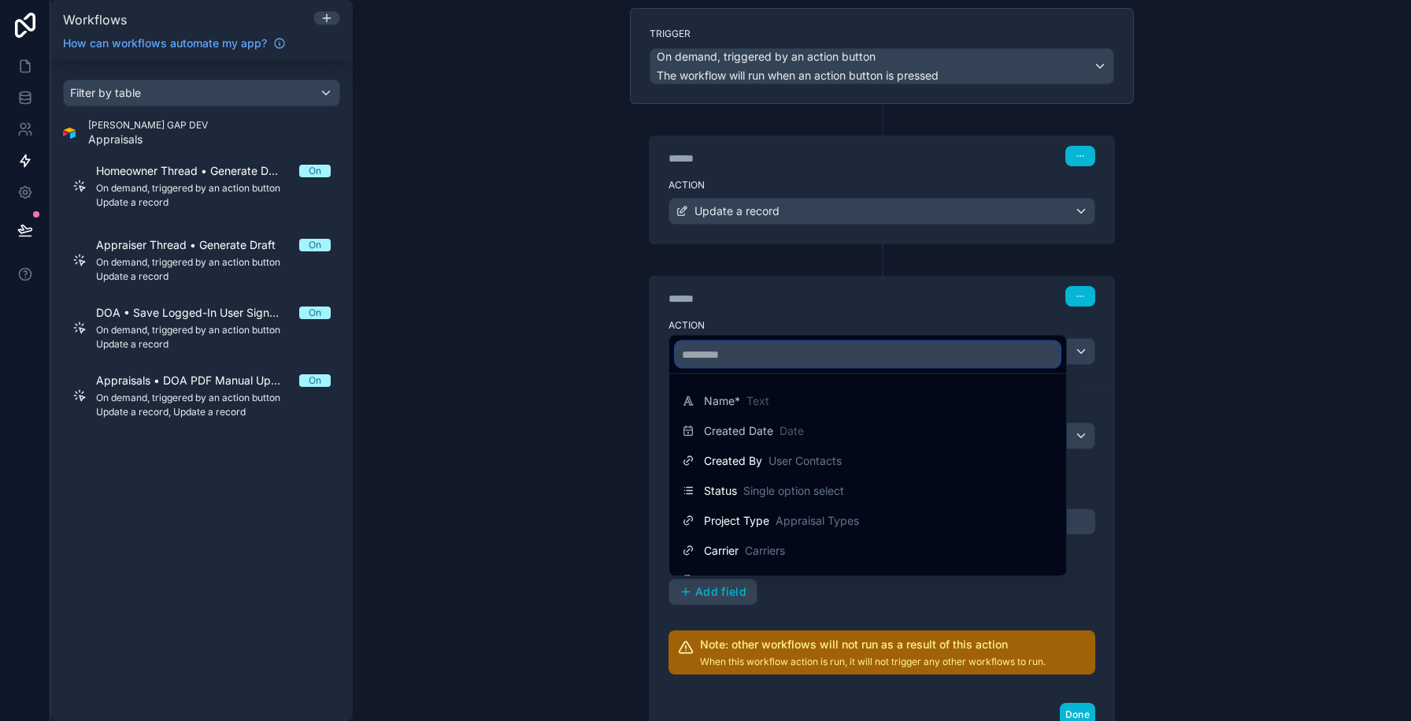
click at [795, 362] on input "text" at bounding box center [868, 354] width 384 height 25
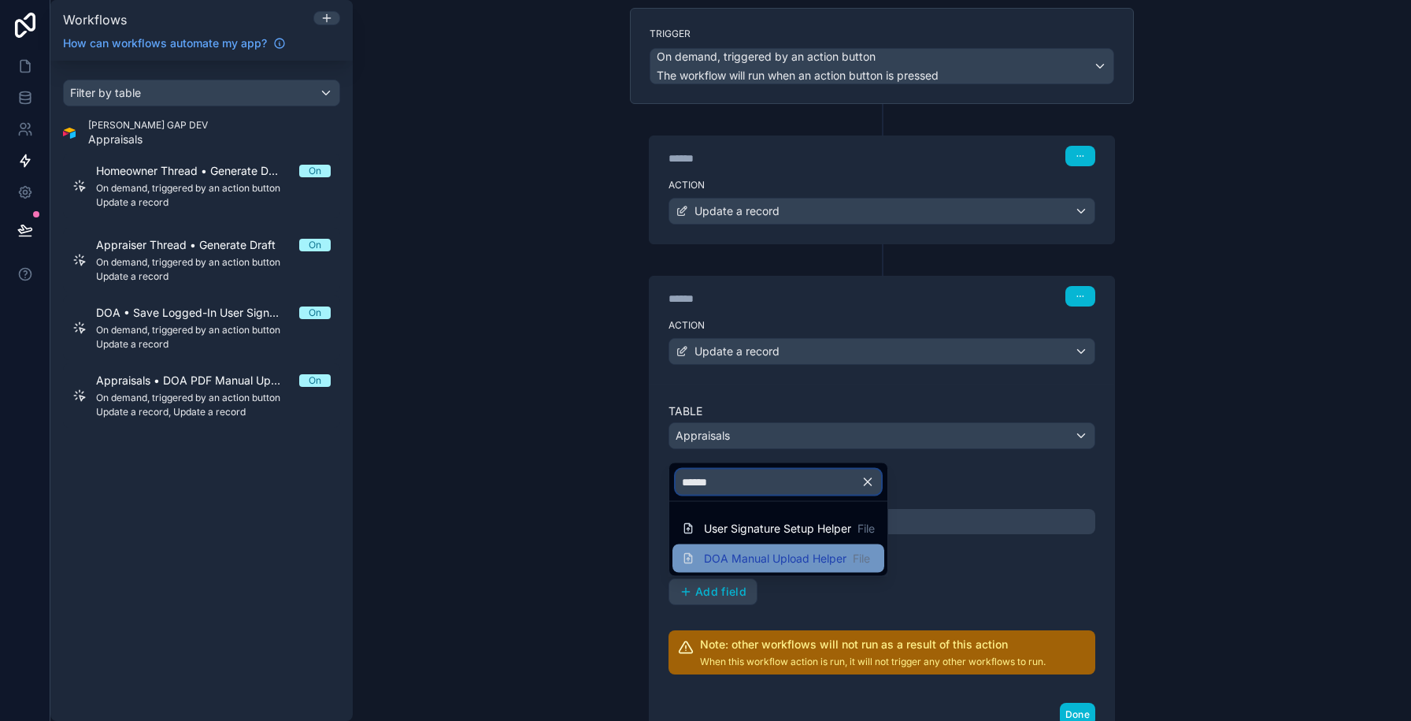
type input "******"
click at [747, 551] on span "DOA Manual Upload Helper" at bounding box center [775, 558] width 143 height 16
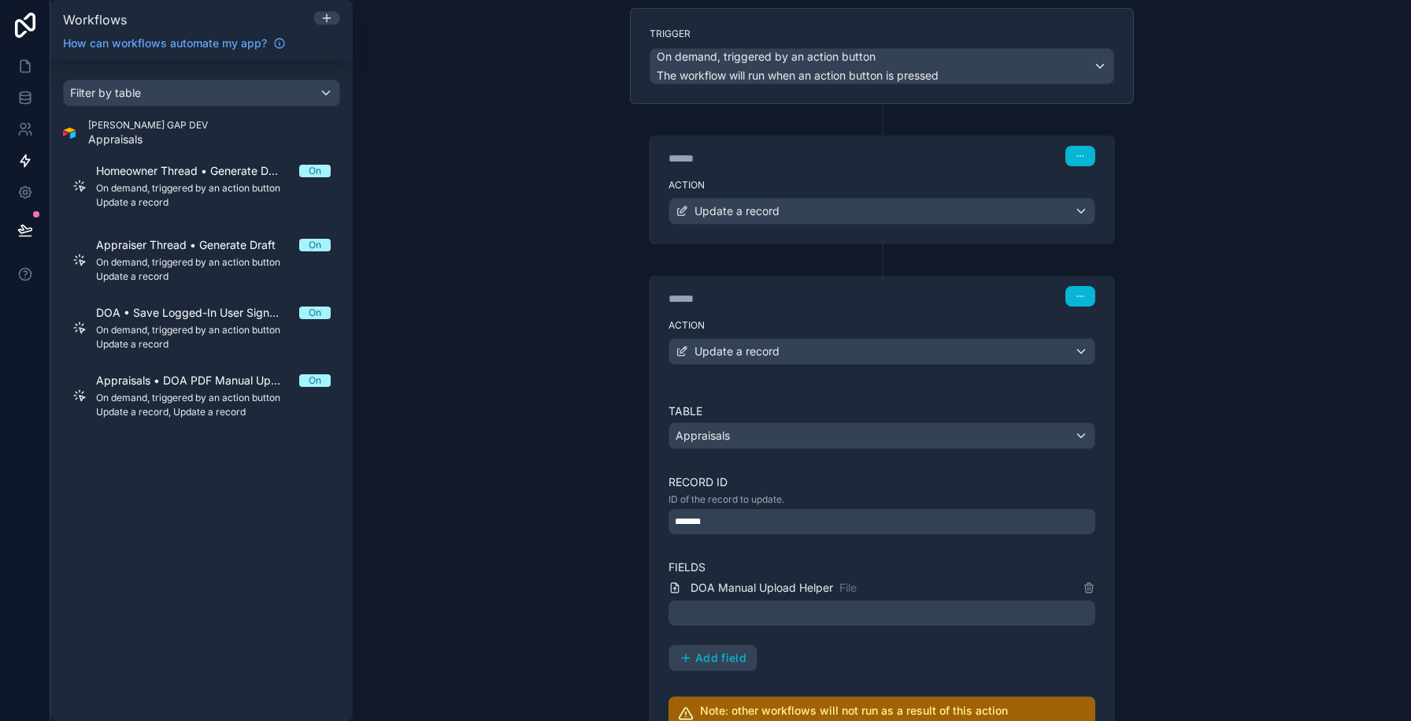
click at [709, 601] on div at bounding box center [882, 612] width 427 height 25
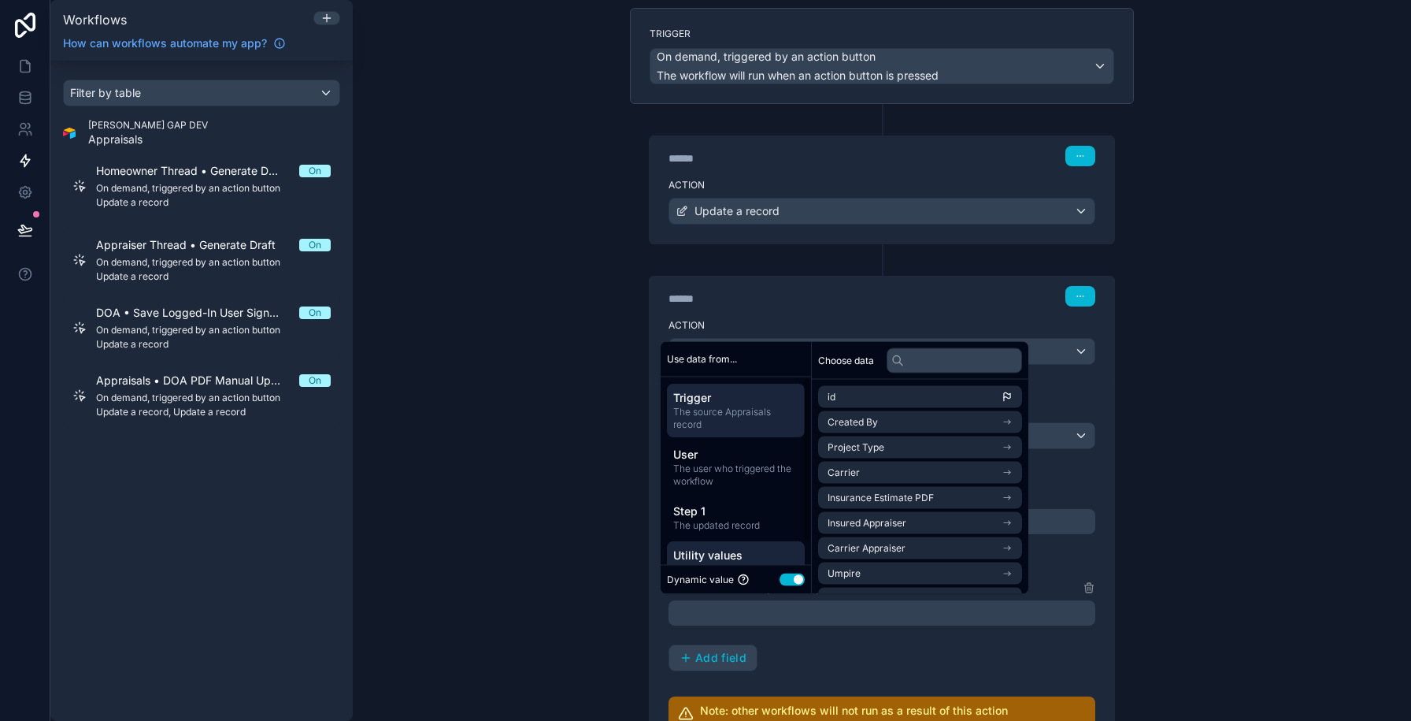
click at [705, 550] on span "Utility values" at bounding box center [735, 554] width 125 height 16
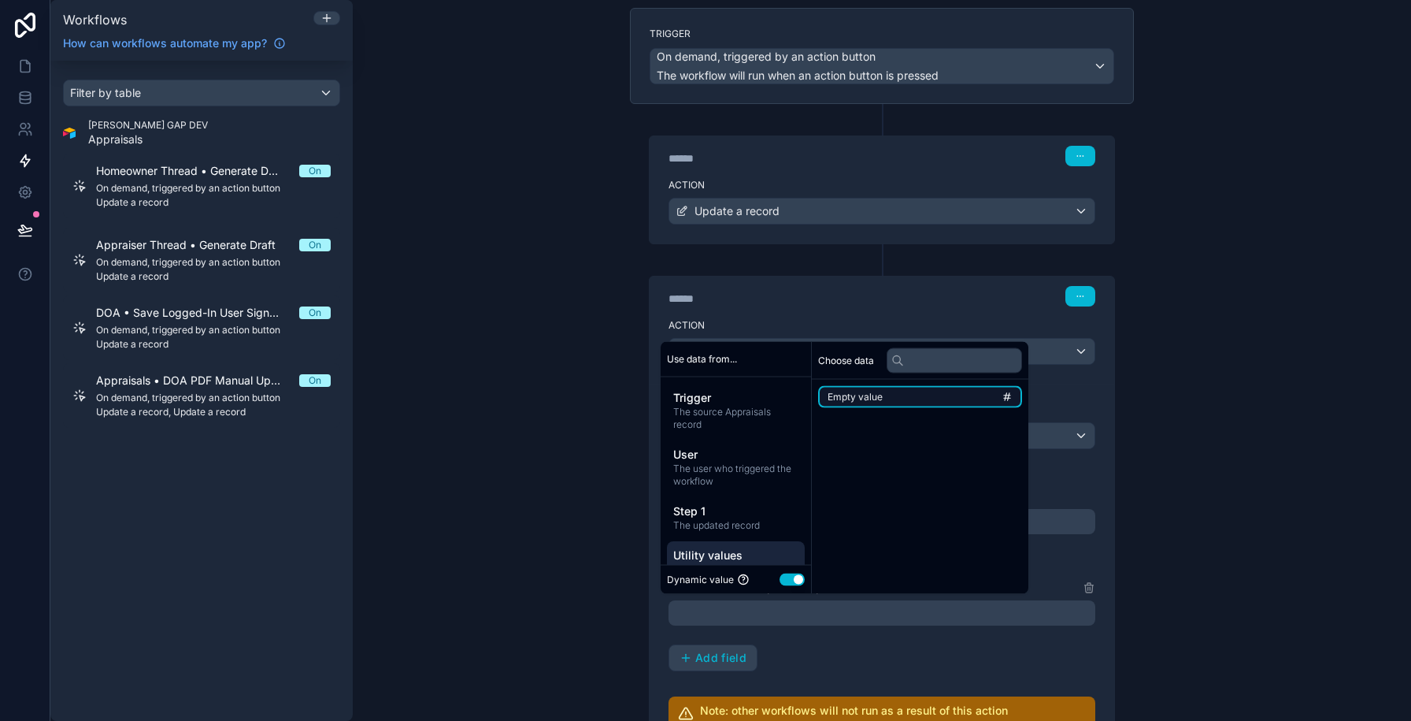
click at [854, 395] on span "Empty value" at bounding box center [855, 397] width 55 height 13
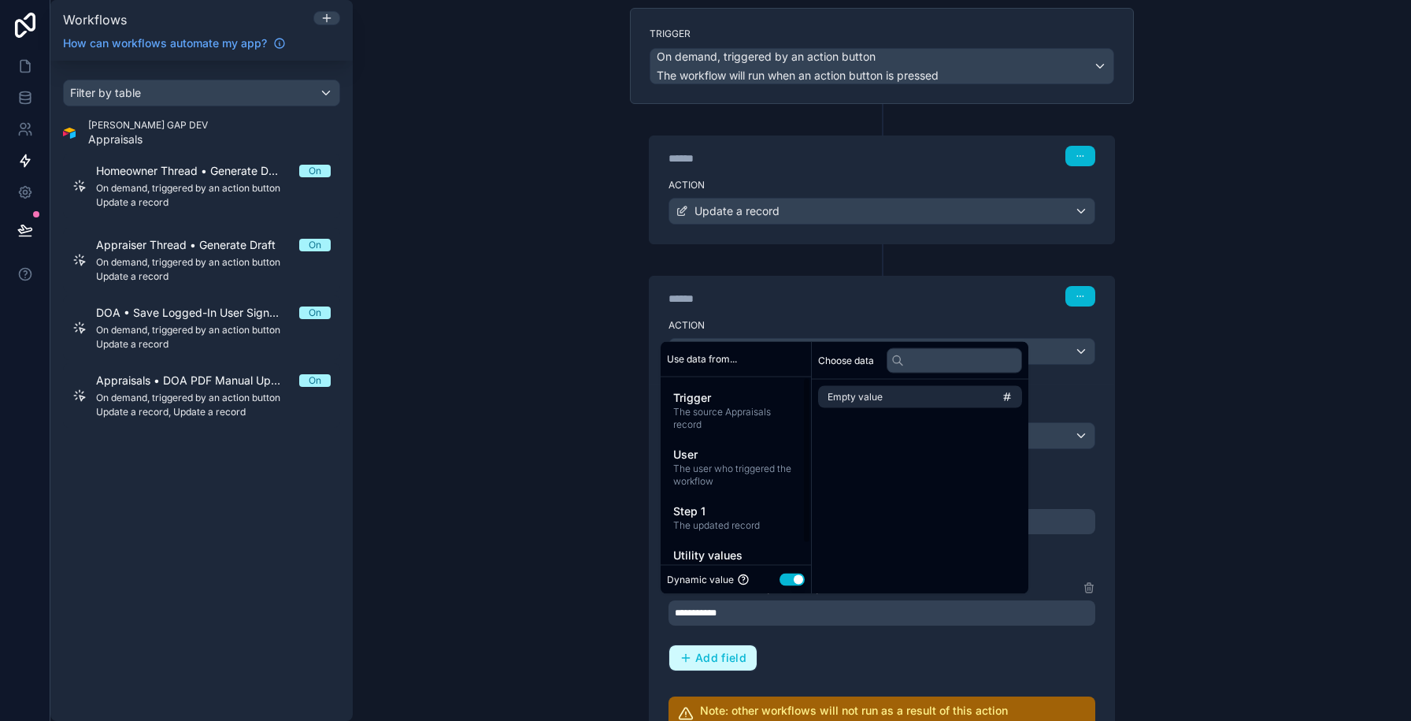
click at [720, 657] on span "Add field" at bounding box center [720, 657] width 51 height 14
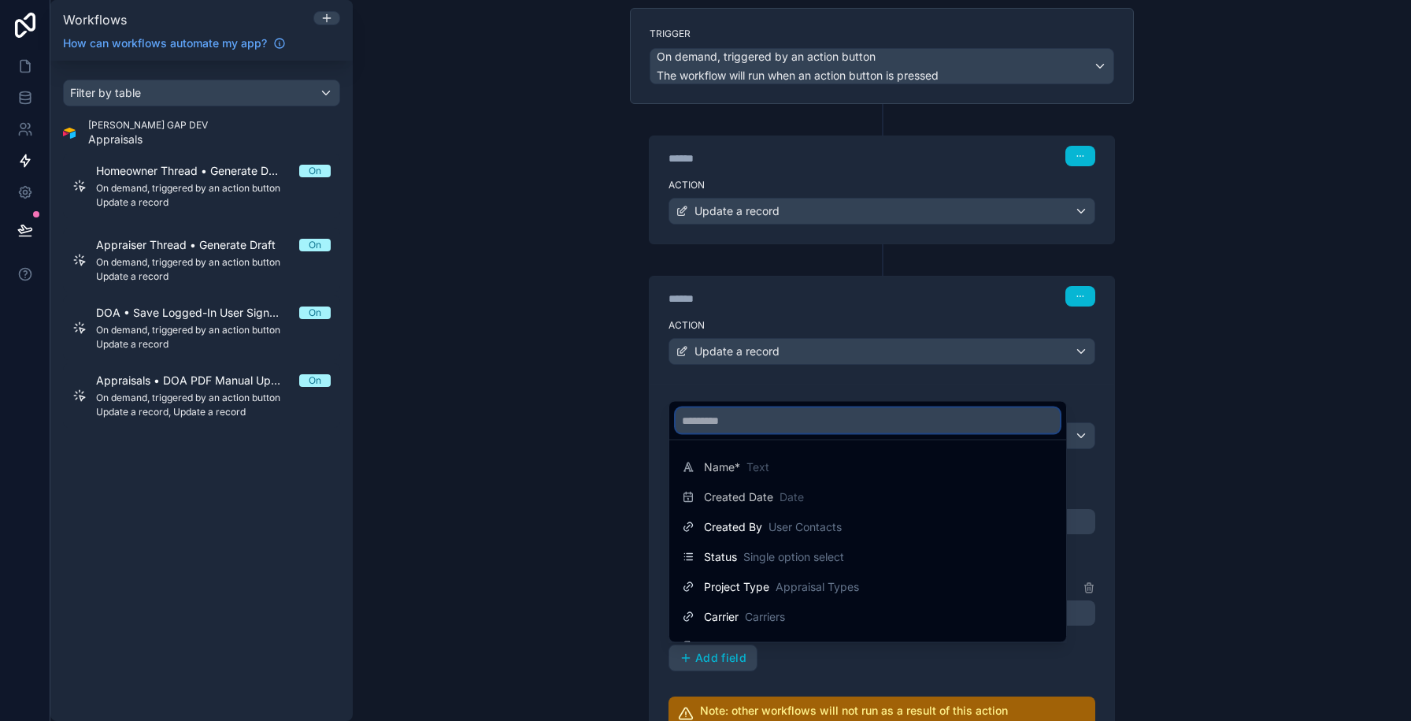
click at [759, 425] on input "text" at bounding box center [868, 420] width 384 height 25
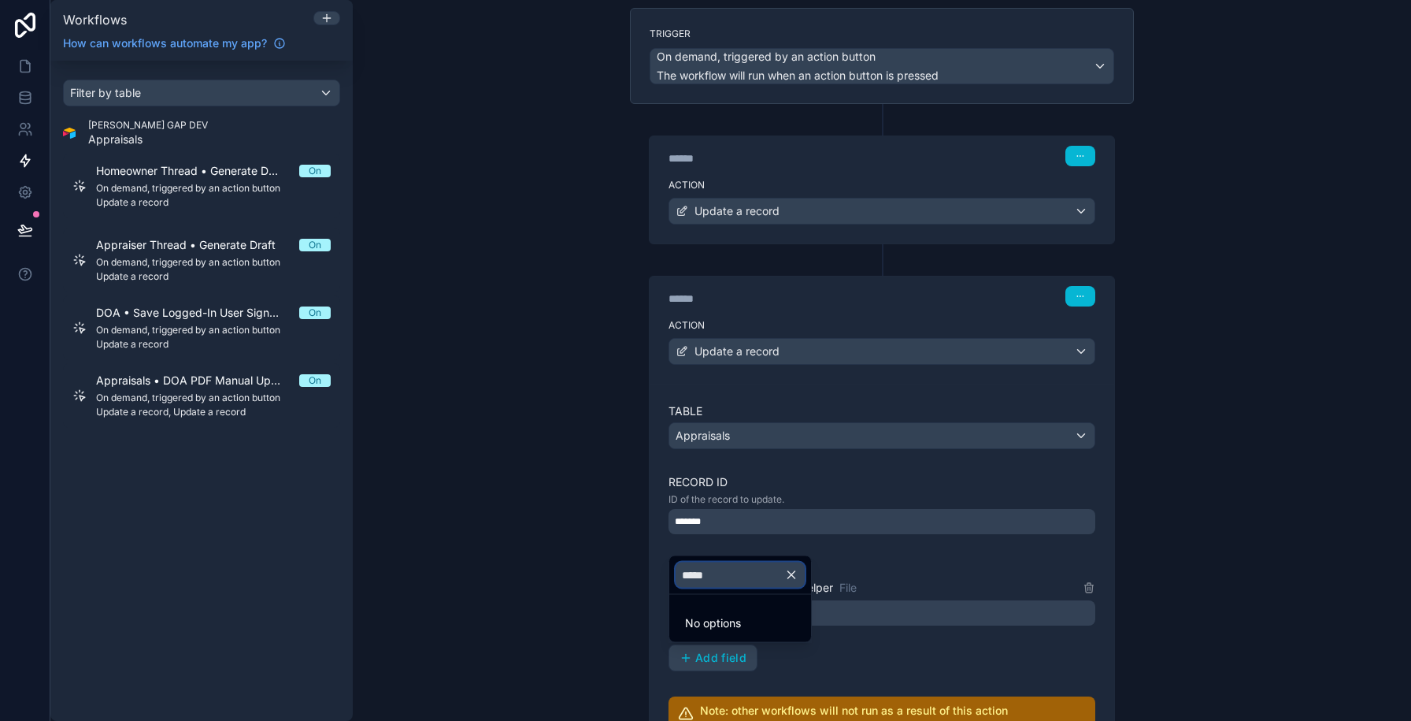
type input "******"
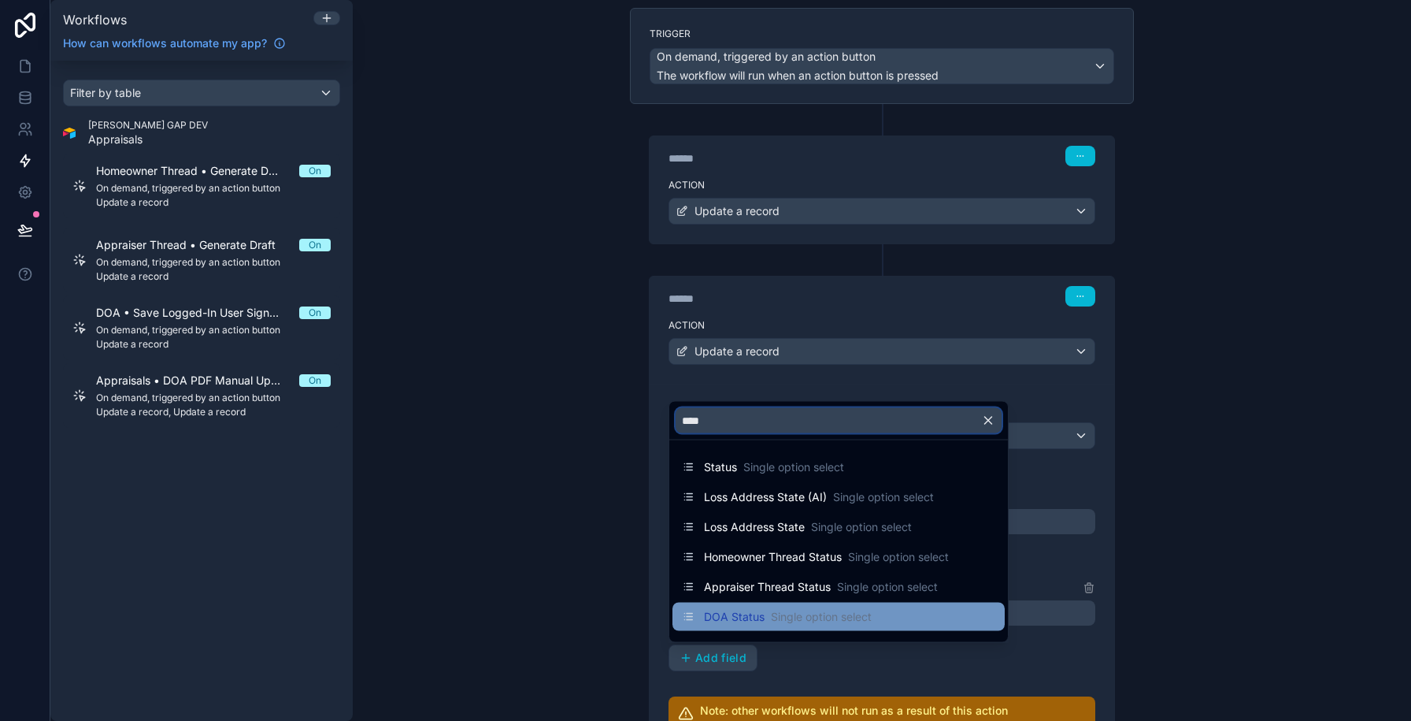
type input "****"
click at [752, 610] on span "DOA Status" at bounding box center [734, 617] width 61 height 16
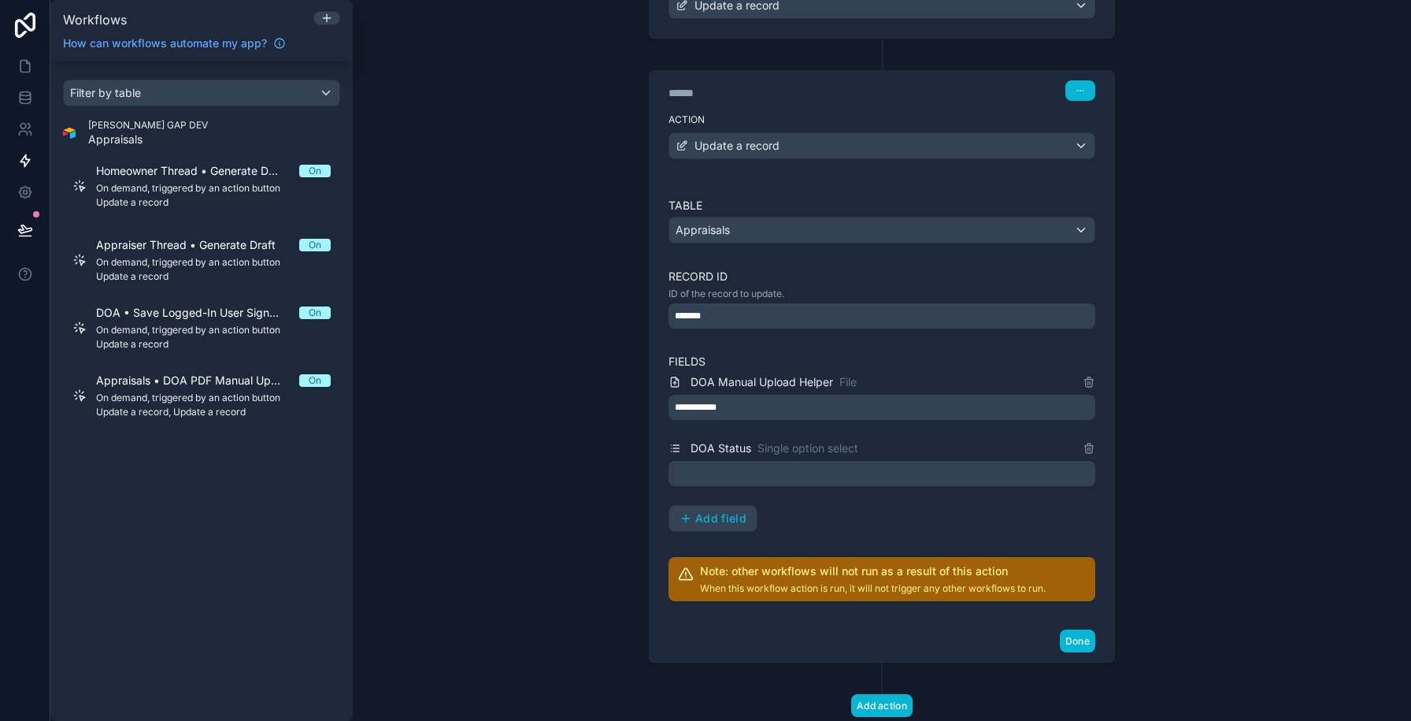
scroll to position [361, 0]
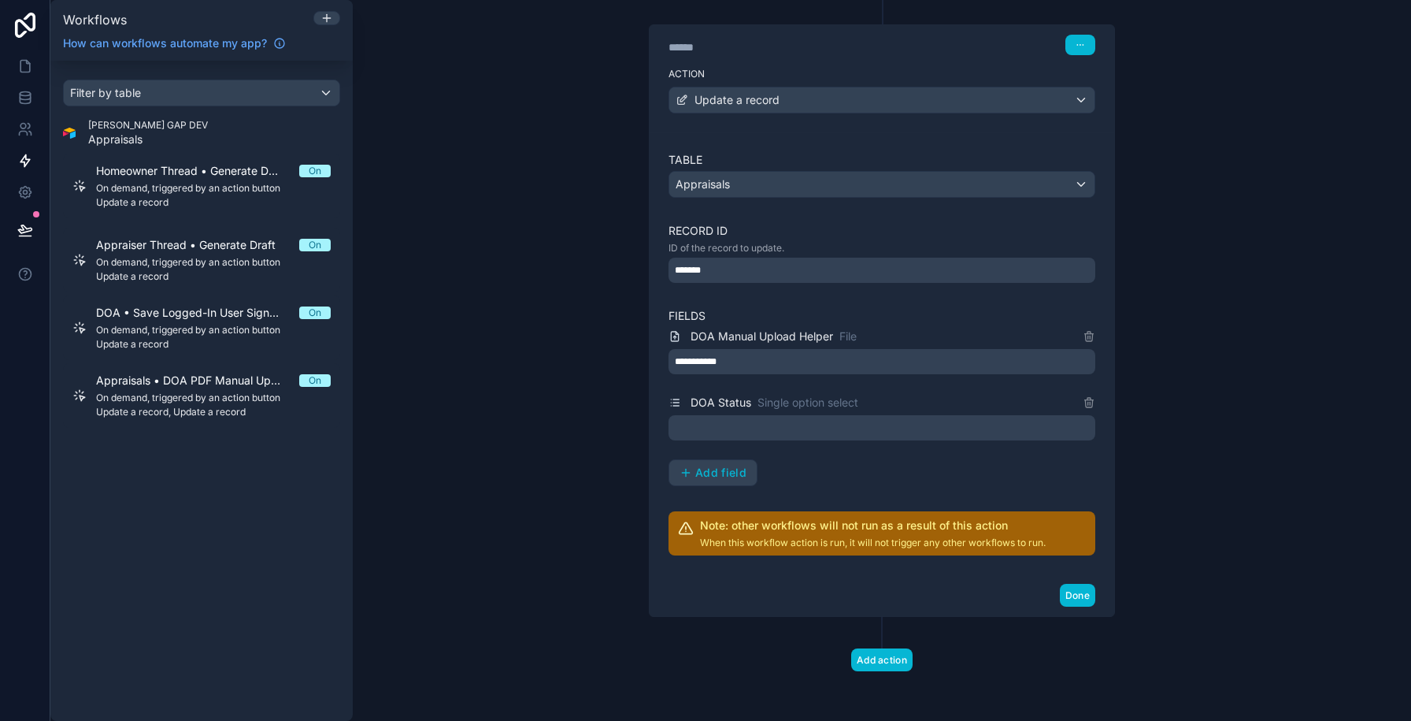
click at [692, 421] on div at bounding box center [882, 427] width 427 height 25
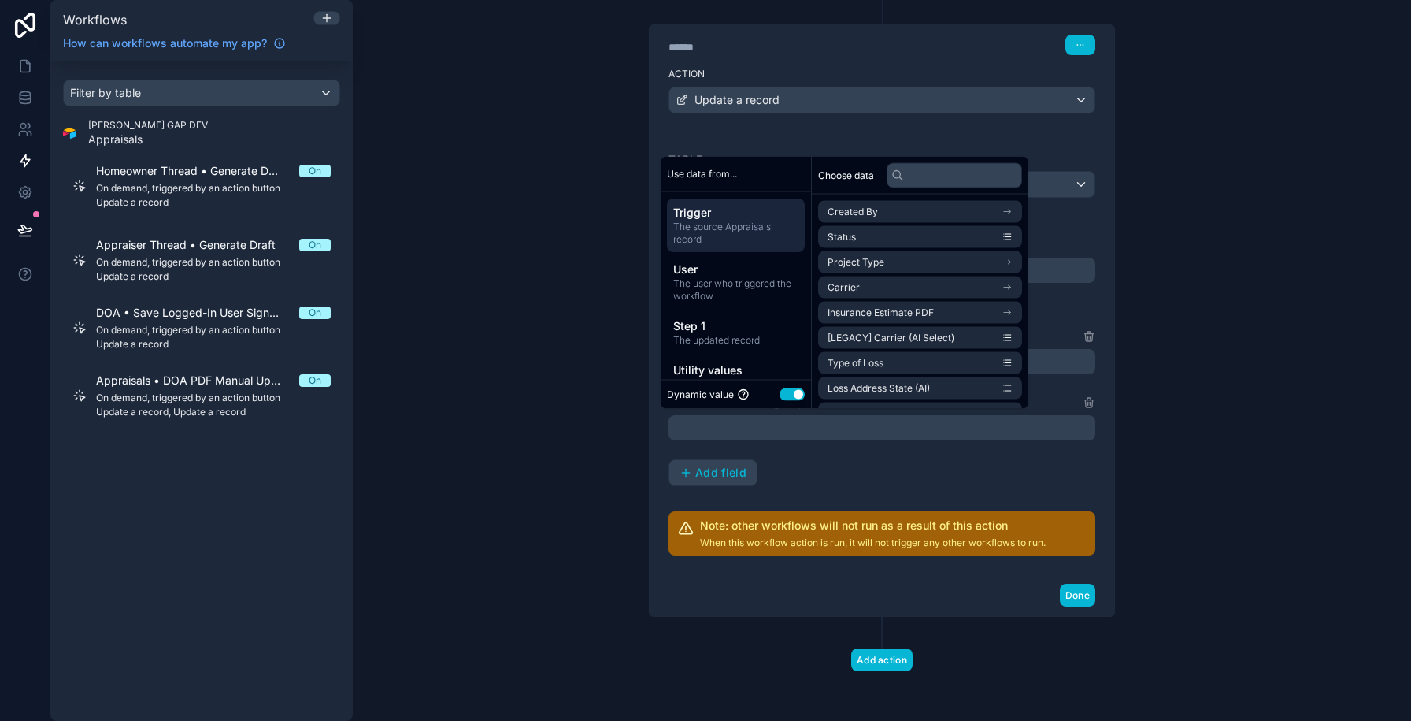
click at [804, 390] on div "Dynamic value Use setting" at bounding box center [736, 394] width 138 height 16
click at [791, 391] on button "Use setting" at bounding box center [792, 393] width 25 height 13
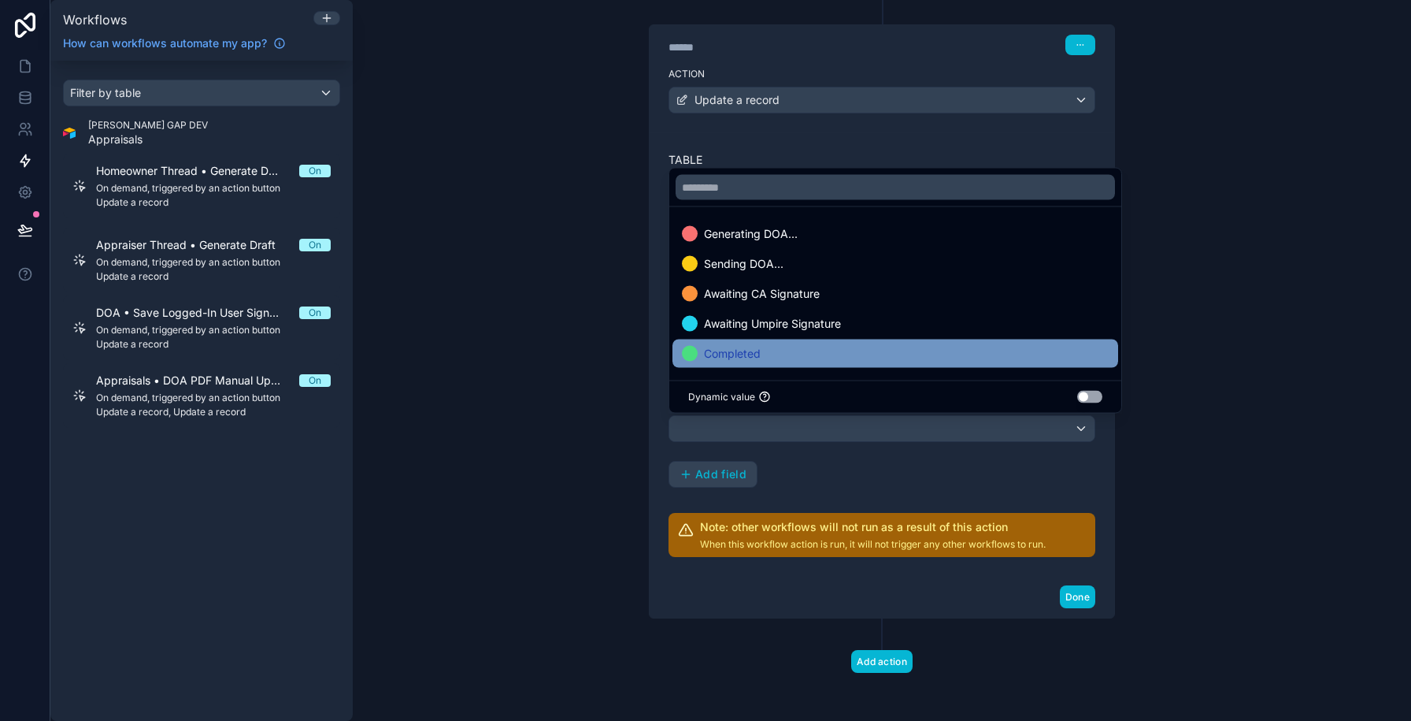
click at [806, 356] on div "Completed" at bounding box center [895, 353] width 427 height 19
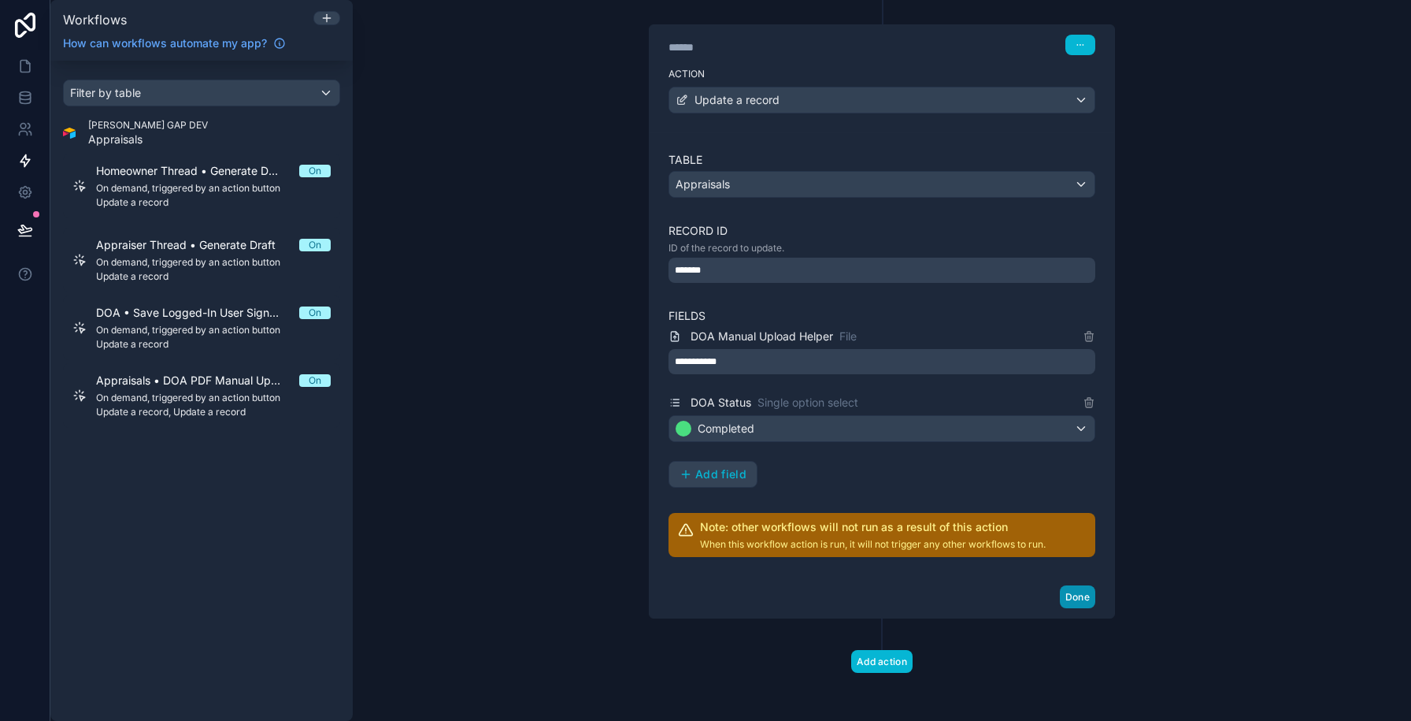
click at [1069, 601] on button "Done" at bounding box center [1077, 596] width 35 height 23
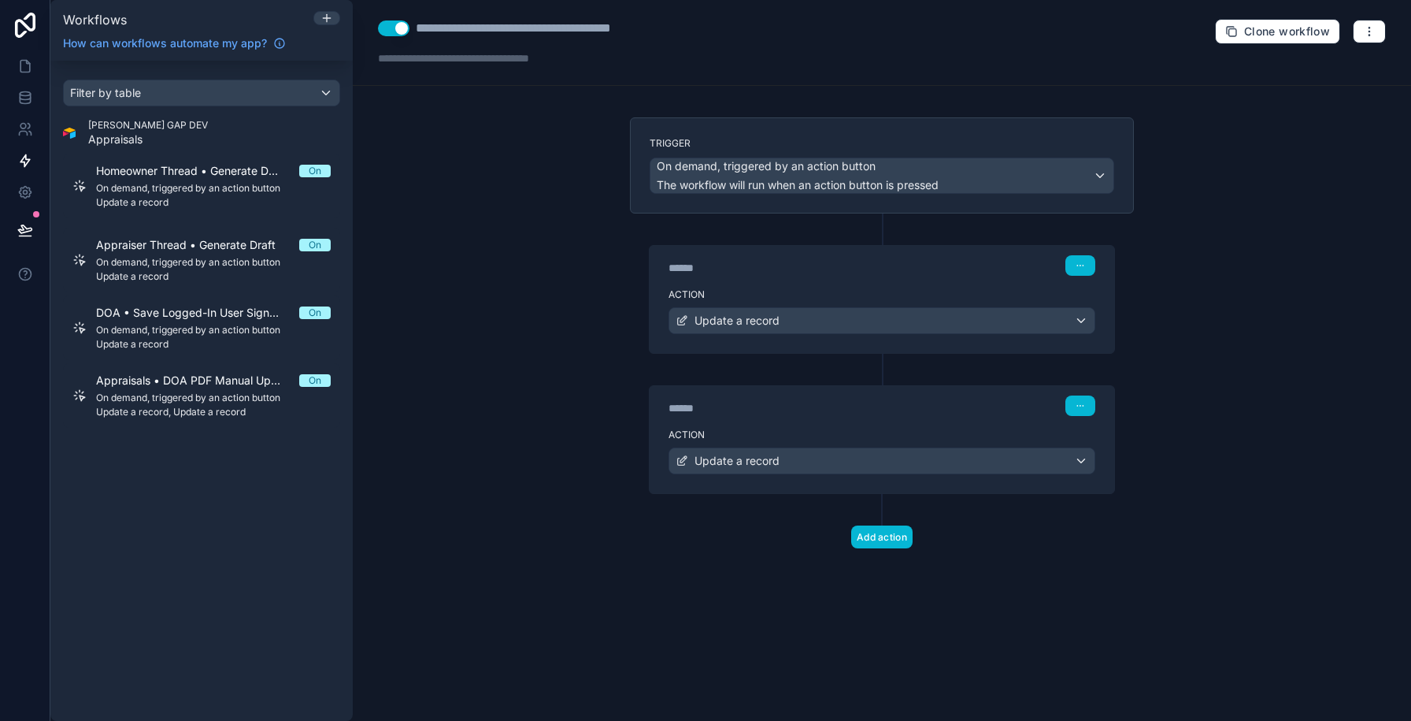
click at [748, 265] on div "******" at bounding box center [787, 268] width 236 height 16
click at [694, 268] on div "******" at bounding box center [787, 268] width 236 height 16
click at [661, 294] on div "Action Update a record" at bounding box center [882, 317] width 465 height 71
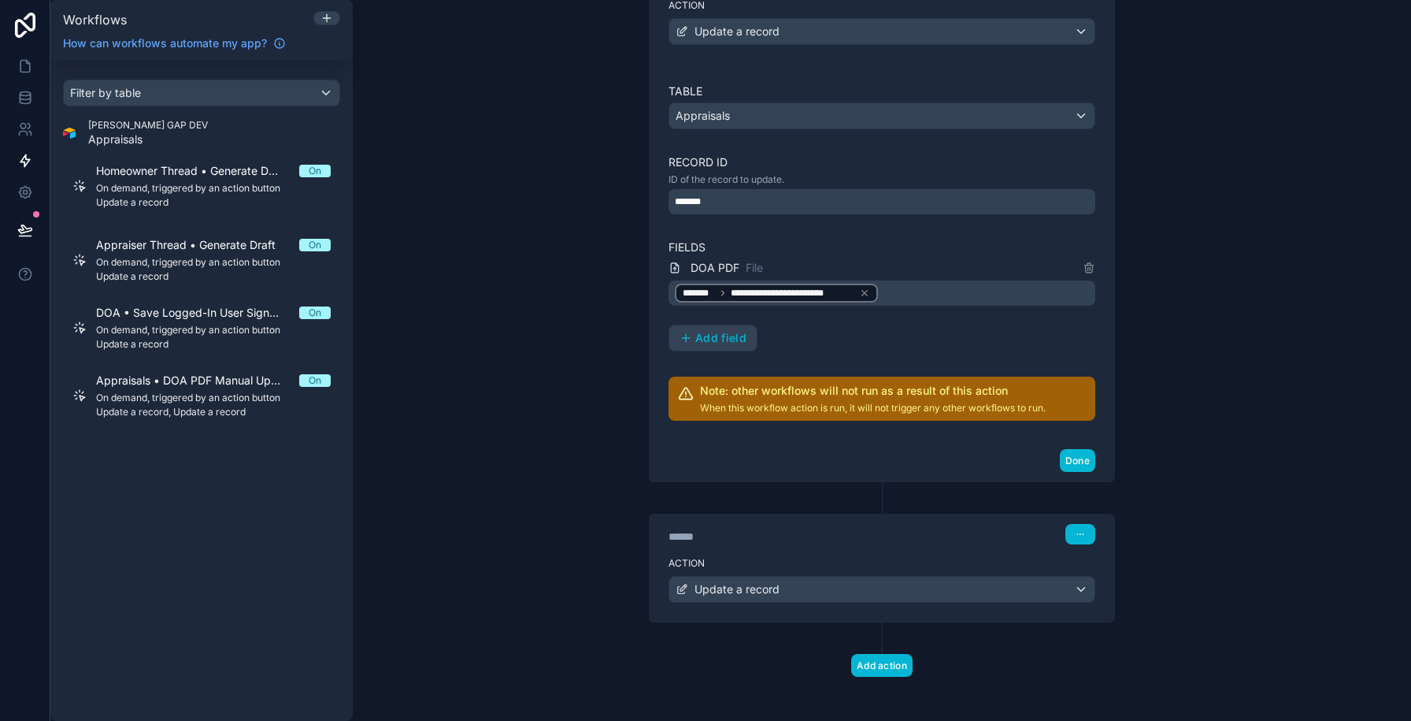
scroll to position [295, 0]
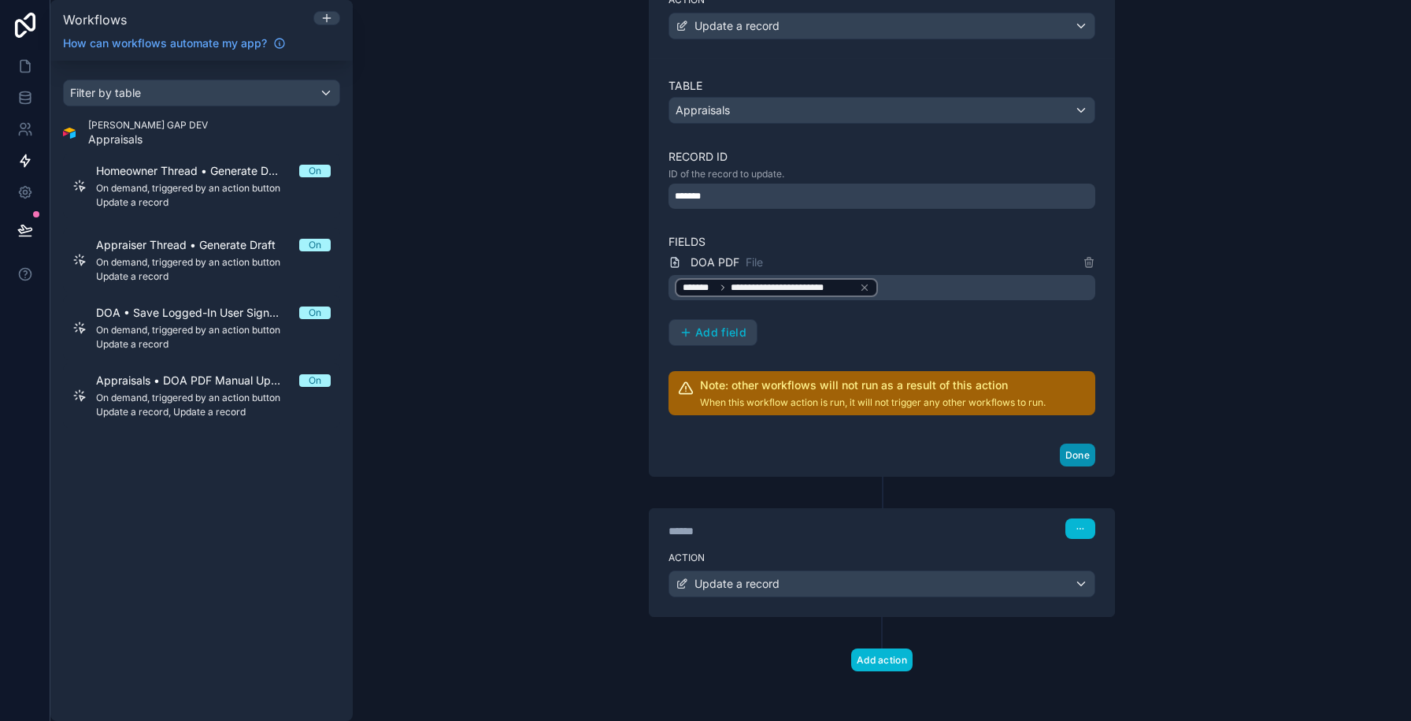
click at [1066, 454] on button "Done" at bounding box center [1077, 454] width 35 height 23
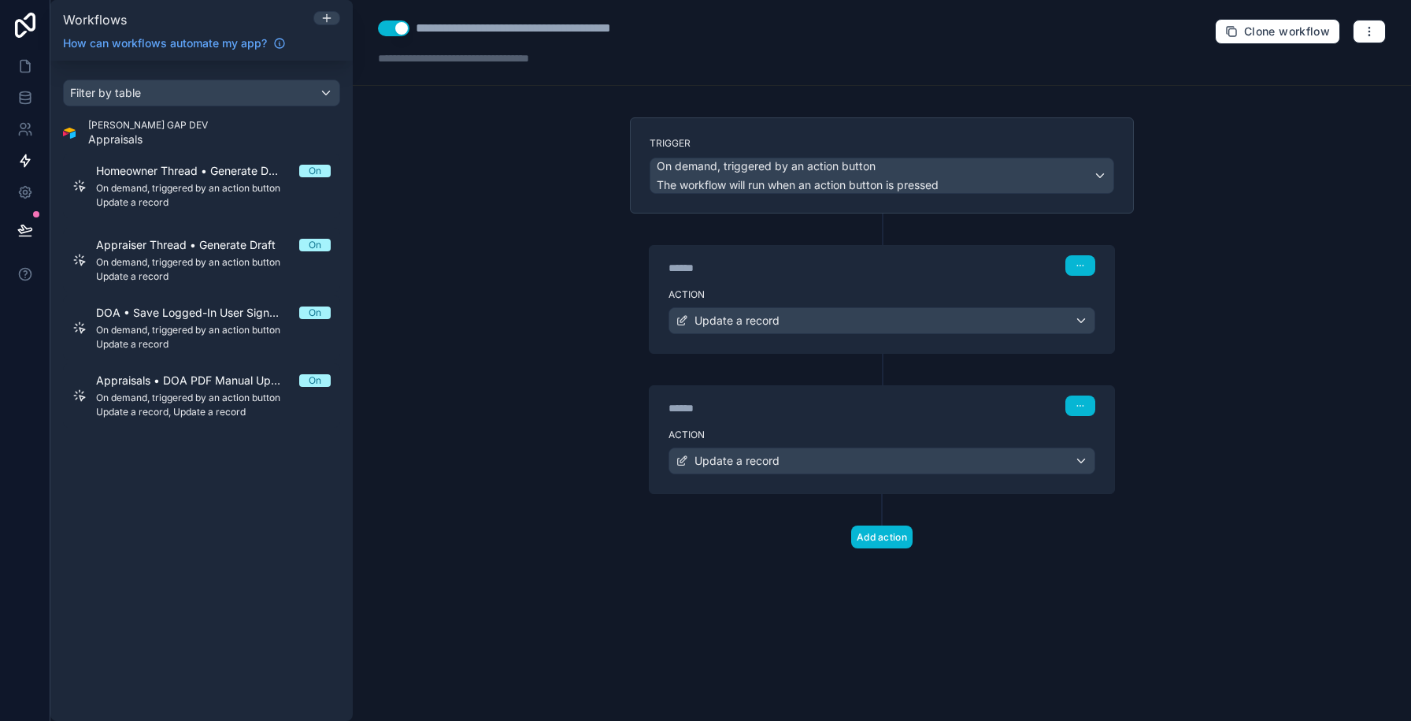
scroll to position [0, 0]
click at [20, 66] on icon at bounding box center [24, 67] width 9 height 12
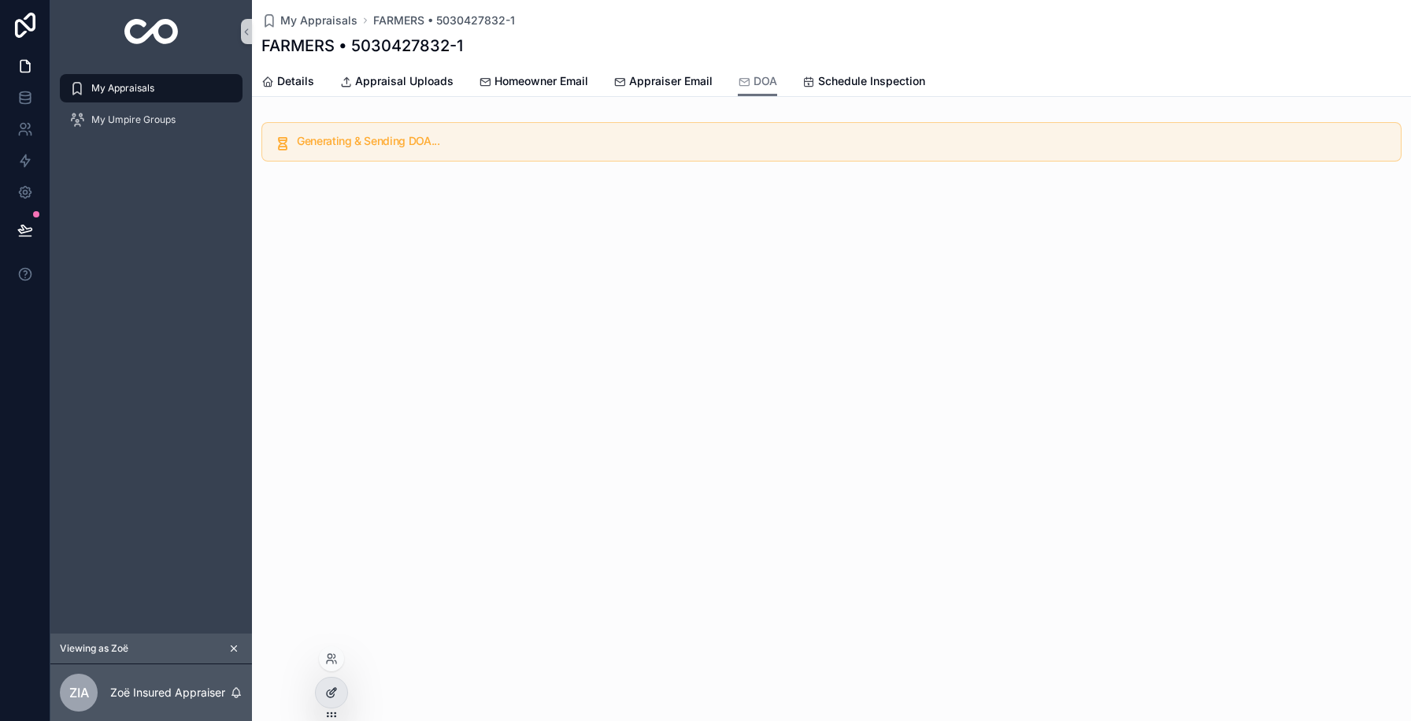
click at [333, 687] on icon at bounding box center [333, 690] width 6 height 6
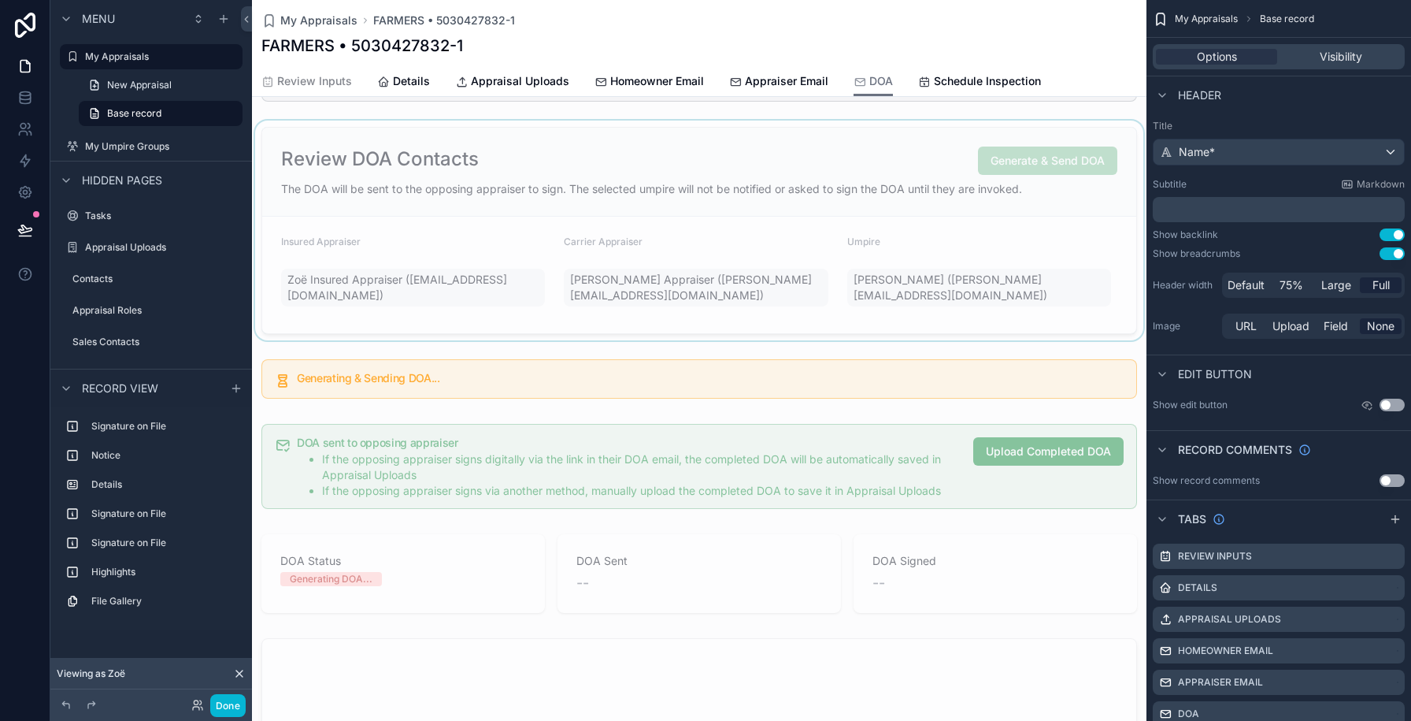
scroll to position [244, 0]
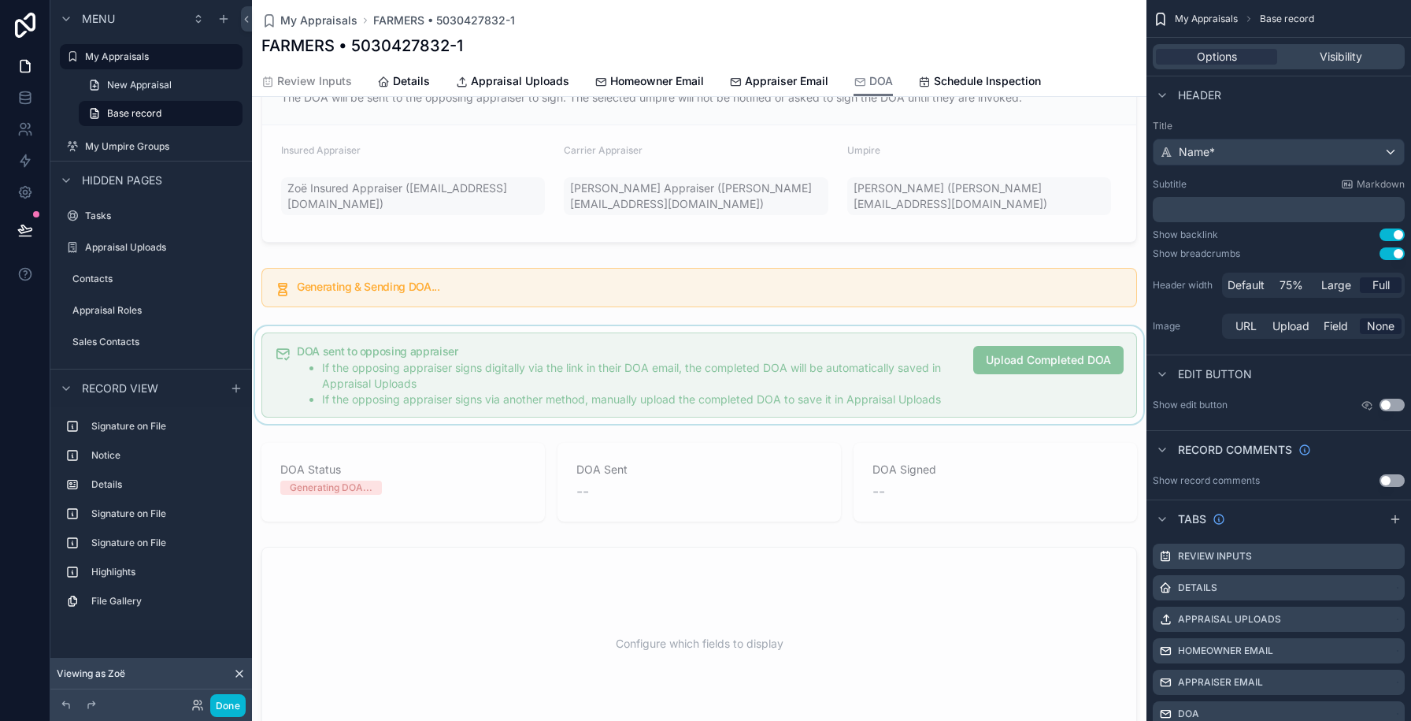
click at [505, 404] on div "scrollable content" at bounding box center [699, 375] width 895 height 98
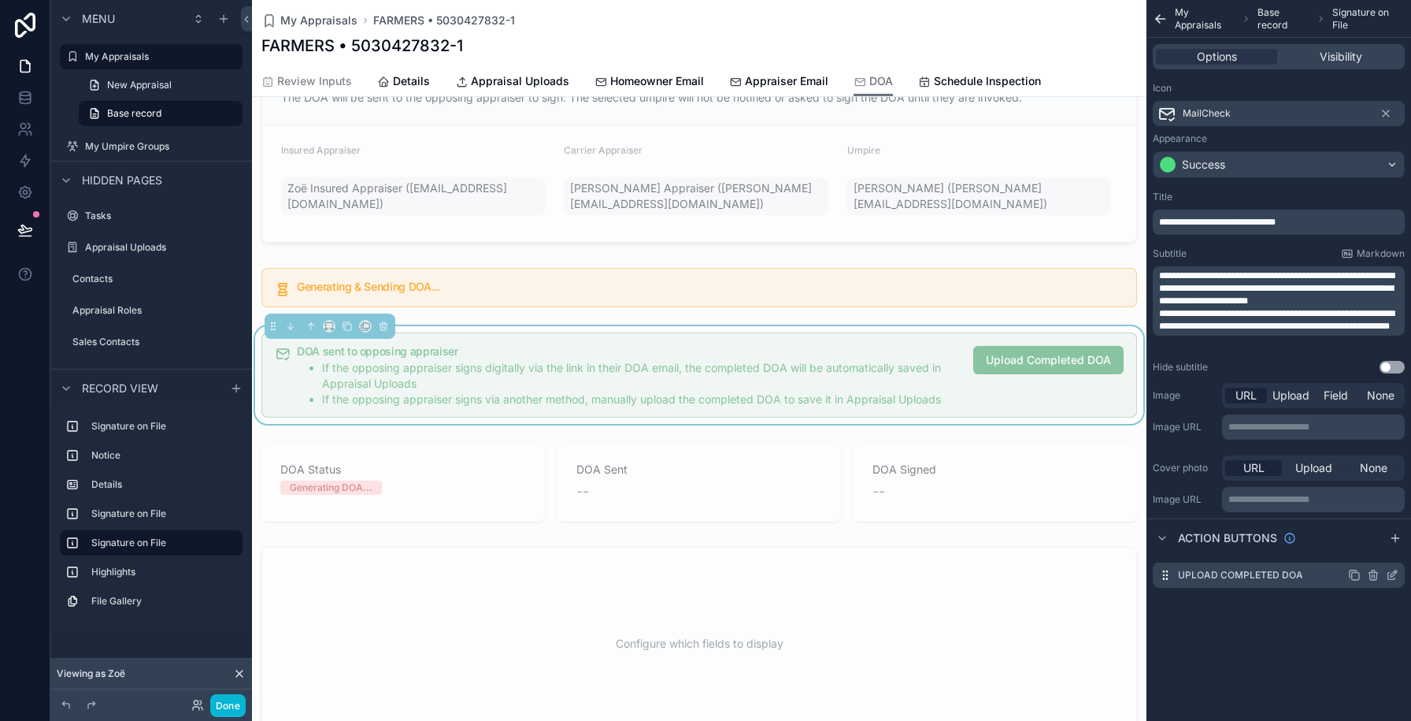
click at [1392, 576] on icon "scrollable content" at bounding box center [1392, 575] width 13 height 13
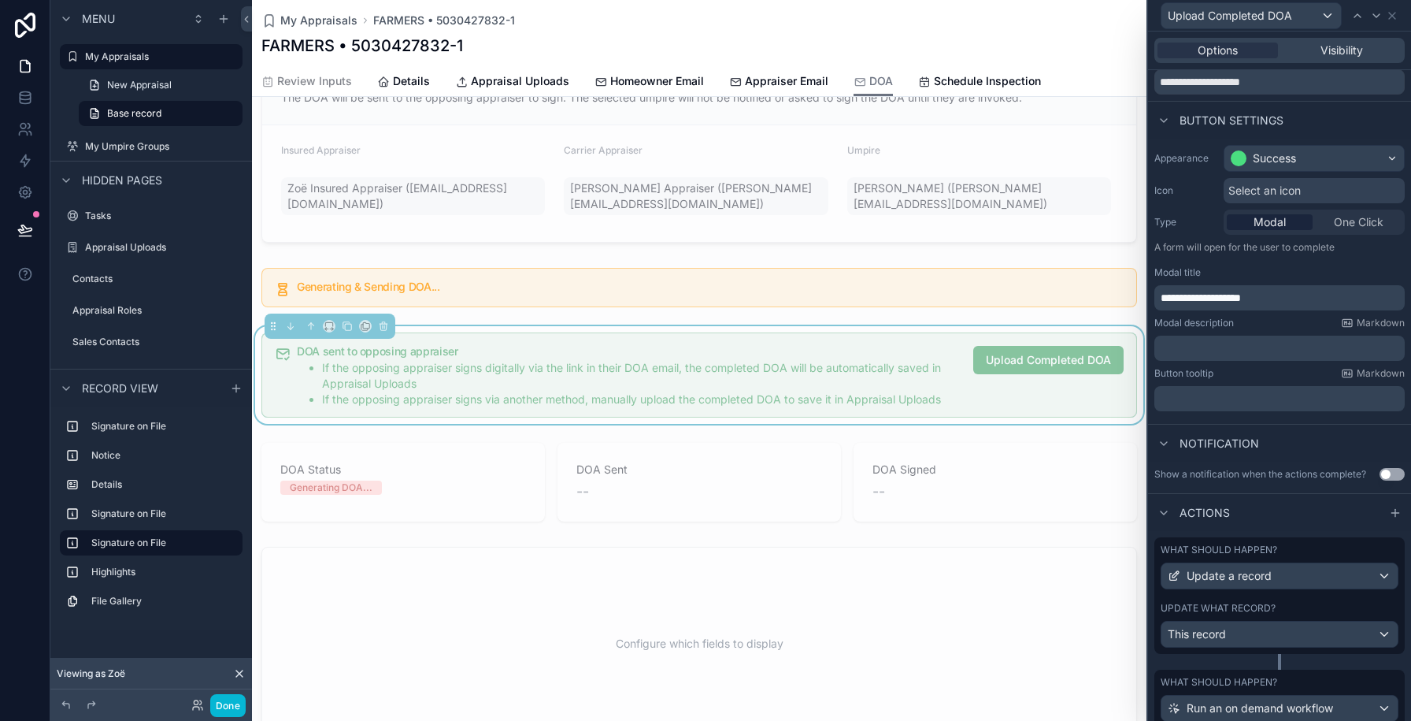
scroll to position [169, 0]
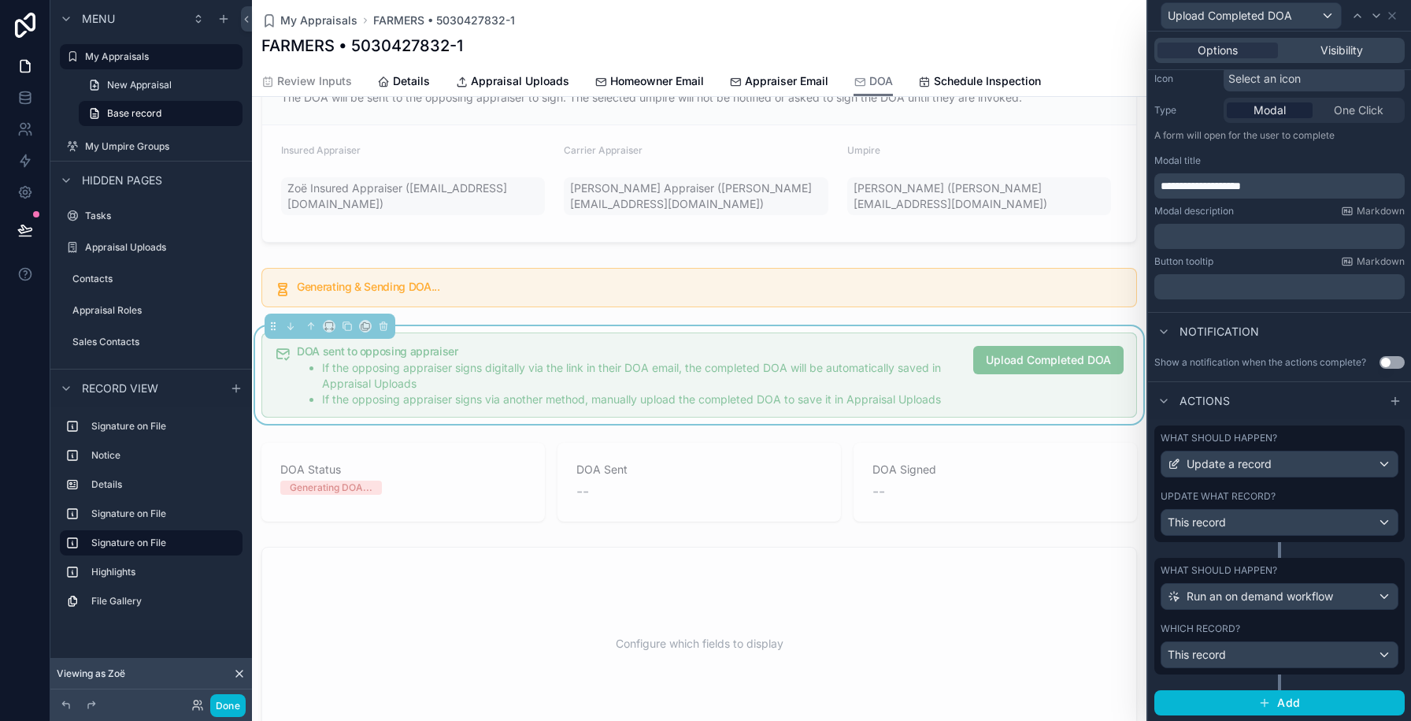
click at [1283, 499] on div "Update what record?" at bounding box center [1280, 496] width 238 height 13
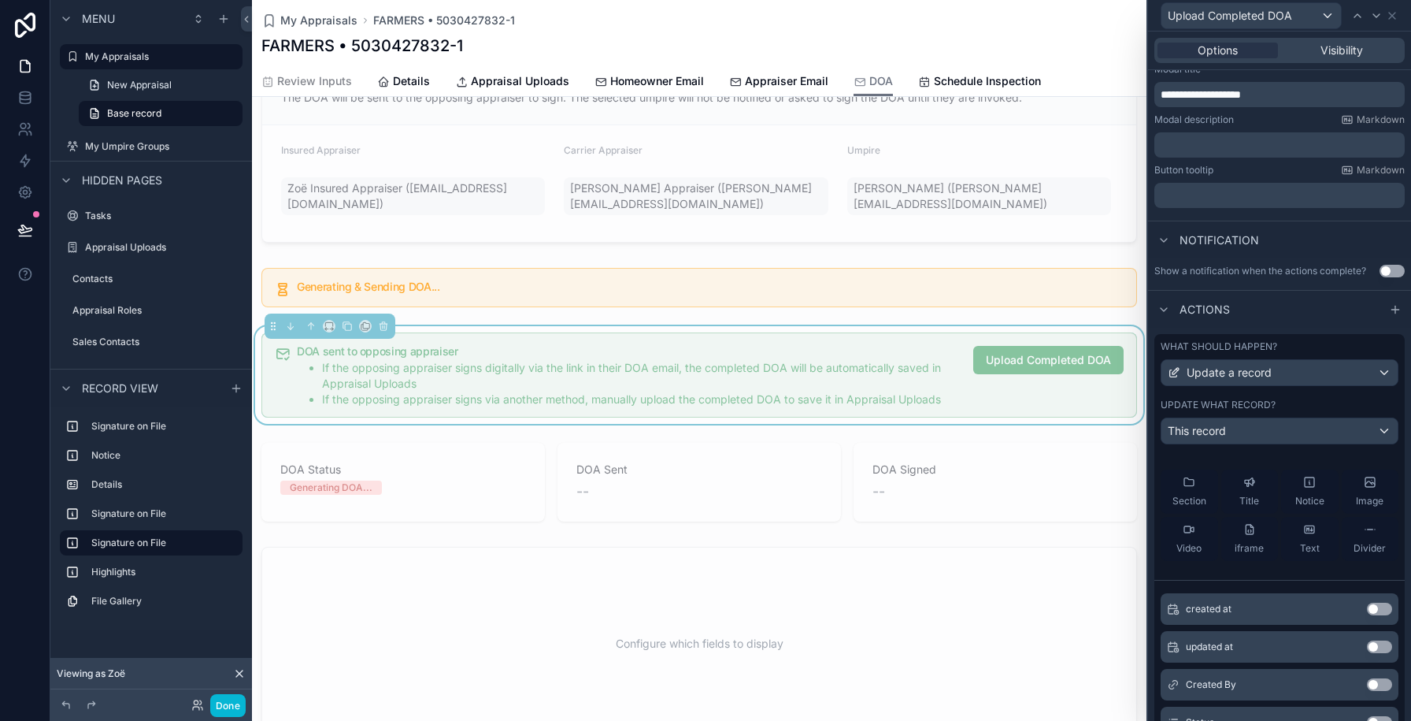
scroll to position [0, 0]
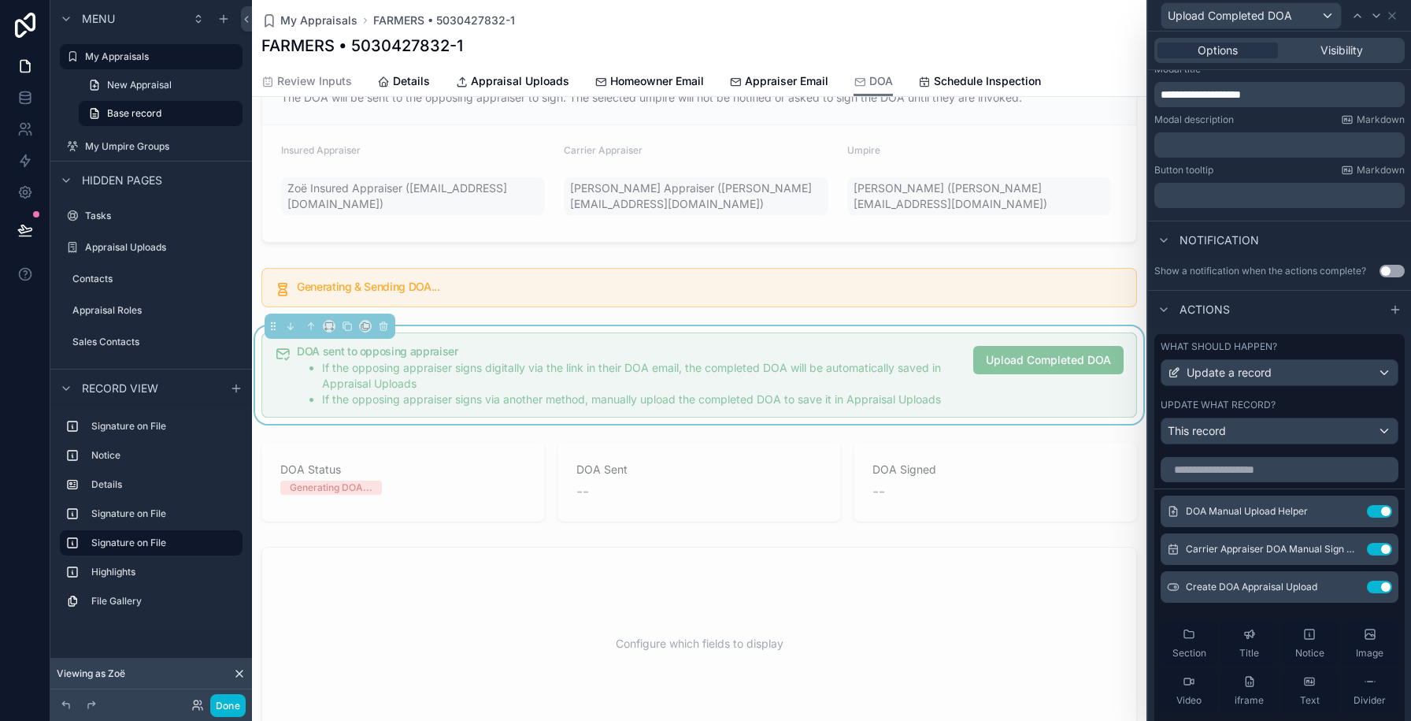
click at [1287, 402] on div "Update what record?" at bounding box center [1280, 404] width 238 height 13
click at [1371, 587] on button "Use setting" at bounding box center [1379, 586] width 25 height 13
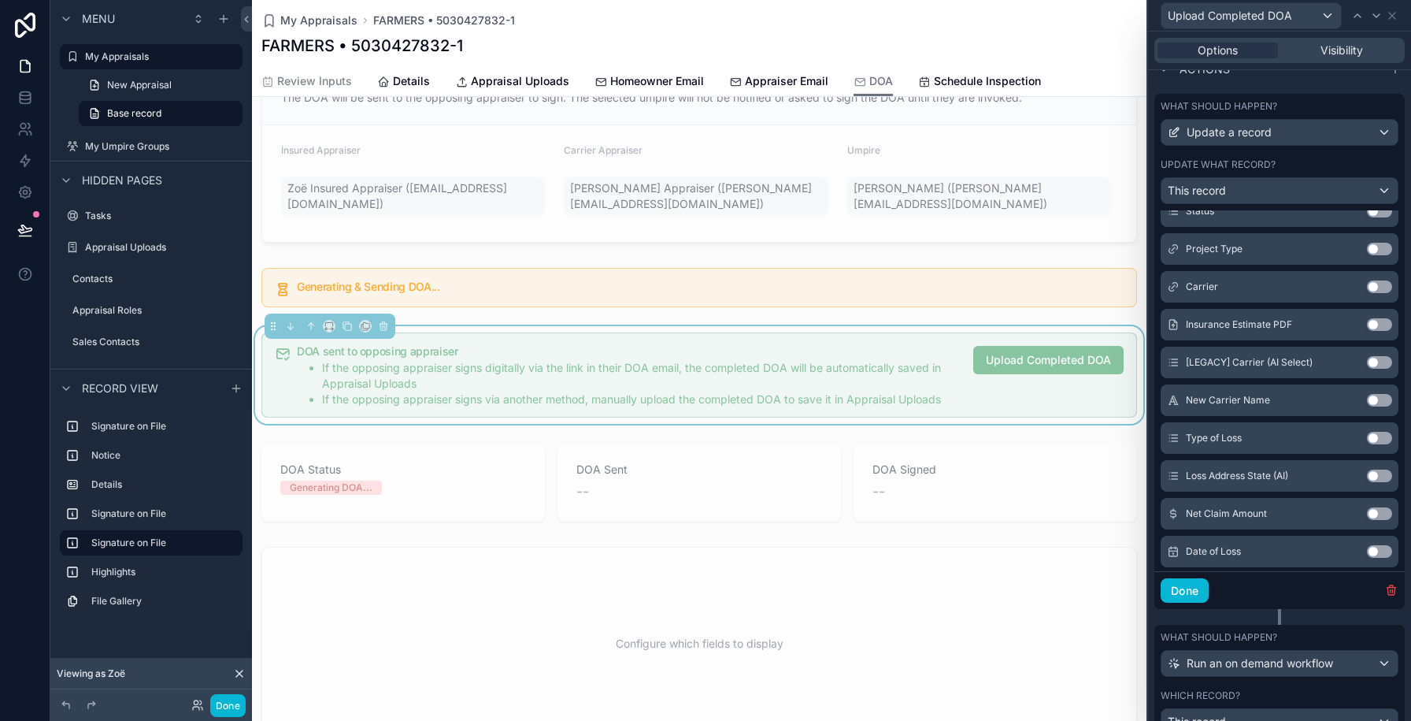
scroll to position [568, 0]
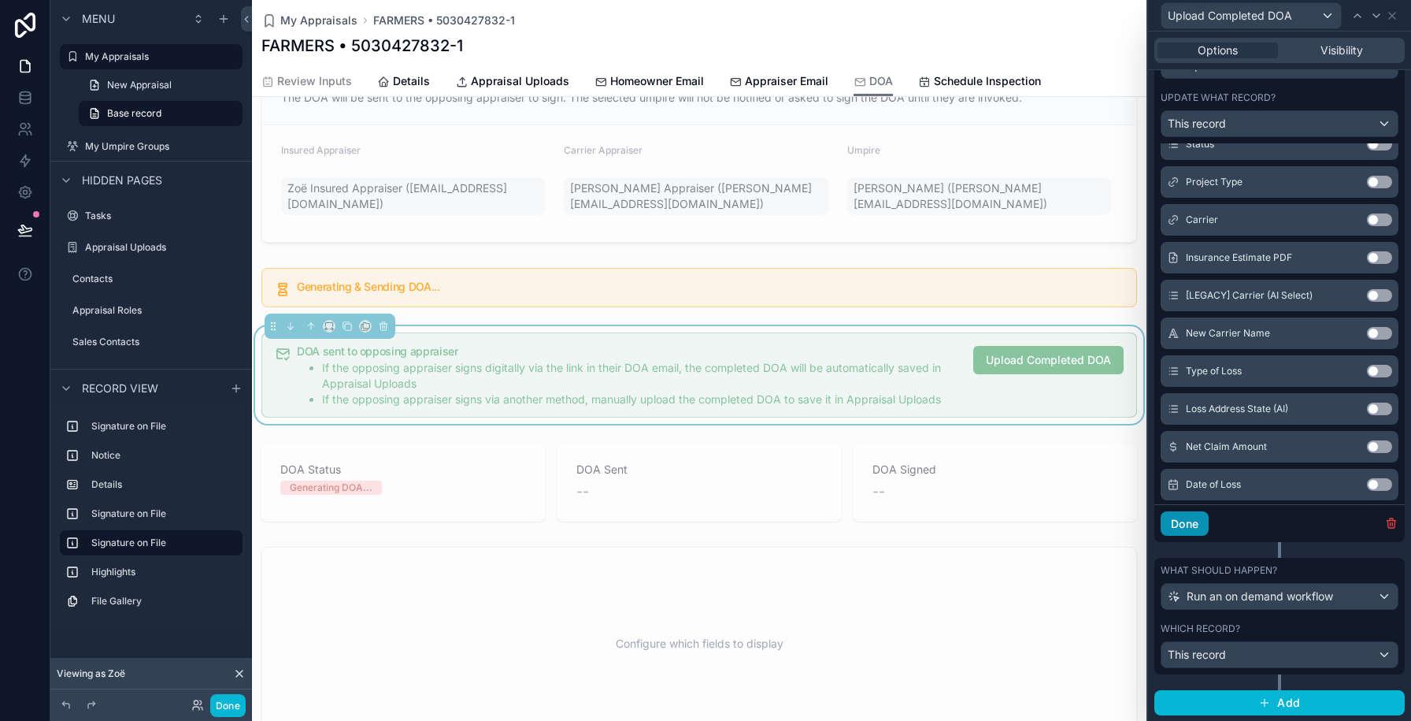
click at [1181, 522] on button "Done" at bounding box center [1185, 523] width 48 height 25
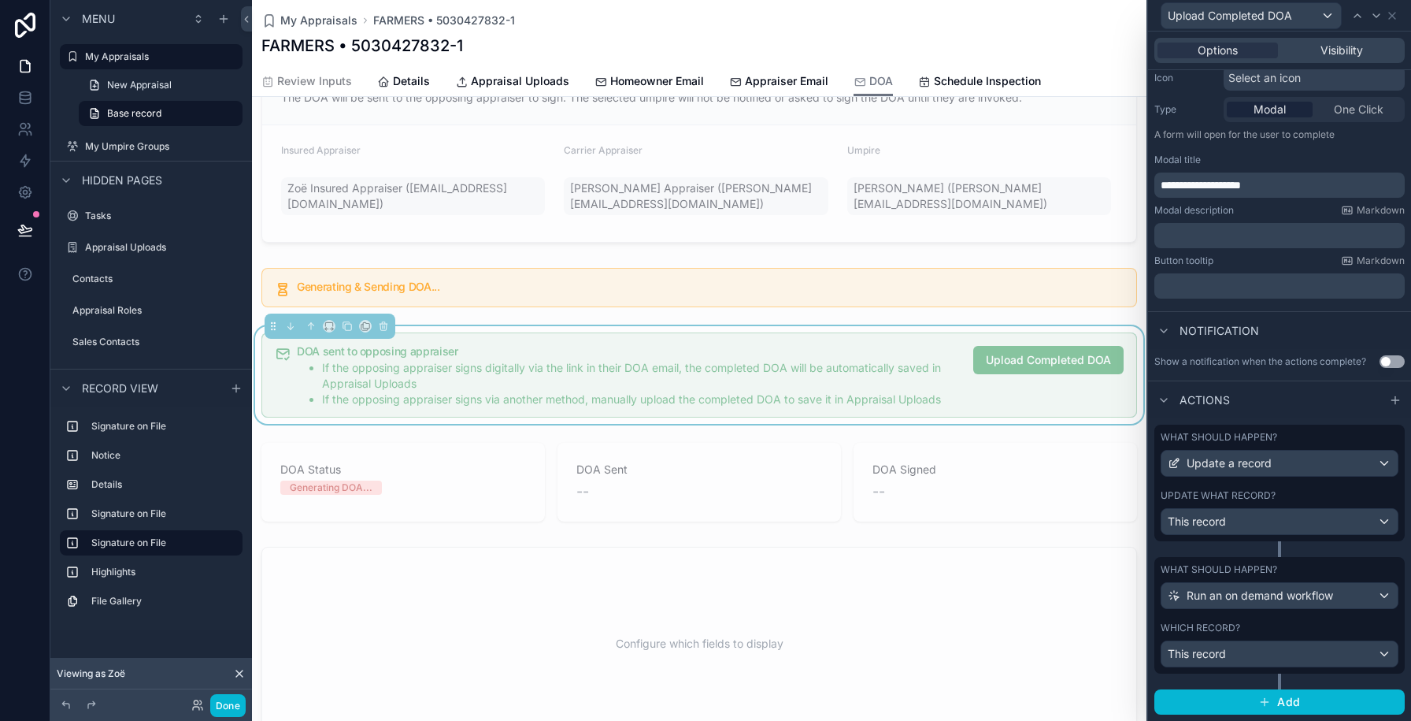
scroll to position [169, 0]
click at [33, 165] on link at bounding box center [25, 160] width 50 height 31
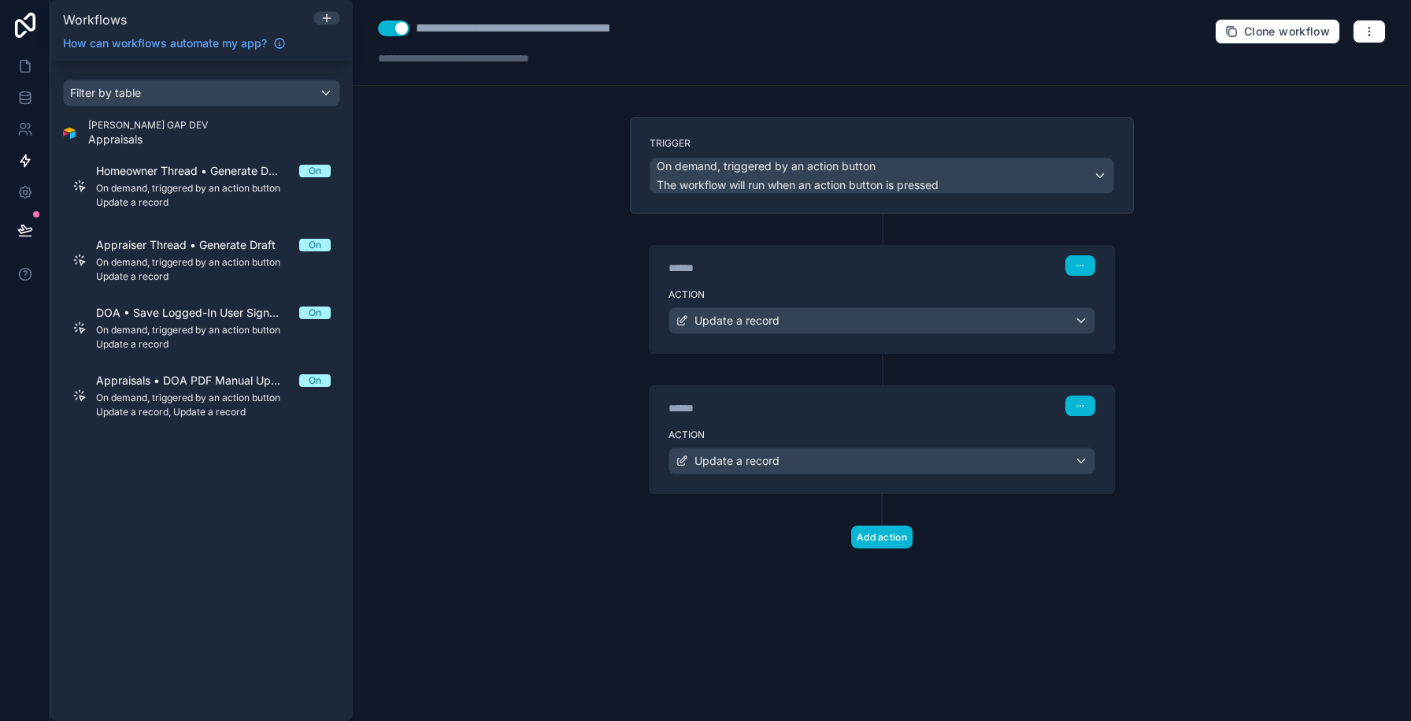
click at [787, 411] on div "******" at bounding box center [787, 408] width 236 height 16
click at [763, 433] on label "Action" at bounding box center [882, 434] width 427 height 13
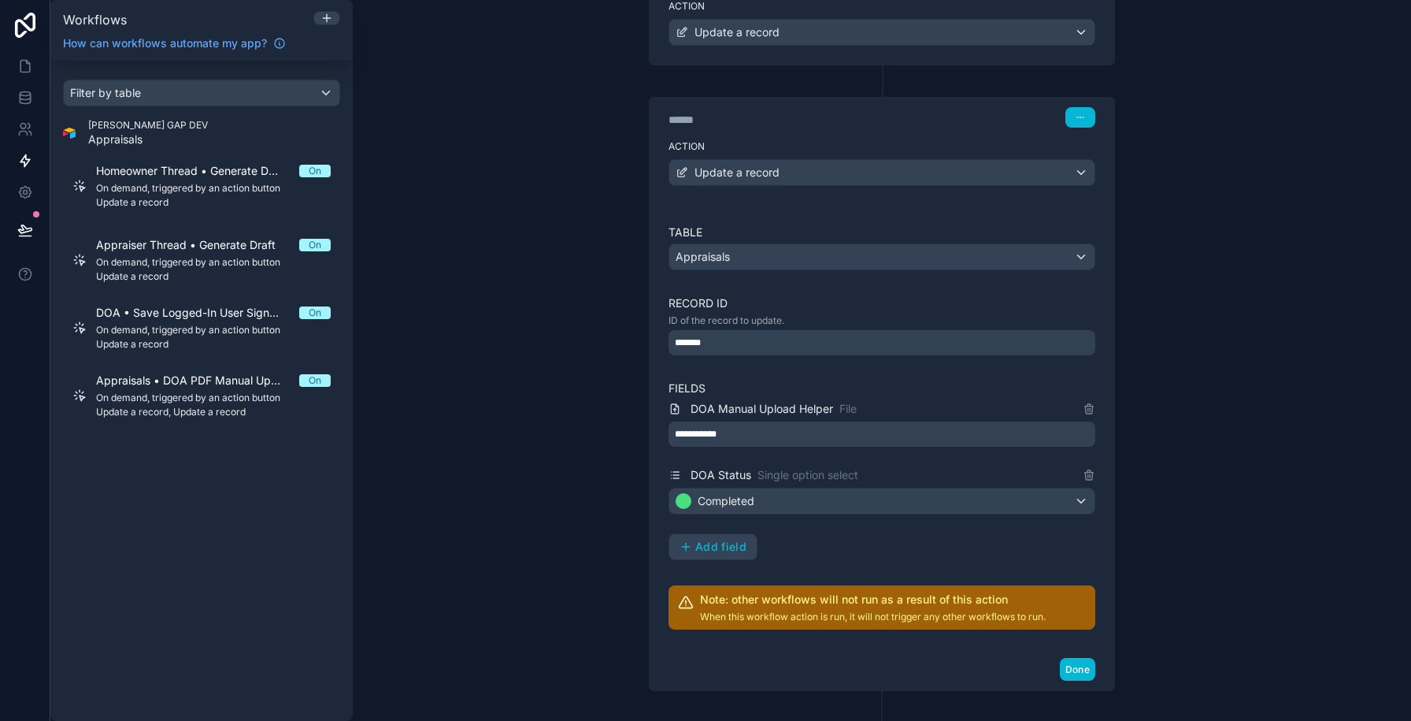
scroll to position [362, 0]
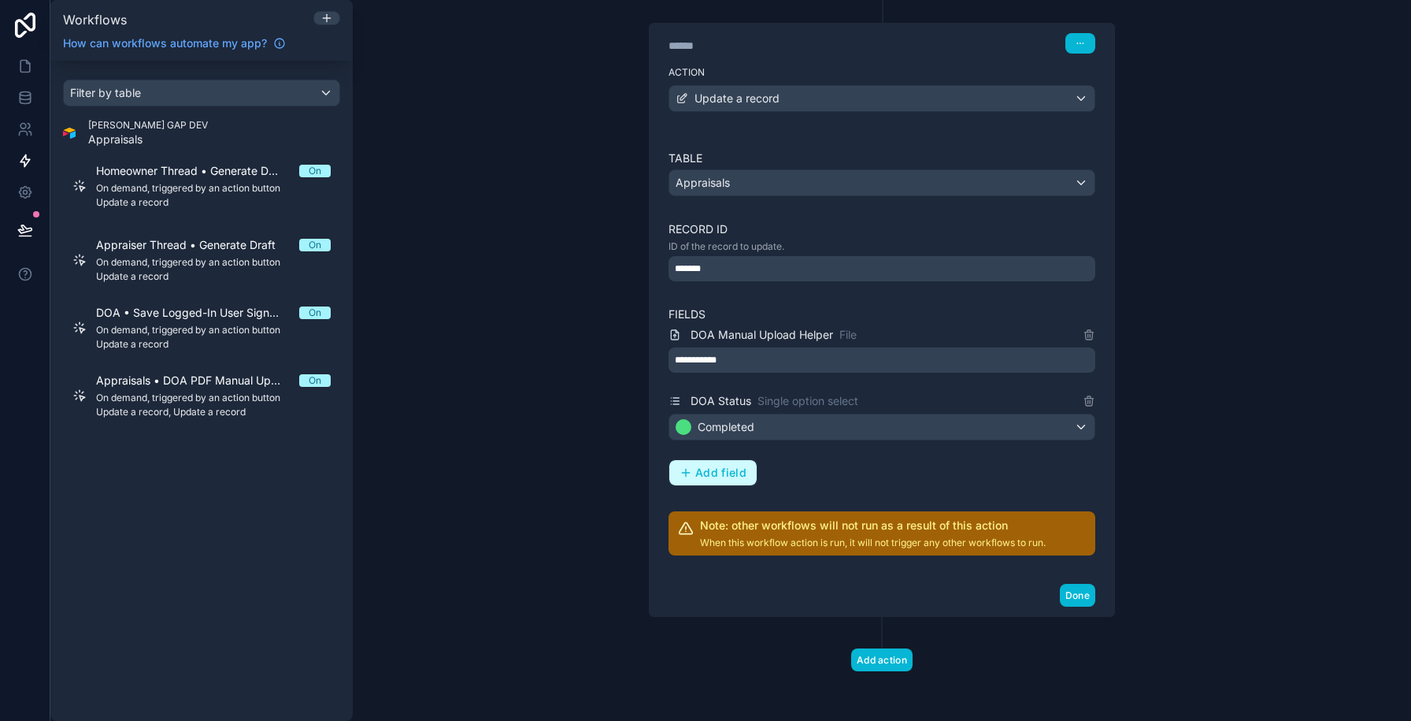
click at [714, 477] on span "Add field" at bounding box center [720, 472] width 51 height 14
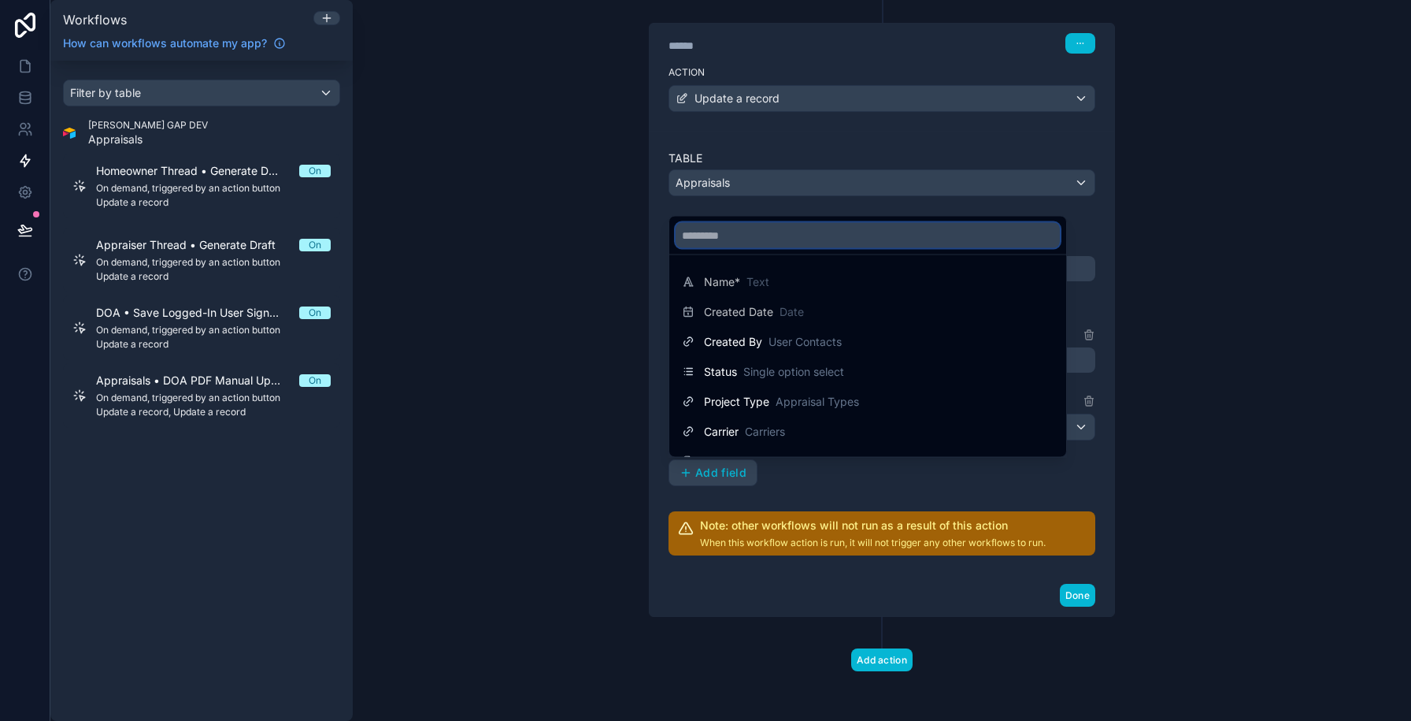
click at [725, 230] on input "text" at bounding box center [868, 235] width 384 height 25
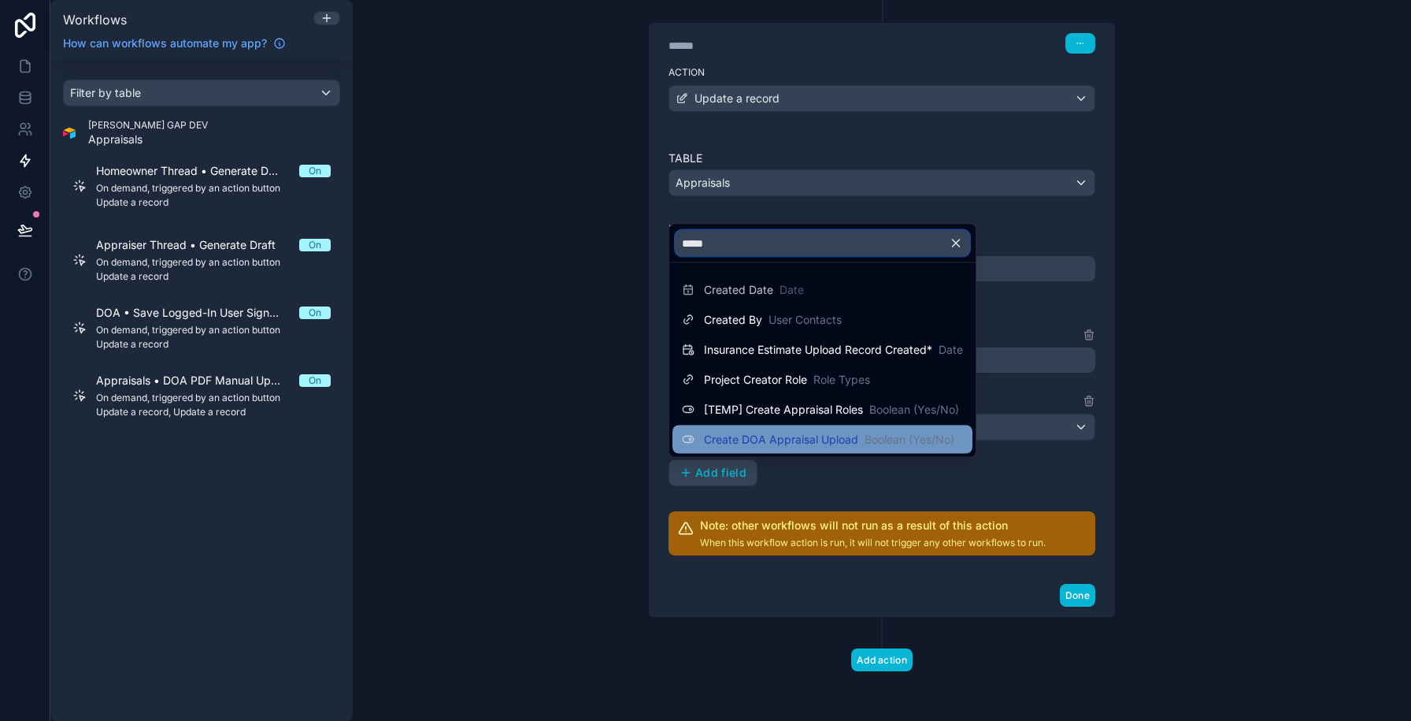
type input "*****"
click at [739, 432] on span "Create DOA Appraisal Upload" at bounding box center [781, 440] width 154 height 16
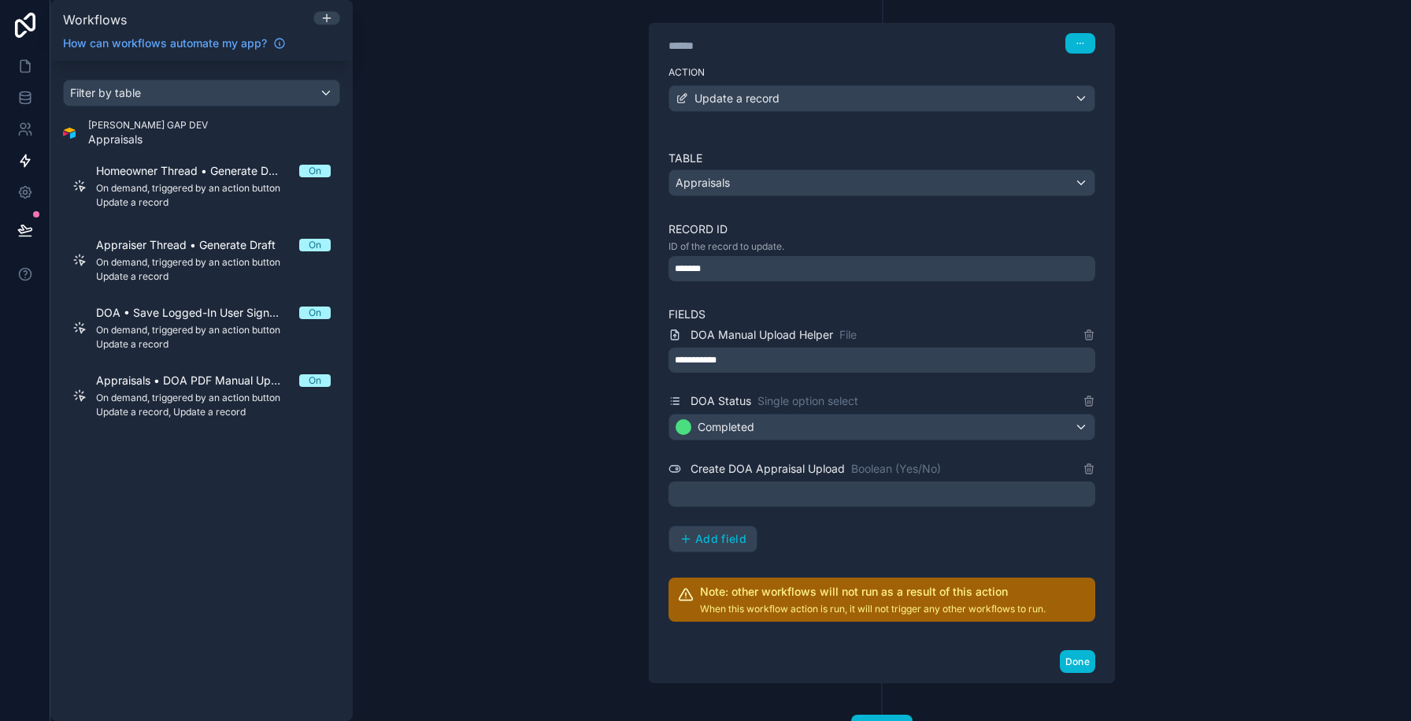
click at [736, 498] on div at bounding box center [882, 493] width 427 height 25
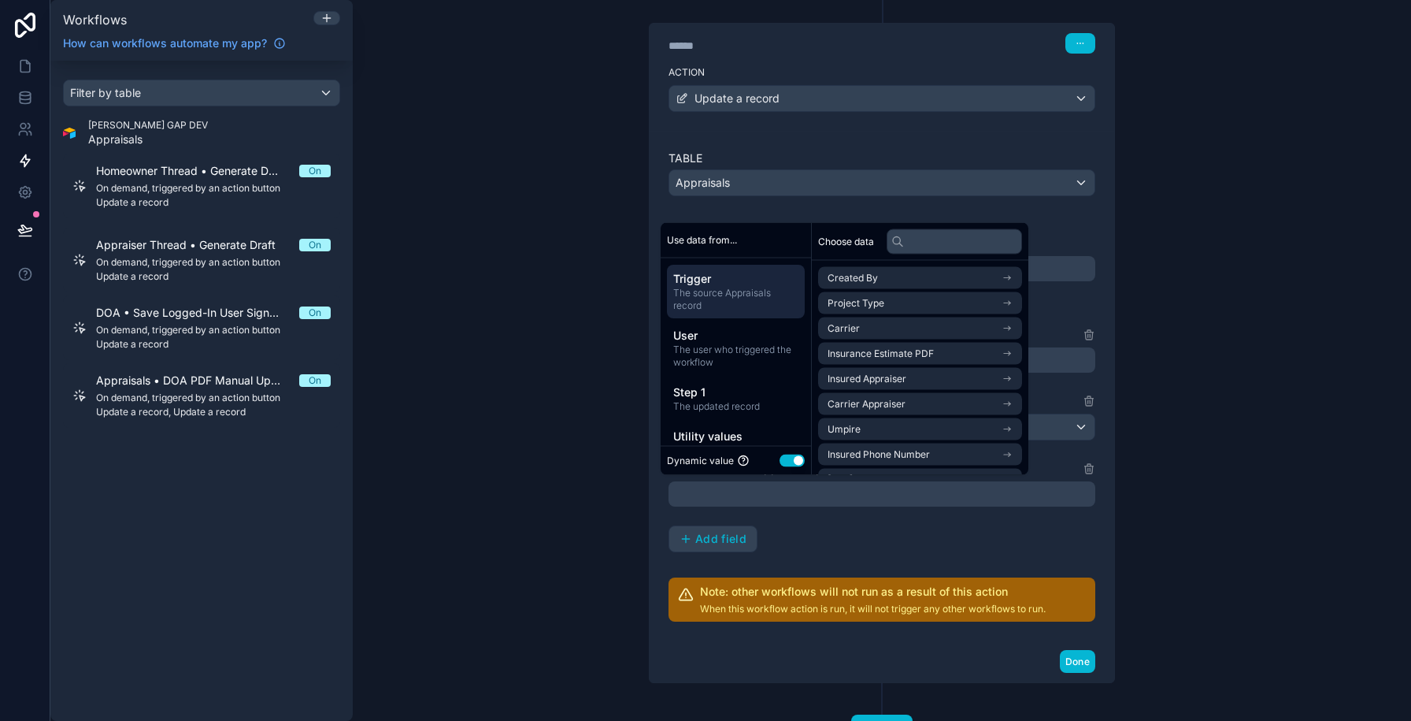
click at [796, 461] on button "Use setting" at bounding box center [792, 460] width 25 height 13
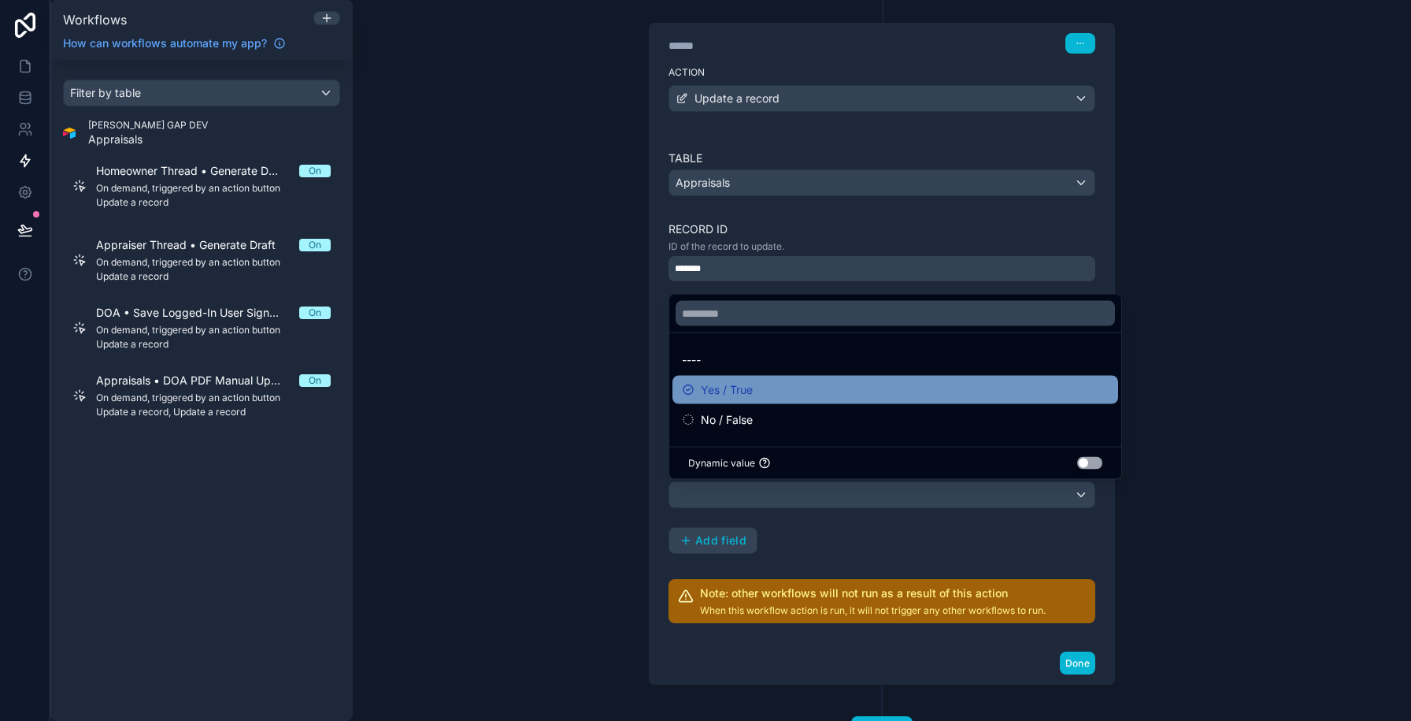
click at [772, 382] on div "Yes / True" at bounding box center [895, 389] width 427 height 19
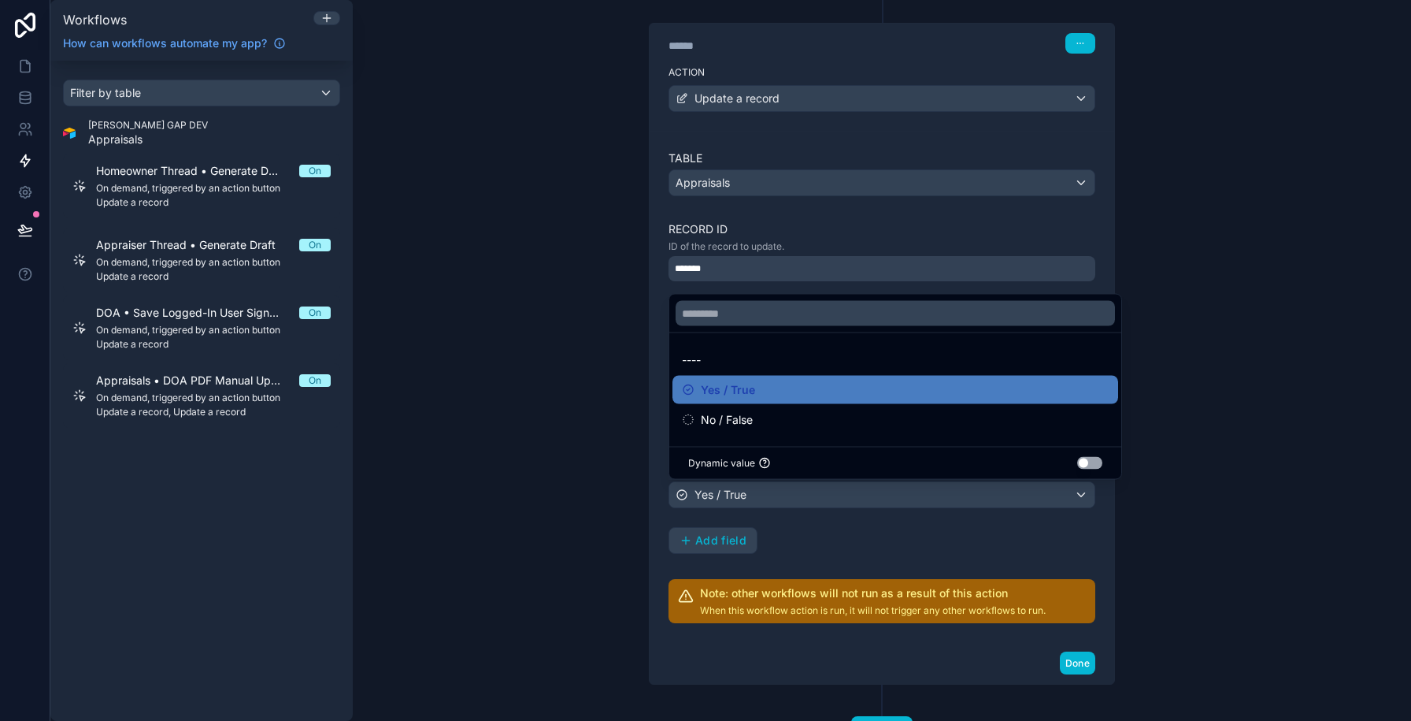
click at [926, 530] on div "**********" at bounding box center [882, 439] width 427 height 228
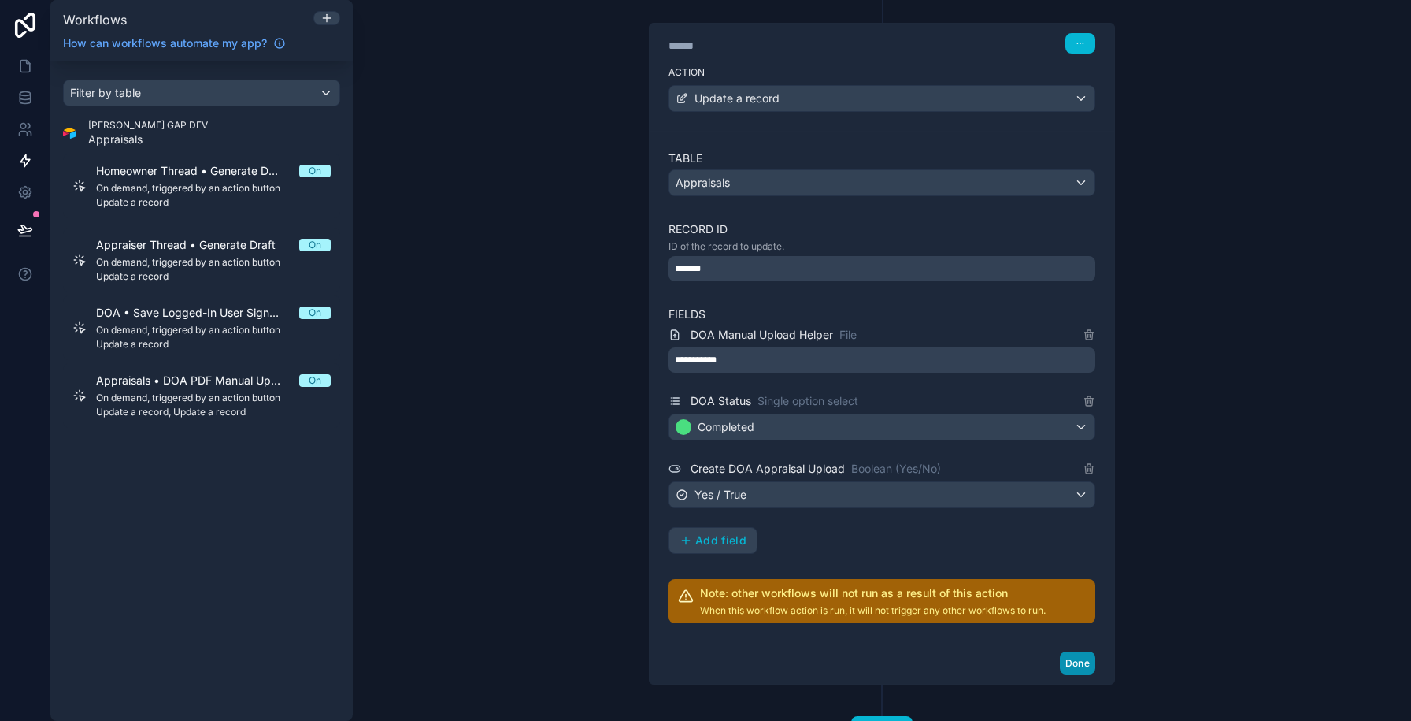
click at [1074, 663] on button "Done" at bounding box center [1077, 662] width 35 height 23
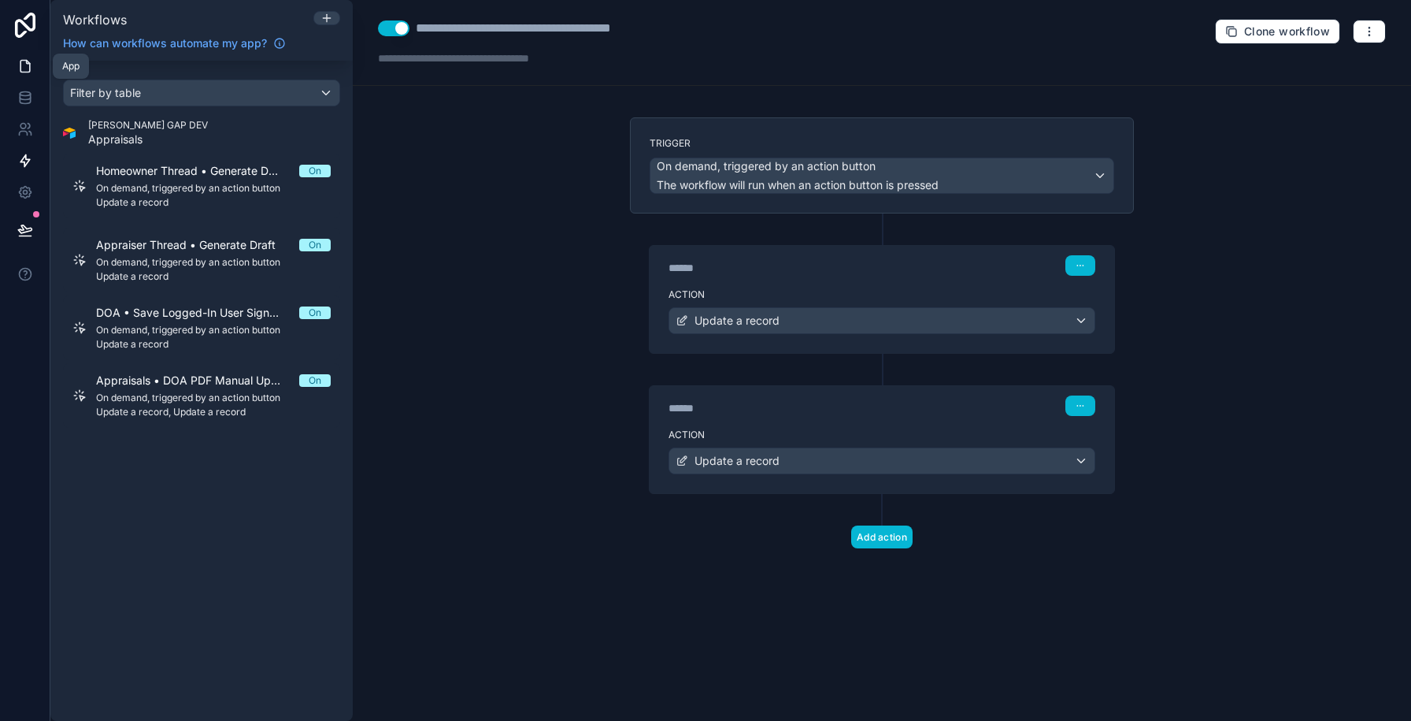
click at [24, 70] on icon at bounding box center [25, 66] width 16 height 16
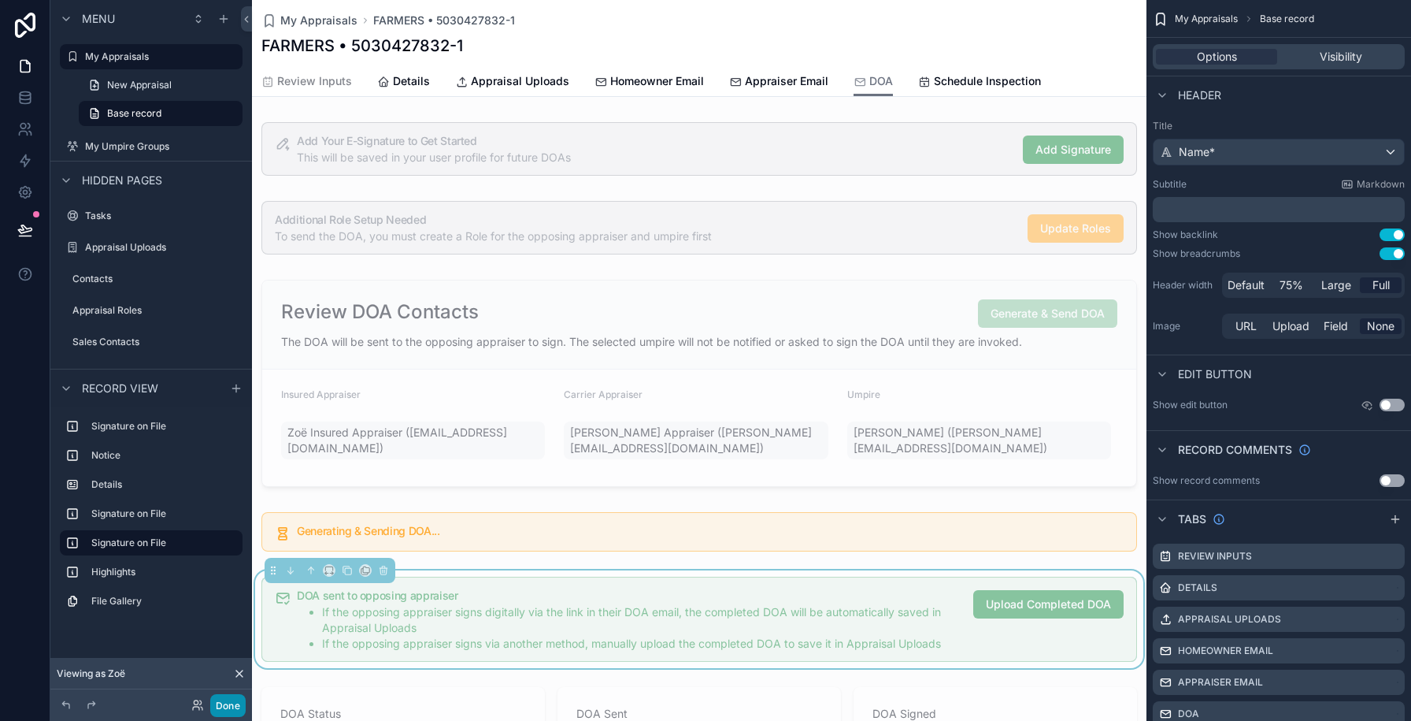
click at [233, 694] on button "Done" at bounding box center [227, 705] width 35 height 23
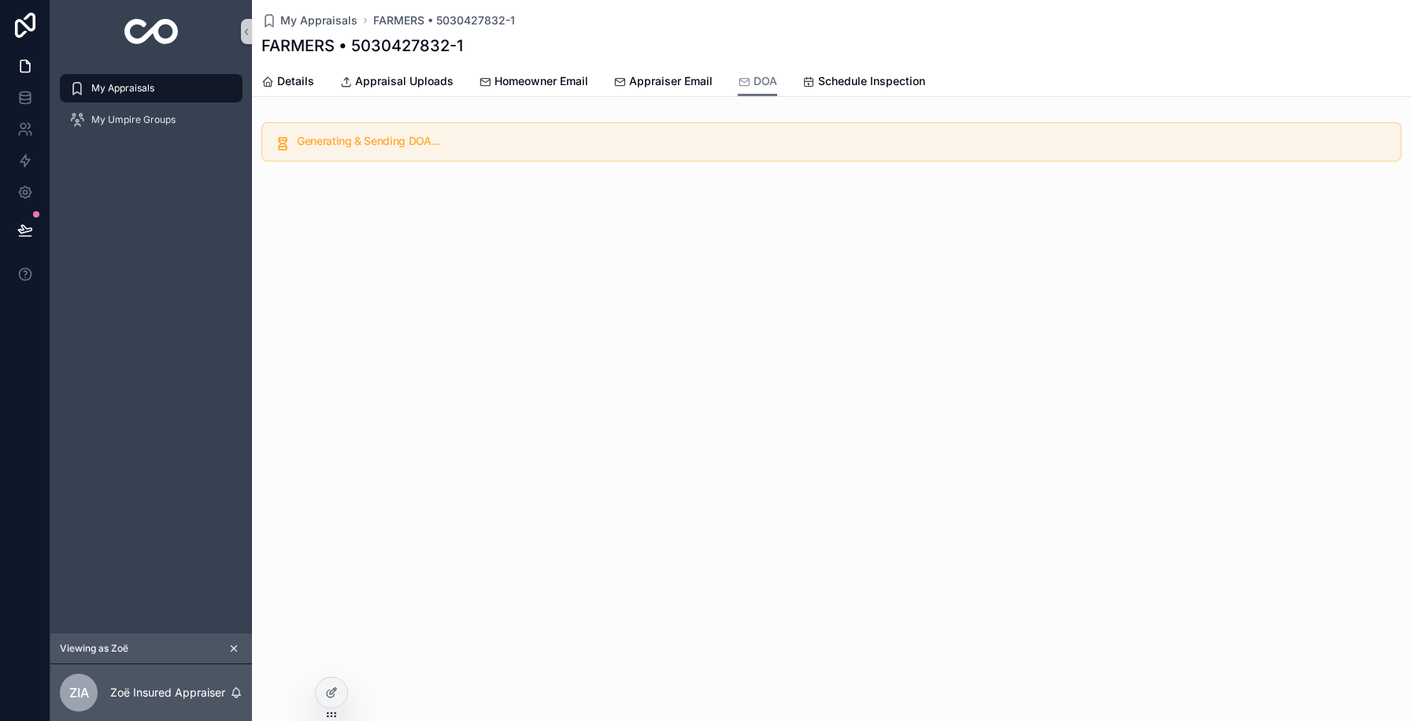
click at [679, 398] on div "My Appraisals FARMERS • 5030427832-1 FARMERS • 5030427832-1 DOA Details Apprais…" at bounding box center [831, 360] width 1159 height 721
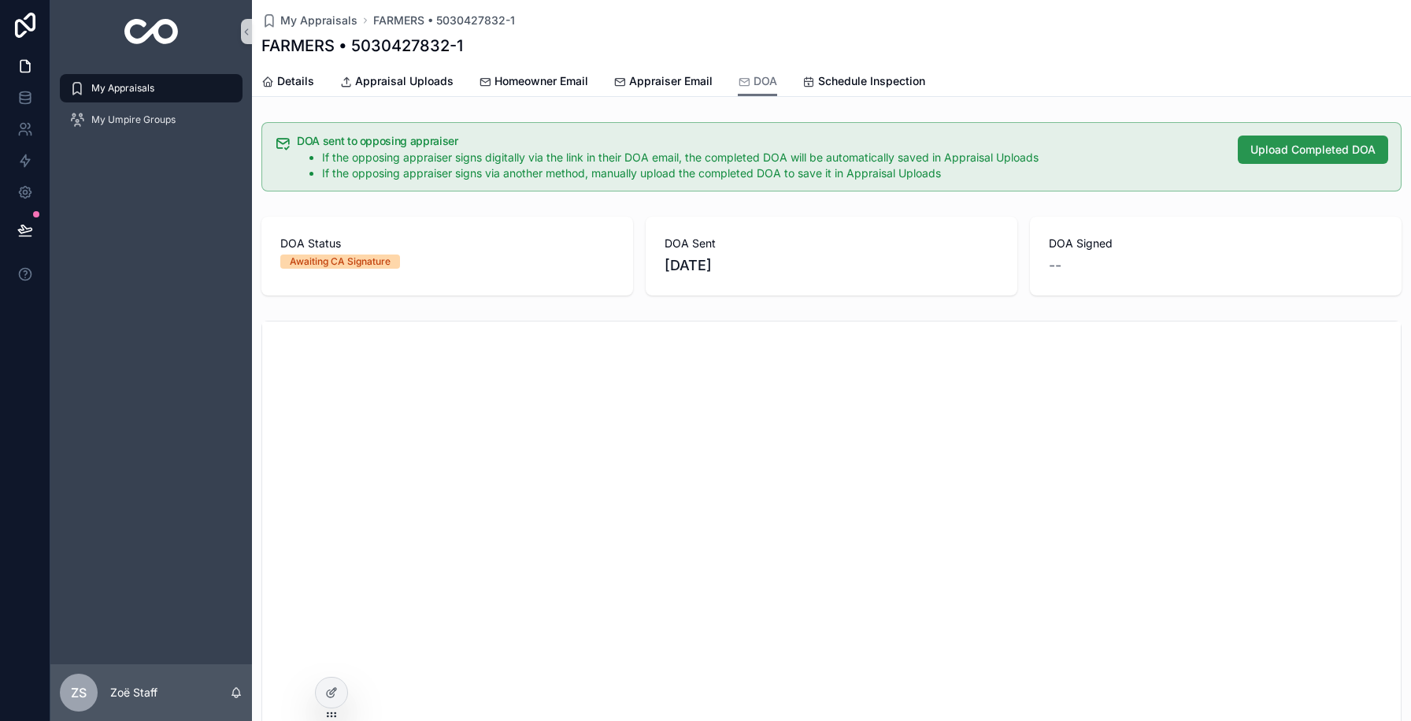
click at [1341, 147] on span "Upload Completed DOA" at bounding box center [1312, 150] width 125 height 16
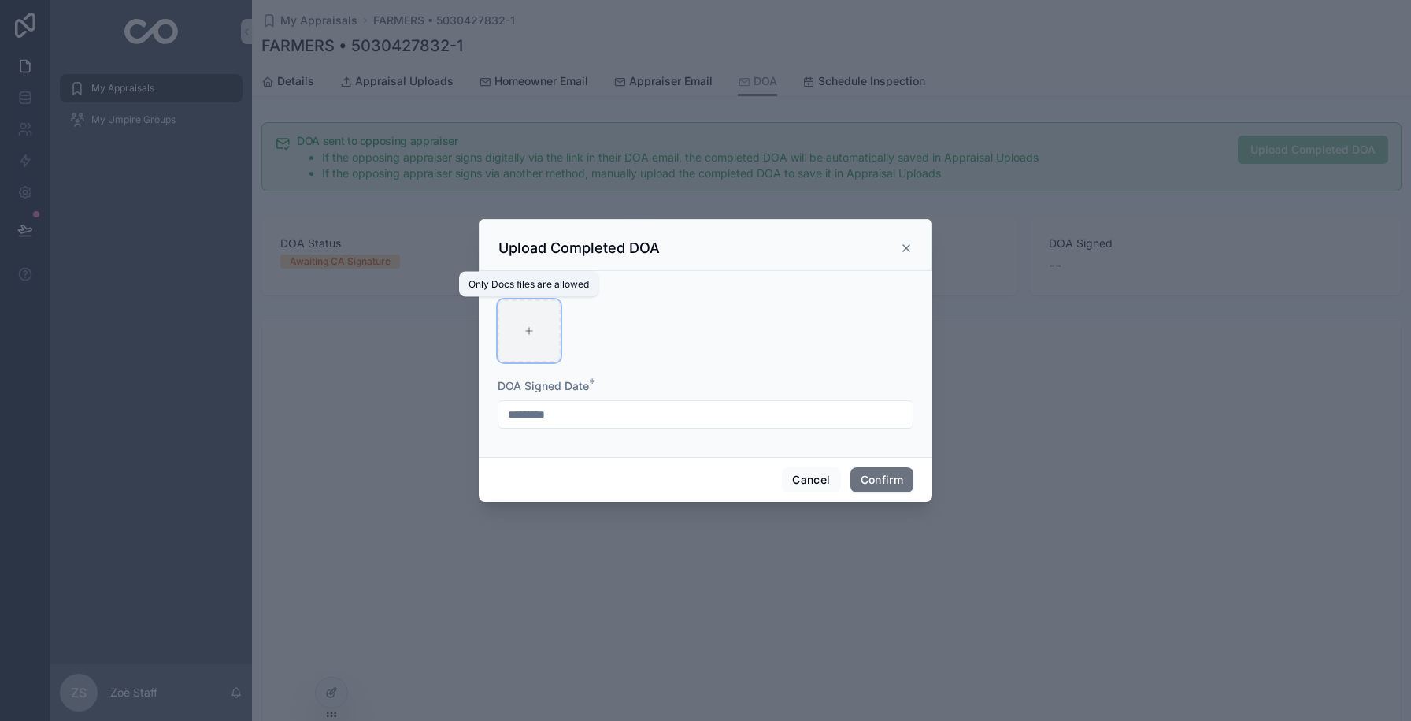
click at [539, 320] on div at bounding box center [529, 330] width 63 height 63
type input "**********"
click at [894, 476] on button "Confirm" at bounding box center [881, 479] width 63 height 25
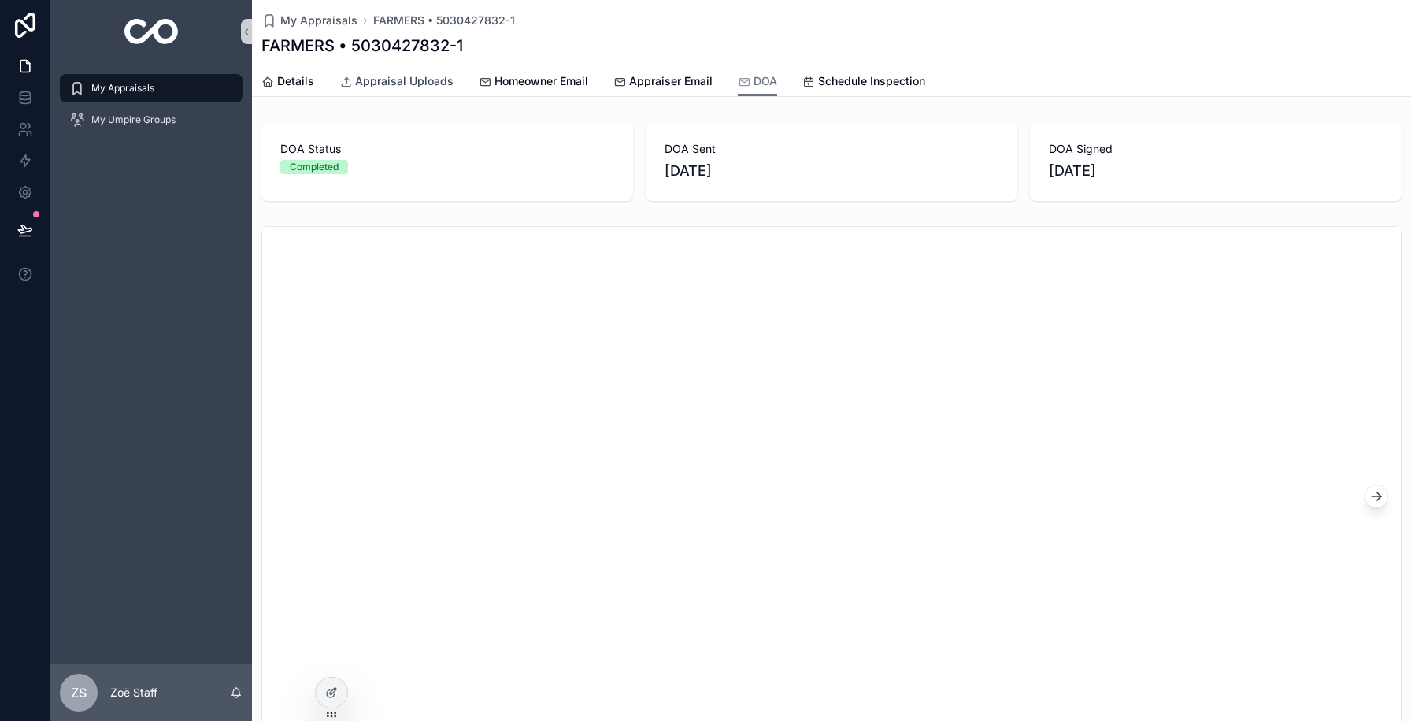
click at [402, 87] on span "Appraisal Uploads" at bounding box center [404, 81] width 98 height 16
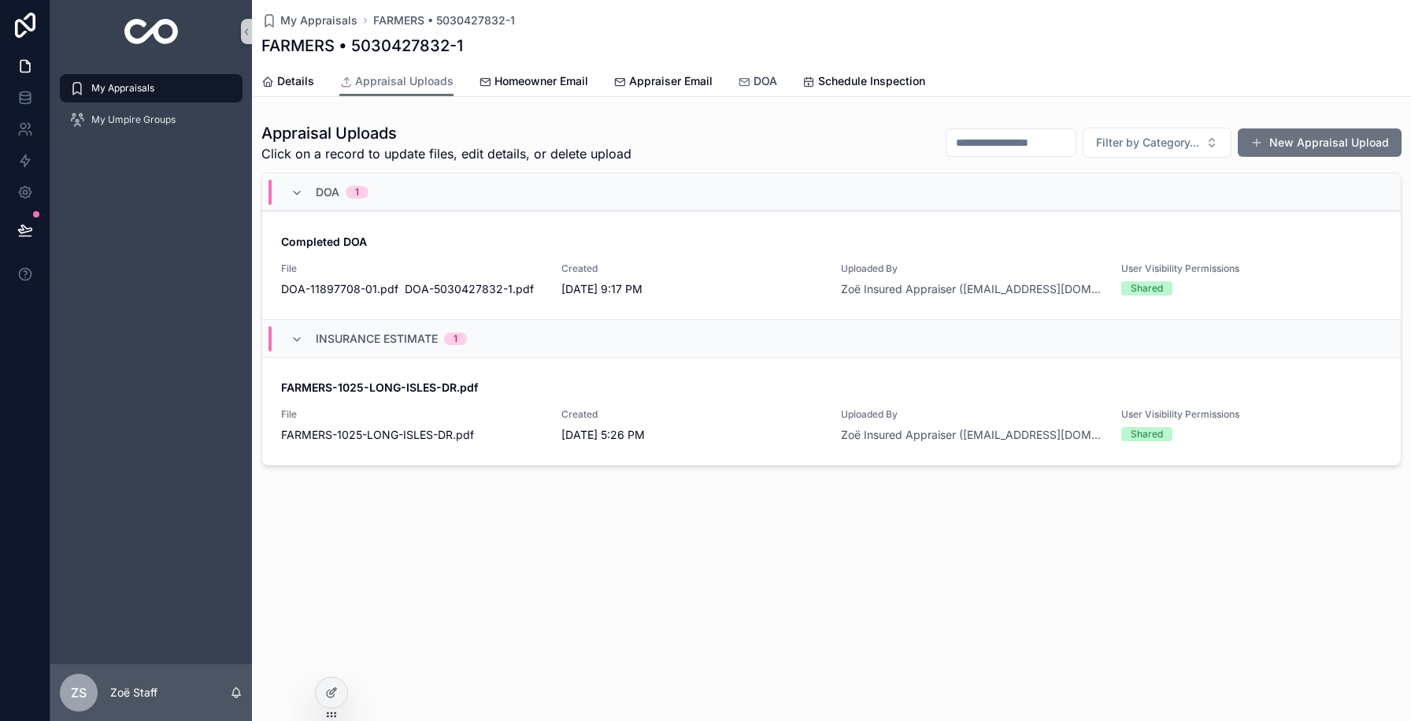
click at [756, 87] on span "DOA" at bounding box center [766, 81] width 24 height 16
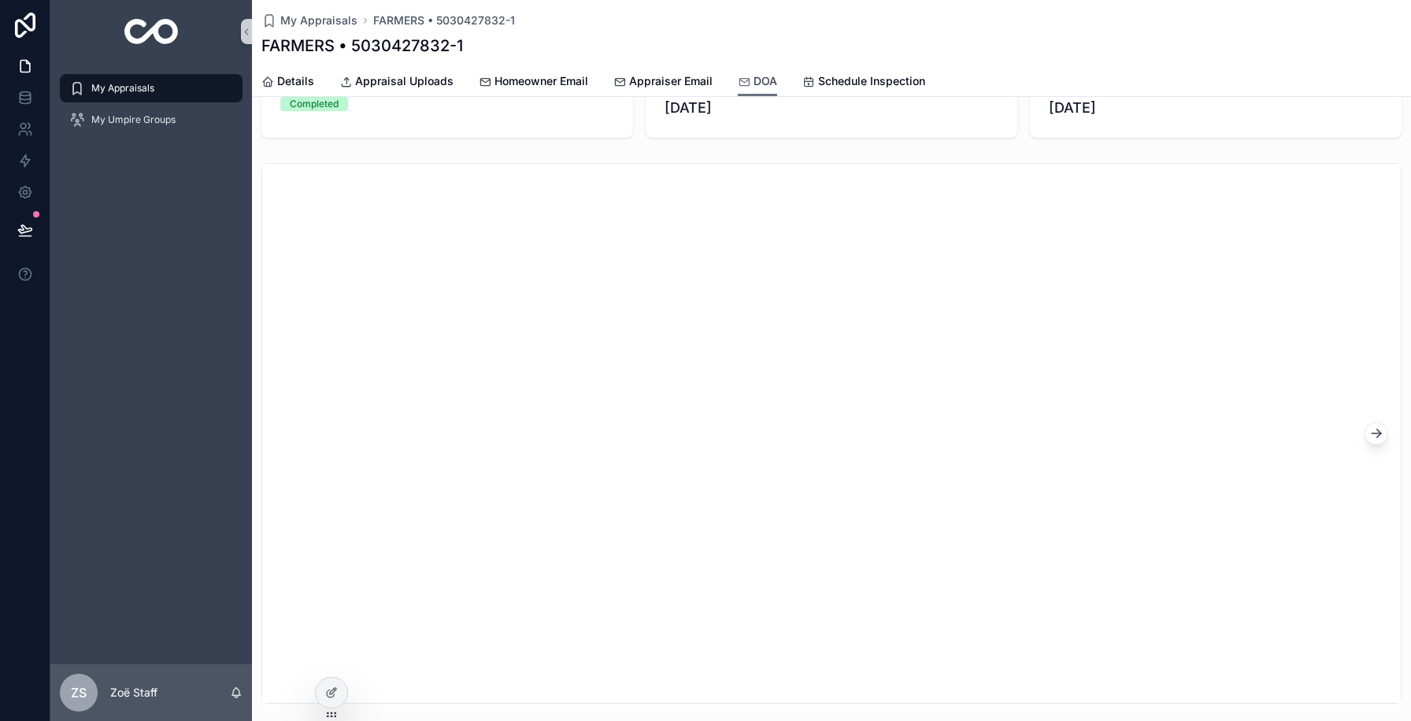
scroll to position [75, 0]
click at [383, 86] on span "Appraisal Uploads" at bounding box center [404, 81] width 98 height 16
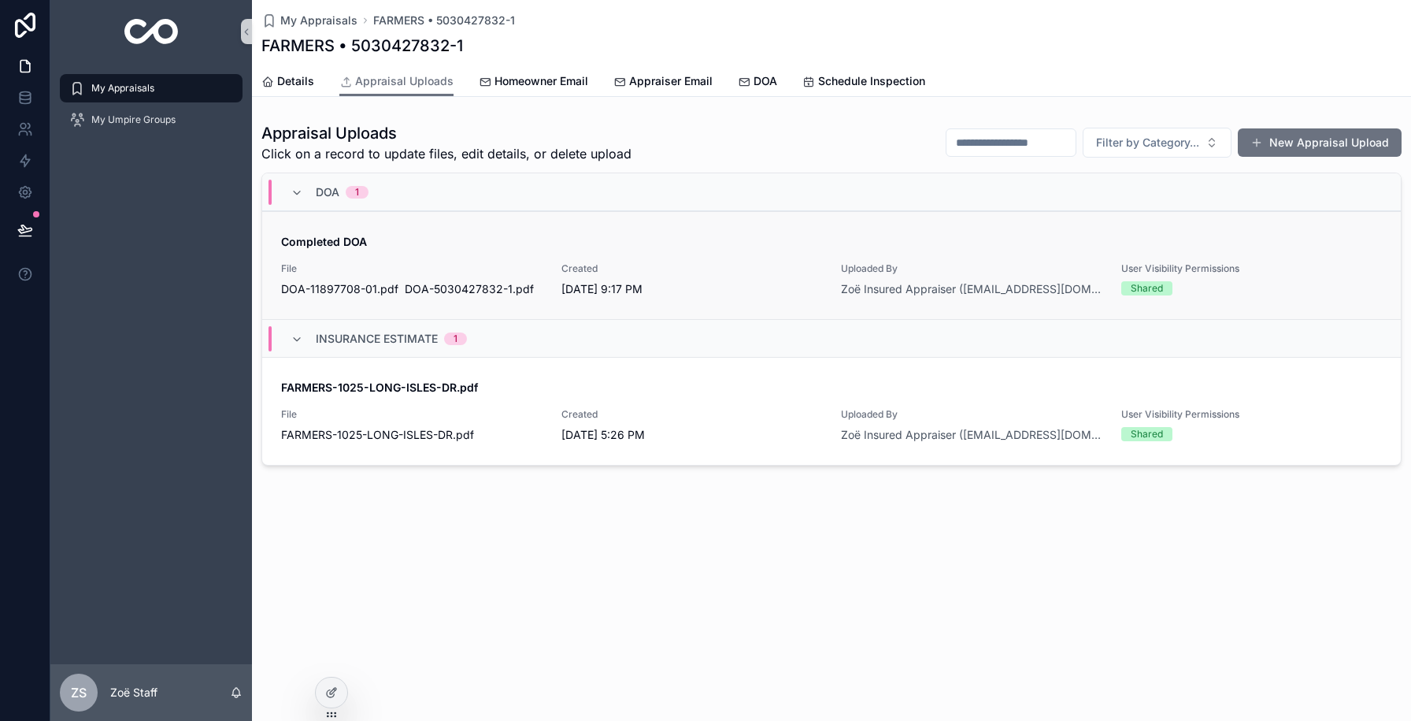
click at [474, 272] on span "File" at bounding box center [411, 268] width 261 height 13
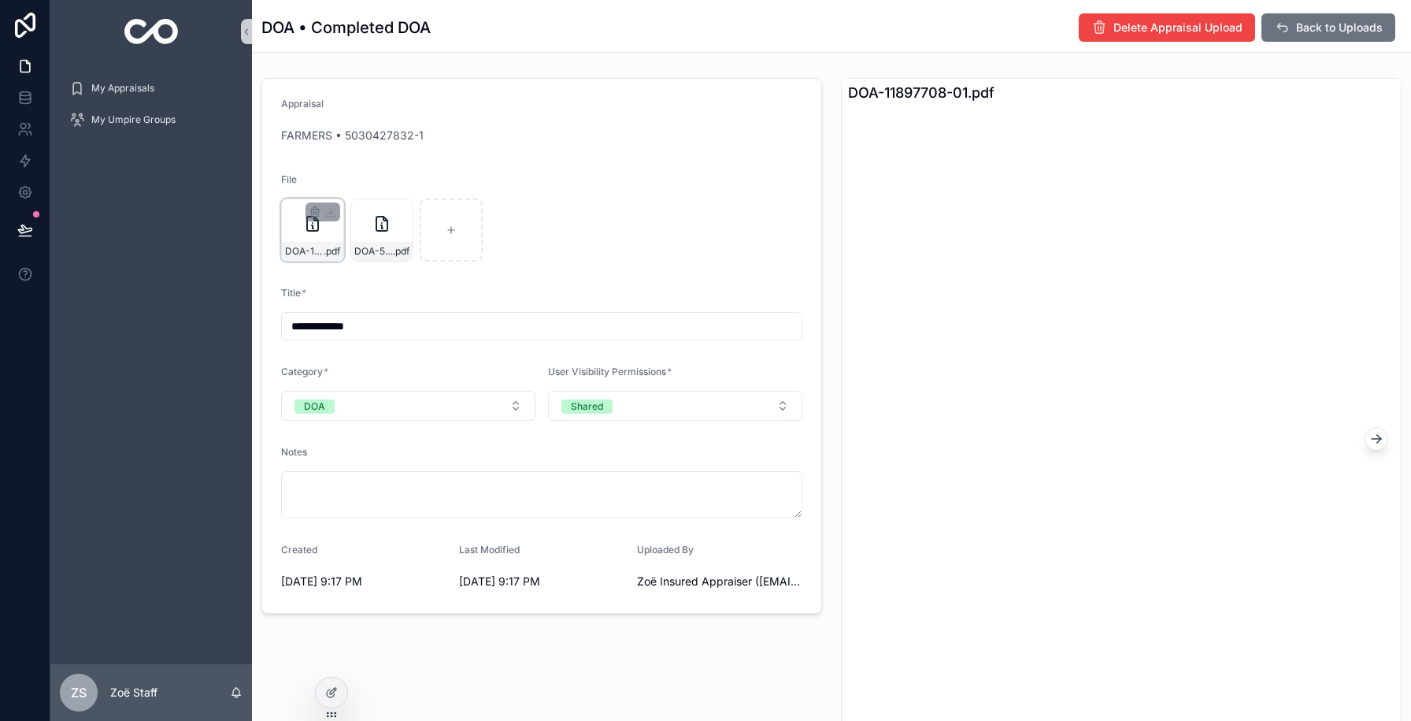
click at [309, 231] on icon "scrollable content" at bounding box center [312, 224] width 11 height 14
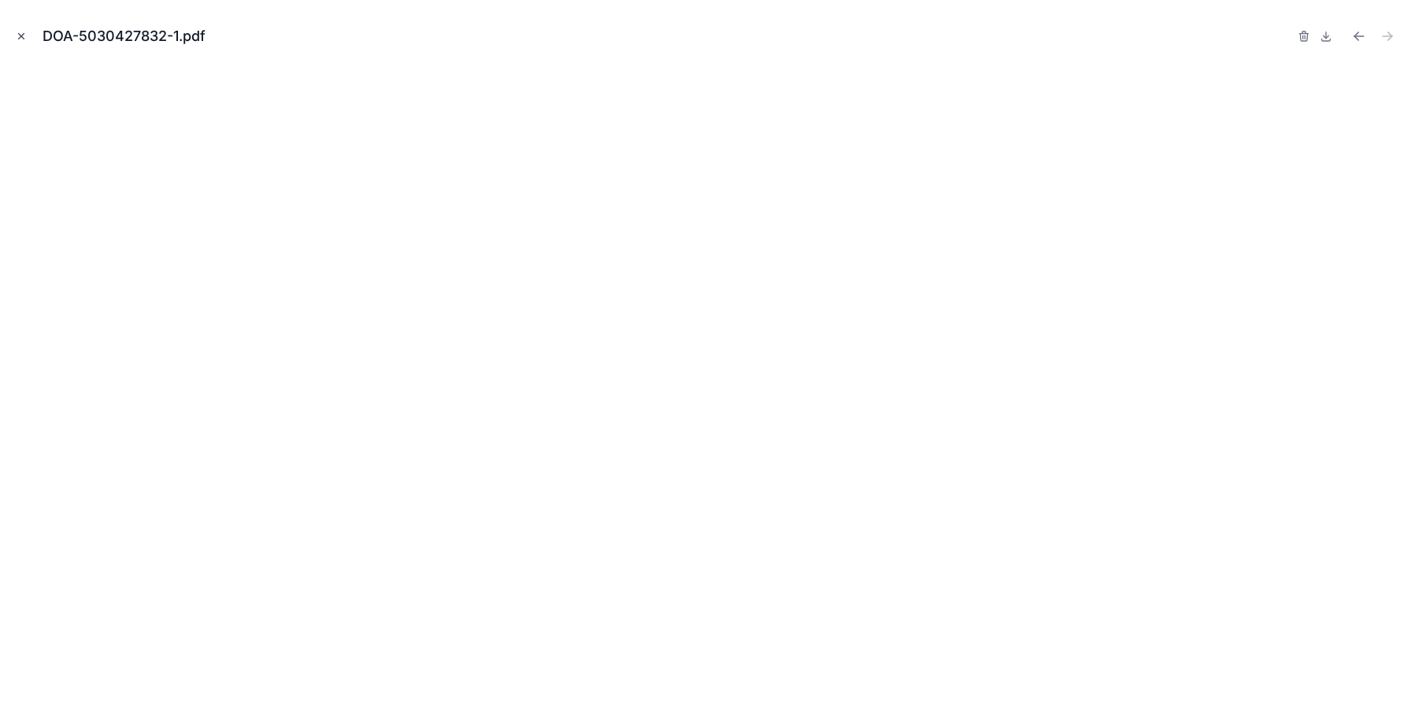
click at [23, 31] on icon "Close modal" at bounding box center [21, 36] width 11 height 11
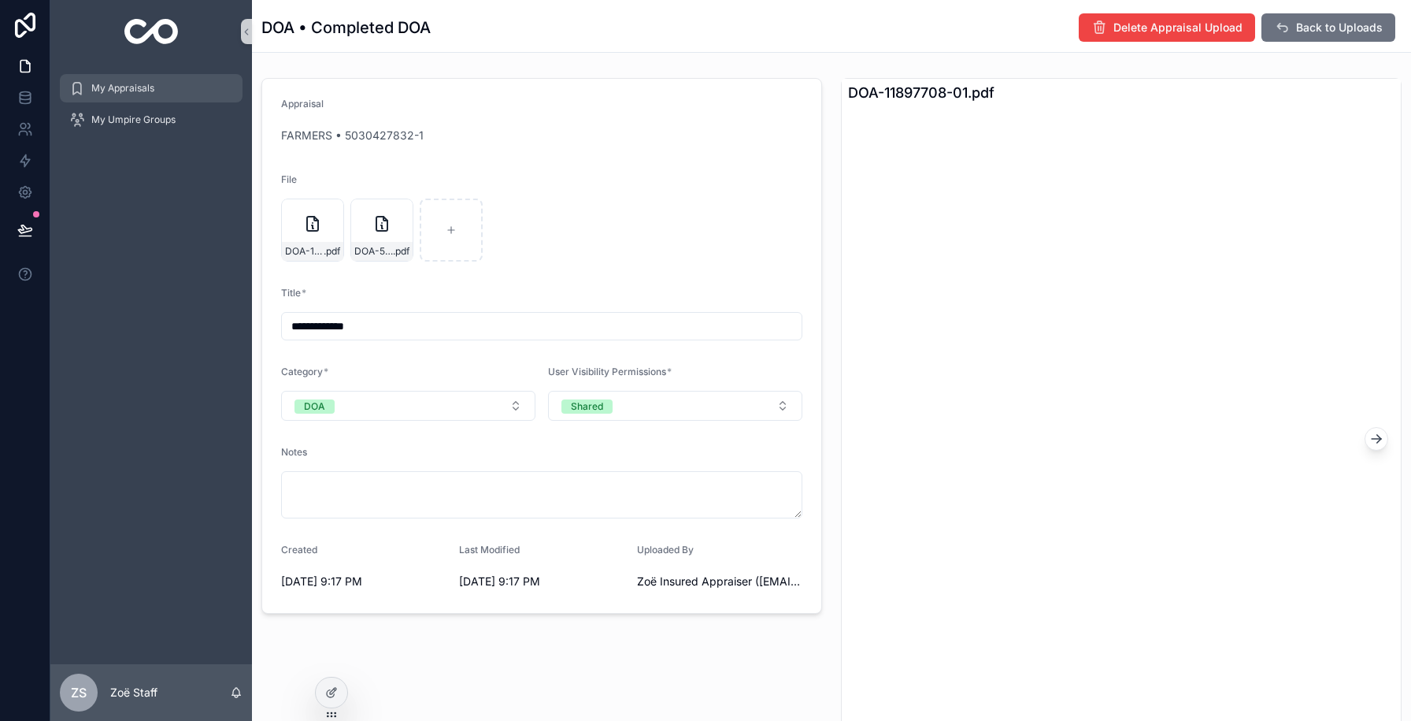
click at [126, 96] on div "My Appraisals" at bounding box center [151, 88] width 164 height 25
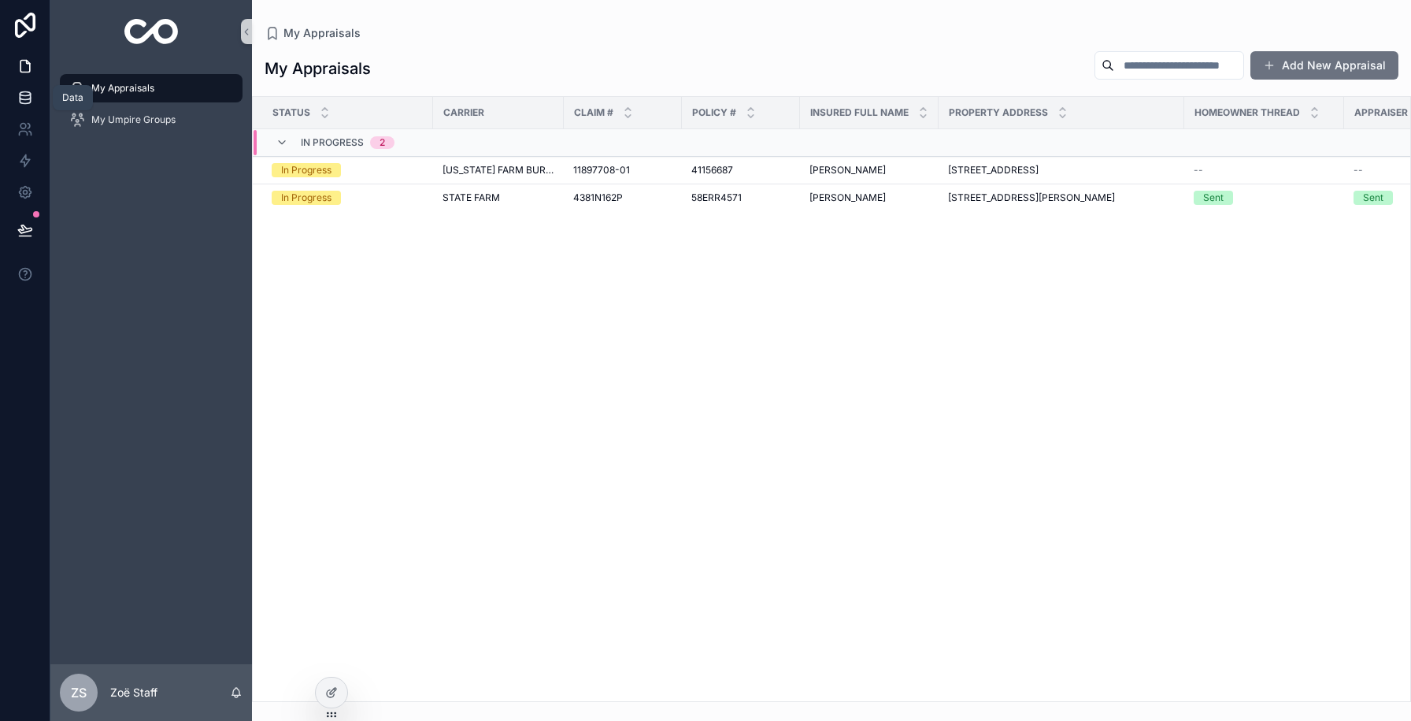
click at [20, 98] on icon at bounding box center [25, 101] width 10 height 6
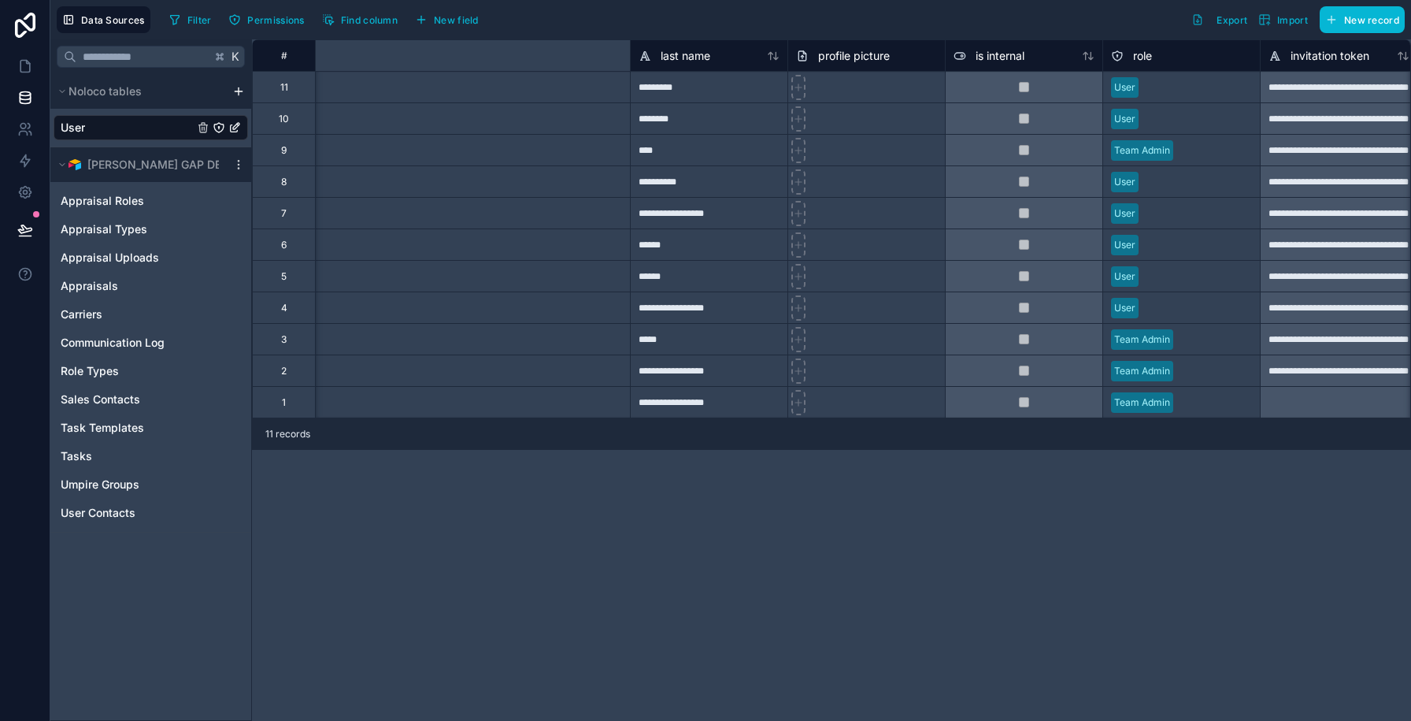
scroll to position [0, 1109]
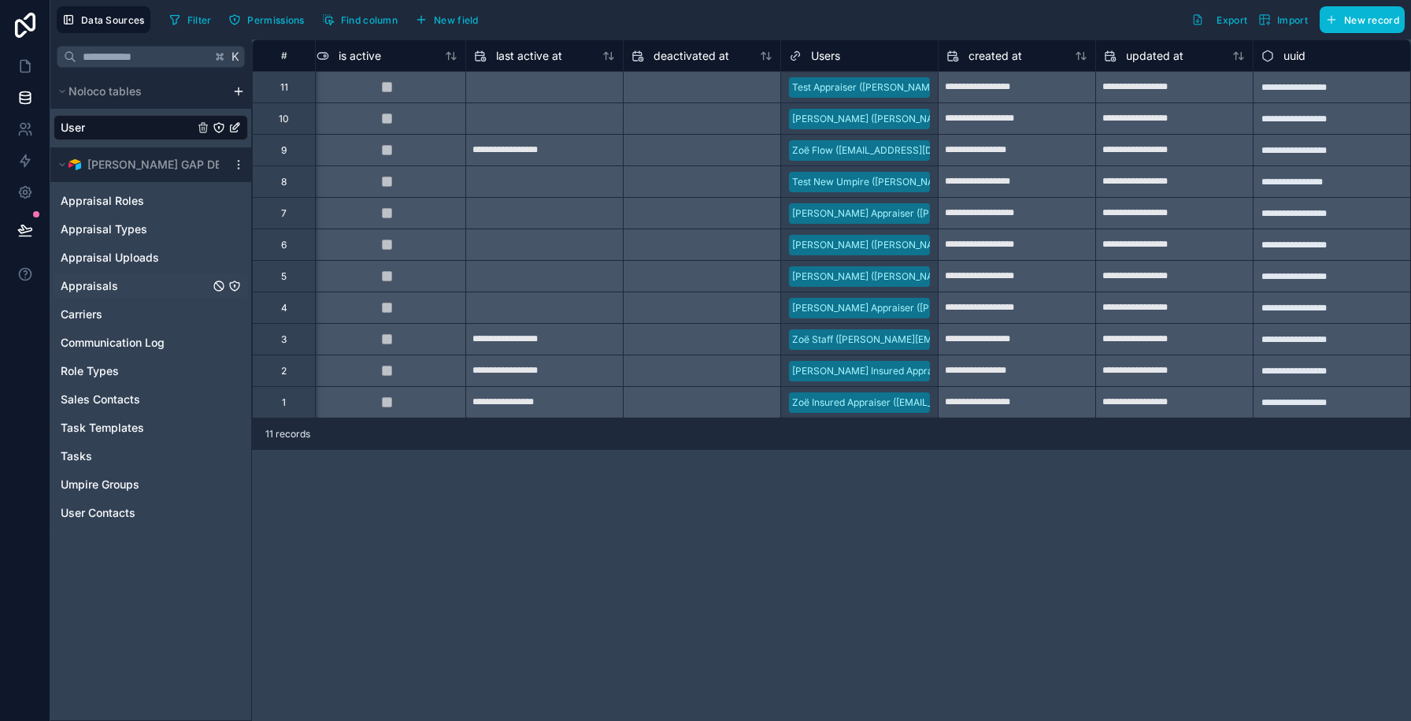
click at [124, 279] on div "Appraisals" at bounding box center [151, 285] width 194 height 25
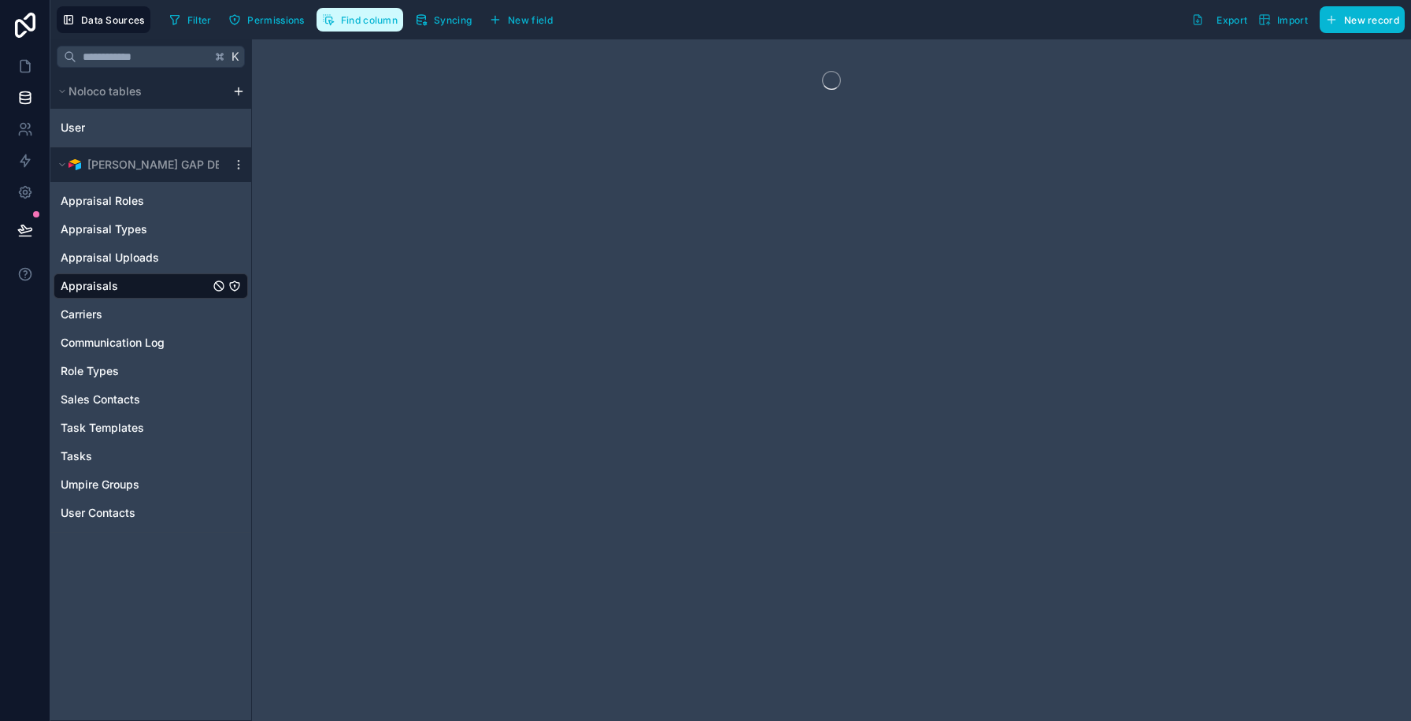
click at [371, 14] on span "Find column" at bounding box center [369, 20] width 57 height 12
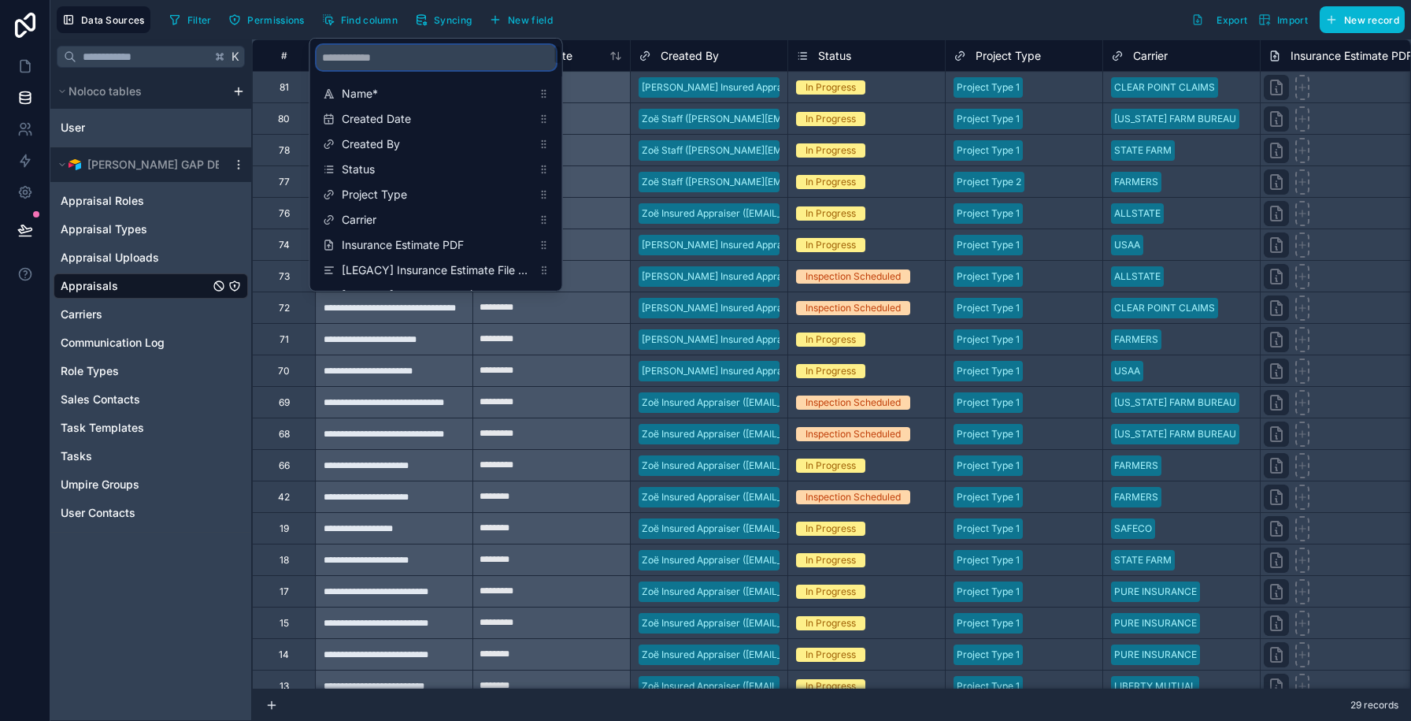
click at [373, 51] on input "scrollable content" at bounding box center [436, 57] width 239 height 25
type input "*"
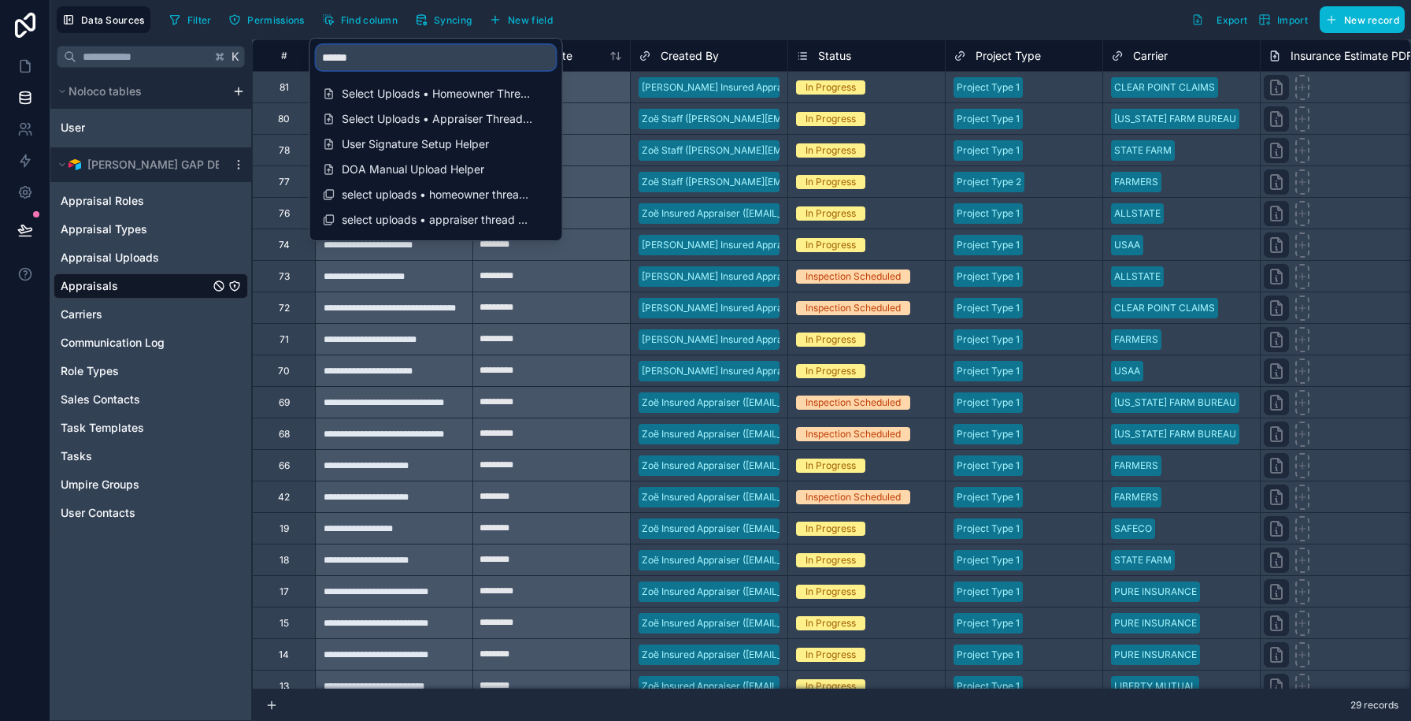
type input "******"
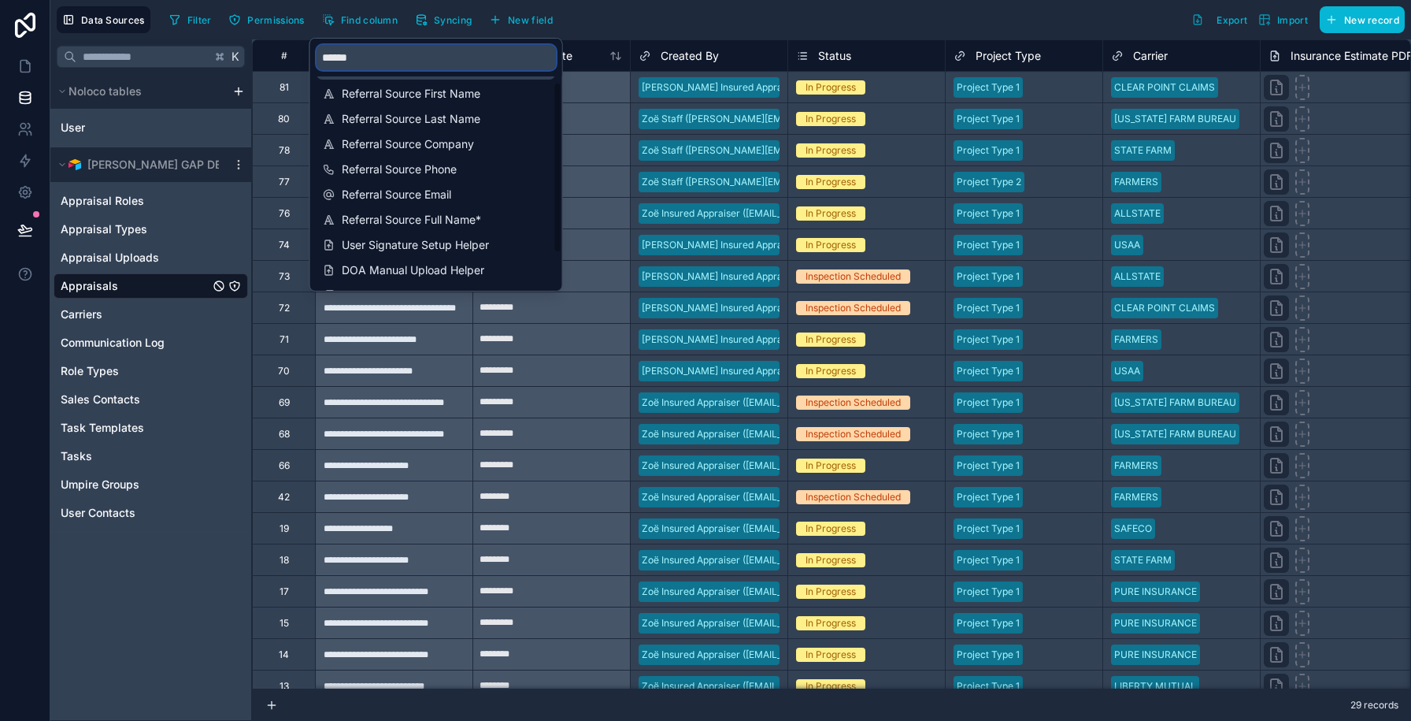
scroll to position [101, 0]
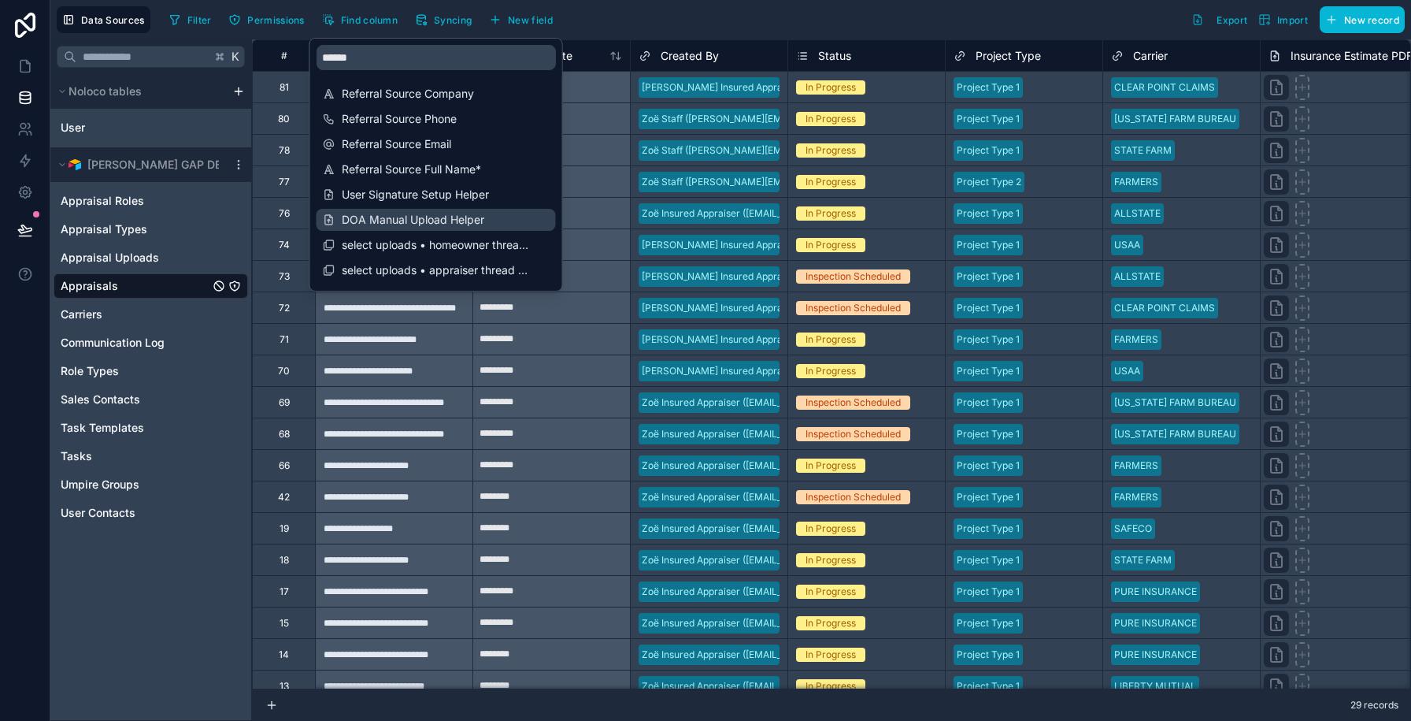
click at [440, 216] on span "DOA Manual Upload Helper" at bounding box center [437, 220] width 191 height 16
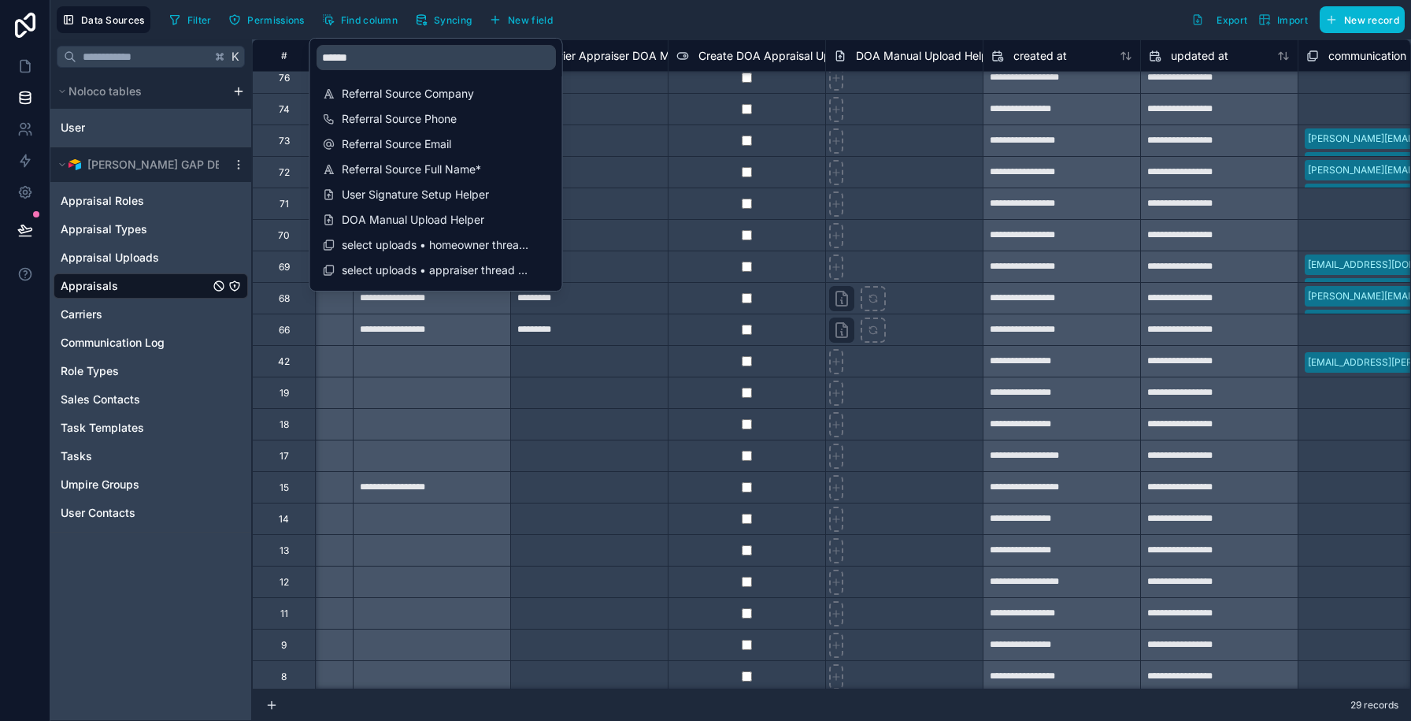
scroll to position [296, 19018]
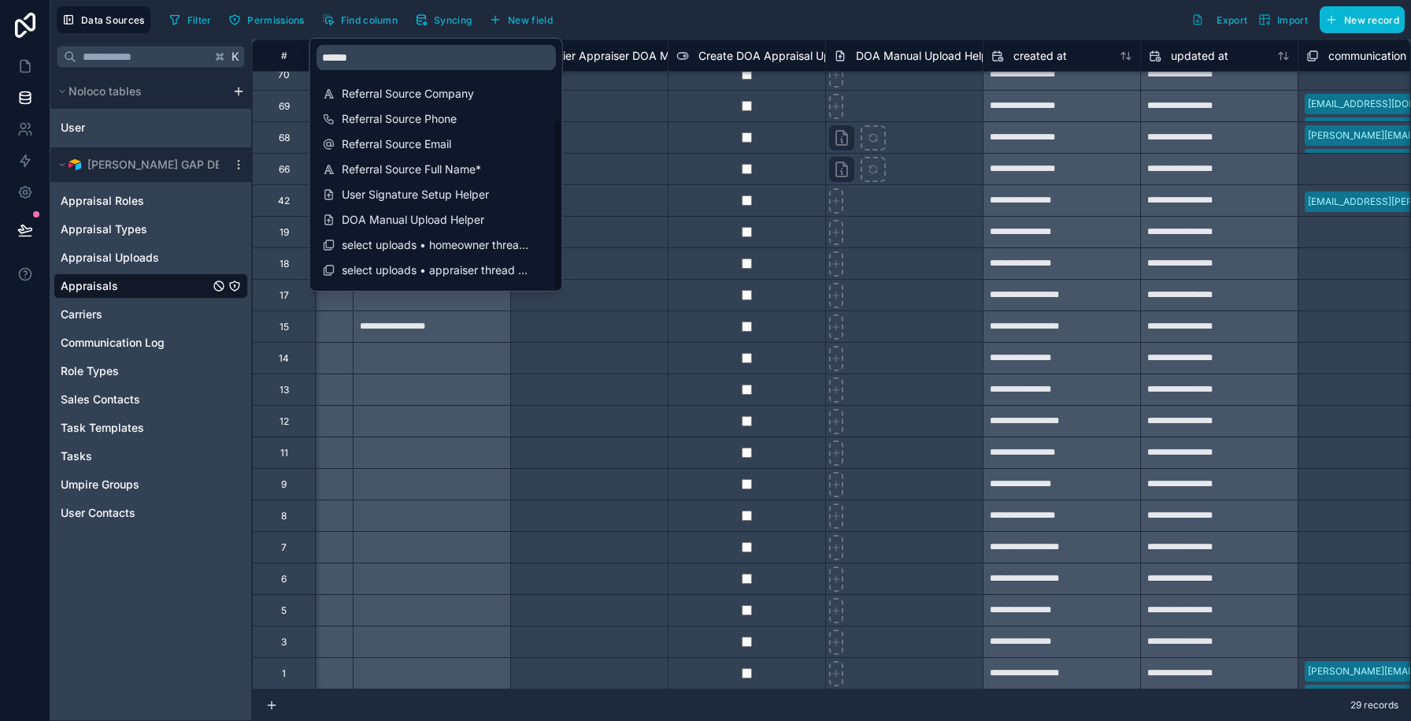
click at [371, 35] on div "Data Sources Filter Permissions Find column Syncing New field Export Import New…" at bounding box center [730, 19] width 1361 height 39
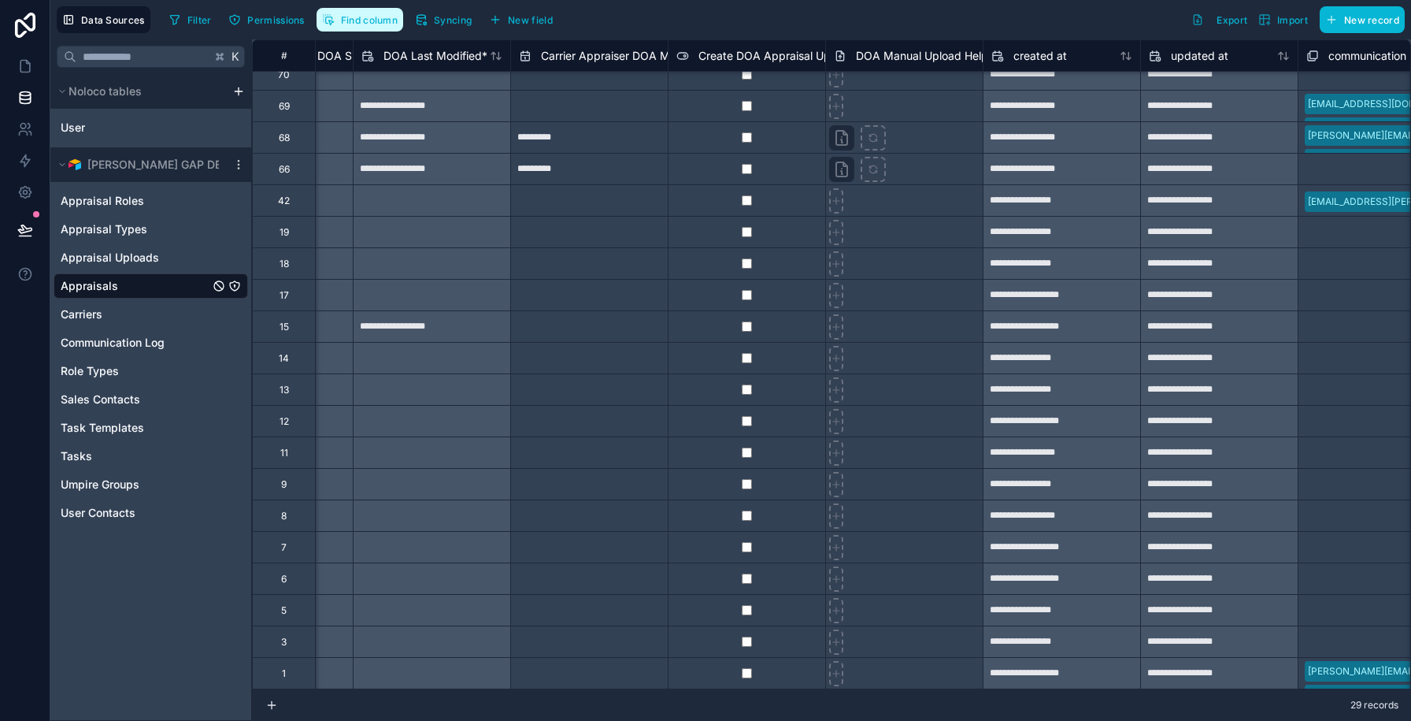
click at [367, 28] on button "Find column" at bounding box center [360, 20] width 87 height 24
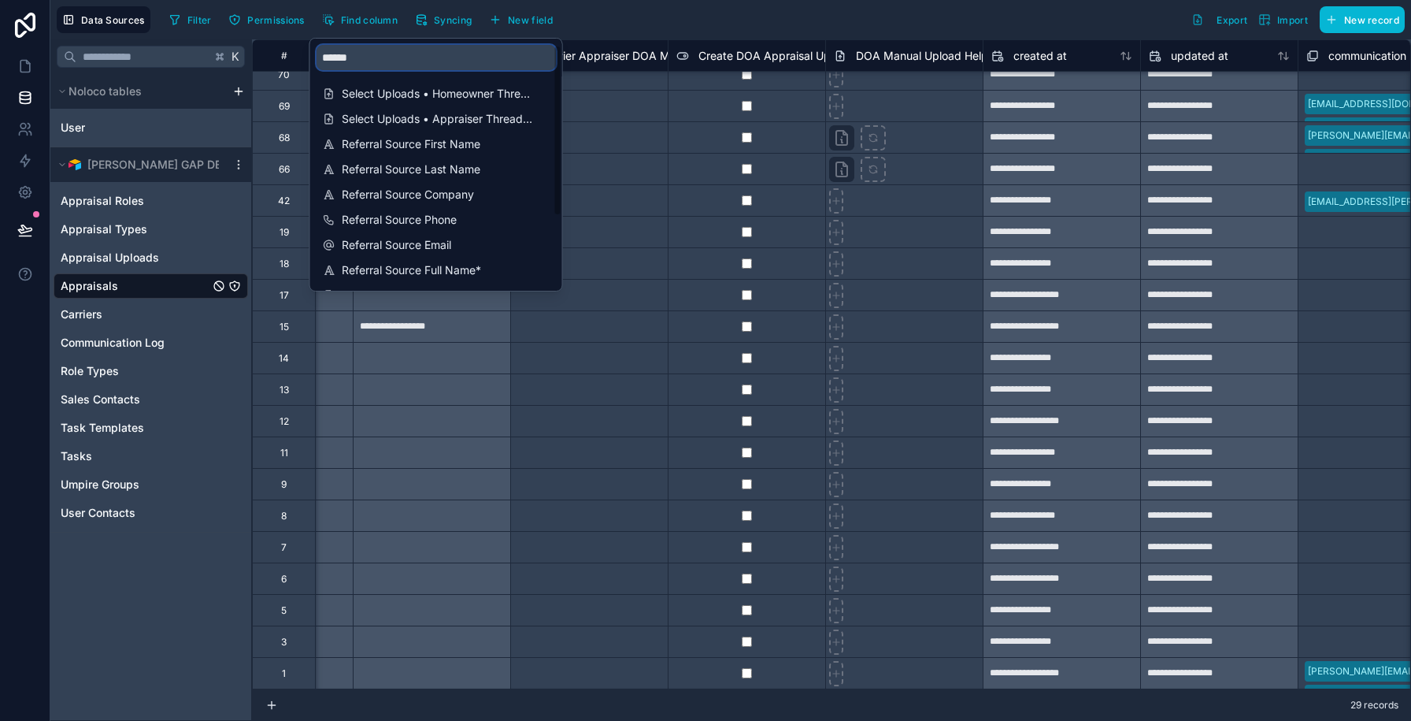
click at [357, 58] on input "******" at bounding box center [436, 57] width 239 height 25
type input "*******"
click at [373, 87] on span "DOA PDF" at bounding box center [437, 94] width 191 height 16
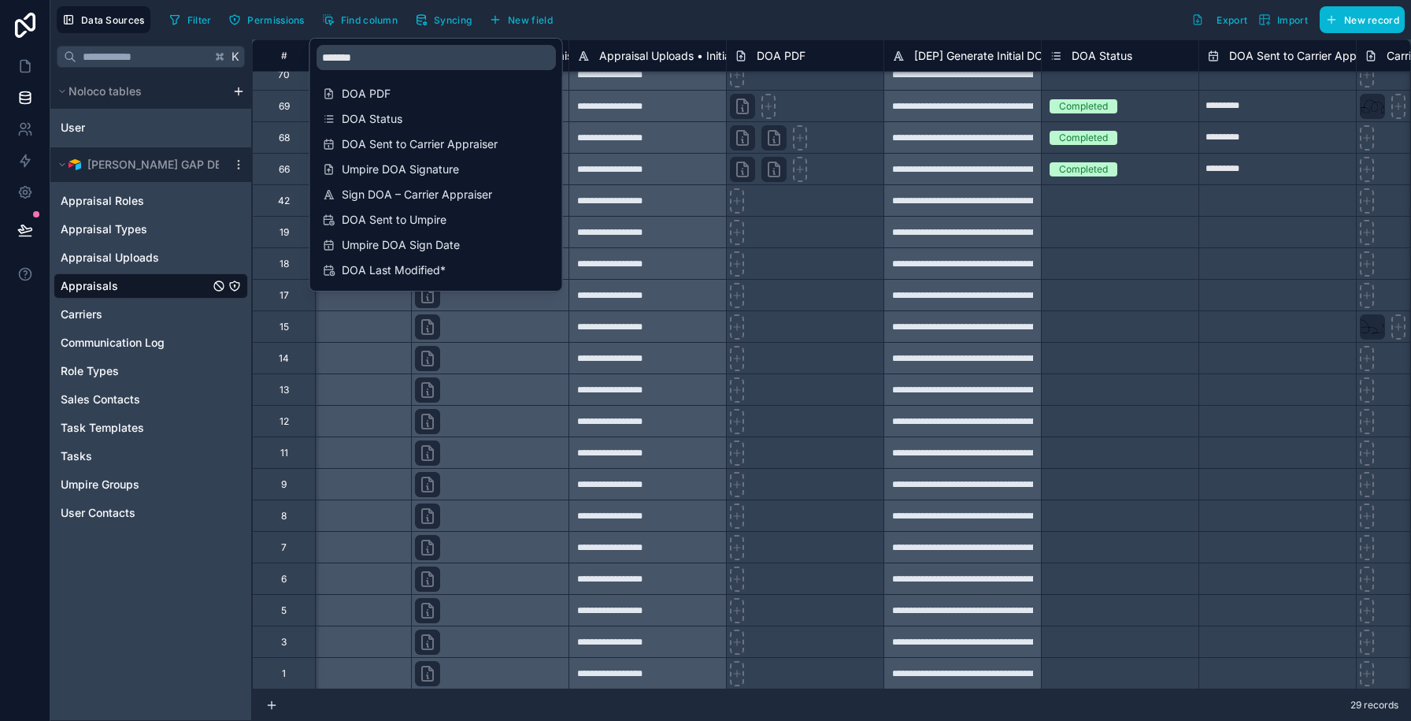
scroll to position [296, 10093]
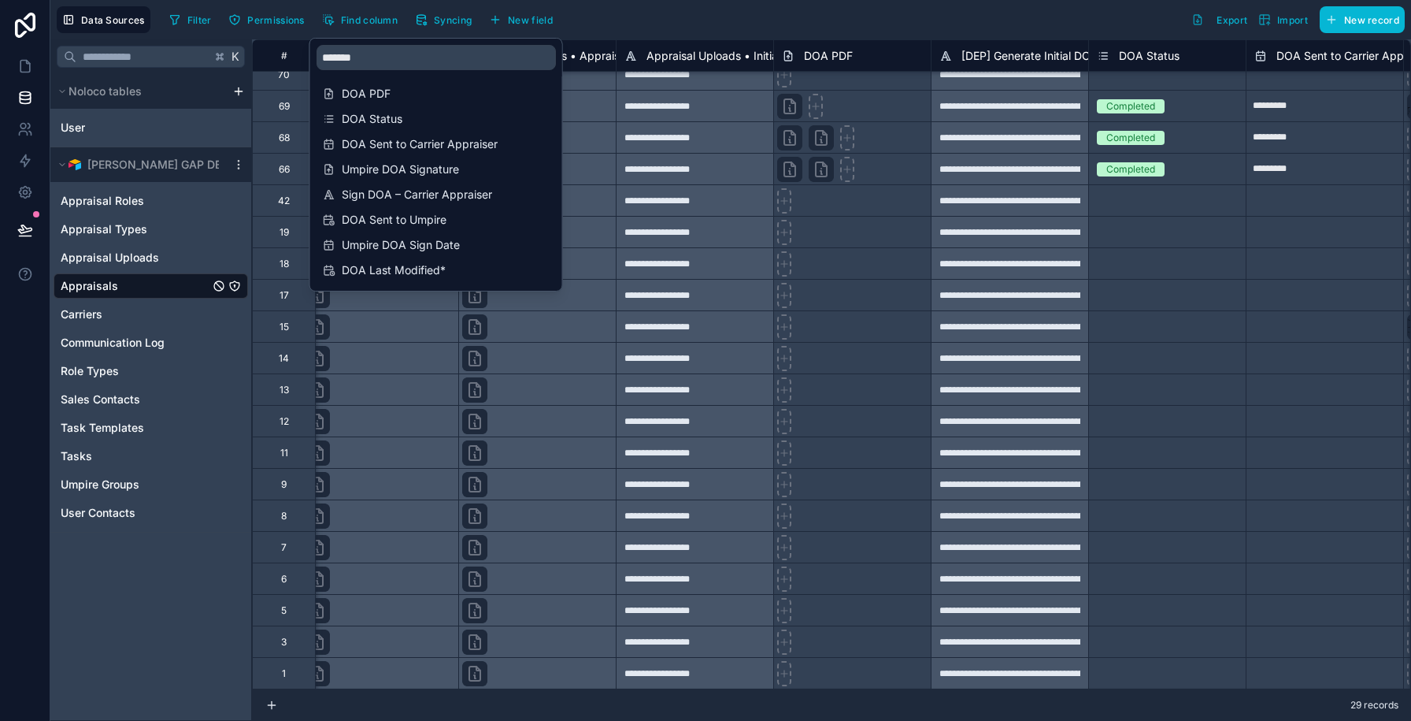
click at [879, 139] on div at bounding box center [851, 136] width 157 height 31
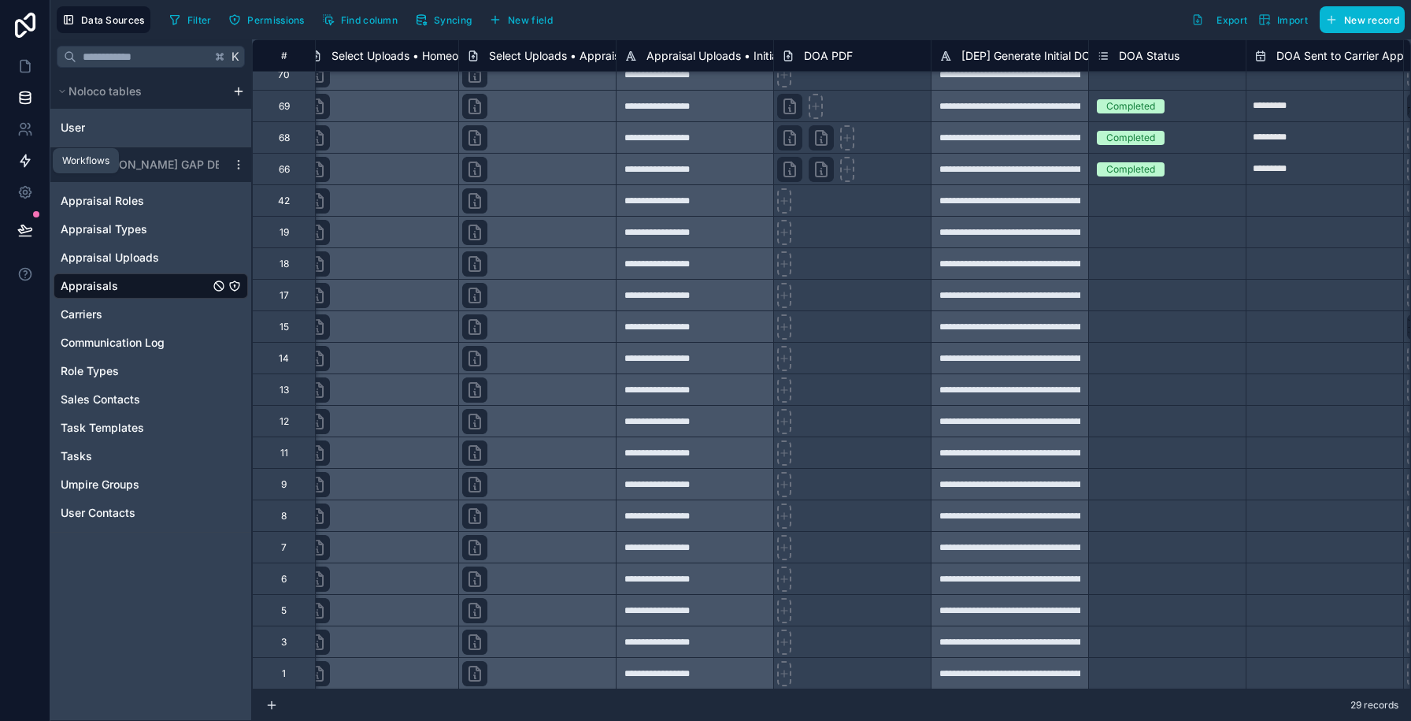
click at [17, 159] on icon at bounding box center [25, 161] width 16 height 16
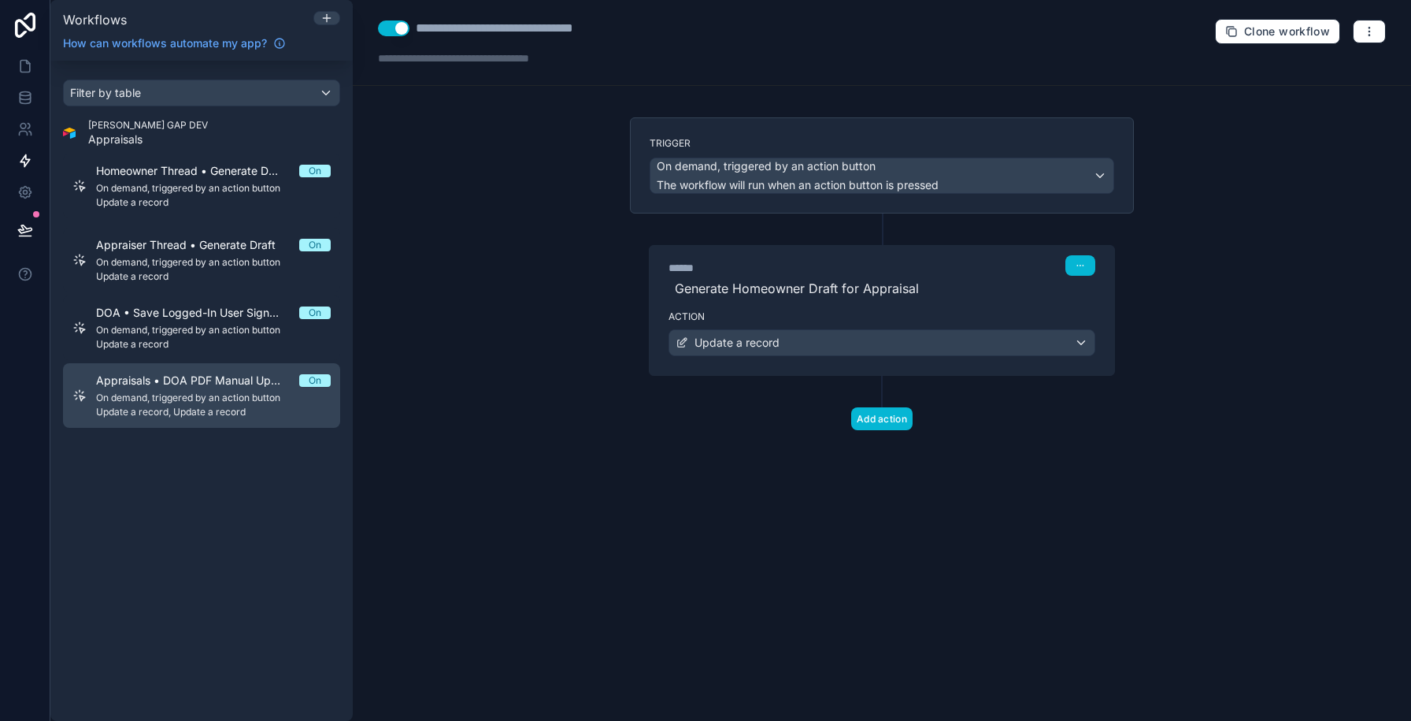
click at [208, 380] on span "Appraisals • DOA PDF Manual Upload Helper" at bounding box center [197, 380] width 203 height 16
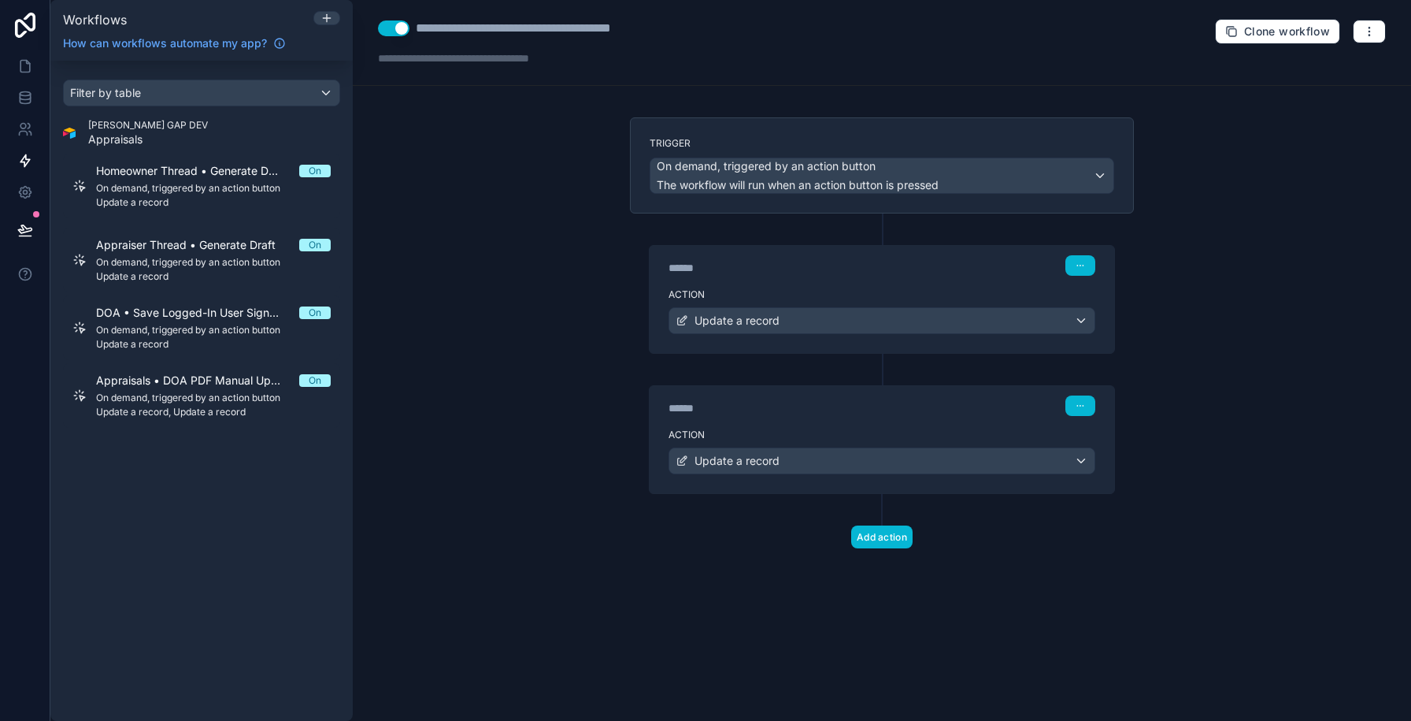
click at [743, 395] on div "****** Step 2" at bounding box center [882, 405] width 427 height 20
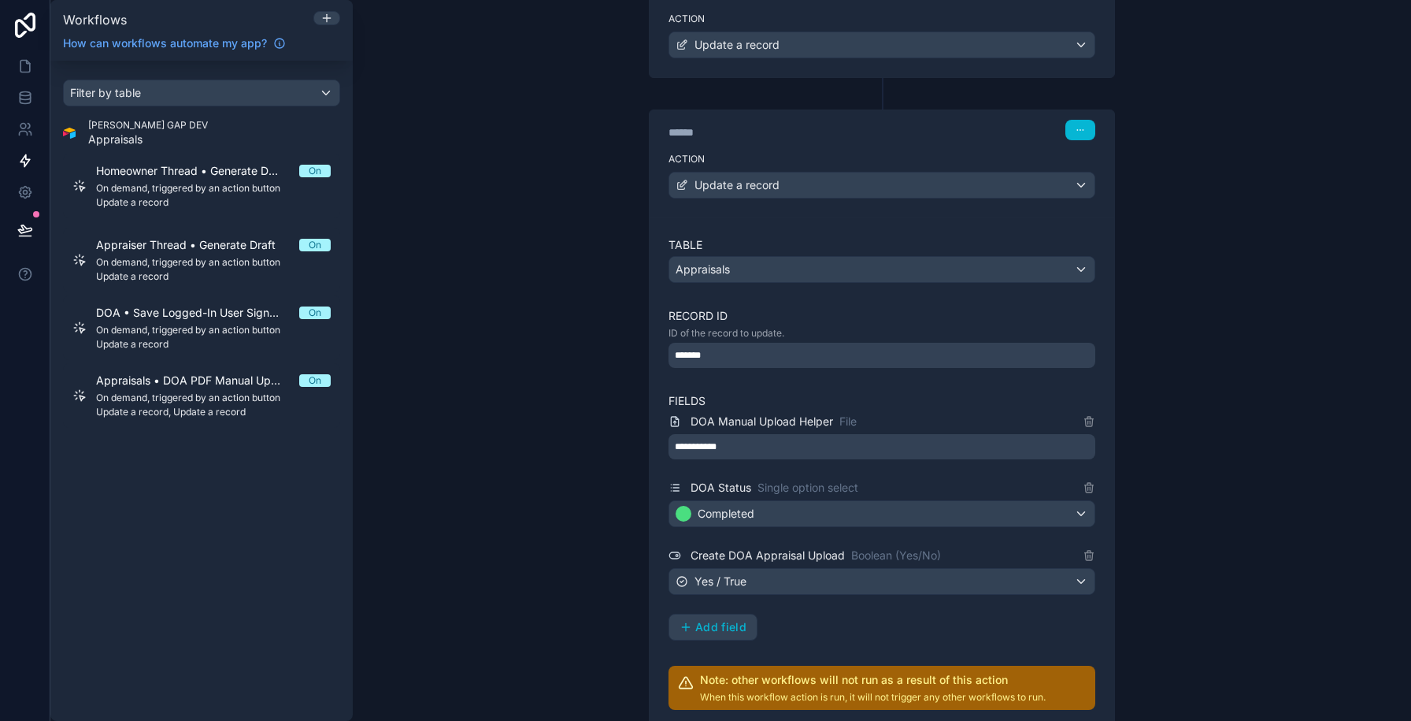
scroll to position [54, 0]
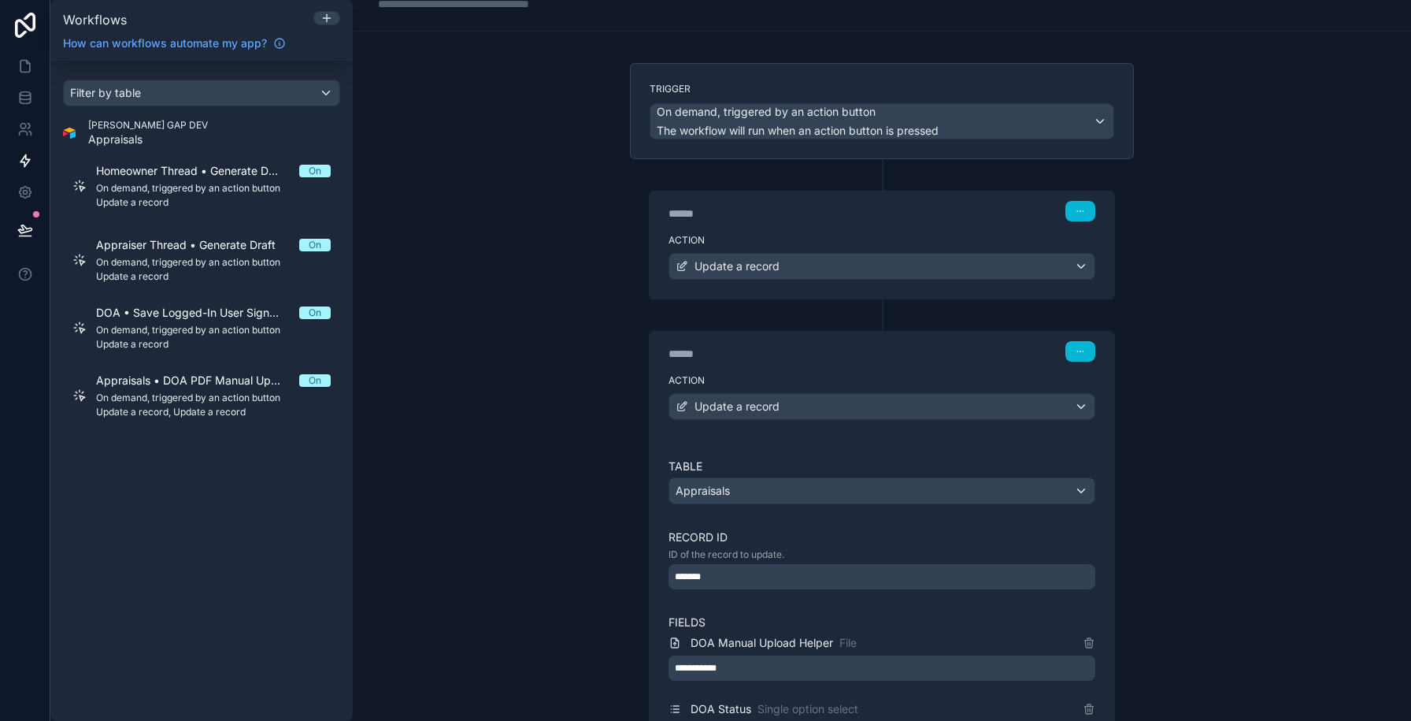
click at [807, 225] on div "****** Step 1" at bounding box center [882, 209] width 465 height 36
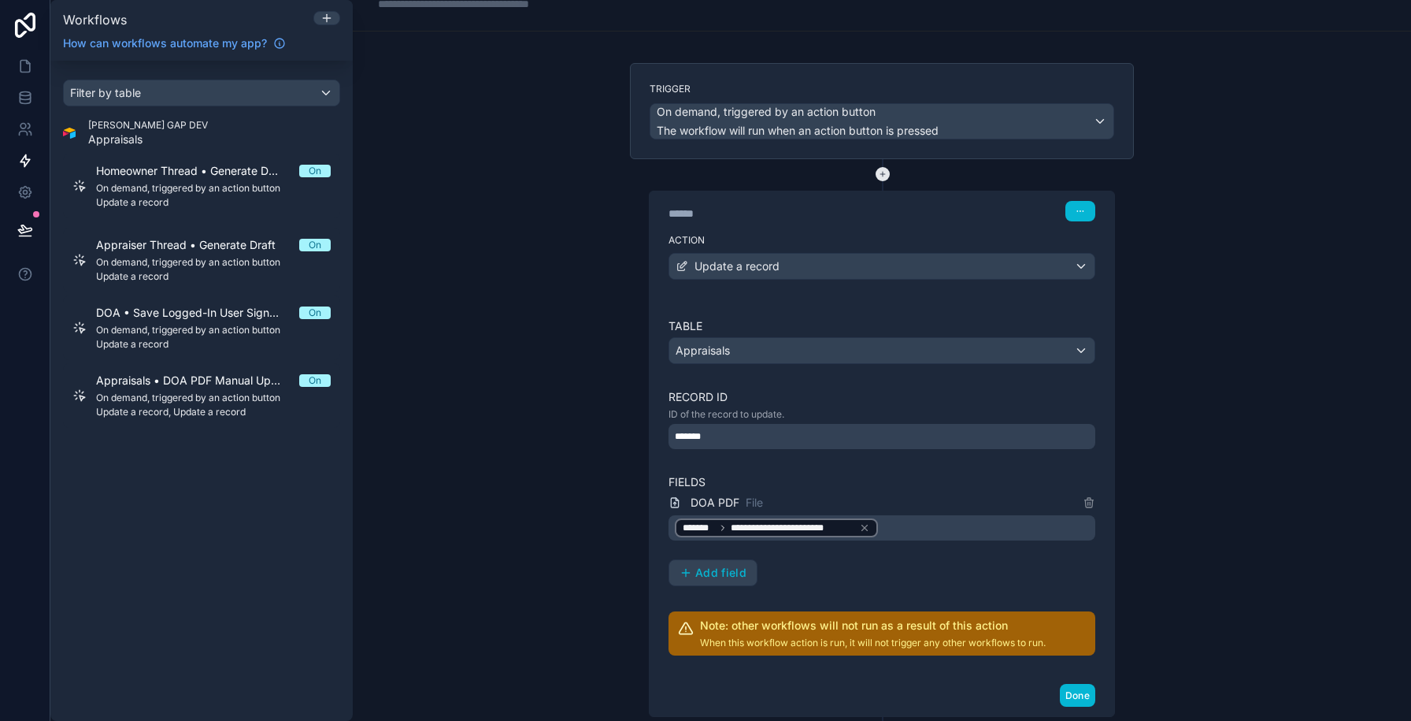
click at [880, 175] on icon at bounding box center [883, 174] width 14 height 14
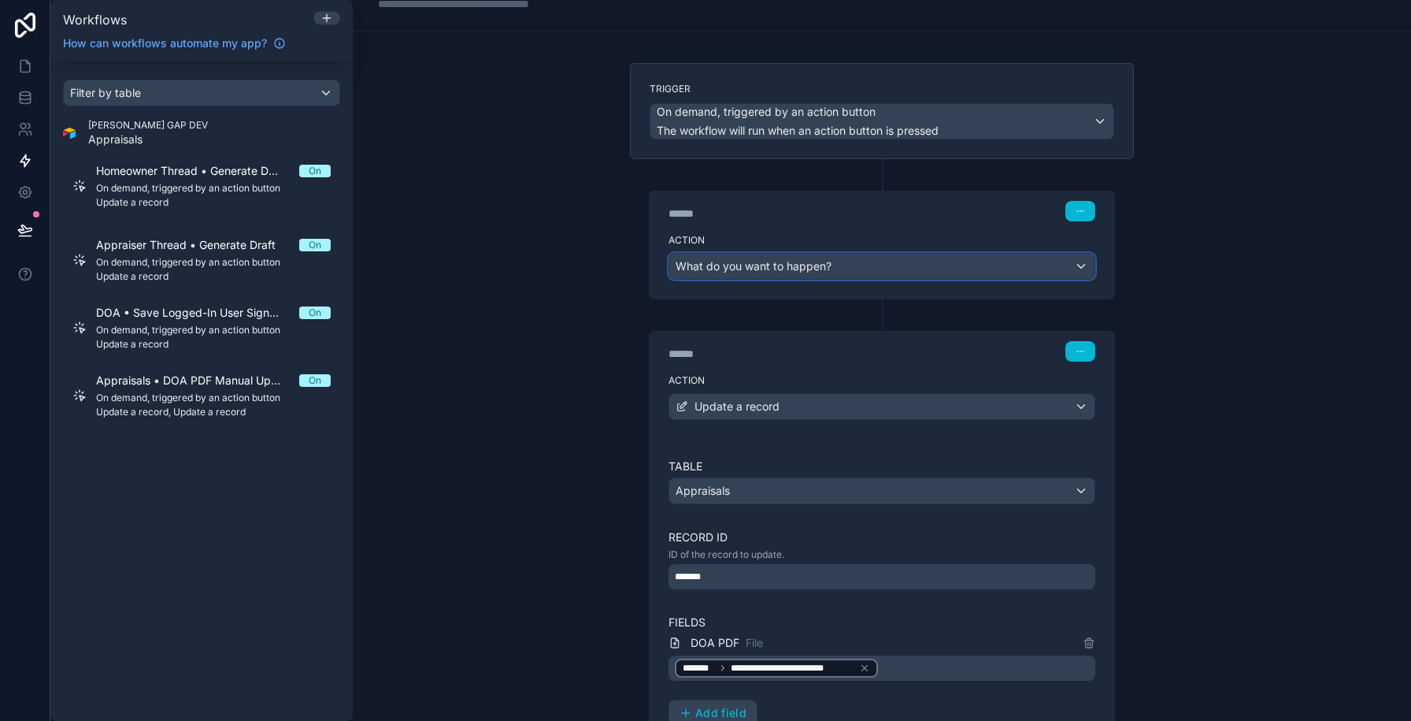
click at [791, 265] on span "What do you want to happen?" at bounding box center [754, 265] width 156 height 13
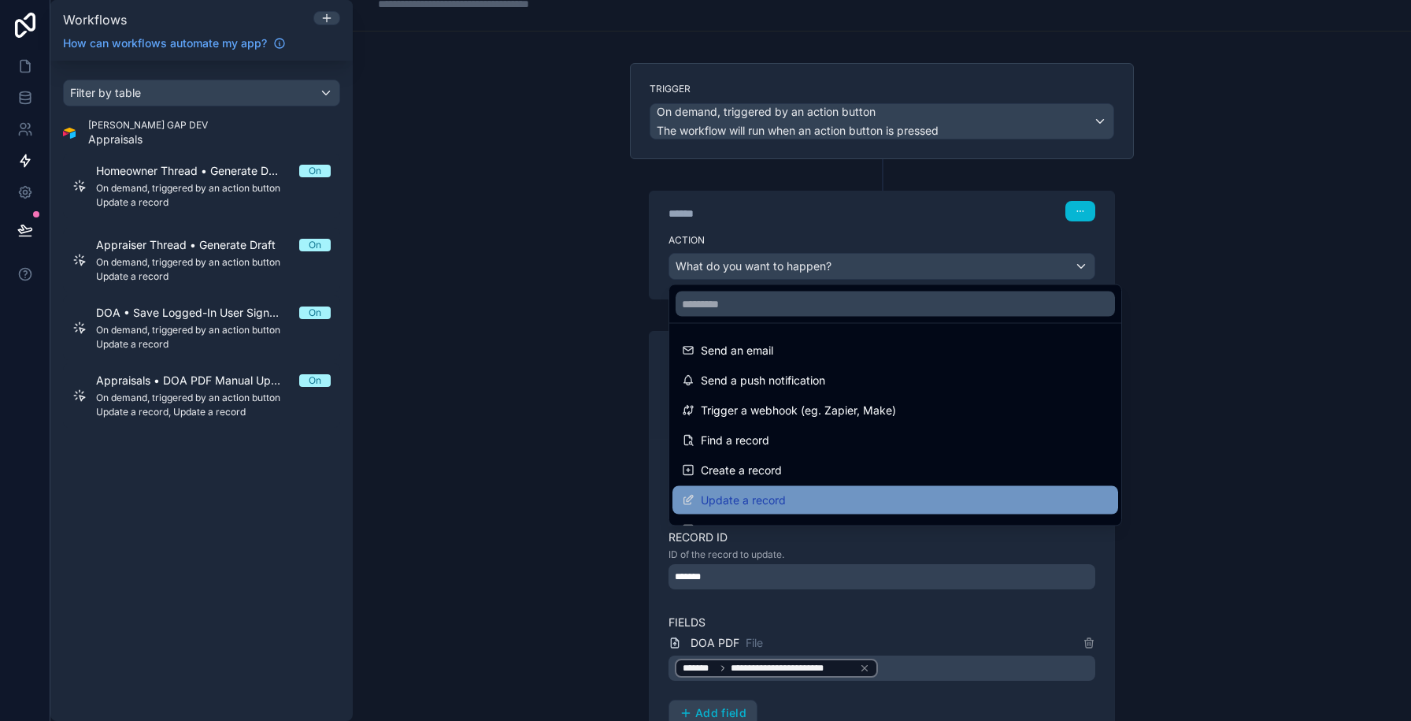
click at [735, 498] on span "Update a record" at bounding box center [743, 500] width 85 height 19
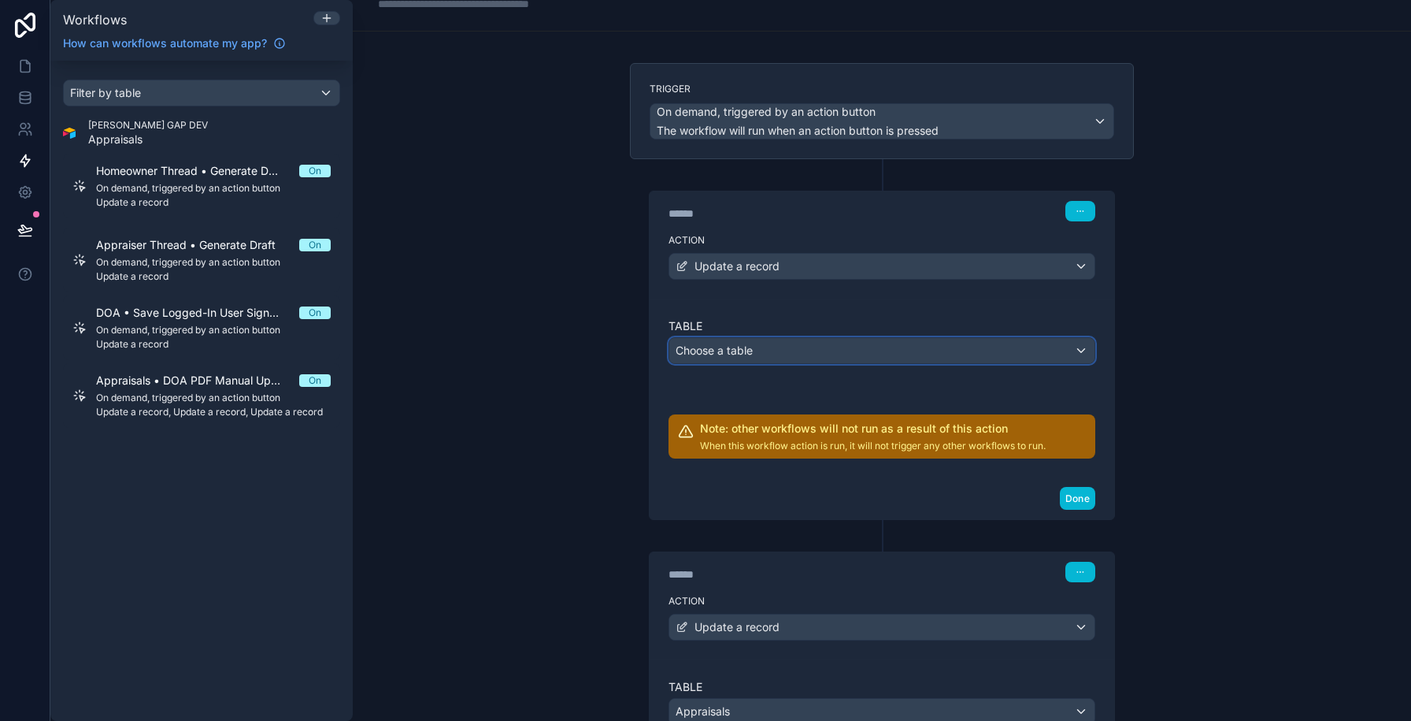
click at [747, 345] on span "Choose a table" at bounding box center [714, 349] width 77 height 13
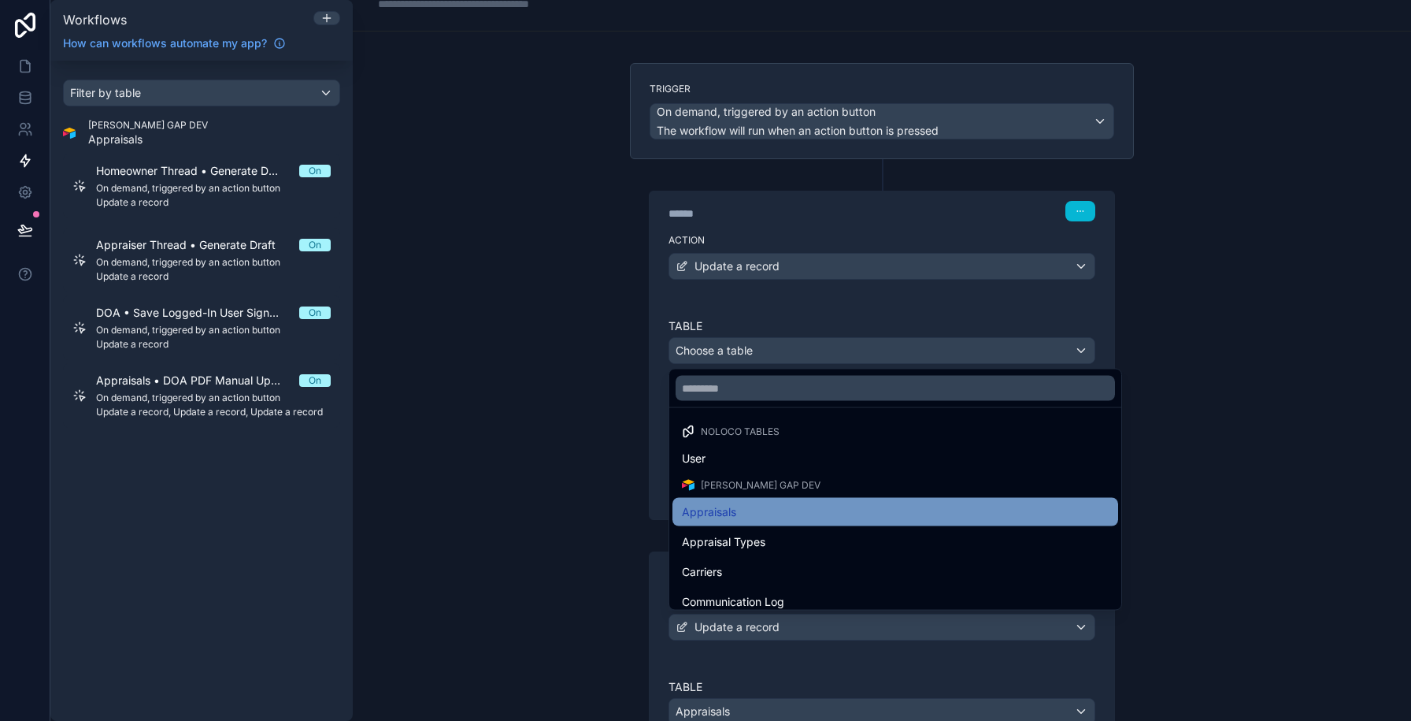
click at [721, 517] on span "Appraisals" at bounding box center [709, 511] width 54 height 19
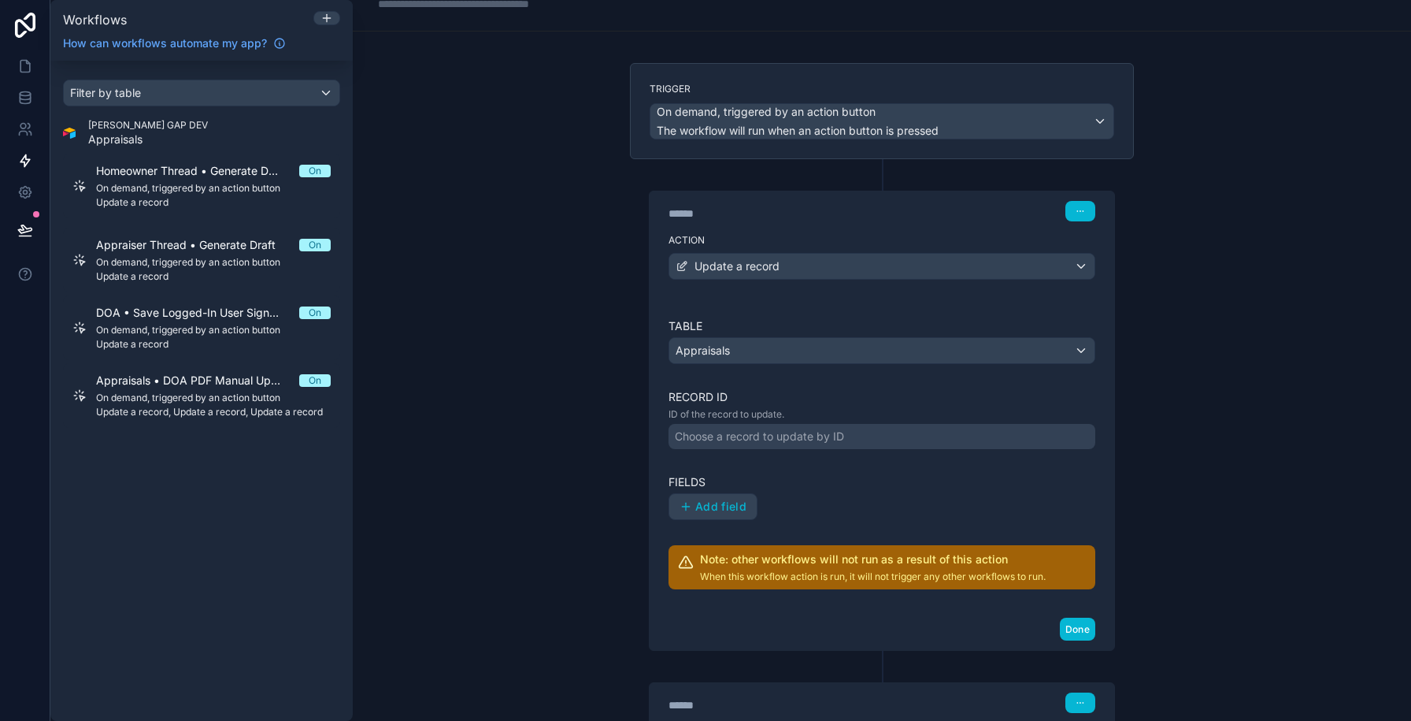
click at [722, 436] on div "Choose a record to update by ID" at bounding box center [759, 436] width 169 height 16
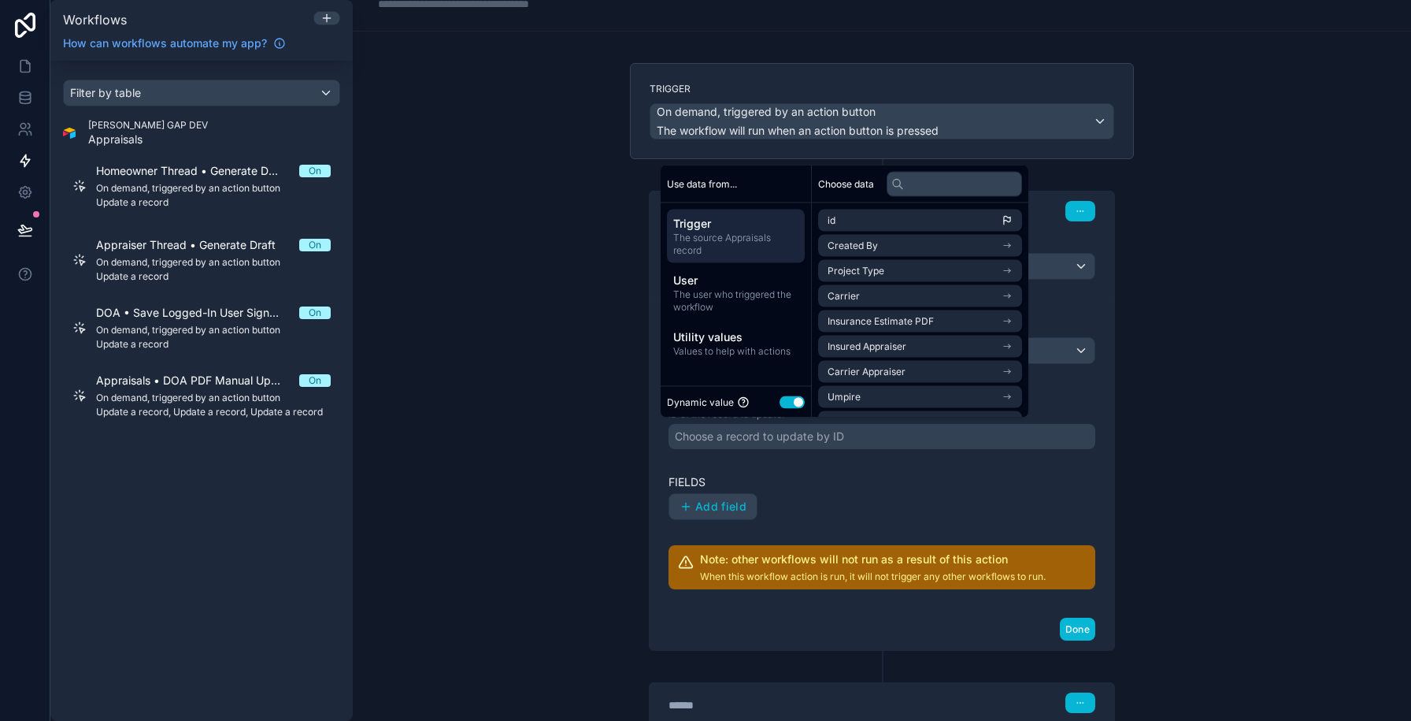
click at [787, 399] on button "Use setting" at bounding box center [792, 401] width 25 height 13
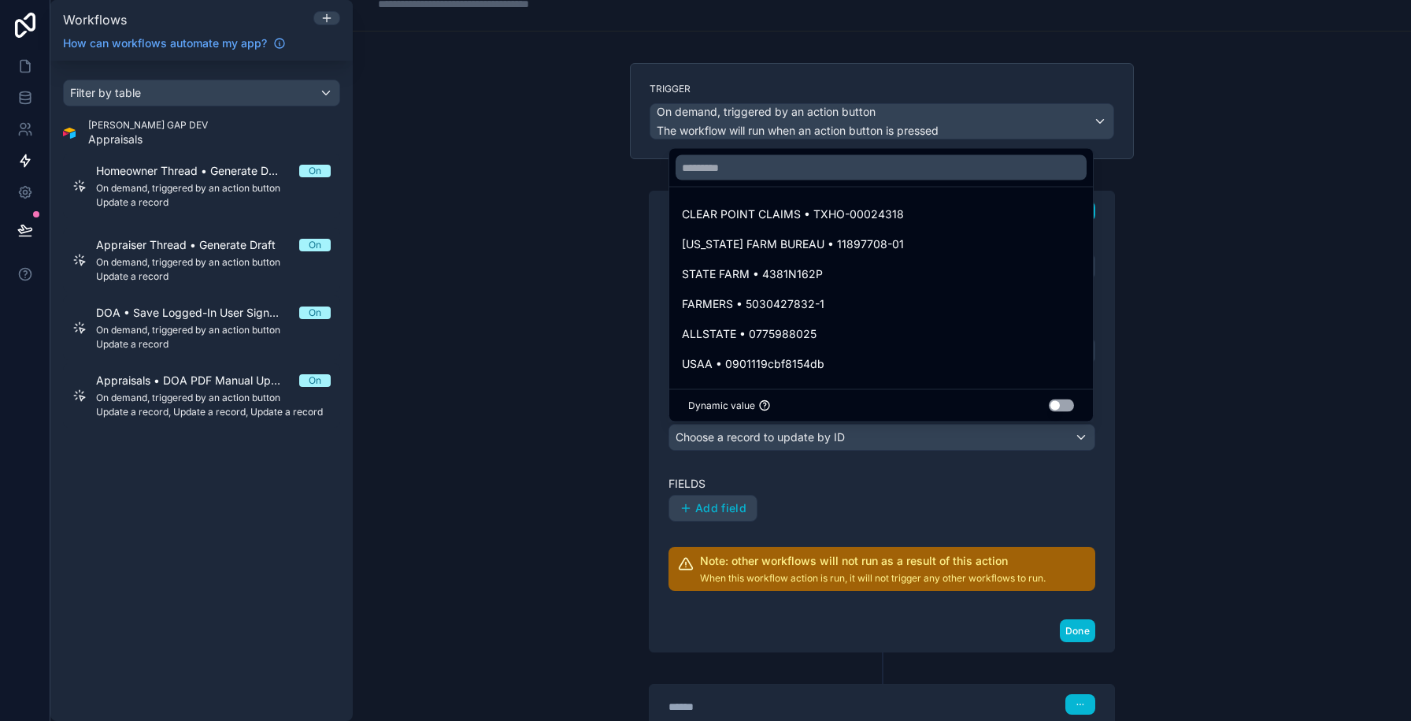
click at [1054, 407] on button "Use setting" at bounding box center [1061, 405] width 25 height 13
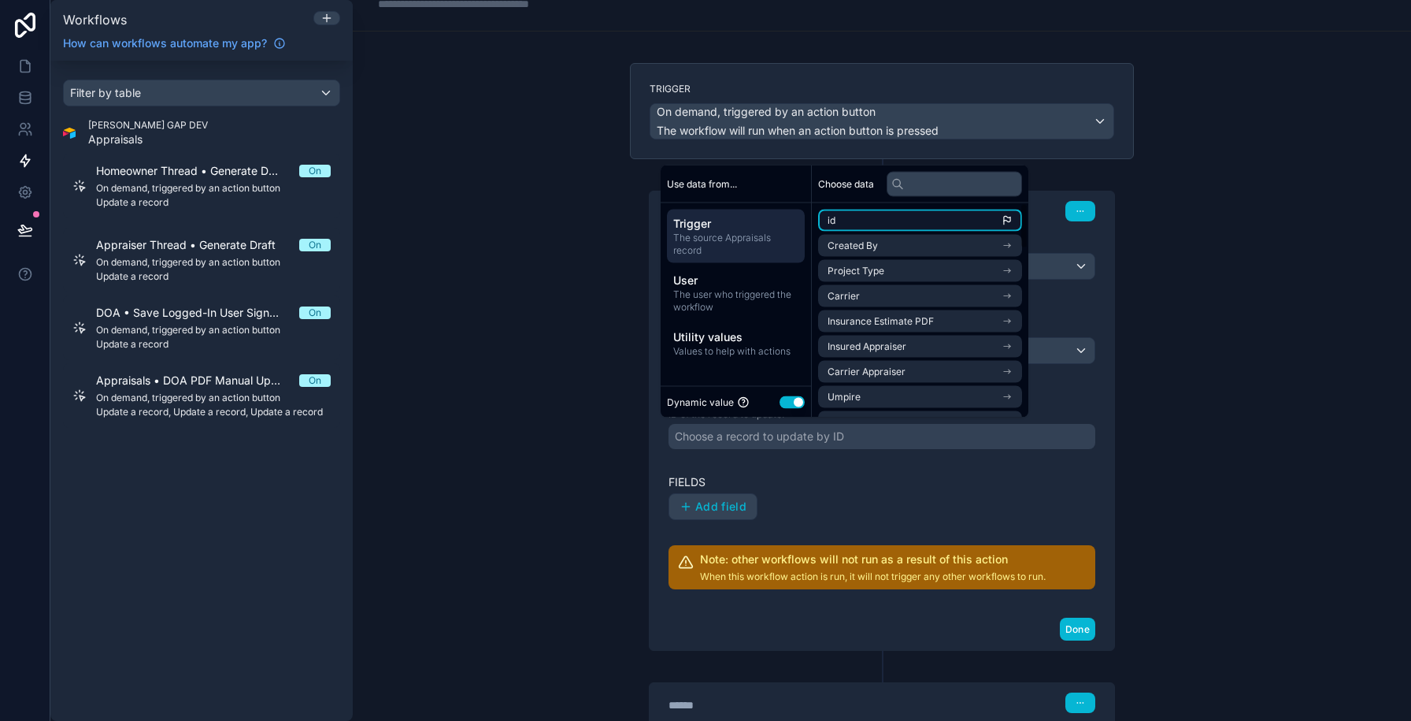
click at [836, 224] on li "id" at bounding box center [920, 220] width 204 height 22
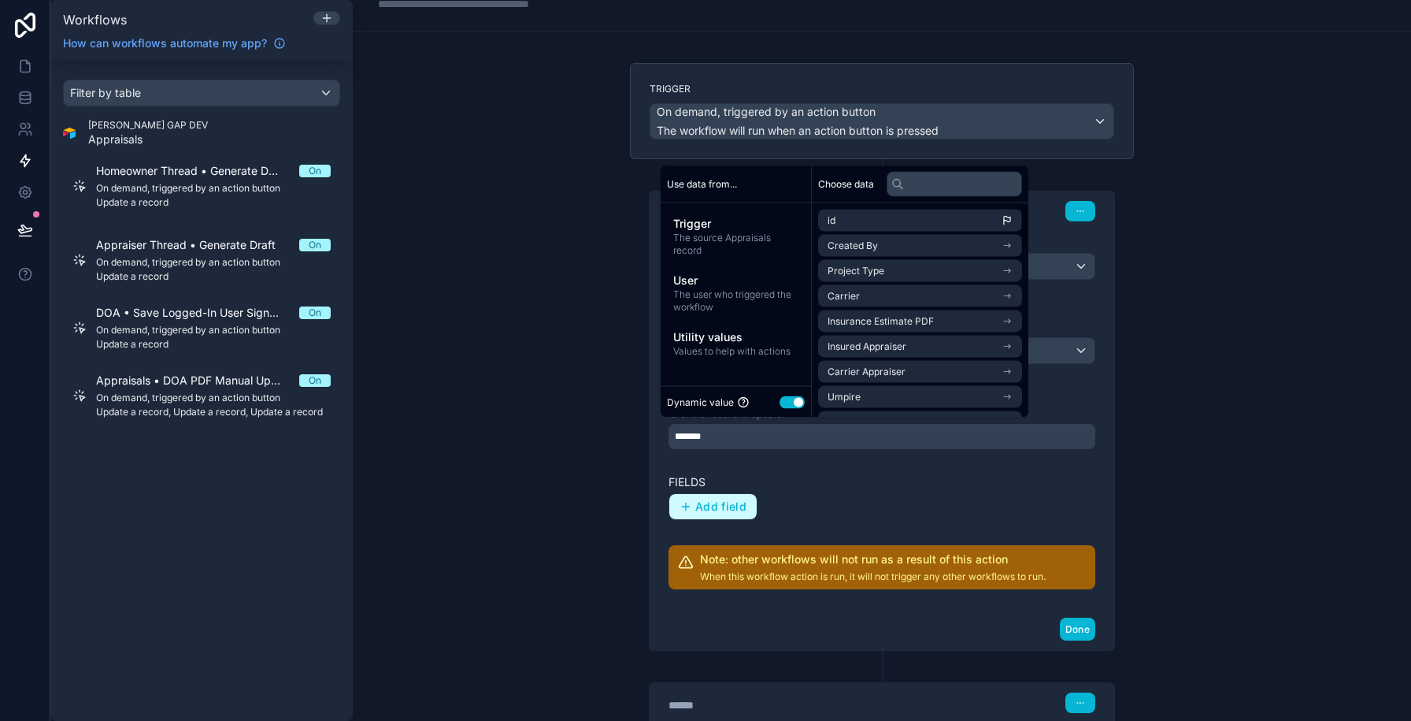
click at [704, 494] on button "Add field" at bounding box center [712, 506] width 87 height 25
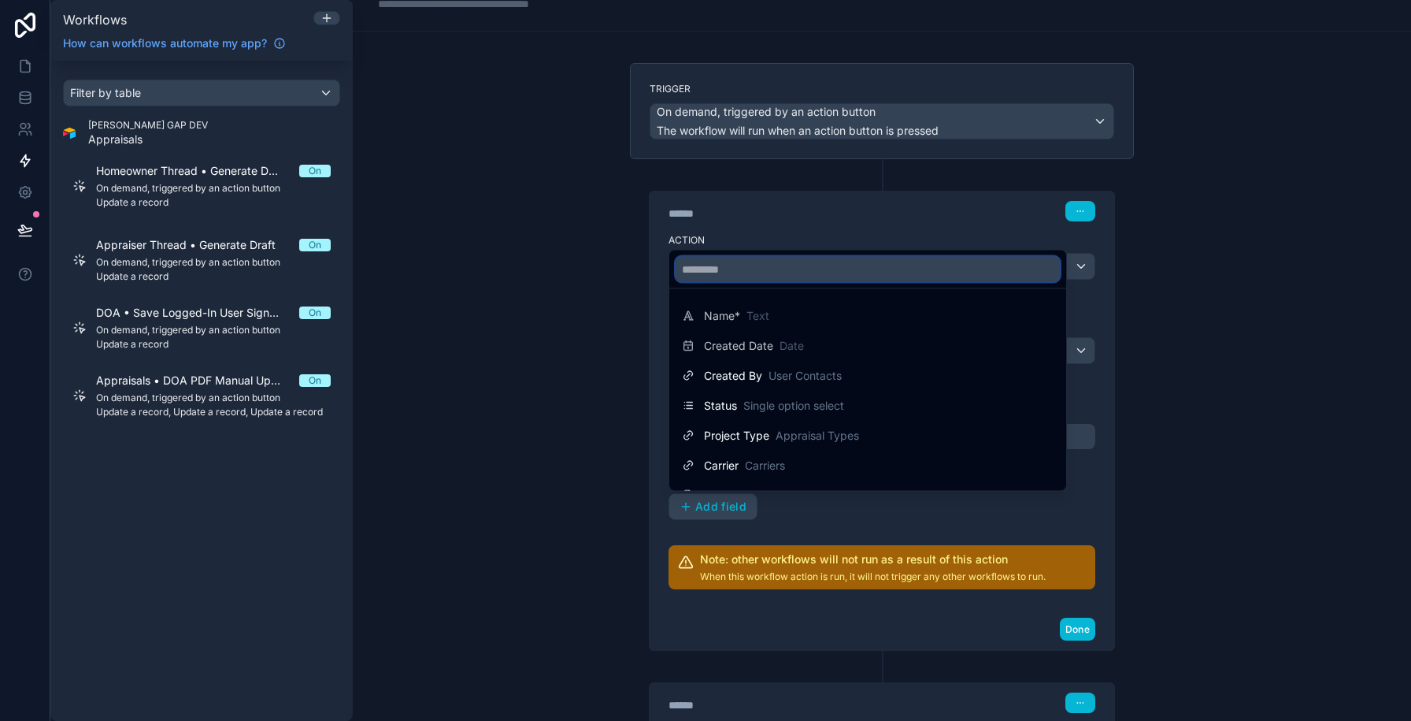
click at [726, 274] on input "text" at bounding box center [868, 269] width 384 height 25
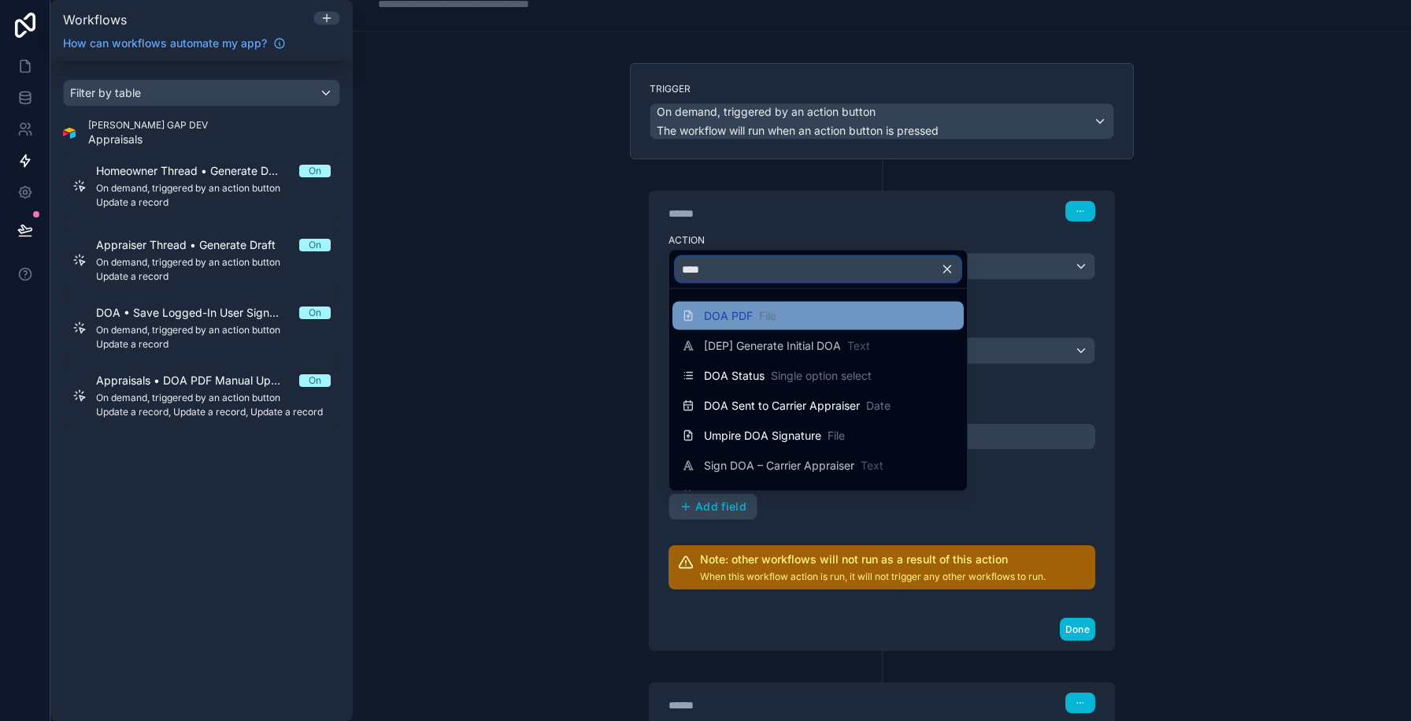
type input "***"
click at [772, 318] on span "File" at bounding box center [767, 316] width 17 height 16
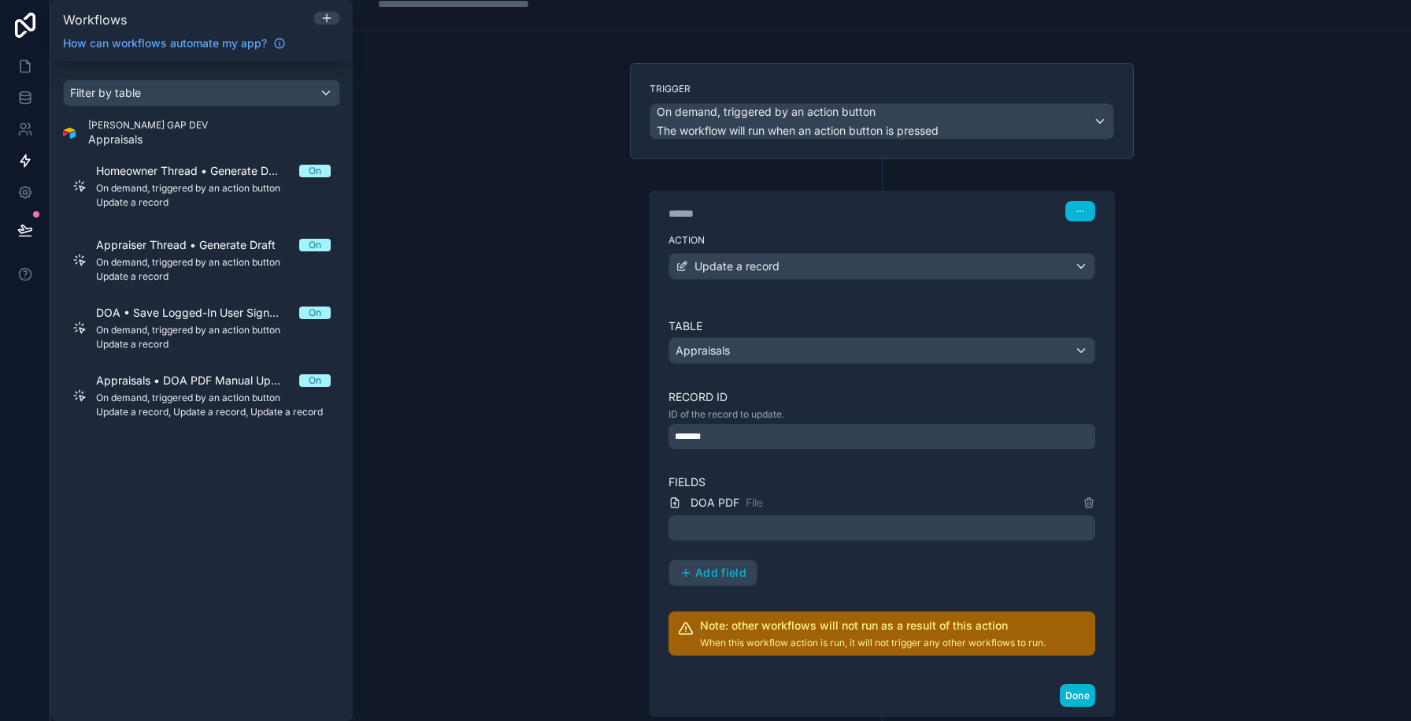
click at [691, 526] on div at bounding box center [882, 527] width 427 height 25
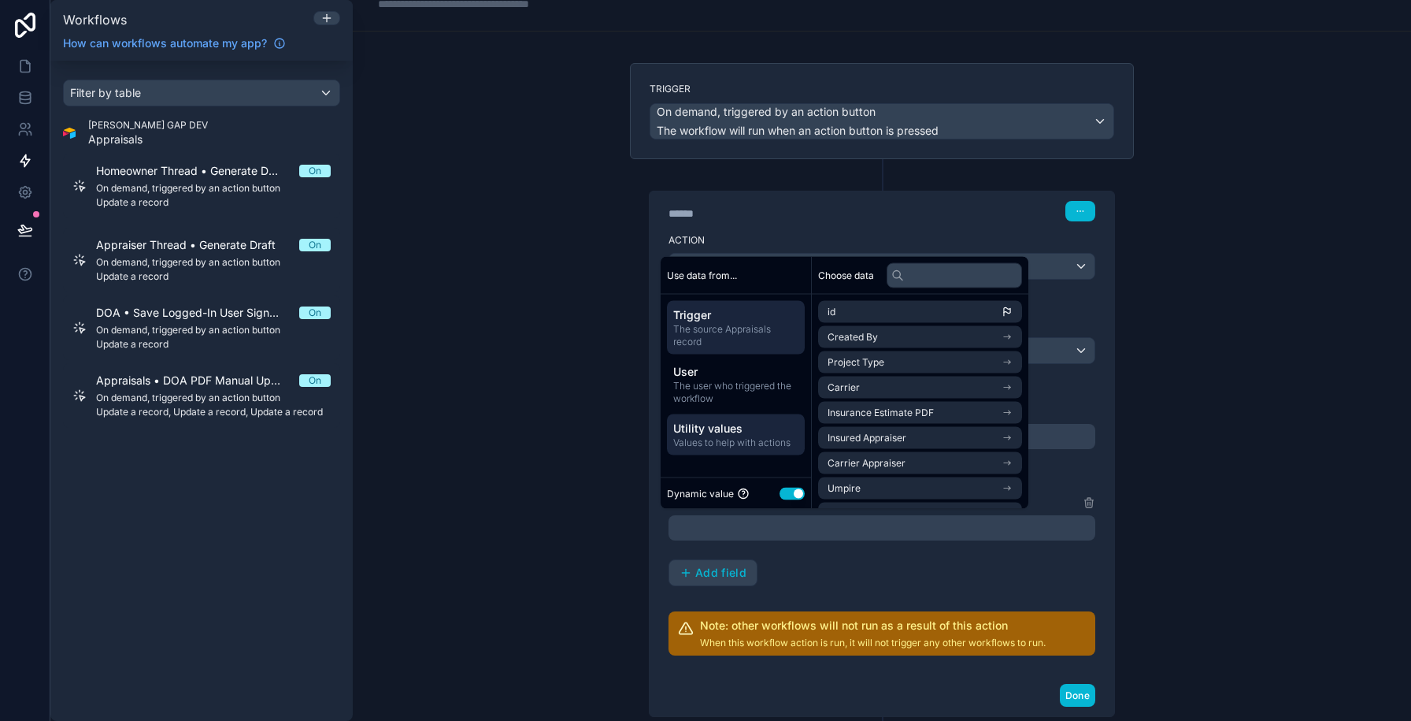
click at [715, 434] on span "Utility values" at bounding box center [735, 428] width 125 height 16
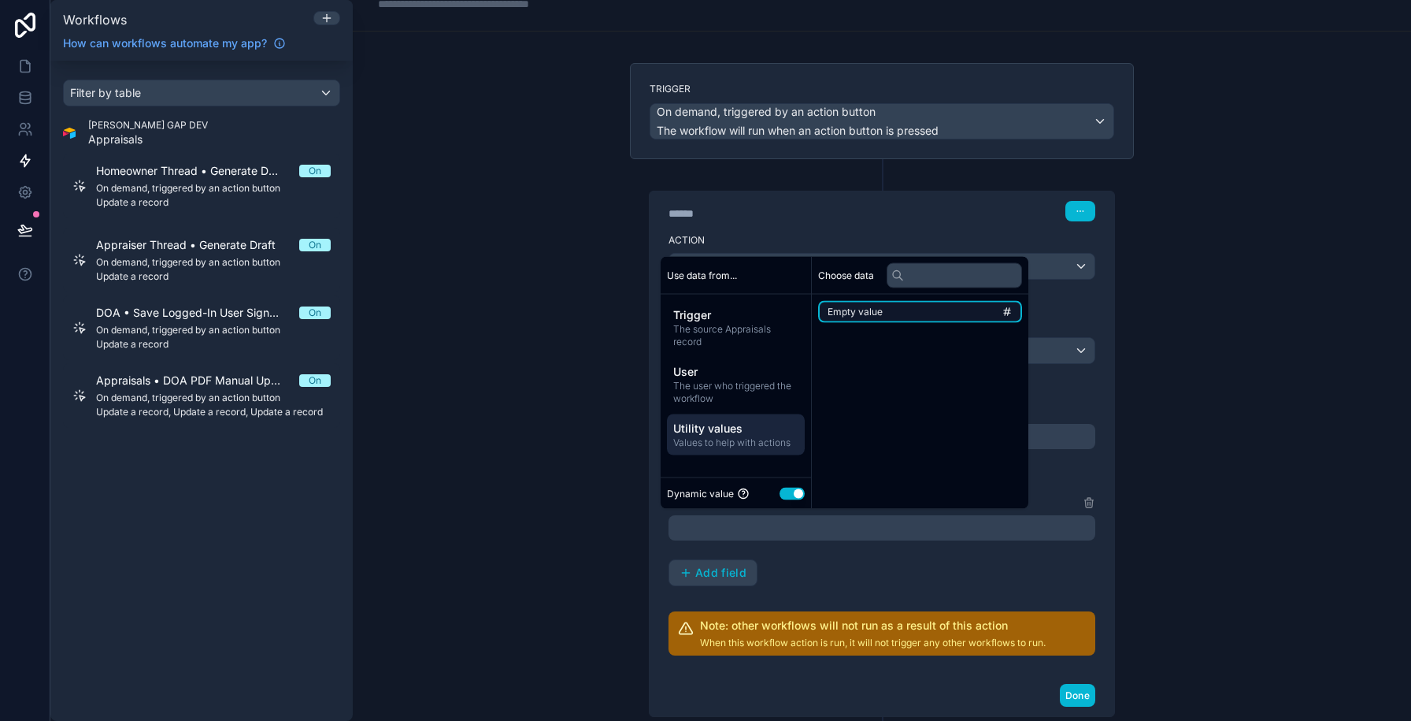
click at [843, 315] on span "Empty value" at bounding box center [855, 312] width 55 height 13
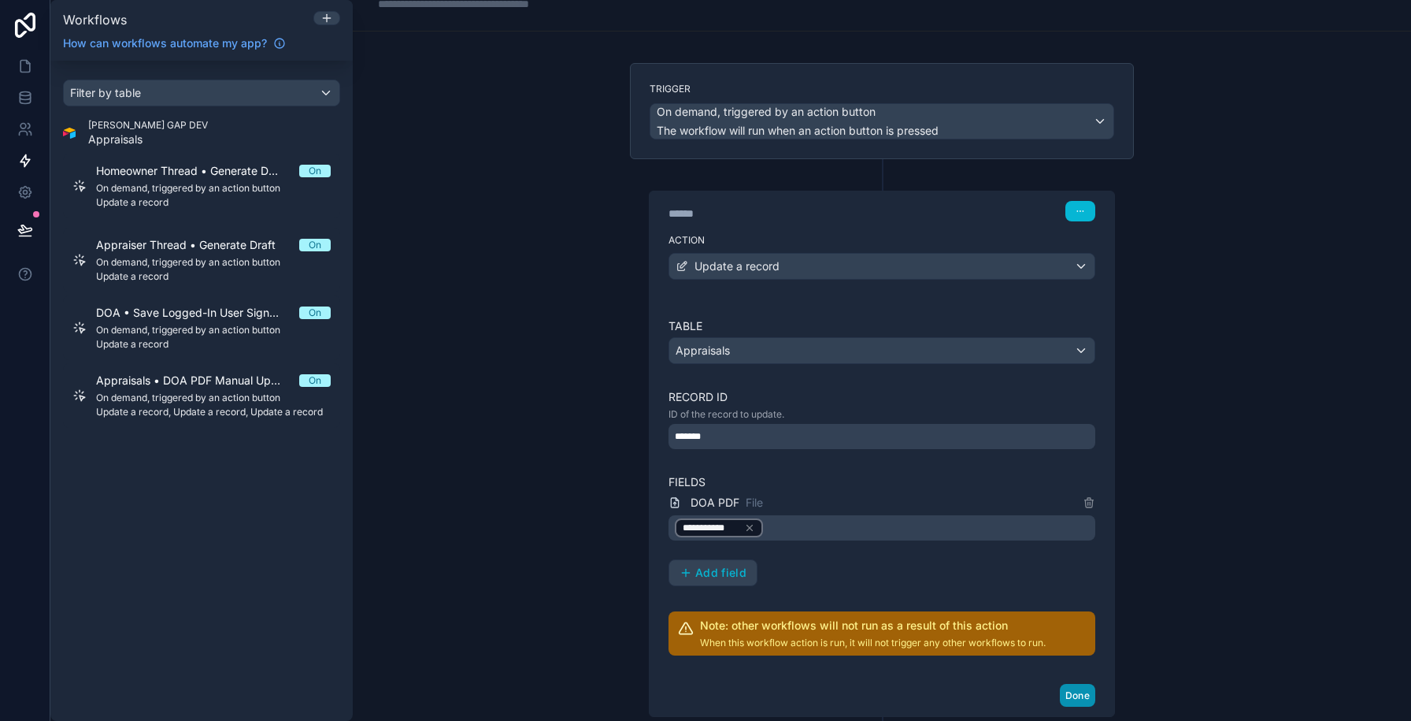
click at [1078, 687] on button "Done" at bounding box center [1077, 694] width 35 height 23
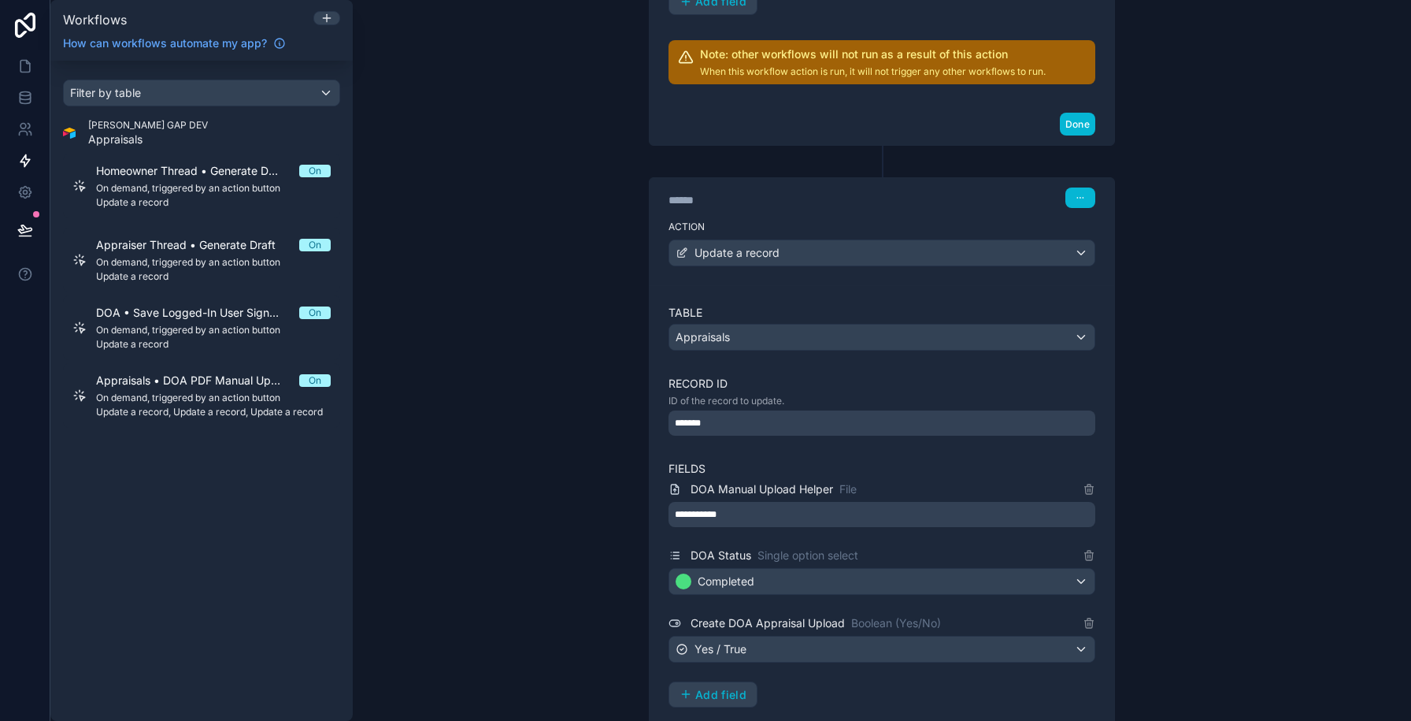
scroll to position [987, 0]
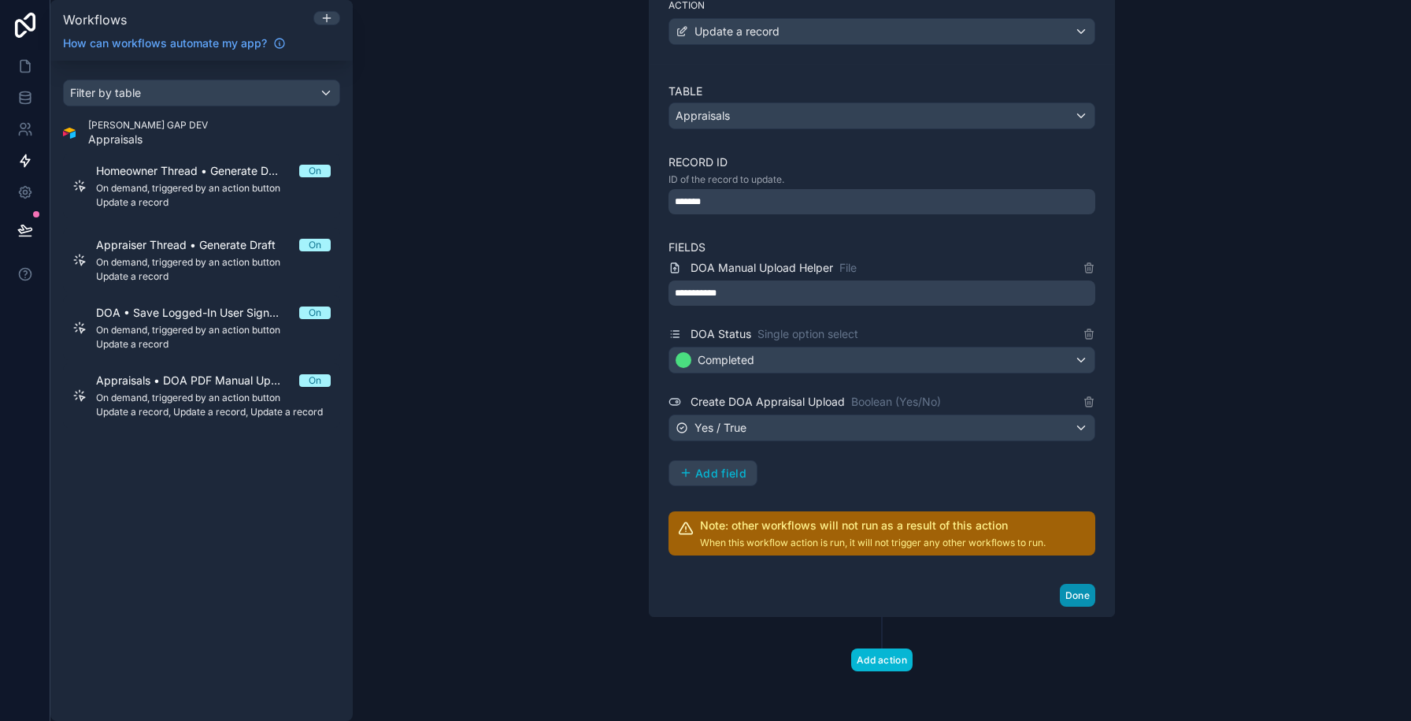
click at [1065, 591] on button "Done" at bounding box center [1077, 594] width 35 height 23
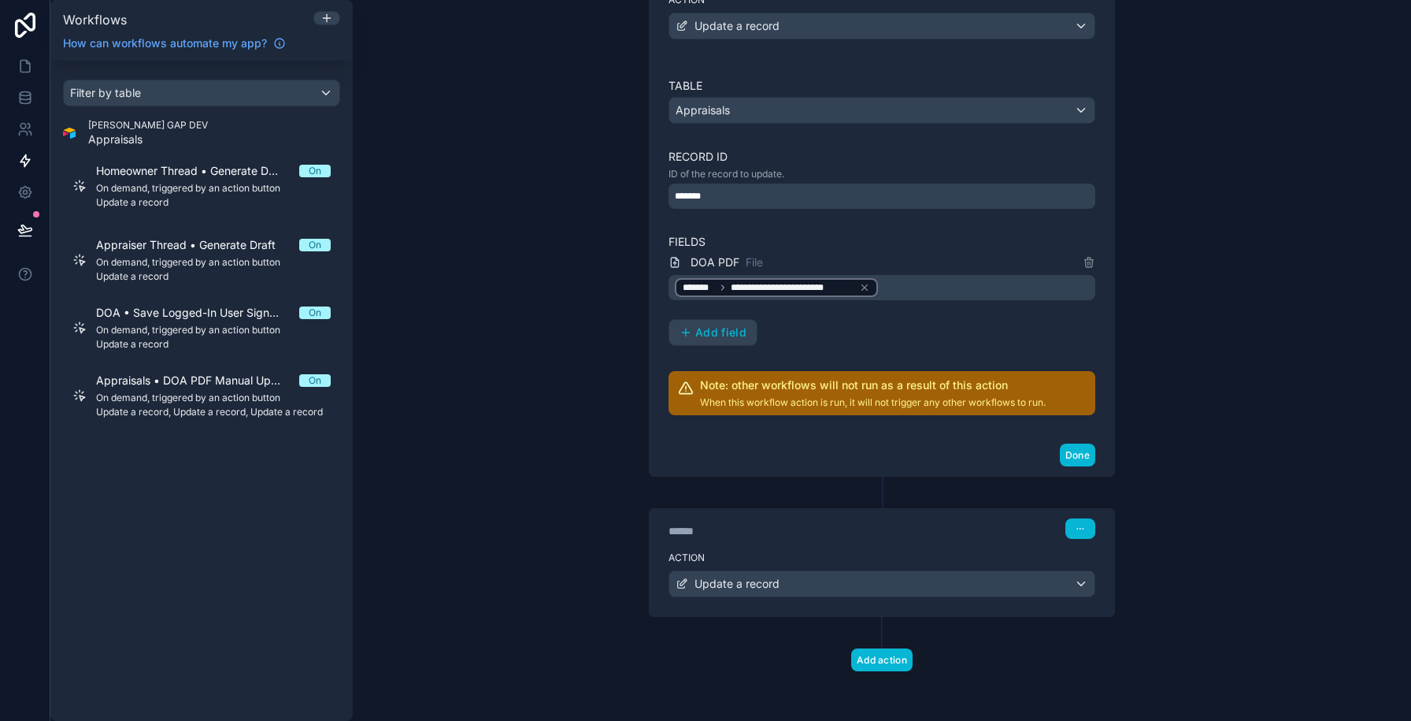
scroll to position [0, 0]
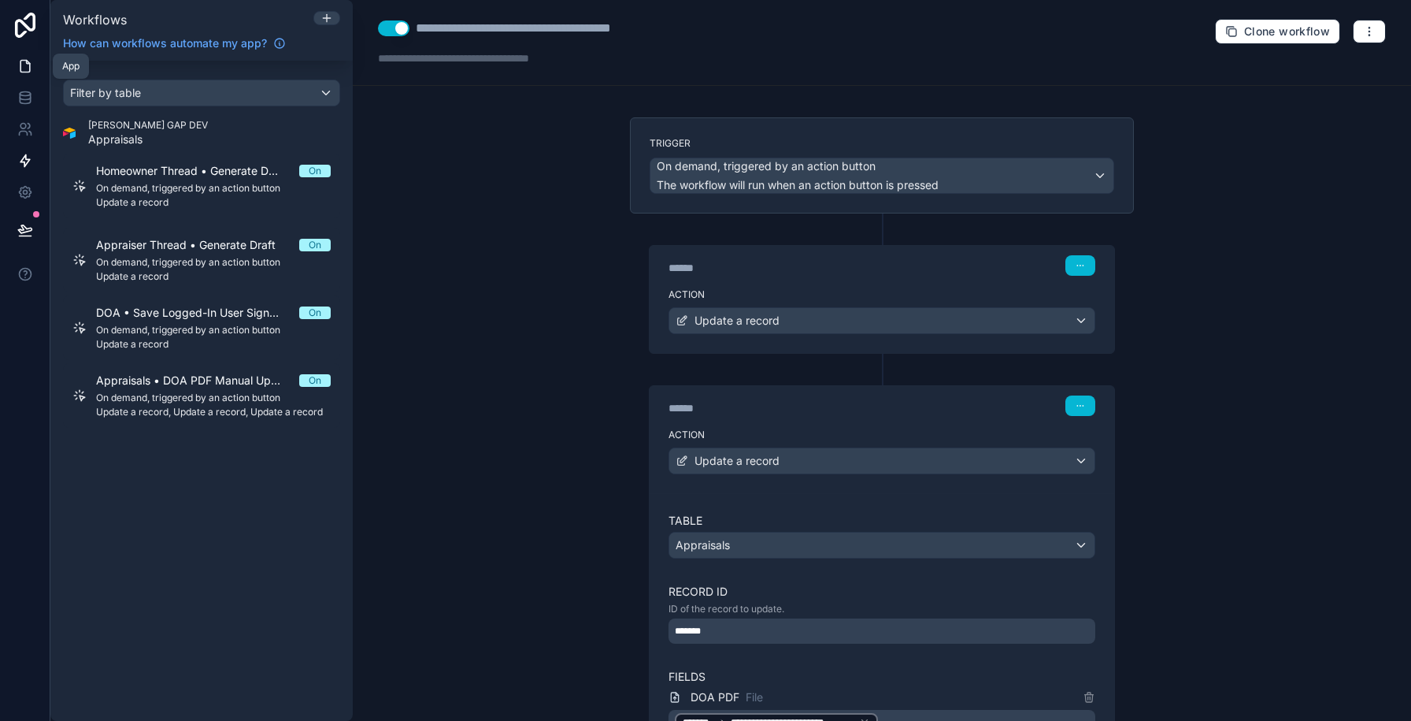
click at [22, 75] on link at bounding box center [25, 65] width 50 height 31
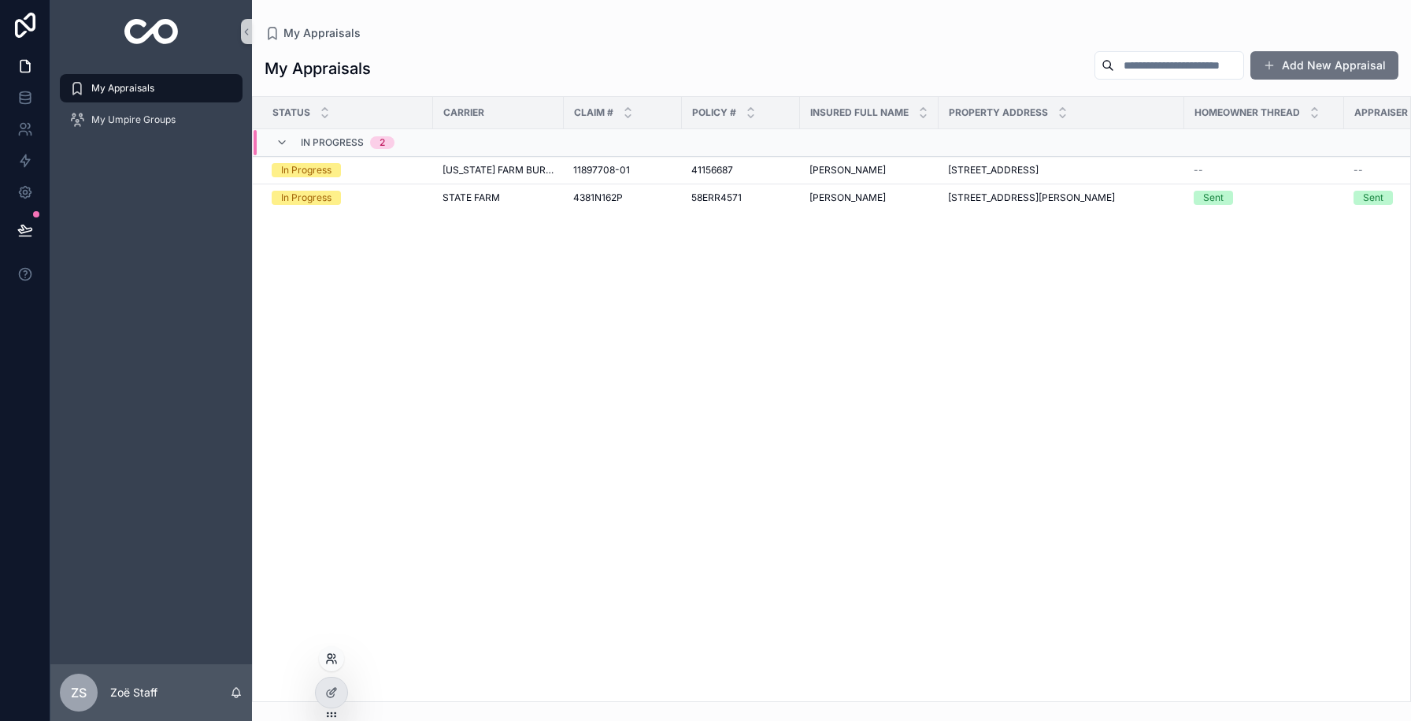
click at [331, 660] on icon at bounding box center [330, 661] width 6 height 3
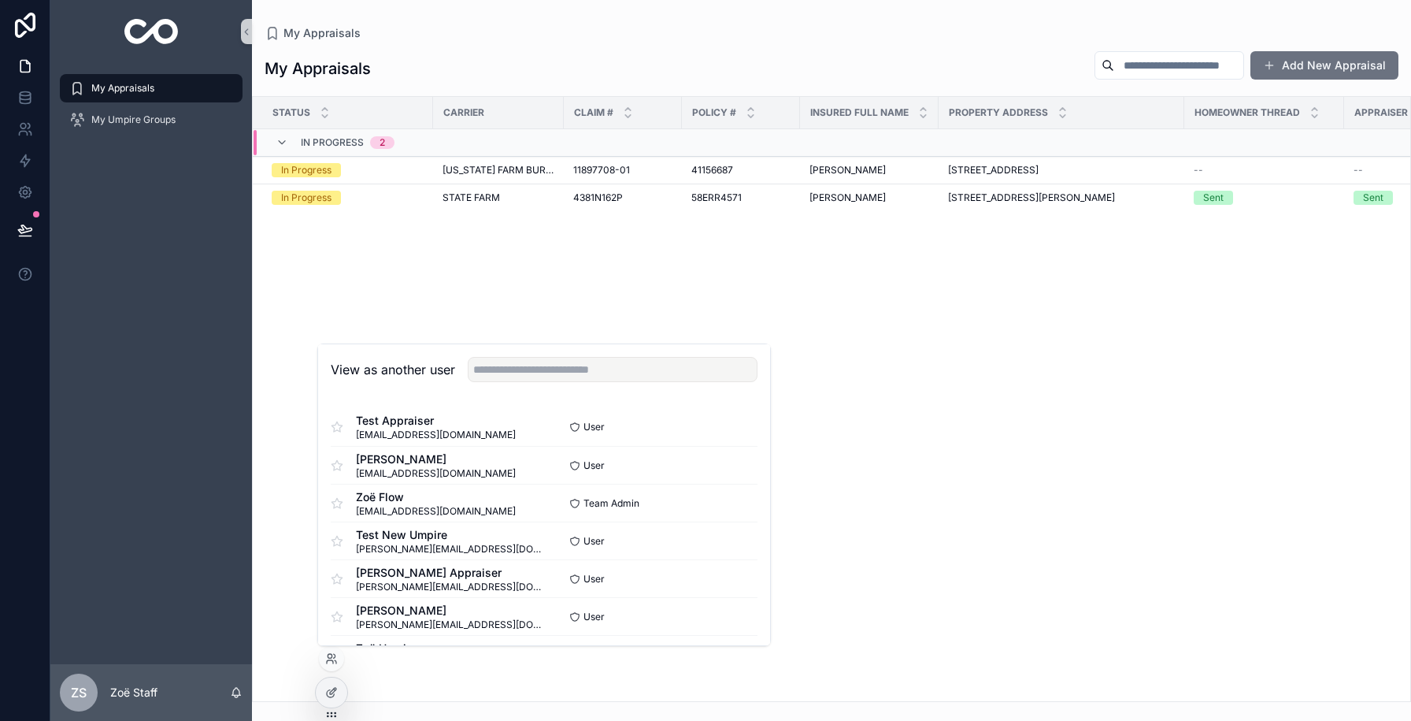
click at [588, 383] on div "View as another user" at bounding box center [544, 369] width 452 height 51
click at [588, 378] on input "text" at bounding box center [613, 369] width 290 height 25
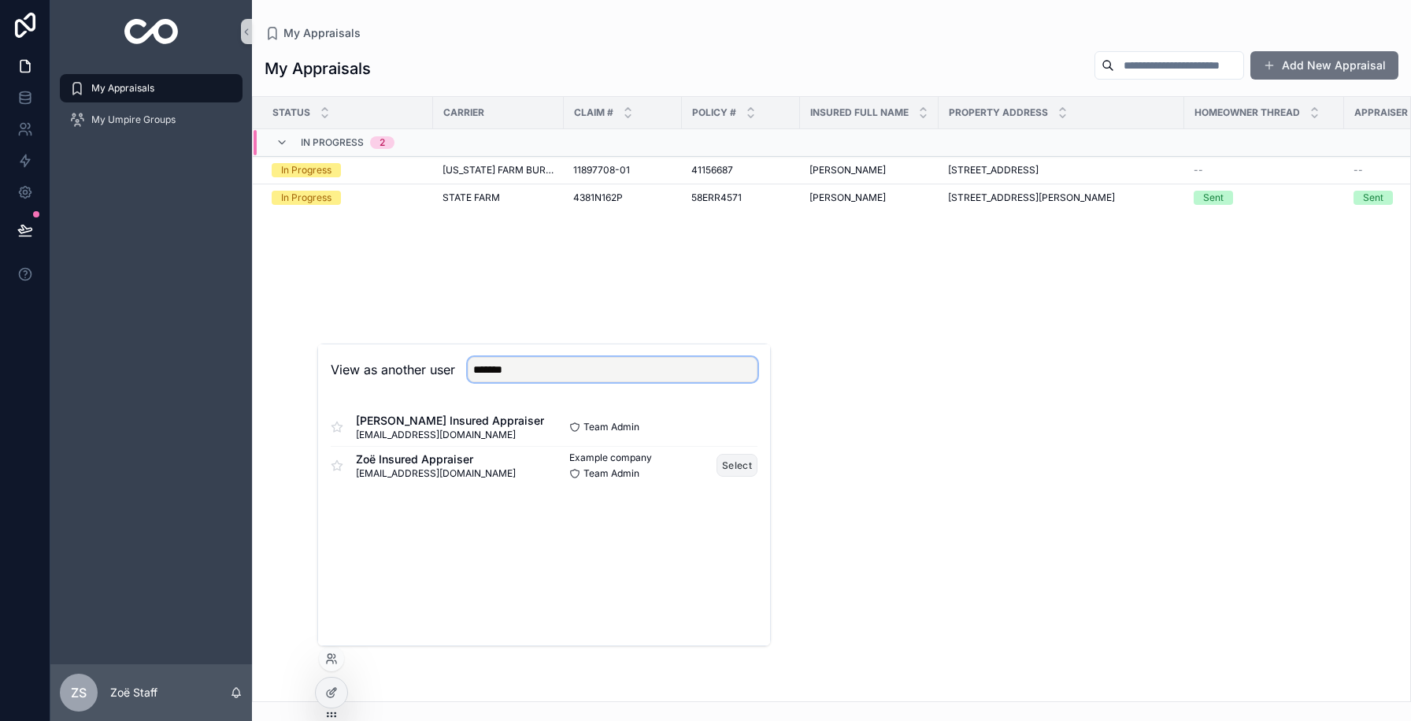
type input "*******"
click at [728, 471] on button "Select" at bounding box center [737, 465] width 41 height 23
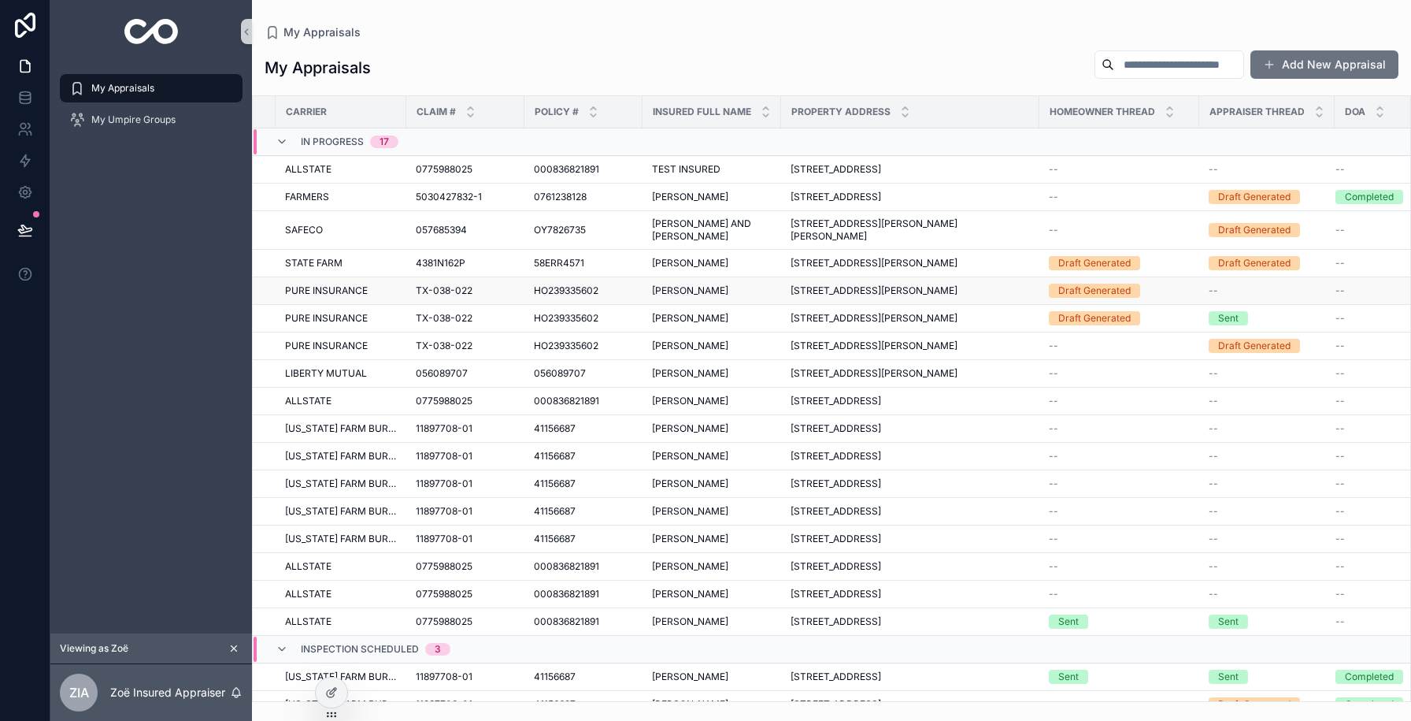
scroll to position [0, 180]
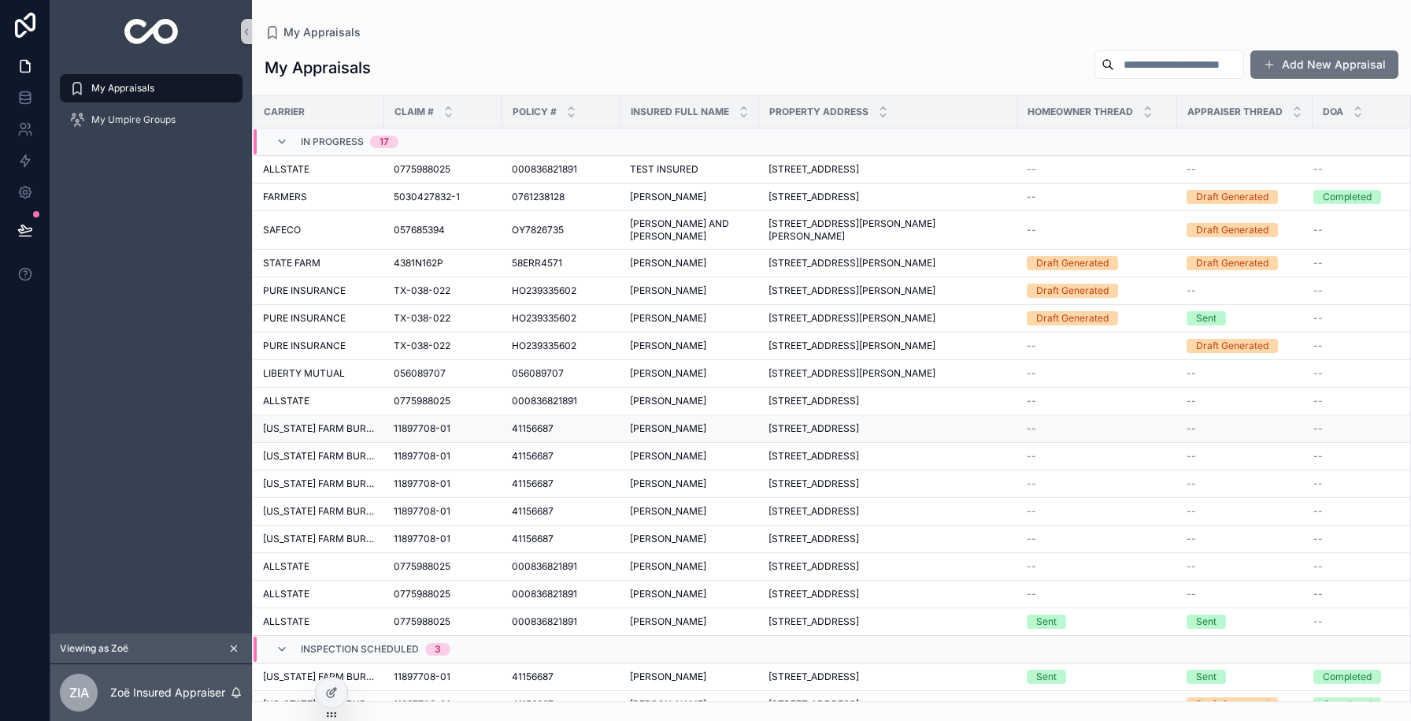
click at [578, 425] on div "41156687 41156687" at bounding box center [561, 428] width 99 height 13
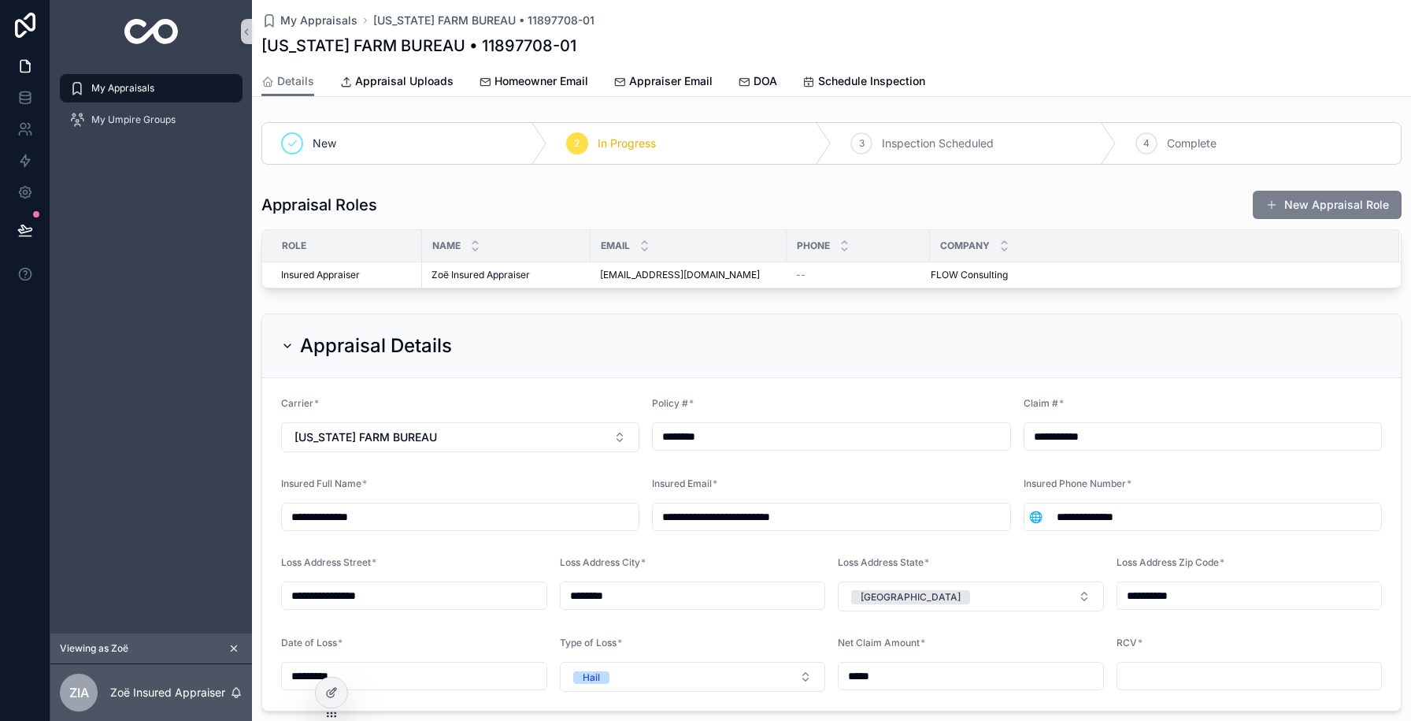
click at [1301, 210] on button "New Appraisal Role" at bounding box center [1327, 205] width 149 height 28
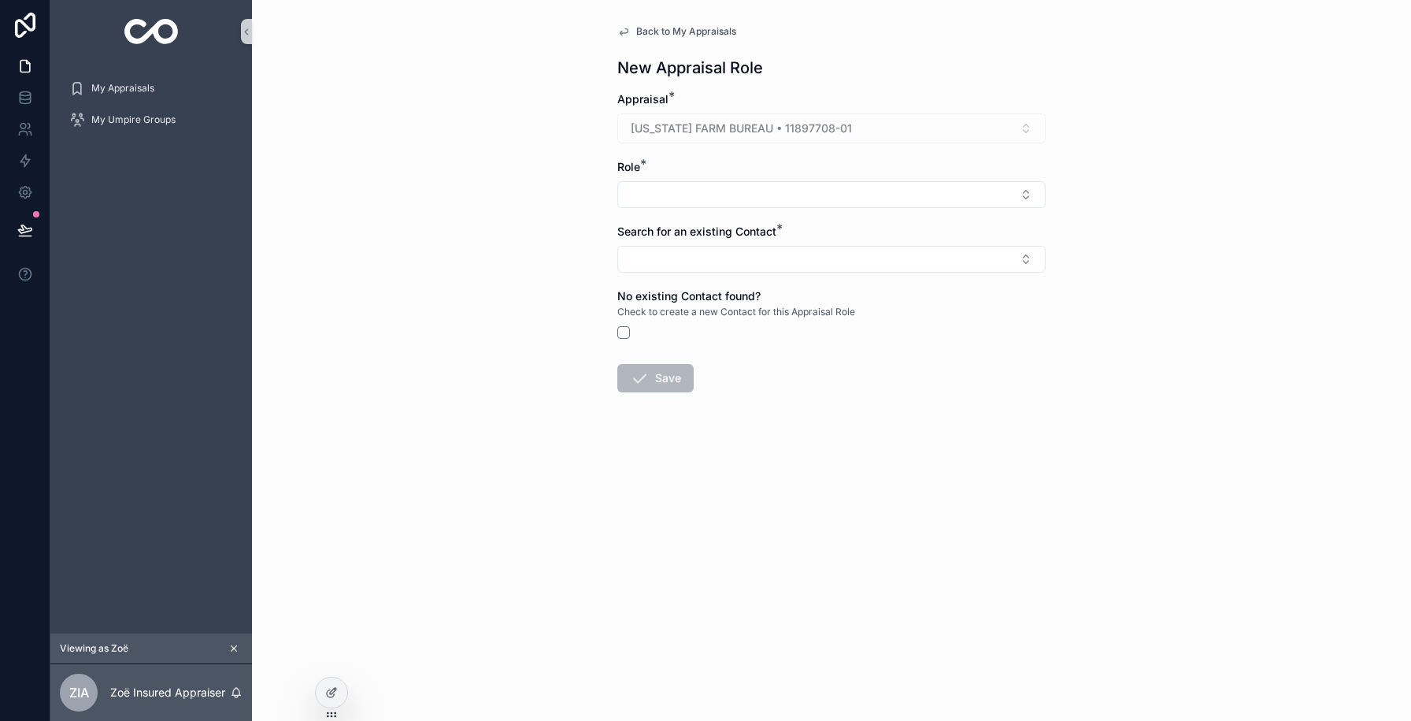
click at [618, 209] on form "Appraisal * [US_STATE] FARM BUREAU • 11897708-01 Role * Search for an existing …" at bounding box center [831, 292] width 428 height 402
click at [631, 198] on button "Select Button" at bounding box center [831, 194] width 428 height 27
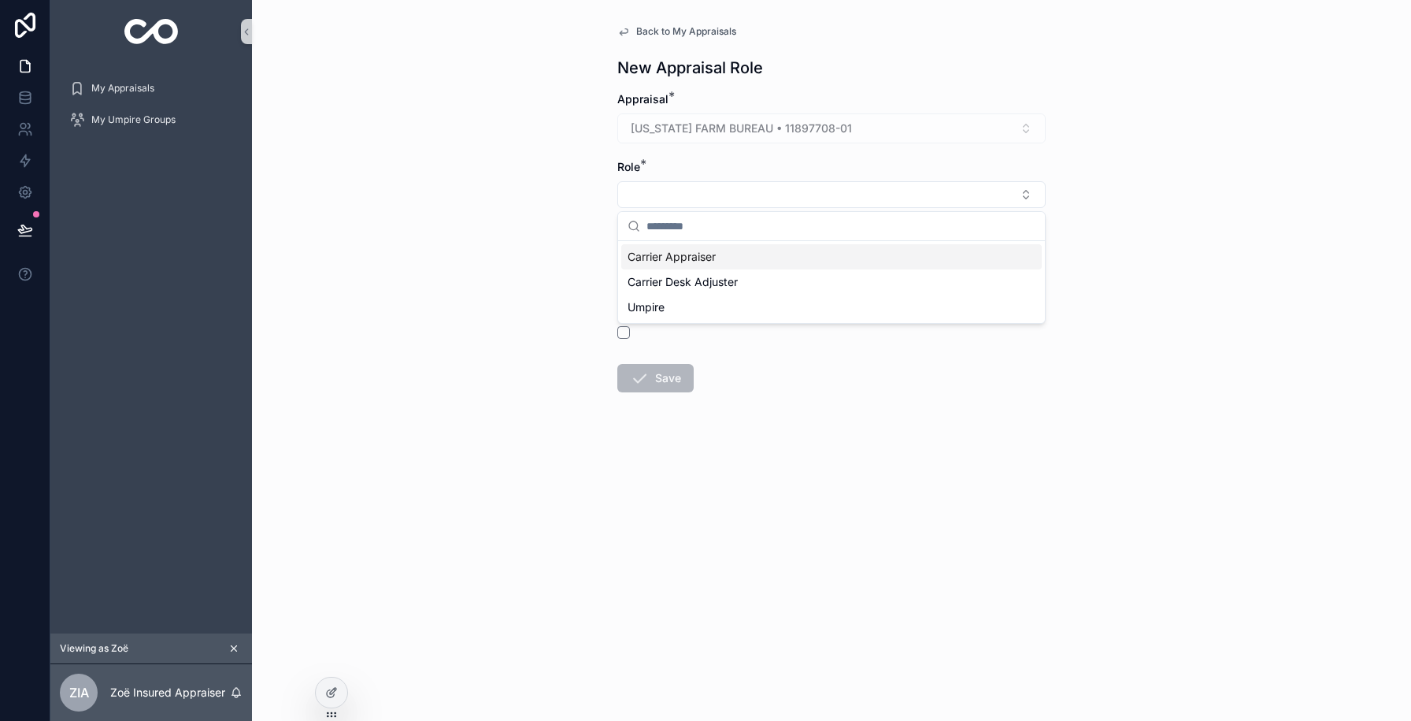
click at [654, 259] on span "Carrier Appraiser" at bounding box center [672, 257] width 88 height 16
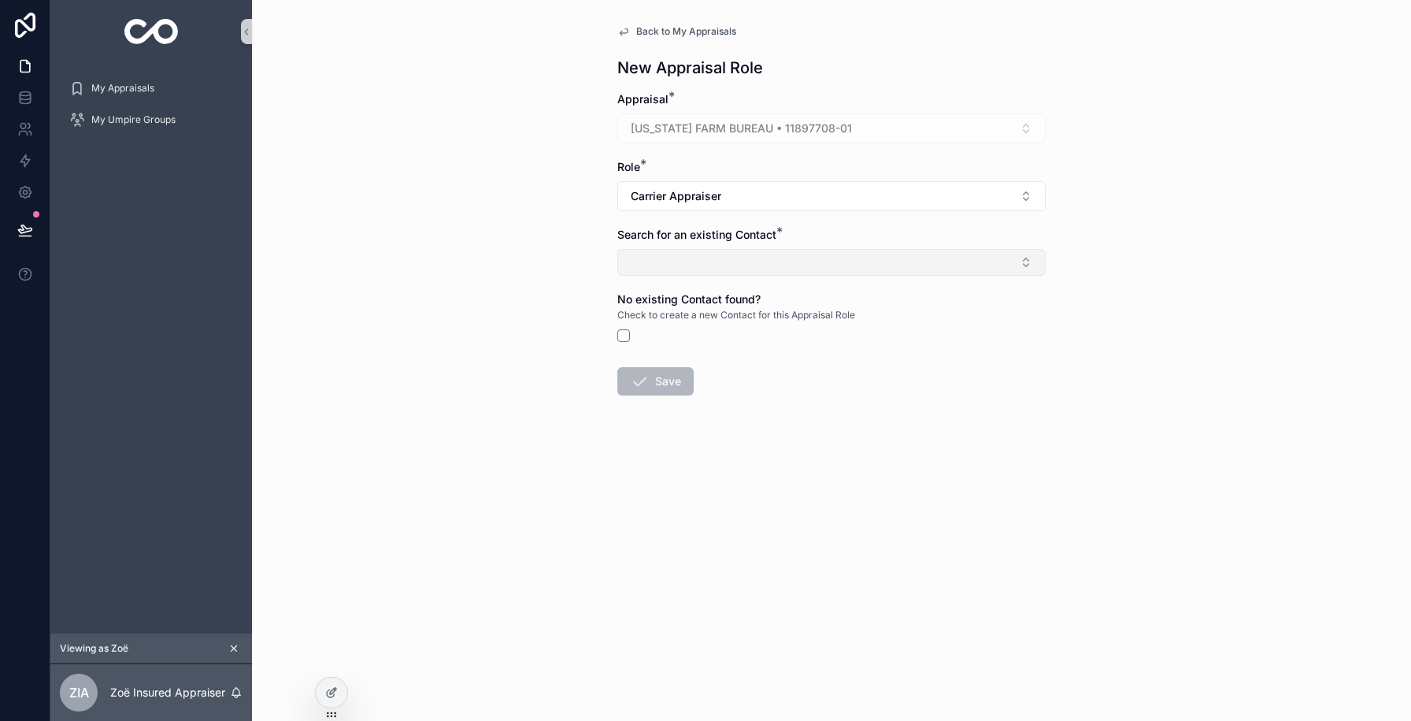
click at [654, 262] on button "Select Button" at bounding box center [831, 262] width 428 height 27
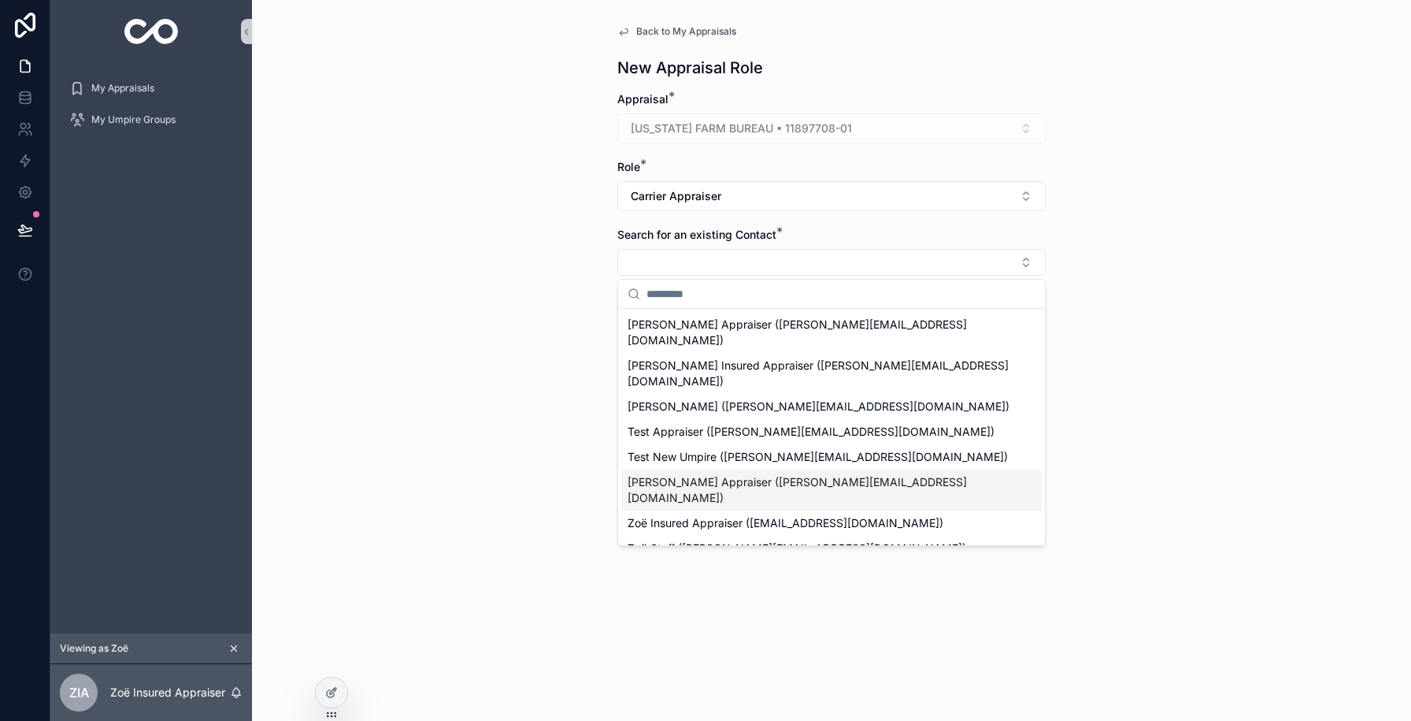
click at [647, 469] on div "[PERSON_NAME] Appraiser ([PERSON_NAME][EMAIL_ADDRESS][DOMAIN_NAME])" at bounding box center [831, 489] width 420 height 41
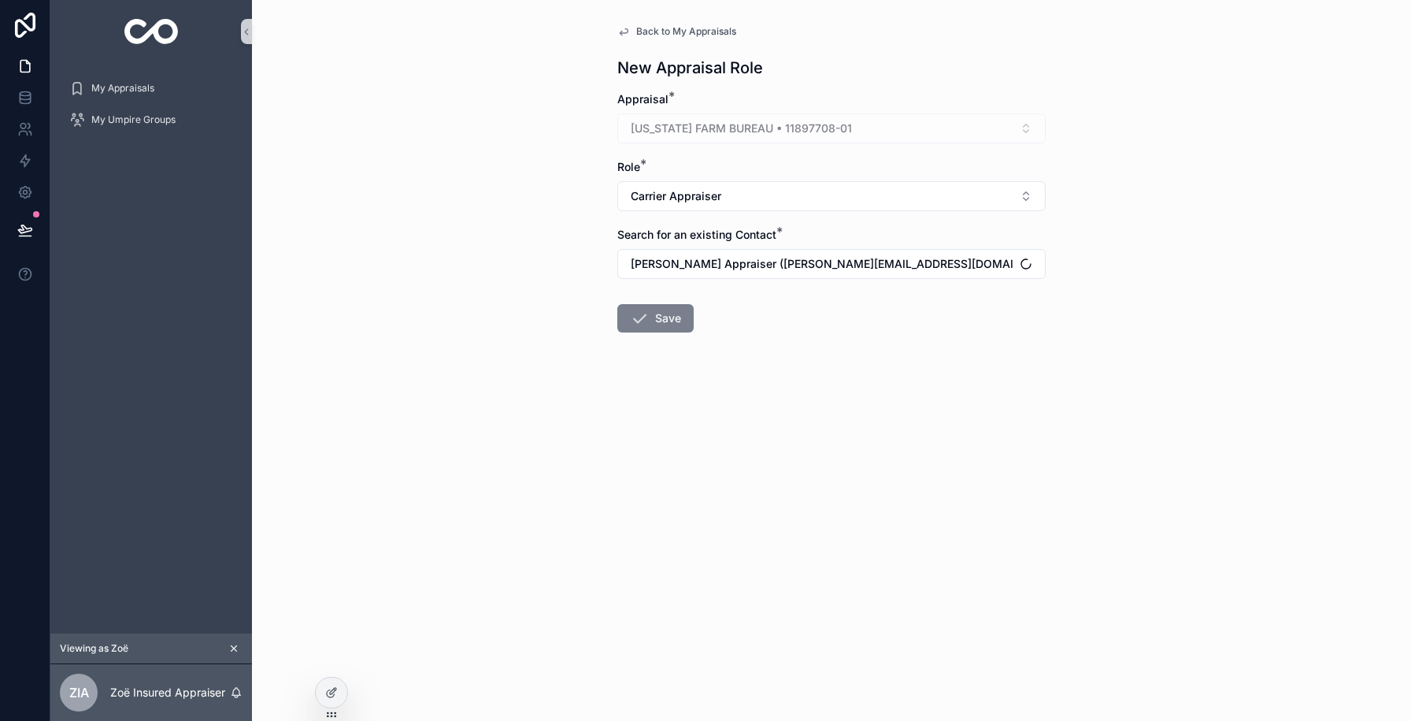
click at [649, 308] on button "Save" at bounding box center [655, 318] width 76 height 28
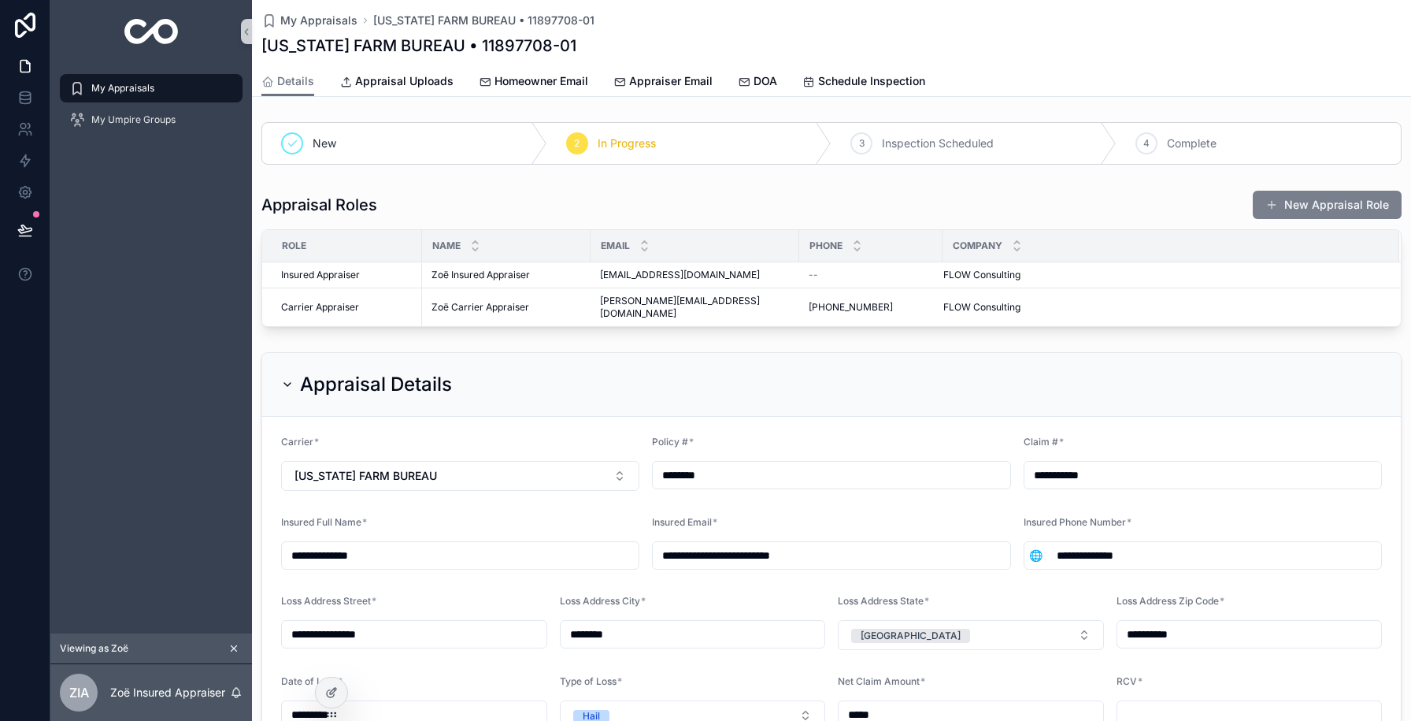
click at [1302, 198] on button "New Appraisal Role" at bounding box center [1327, 205] width 149 height 28
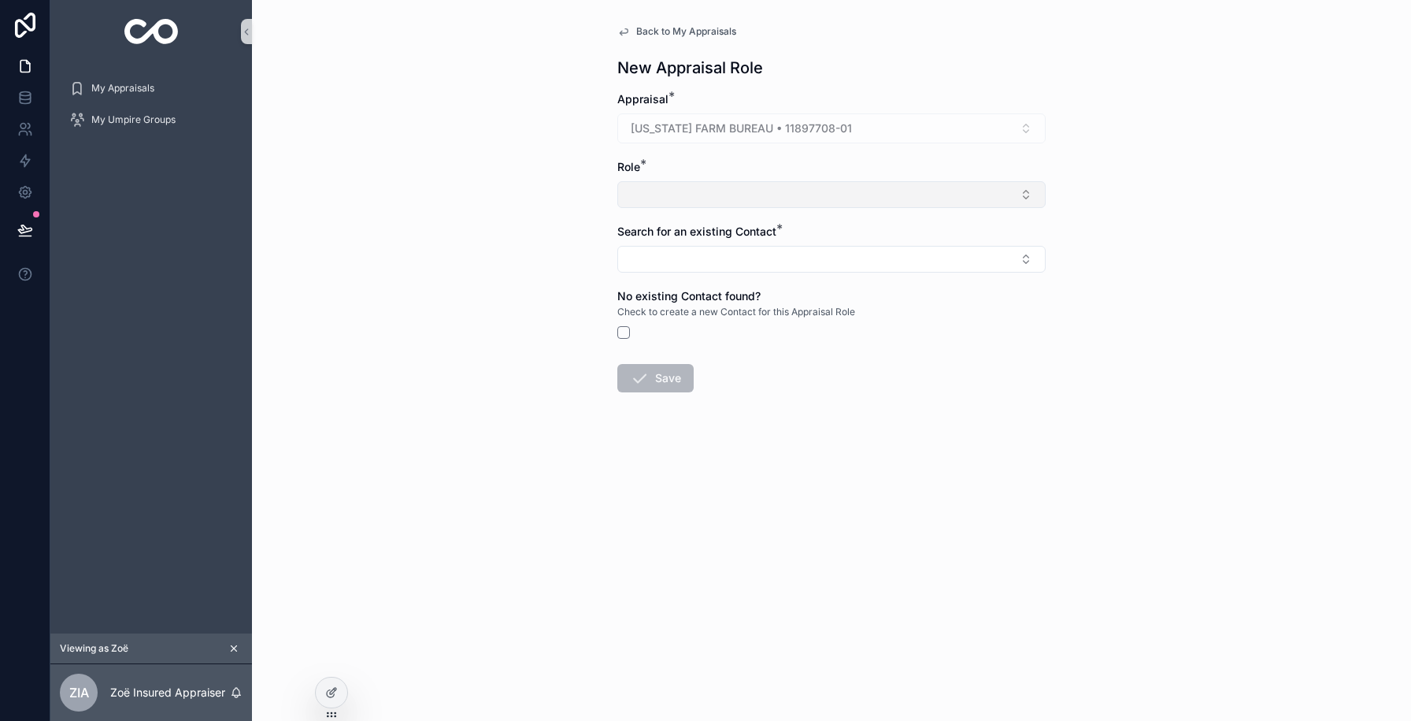
click at [674, 191] on button "Select Button" at bounding box center [831, 194] width 428 height 27
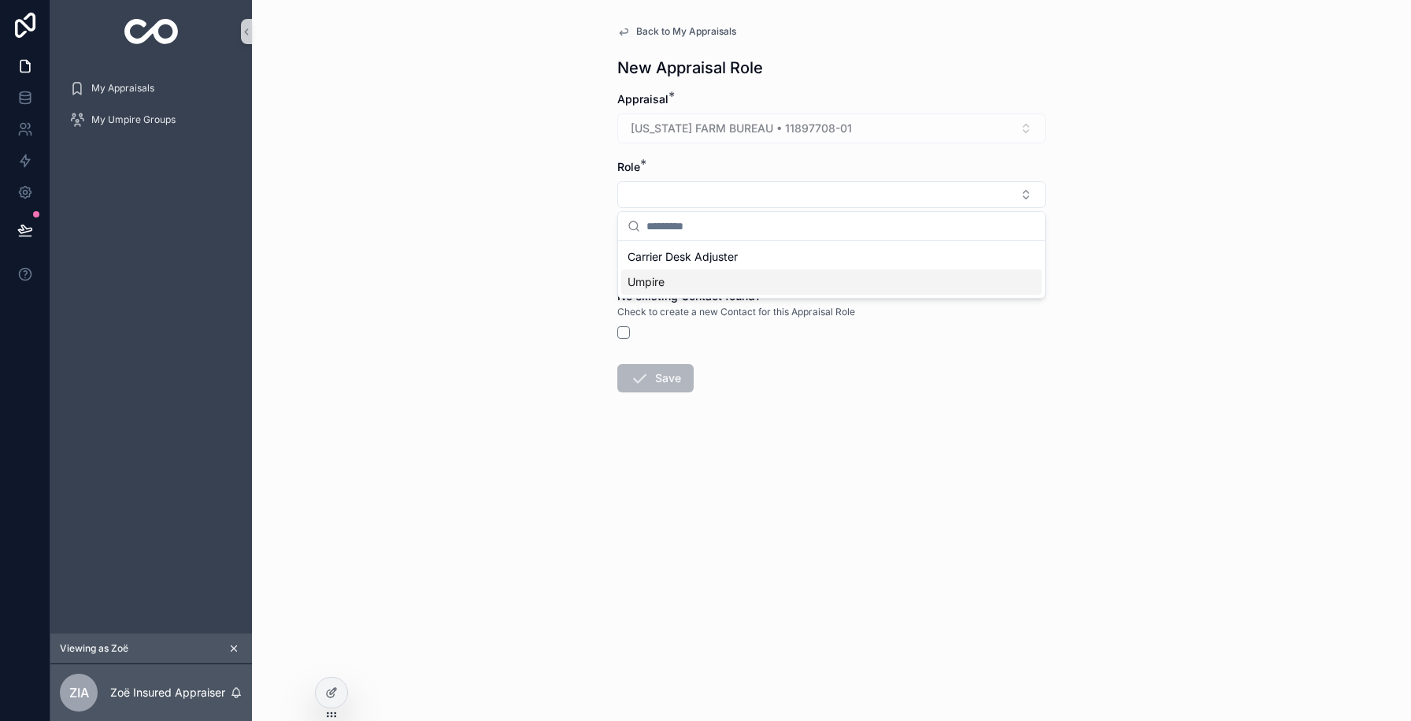
click at [672, 281] on div "Umpire" at bounding box center [831, 281] width 420 height 25
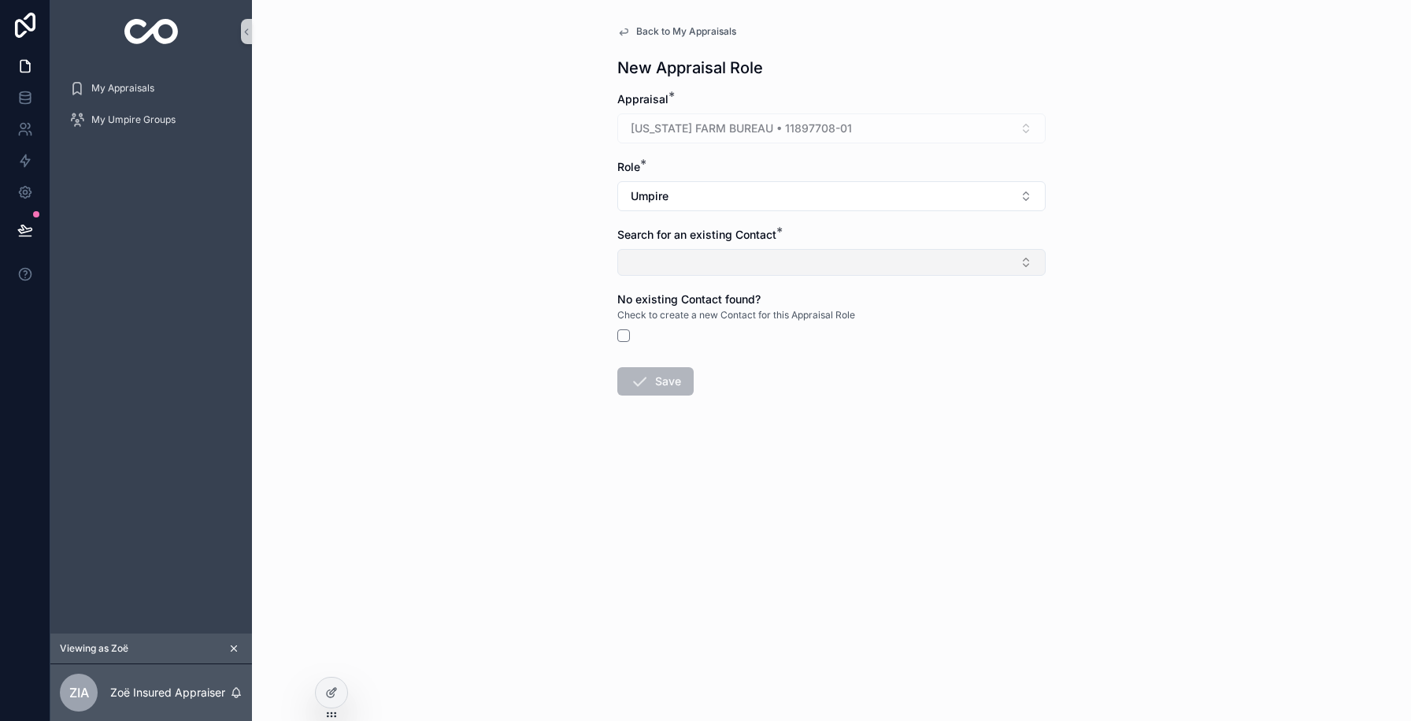
click at [672, 268] on button "Select Button" at bounding box center [831, 262] width 428 height 27
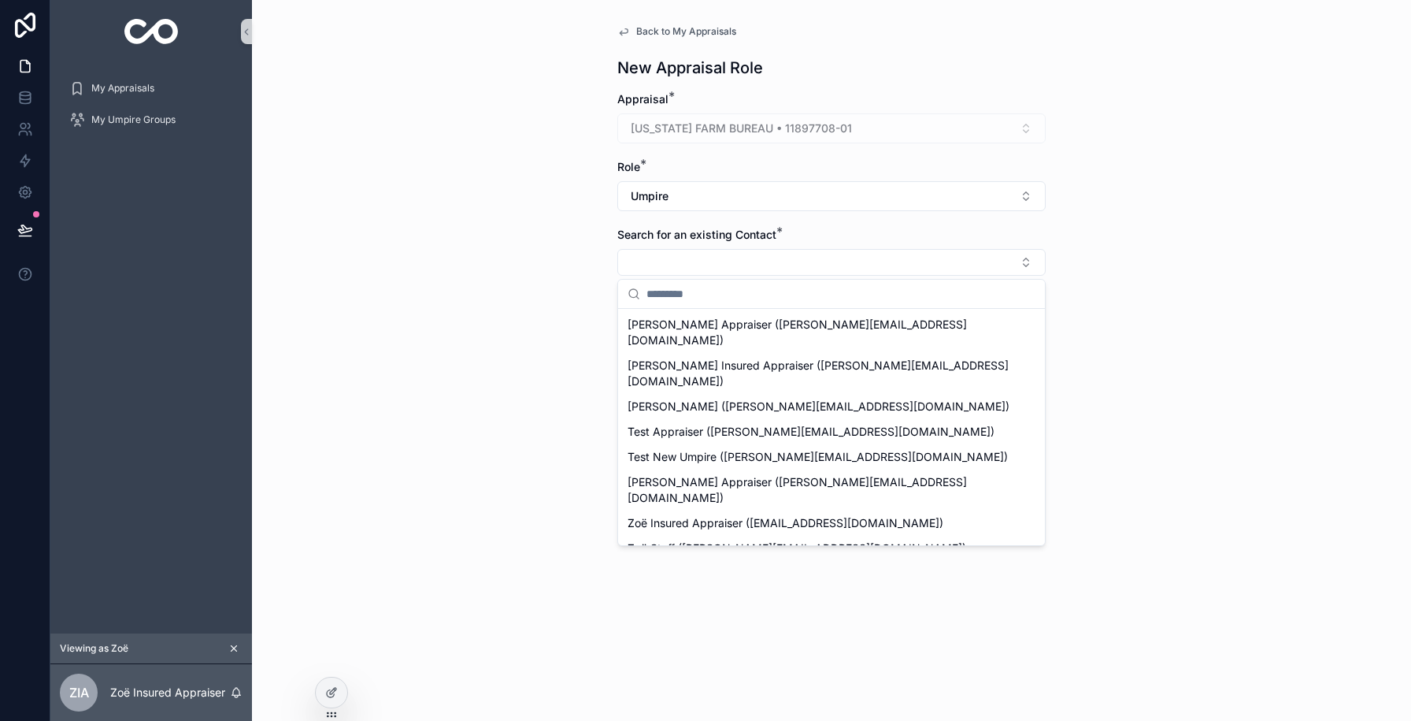
click at [651, 565] on span "[PERSON_NAME] ([PERSON_NAME][EMAIL_ADDRESS][DOMAIN_NAME])" at bounding box center [819, 573] width 382 height 16
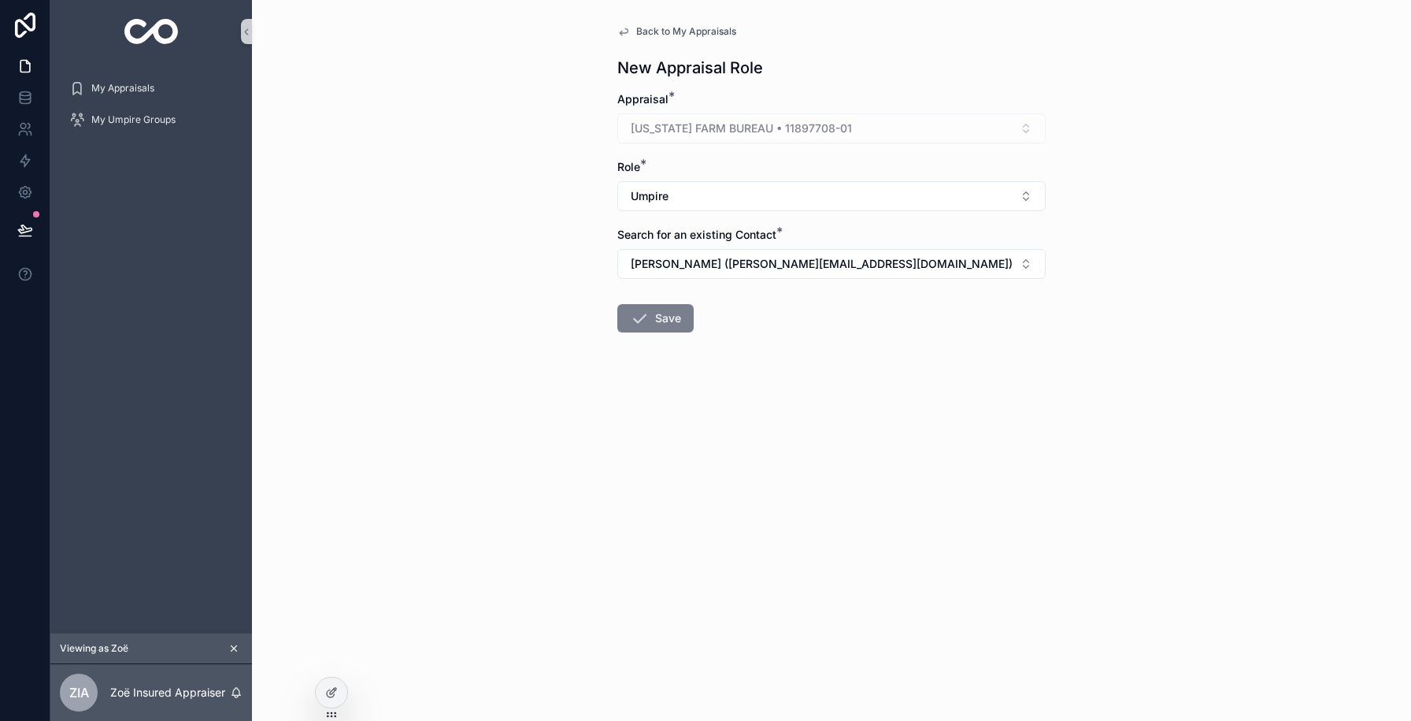
click at [652, 313] on button "Save" at bounding box center [655, 318] width 76 height 28
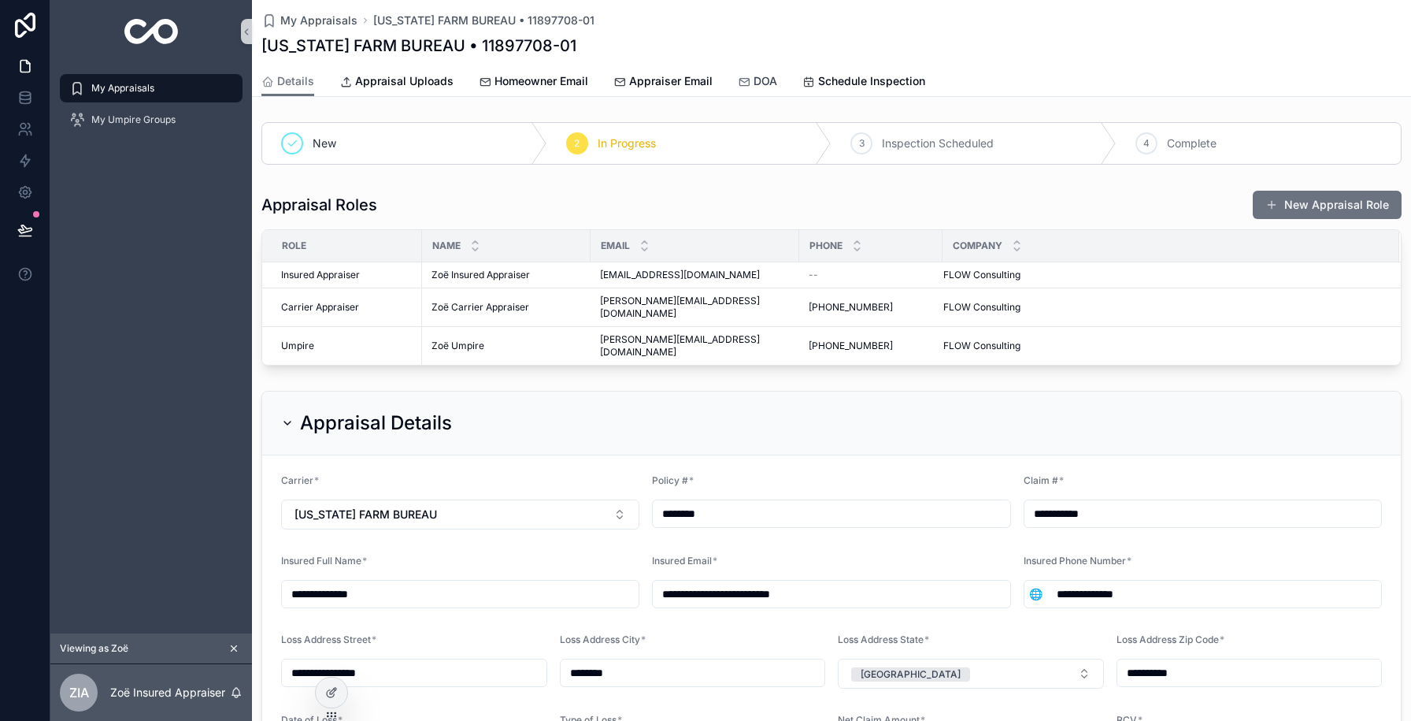
click at [755, 79] on span "DOA" at bounding box center [766, 81] width 24 height 16
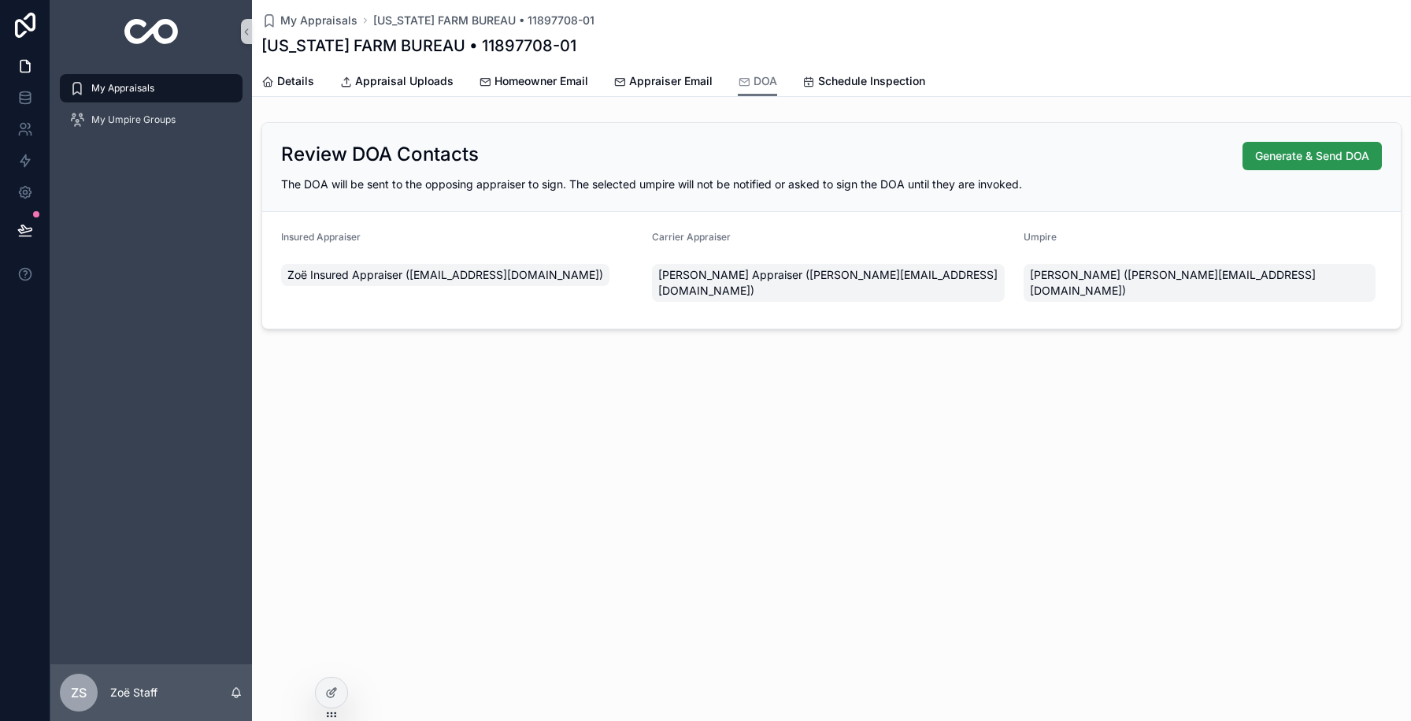
click at [1319, 154] on span "Generate & Send DOA" at bounding box center [1312, 156] width 114 height 16
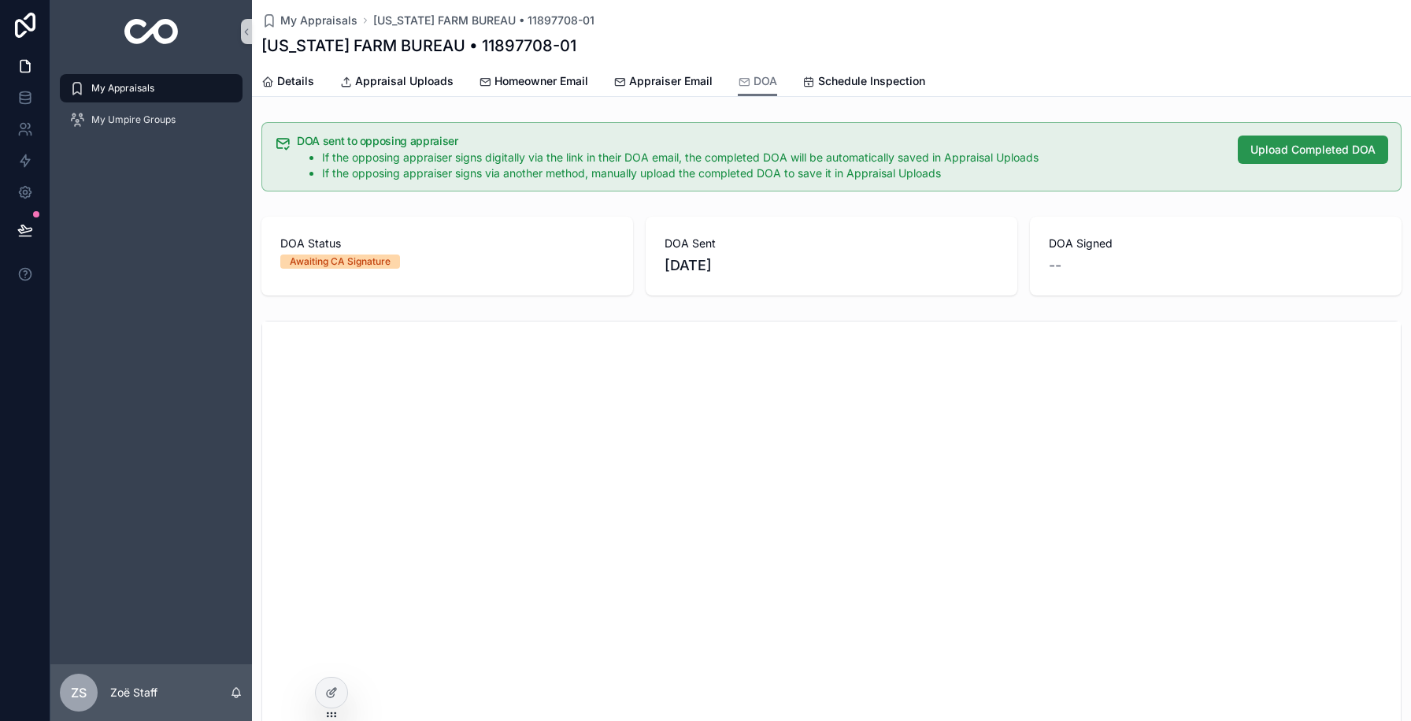
click at [1257, 161] on button "Upload Completed DOA" at bounding box center [1313, 149] width 150 height 28
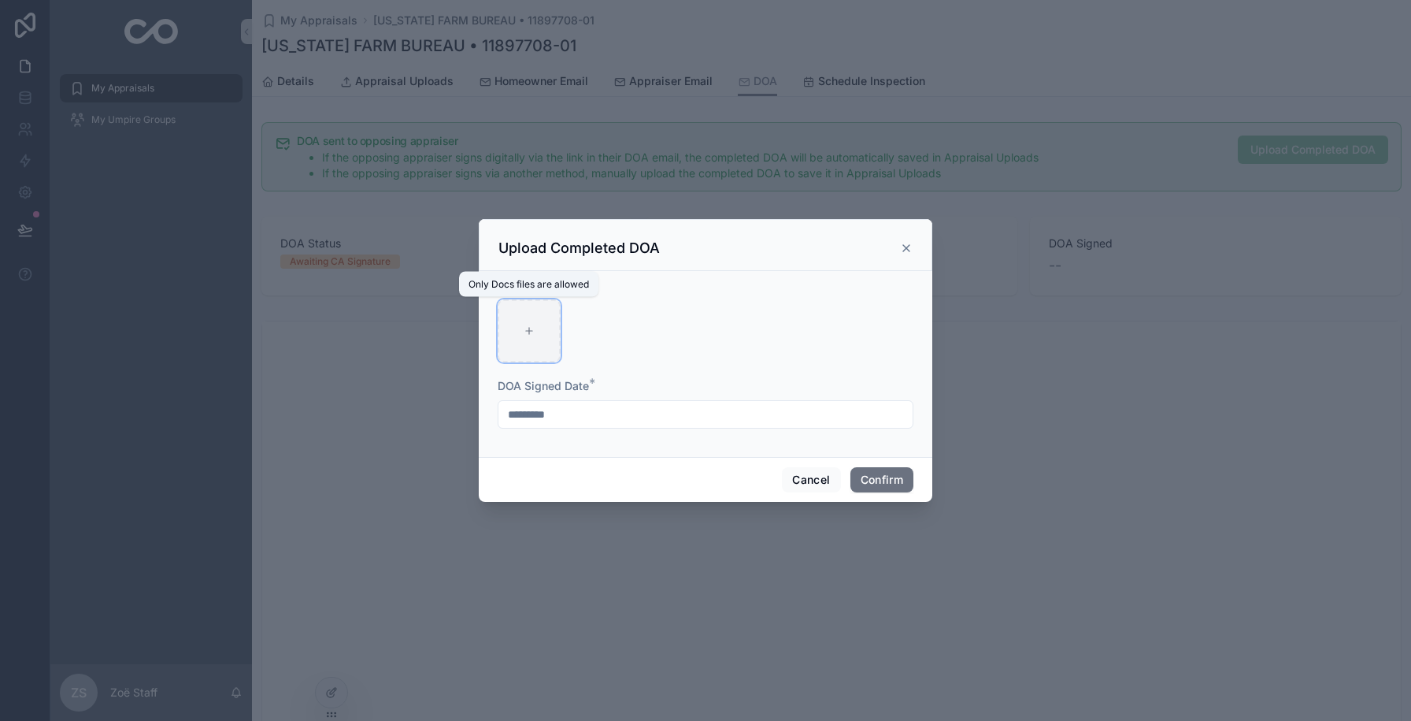
click at [535, 335] on div at bounding box center [529, 330] width 63 height 63
type input "**********"
click at [901, 483] on button "Confirm" at bounding box center [881, 479] width 63 height 25
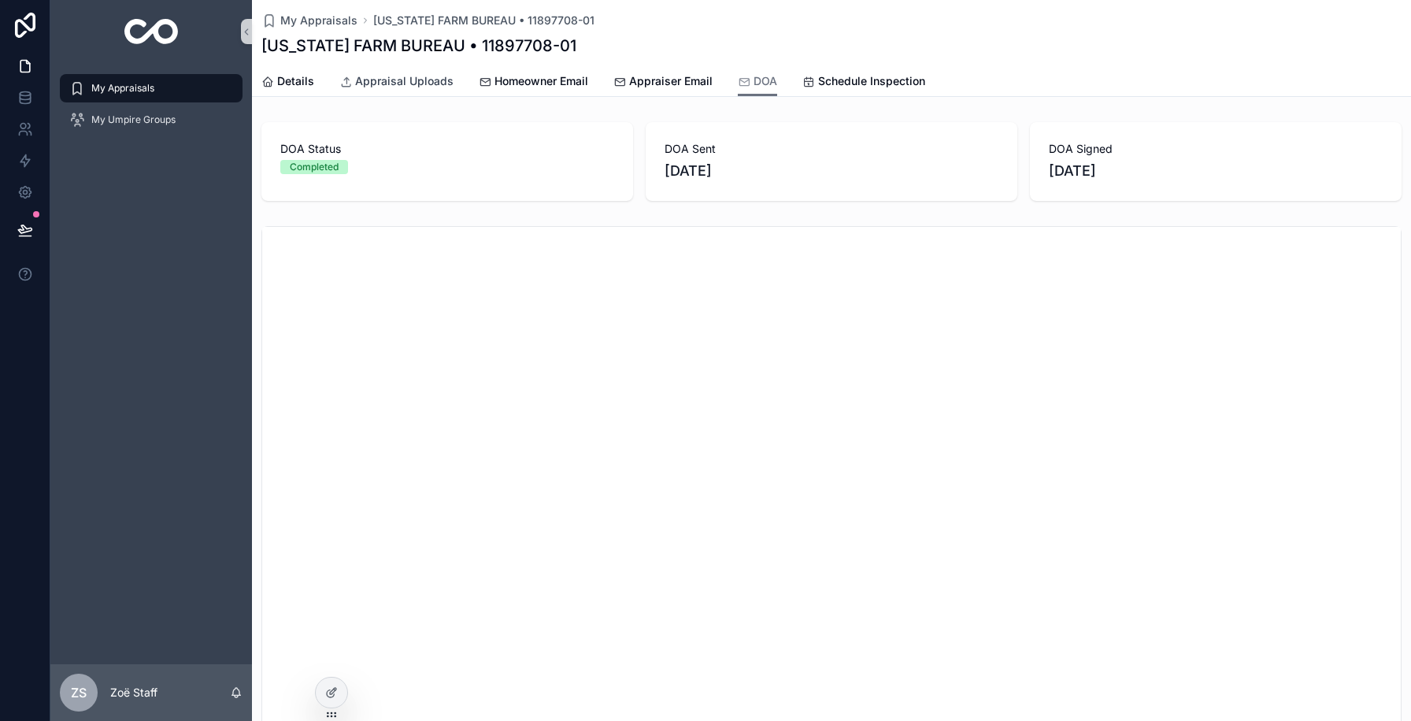
click at [398, 74] on span "Appraisal Uploads" at bounding box center [404, 81] width 98 height 16
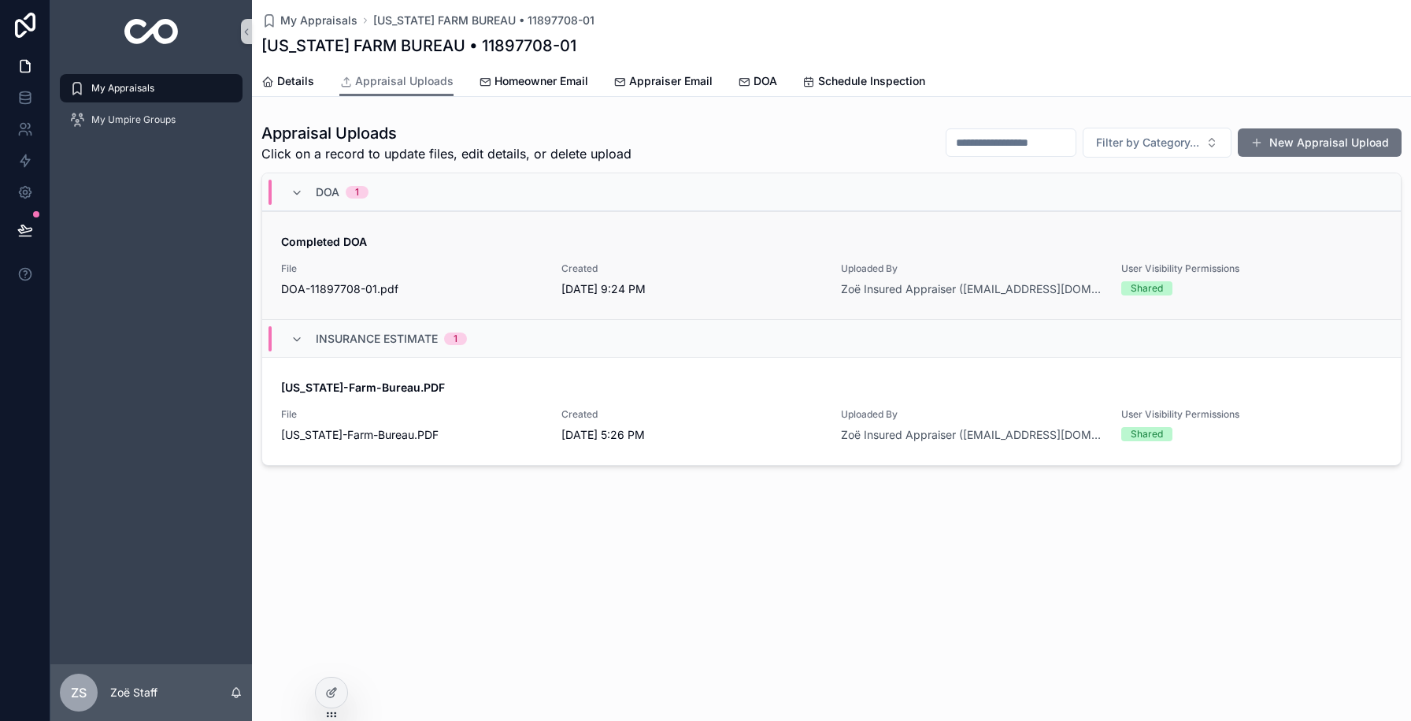
click at [460, 261] on div "Completed DOA File DOA-11897708-01 .pdf Created [DATE] 9:24 PM Uploaded By [PER…" at bounding box center [831, 265] width 1101 height 63
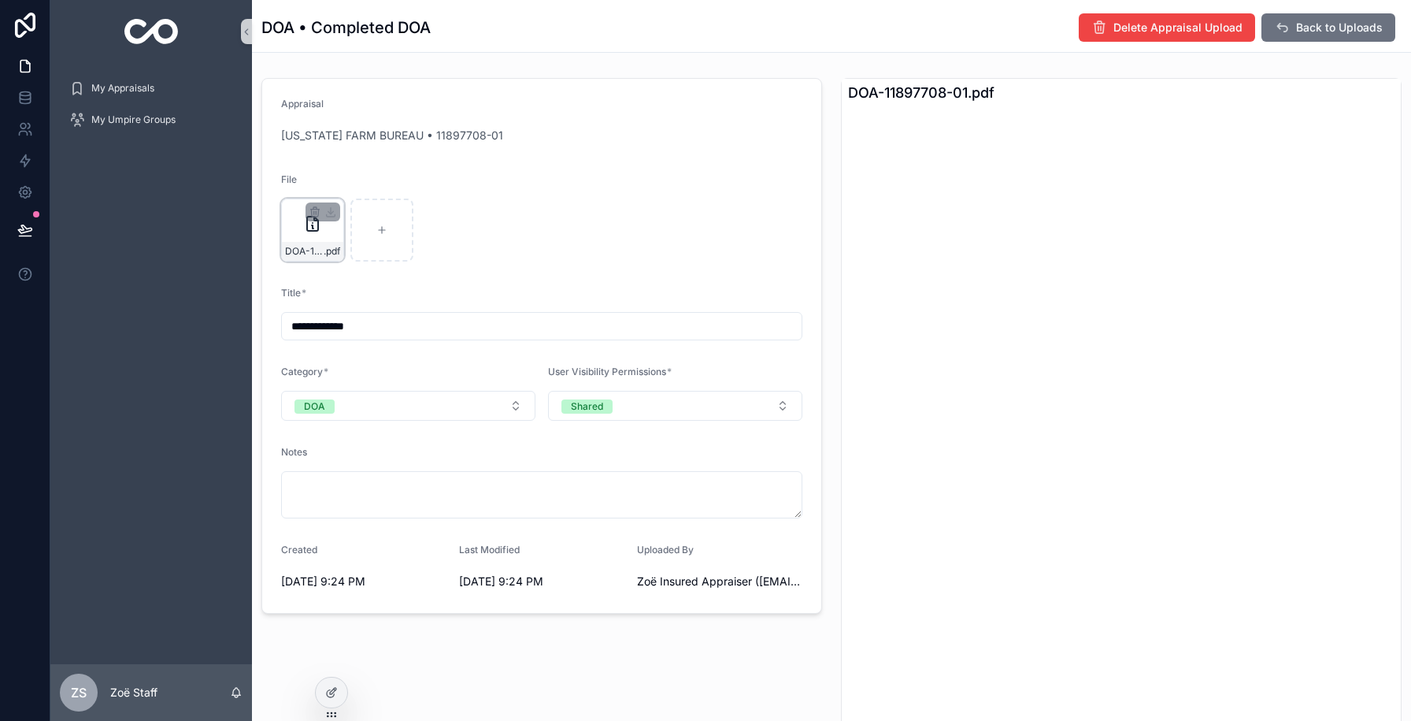
click at [298, 234] on div "DOA-11897708-01 .pdf" at bounding box center [312, 229] width 63 height 63
